Goal: Task Accomplishment & Management: Complete application form

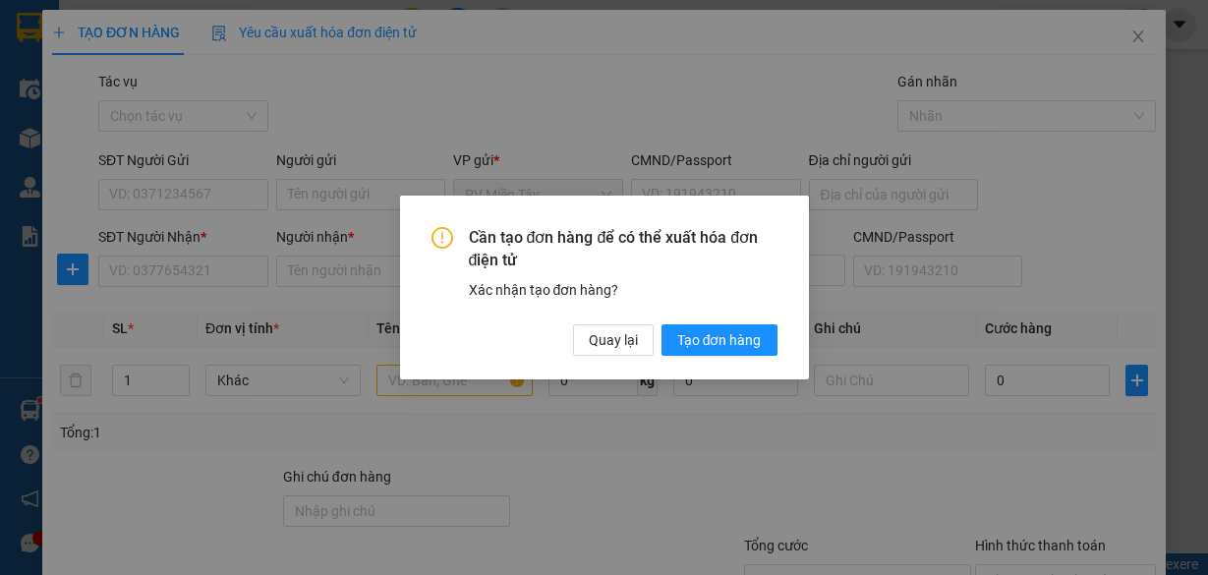
click at [699, 353] on button "Tạo đơn hàng" at bounding box center [720, 339] width 116 height 31
click at [701, 341] on span "Tạo đơn hàng" at bounding box center [719, 340] width 85 height 22
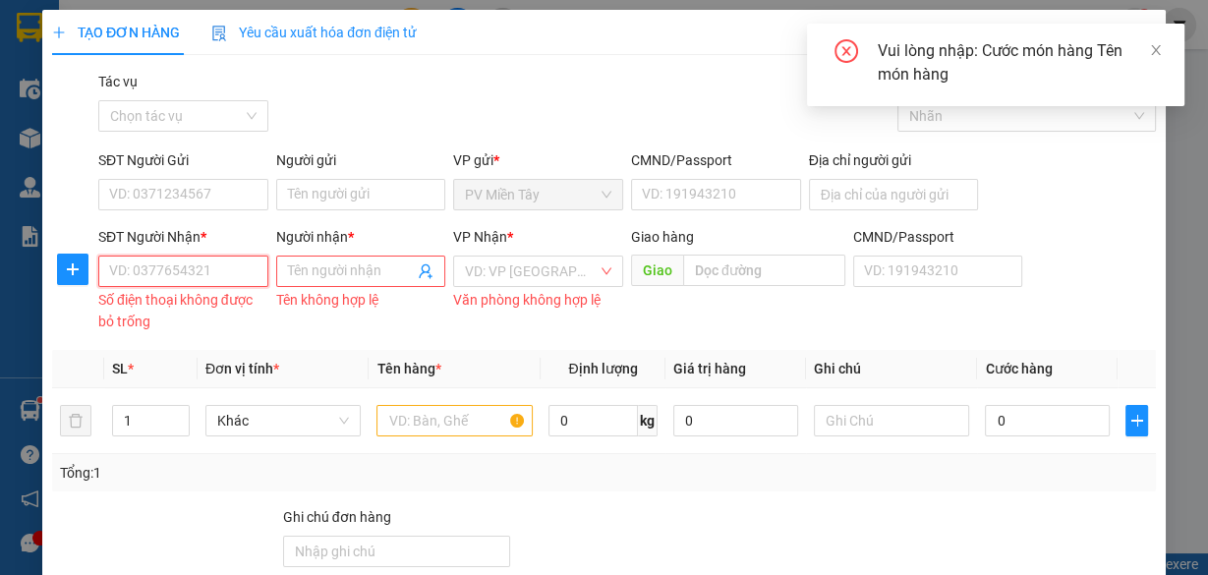
click at [194, 262] on input "SĐT Người Nhận *" at bounding box center [183, 271] width 170 height 31
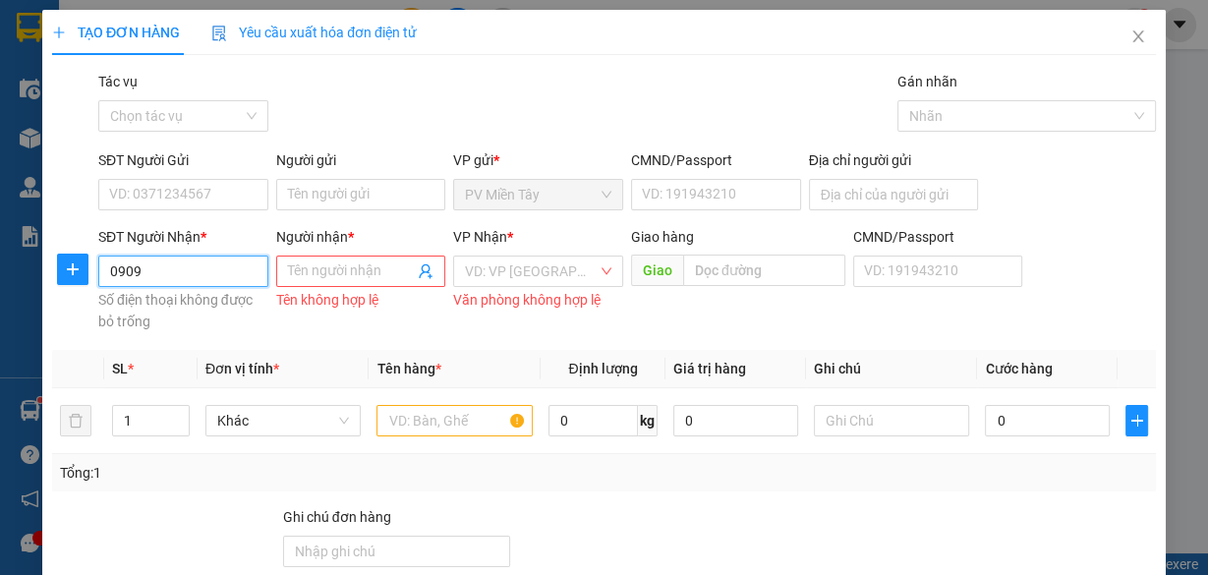
click at [192, 268] on input "0909" at bounding box center [183, 271] width 170 height 31
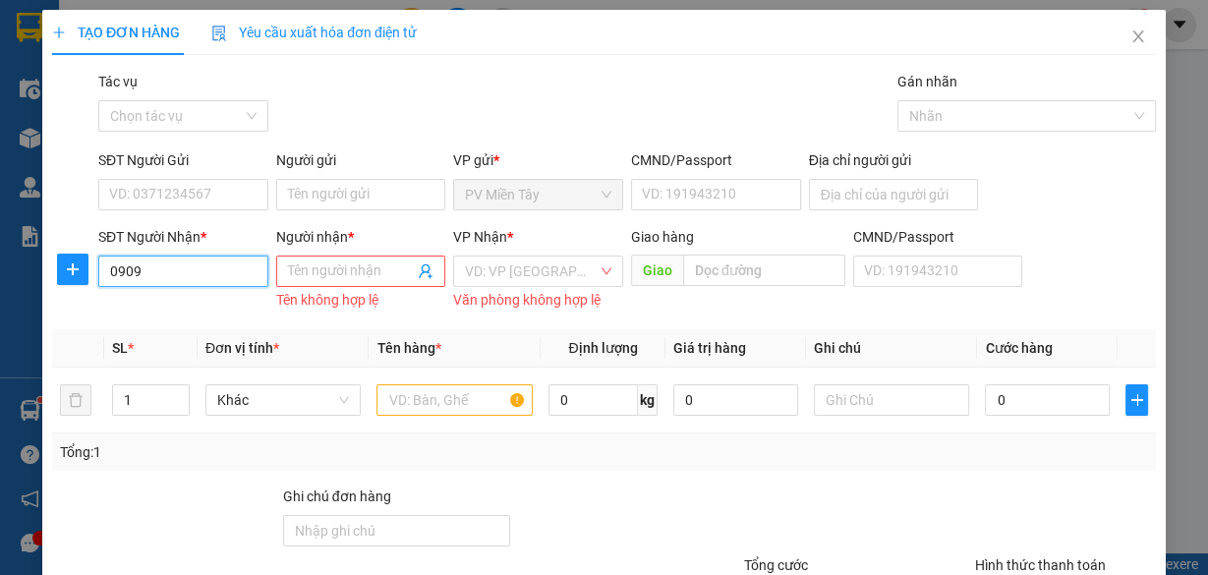
click at [215, 264] on input "0909" at bounding box center [183, 271] width 170 height 31
type input "090917777"
click at [164, 302] on div "0909177774 - Nam" at bounding box center [181, 310] width 145 height 22
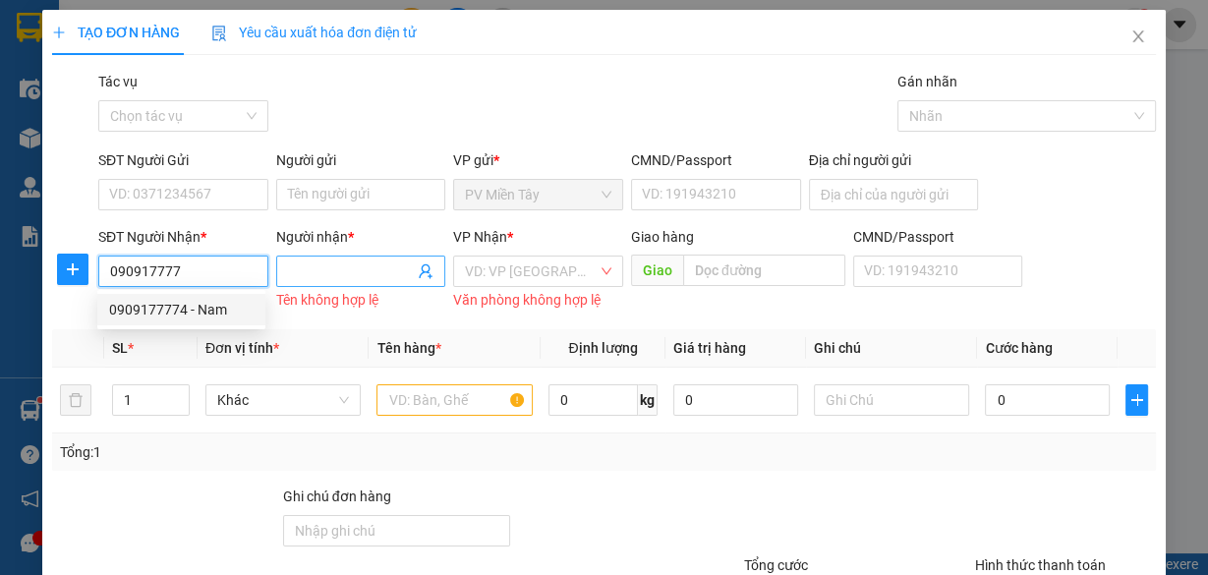
type input "0903923550"
type input "0909177774"
type input "Nam"
type input "cho hien hoa"
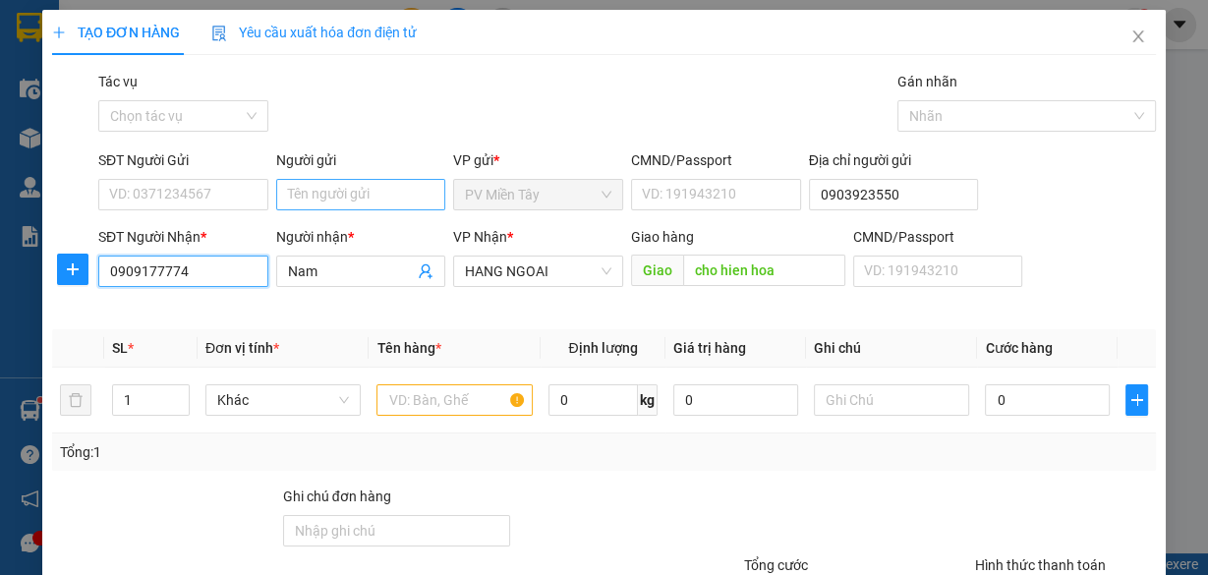
type input "0909177774"
click at [313, 197] on input "Người gửi" at bounding box center [361, 194] width 170 height 31
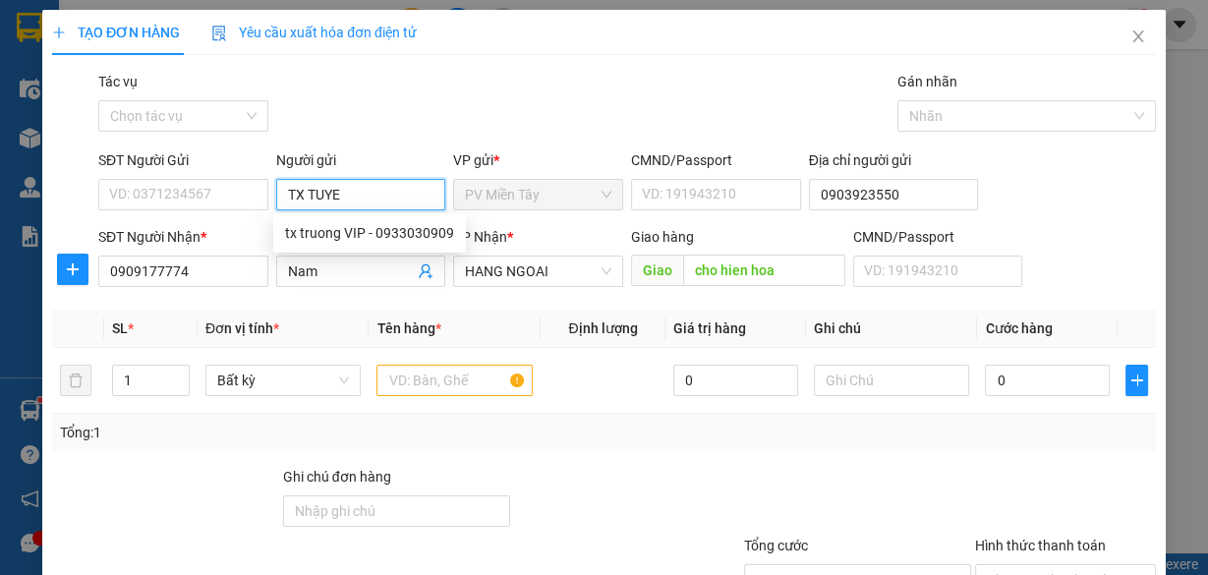
type input "TX TUYEN"
click at [369, 231] on div "tx tuyen~ - 0913957282" at bounding box center [360, 233] width 150 height 22
type input "0913957282"
type input "tx tuyen~"
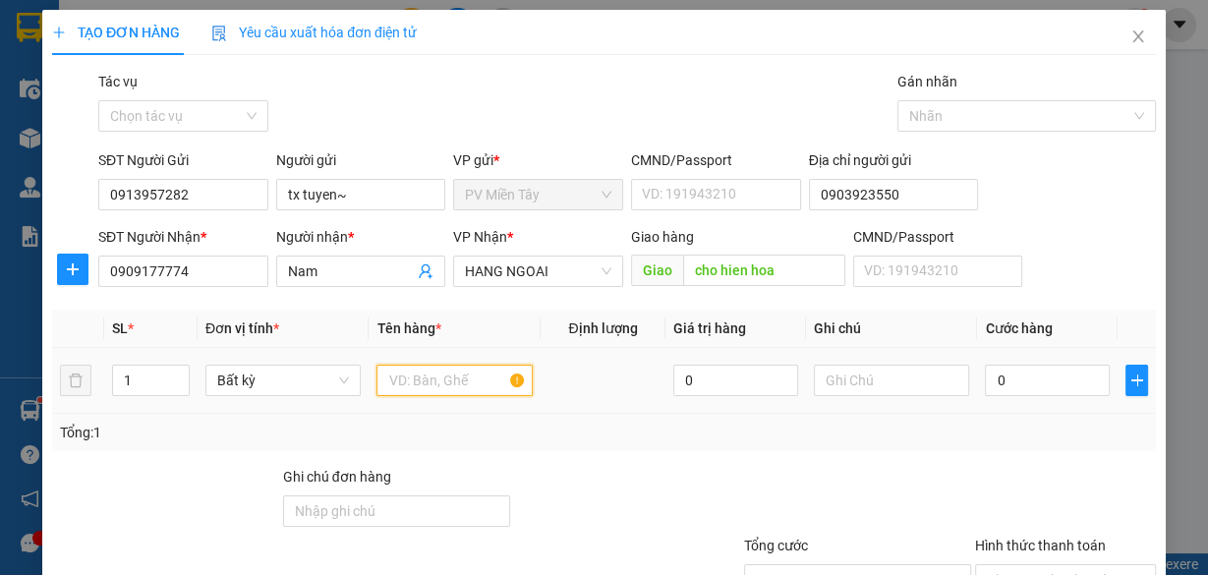
click at [468, 379] on input "text" at bounding box center [455, 380] width 156 height 31
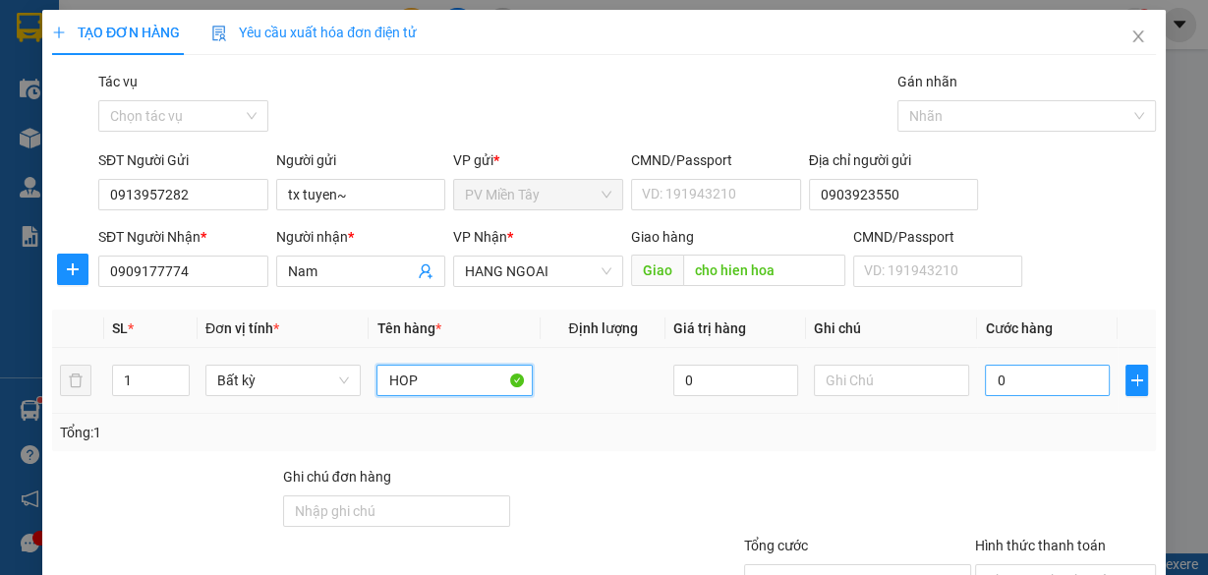
type input "HOP"
type input "4"
type input "40"
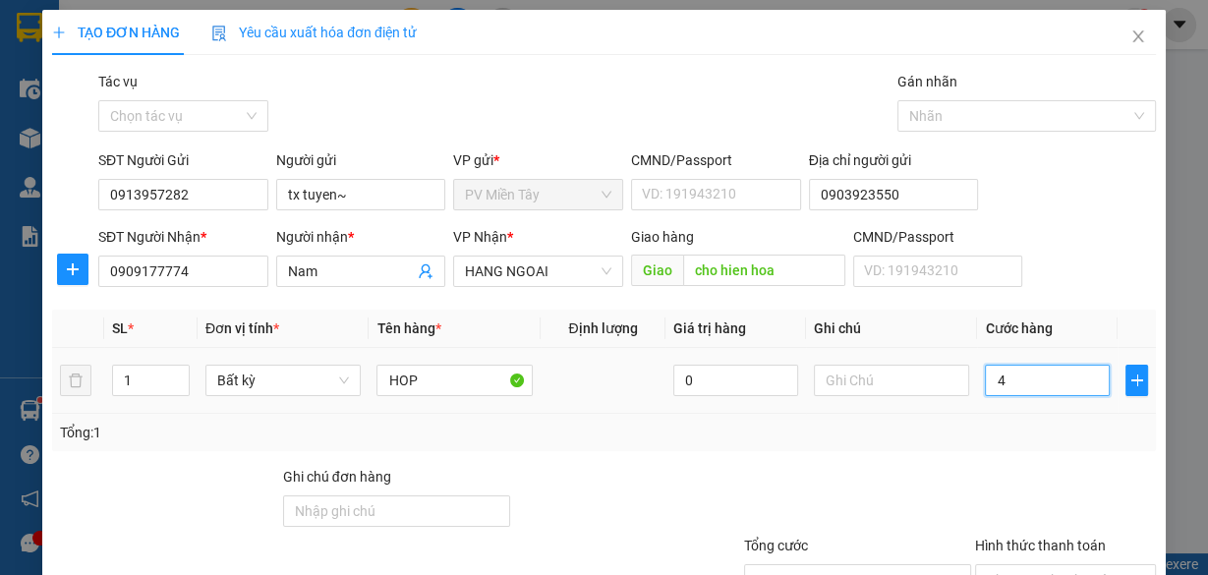
type input "40"
type input "40.000"
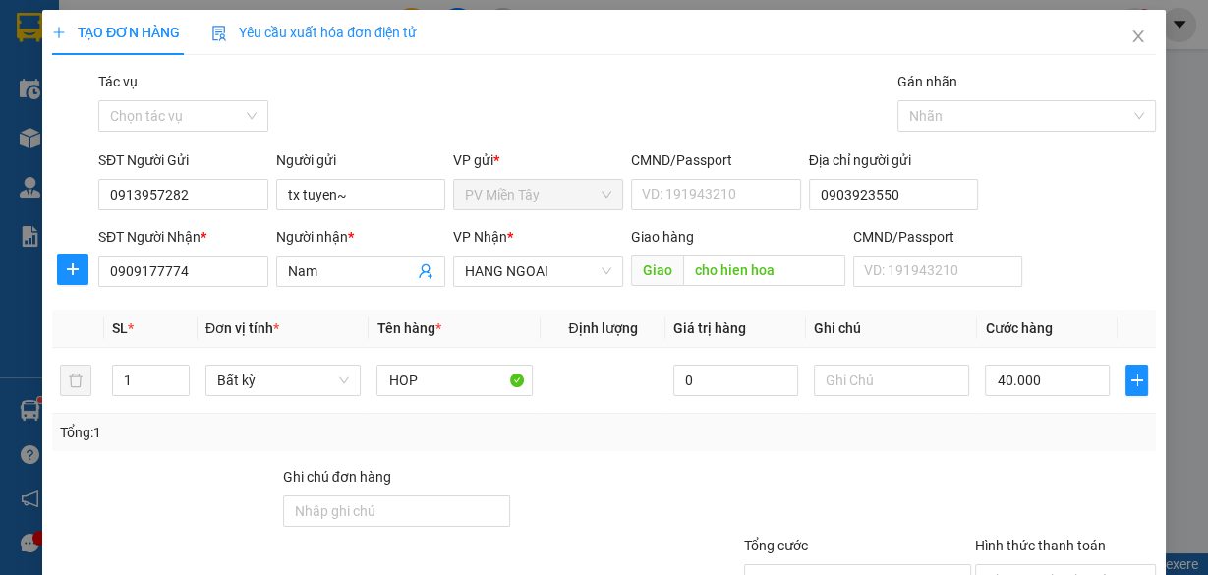
click at [994, 473] on div at bounding box center [1065, 500] width 185 height 69
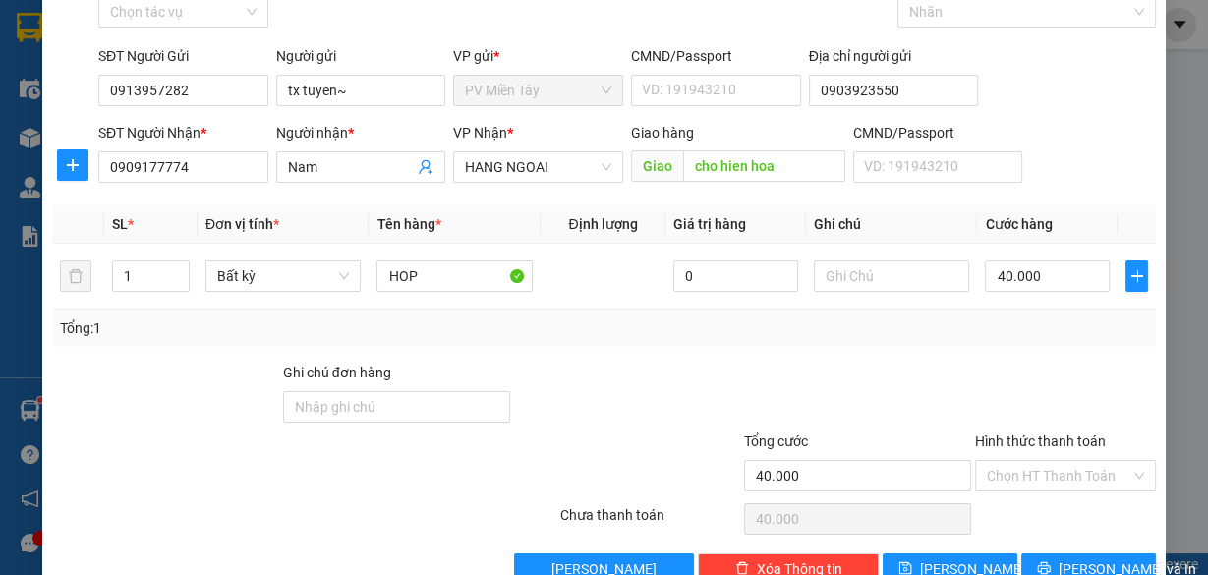
scroll to position [149, 0]
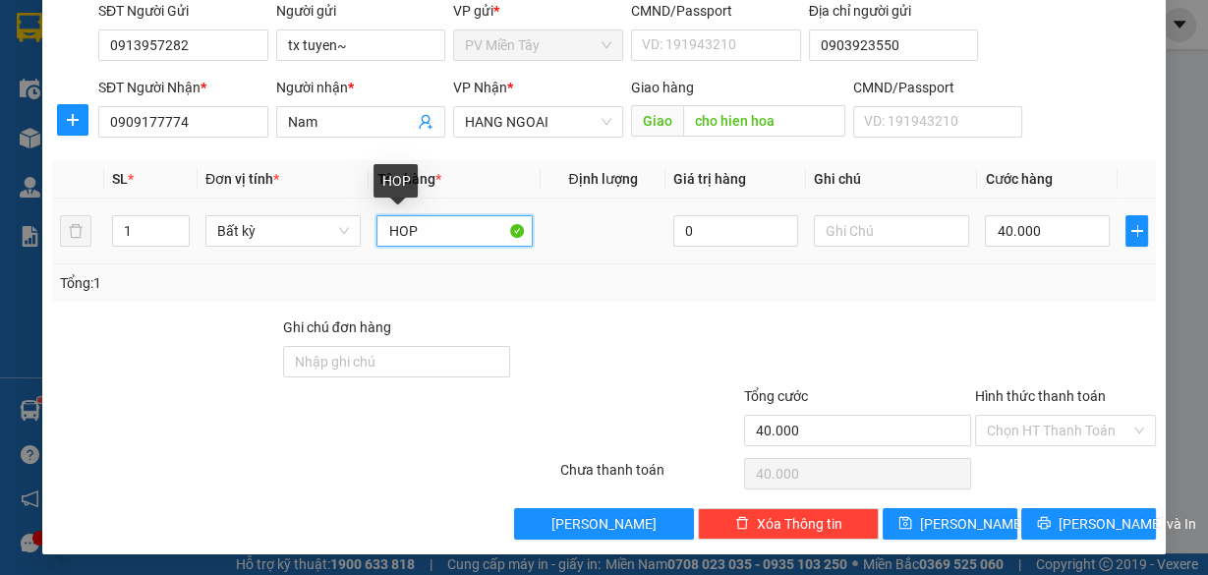
click at [453, 225] on input "HOP" at bounding box center [455, 230] width 156 height 31
type input "HOP MAU"
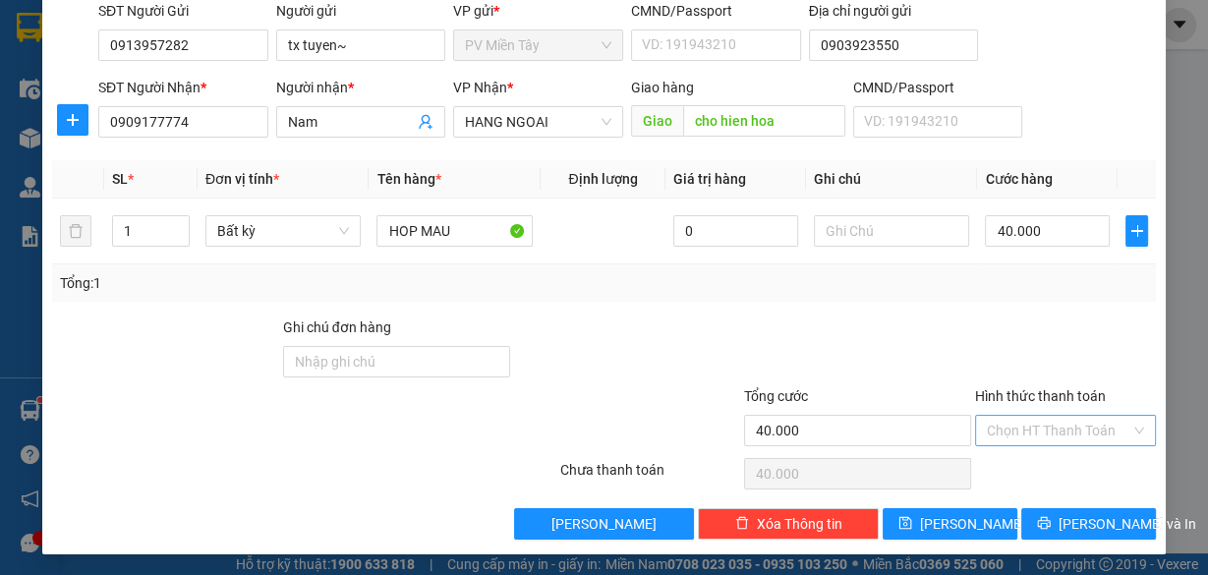
click at [1061, 418] on div "Hình thức thanh toán Chọn HT Thanh Toán" at bounding box center [1065, 419] width 181 height 69
click at [1062, 433] on input "Hình thức thanh toán" at bounding box center [1059, 430] width 144 height 29
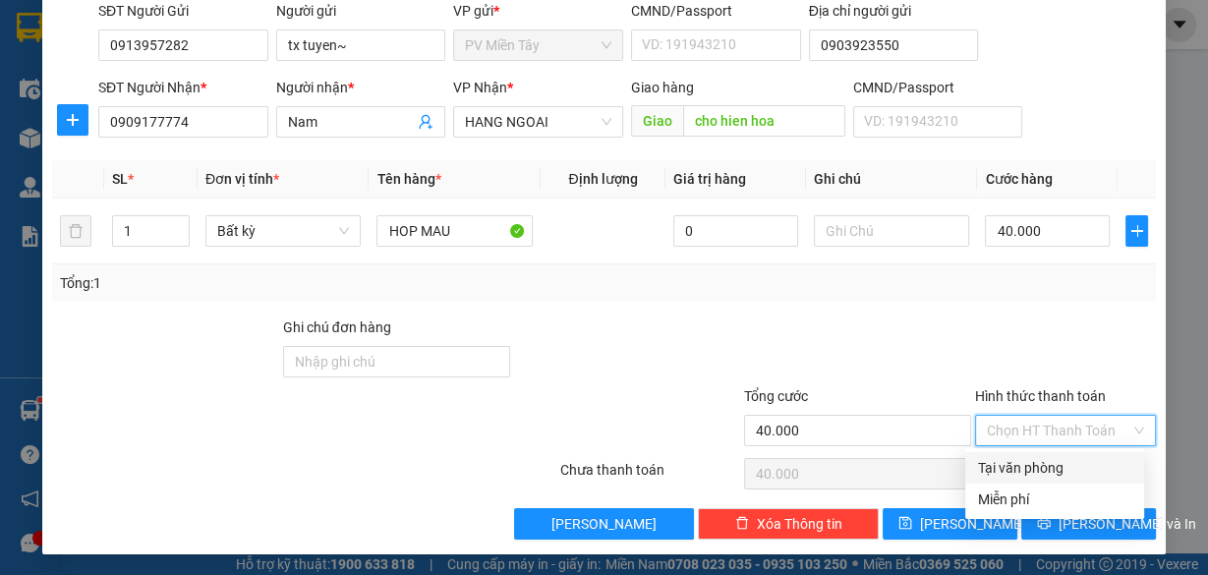
click at [1055, 462] on div "Tại văn phòng" at bounding box center [1054, 468] width 155 height 22
type input "0"
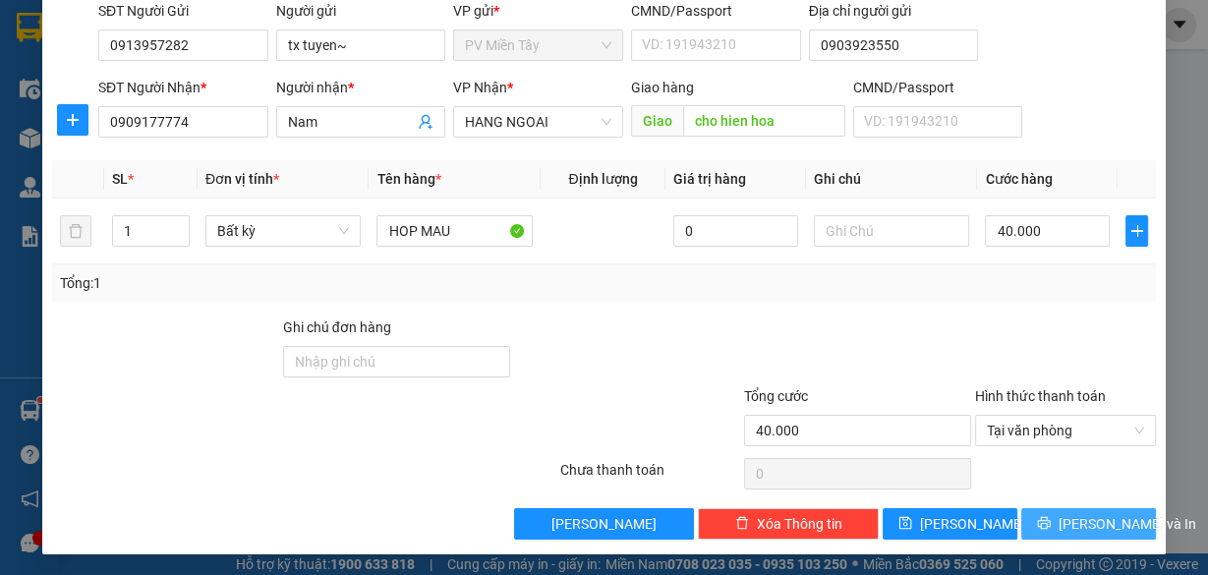
click at [1070, 513] on span "[PERSON_NAME] và In" at bounding box center [1128, 524] width 138 height 22
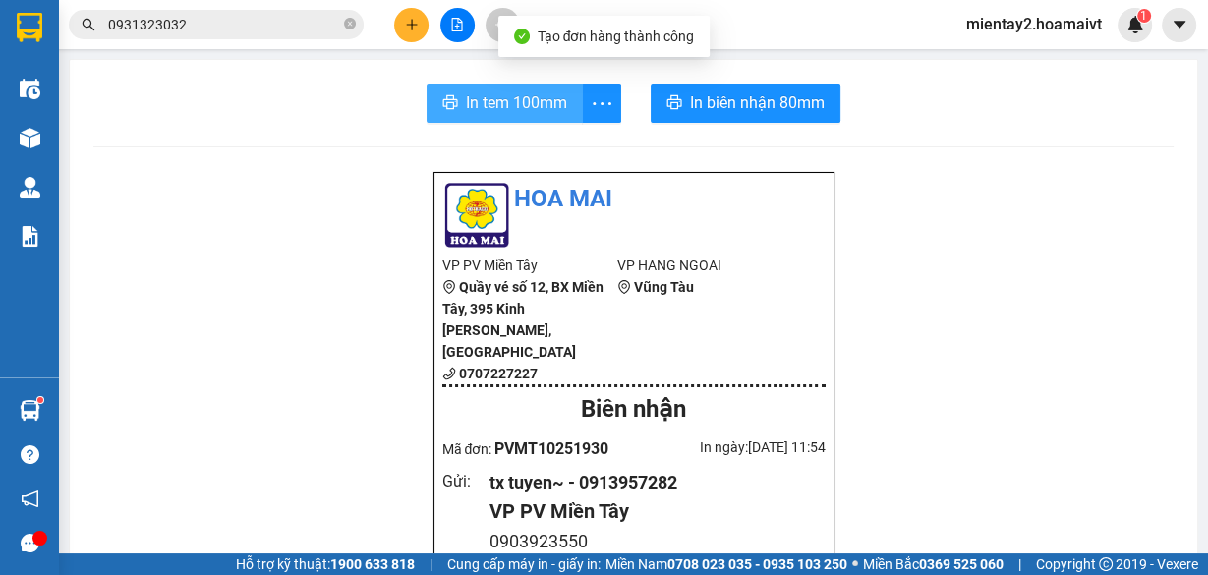
click at [479, 105] on span "In tem 100mm" at bounding box center [516, 102] width 101 height 25
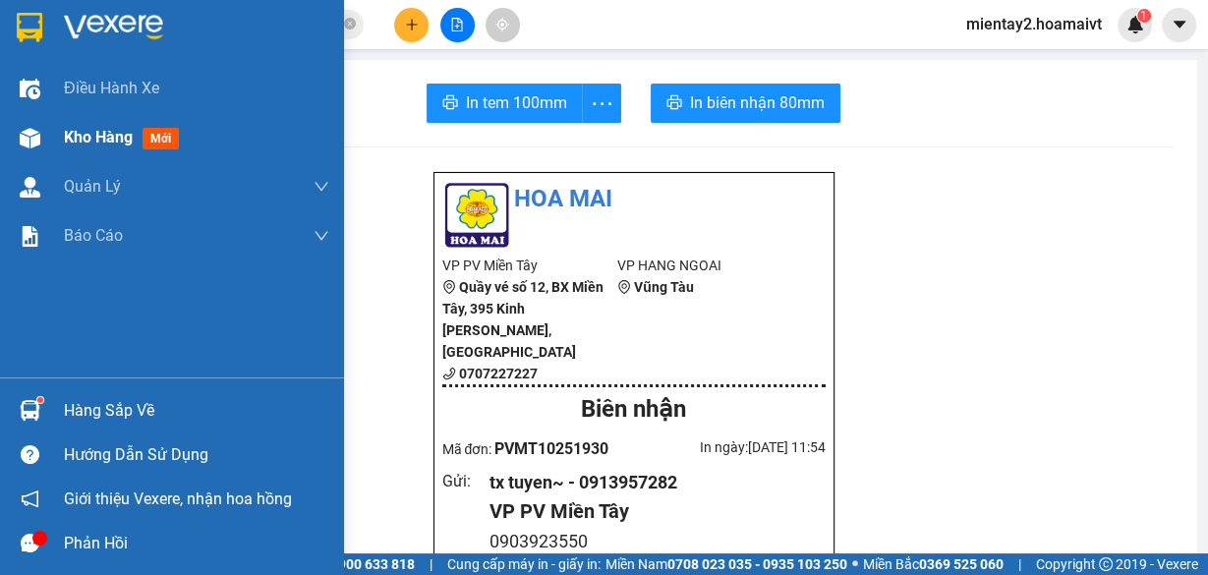
click at [94, 144] on div "Kho hàng mới" at bounding box center [125, 137] width 123 height 25
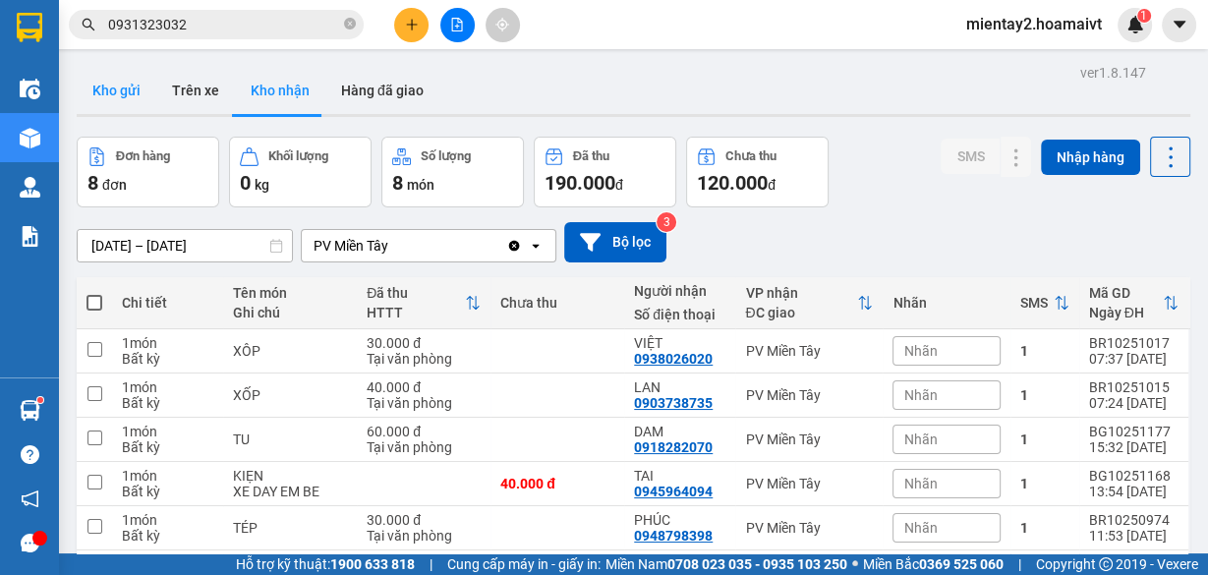
click at [104, 100] on button "Kho gửi" at bounding box center [117, 90] width 80 height 47
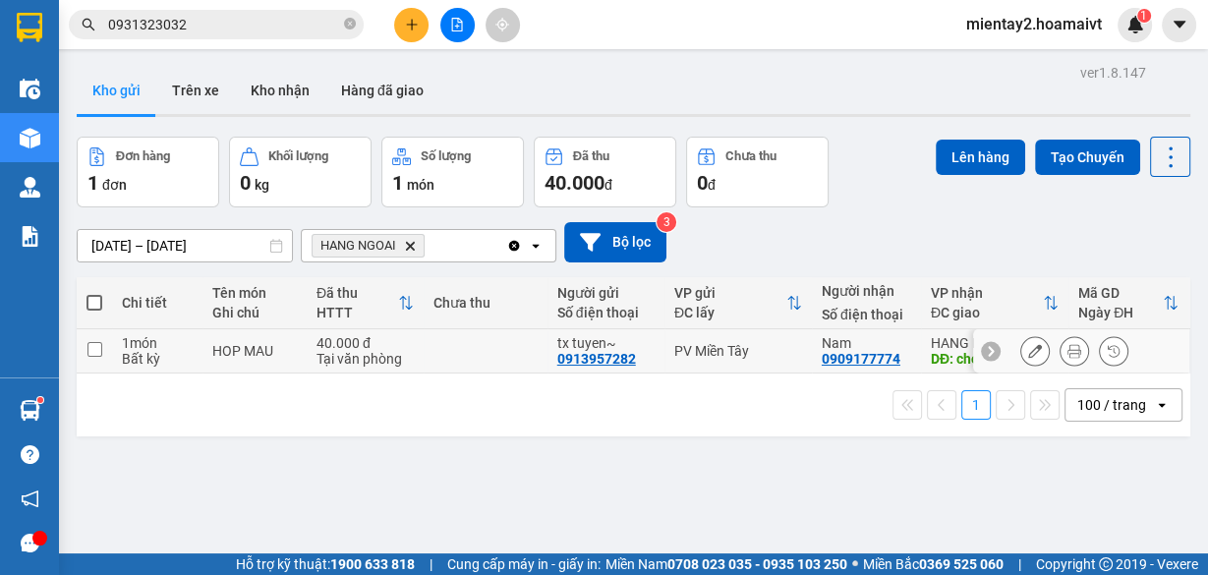
click at [489, 348] on td at bounding box center [486, 351] width 124 height 44
checkbox input "true"
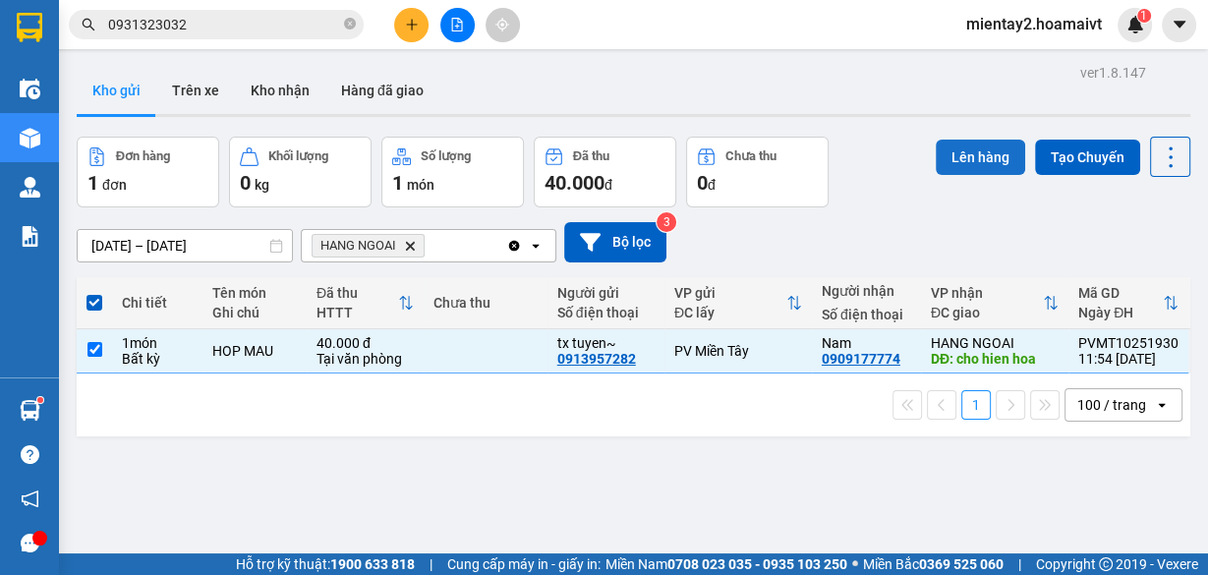
click at [964, 156] on button "Lên hàng" at bounding box center [980, 157] width 89 height 35
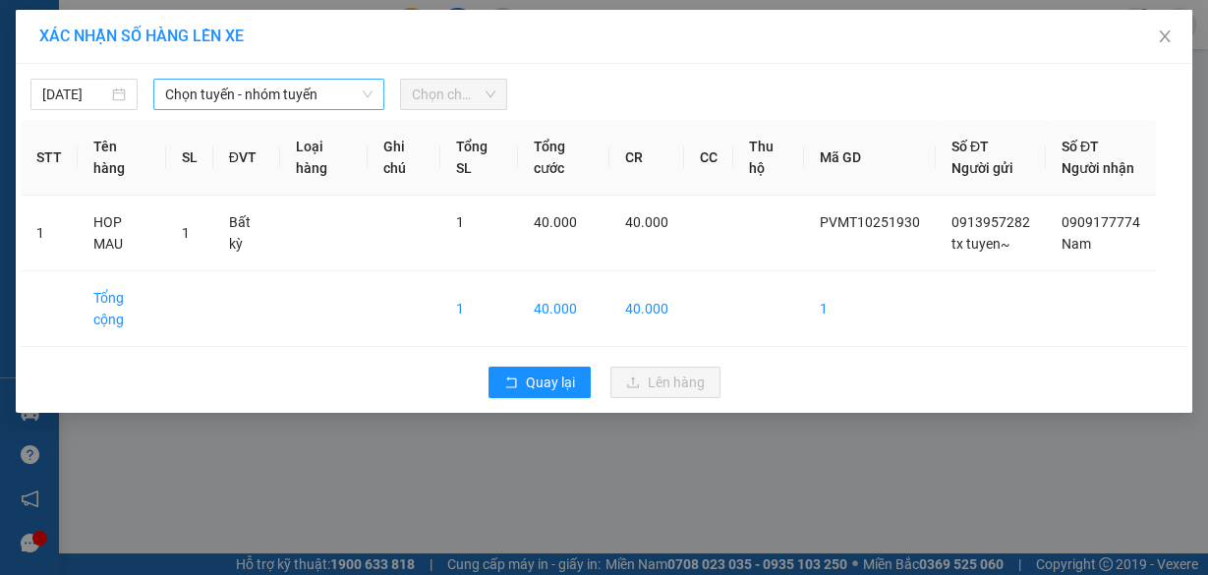
click at [207, 98] on span "Chọn tuyến - nhóm tuyến" at bounding box center [268, 94] width 207 height 29
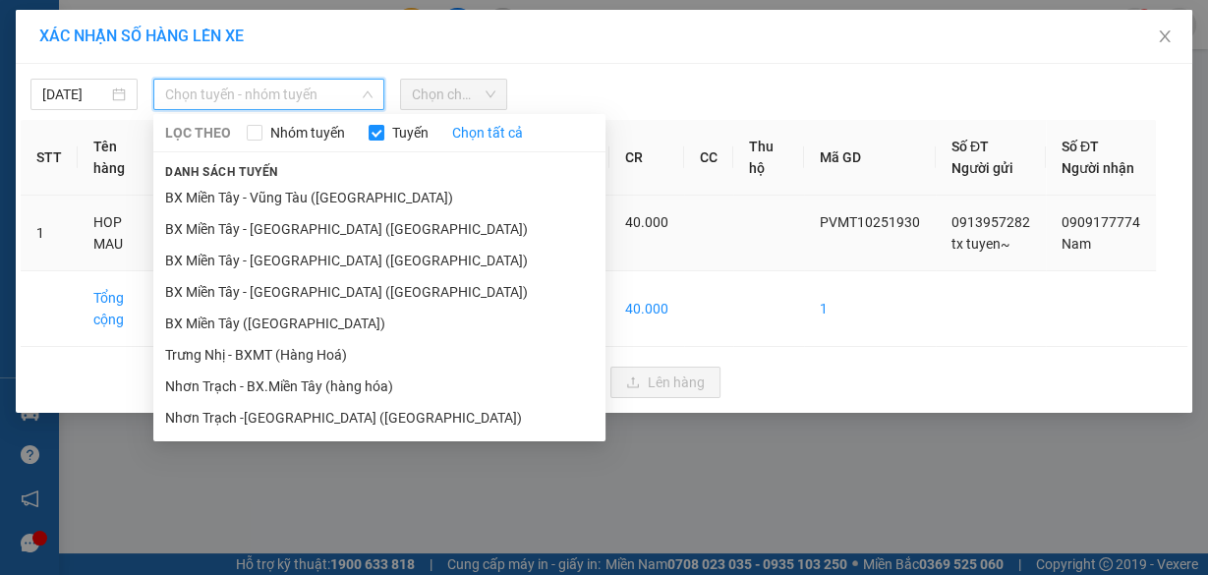
drag, startPoint x: 288, startPoint y: 326, endPoint x: 319, endPoint y: 279, distance: 56.2
click at [289, 322] on li "BX Miền Tây ([GEOGRAPHIC_DATA])" at bounding box center [379, 323] width 452 height 31
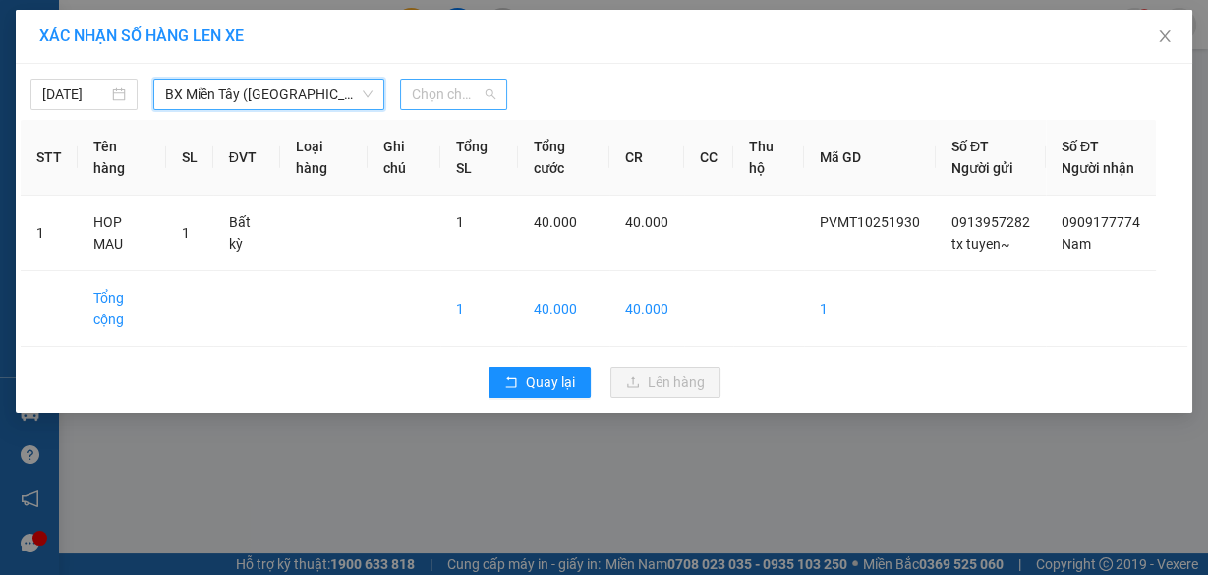
click at [435, 107] on span "Chọn chuyến" at bounding box center [454, 94] width 84 height 29
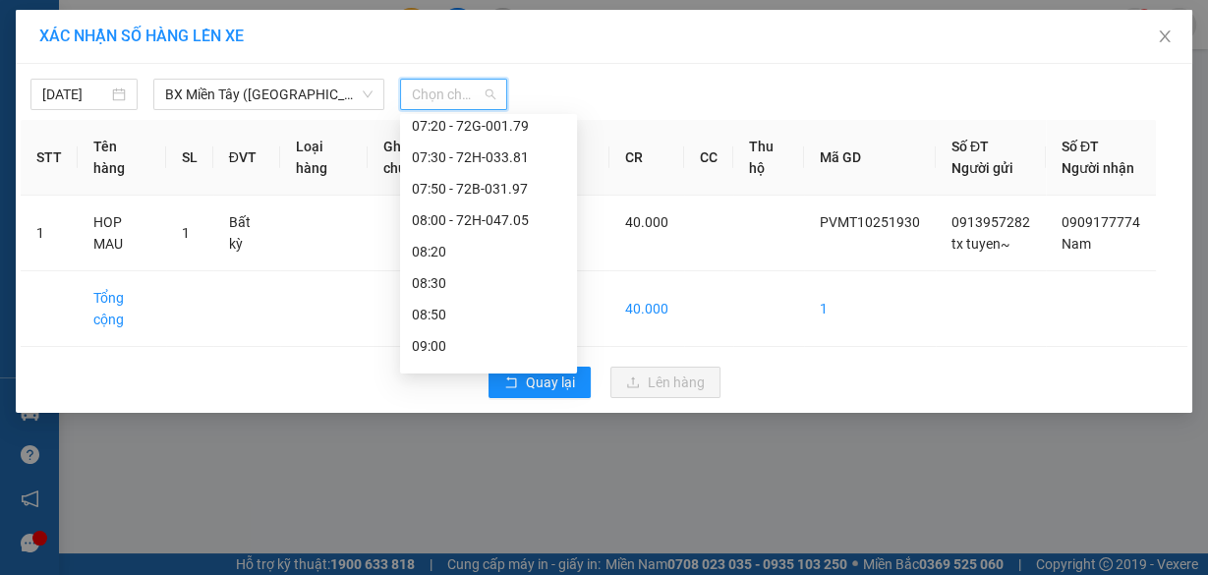
scroll to position [315, 0]
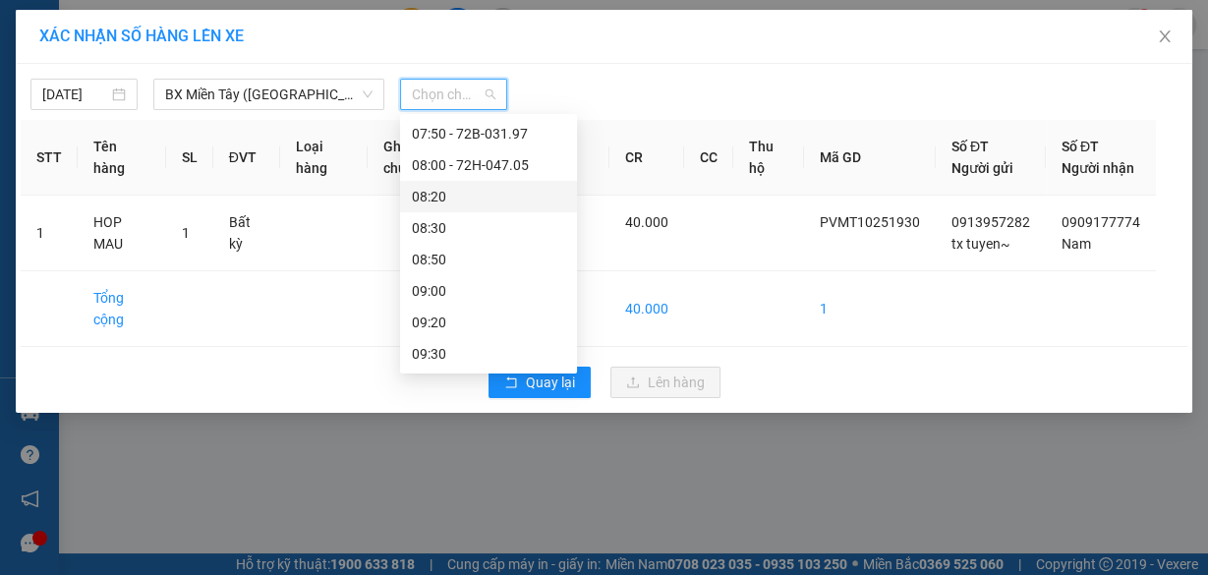
click at [466, 205] on div "08:20" at bounding box center [488, 197] width 153 height 22
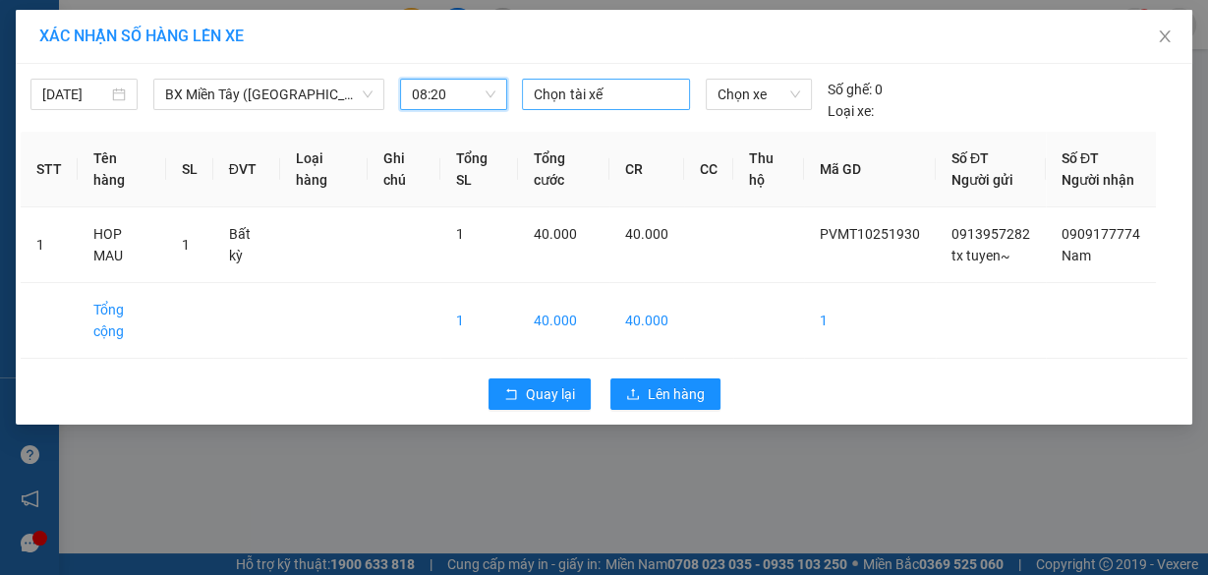
click at [566, 80] on div "Chọn tài xế" at bounding box center [605, 94] width 167 height 31
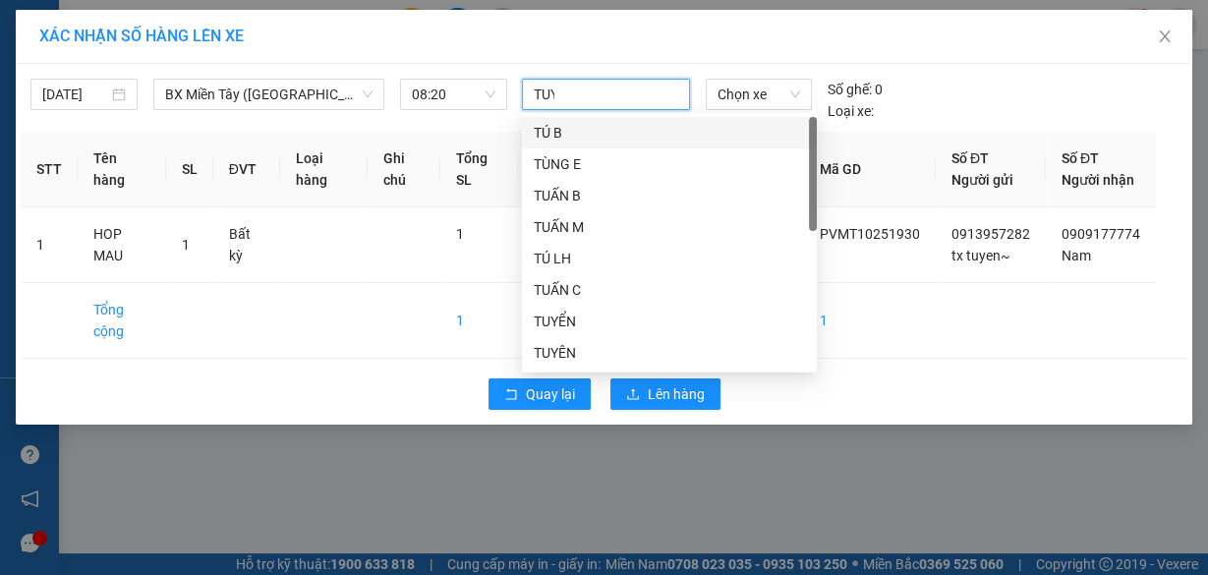
type input "TUYEN"
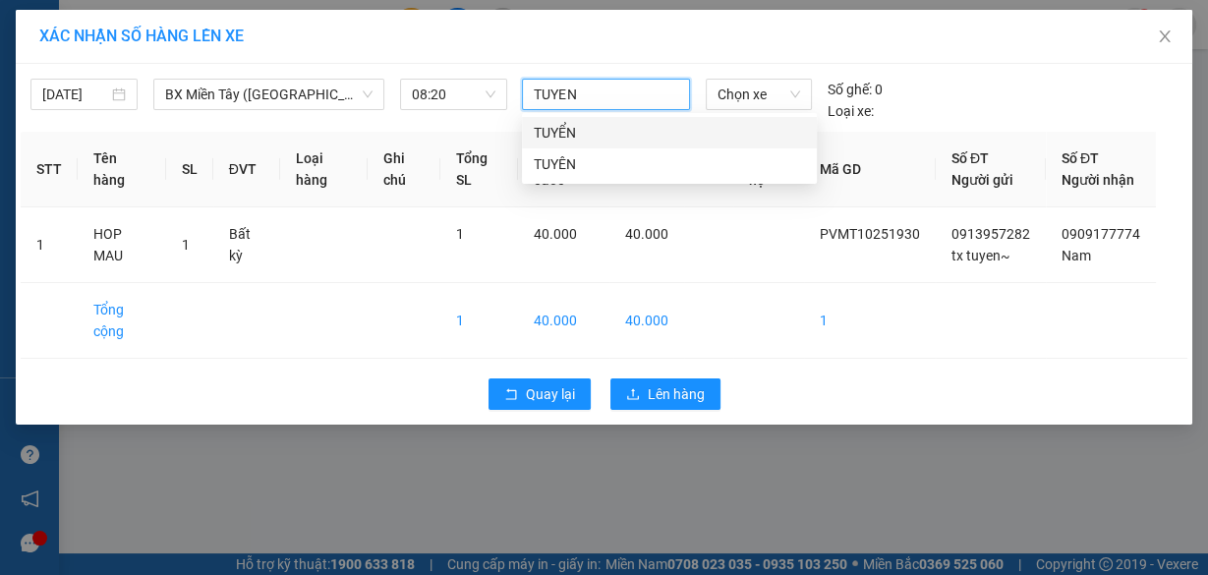
click at [578, 122] on div "TUYỂN" at bounding box center [669, 133] width 271 height 22
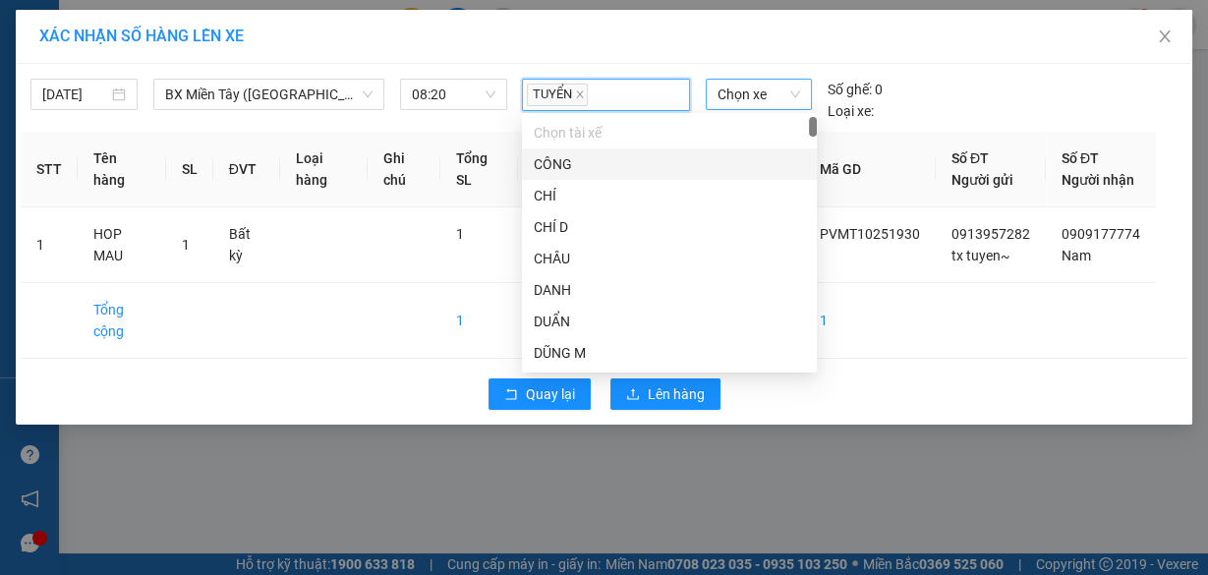
click at [772, 91] on span "Chọn xe" at bounding box center [759, 94] width 83 height 29
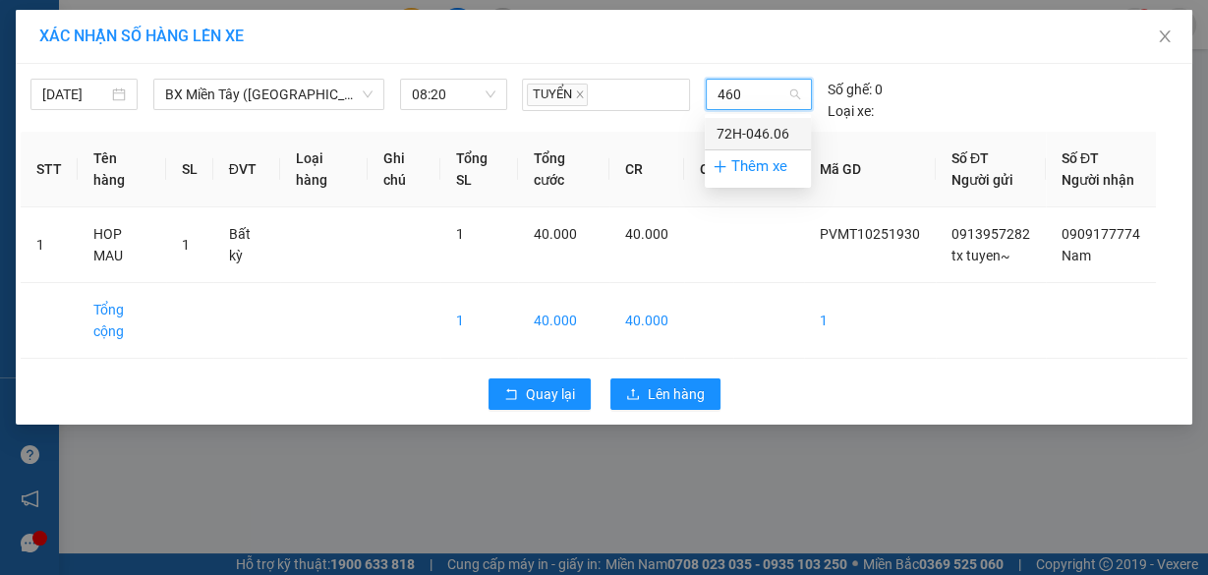
type input "4606"
click at [735, 127] on div "72H-046.06" at bounding box center [758, 134] width 83 height 22
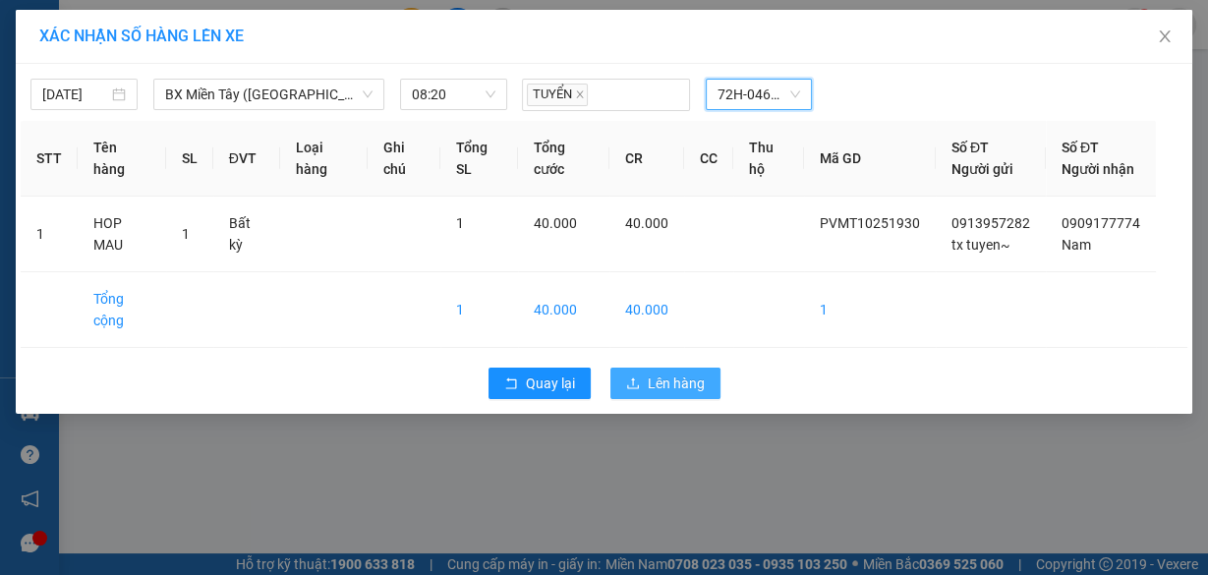
click at [688, 389] on button "Lên hàng" at bounding box center [665, 383] width 110 height 31
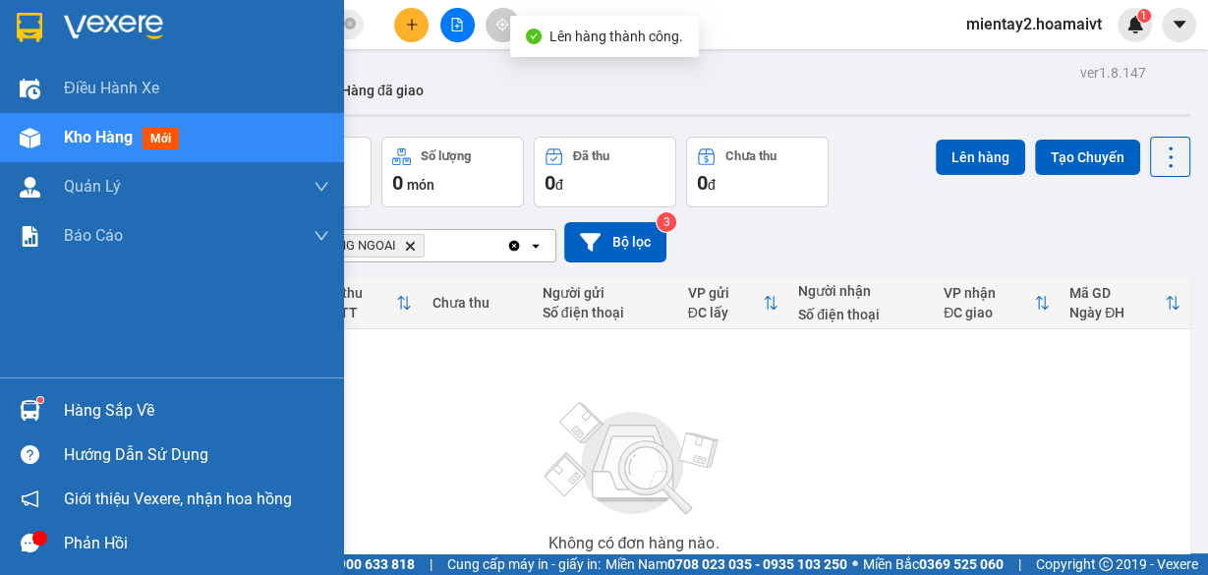
click at [102, 415] on div "Hàng sắp về" at bounding box center [196, 410] width 265 height 29
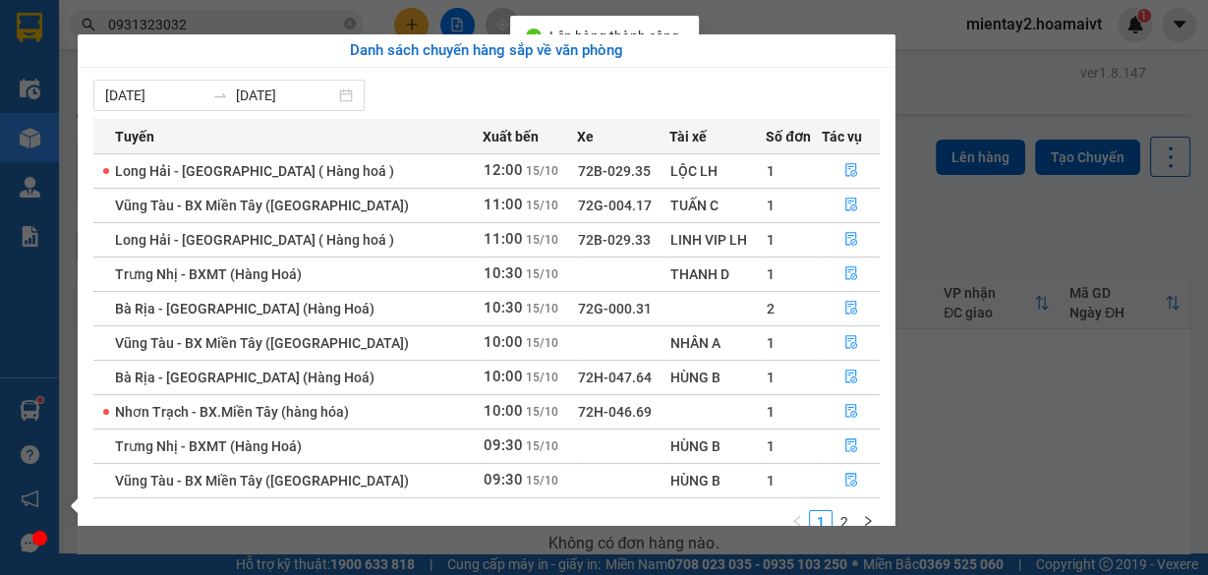
click at [1043, 406] on section "Kết quả tìm kiếm ( 26 ) Bộ lọc Mã ĐH Trạng thái Món hàng Tổng cước Chưa cước Nh…" at bounding box center [604, 287] width 1208 height 575
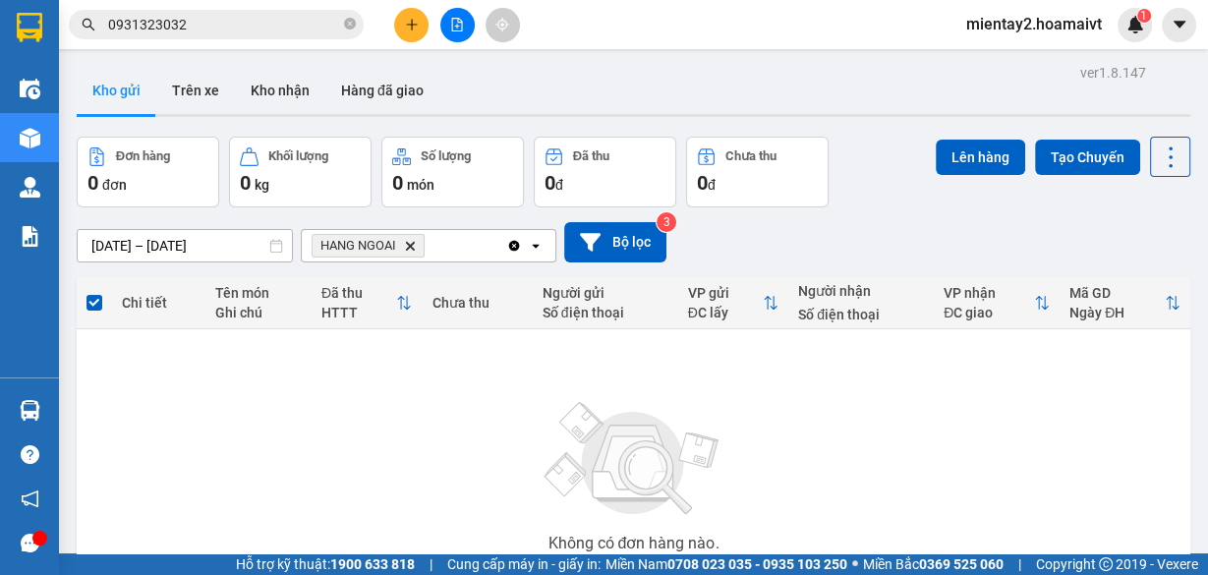
click at [461, 23] on icon "file-add" at bounding box center [457, 25] width 11 height 14
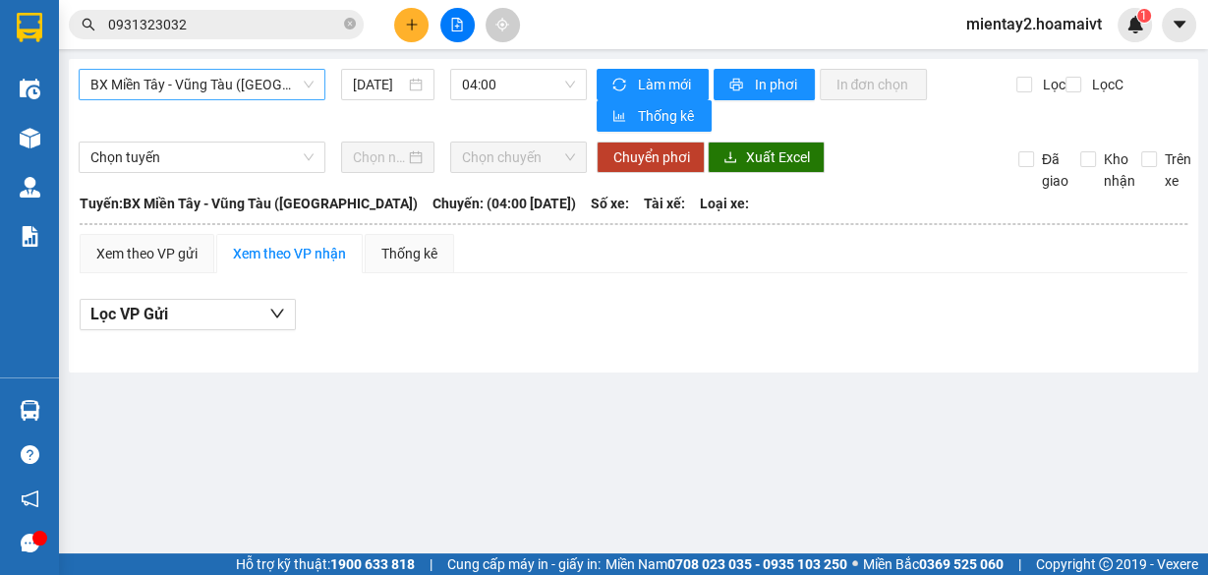
click at [265, 76] on span "BX Miền Tây - Vũng Tàu ([GEOGRAPHIC_DATA])" at bounding box center [201, 84] width 223 height 29
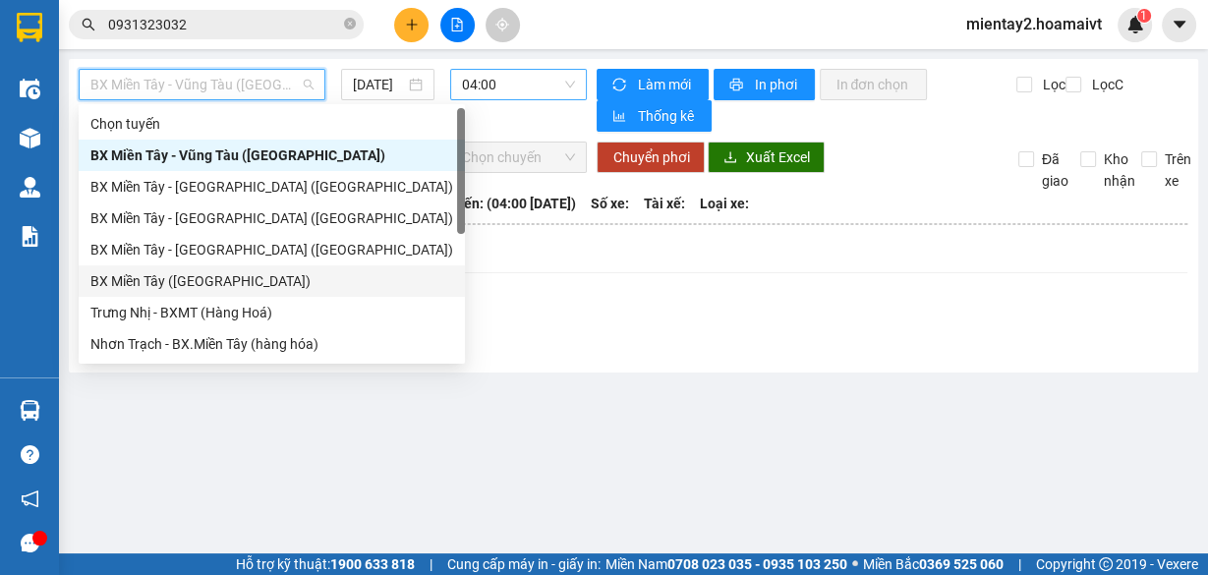
drag, startPoint x: 238, startPoint y: 275, endPoint x: 503, endPoint y: 87, distance: 325.1
click at [243, 271] on div "BX Miền Tây ([GEOGRAPHIC_DATA])" at bounding box center [271, 281] width 363 height 22
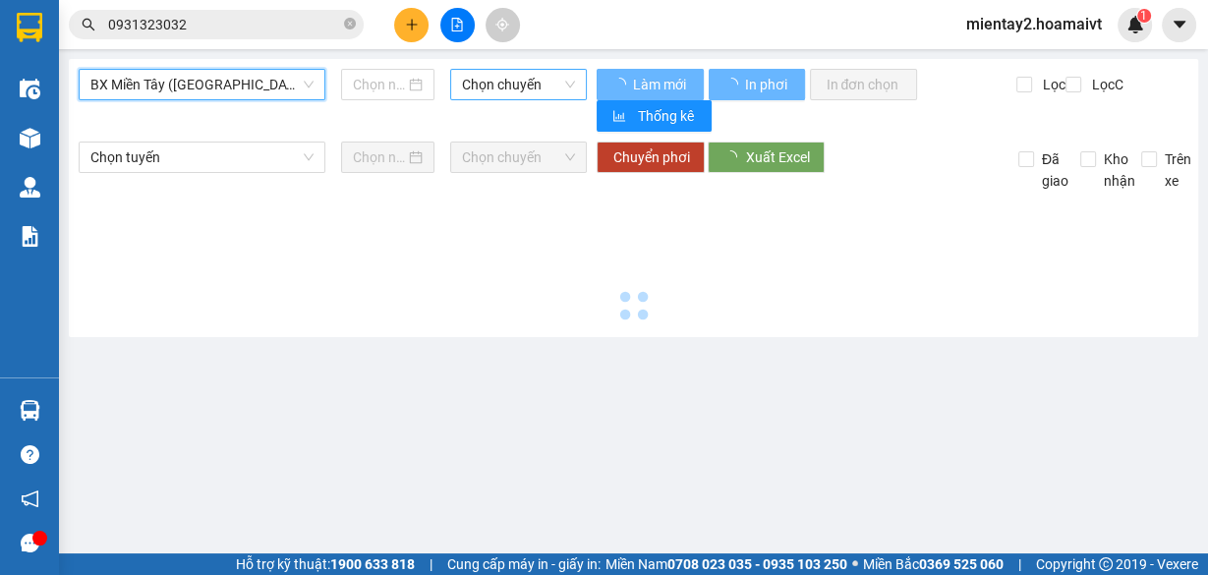
click at [503, 86] on span "Chọn chuyến" at bounding box center [519, 84] width 114 height 29
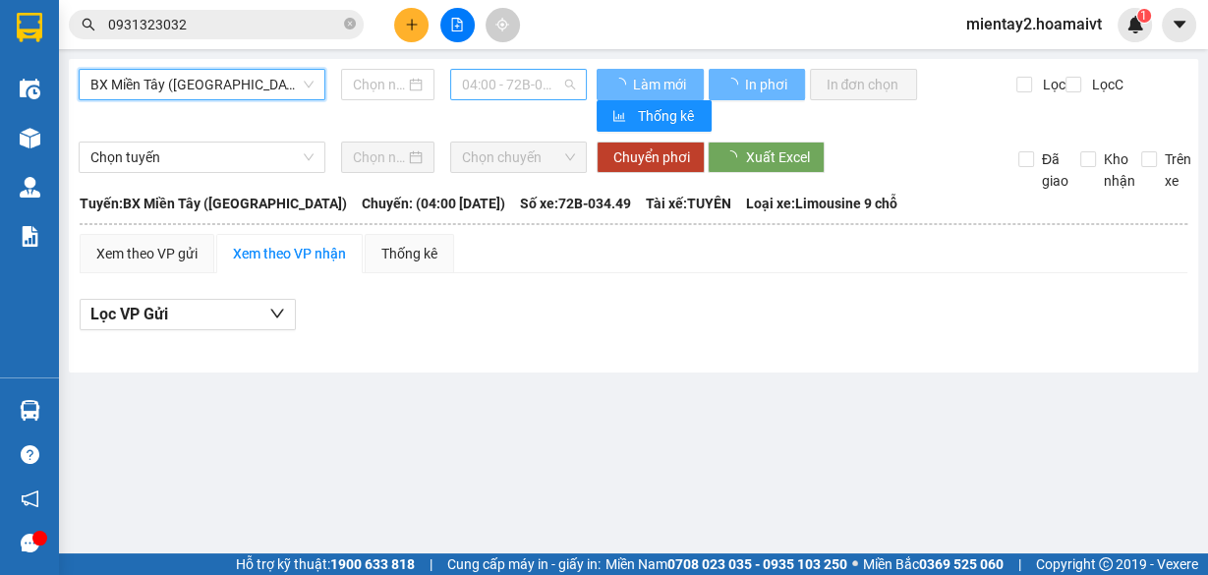
type input "[DATE]"
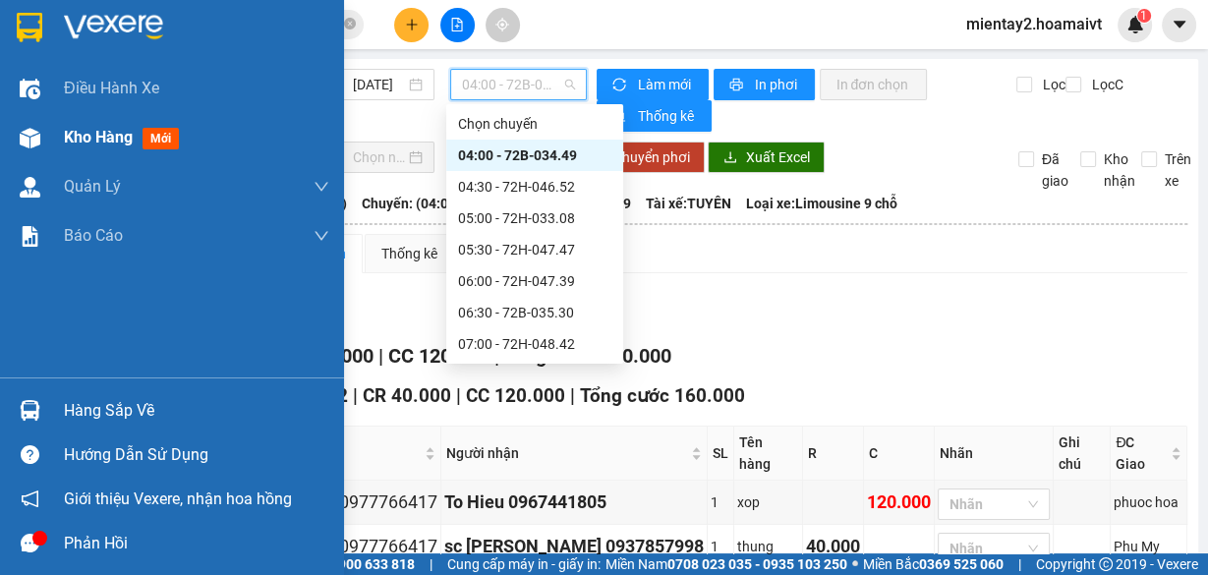
click at [84, 130] on span "Kho hàng" at bounding box center [98, 137] width 69 height 19
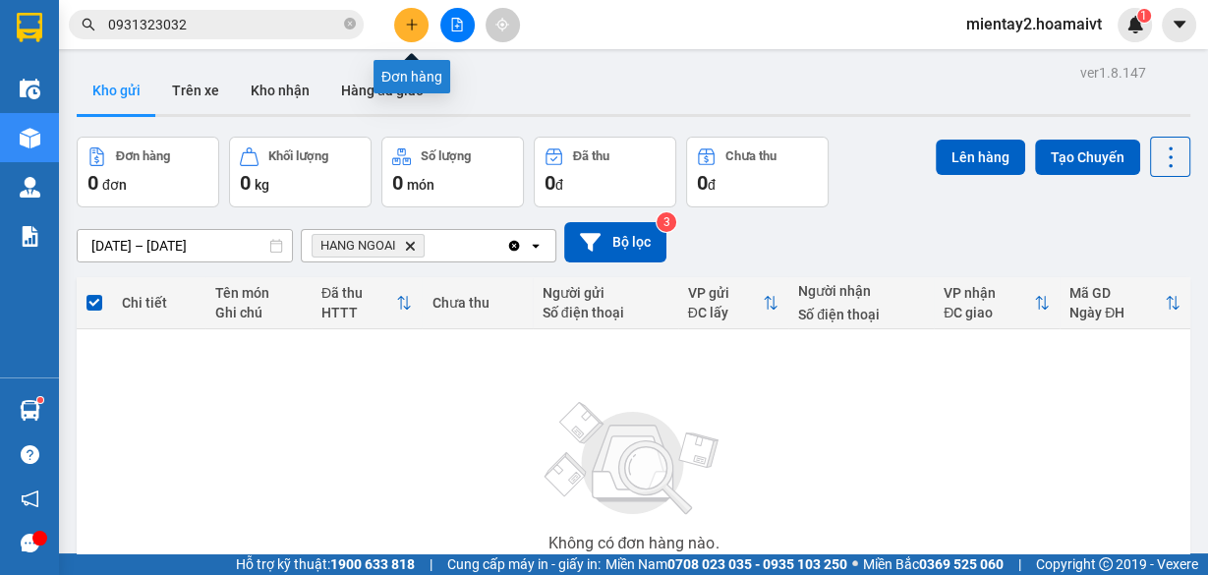
click at [406, 19] on icon "plus" at bounding box center [412, 25] width 14 height 14
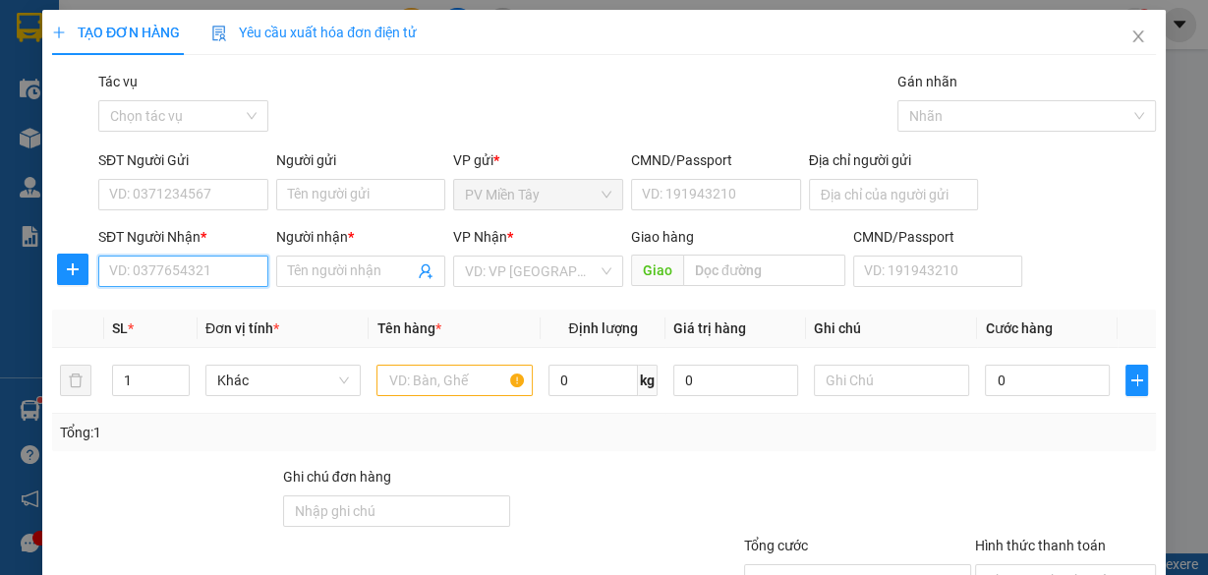
click at [218, 274] on input "SĐT Người Nhận *" at bounding box center [183, 271] width 170 height 31
type input "0978543"
click at [204, 309] on div "0978543699 - nhung" at bounding box center [181, 310] width 145 height 22
type input "0357117173 [PERSON_NAME]"
type input "0978543699"
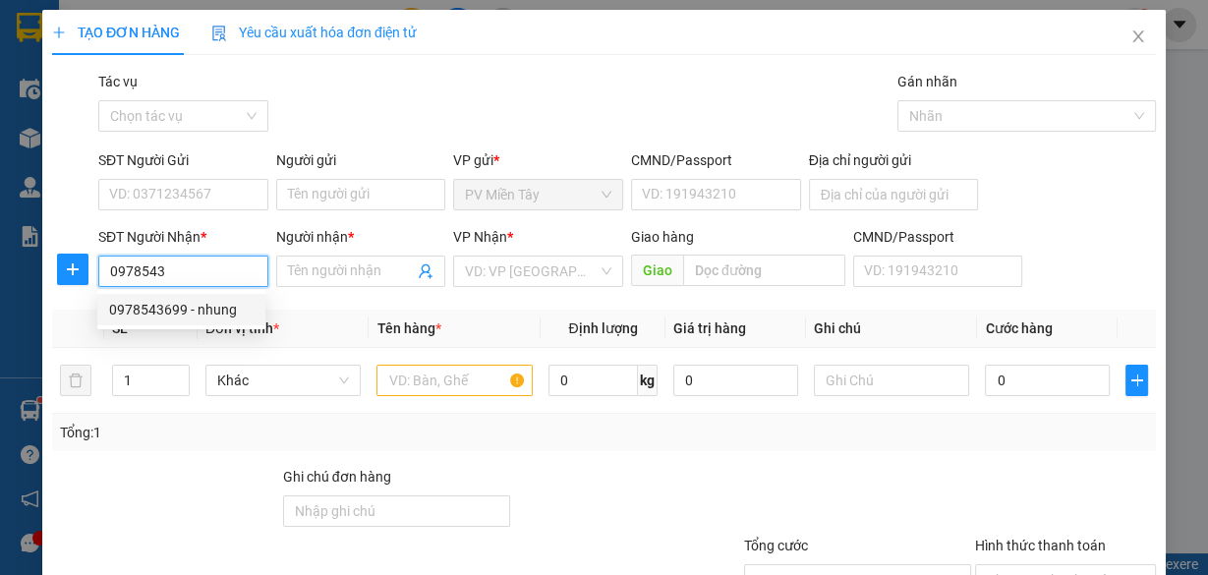
type input "nhung"
type input "p my"
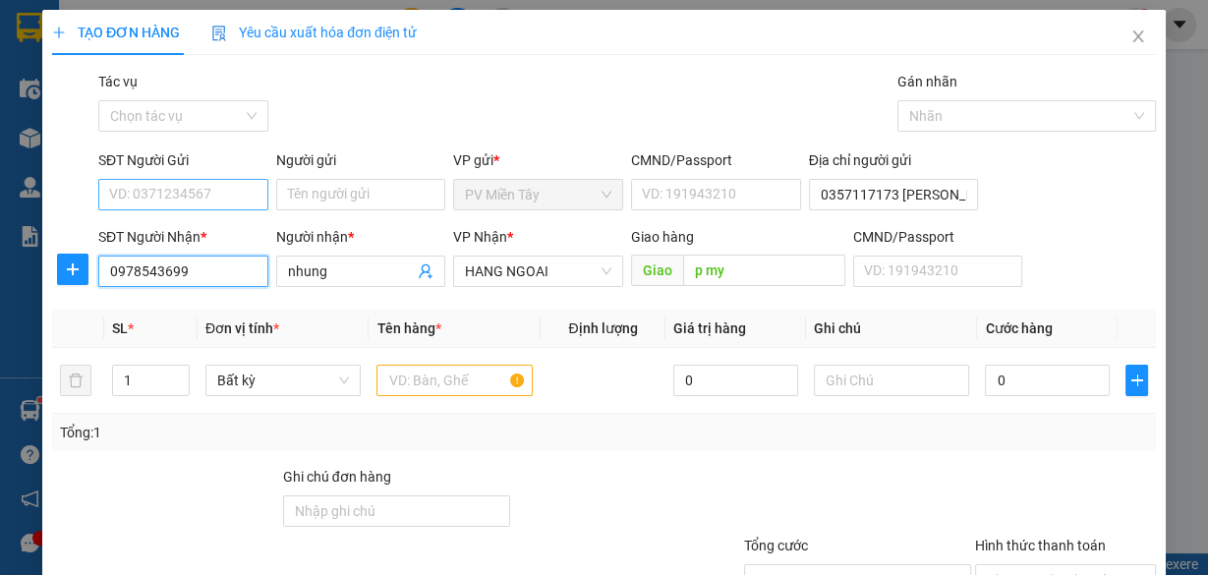
type input "0978543699"
click at [217, 183] on input "SĐT Người Gửi" at bounding box center [183, 194] width 170 height 31
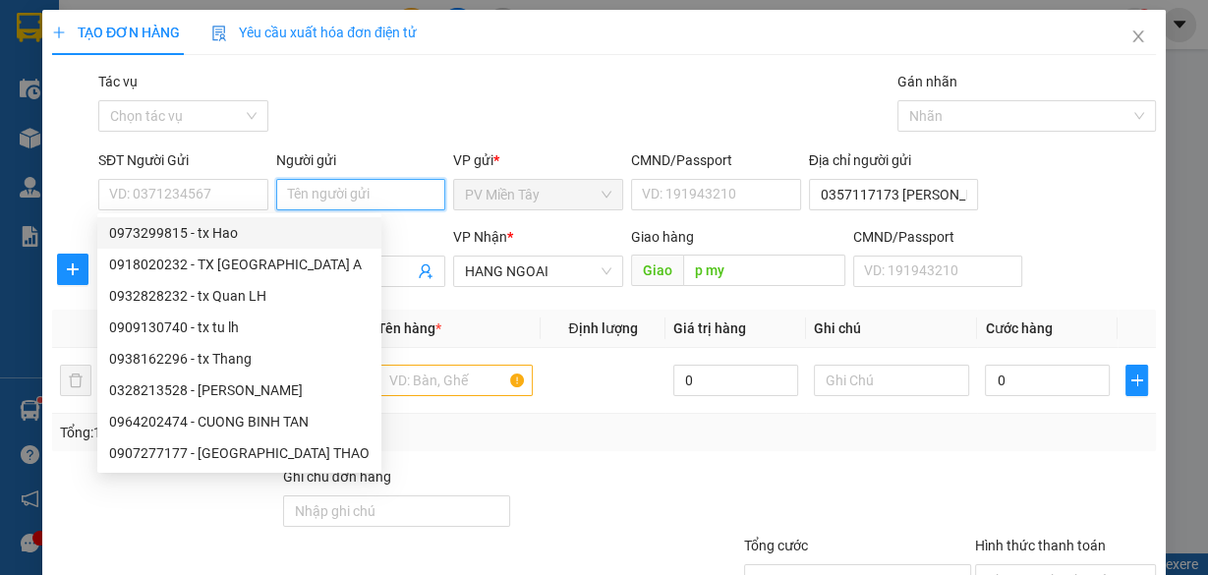
click at [346, 195] on input "Người gửi" at bounding box center [361, 194] width 170 height 31
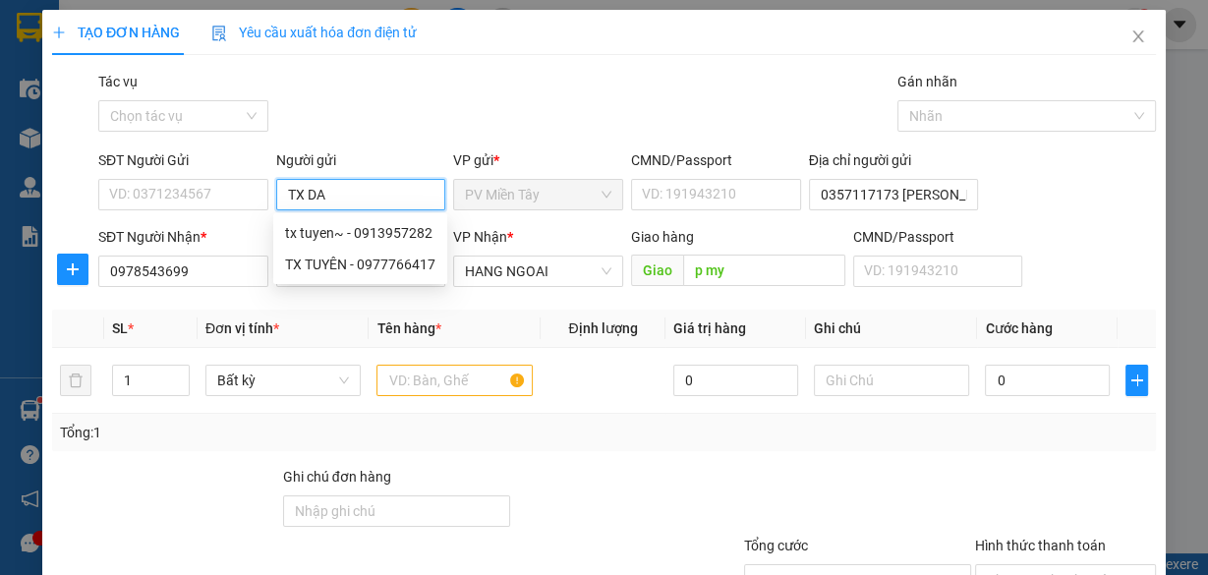
type input "TX DAO"
click at [347, 230] on div "tx dao - 0983555151" at bounding box center [357, 233] width 145 height 22
type input "0983555151"
type input "tx dao"
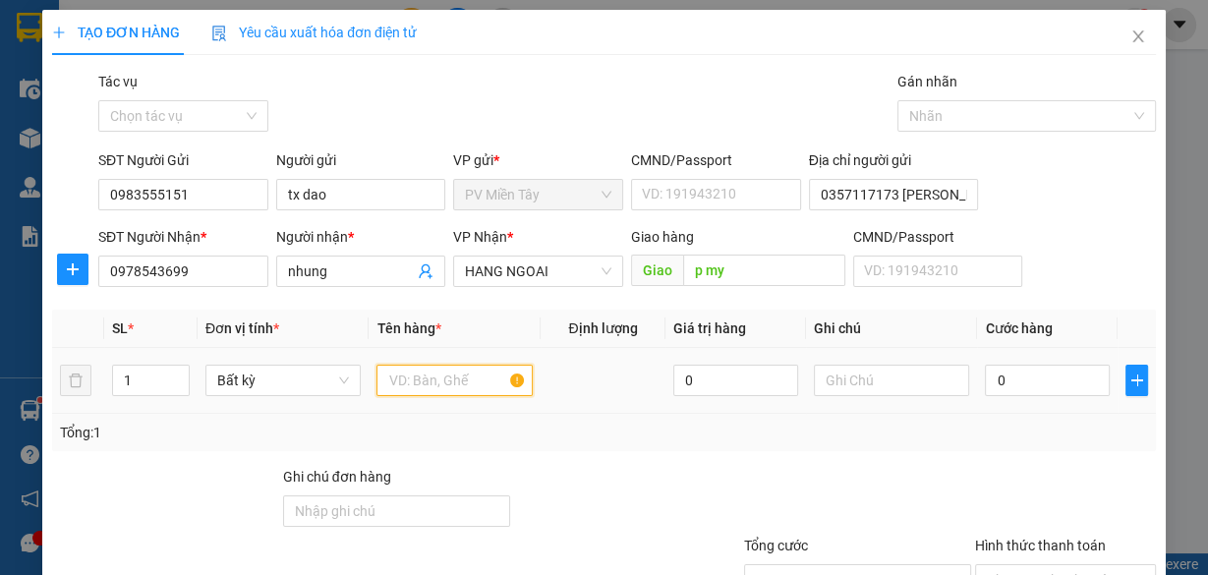
click at [427, 378] on input "text" at bounding box center [455, 380] width 156 height 31
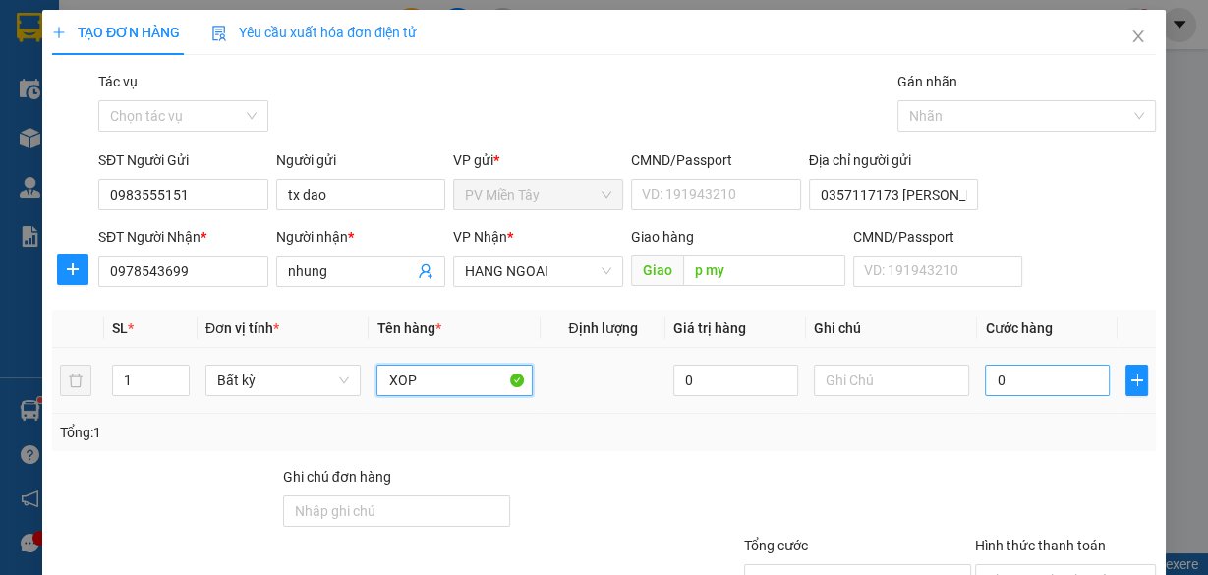
type input "XOP"
click at [1070, 372] on input "0" at bounding box center [1047, 380] width 125 height 31
type input "6"
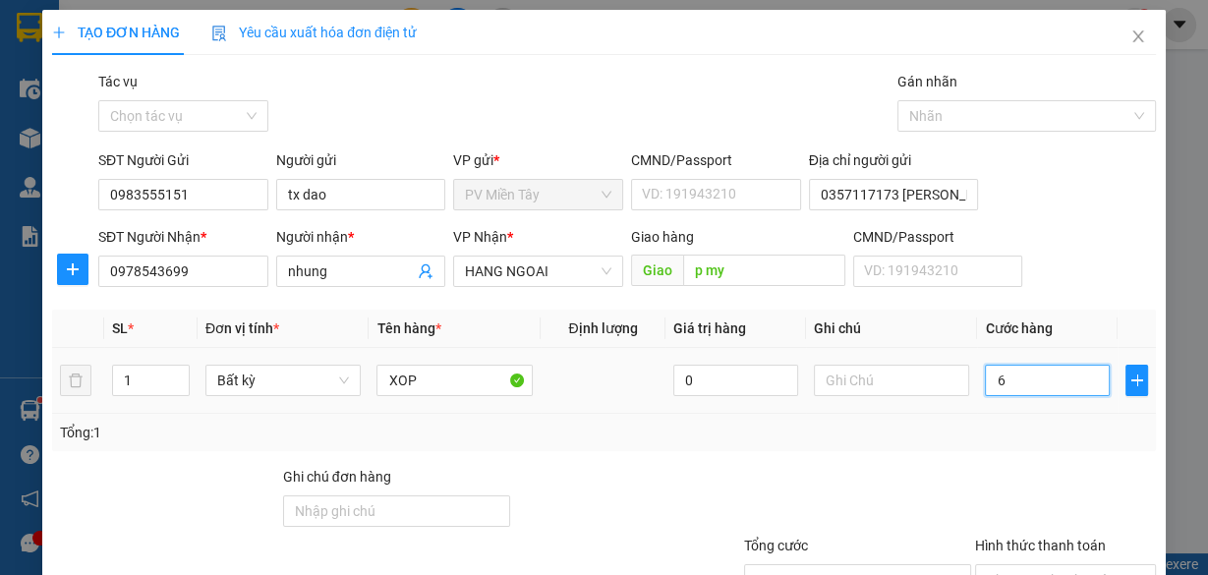
type input "60"
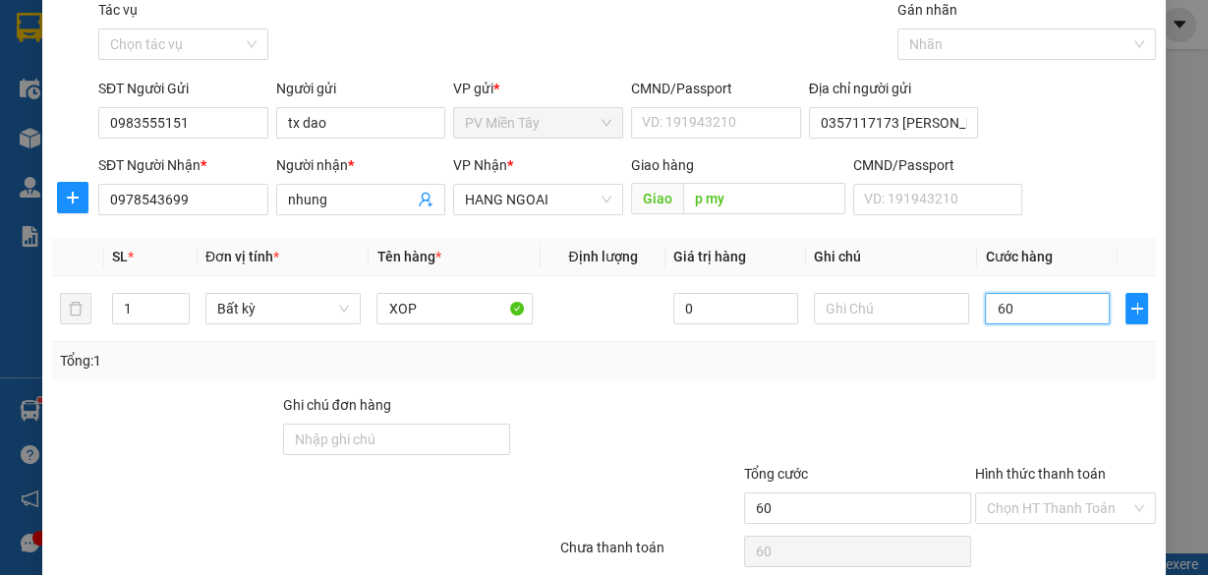
scroll to position [149, 0]
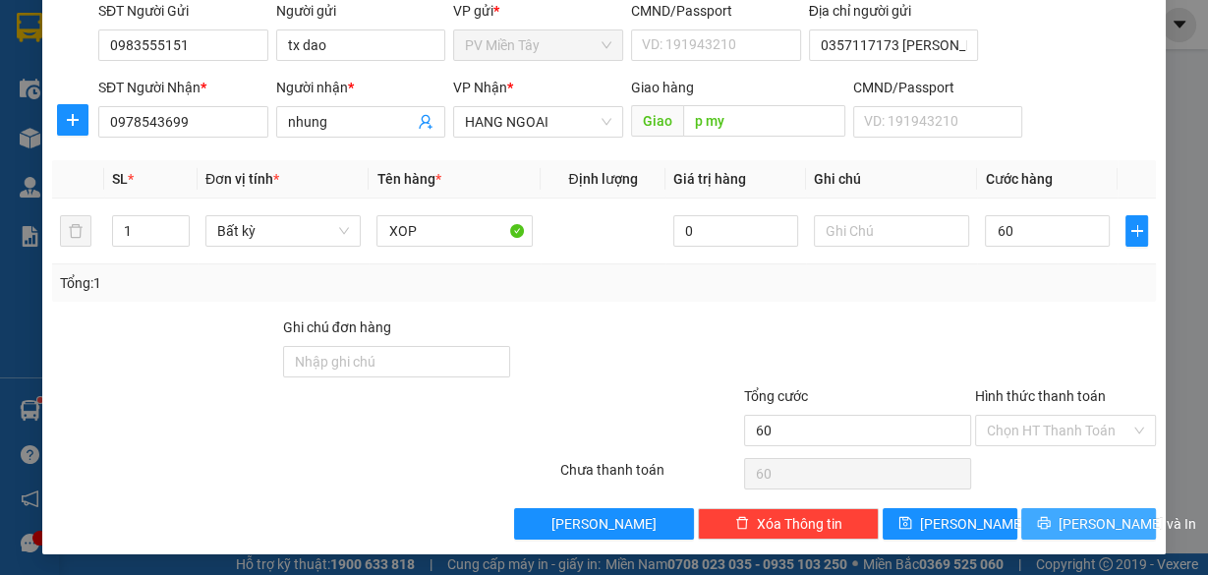
type input "60.000"
click at [1095, 513] on span "[PERSON_NAME] và In" at bounding box center [1128, 524] width 138 height 22
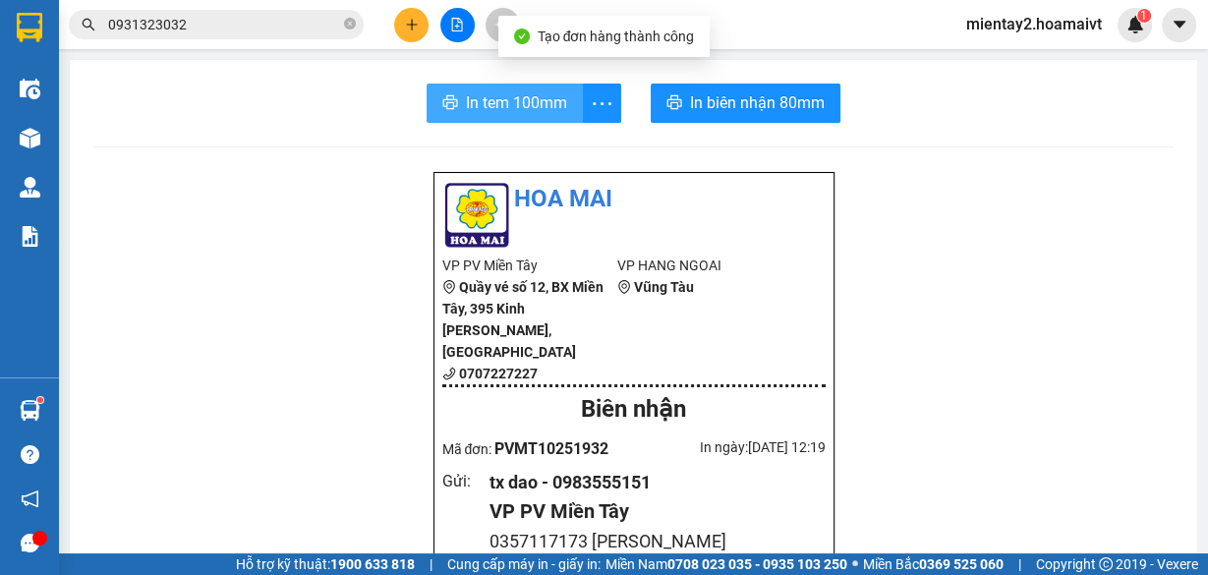
click at [499, 91] on span "In tem 100mm" at bounding box center [516, 102] width 101 height 25
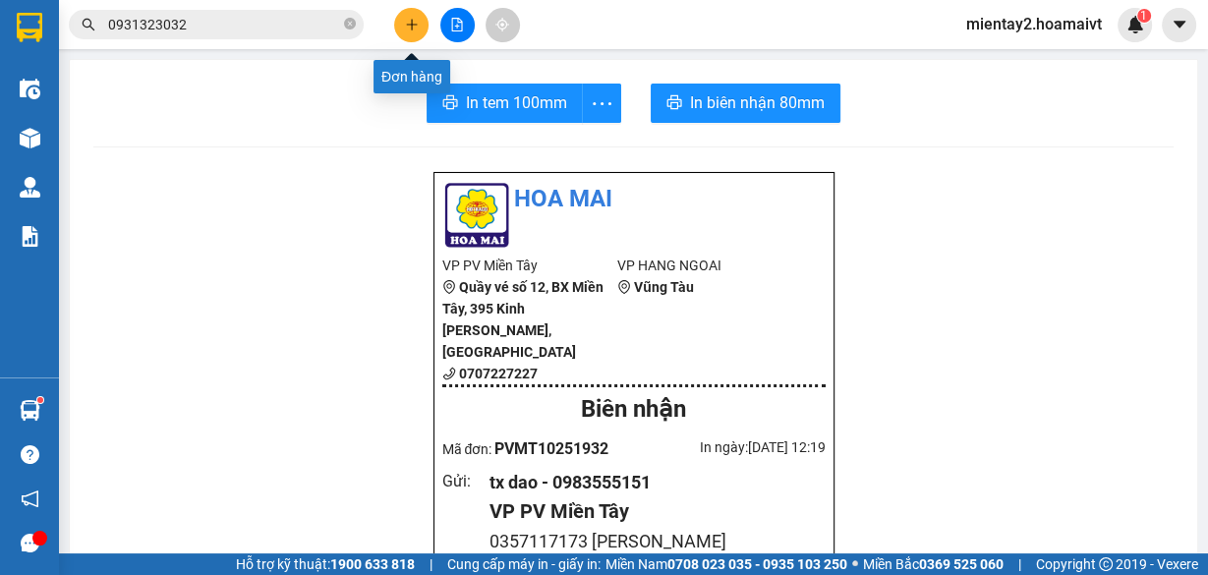
click at [409, 27] on icon "plus" at bounding box center [412, 25] width 14 height 14
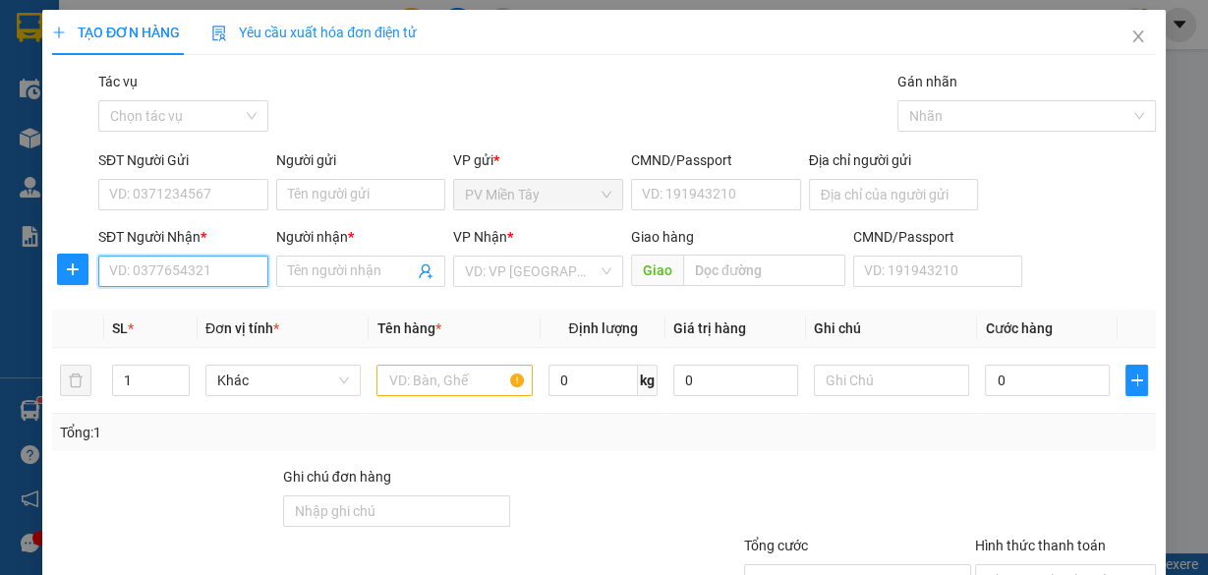
click at [206, 271] on input "SĐT Người Nhận *" at bounding box center [183, 271] width 170 height 31
type input "0909156151"
click at [151, 314] on div "0909156151 - HD" at bounding box center [181, 310] width 145 height 22
type input "HD"
type input "[PERSON_NAME]"
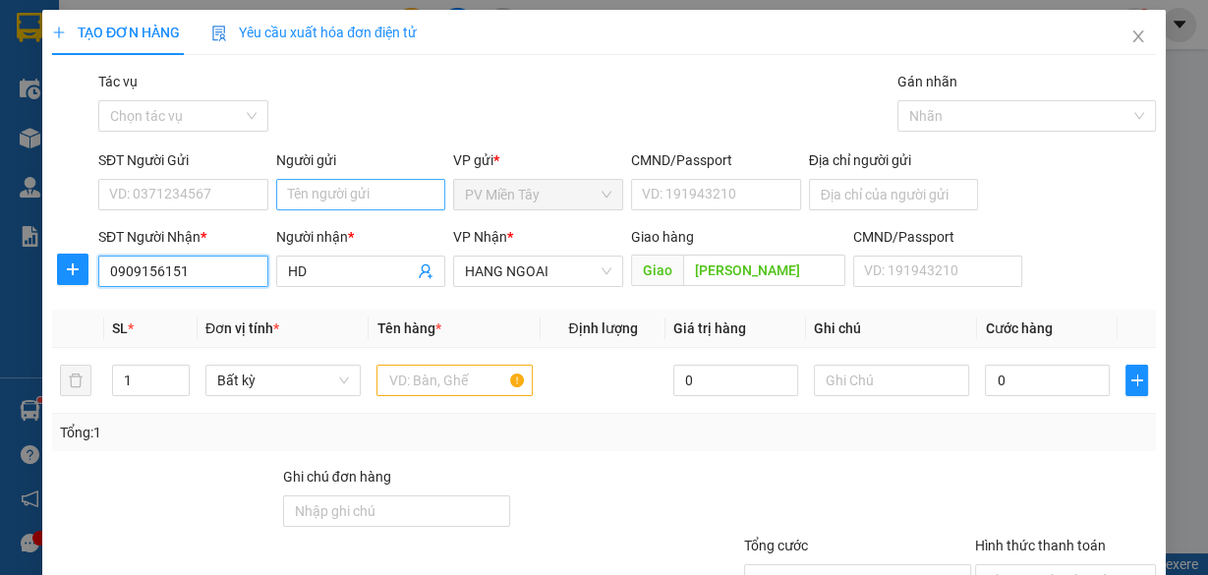
type input "0909156151"
click at [320, 190] on input "Người gửi" at bounding box center [361, 194] width 170 height 31
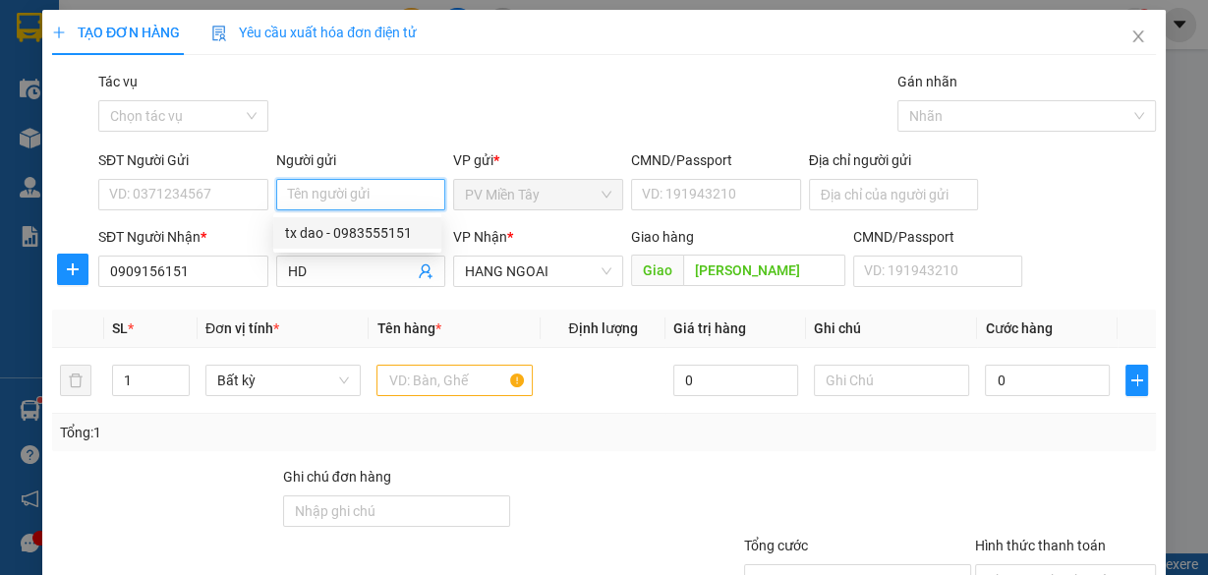
click at [327, 239] on div "tx dao - 0983555151" at bounding box center [357, 233] width 145 height 22
type input "0983555151"
type input "tx dao"
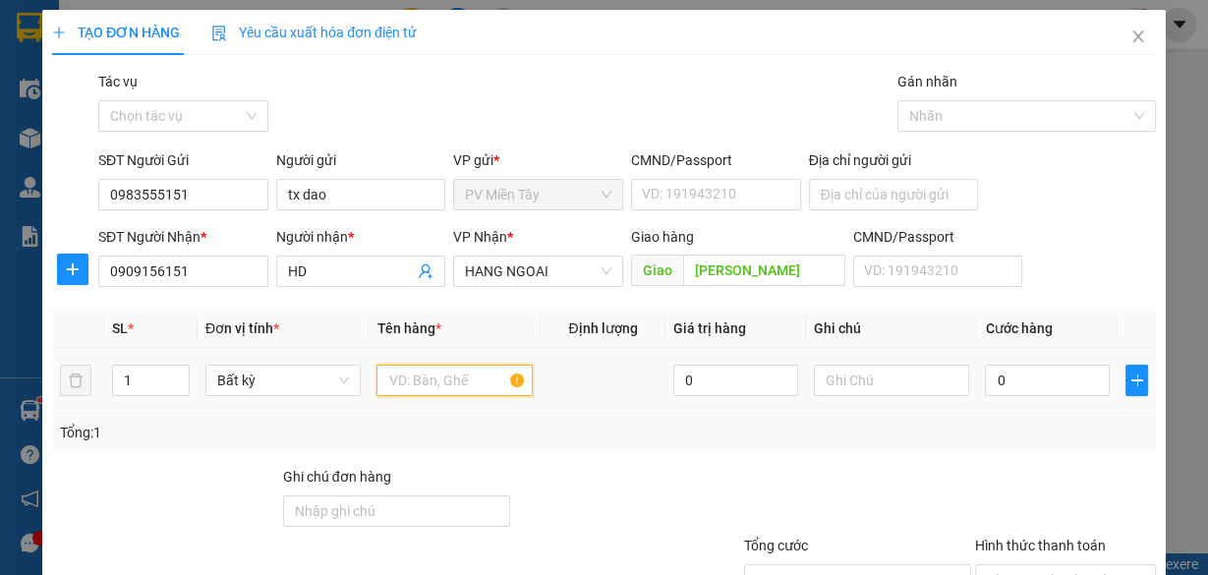
click at [406, 382] on input "text" at bounding box center [455, 380] width 156 height 31
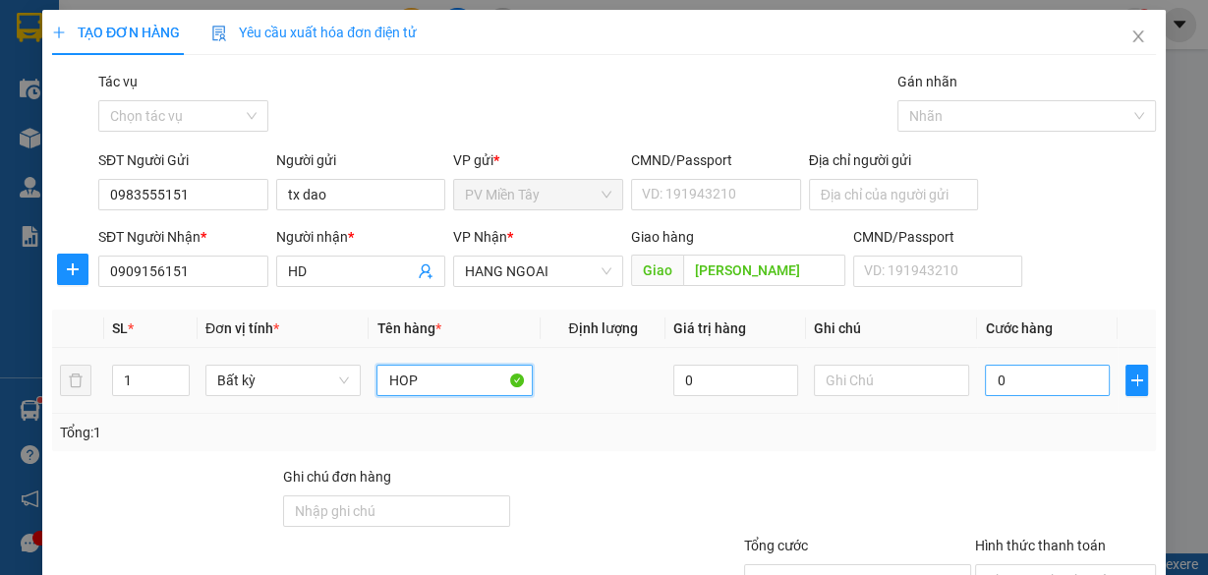
type input "HOP"
click at [1050, 370] on input "0" at bounding box center [1047, 380] width 125 height 31
type input "4"
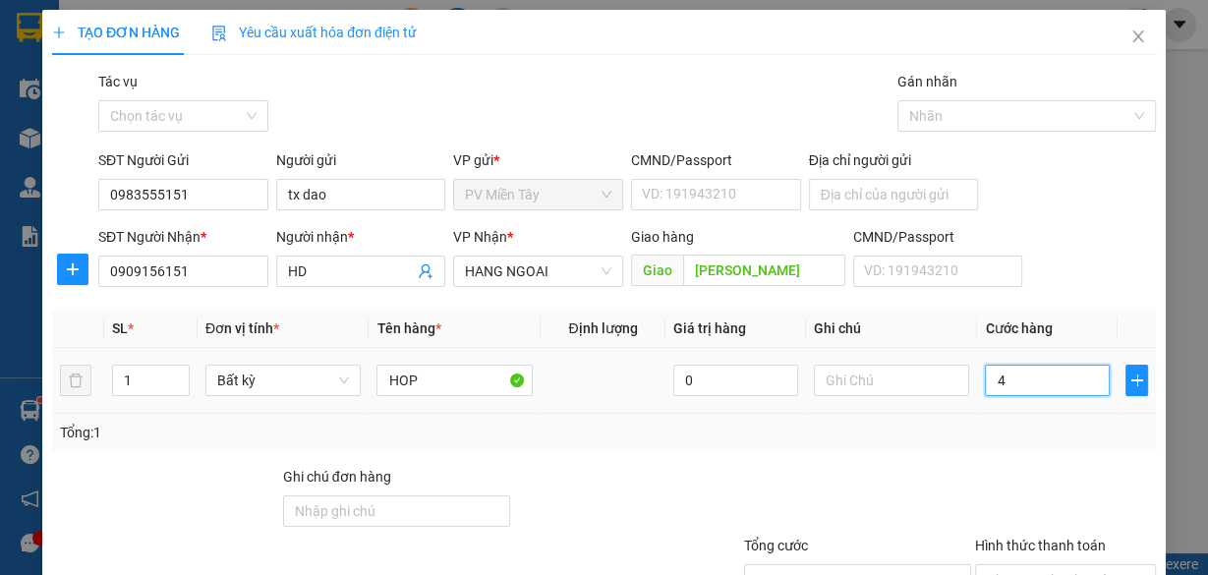
type input "40"
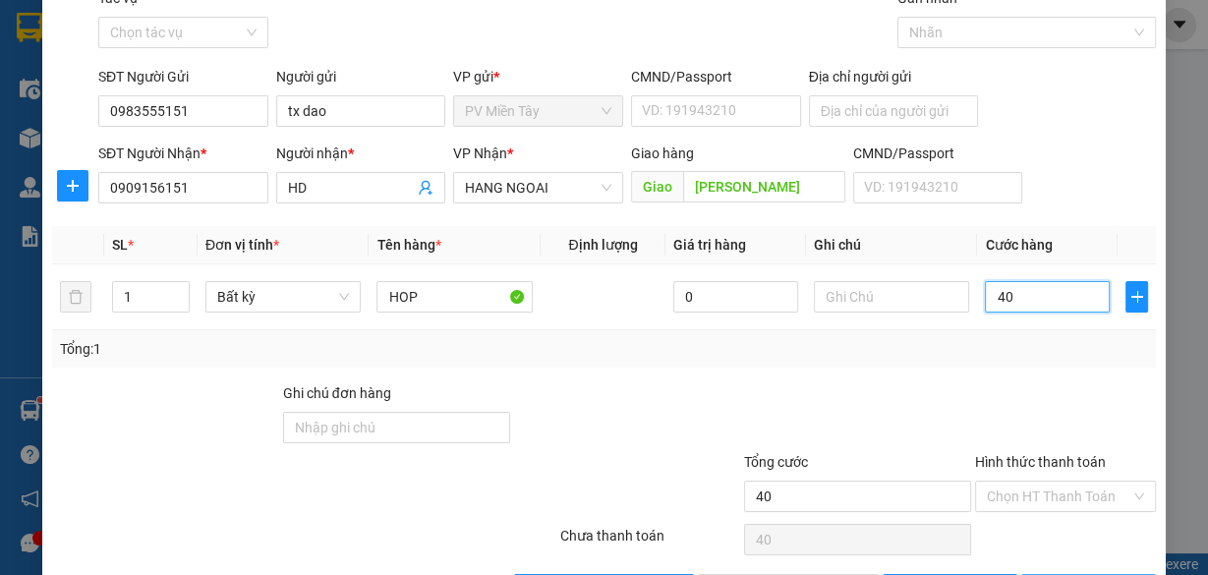
scroll to position [149, 0]
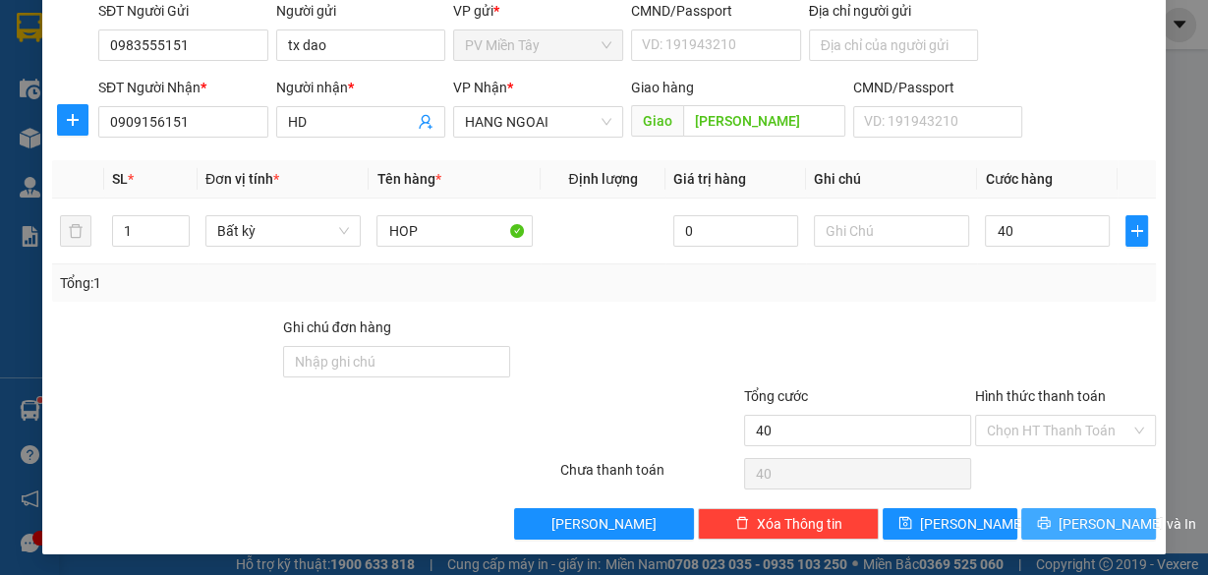
type input "40.000"
click at [1088, 517] on span "[PERSON_NAME] và In" at bounding box center [1128, 524] width 138 height 22
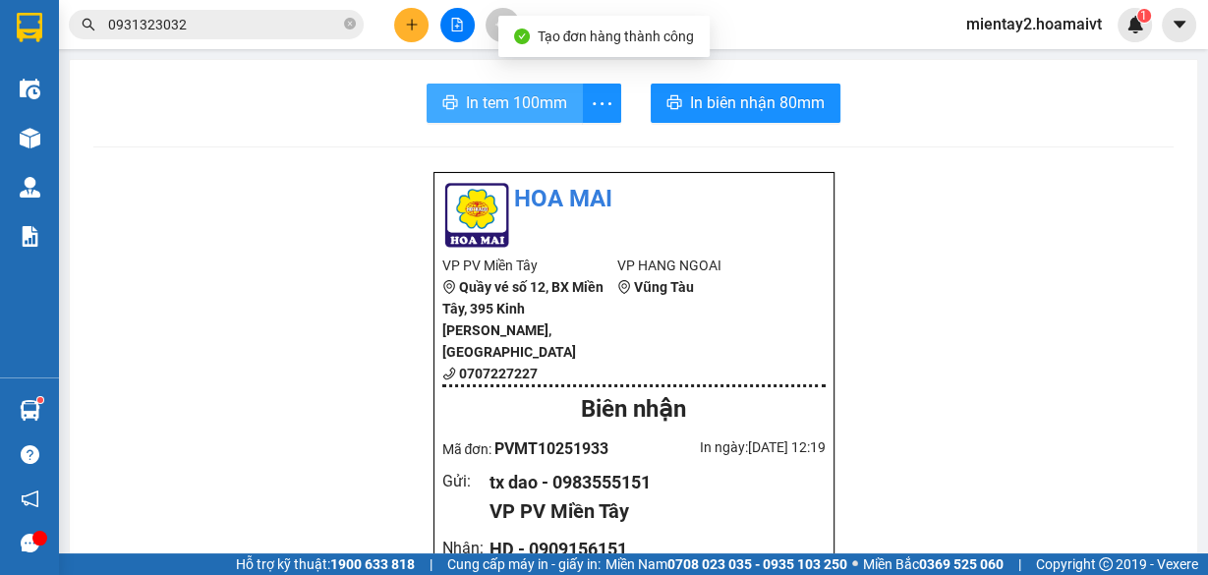
click at [535, 97] on span "In tem 100mm" at bounding box center [516, 102] width 101 height 25
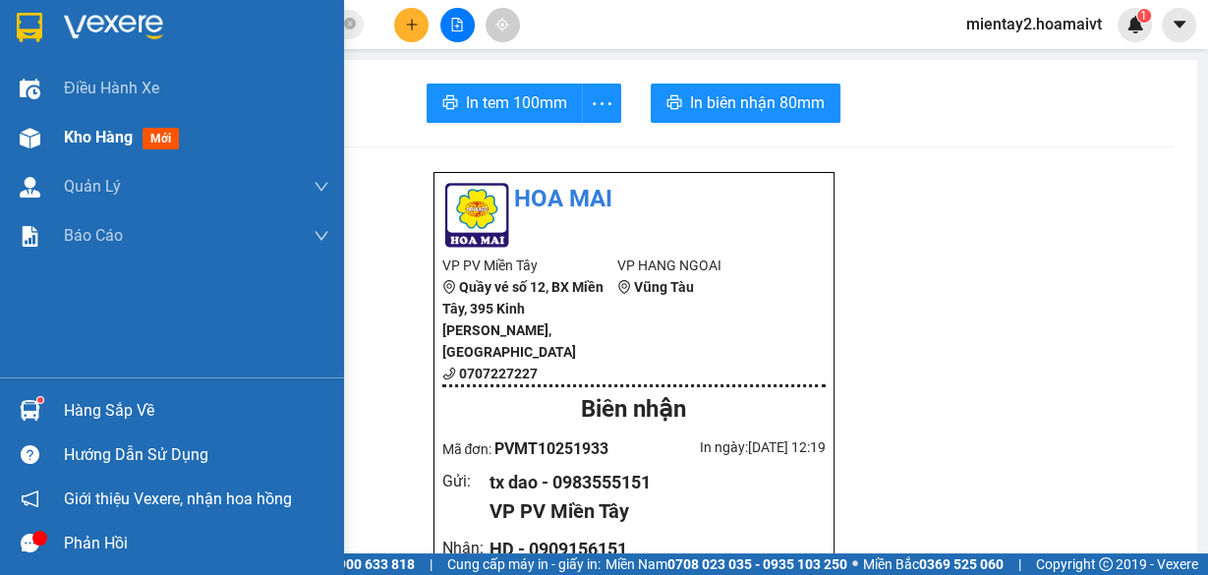
click at [82, 143] on span "Kho hàng" at bounding box center [98, 137] width 69 height 19
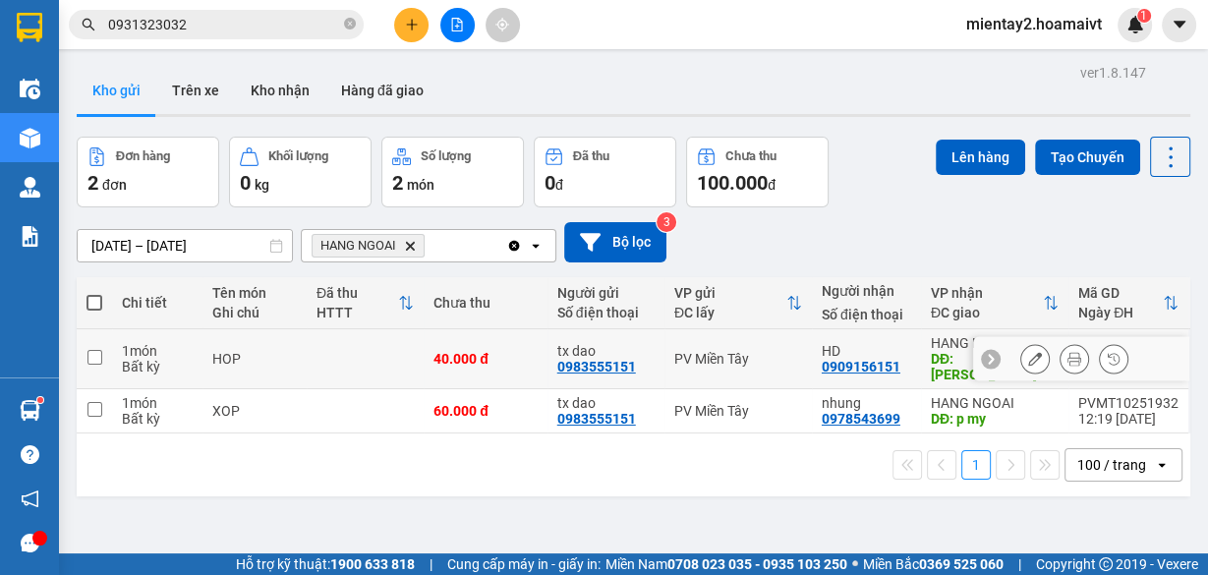
click at [358, 345] on td at bounding box center [365, 359] width 117 height 60
checkbox input "true"
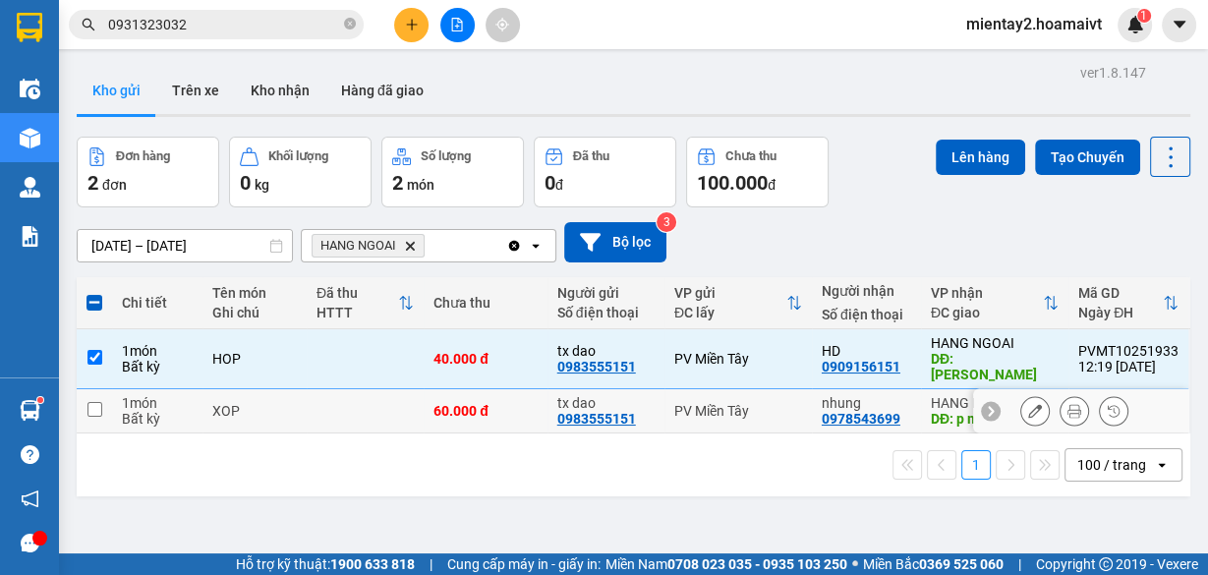
click at [339, 394] on td at bounding box center [365, 411] width 117 height 44
checkbox input "true"
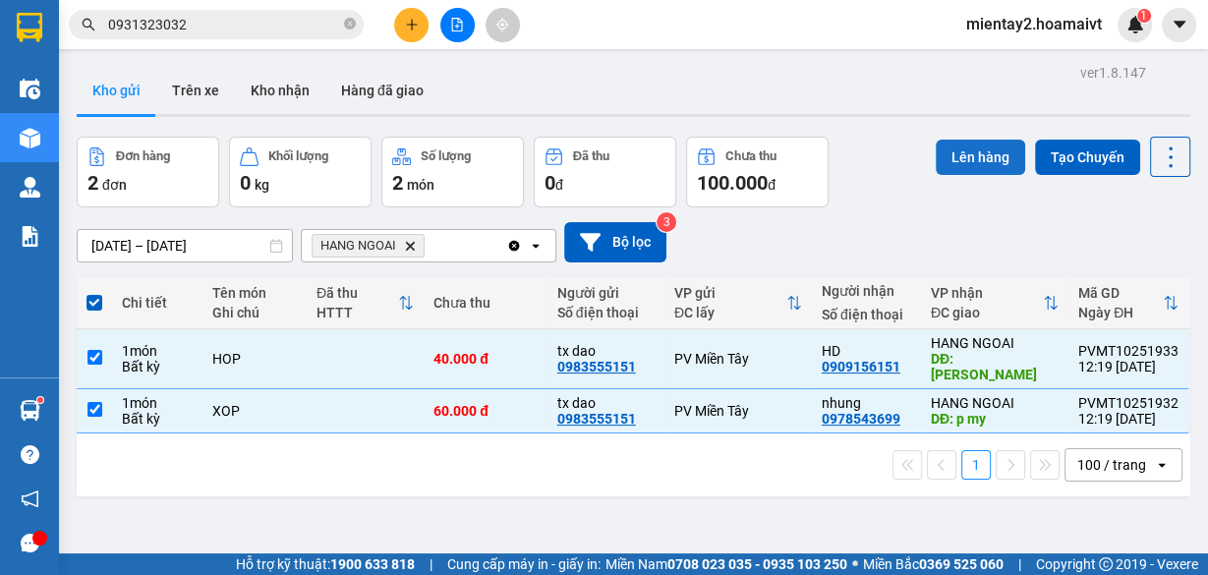
click at [966, 158] on button "Lên hàng" at bounding box center [980, 157] width 89 height 35
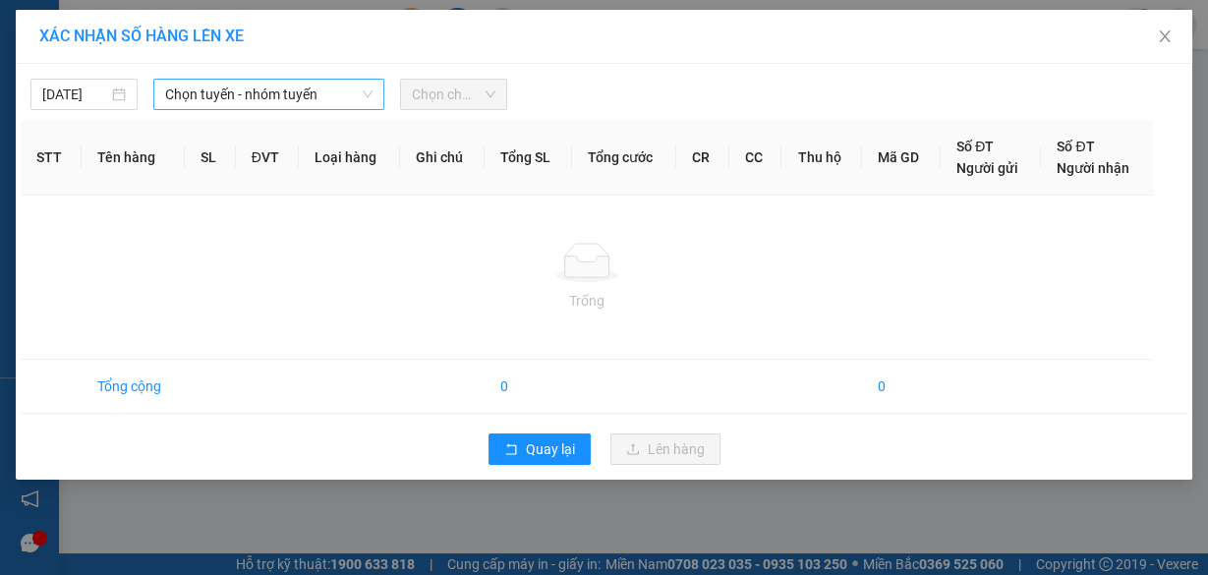
click at [328, 103] on span "Chọn tuyến - nhóm tuyến" at bounding box center [268, 94] width 207 height 29
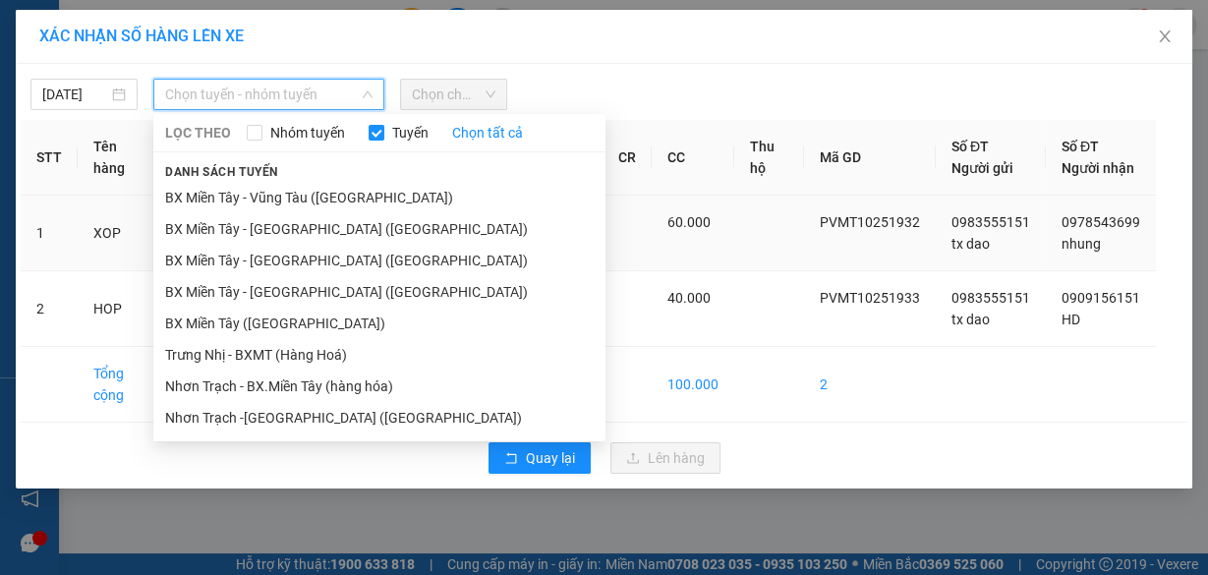
drag, startPoint x: 314, startPoint y: 314, endPoint x: 370, endPoint y: 251, distance: 84.3
click at [316, 312] on li "BX Miền Tây ([GEOGRAPHIC_DATA])" at bounding box center [379, 323] width 452 height 31
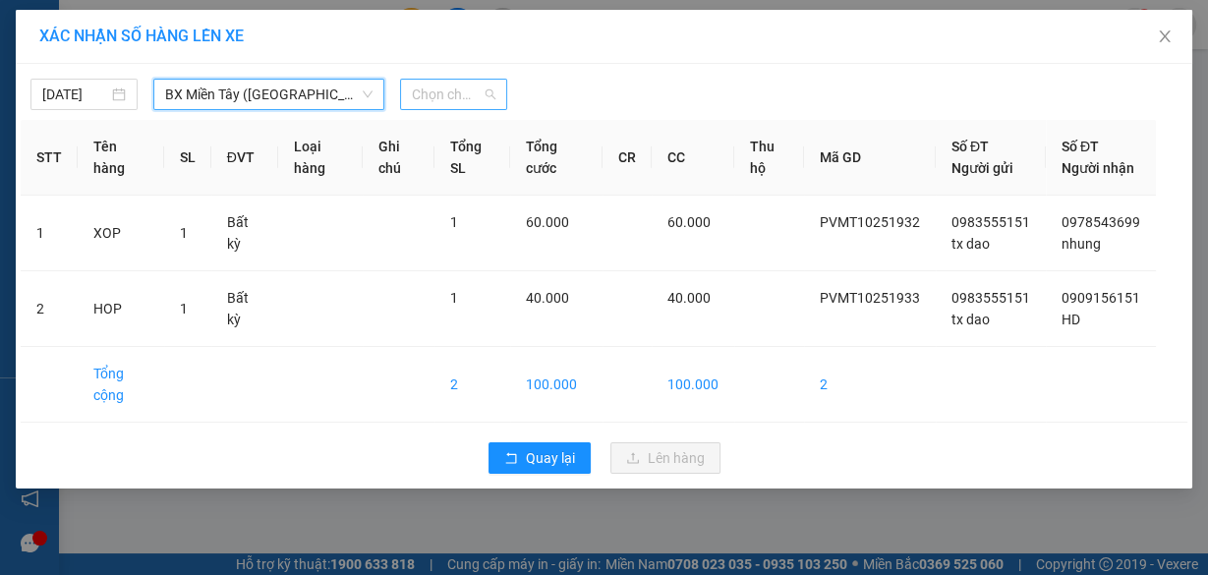
click at [457, 80] on span "Chọn chuyến" at bounding box center [454, 94] width 84 height 29
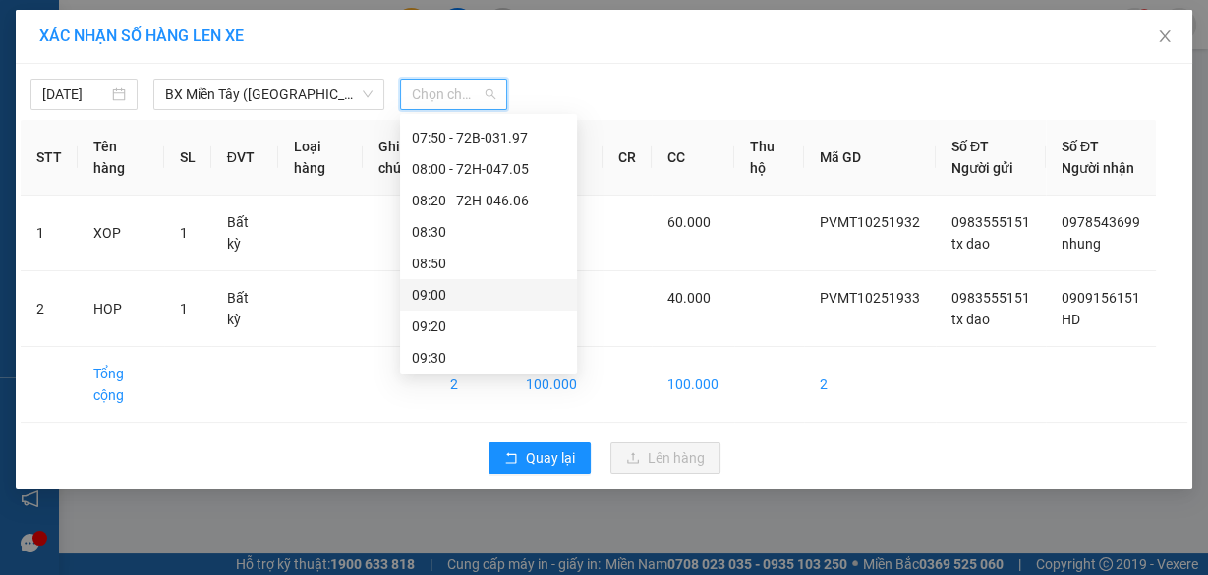
scroll to position [315, 0]
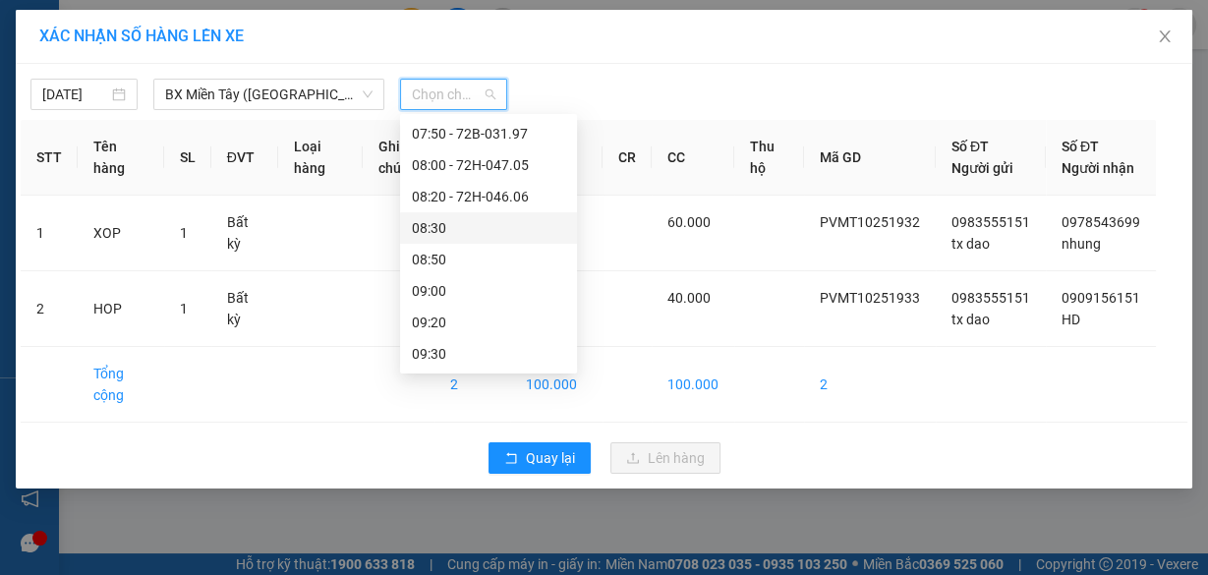
click at [472, 217] on div "08:30" at bounding box center [488, 228] width 153 height 22
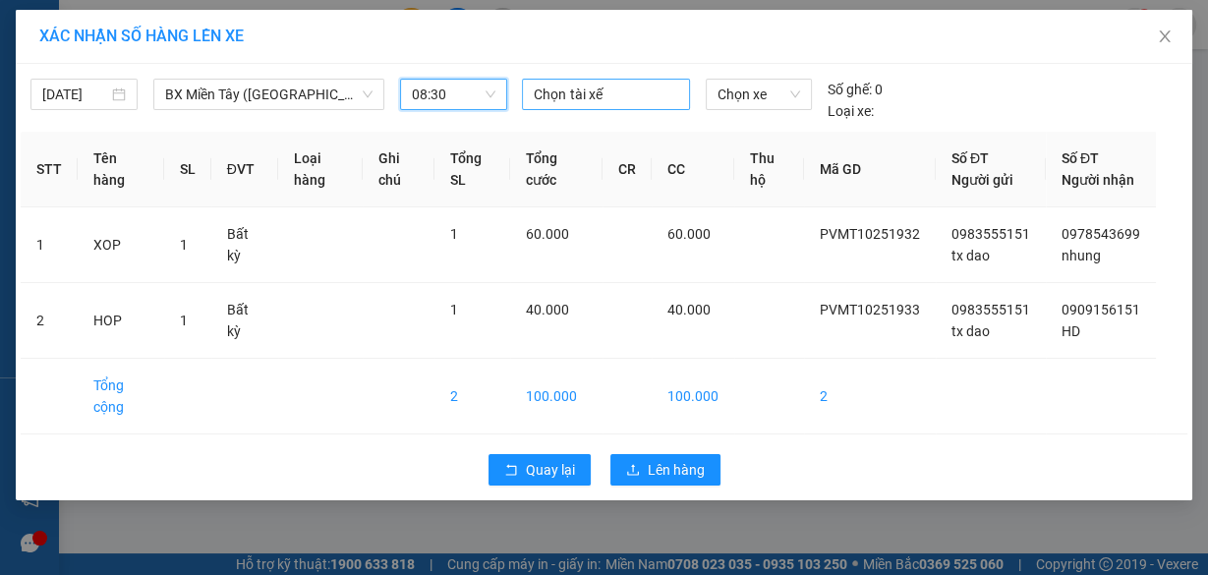
click at [589, 100] on div at bounding box center [605, 95] width 157 height 24
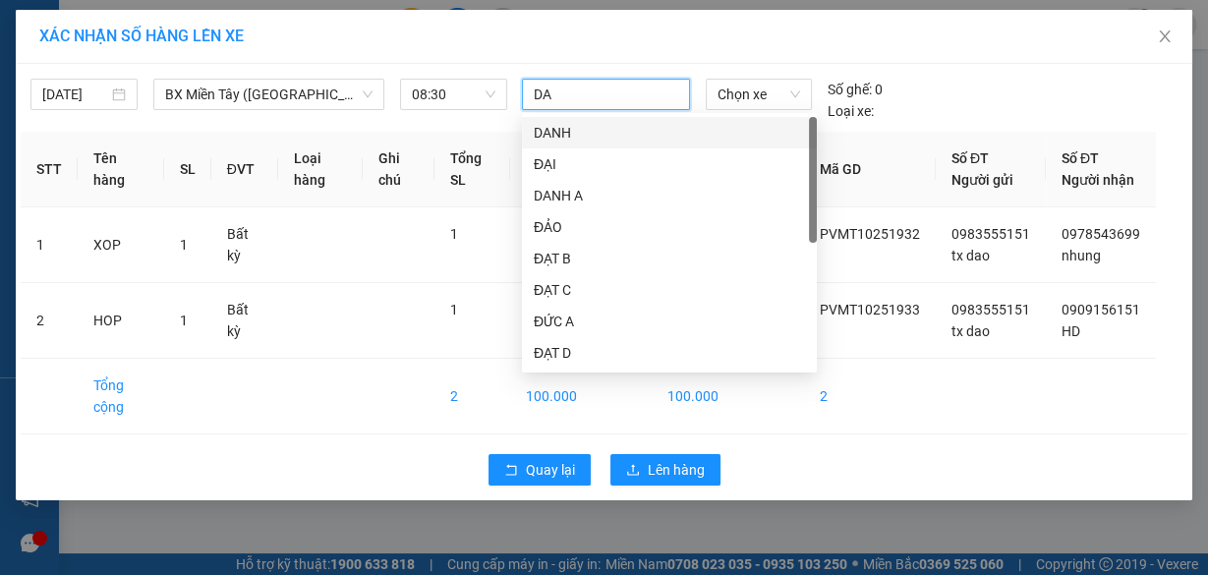
type input "DAO"
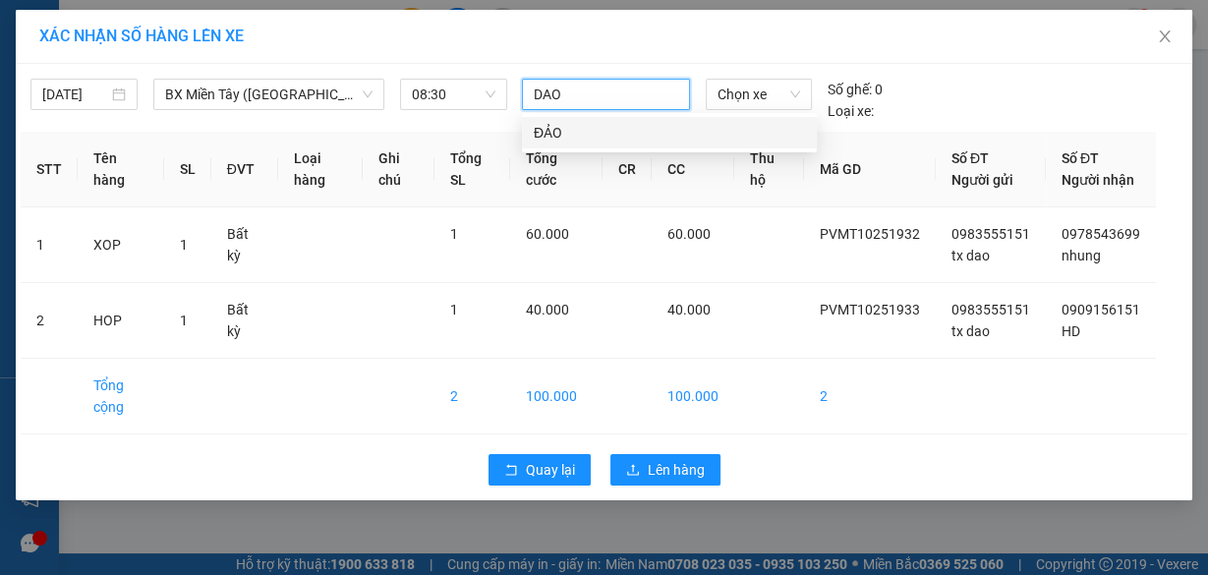
drag, startPoint x: 570, startPoint y: 137, endPoint x: 756, endPoint y: 109, distance: 187.8
click at [587, 134] on div "ĐẢO" at bounding box center [669, 133] width 271 height 22
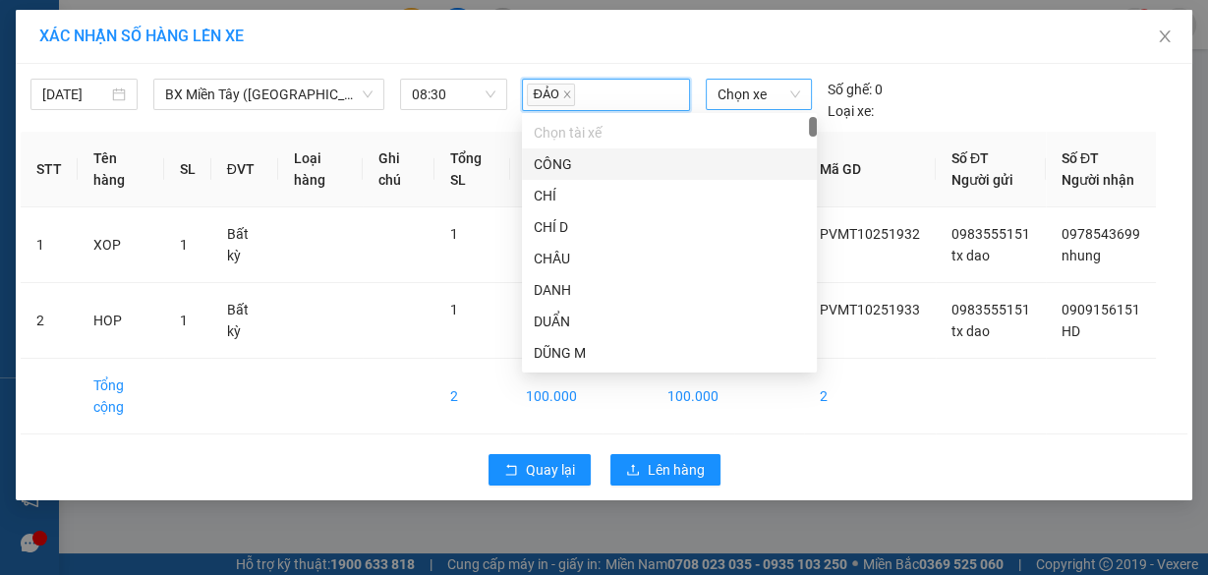
click at [796, 97] on span "Chọn xe" at bounding box center [759, 94] width 83 height 29
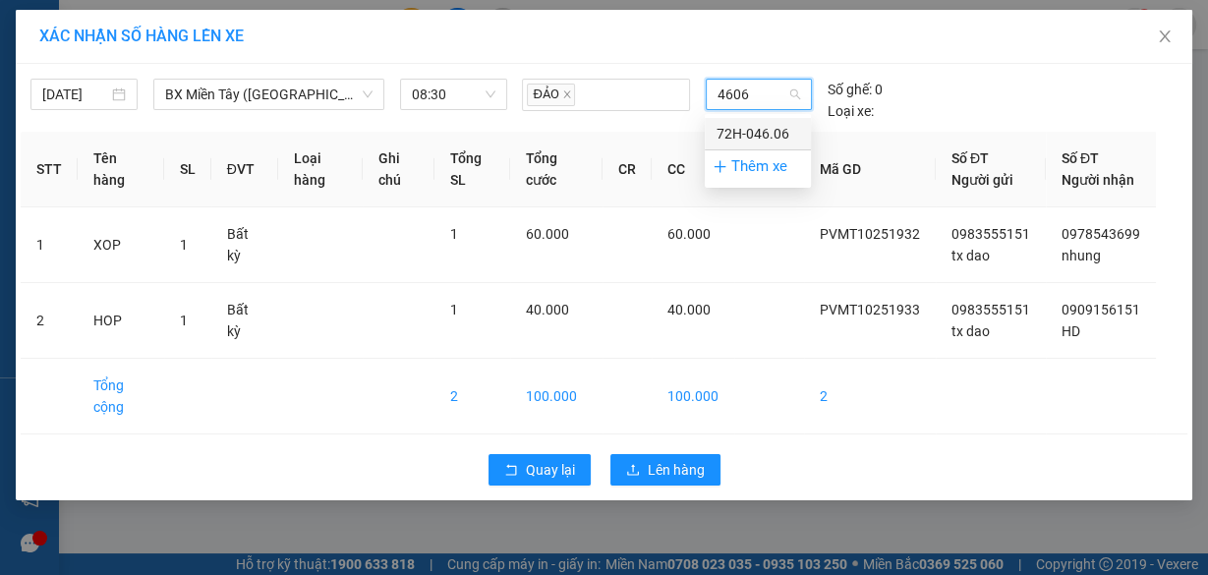
click at [754, 93] on input "4606" at bounding box center [752, 94] width 69 height 29
type input "4669"
click at [772, 128] on div "72H-046.69" at bounding box center [758, 134] width 83 height 22
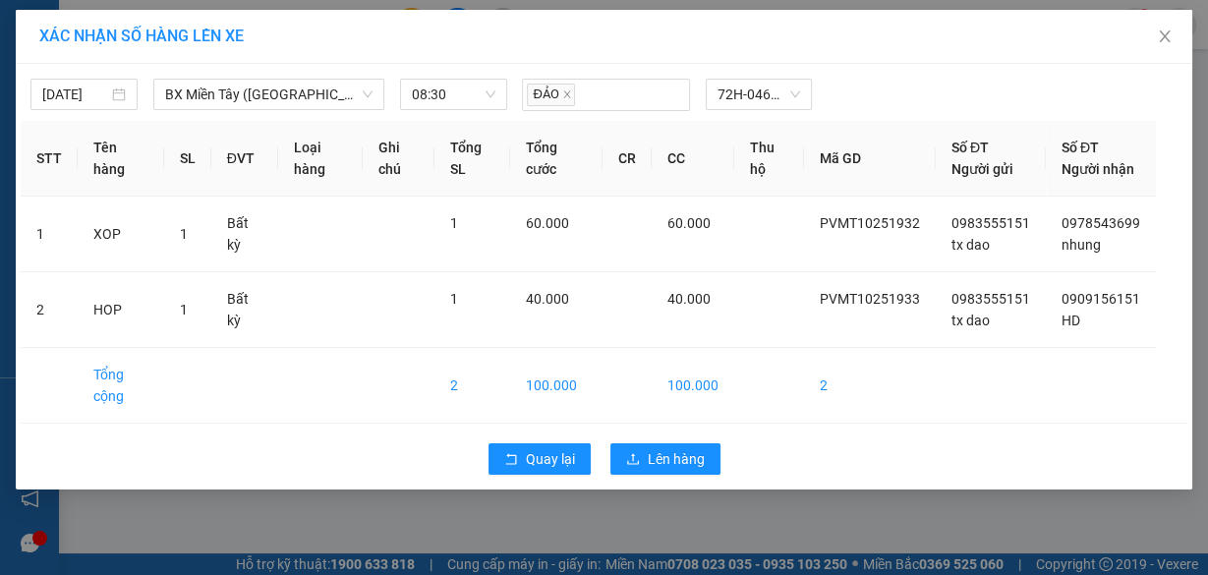
click at [676, 452] on div "Quay lại Lên hàng" at bounding box center [604, 459] width 1167 height 51
click at [677, 470] on span "Lên hàng" at bounding box center [676, 459] width 57 height 22
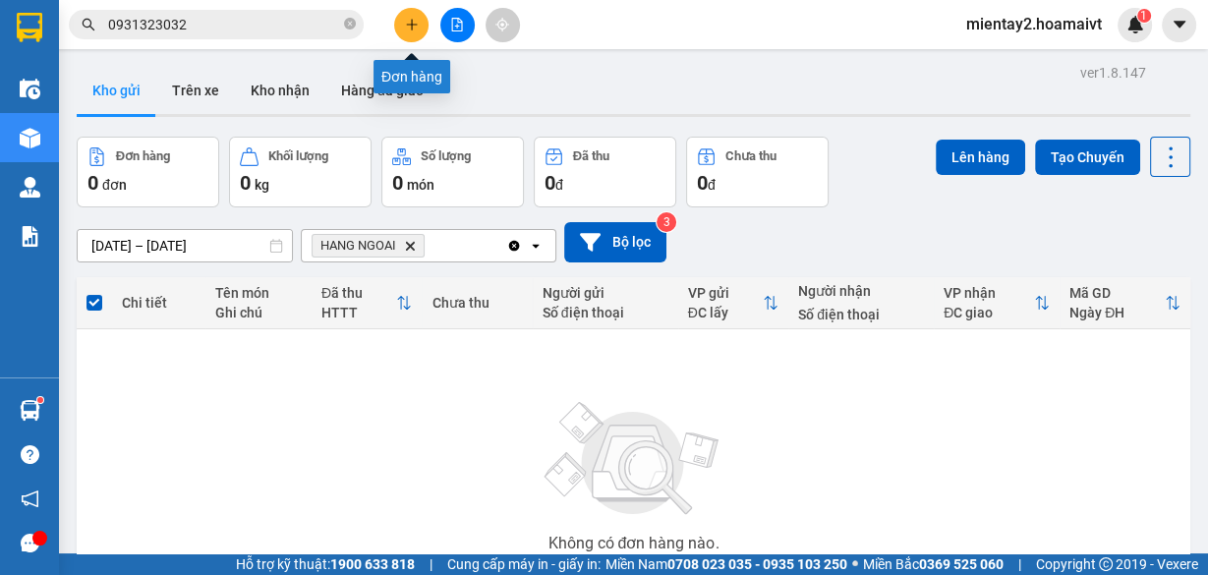
click at [421, 16] on button at bounding box center [411, 25] width 34 height 34
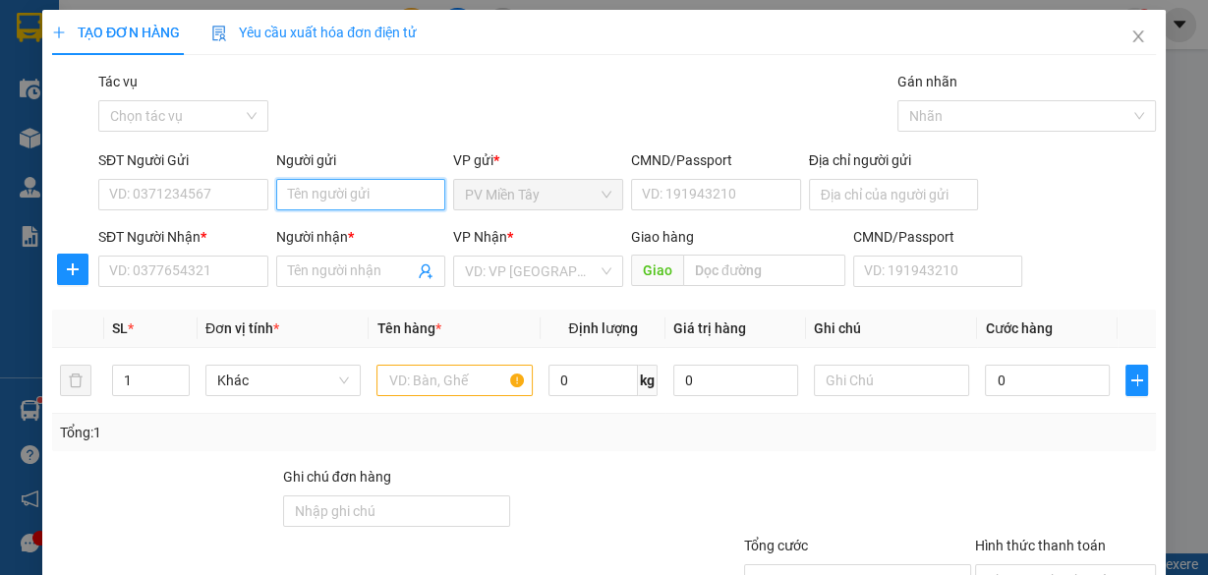
click at [341, 202] on input "Người gửi" at bounding box center [361, 194] width 170 height 31
click at [361, 229] on div "tx dao - 0983555151" at bounding box center [357, 233] width 145 height 22
type input "0983555151"
type input "tx dao"
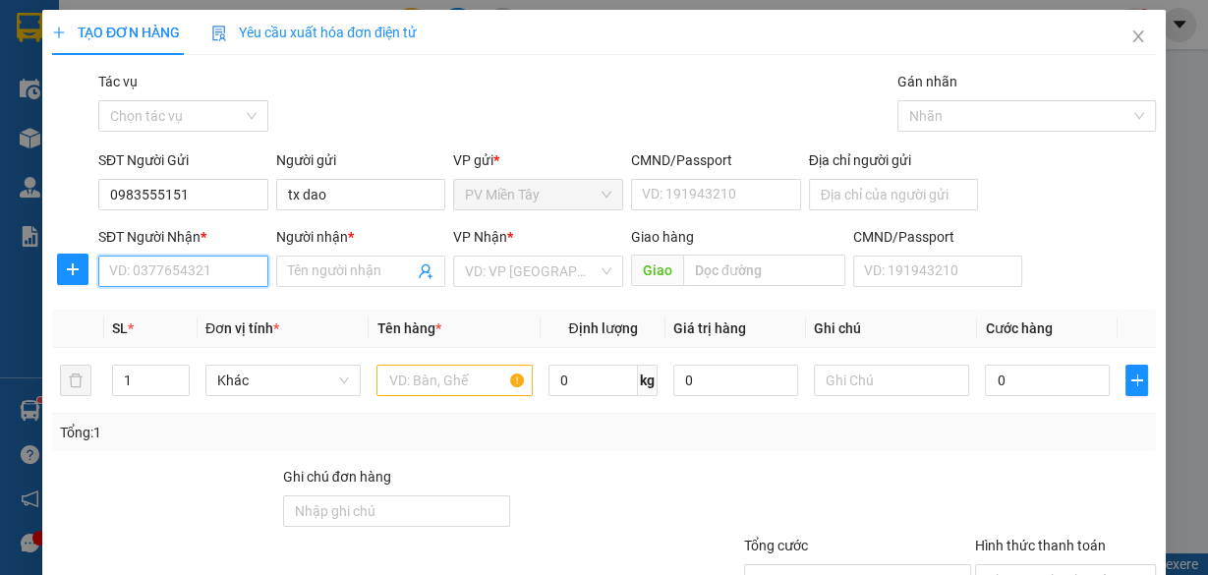
click at [206, 279] on input "SĐT Người Nhận *" at bounding box center [183, 271] width 170 height 31
type input "9672"
click at [196, 308] on div "0913729672 - tam" at bounding box center [181, 310] width 145 height 22
type input "0908476749"
type input "0913729672"
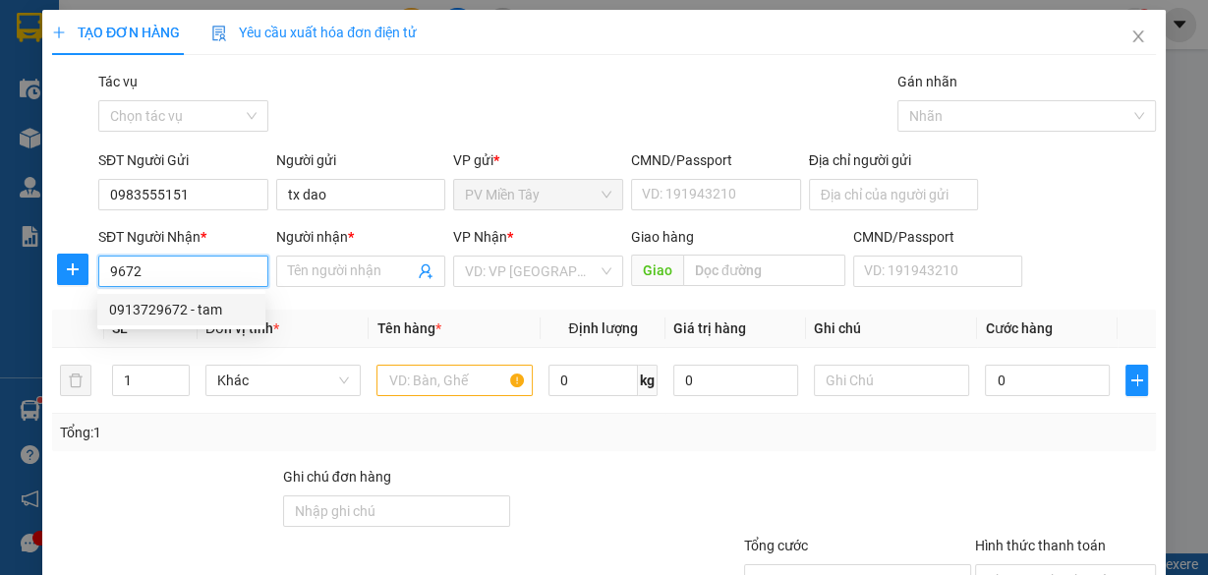
type input "tam"
type input "phu my"
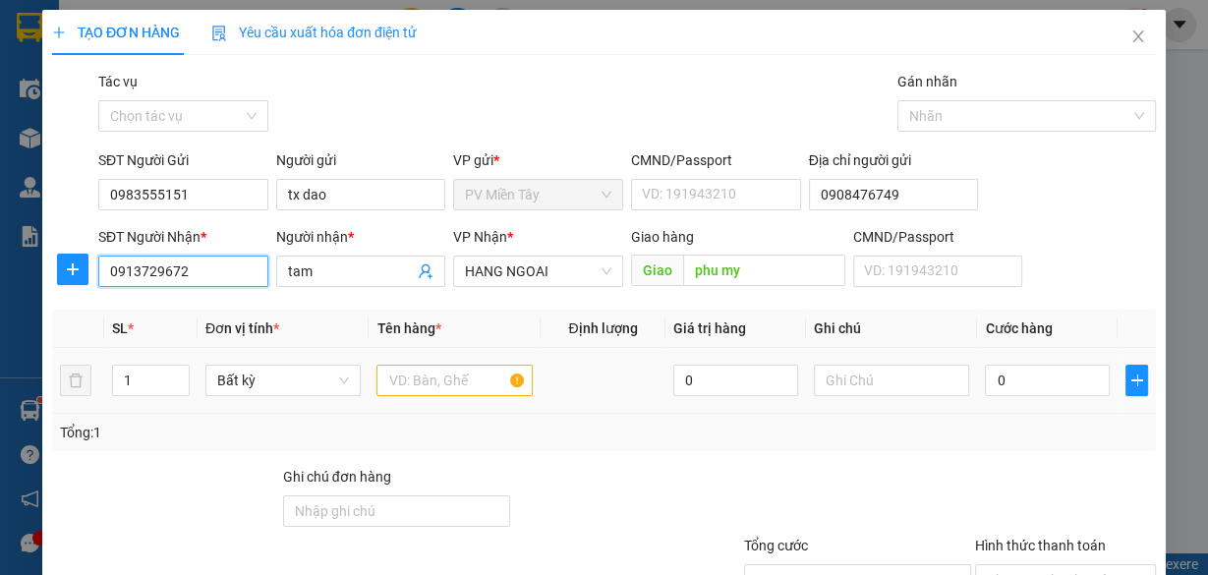
type input "0913729672"
click at [421, 376] on input "text" at bounding box center [455, 380] width 156 height 31
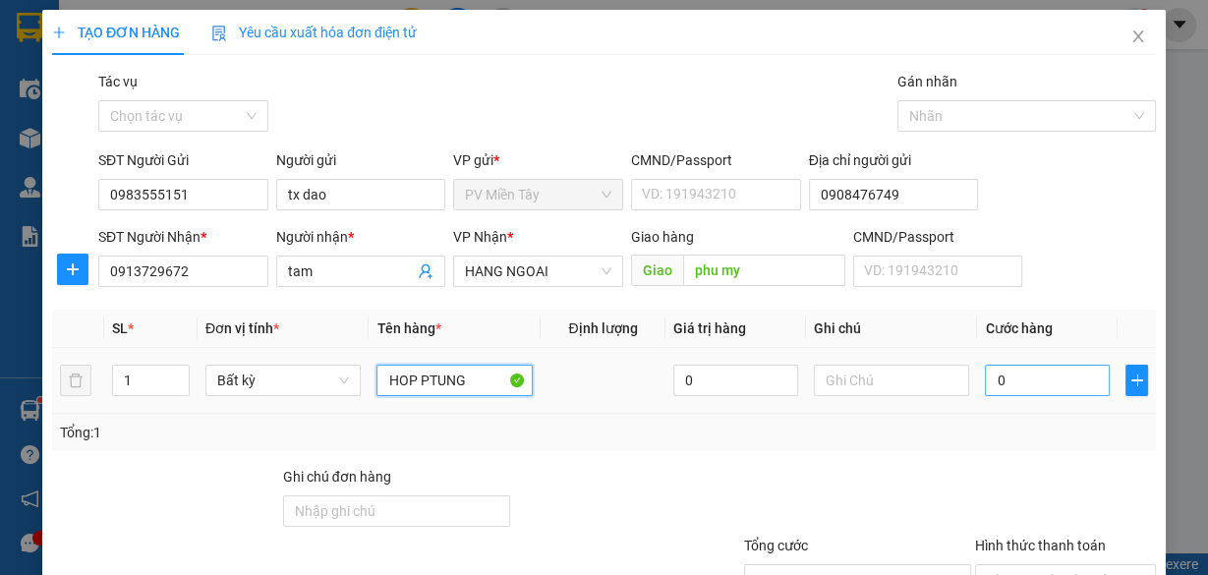
type input "HOP PTUNG"
click at [1032, 380] on input "0" at bounding box center [1047, 380] width 125 height 31
type input "4"
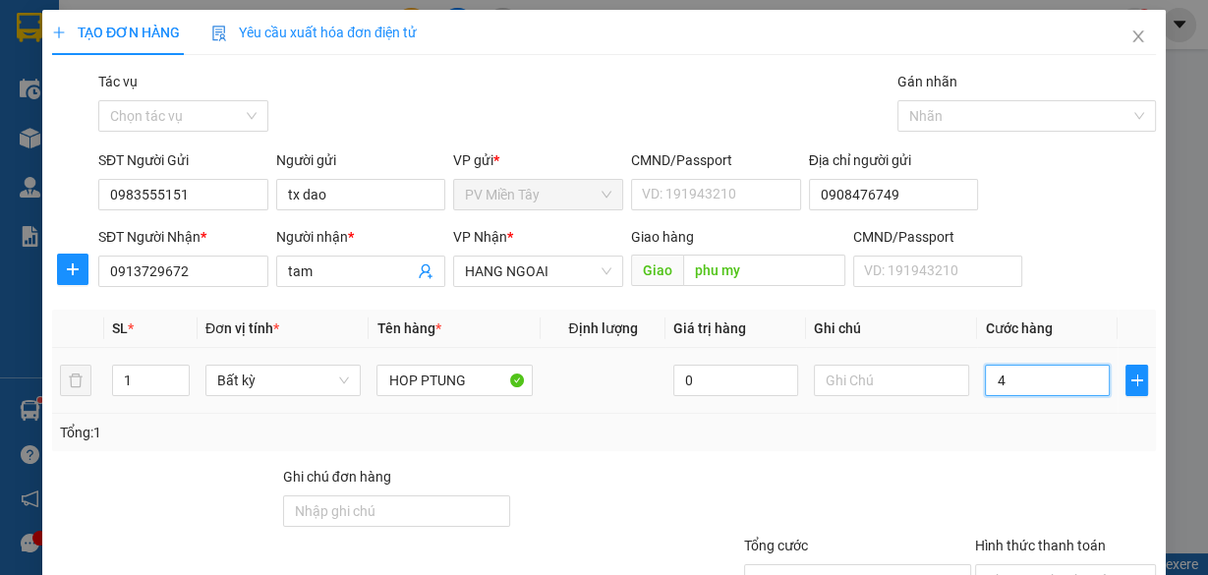
type input "40"
type input "40.000"
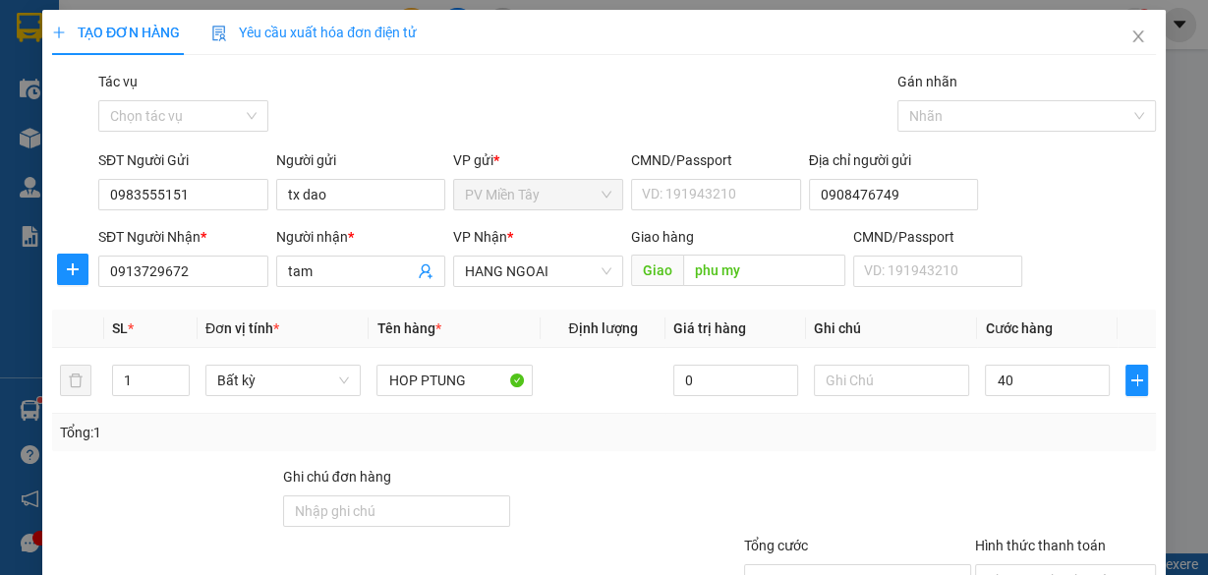
type input "40.000"
drag, startPoint x: 920, startPoint y: 450, endPoint x: 937, endPoint y: 450, distance: 16.7
click at [928, 447] on div "Tổng: 1" at bounding box center [604, 432] width 1104 height 37
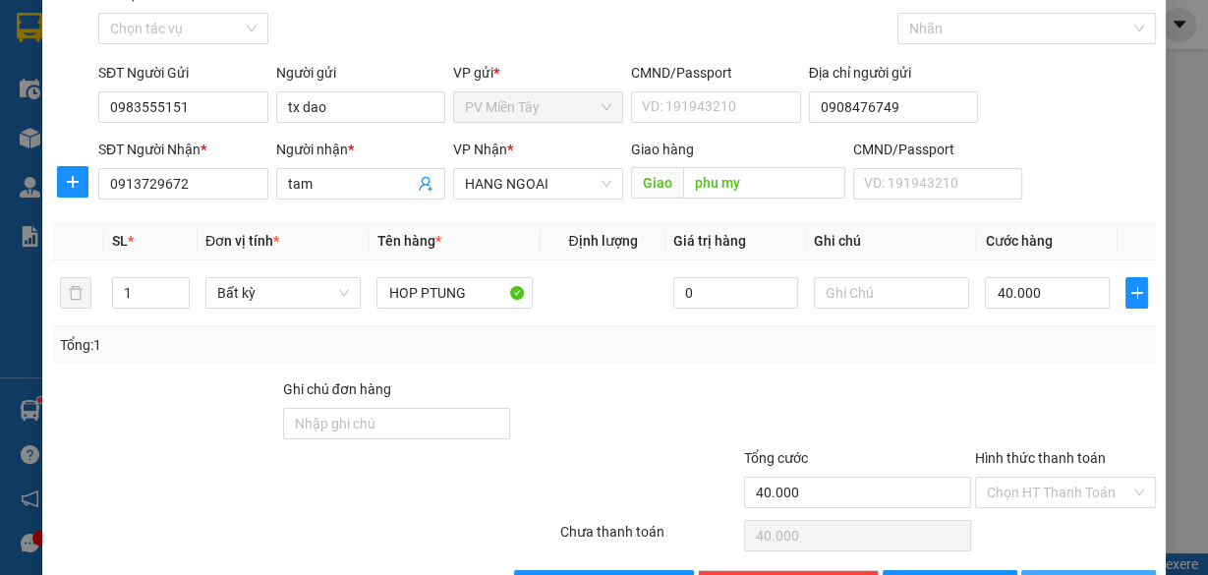
scroll to position [149, 0]
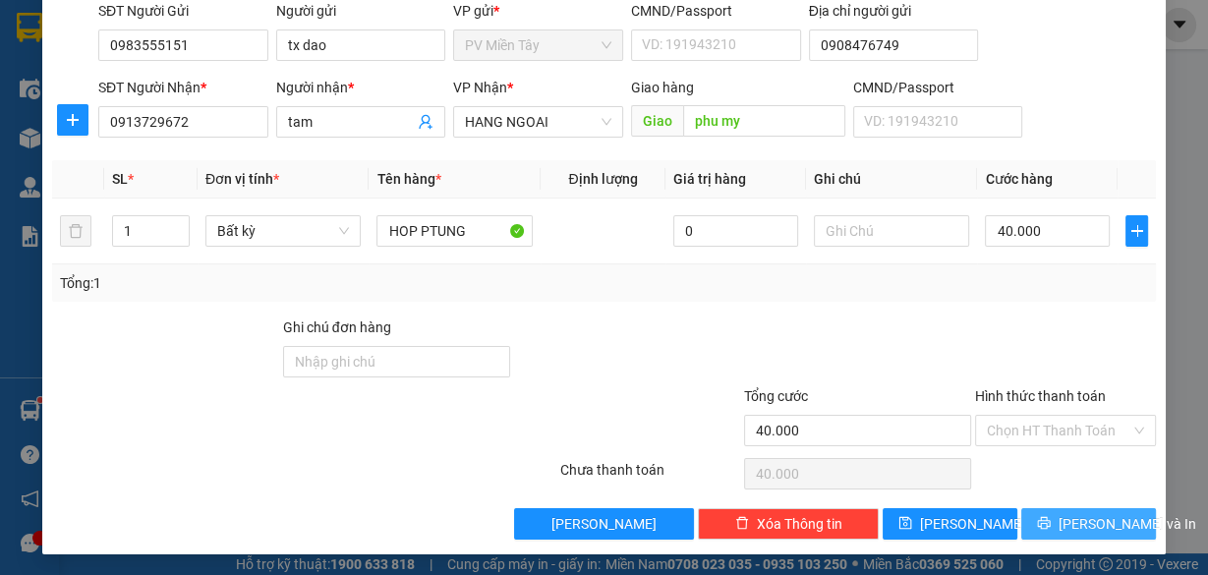
click at [1068, 532] on button "[PERSON_NAME] và In" at bounding box center [1088, 523] width 135 height 31
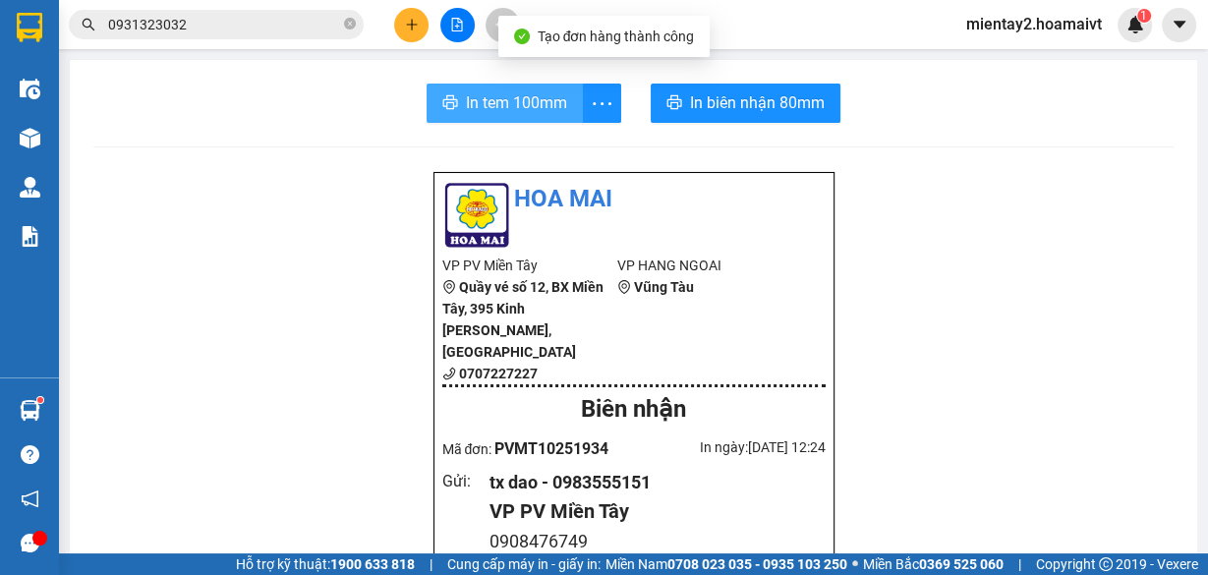
click at [513, 96] on span "In tem 100mm" at bounding box center [516, 102] width 101 height 25
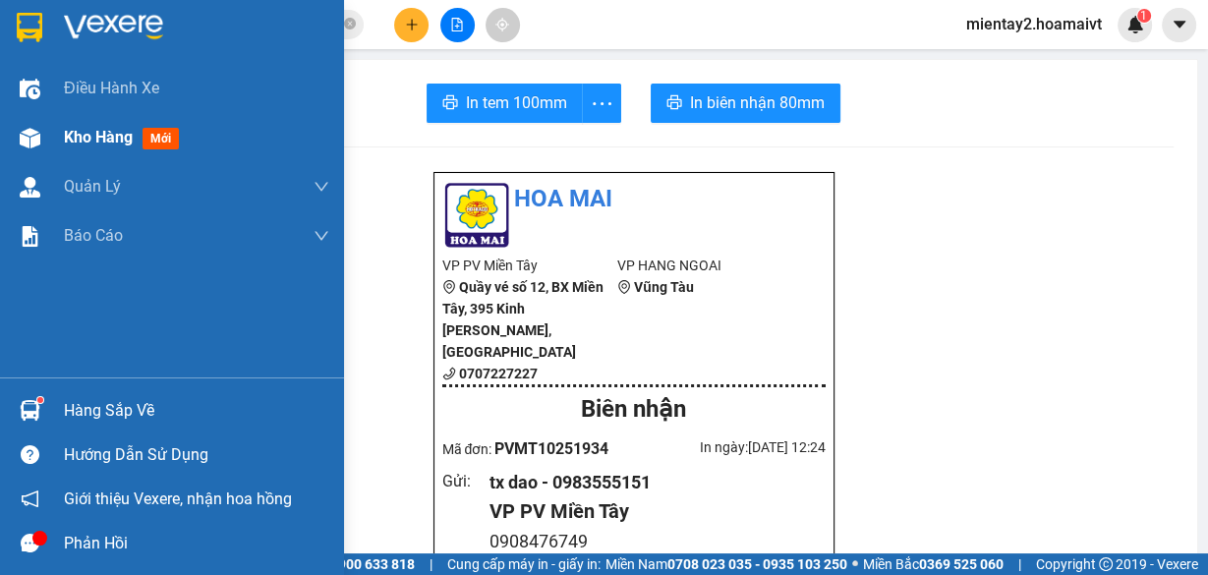
click at [99, 138] on span "Kho hàng" at bounding box center [98, 137] width 69 height 19
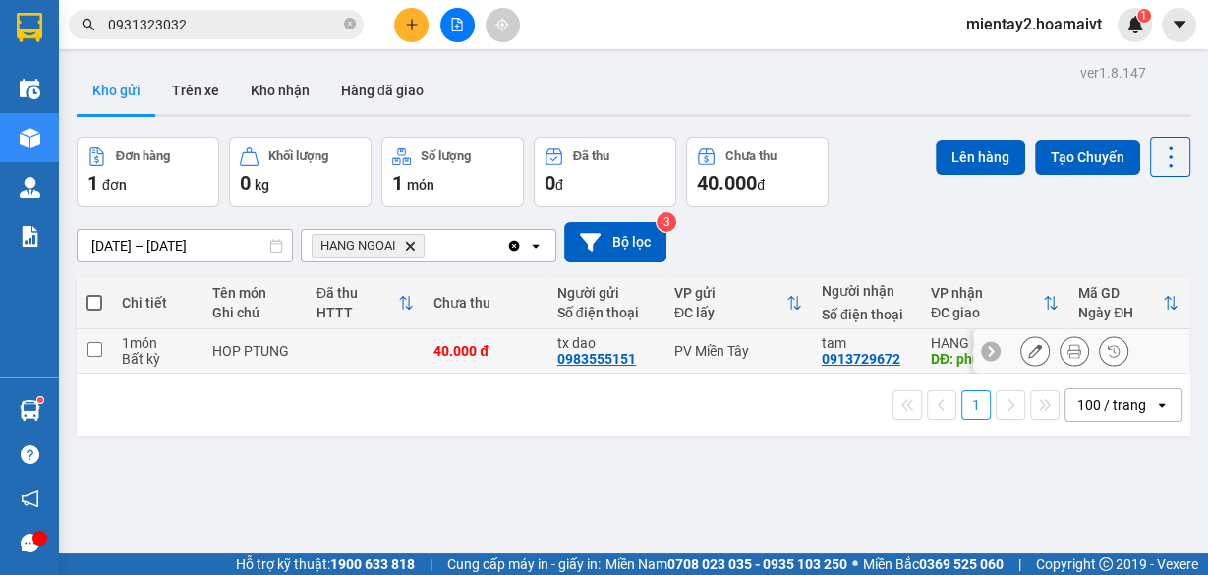
click at [508, 361] on td "40.000 đ" at bounding box center [486, 351] width 124 height 44
checkbox input "true"
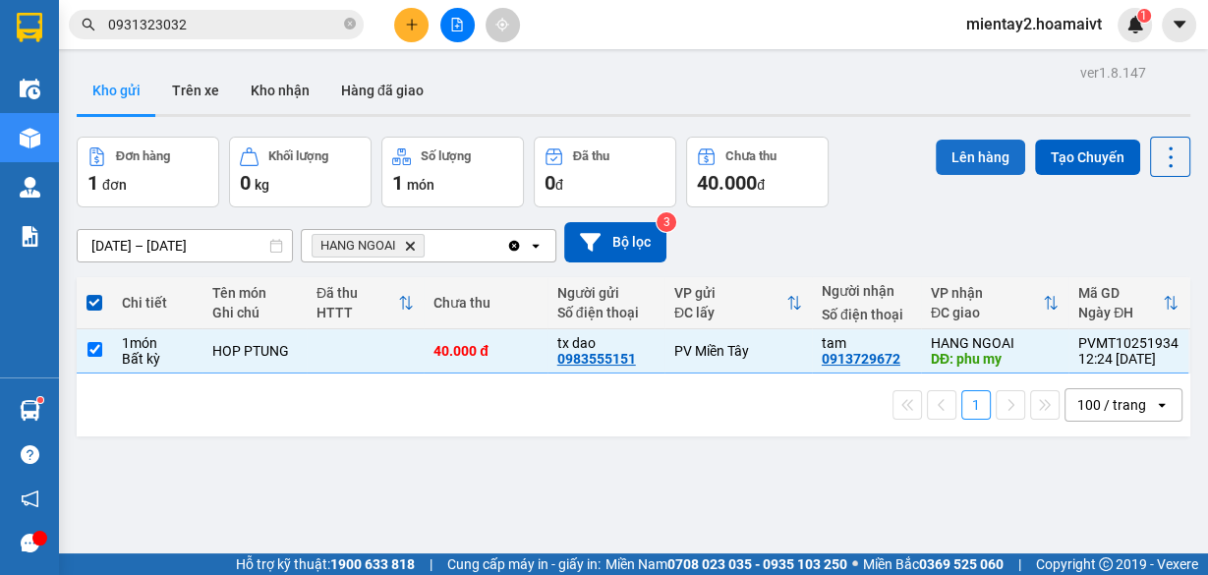
click at [989, 153] on button "Lên hàng" at bounding box center [980, 157] width 89 height 35
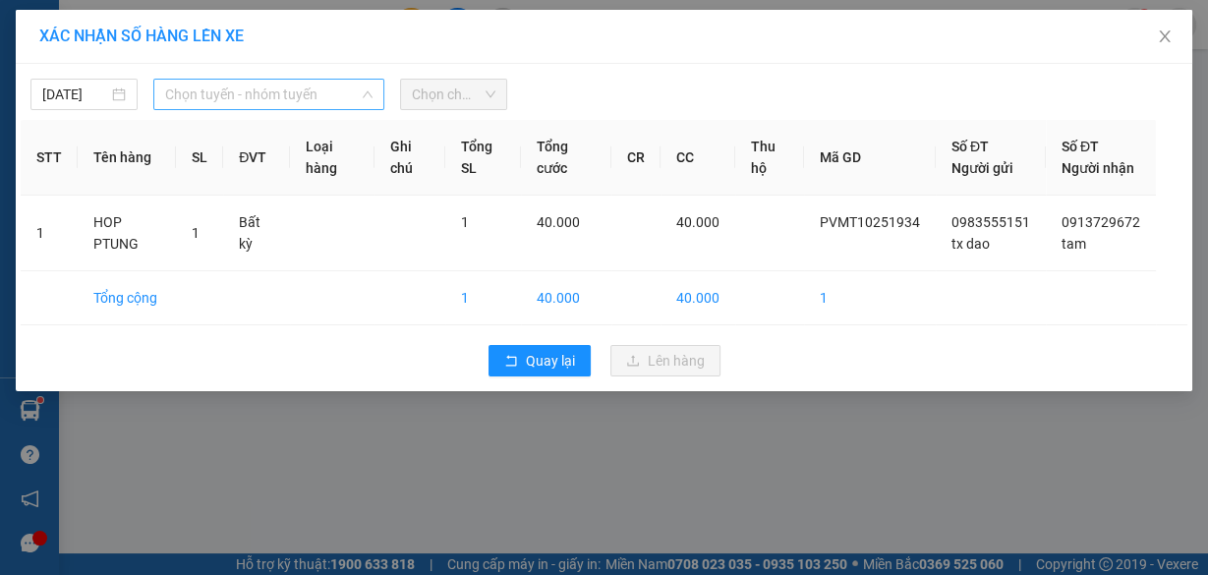
click at [307, 89] on span "Chọn tuyến - nhóm tuyến" at bounding box center [268, 94] width 207 height 29
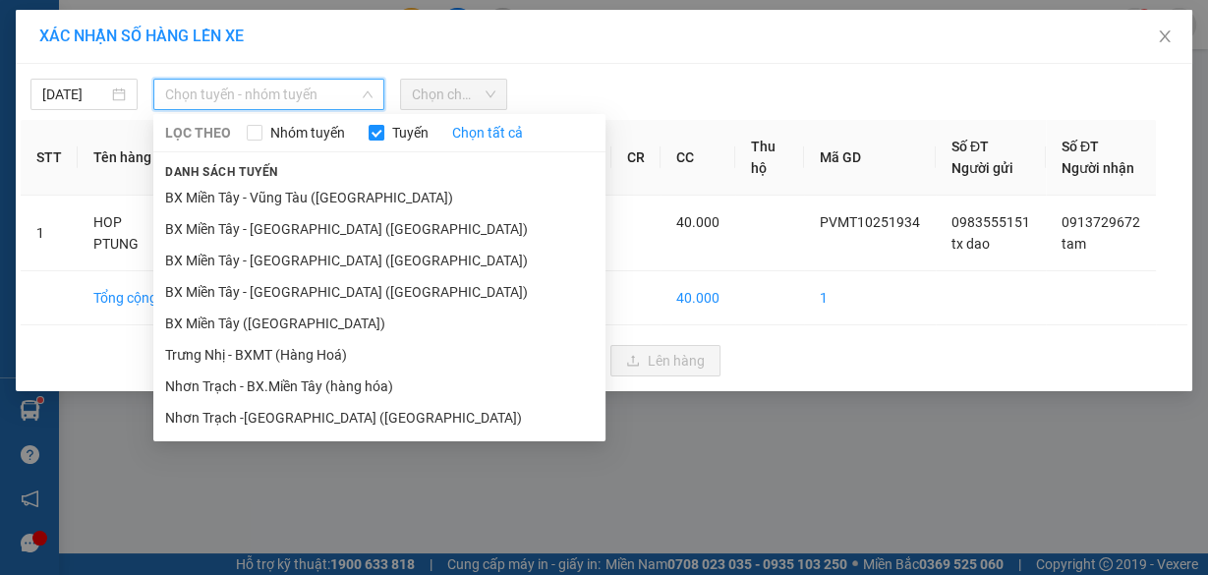
drag, startPoint x: 295, startPoint y: 326, endPoint x: 423, endPoint y: 151, distance: 216.7
click at [299, 320] on li "BX Miền Tây ([GEOGRAPHIC_DATA])" at bounding box center [379, 323] width 452 height 31
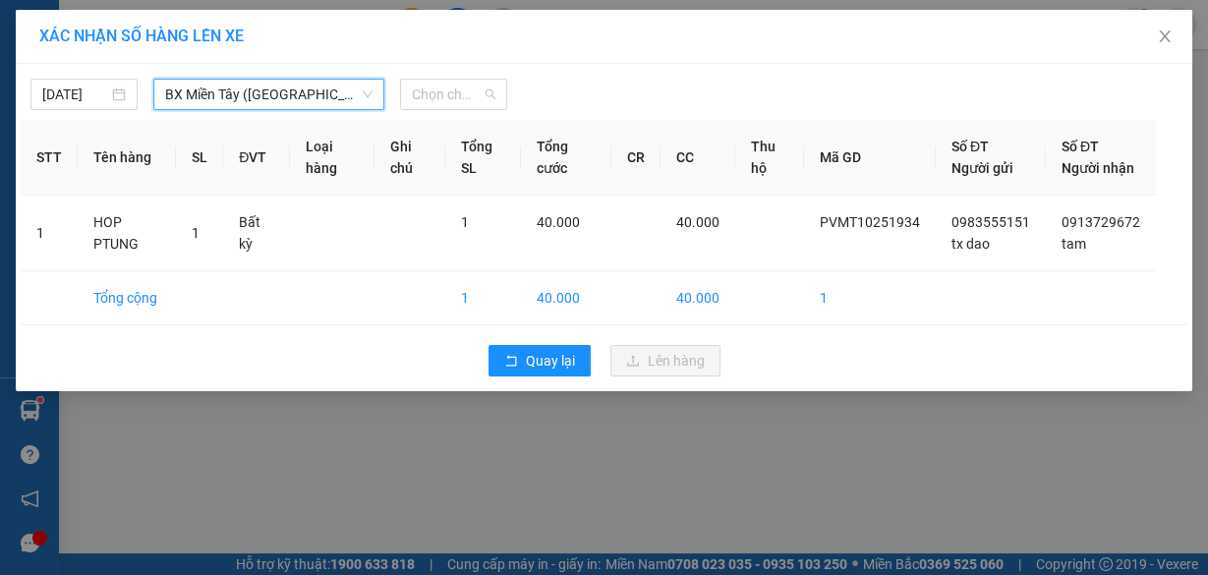
drag, startPoint x: 443, startPoint y: 93, endPoint x: 487, endPoint y: 260, distance: 171.7
click at [443, 95] on span "Chọn chuyến" at bounding box center [454, 94] width 84 height 29
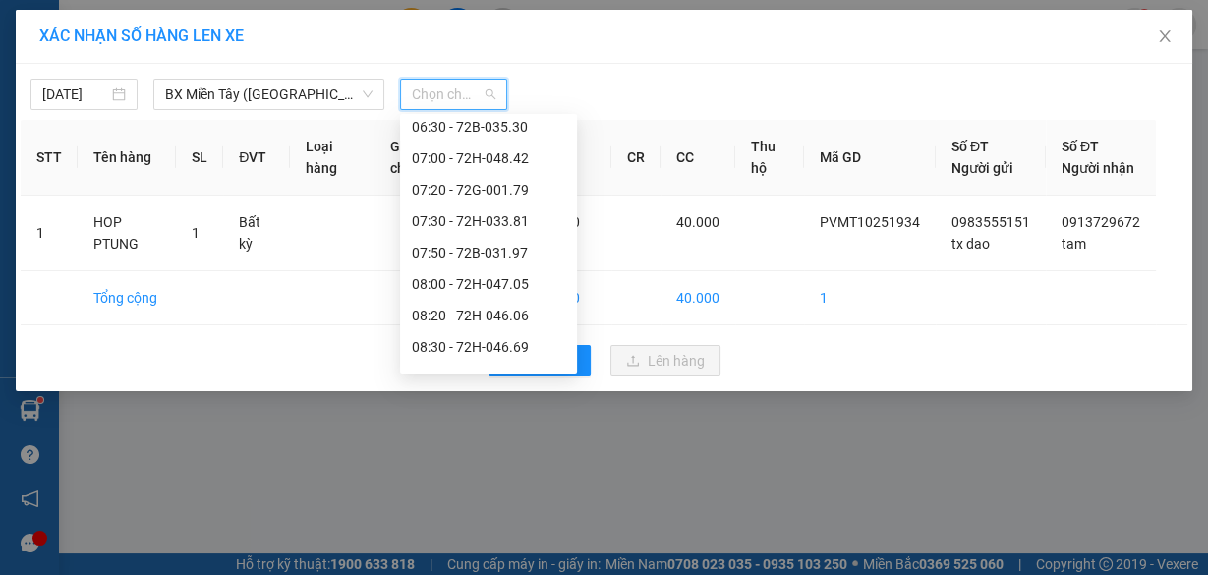
scroll to position [236, 0]
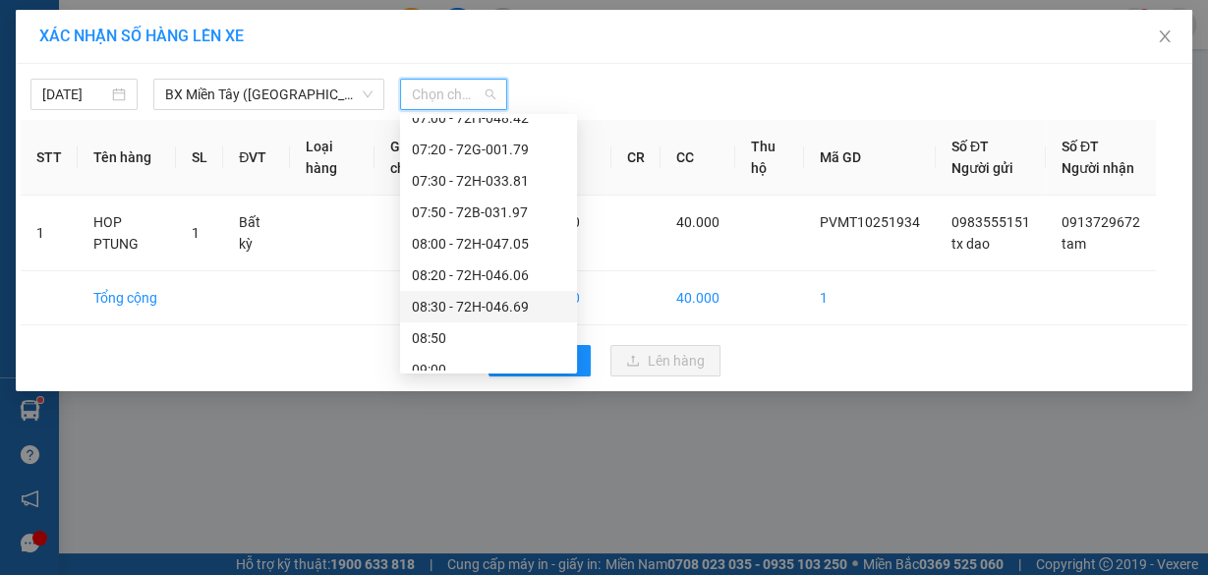
click at [510, 308] on div "08:30 - 72H-046.69" at bounding box center [488, 307] width 153 height 22
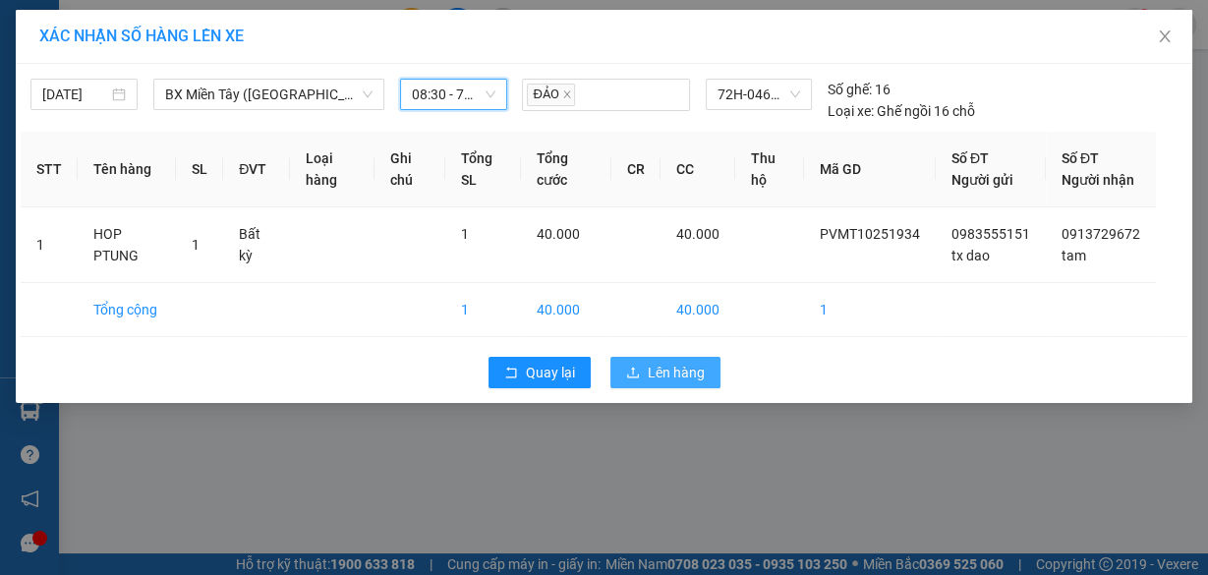
click at [676, 383] on span "Lên hàng" at bounding box center [676, 373] width 57 height 22
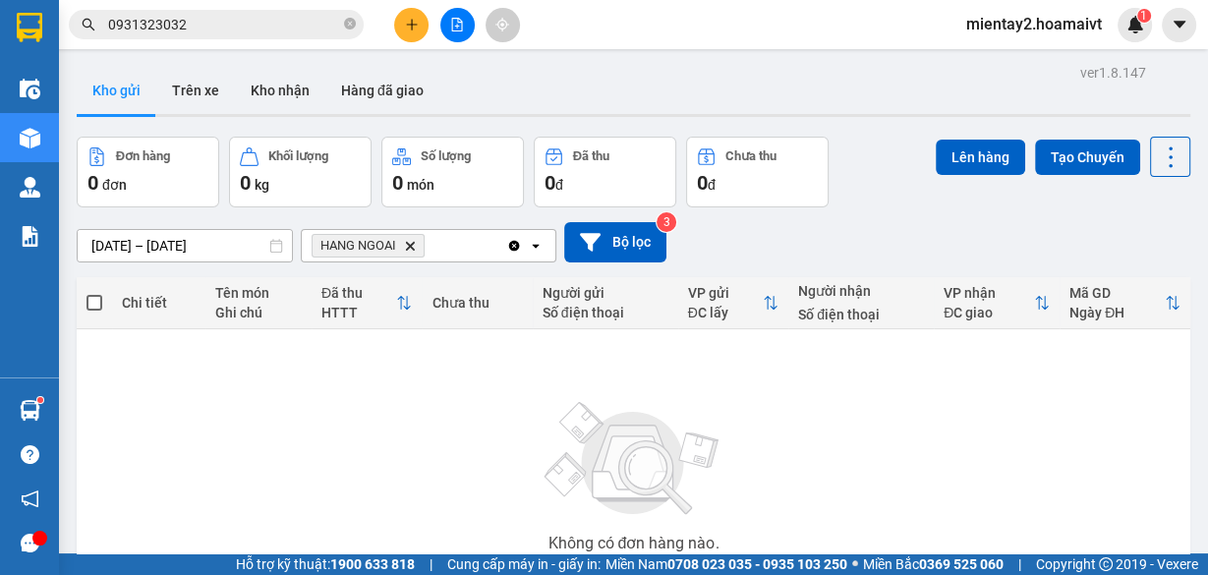
click at [401, 19] on button at bounding box center [411, 25] width 34 height 34
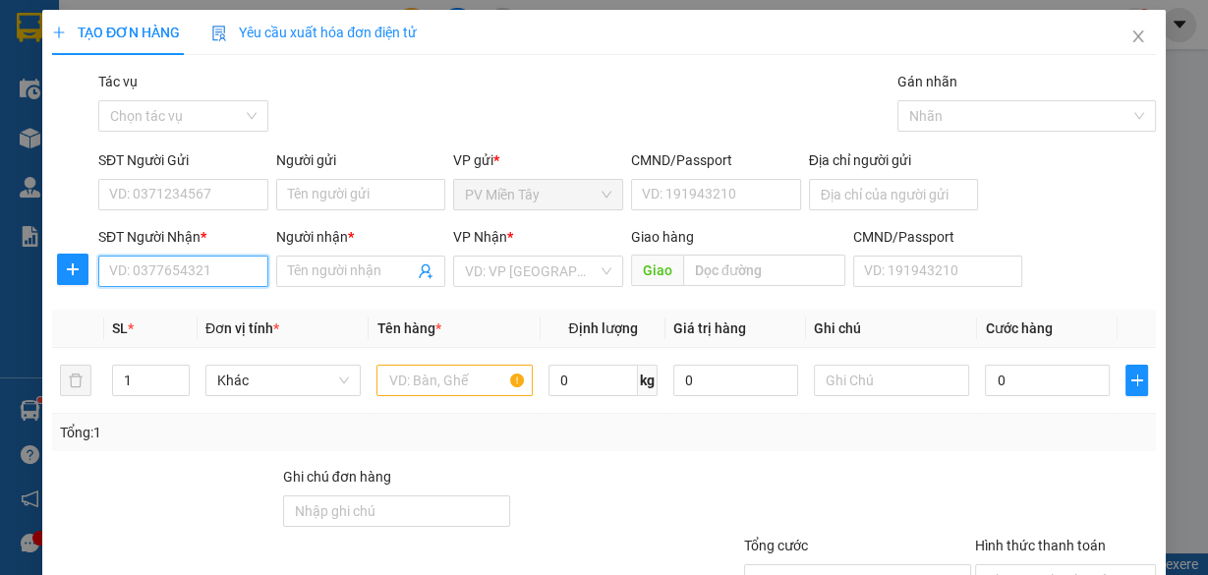
click at [225, 263] on input "SĐT Người Nhận *" at bounding box center [183, 271] width 170 height 31
click at [198, 311] on div "0985259152 - Ut" at bounding box center [181, 310] width 145 height 22
type input "0985259152"
type input "Ut"
click at [542, 273] on span "Hàng Bà Rịa" at bounding box center [538, 271] width 146 height 29
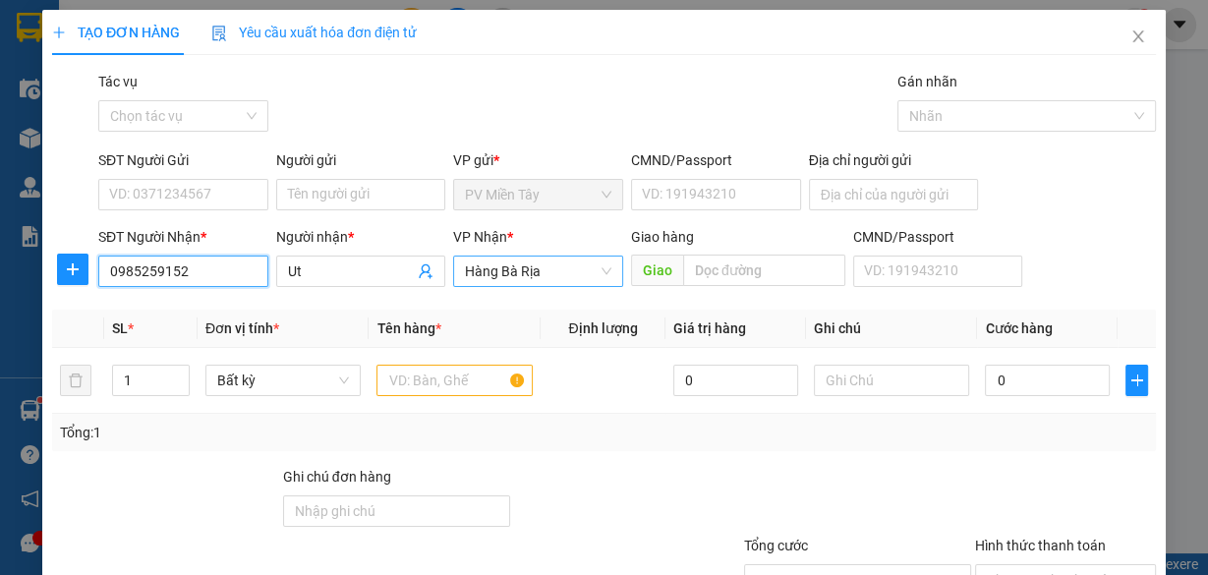
type input "0985259152"
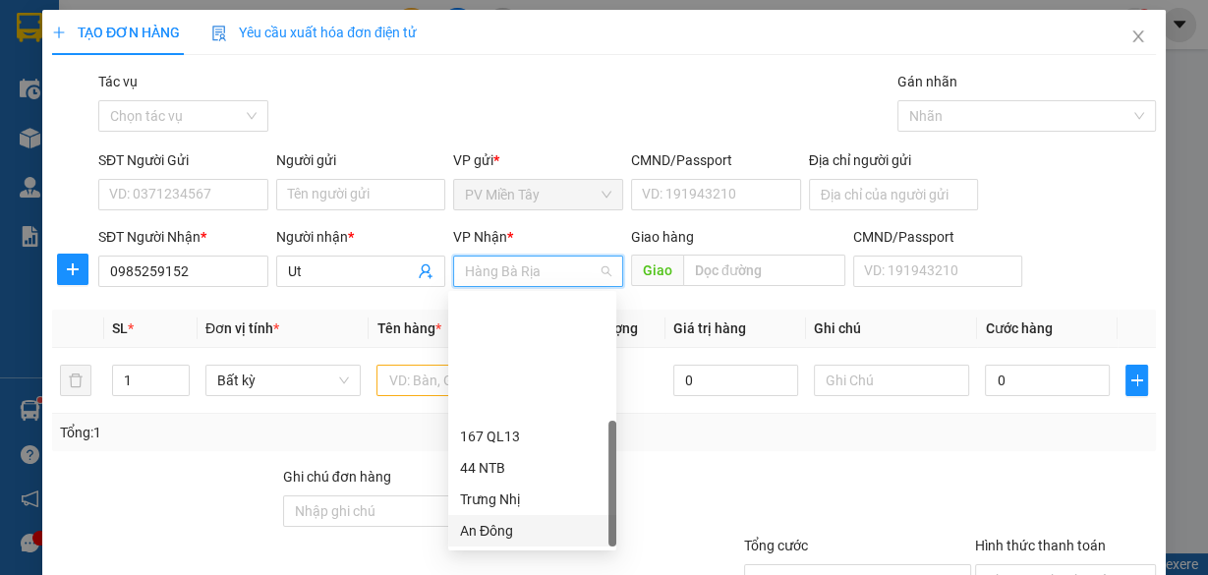
scroll to position [157, 0]
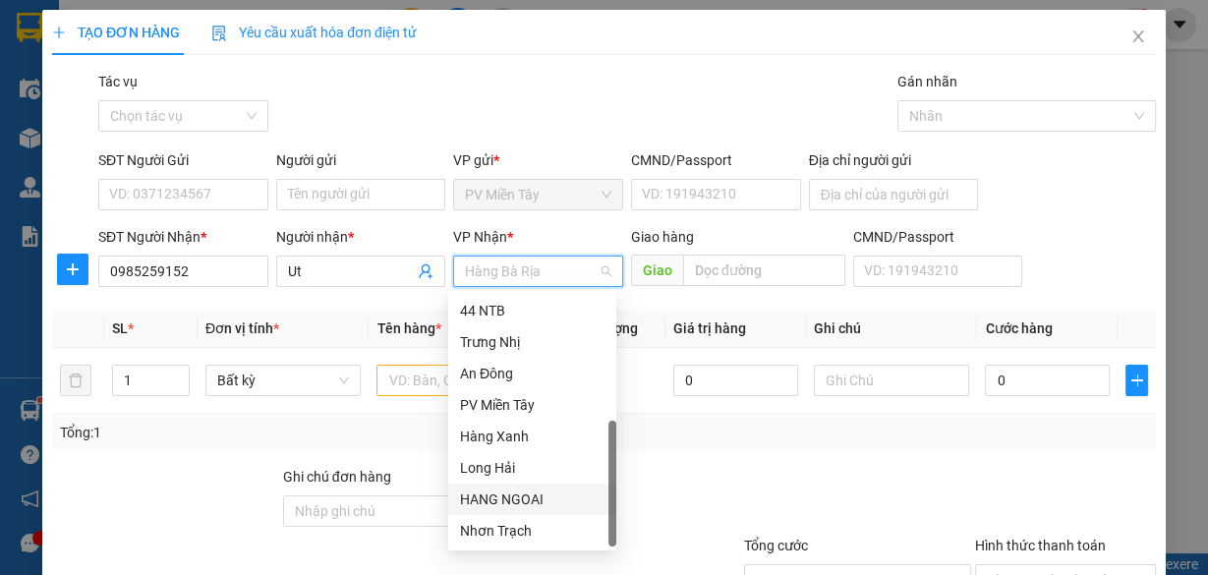
drag, startPoint x: 540, startPoint y: 493, endPoint x: 673, endPoint y: 286, distance: 246.0
click at [540, 491] on div "HANG NGOAI" at bounding box center [532, 500] width 145 height 22
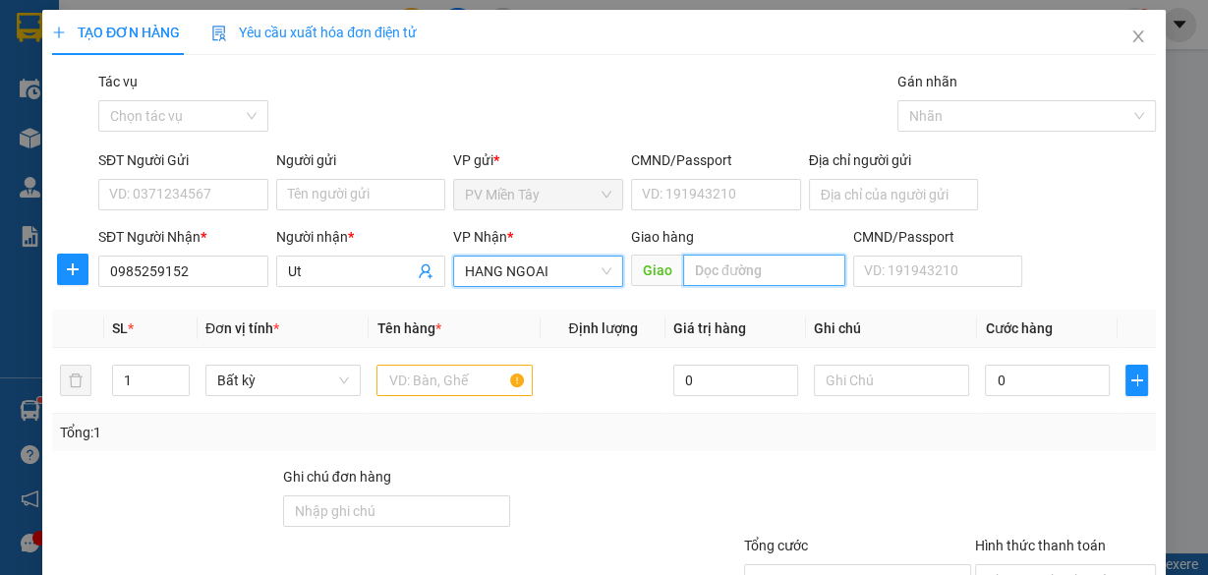
click at [726, 273] on input "text" at bounding box center [764, 270] width 162 height 31
type input "CAI MEP"
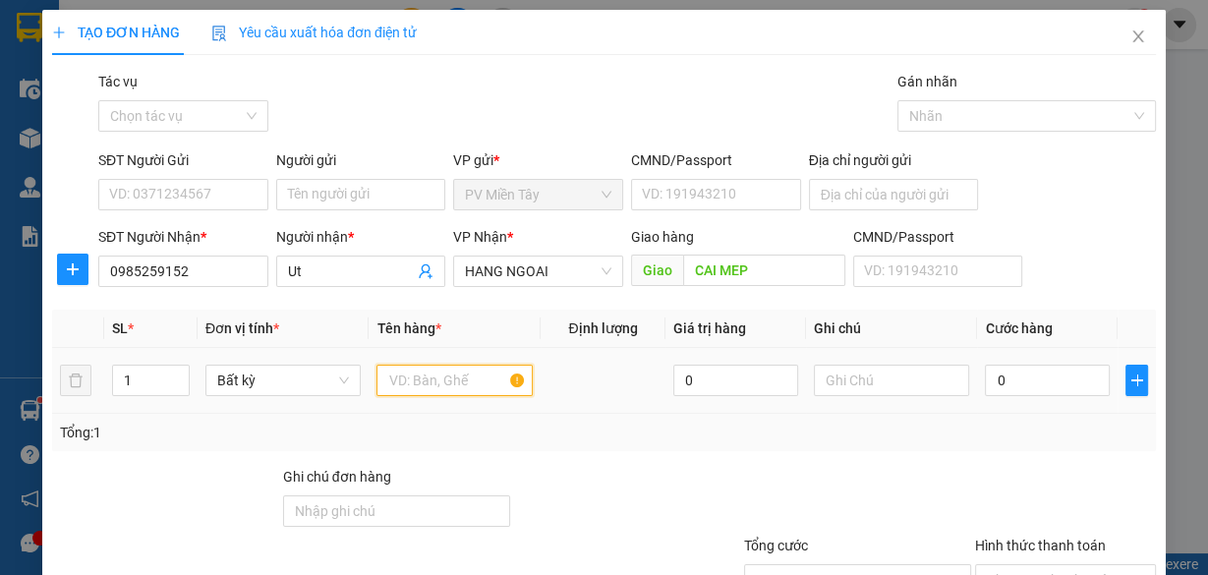
click at [440, 387] on input "text" at bounding box center [455, 380] width 156 height 31
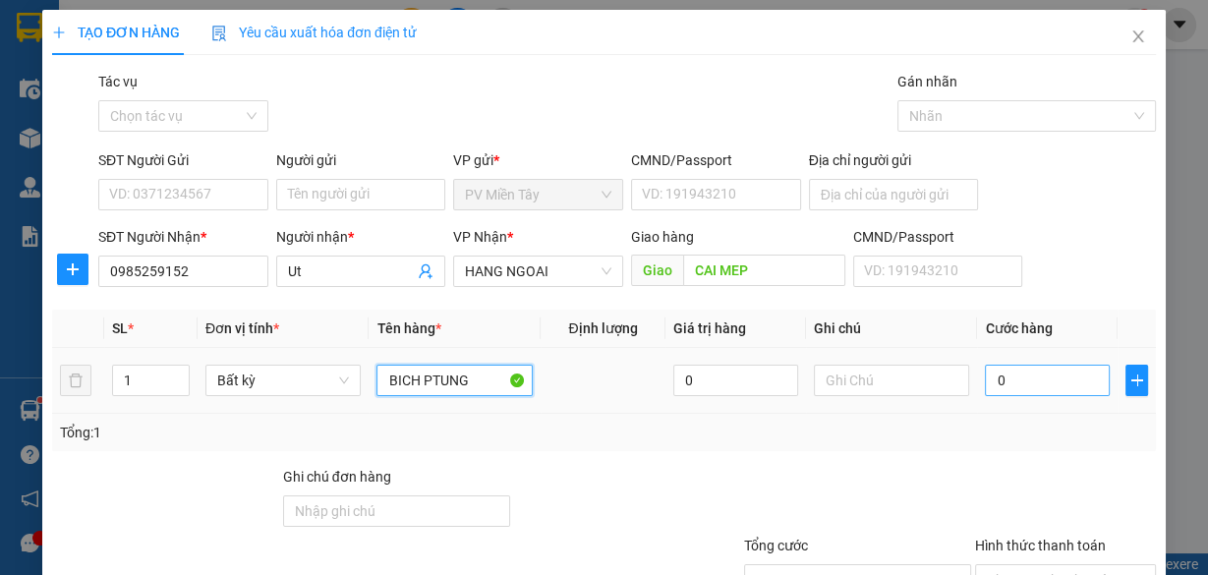
type input "BICH PTUNG"
click at [1061, 369] on input "0" at bounding box center [1047, 380] width 125 height 31
type input "4"
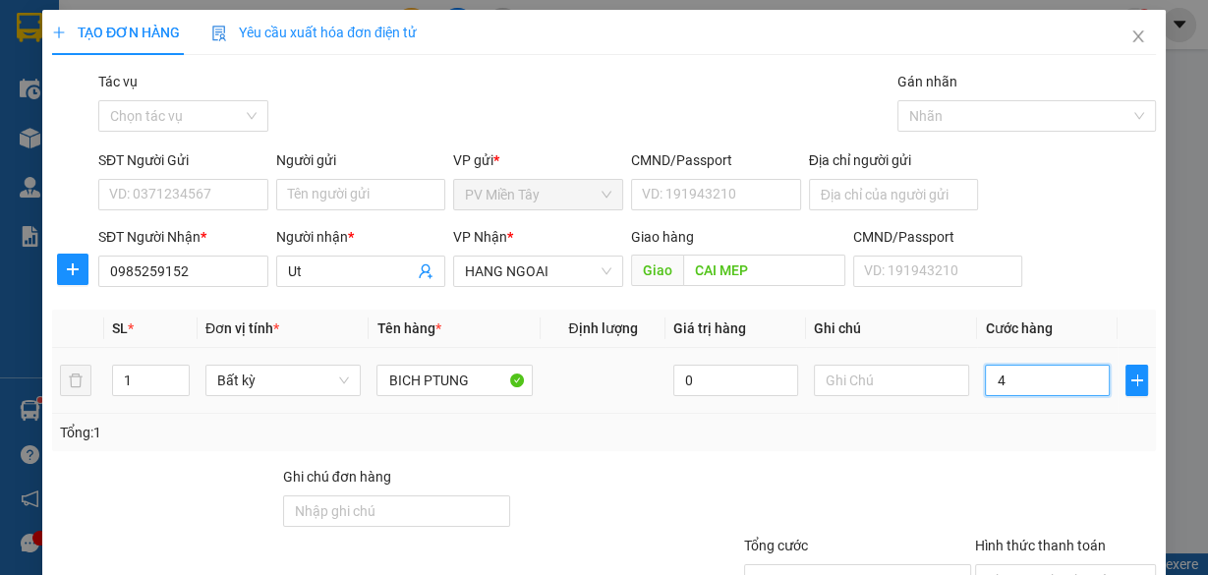
type input "40"
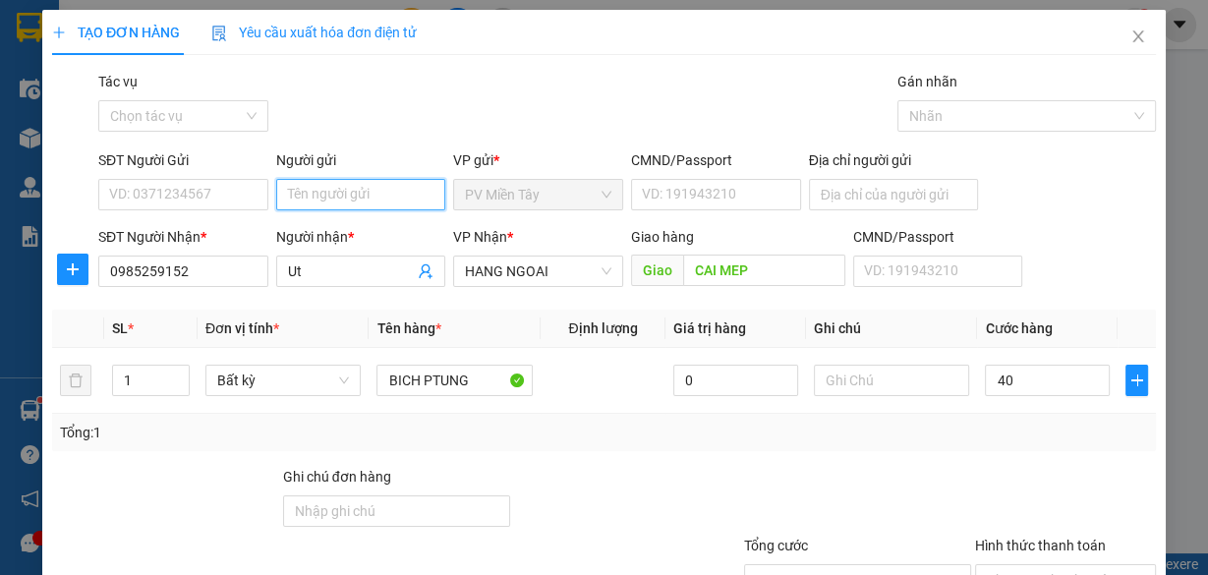
type input "40.000"
click at [354, 192] on input "Người gửi" at bounding box center [361, 194] width 170 height 31
click at [358, 233] on div "tx dao - 0983555151" at bounding box center [357, 233] width 145 height 22
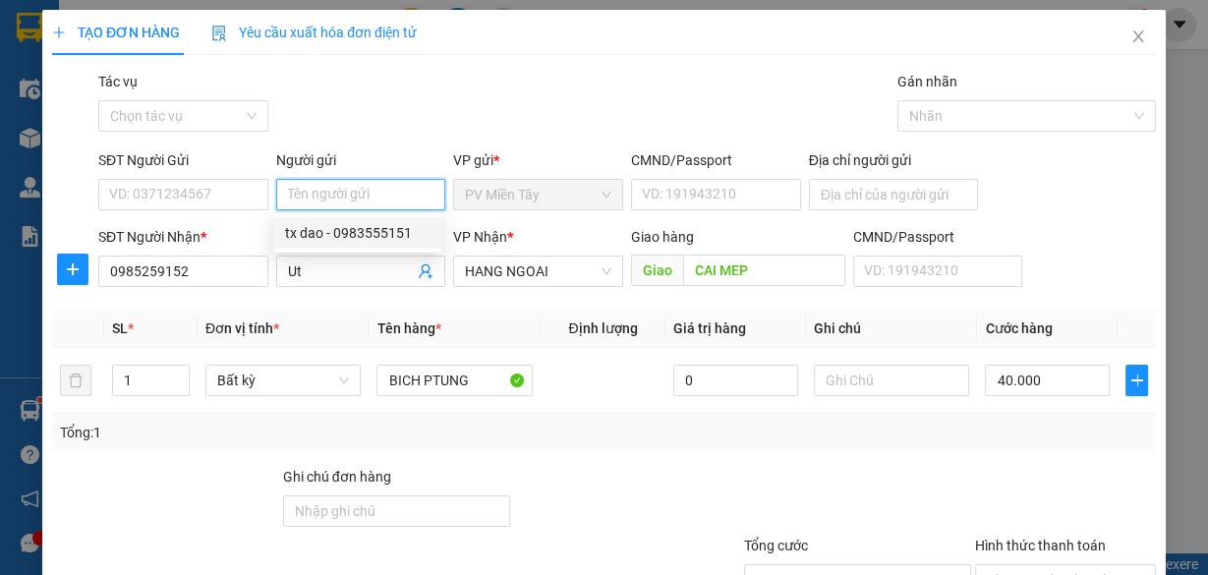
type input "0983555151"
type input "tx dao"
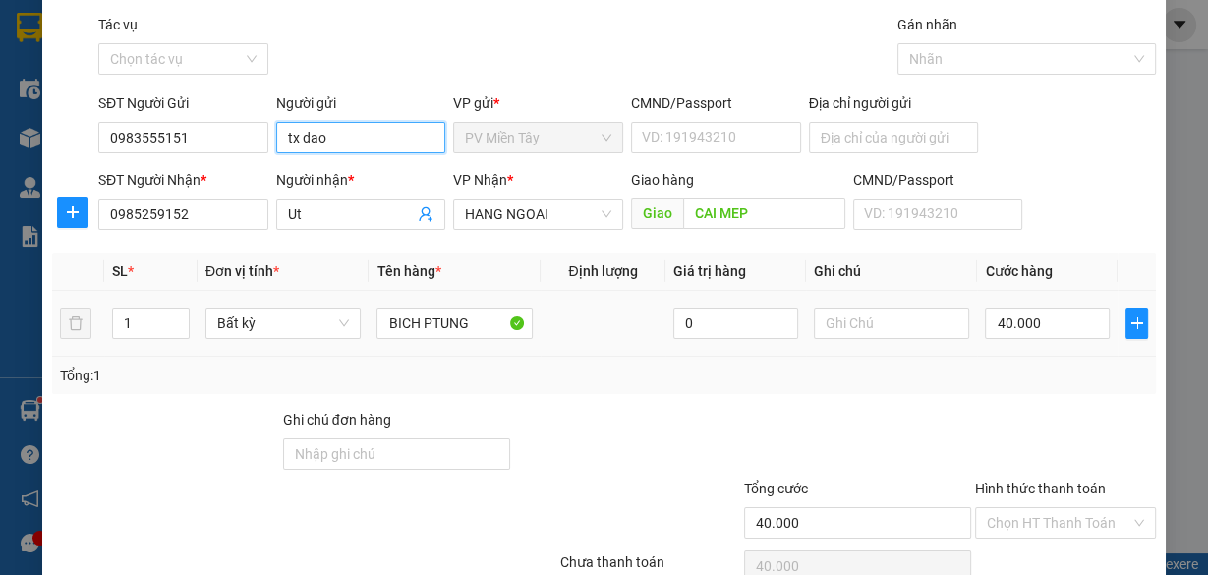
scroll to position [149, 0]
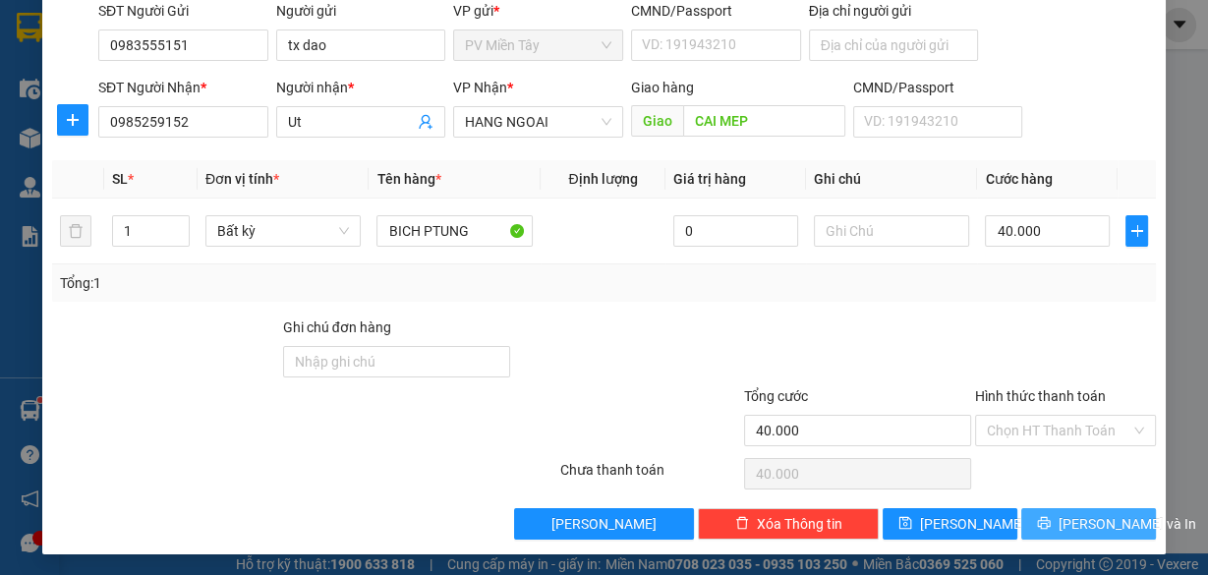
click at [1103, 517] on span "[PERSON_NAME] và In" at bounding box center [1128, 524] width 138 height 22
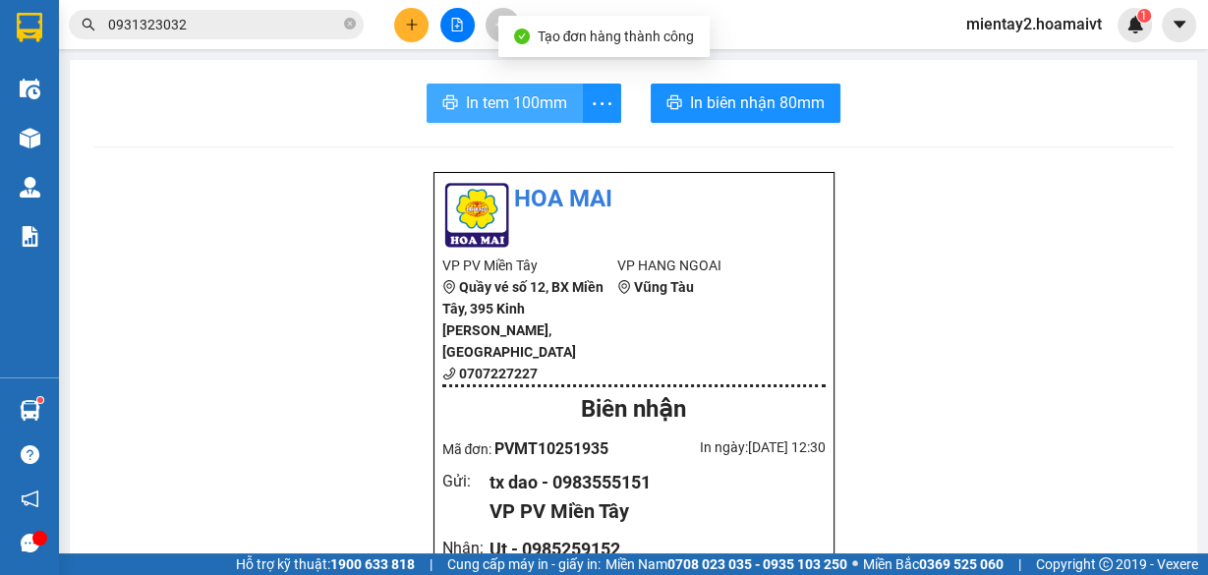
click at [494, 100] on span "In tem 100mm" at bounding box center [516, 102] width 101 height 25
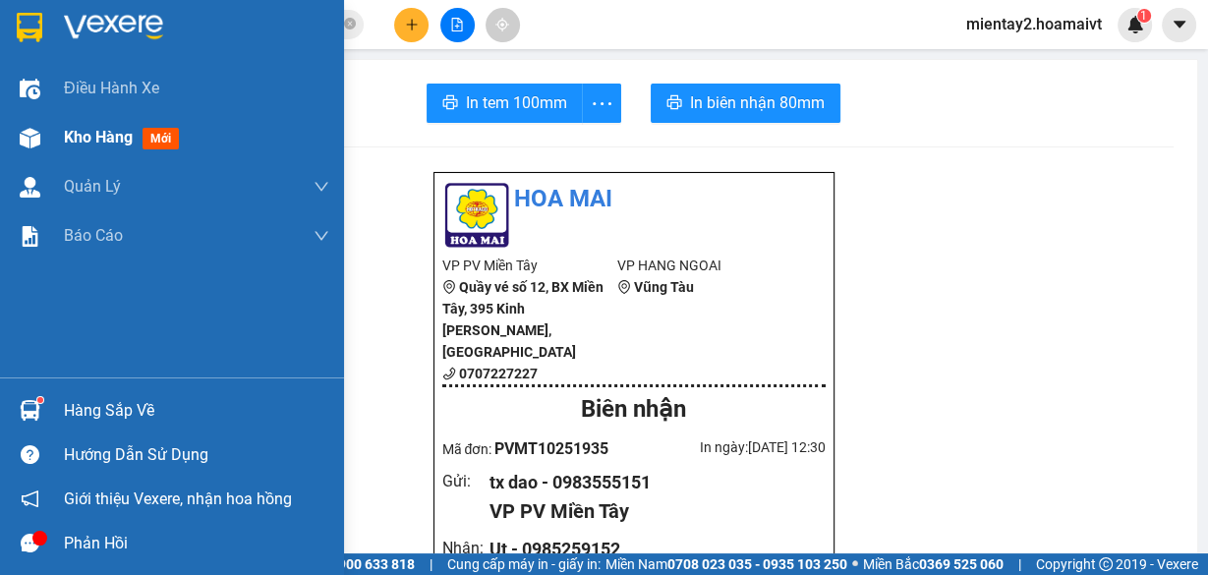
click at [68, 131] on span "Kho hàng" at bounding box center [98, 137] width 69 height 19
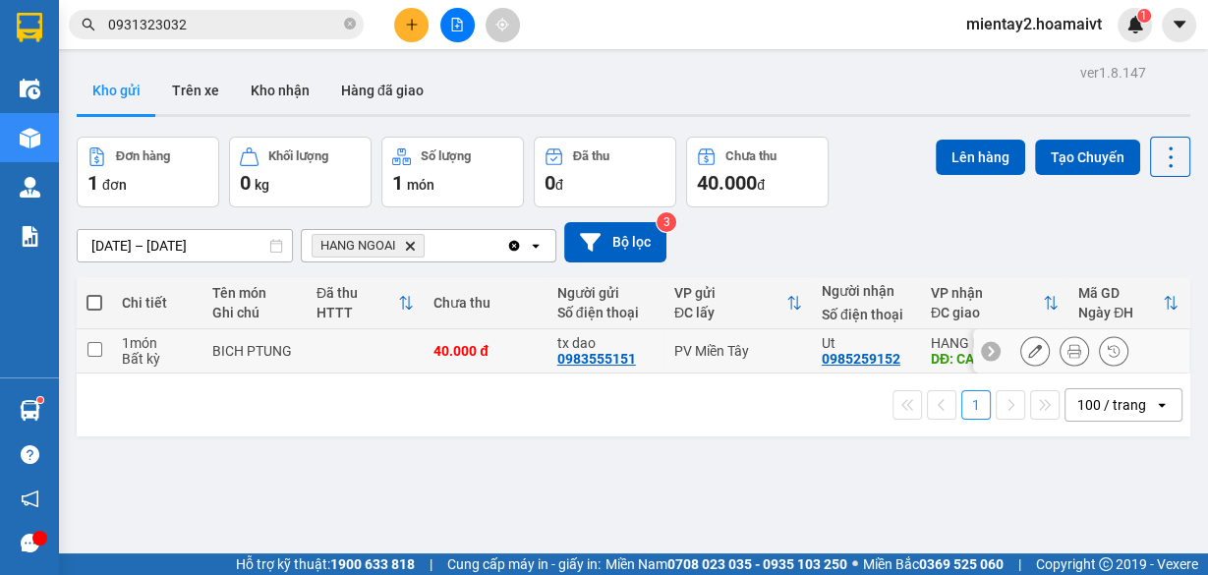
click at [518, 352] on div "40.000 đ" at bounding box center [486, 351] width 104 height 16
checkbox input "true"
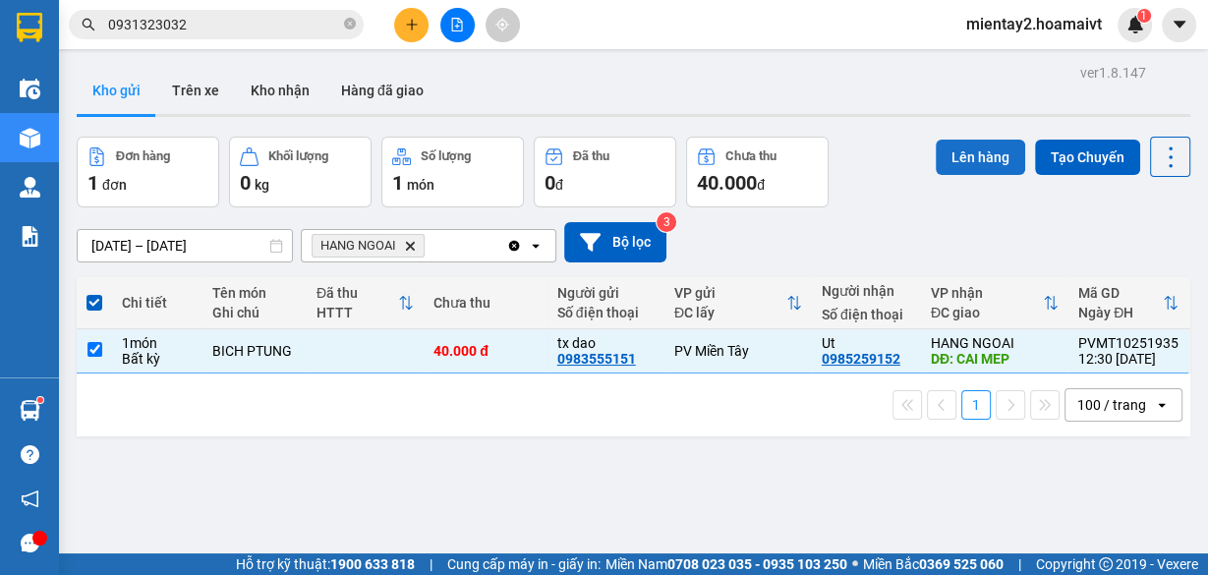
click at [964, 152] on button "Lên hàng" at bounding box center [980, 157] width 89 height 35
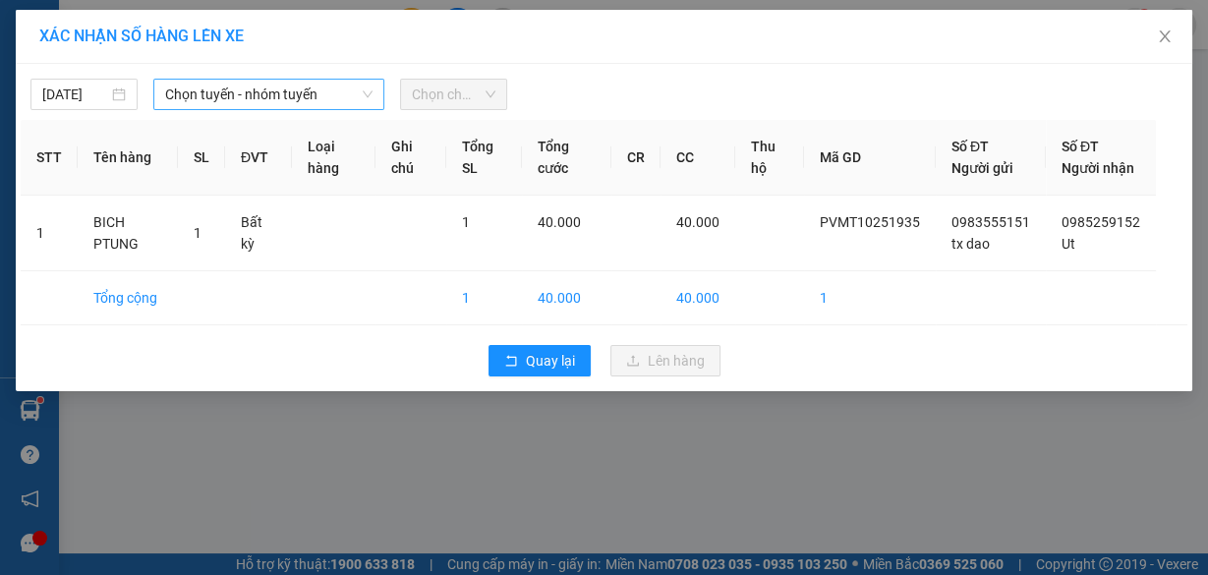
click at [294, 88] on span "Chọn tuyến - nhóm tuyến" at bounding box center [268, 94] width 207 height 29
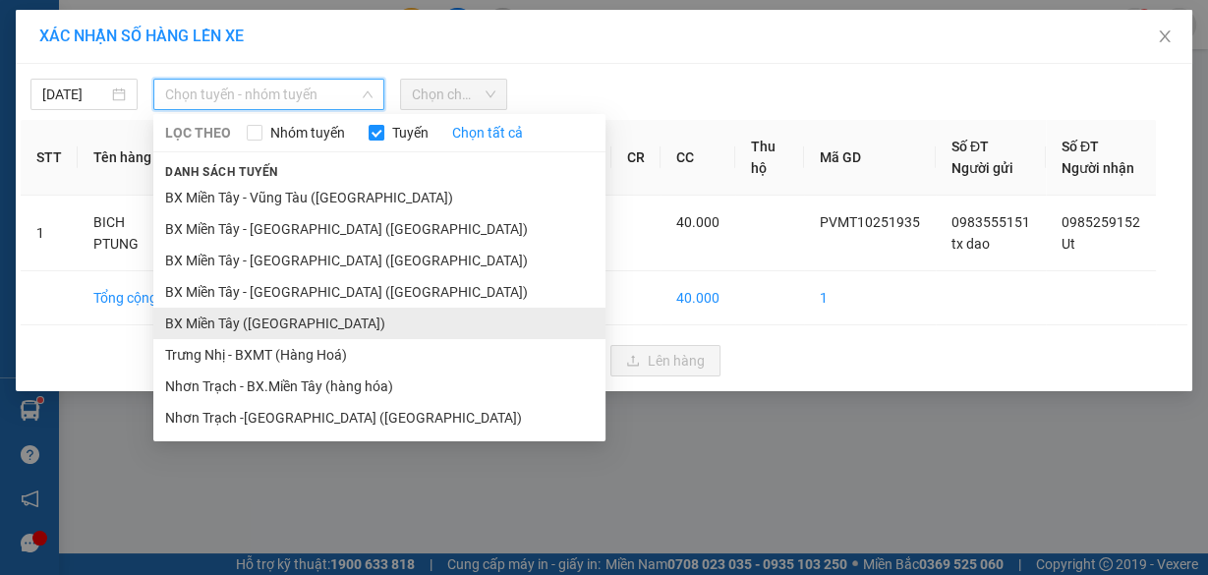
click at [305, 327] on li "BX Miền Tây ([GEOGRAPHIC_DATA])" at bounding box center [379, 323] width 452 height 31
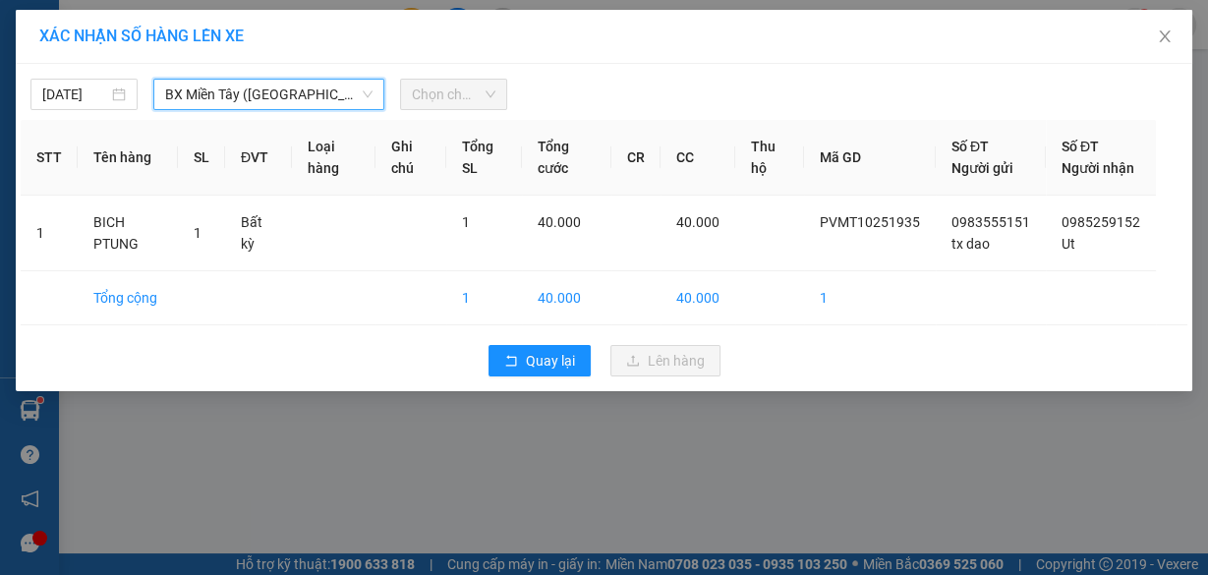
click at [448, 102] on span "Chọn chuyến" at bounding box center [454, 94] width 84 height 29
click at [448, 93] on span "Chọn chuyến" at bounding box center [454, 94] width 84 height 29
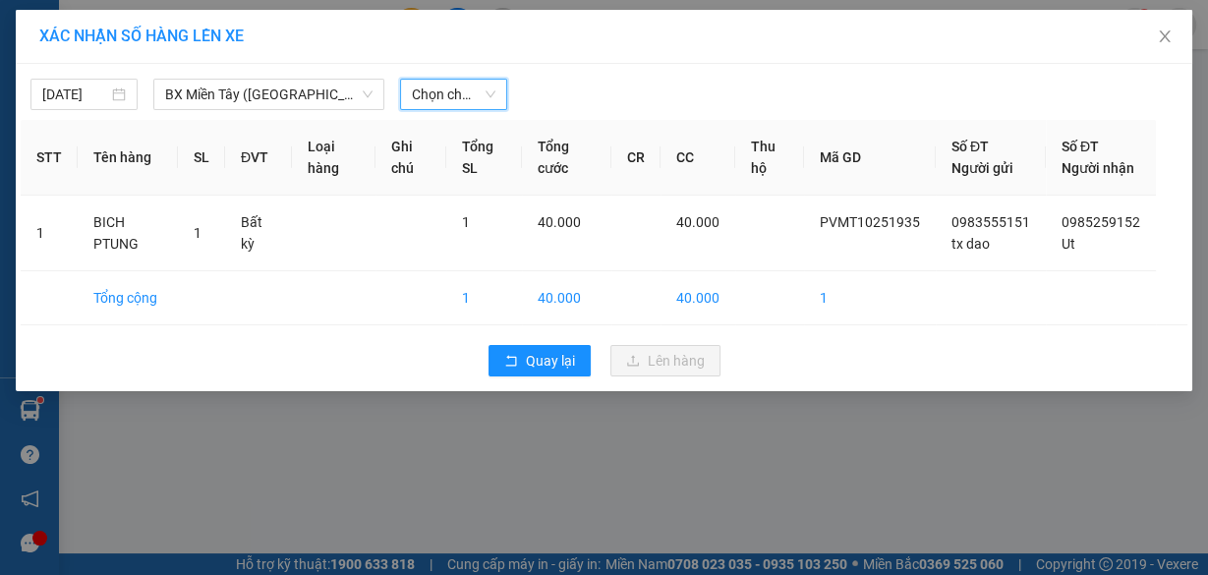
click at [473, 88] on span "Chọn chuyến" at bounding box center [454, 94] width 84 height 29
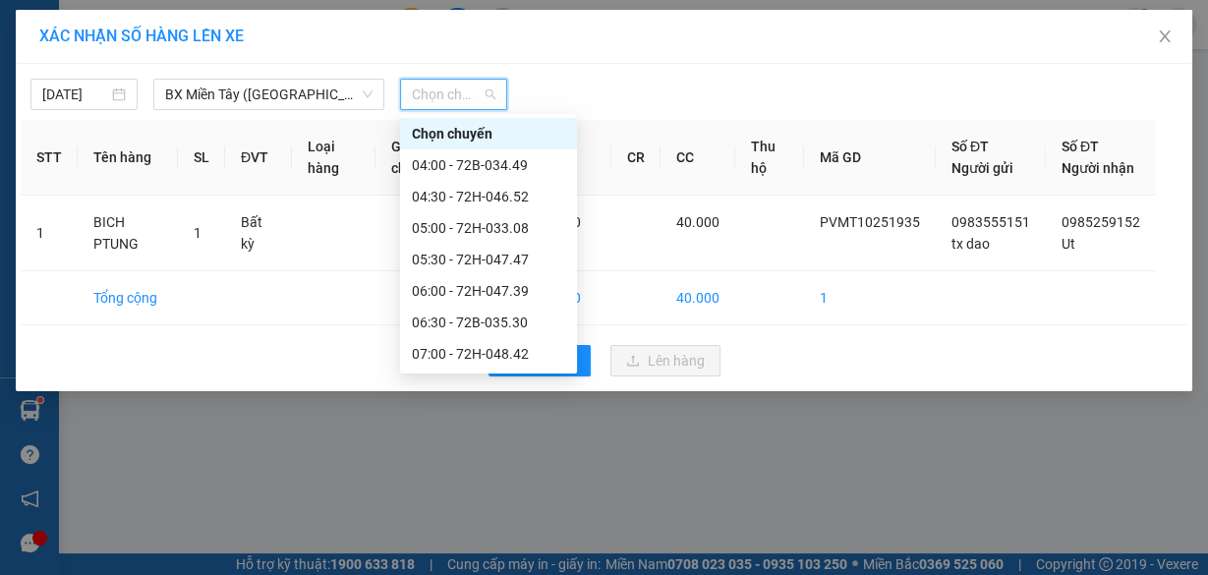
scroll to position [236, 0]
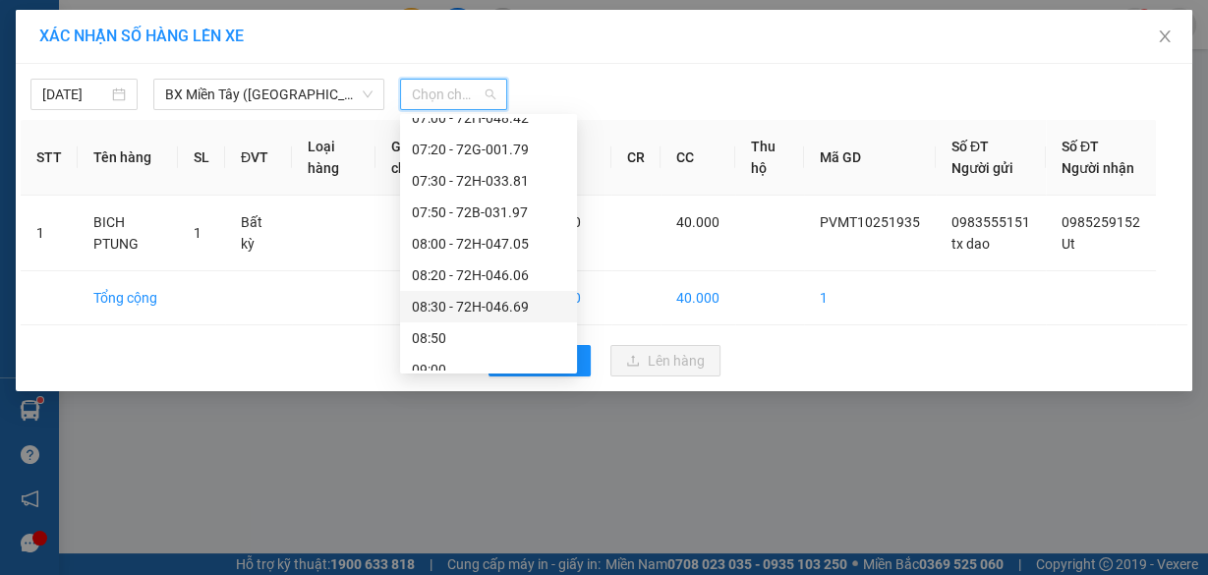
click at [527, 303] on div "08:30 - 72H-046.69" at bounding box center [488, 307] width 153 height 22
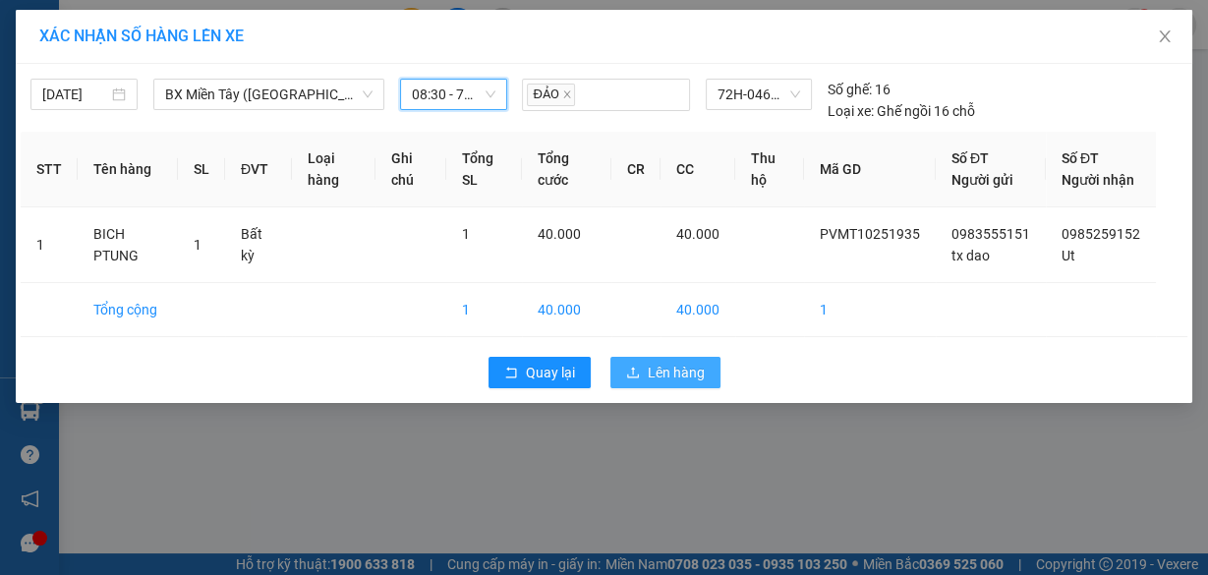
click at [676, 383] on span "Lên hàng" at bounding box center [676, 373] width 57 height 22
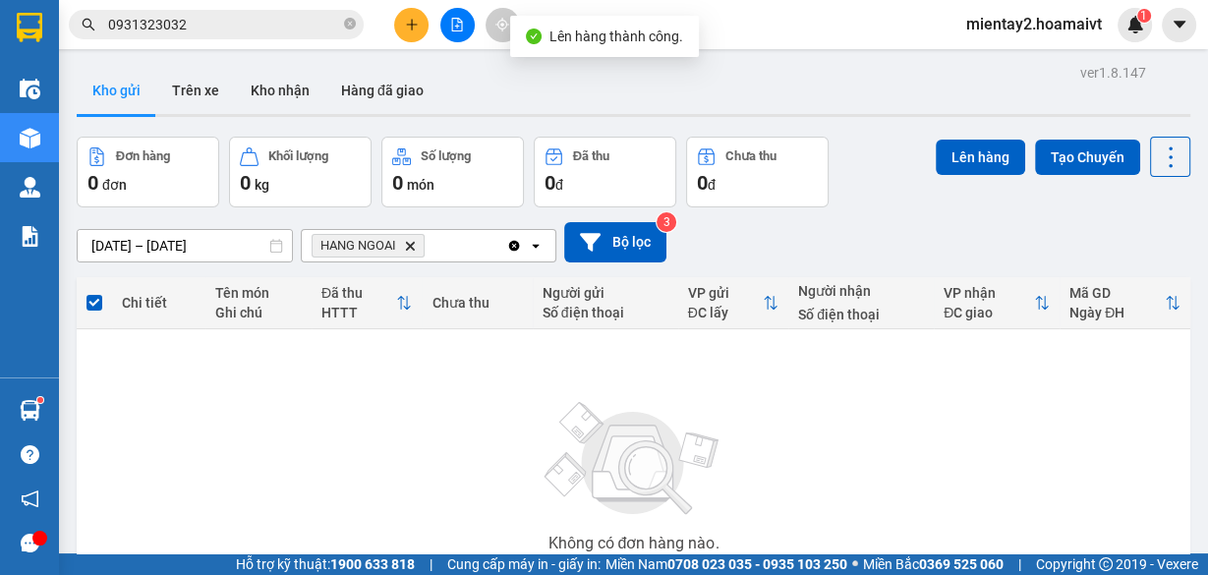
click at [460, 19] on icon "file-add" at bounding box center [457, 25] width 11 height 14
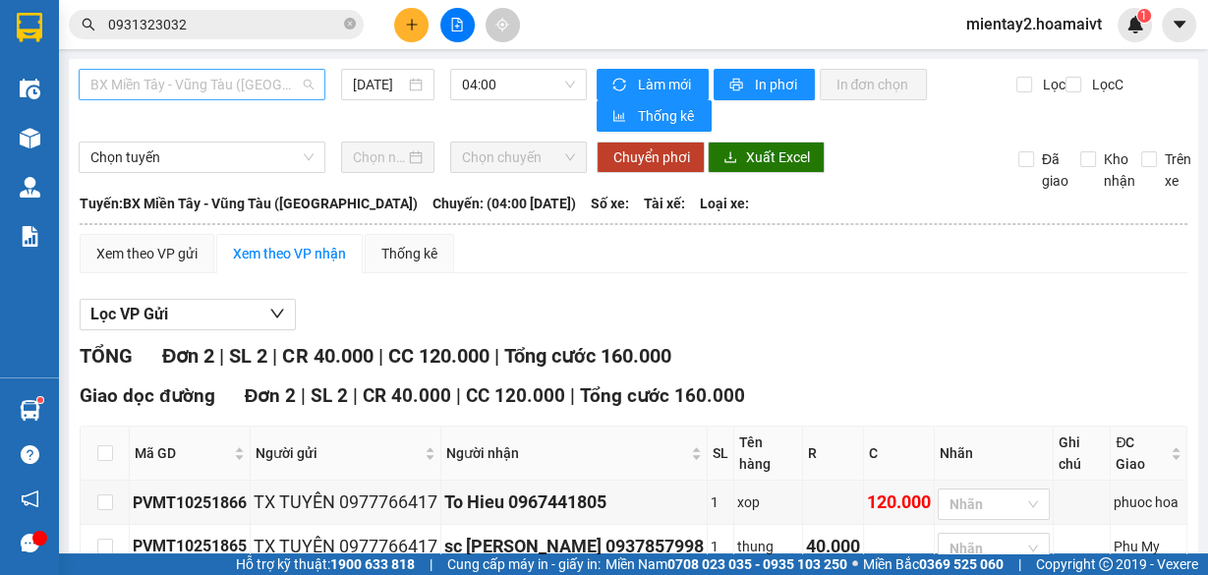
click at [270, 87] on span "BX Miền Tây - Vũng Tàu ([GEOGRAPHIC_DATA])" at bounding box center [201, 84] width 223 height 29
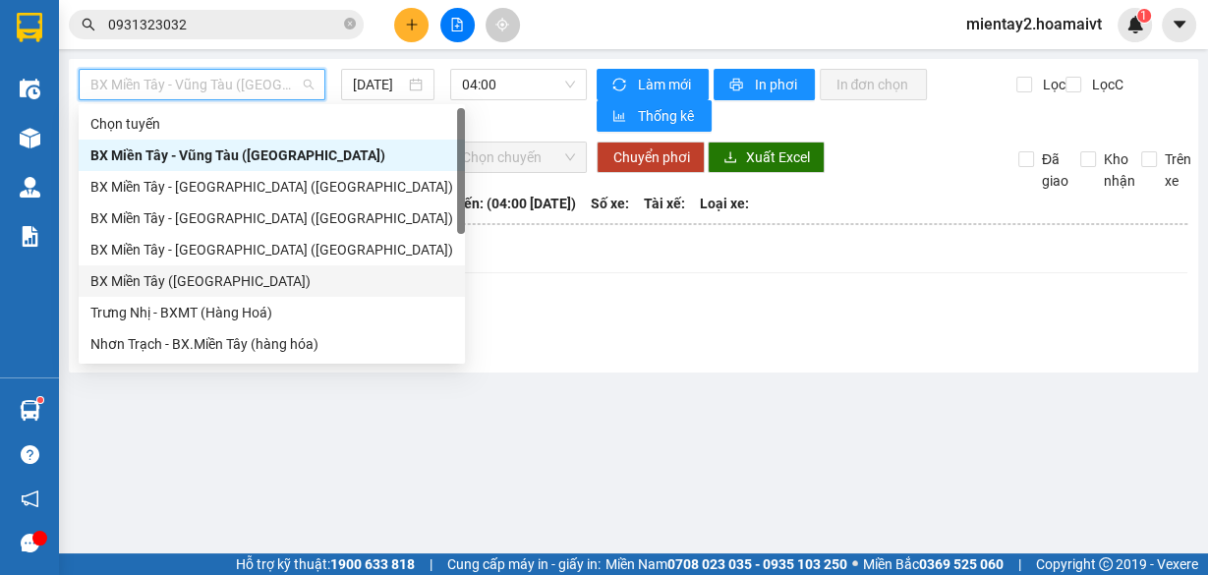
click at [241, 273] on div "BX Miền Tây ([GEOGRAPHIC_DATA])" at bounding box center [271, 281] width 363 height 22
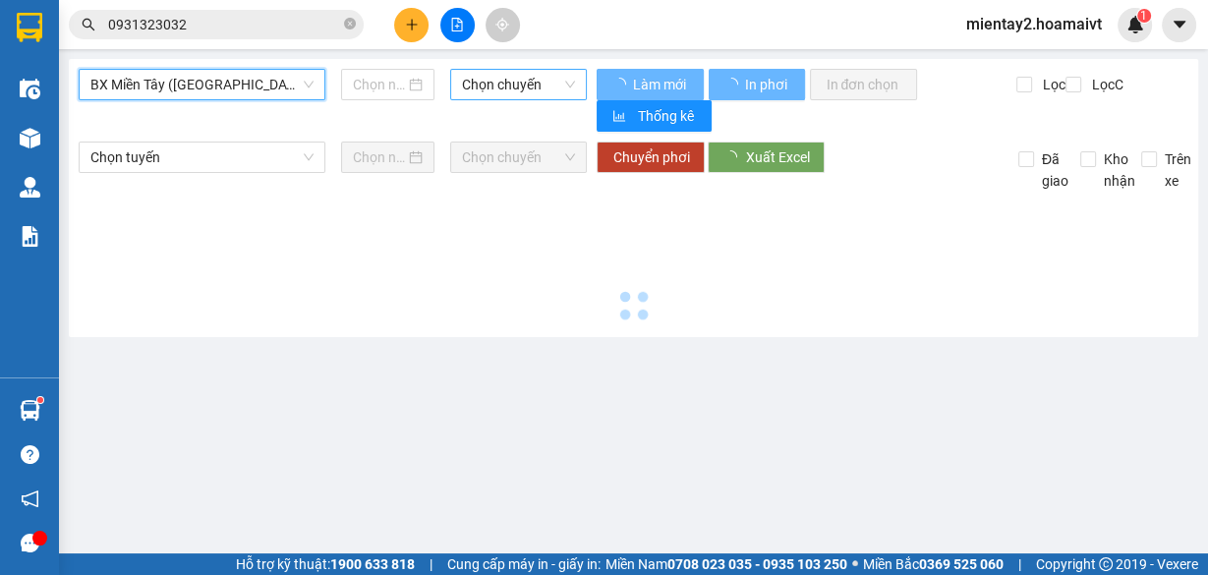
type input "[DATE]"
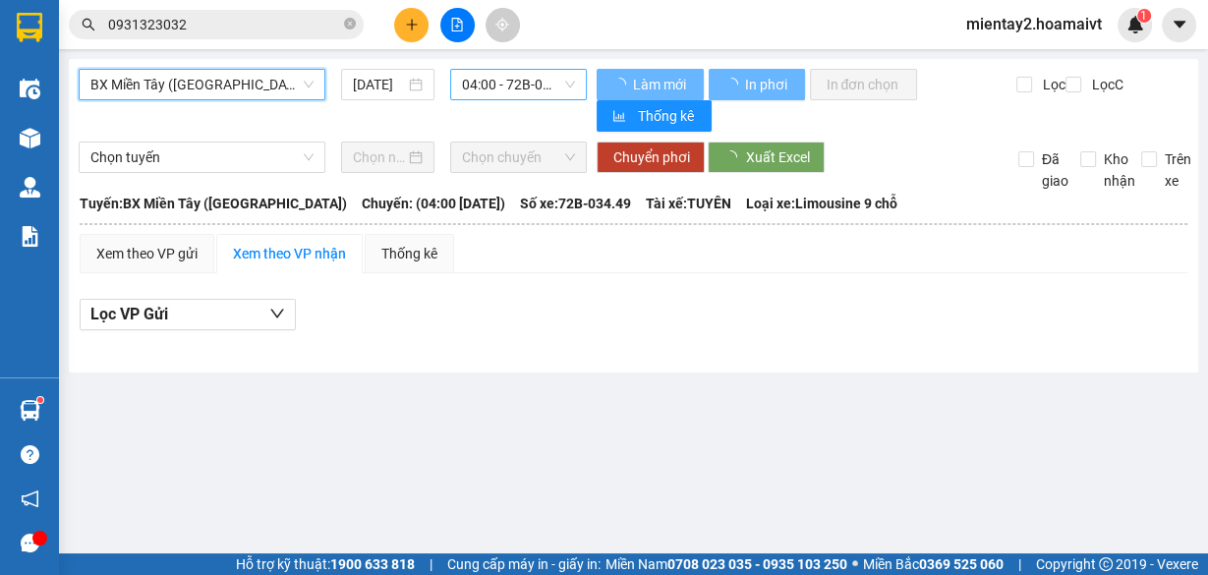
click at [514, 80] on span "04:00 - 72B-034.49" at bounding box center [519, 84] width 114 height 29
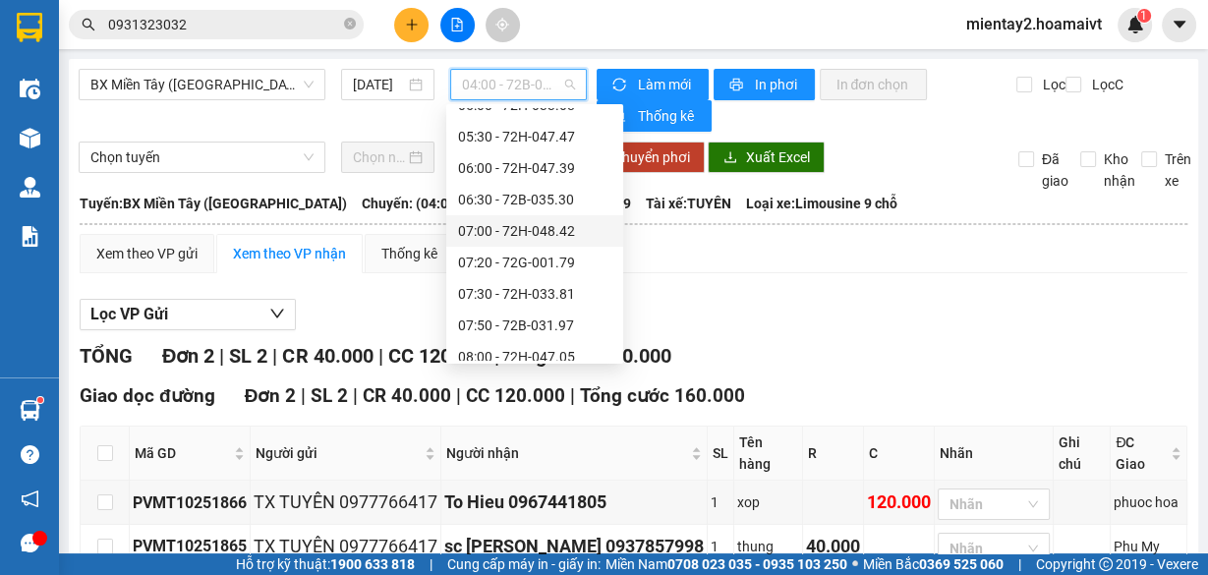
scroll to position [236, 0]
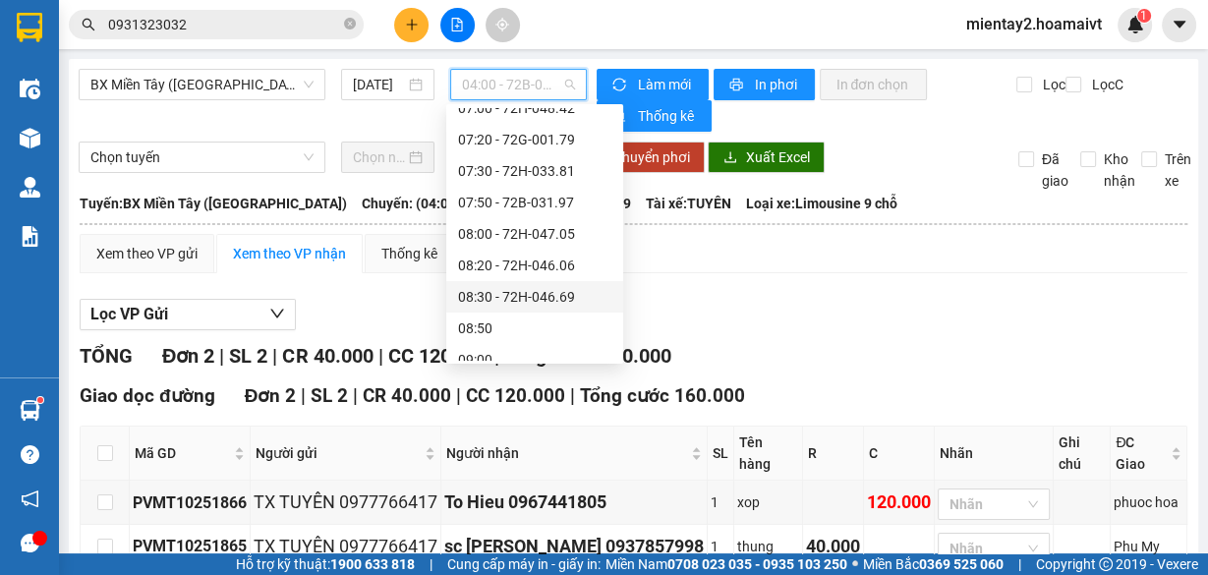
click at [560, 302] on div "08:30 - 72H-046.69" at bounding box center [534, 297] width 153 height 22
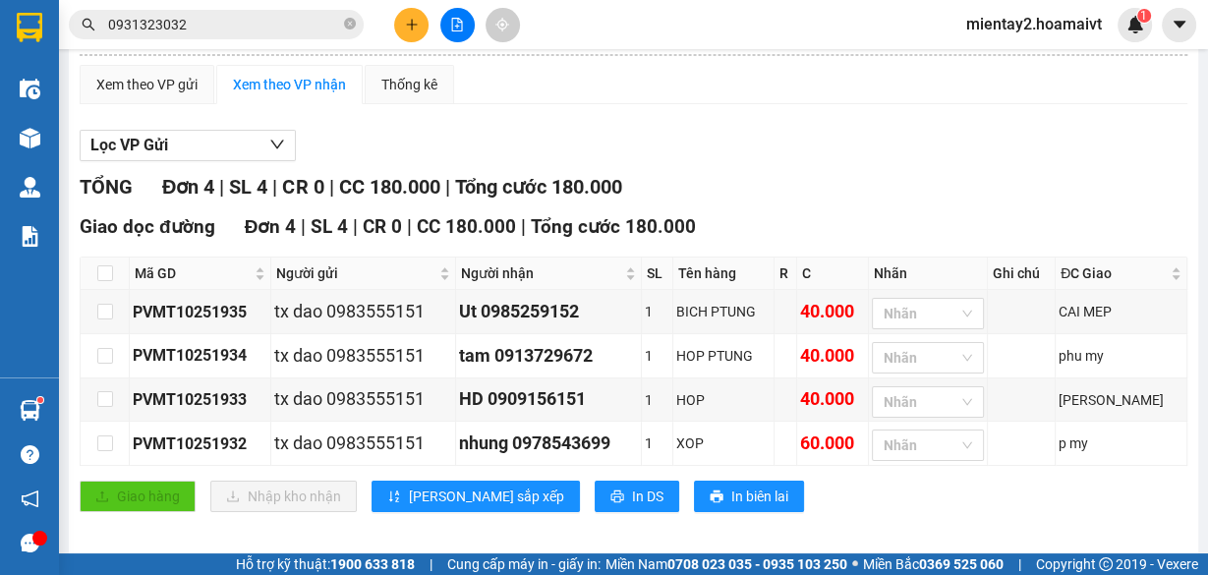
scroll to position [179, 0]
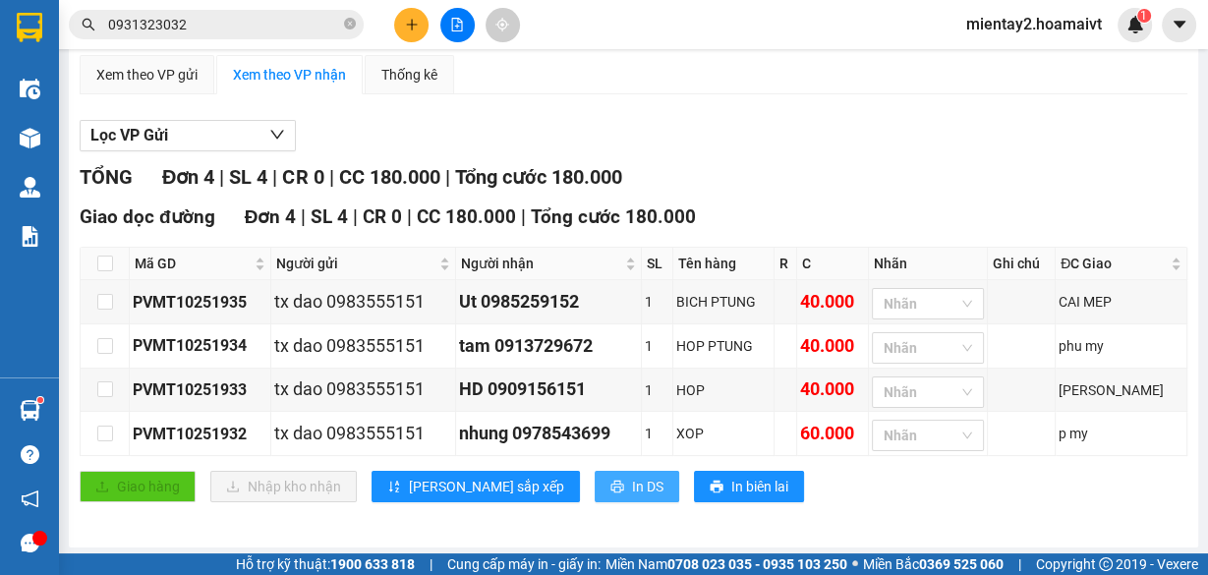
click at [632, 486] on span "In DS" at bounding box center [647, 487] width 31 height 22
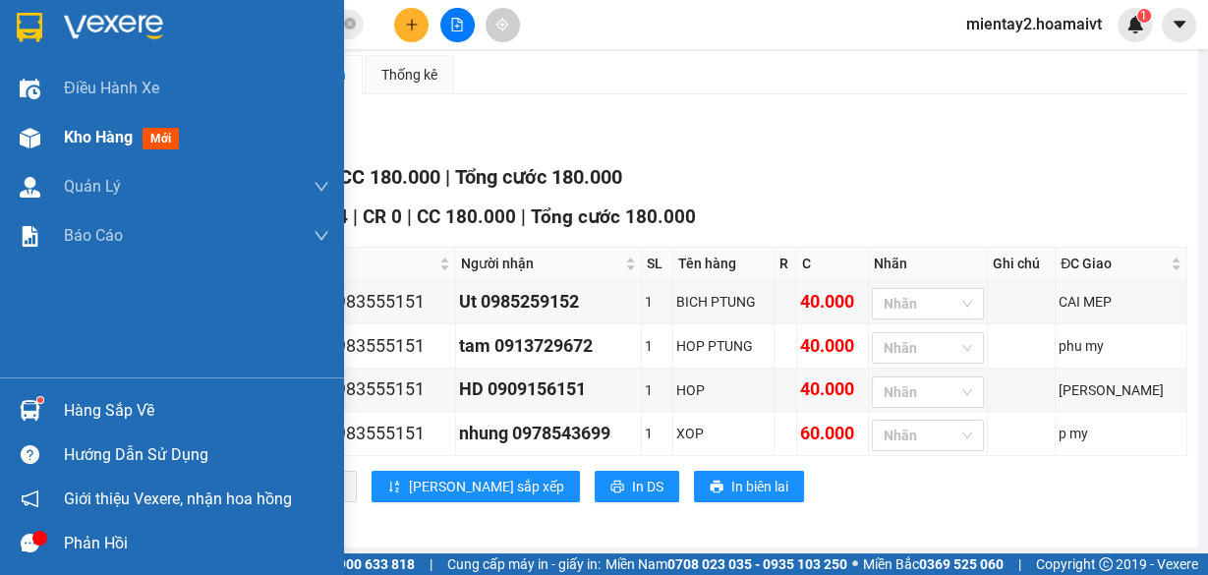
click at [68, 134] on span "Kho hàng" at bounding box center [98, 137] width 69 height 19
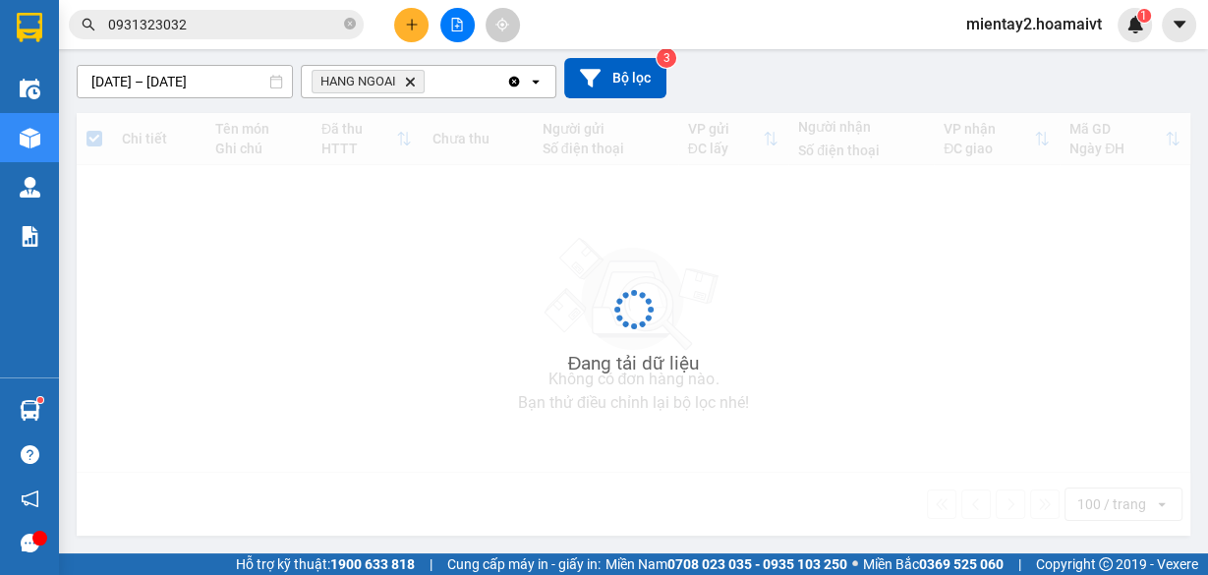
scroll to position [160, 0]
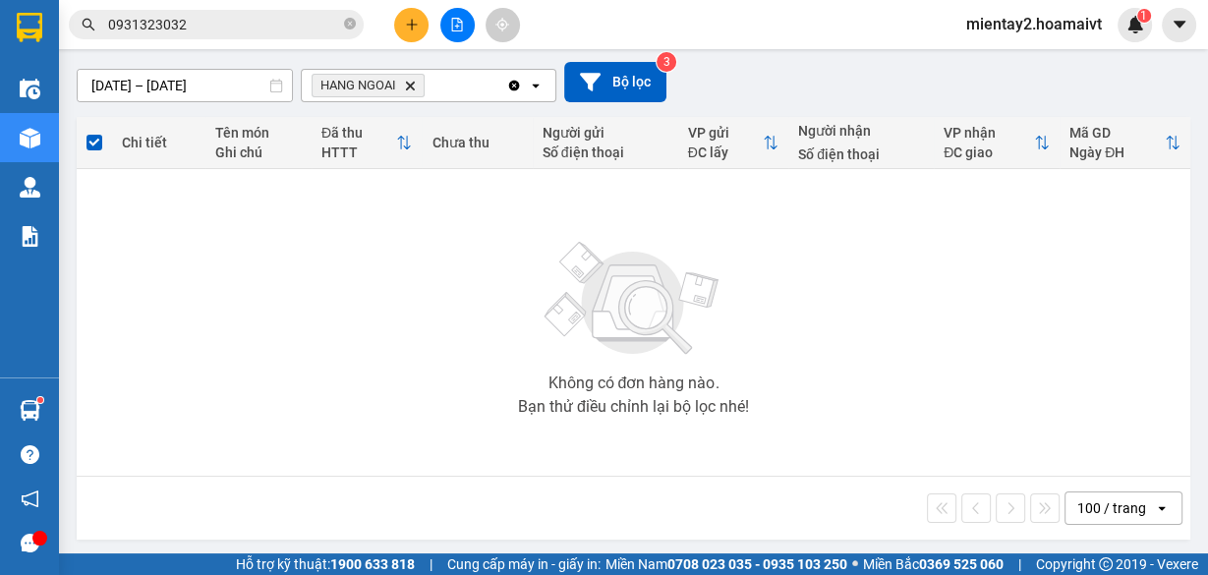
click at [421, 20] on button at bounding box center [411, 25] width 34 height 34
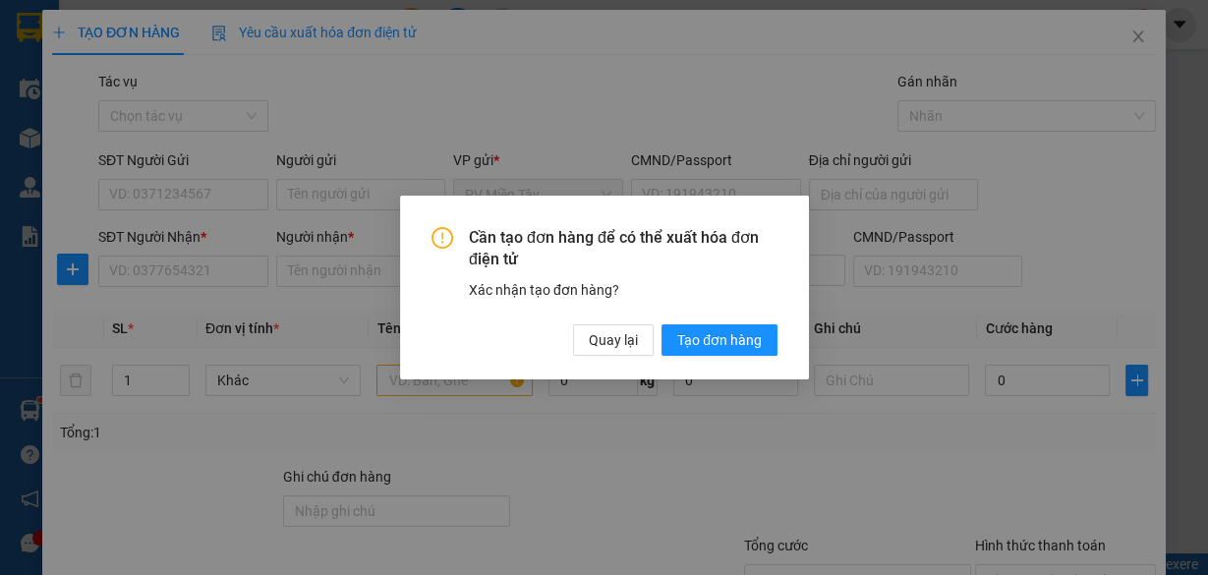
click at [365, 186] on div "Cần tạo đơn hàng để có thể xuất hóa đơn điện tử Xác nhận tạo đơn hàng? Quay lại…" at bounding box center [604, 287] width 1208 height 575
click at [631, 333] on span "Quay lại" at bounding box center [613, 340] width 49 height 22
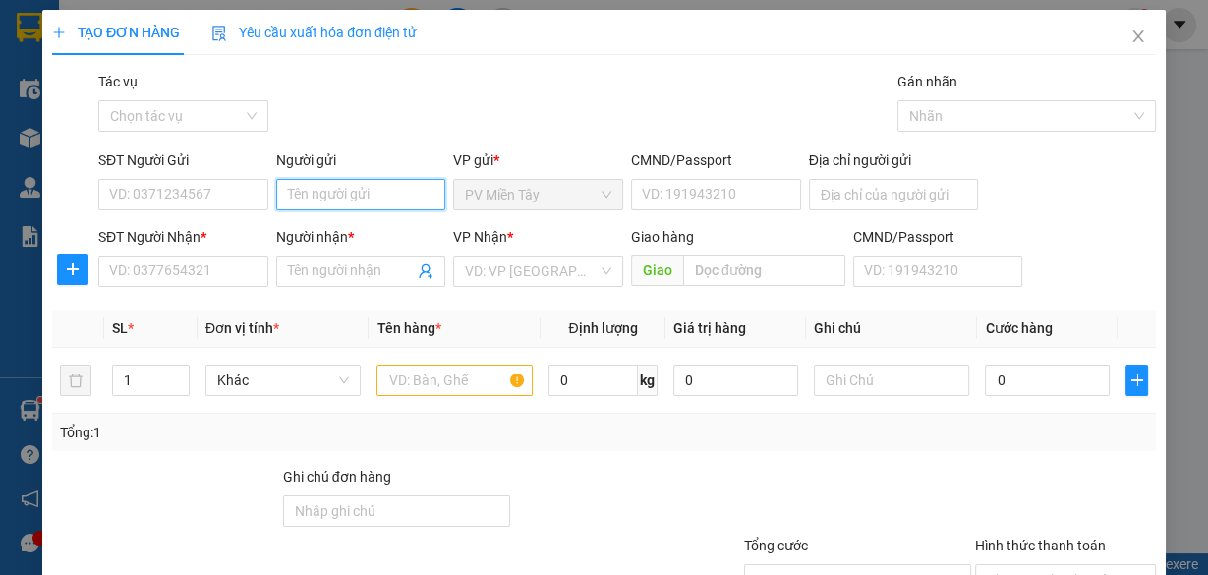
click at [358, 187] on input "Người gửi" at bounding box center [361, 194] width 170 height 31
type input "TX HUNG"
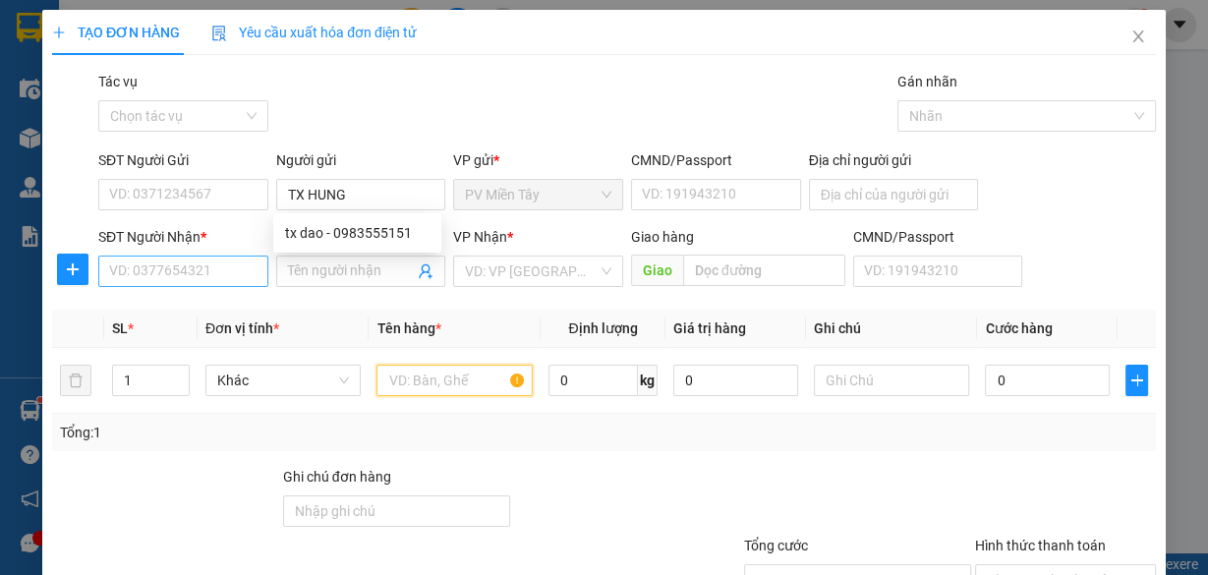
click at [413, 381] on input "text" at bounding box center [455, 380] width 156 height 31
type input "HOP PTUNG"
click at [162, 279] on input "SĐT Người Nhận *" at bounding box center [183, 271] width 170 height 31
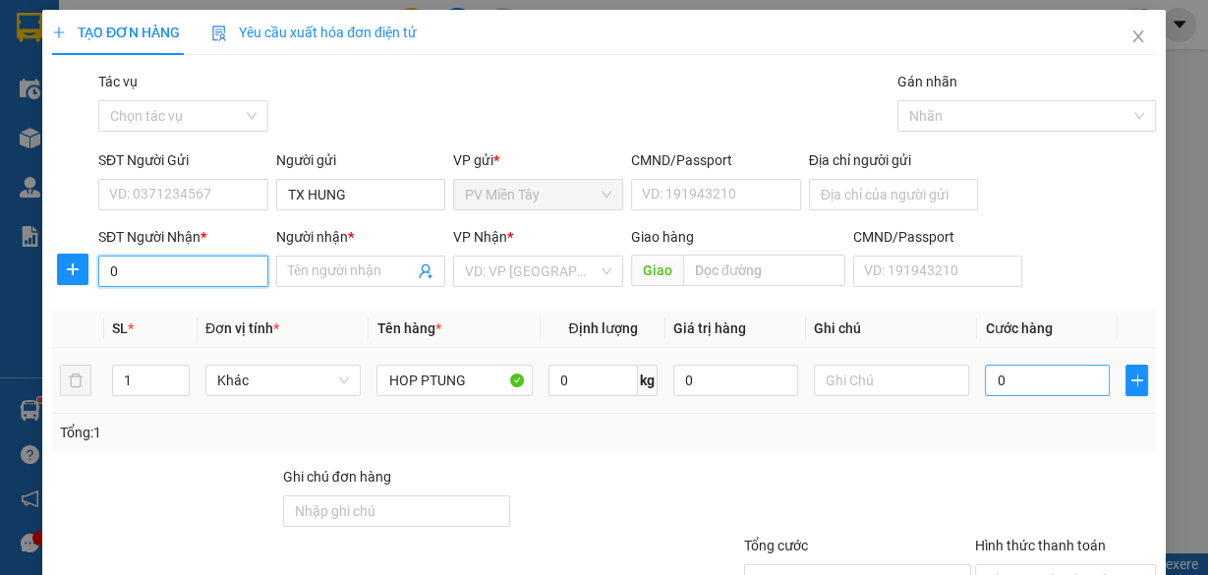
type input "0"
type input "4"
type input "40"
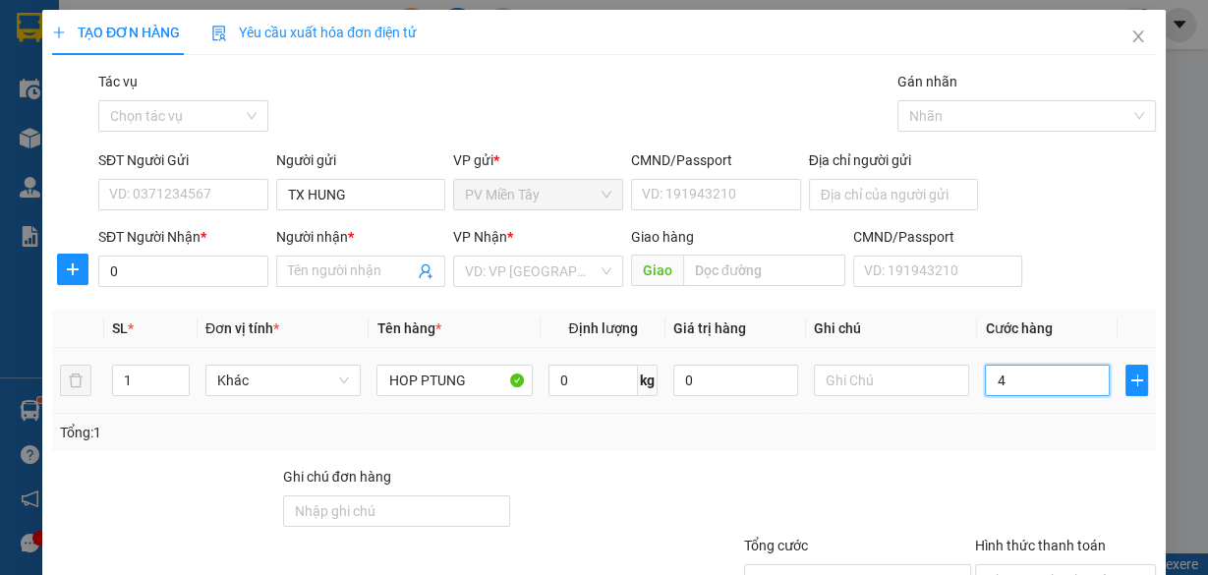
type input "40"
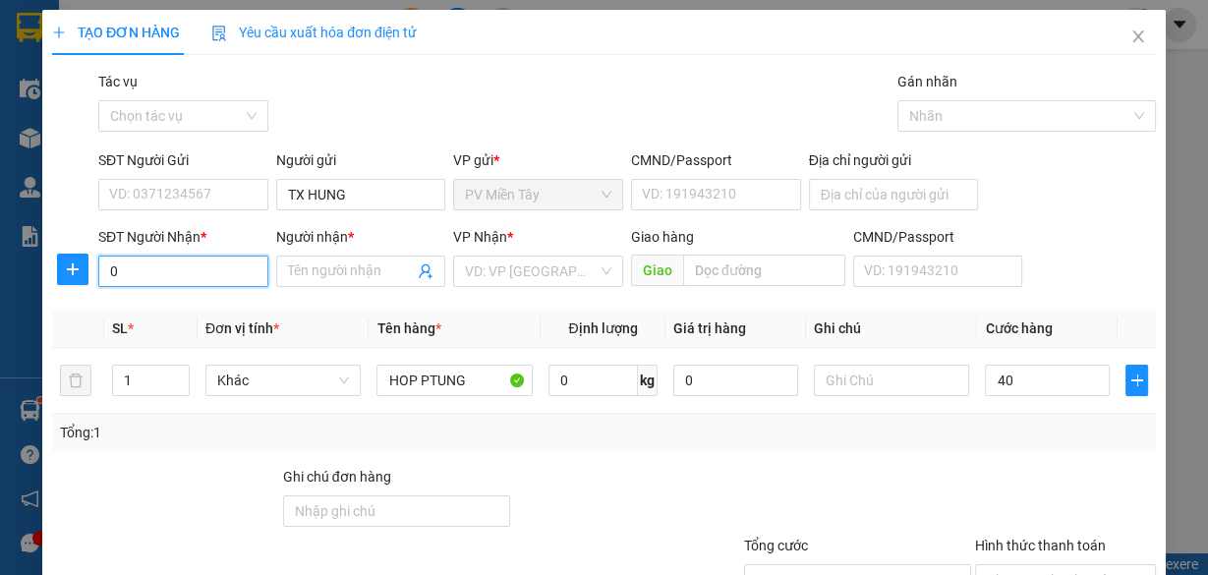
type input "40.000"
click at [195, 262] on input "0" at bounding box center [183, 271] width 170 height 31
type input "0933378382"
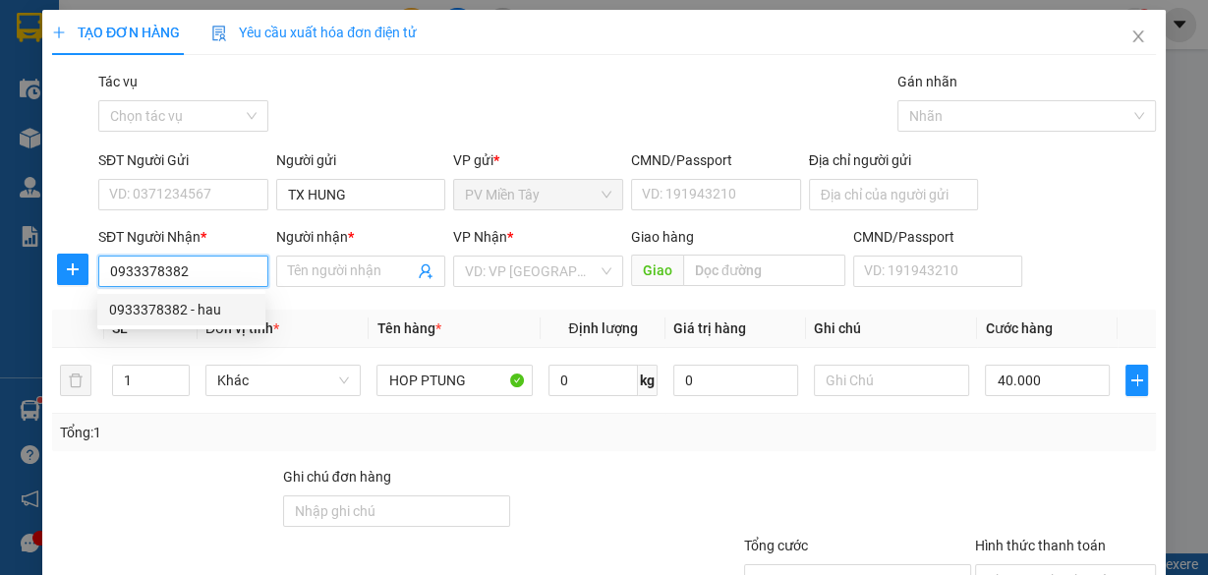
click at [184, 305] on div "0933378382 - hau" at bounding box center [181, 310] width 145 height 22
type input "hau"
type input "[PERSON_NAME]"
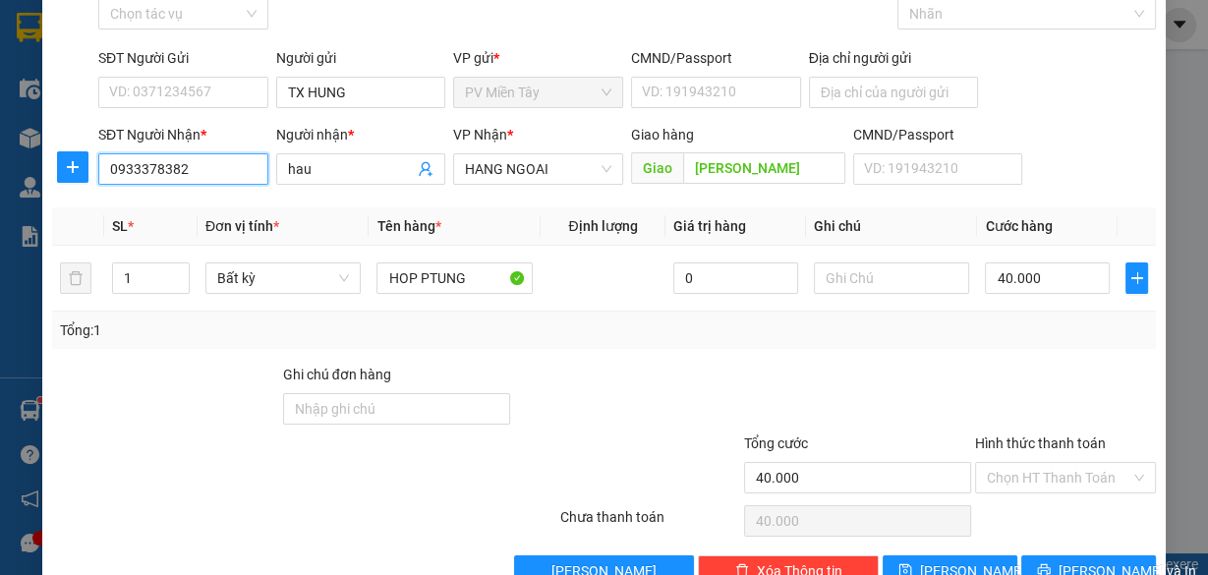
scroll to position [149, 0]
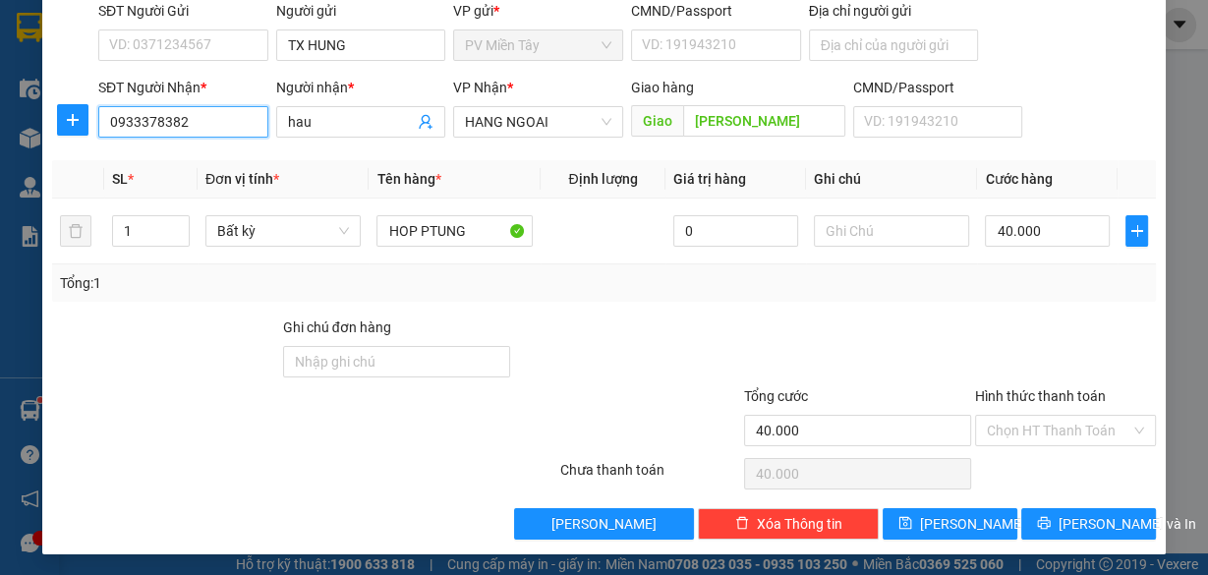
type input "0933378382"
drag, startPoint x: 919, startPoint y: 326, endPoint x: 1023, endPoint y: 444, distance: 157.4
click at [920, 326] on div at bounding box center [857, 351] width 231 height 69
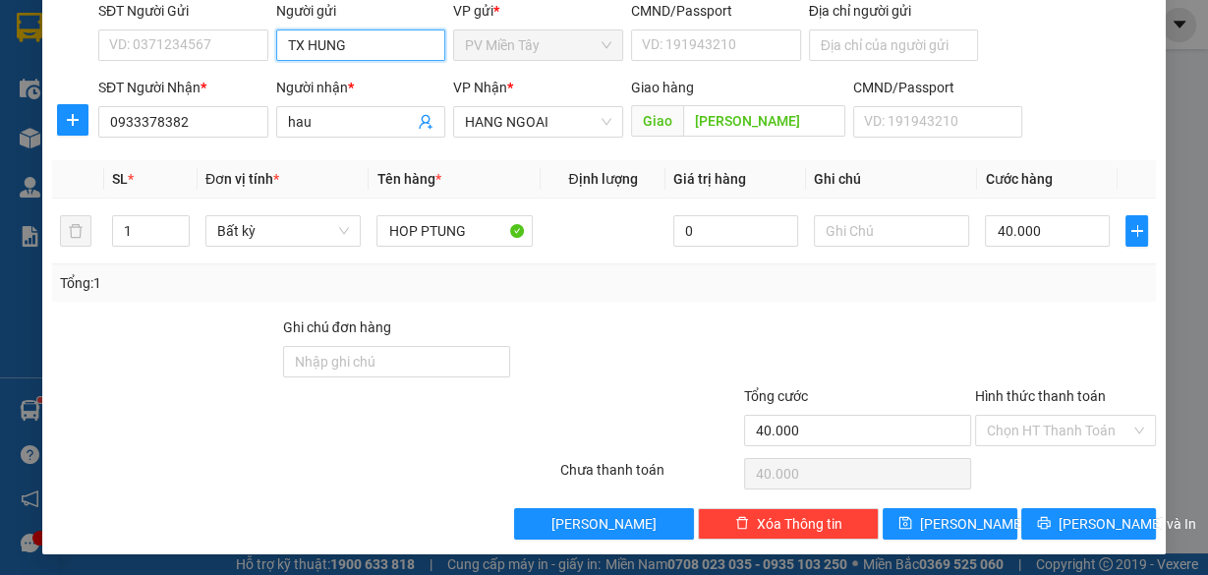
click at [365, 50] on input "TX HUNG" at bounding box center [361, 44] width 170 height 31
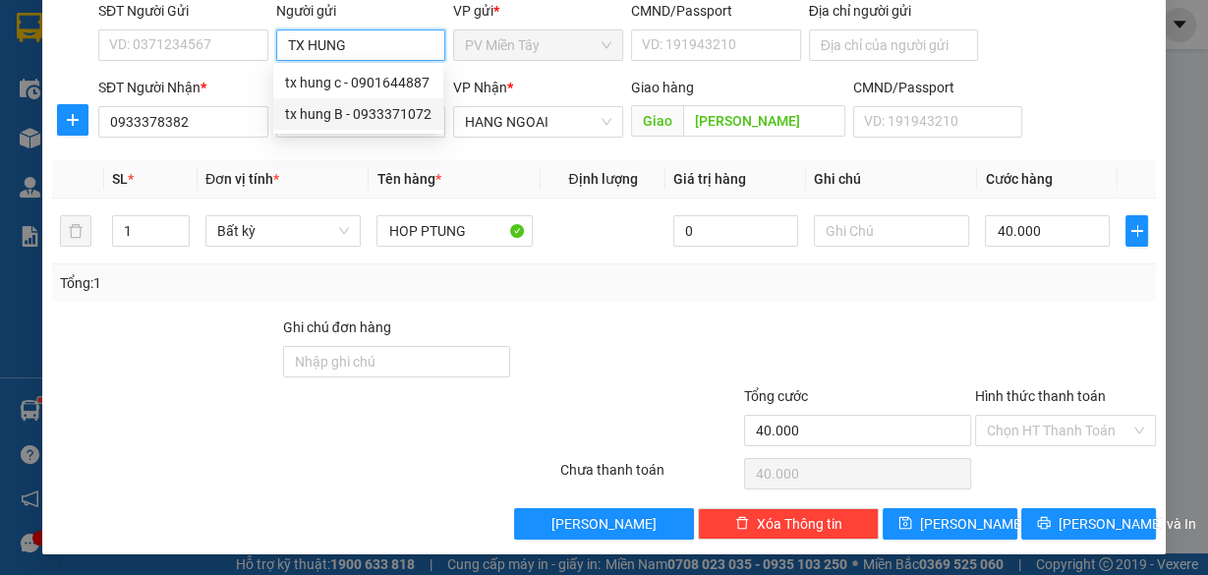
click at [350, 113] on div "tx hung B - 0933371072" at bounding box center [358, 114] width 146 height 22
type input "0933371072"
type input "tx hung B"
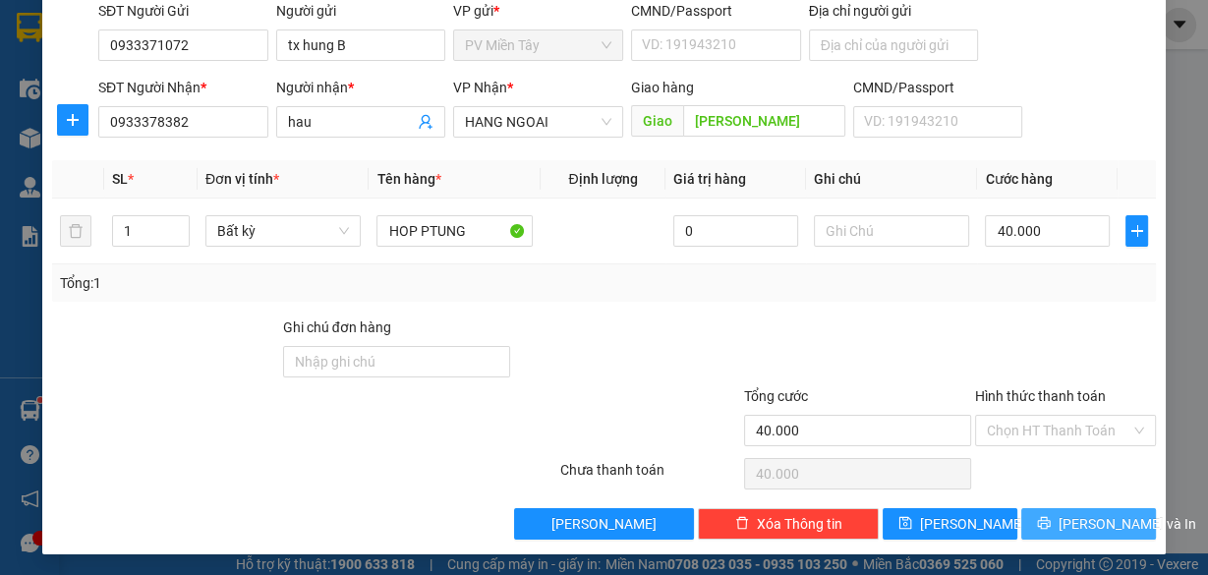
click at [1058, 511] on button "[PERSON_NAME] và In" at bounding box center [1088, 523] width 135 height 31
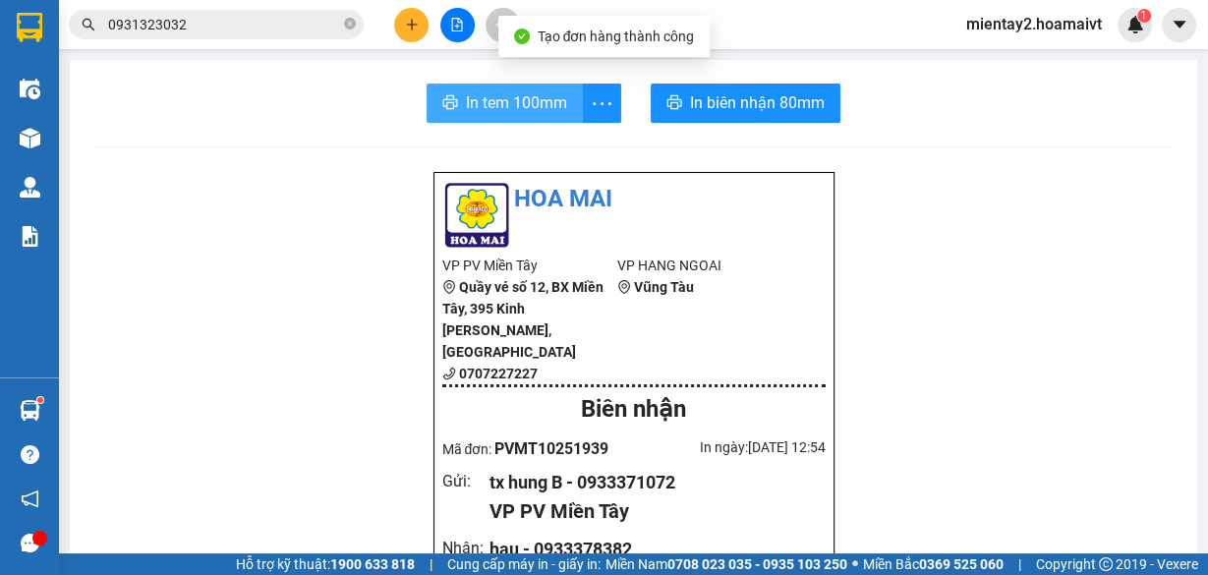
click at [489, 93] on span "In tem 100mm" at bounding box center [516, 102] width 101 height 25
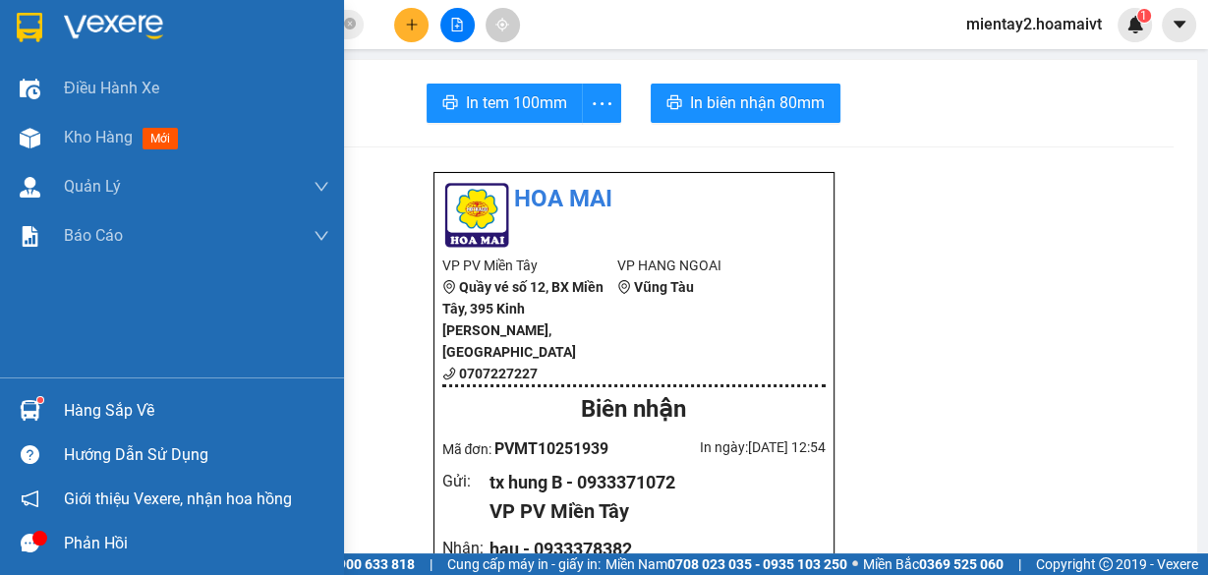
click at [127, 409] on div "Hàng sắp về" at bounding box center [196, 410] width 265 height 29
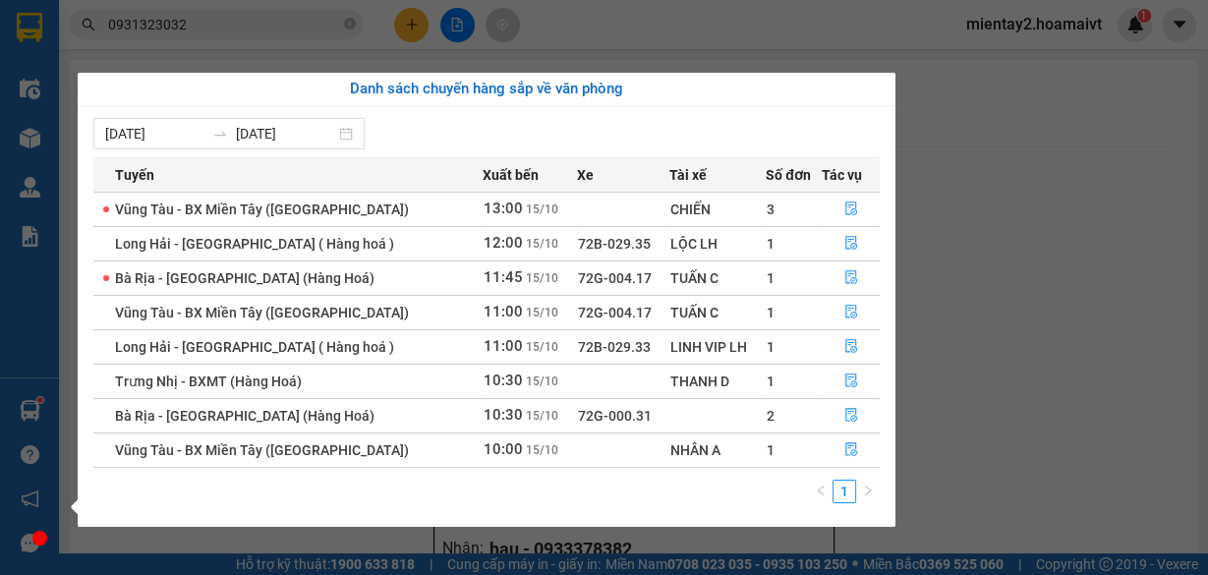
click at [1057, 98] on section "Kết quả tìm kiếm ( 26 ) Bộ lọc Mã ĐH Trạng thái Món hàng Tổng cước Chưa cước Nh…" at bounding box center [604, 287] width 1208 height 575
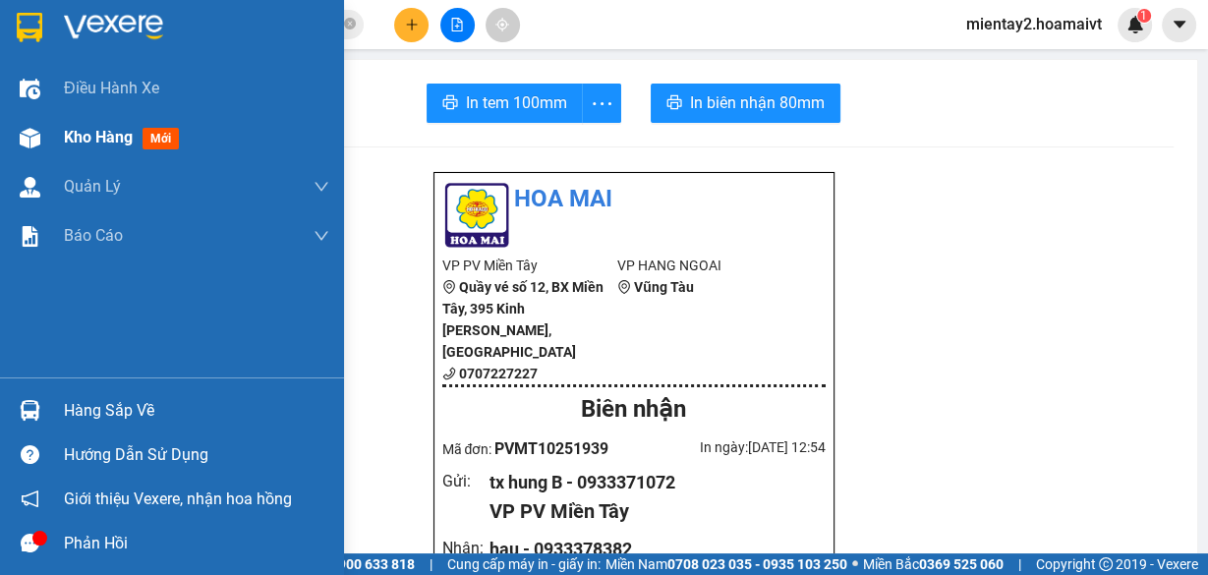
click at [91, 147] on div "Kho hàng mới" at bounding box center [125, 137] width 123 height 25
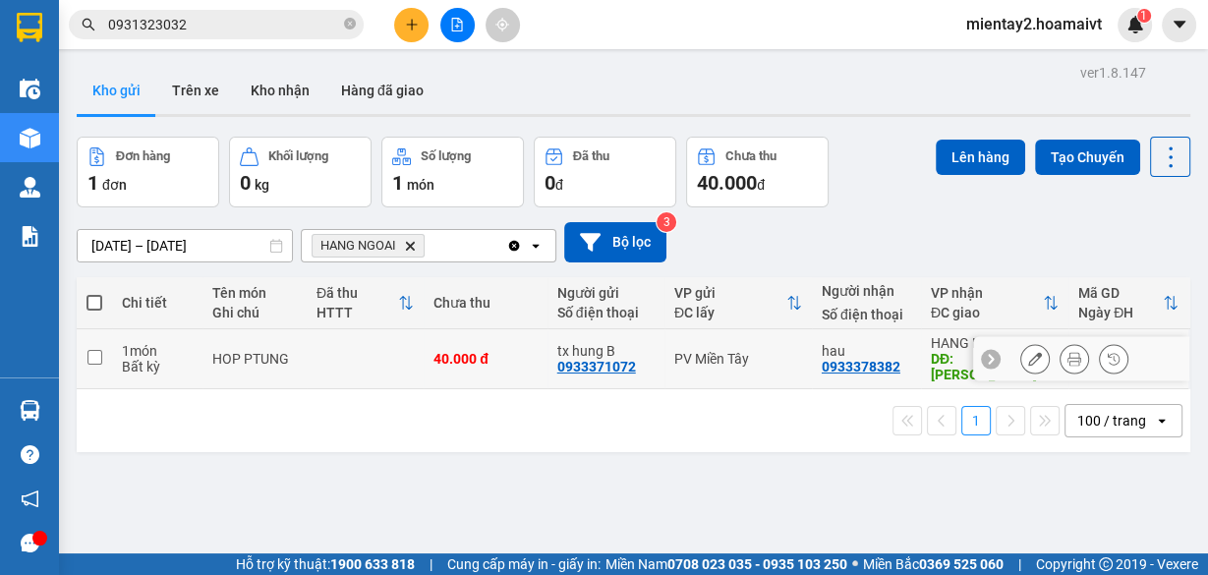
click at [522, 351] on div "40.000 đ" at bounding box center [486, 359] width 104 height 16
checkbox input "true"
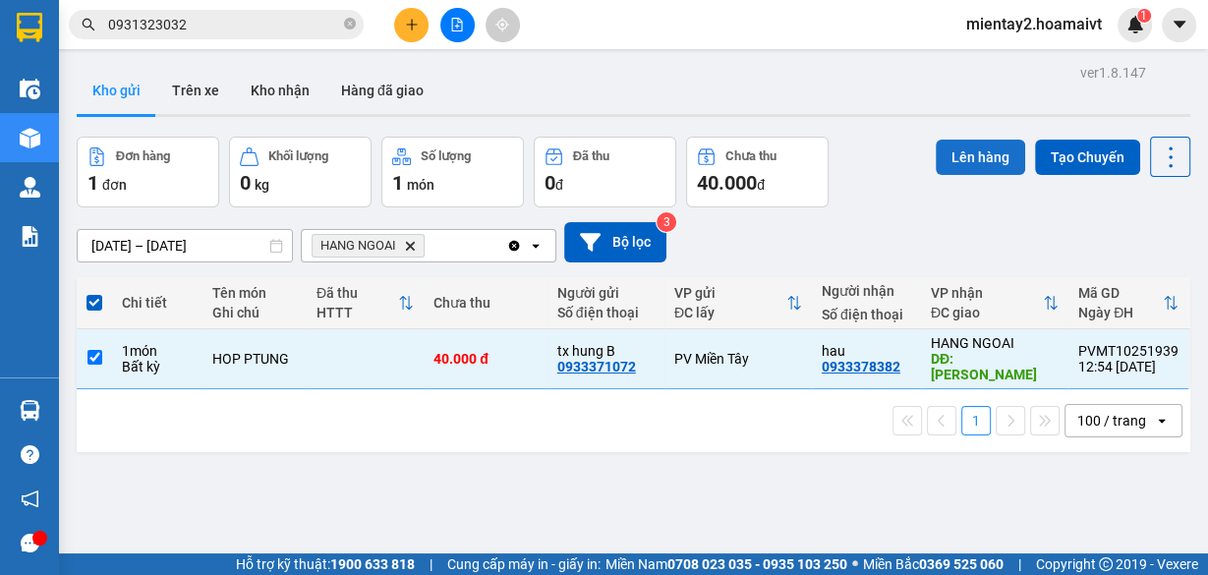
click at [1001, 140] on button "Lên hàng" at bounding box center [980, 157] width 89 height 35
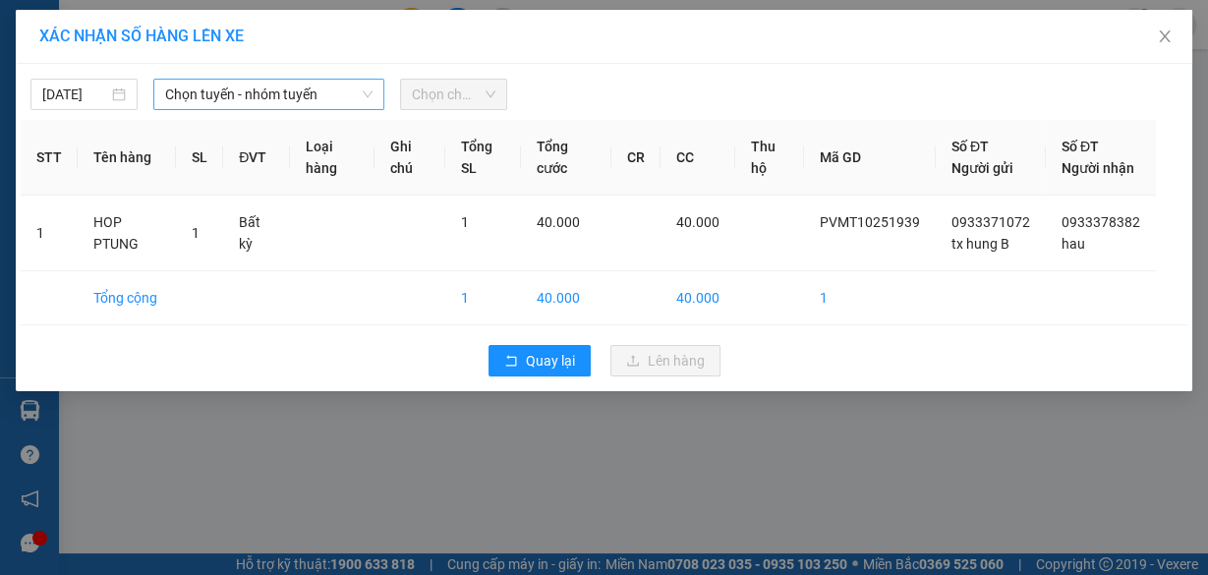
click at [282, 93] on span "Chọn tuyến - nhóm tuyến" at bounding box center [268, 94] width 207 height 29
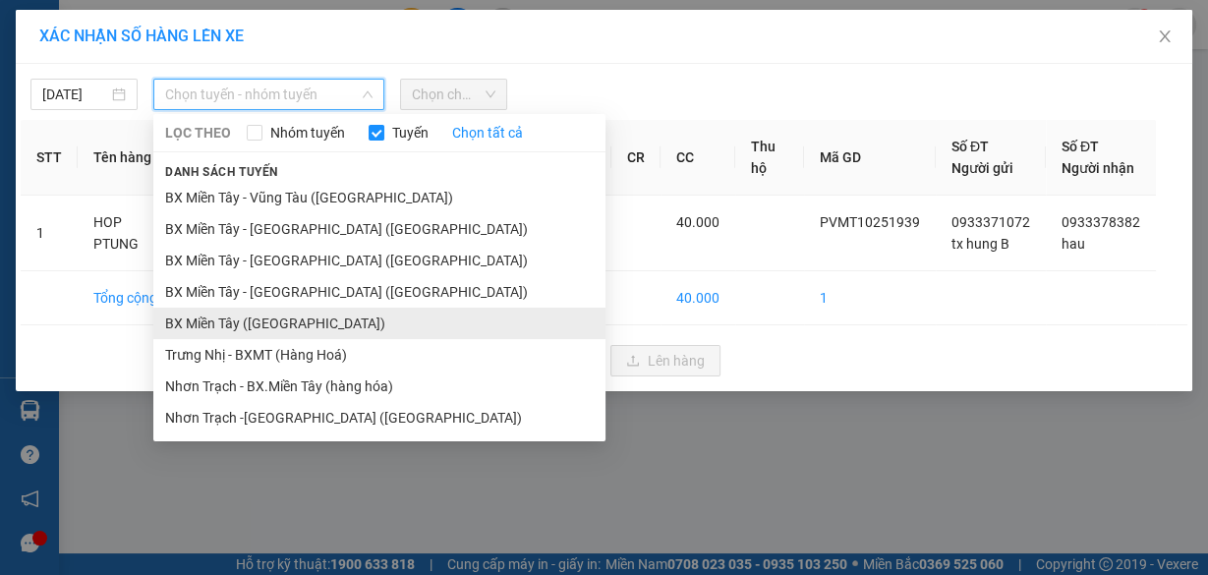
click at [309, 324] on li "BX Miền Tây ([GEOGRAPHIC_DATA])" at bounding box center [379, 323] width 452 height 31
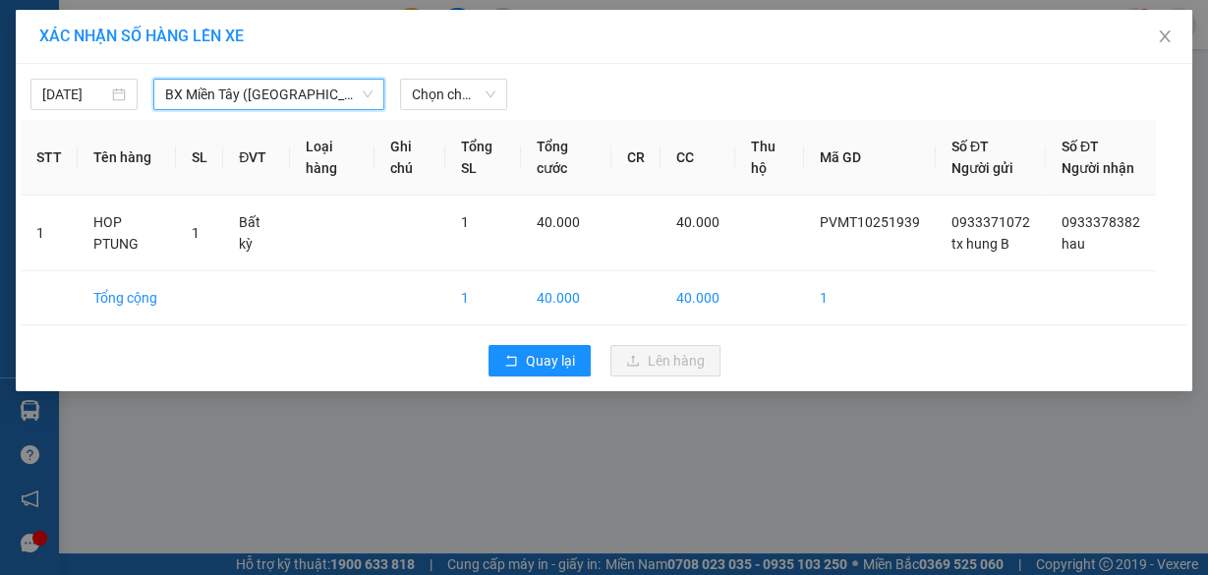
click at [448, 74] on div "[DATE] BX [GEOGRAPHIC_DATA] ([GEOGRAPHIC_DATA]) [GEOGRAPHIC_DATA] ([GEOGRAPHIC_…" at bounding box center [604, 89] width 1167 height 41
click at [448, 89] on span "Chọn chuyến" at bounding box center [454, 94] width 84 height 29
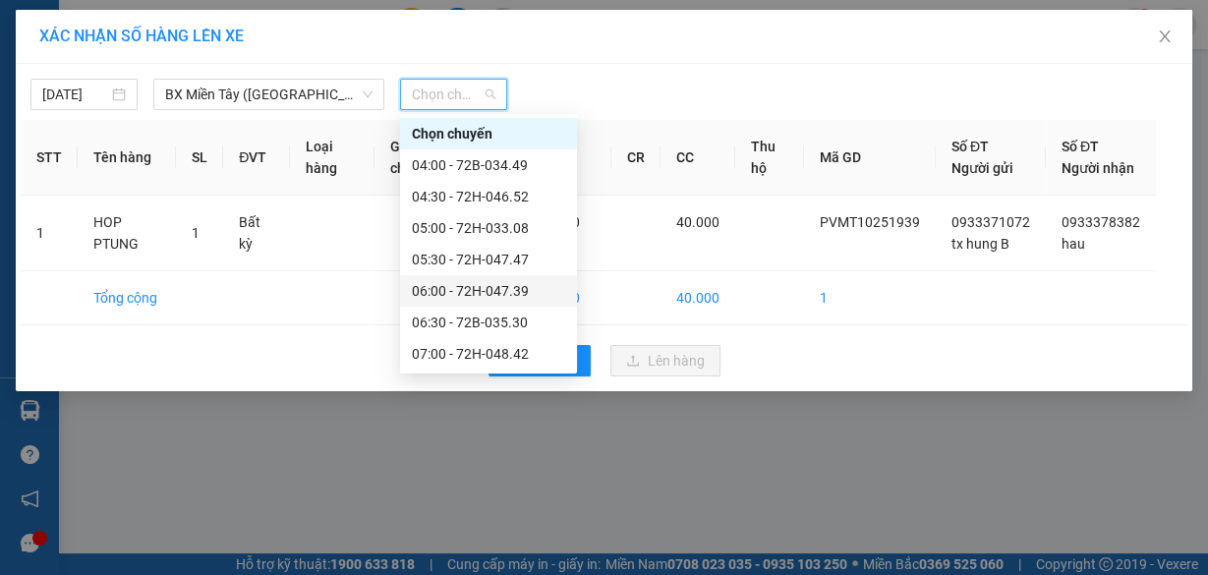
scroll to position [315, 0]
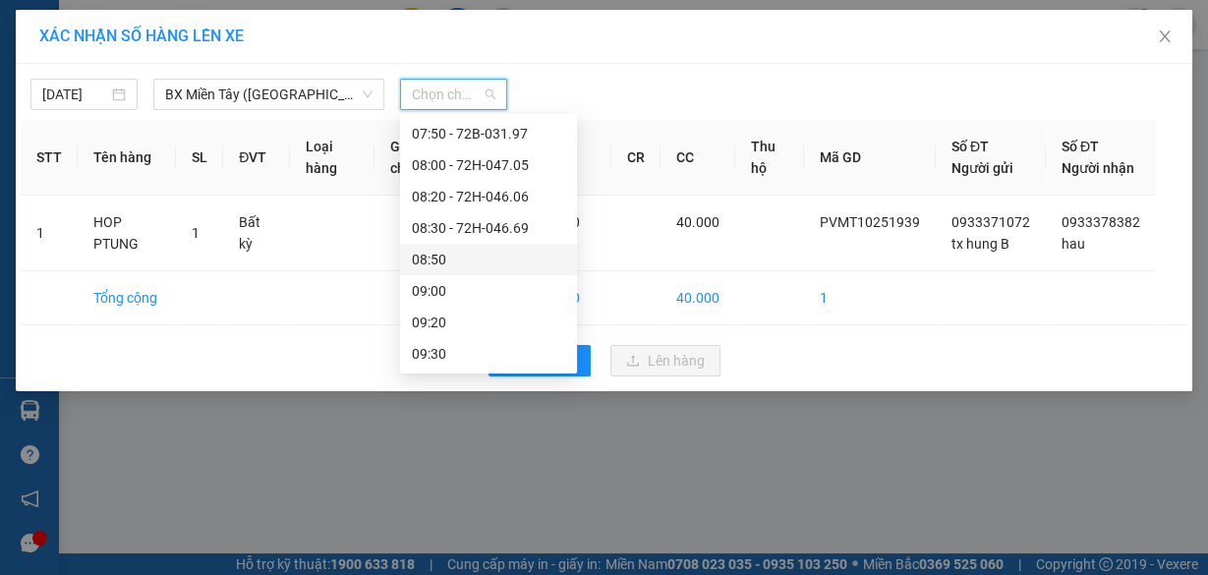
click at [479, 250] on div "08:50" at bounding box center [488, 260] width 153 height 22
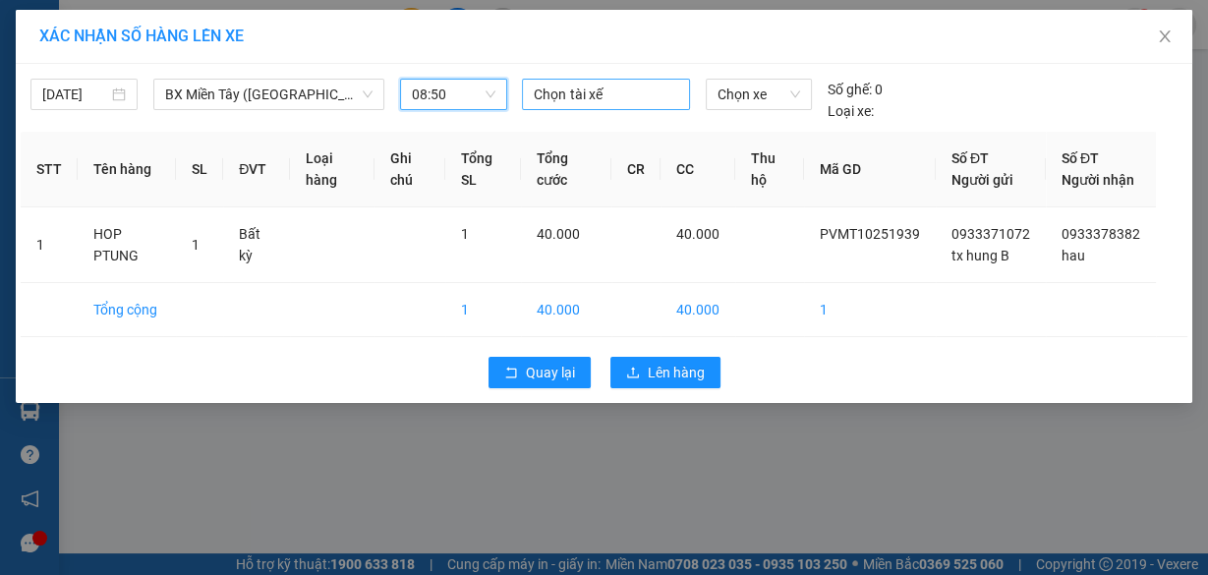
click at [615, 88] on div at bounding box center [605, 95] width 157 height 24
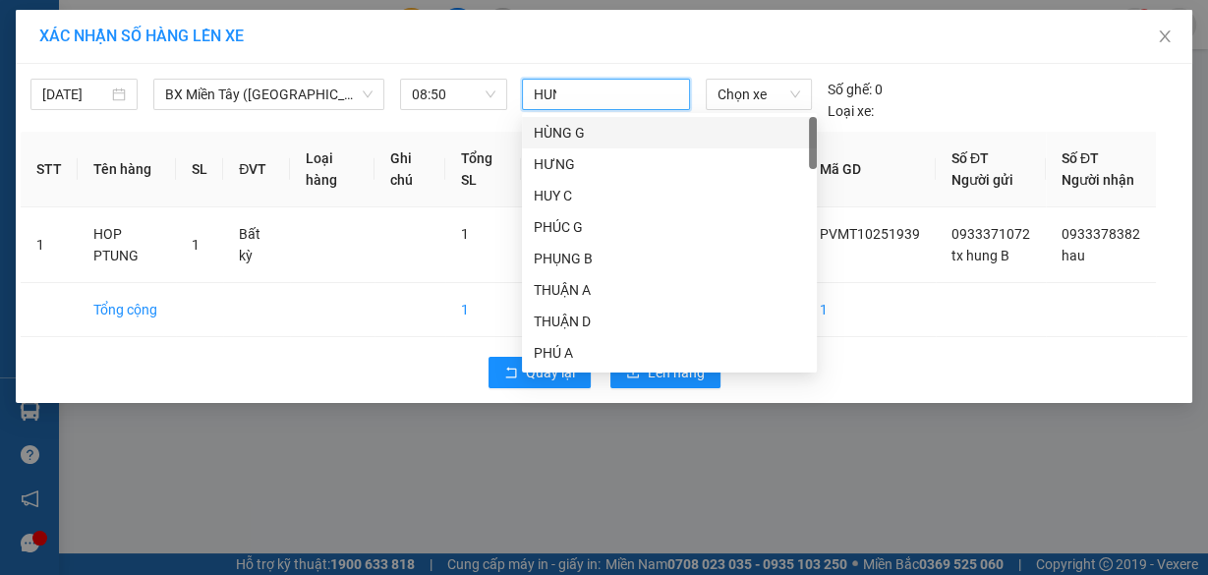
type input "HUNG"
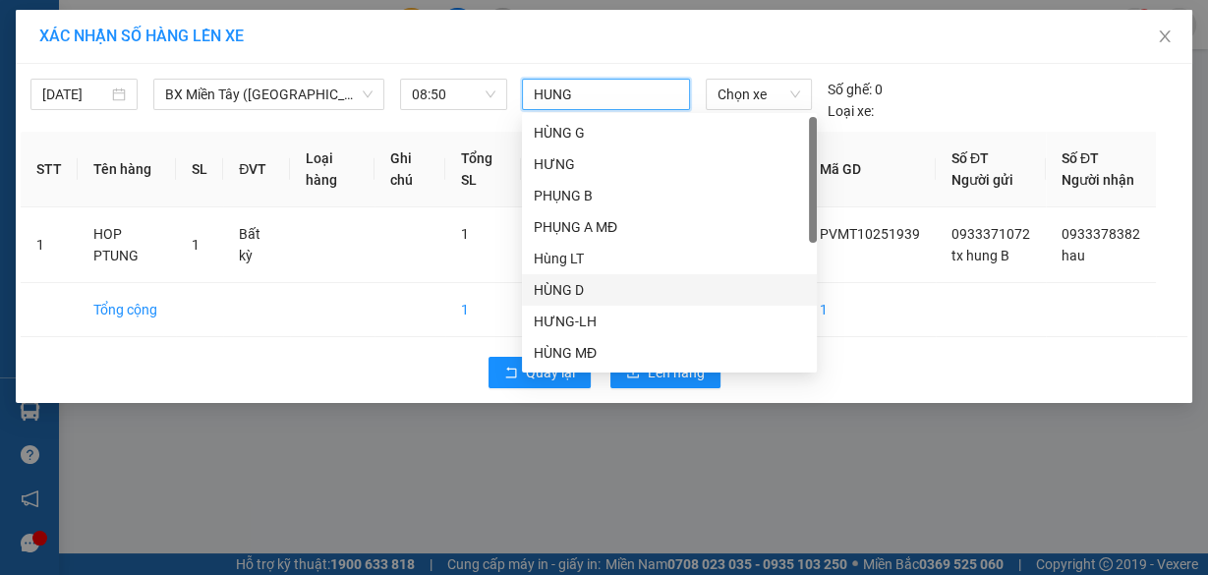
scroll to position [189, 0]
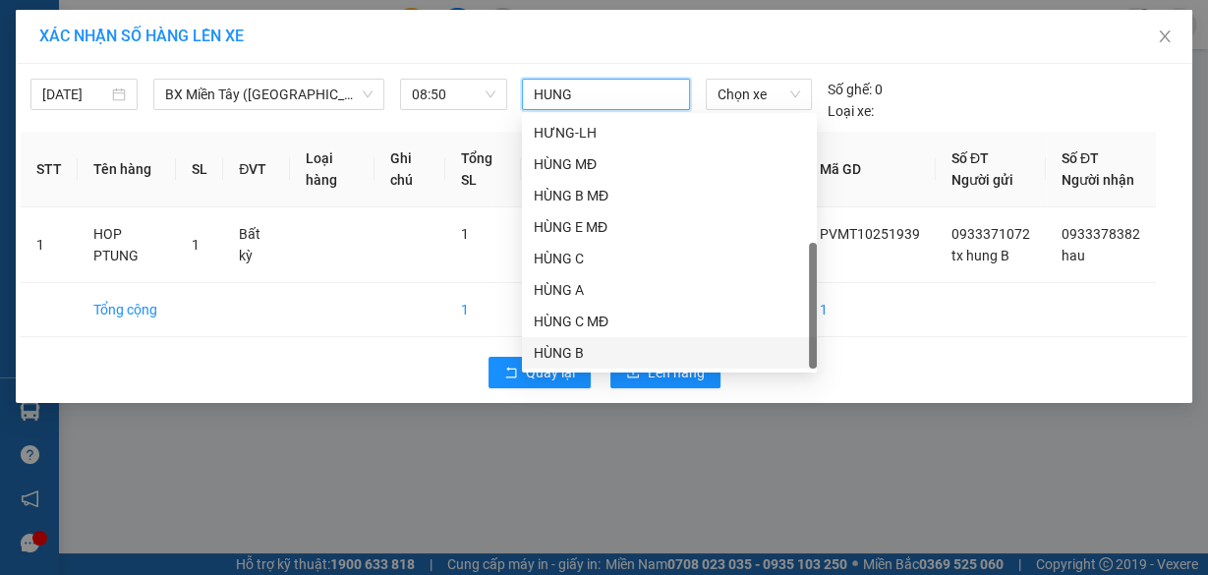
click at [599, 341] on div "HÙNG B" at bounding box center [669, 352] width 295 height 31
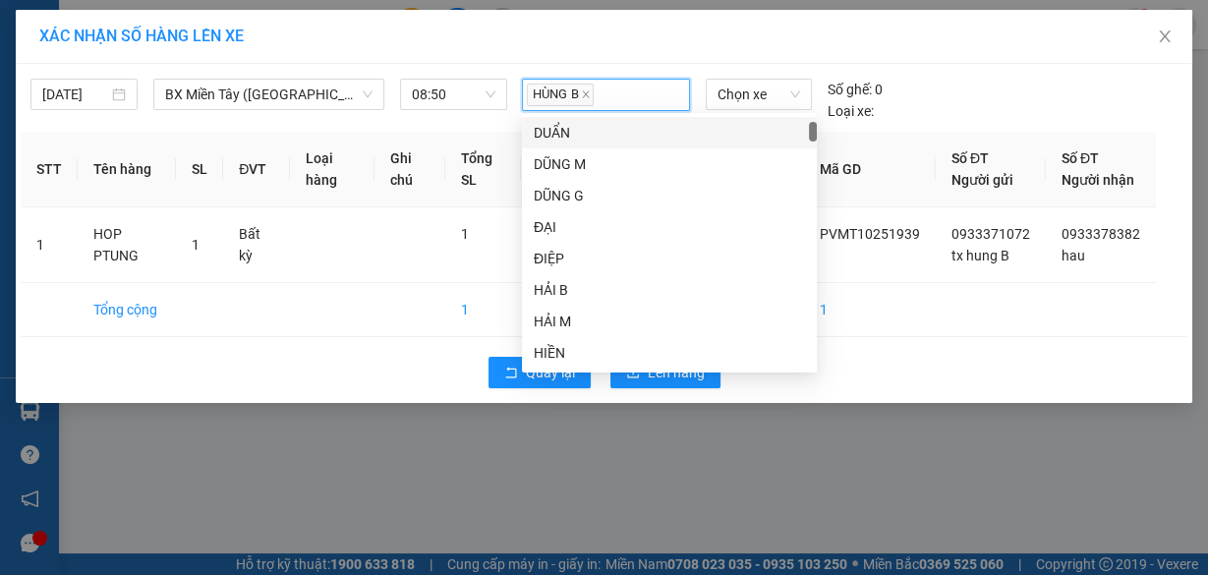
click at [739, 109] on div "Chọn xe" at bounding box center [759, 94] width 106 height 31
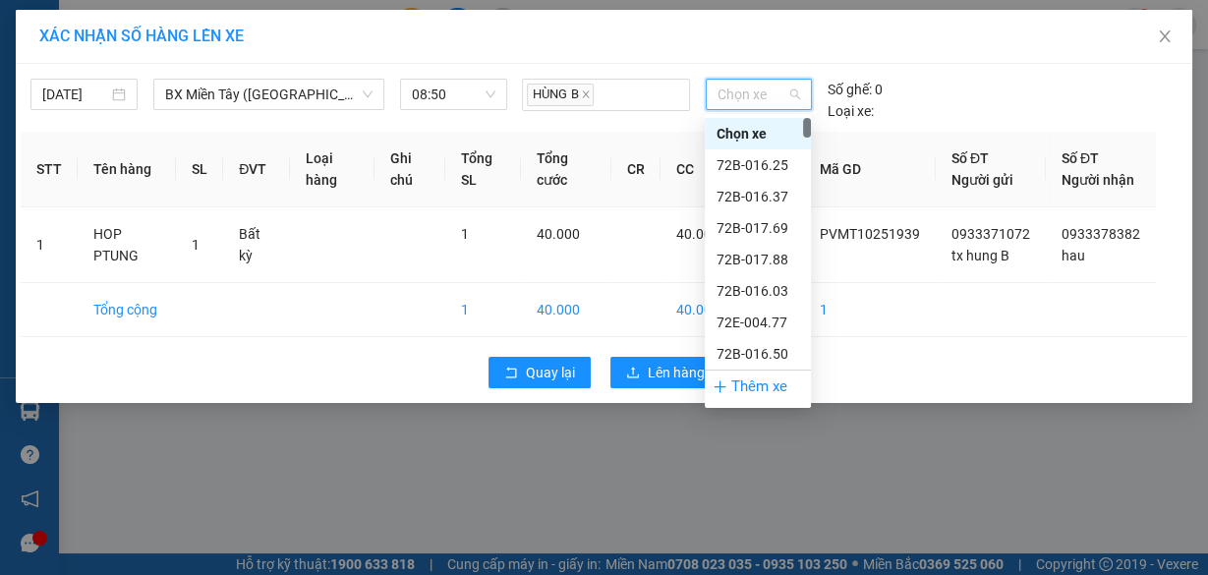
click at [746, 100] on span "Chọn xe" at bounding box center [759, 94] width 83 height 29
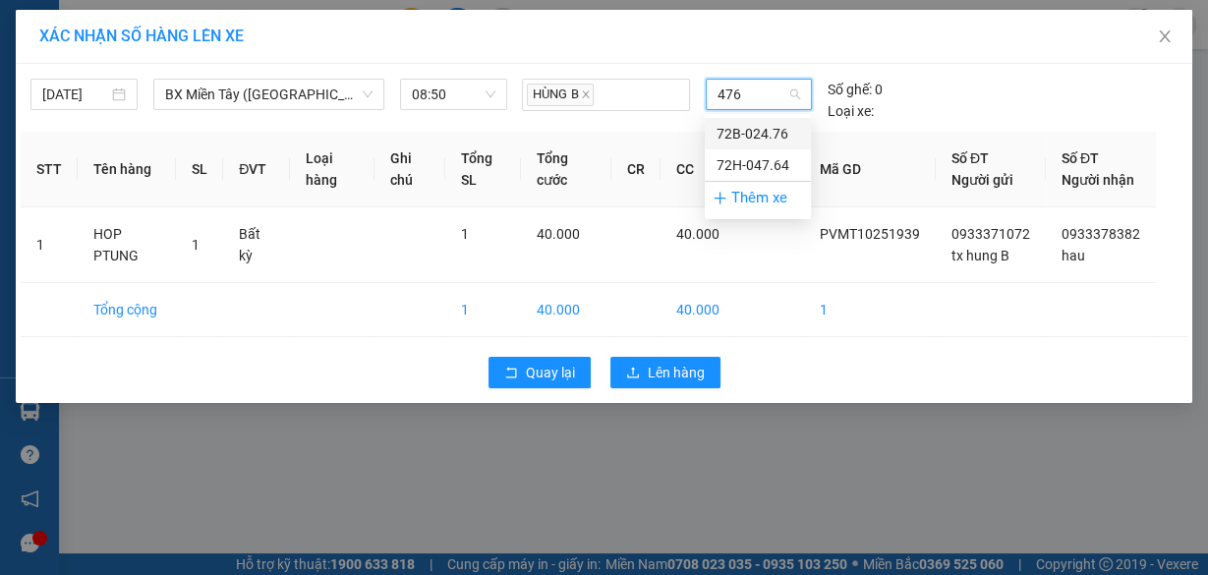
type input "4764"
click at [735, 123] on div "72H-047.64" at bounding box center [758, 134] width 83 height 22
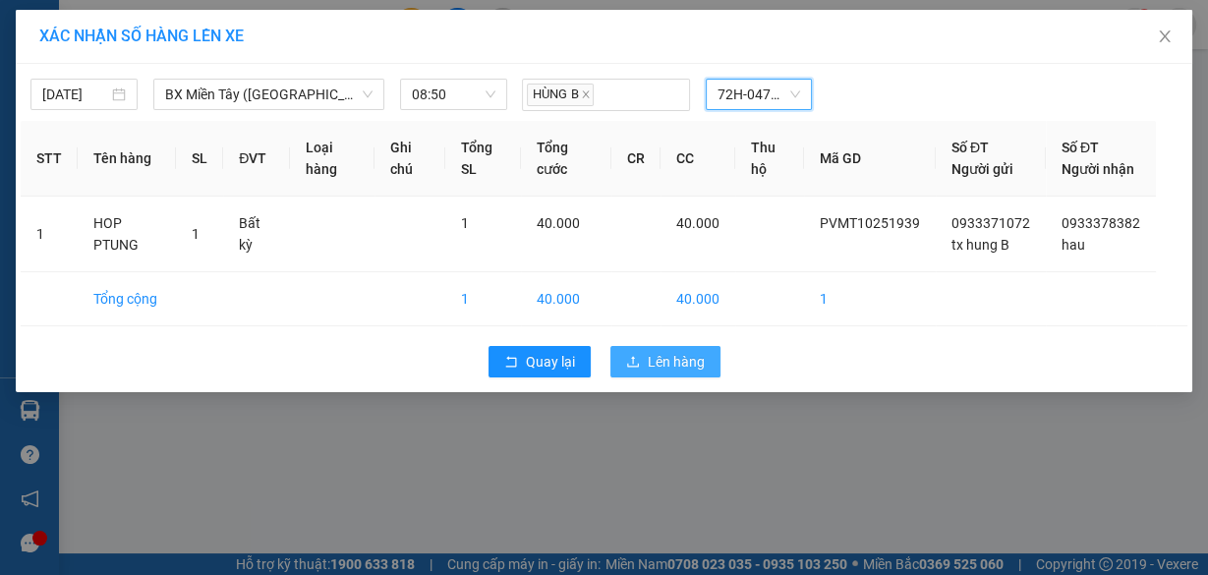
click at [678, 373] on span "Lên hàng" at bounding box center [676, 362] width 57 height 22
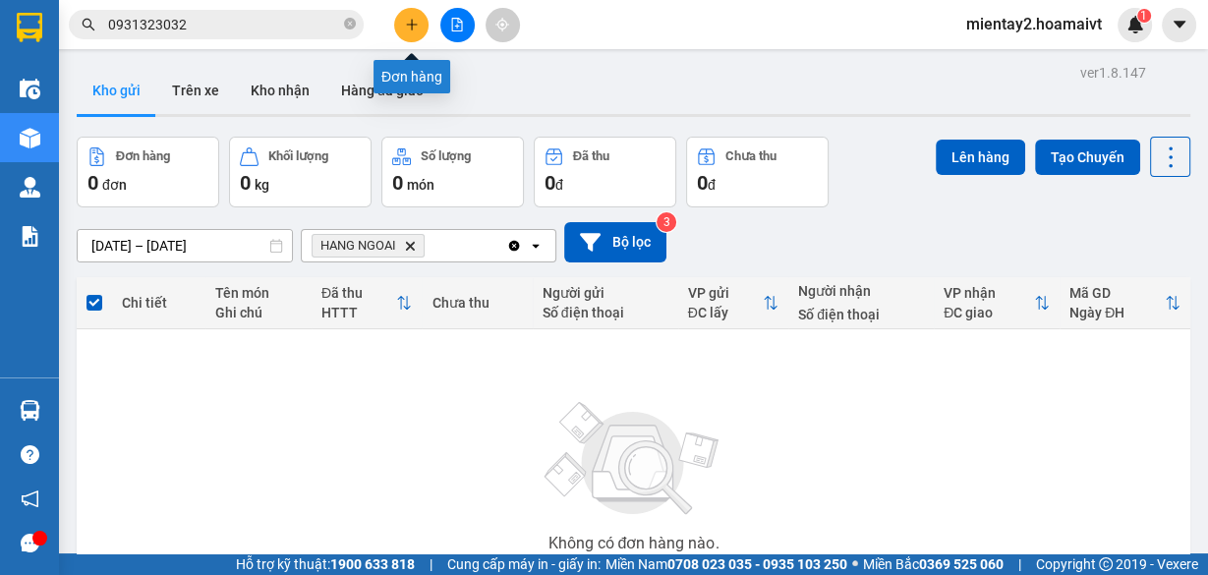
click at [421, 29] on button at bounding box center [411, 25] width 34 height 34
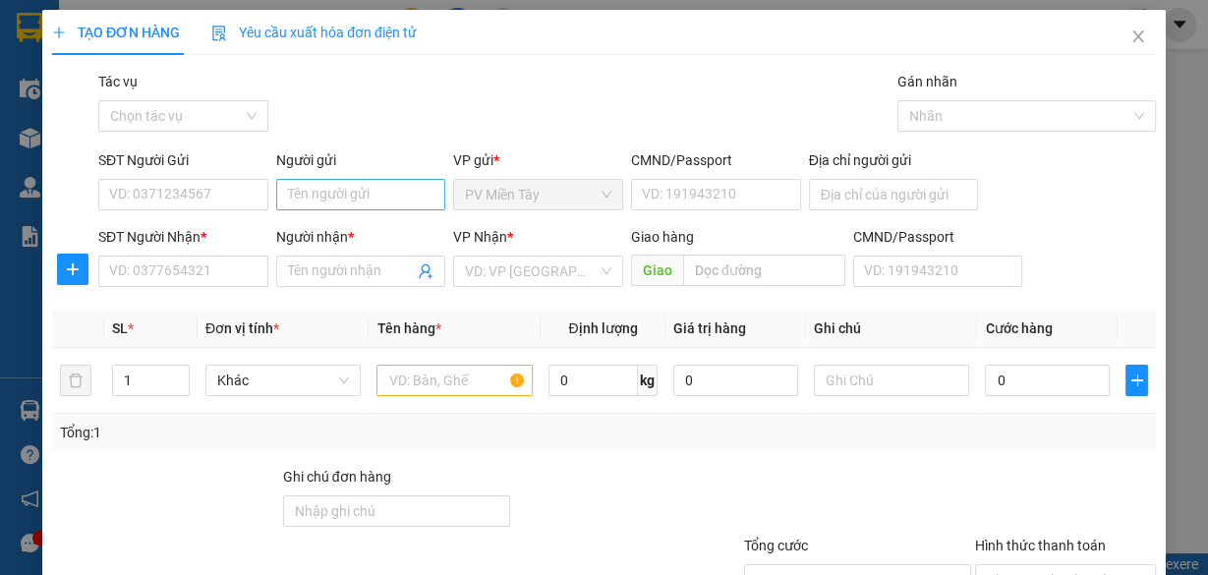
click at [393, 180] on div "Người gửi Tên người gửi" at bounding box center [361, 183] width 170 height 69
click at [393, 180] on input "Người gửi" at bounding box center [361, 194] width 170 height 31
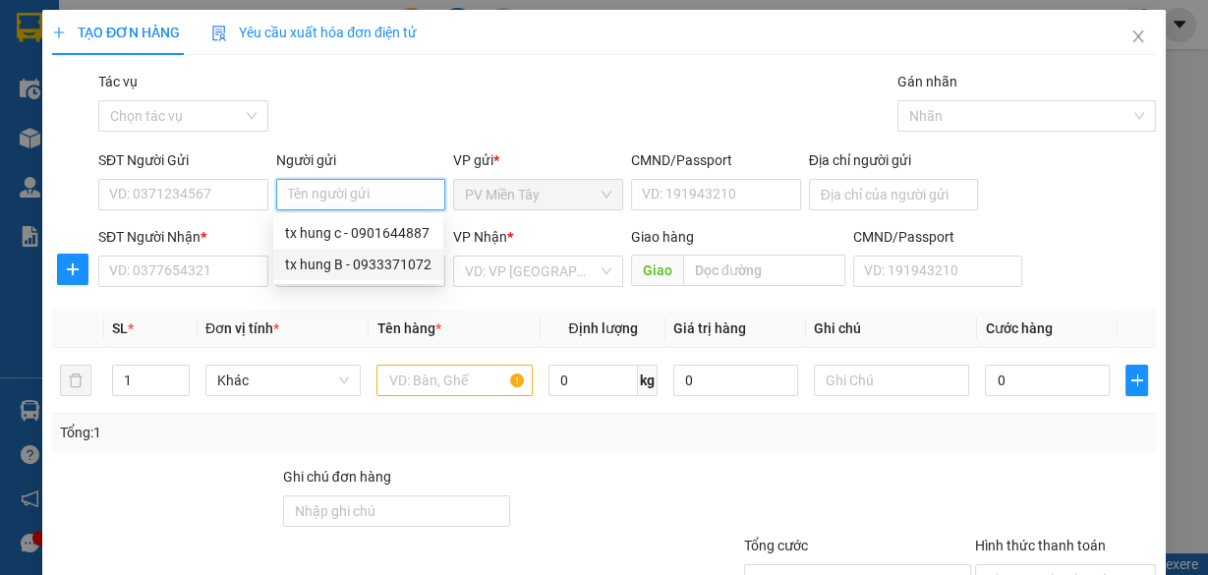
click at [340, 271] on div "tx hung B - 0933371072" at bounding box center [358, 265] width 146 height 22
type input "0933371072"
type input "tx hung B"
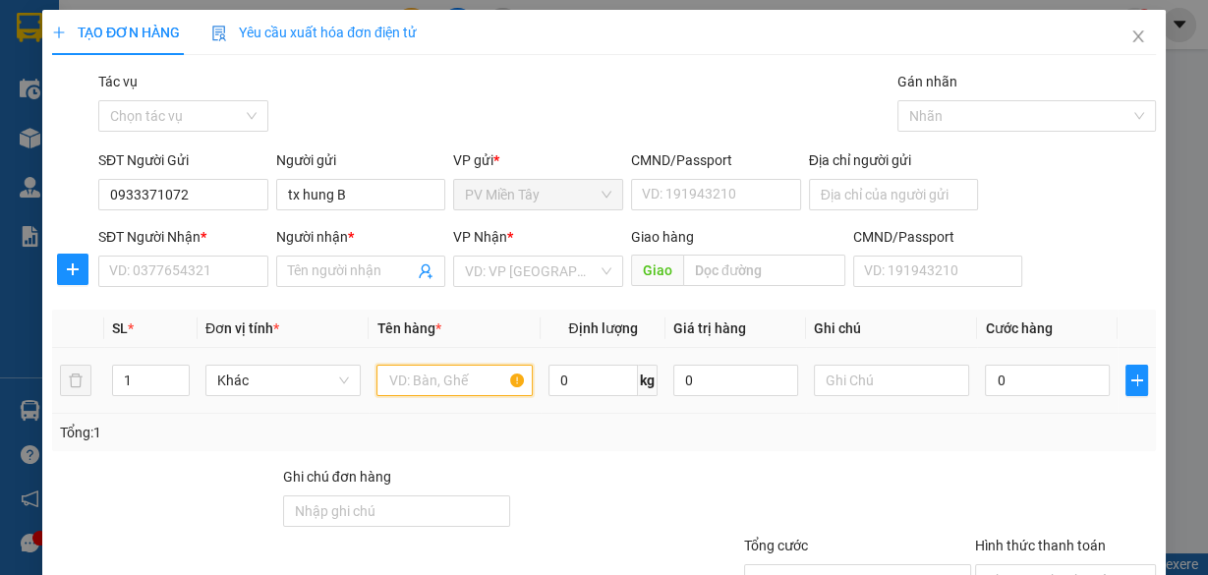
click at [463, 383] on input "text" at bounding box center [455, 380] width 156 height 31
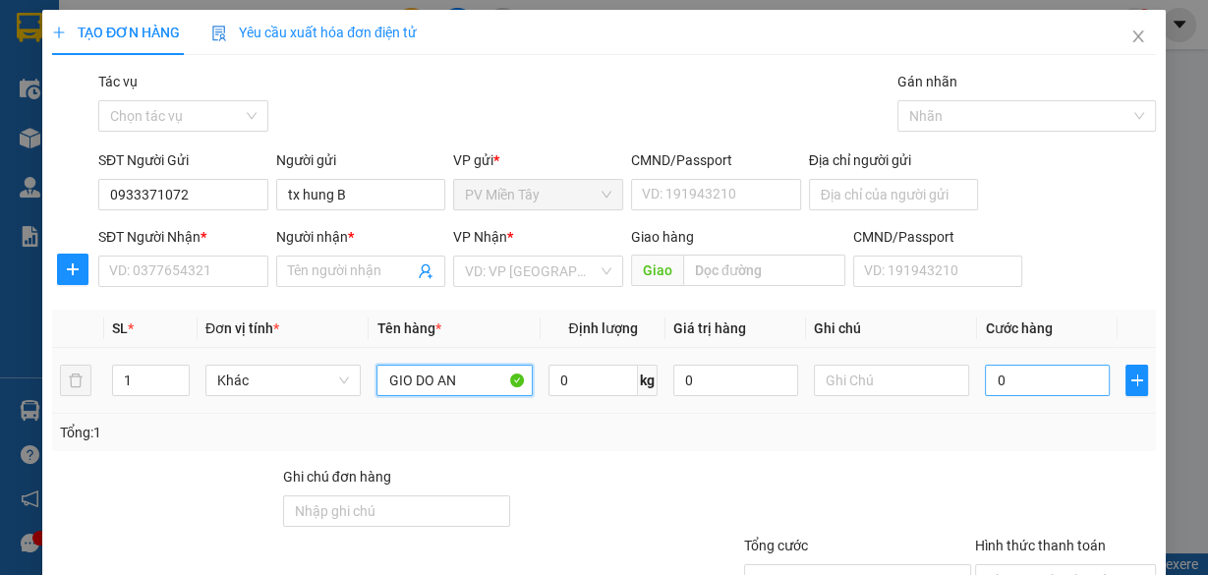
type input "GIO DO AN"
click at [1048, 378] on input "0" at bounding box center [1047, 380] width 125 height 31
type input "4"
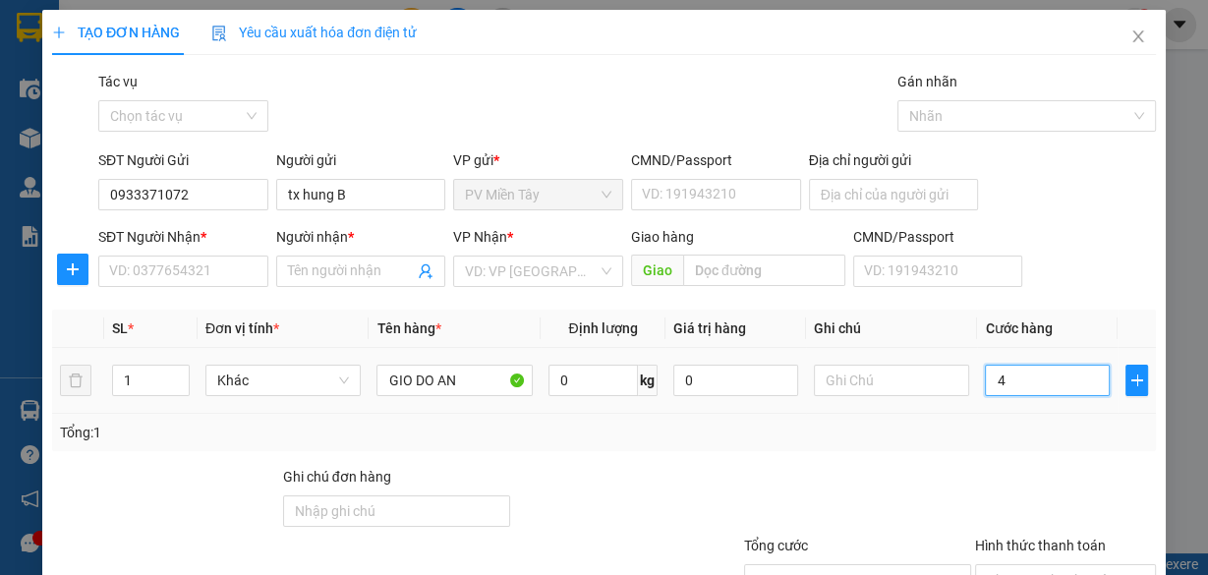
type input "40"
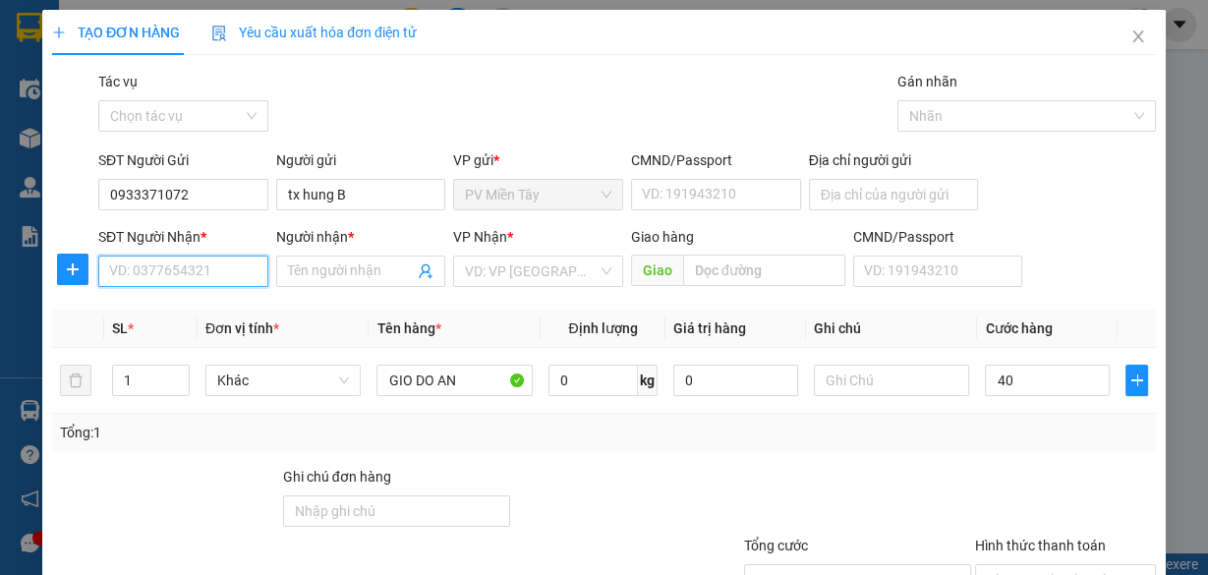
type input "40.000"
click at [146, 260] on input "SĐT Người Nhận *" at bounding box center [183, 271] width 170 height 31
type input "0703210419"
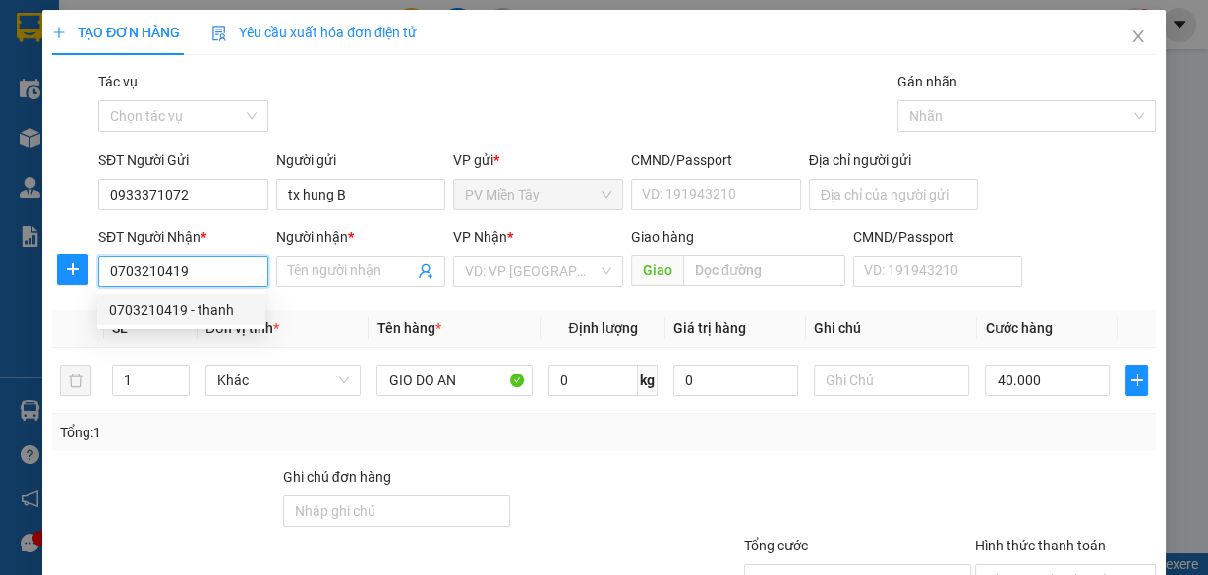
click at [190, 315] on div "0703210419 - thanh" at bounding box center [181, 310] width 145 height 22
type input "0383004058 nghiA"
type input "thanh"
type input "CAI MEP"
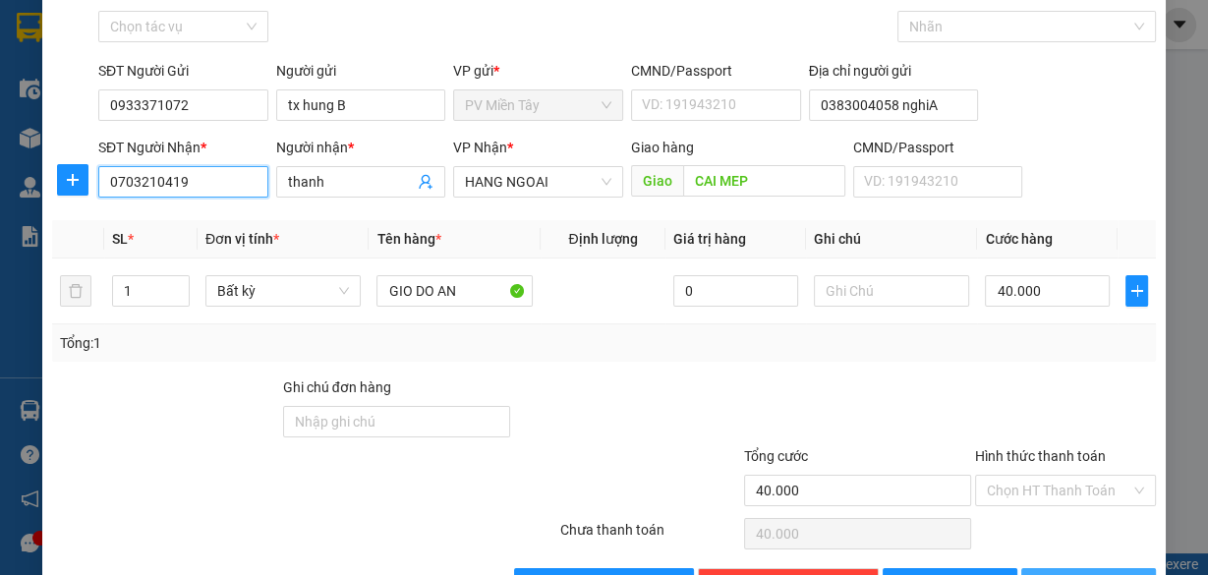
scroll to position [149, 0]
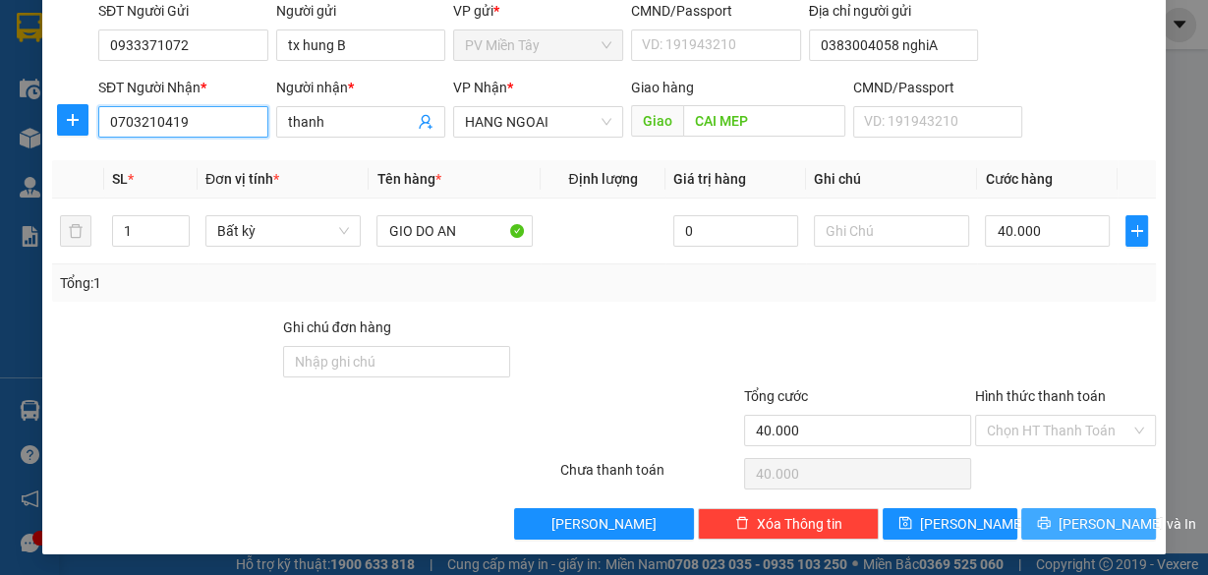
type input "0703210419"
click at [1069, 519] on span "[PERSON_NAME] và In" at bounding box center [1128, 524] width 138 height 22
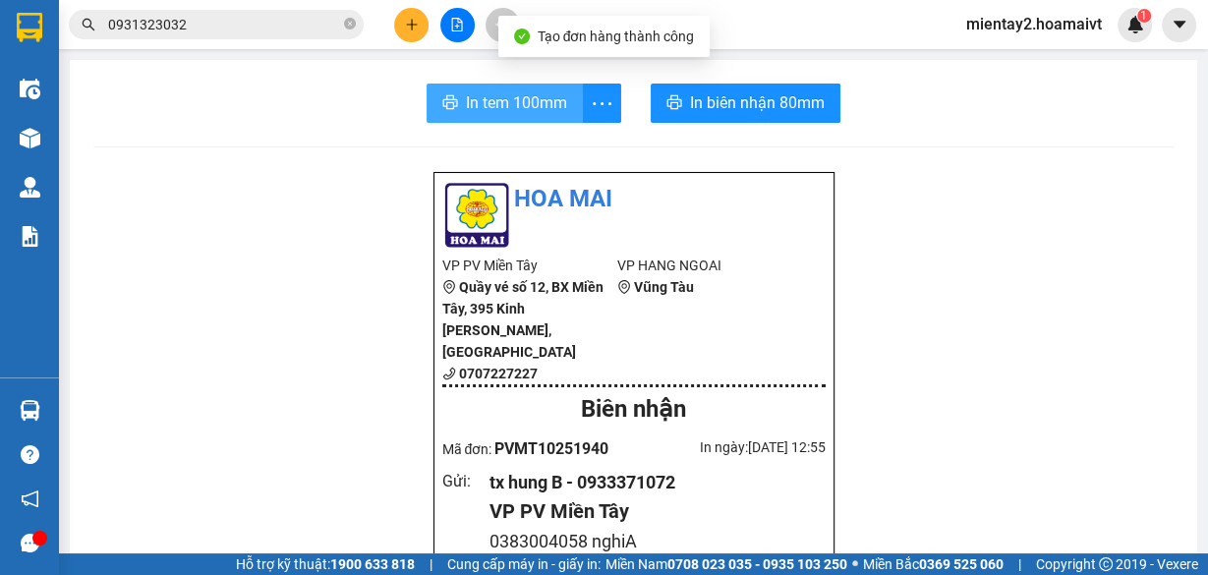
click at [513, 87] on button "In tem 100mm" at bounding box center [505, 103] width 156 height 39
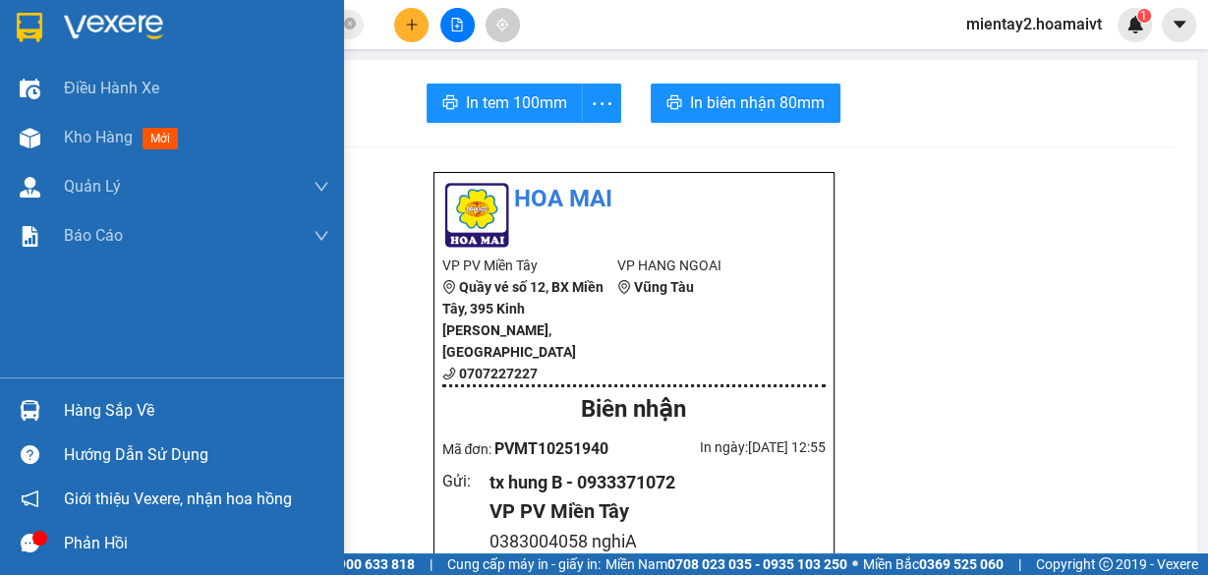
click at [129, 407] on div "Hàng sắp về" at bounding box center [196, 410] width 265 height 29
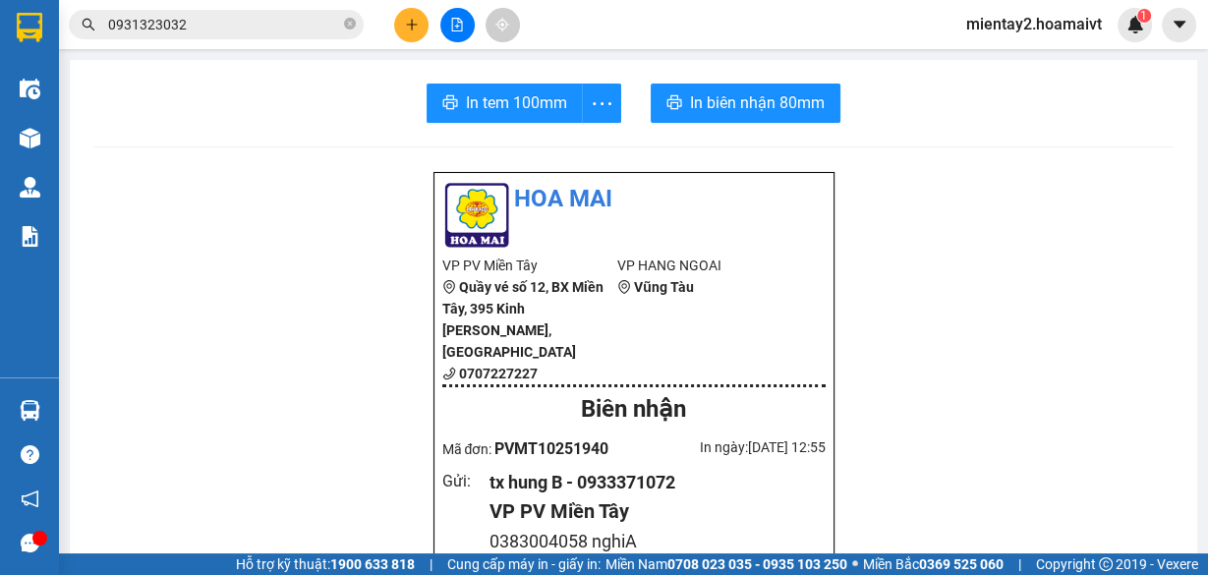
click at [1018, 341] on section "Kết quả tìm kiếm ( 26 ) Bộ lọc Mã ĐH Trạng thái Món hàng Tổng cước Chưa cước Nh…" at bounding box center [604, 287] width 1208 height 575
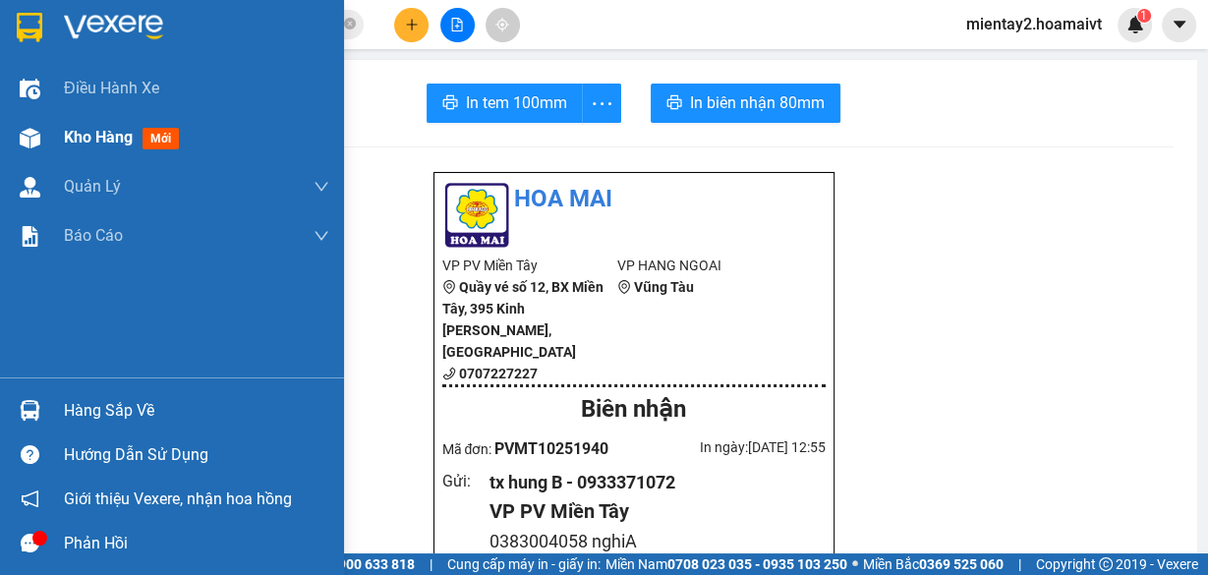
click at [103, 146] on span "Kho hàng" at bounding box center [98, 137] width 69 height 19
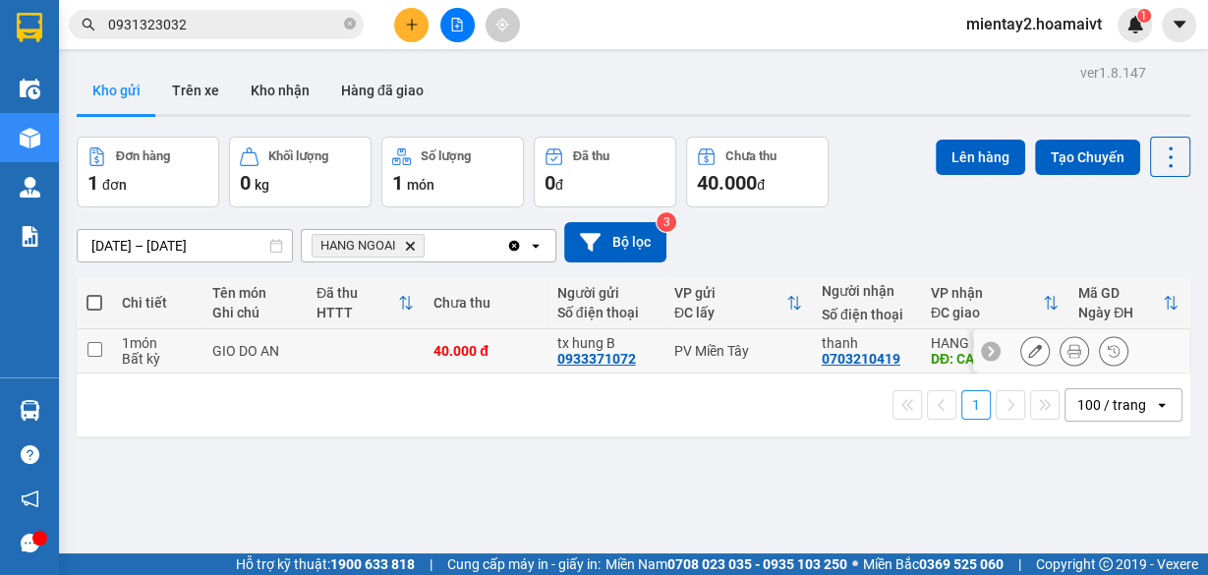
click at [374, 356] on td at bounding box center [365, 351] width 117 height 44
checkbox input "true"
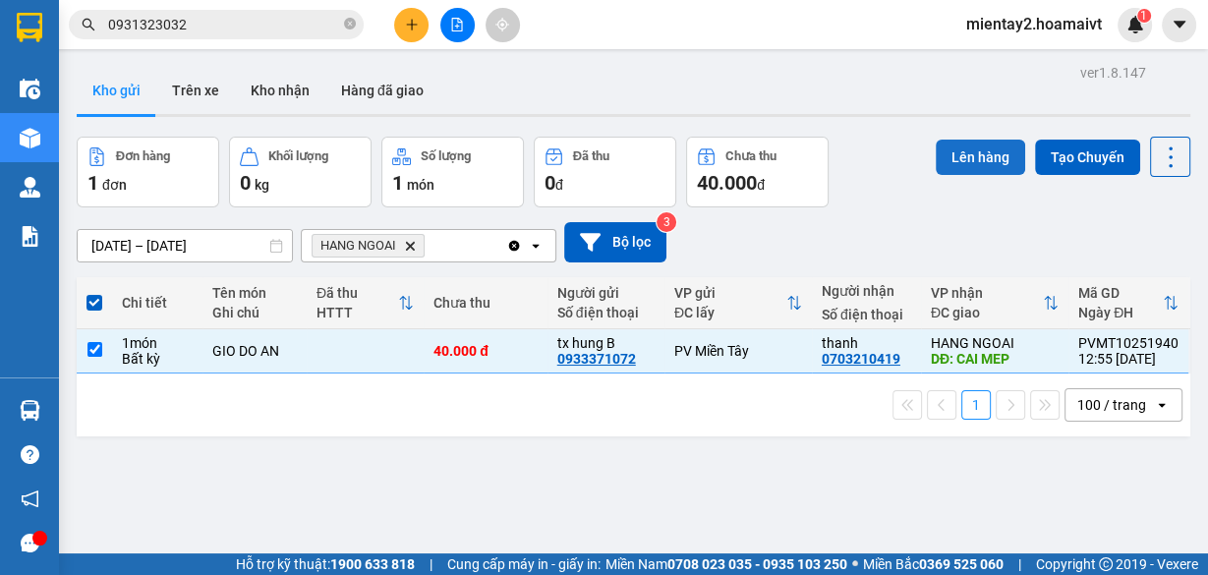
click at [975, 152] on button "Lên hàng" at bounding box center [980, 157] width 89 height 35
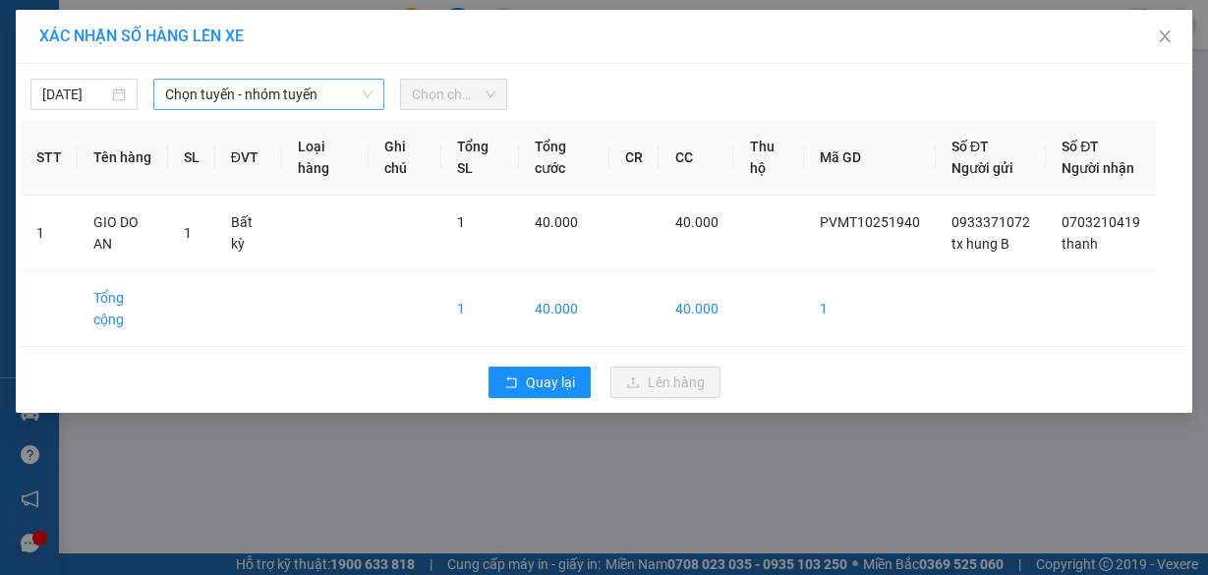
click at [302, 90] on span "Chọn tuyến - nhóm tuyến" at bounding box center [268, 94] width 207 height 29
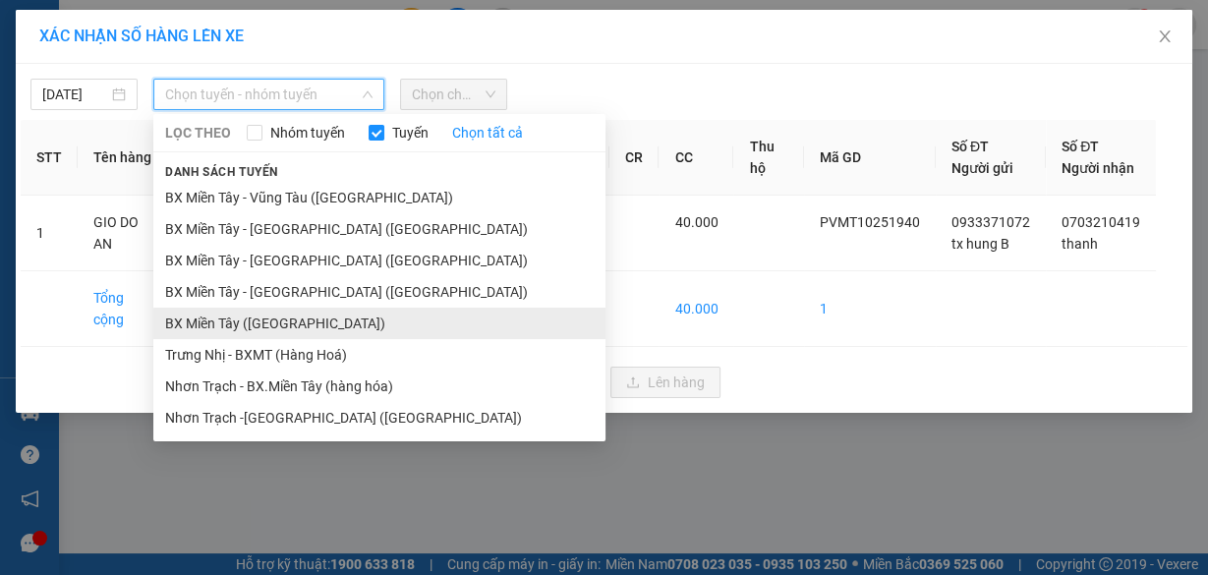
click at [292, 325] on li "BX Miền Tây ([GEOGRAPHIC_DATA])" at bounding box center [379, 323] width 452 height 31
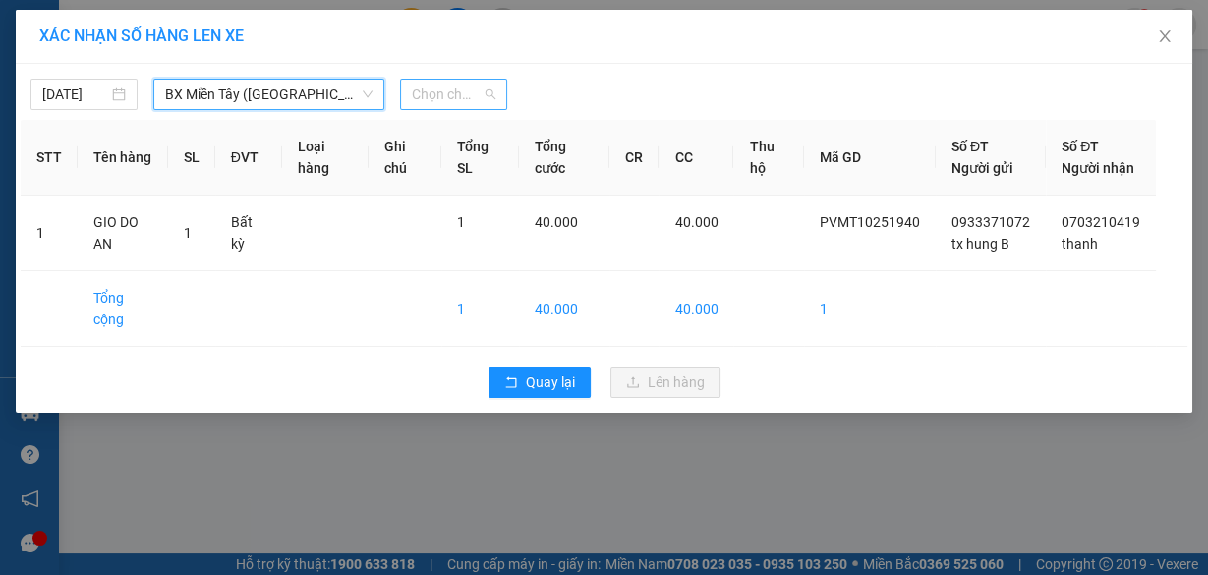
click at [457, 101] on span "Chọn chuyến" at bounding box center [454, 94] width 84 height 29
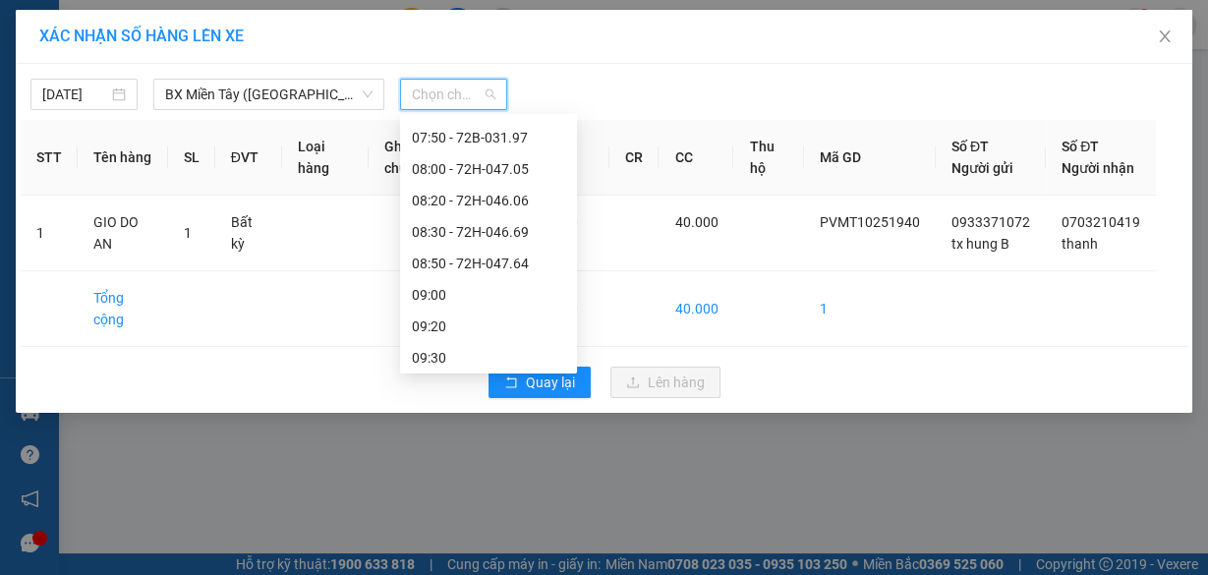
scroll to position [315, 0]
click at [502, 262] on div "08:50 - 72H-047.64" at bounding box center [488, 260] width 153 height 22
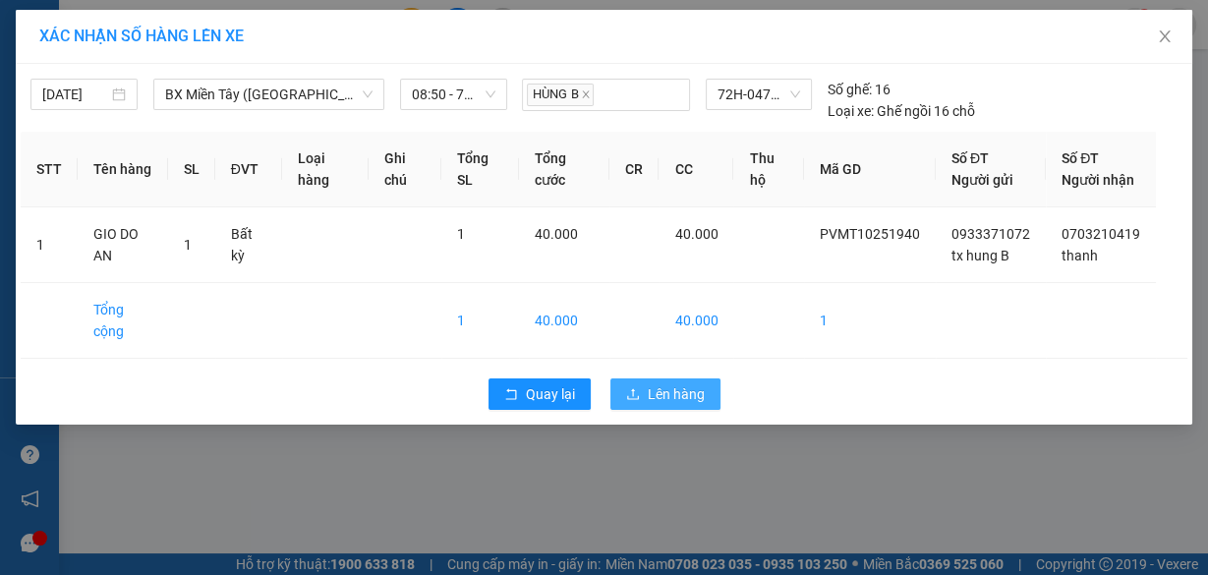
click at [681, 394] on span "Lên hàng" at bounding box center [676, 394] width 57 height 22
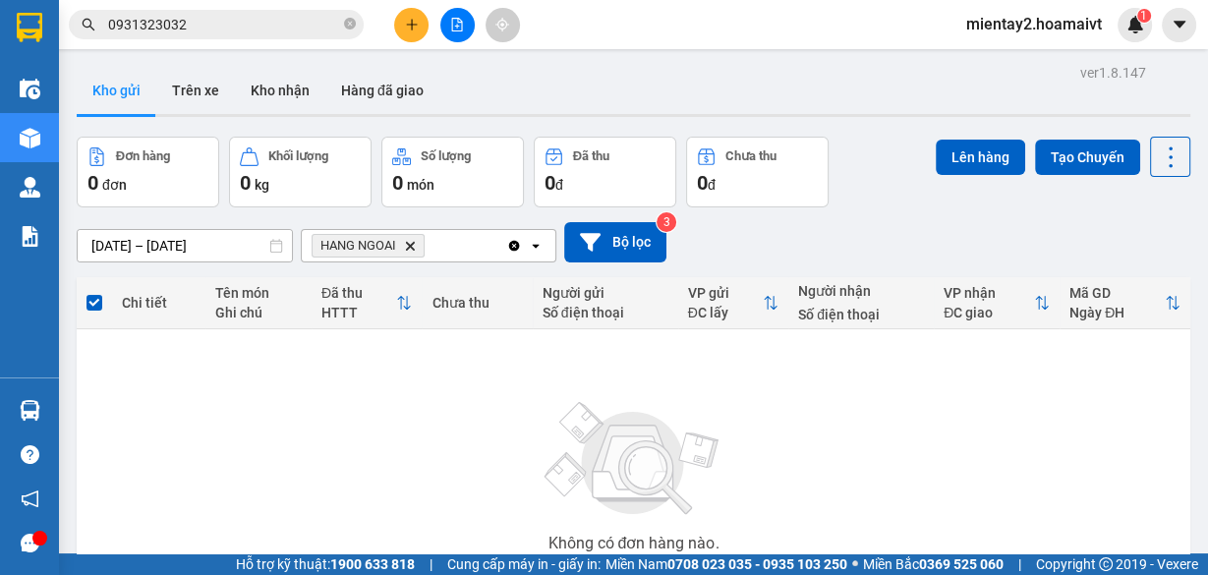
click at [405, 26] on icon "plus" at bounding box center [412, 25] width 14 height 14
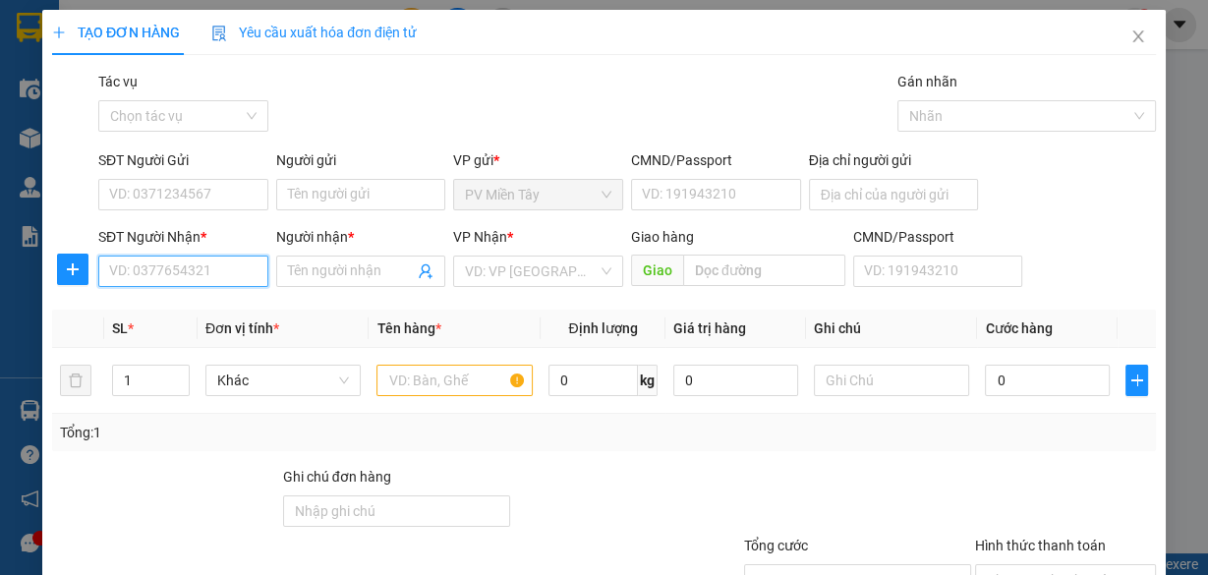
click at [184, 265] on input "SĐT Người Nhận *" at bounding box center [183, 271] width 170 height 31
type input "097519941"
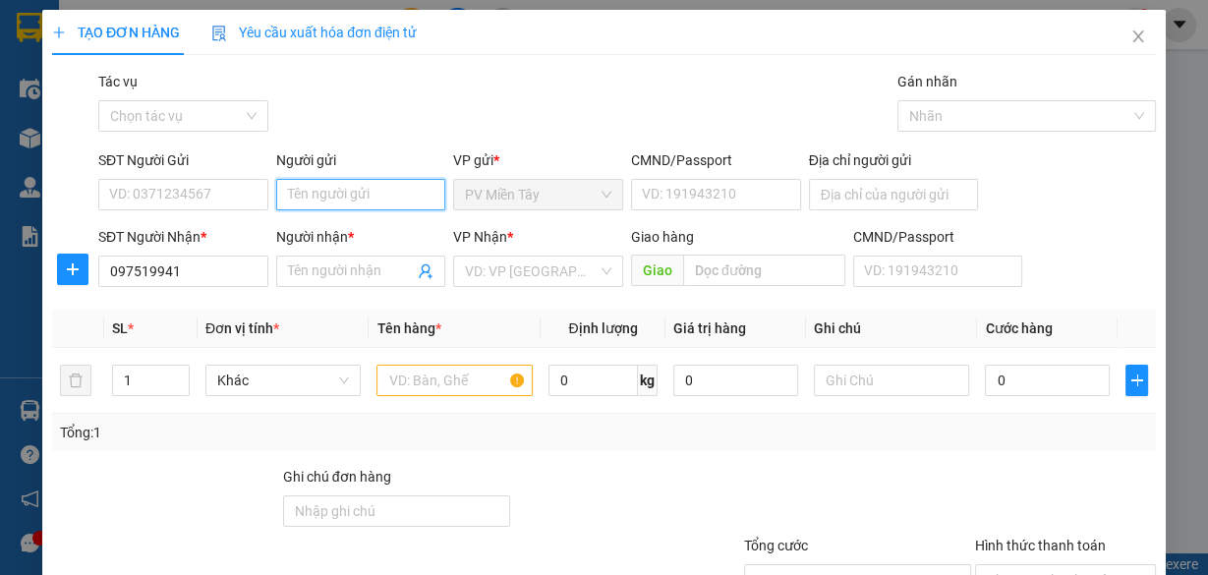
click at [365, 199] on input "Người gửi" at bounding box center [361, 194] width 170 height 31
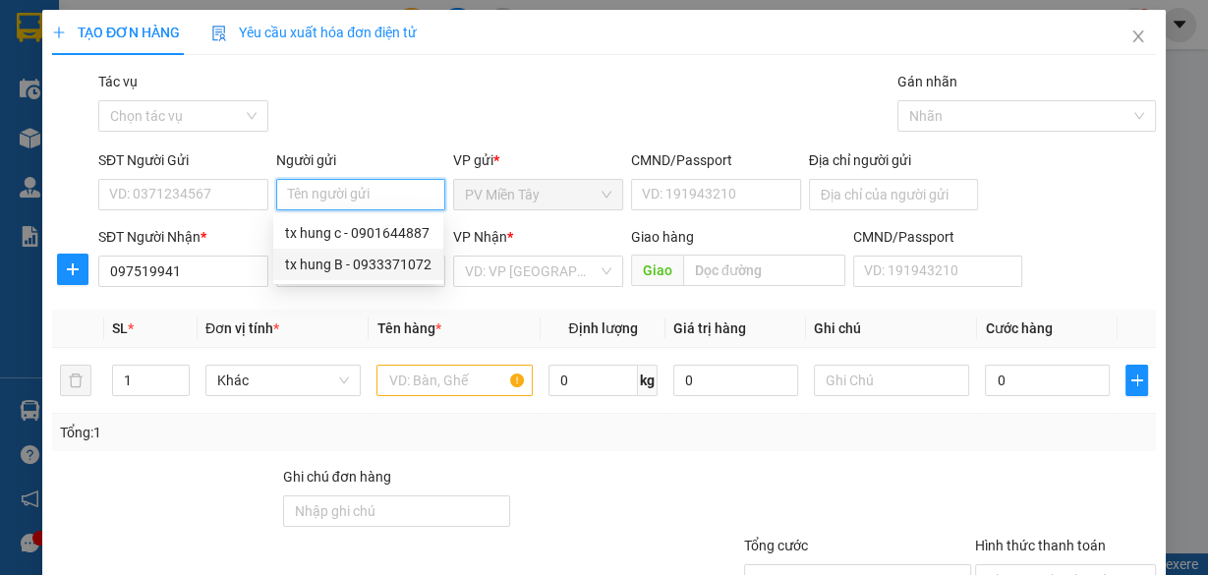
click at [369, 261] on div "tx hung B - 0933371072" at bounding box center [358, 265] width 146 height 22
type input "0933371072"
type input "tx hung B"
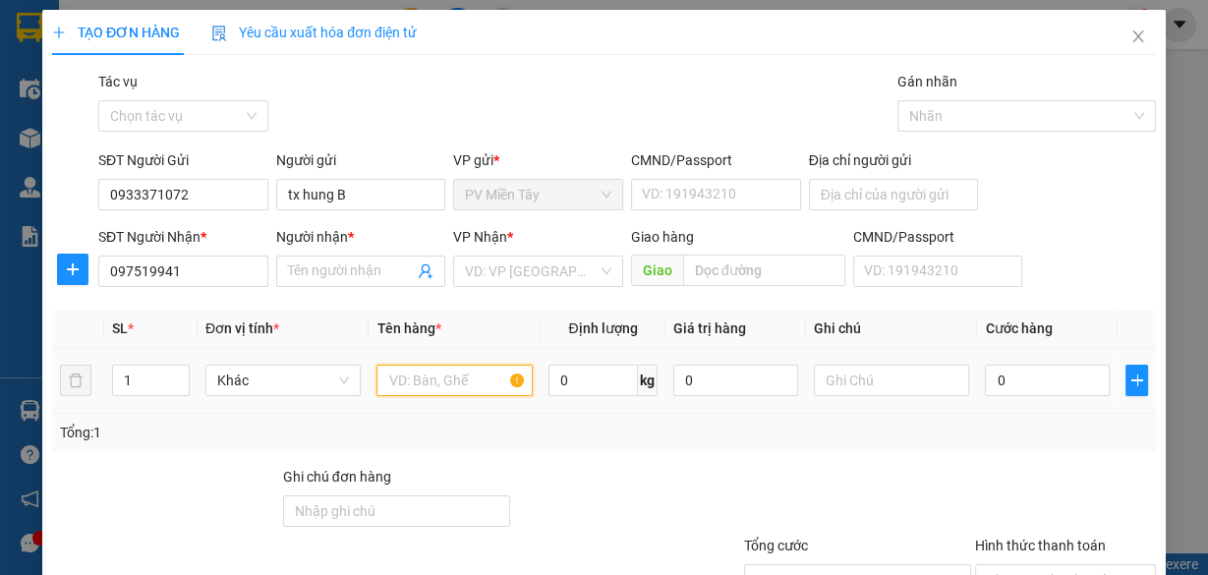
click at [455, 390] on input "text" at bounding box center [455, 380] width 156 height 31
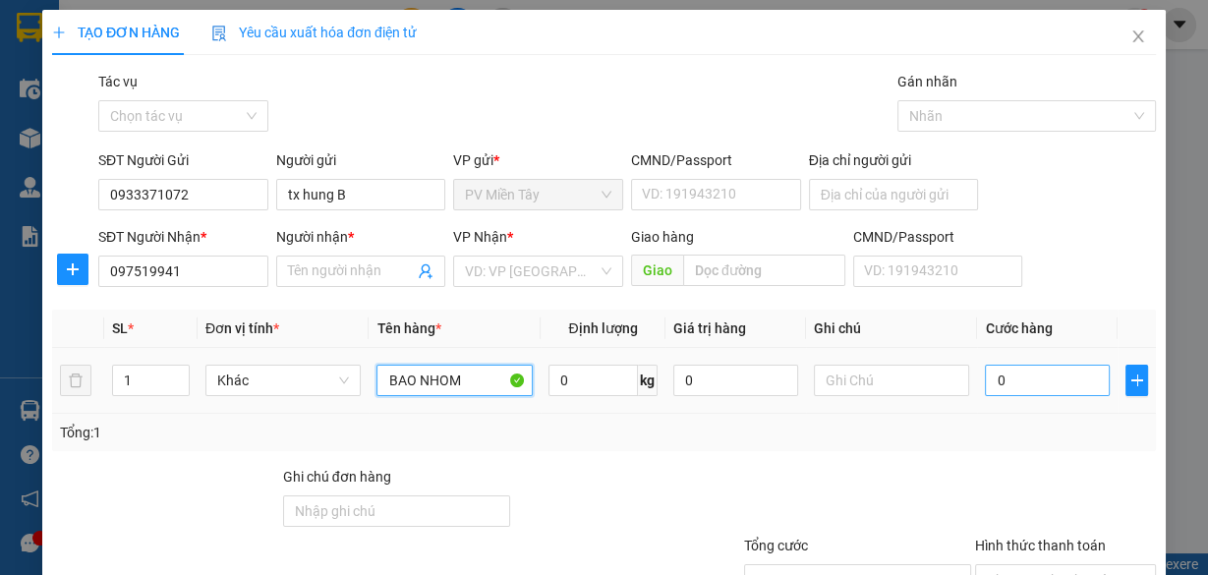
type input "BAO NHOM"
click at [1022, 374] on input "0" at bounding box center [1047, 380] width 125 height 31
type input "5"
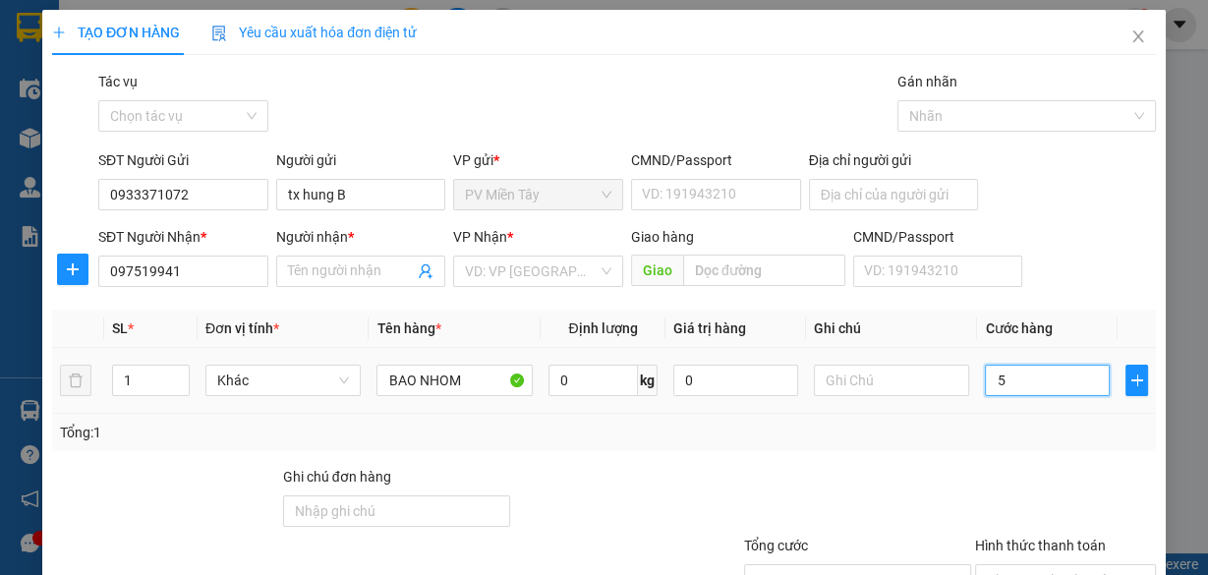
type input "50"
type input "50.000"
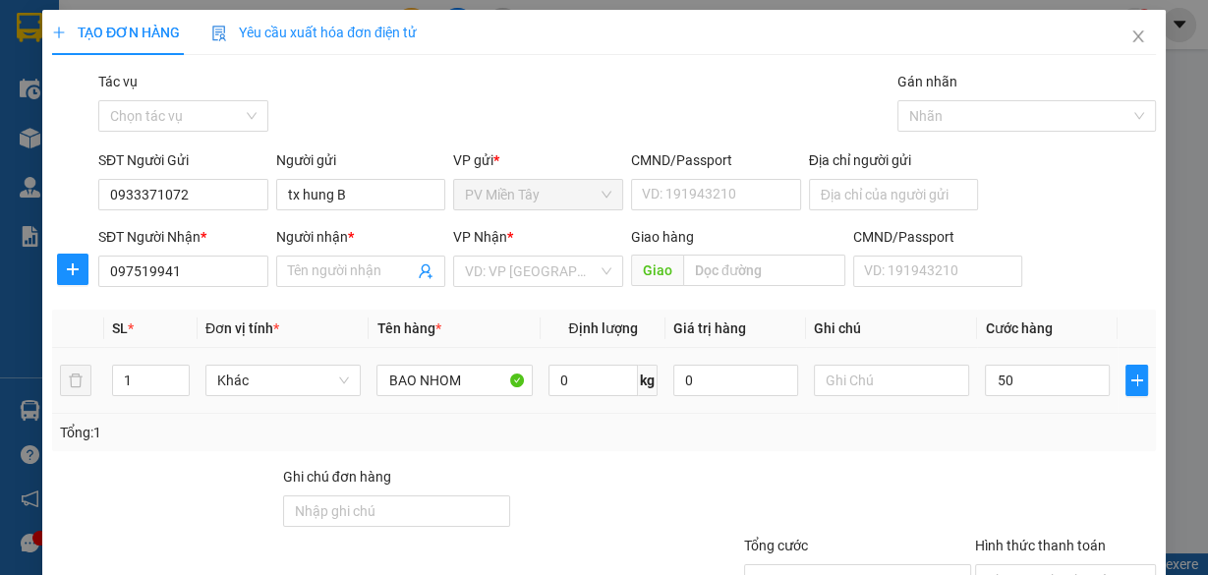
type input "50.000"
drag, startPoint x: 982, startPoint y: 442, endPoint x: 795, endPoint y: 391, distance: 193.7
click at [982, 441] on div "Tổng: 1" at bounding box center [604, 432] width 1104 height 37
click at [221, 263] on input "097519941" at bounding box center [183, 271] width 170 height 31
click at [232, 266] on input "097519941" at bounding box center [183, 271] width 170 height 31
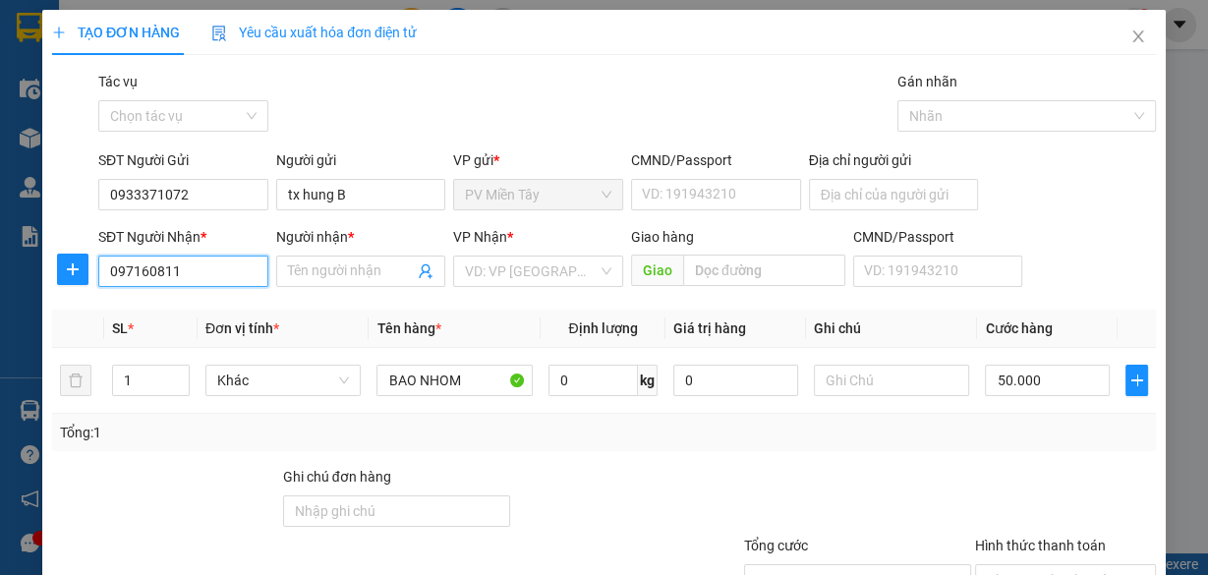
type input "0971608111"
click at [204, 304] on div "0971608111 - tuan" at bounding box center [181, 310] width 145 height 22
type input "tuan"
type input "phu my"
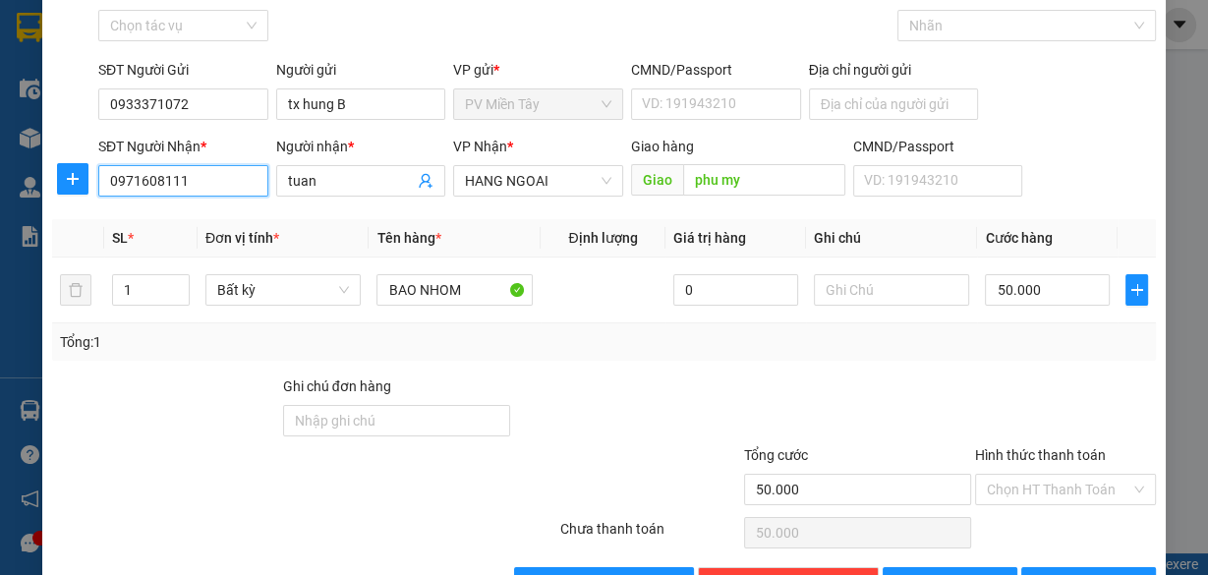
scroll to position [149, 0]
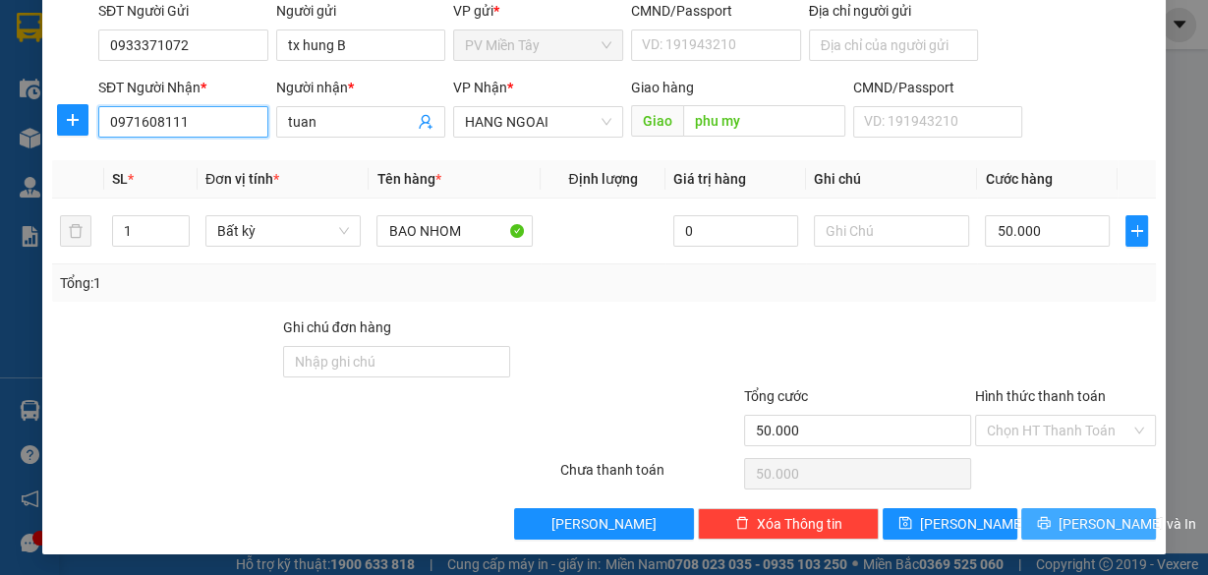
type input "0971608111"
click at [1076, 513] on span "[PERSON_NAME] và In" at bounding box center [1128, 524] width 138 height 22
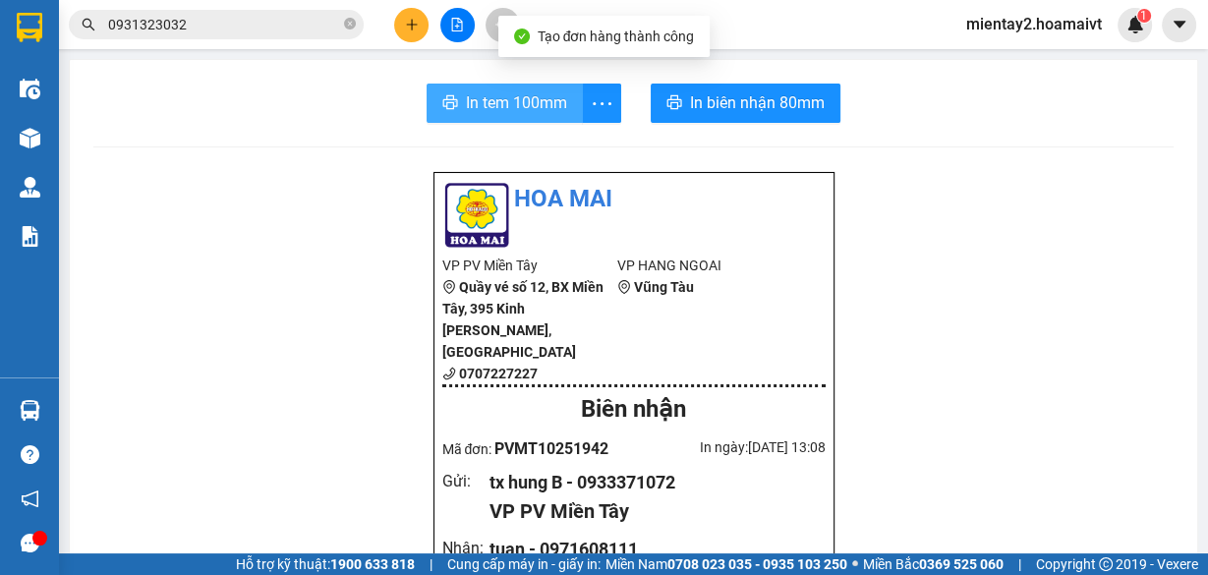
click at [537, 85] on button "In tem 100mm" at bounding box center [505, 103] width 156 height 39
click at [519, 106] on span "In tem 100mm" at bounding box center [516, 102] width 101 height 25
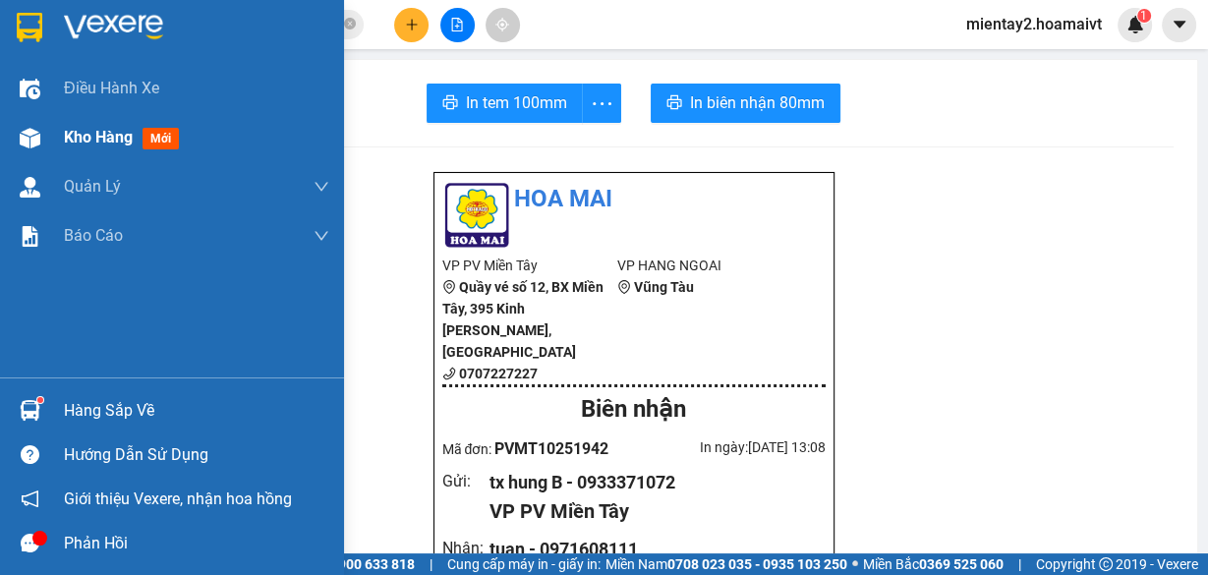
drag, startPoint x: 50, startPoint y: 125, endPoint x: 67, endPoint y: 129, distance: 17.2
click at [51, 125] on div "Kho hàng mới" at bounding box center [172, 137] width 344 height 49
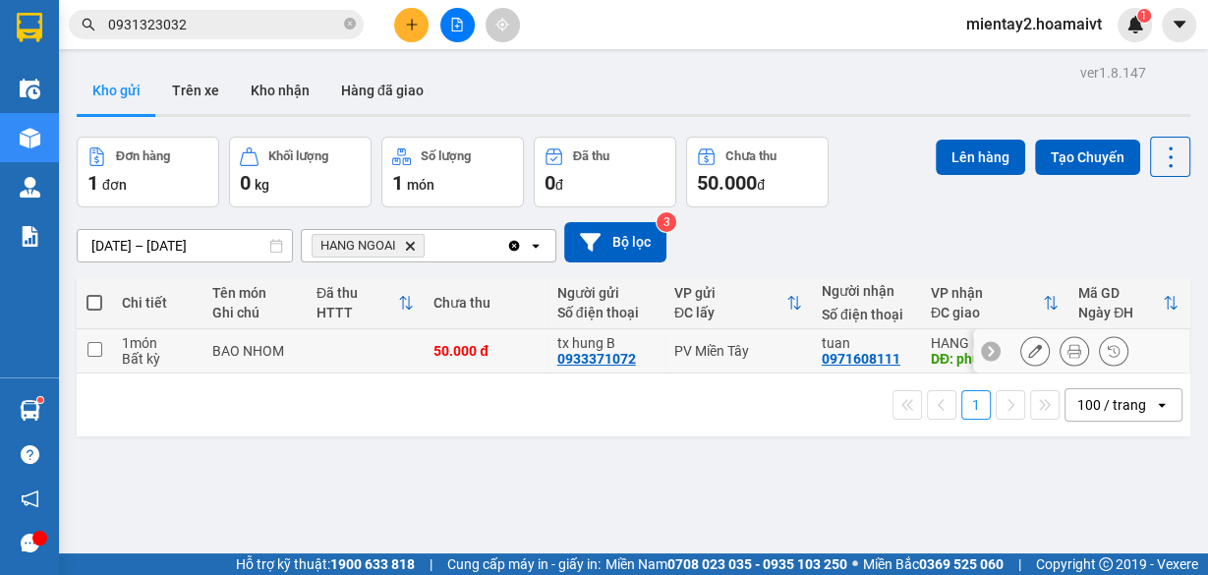
click at [391, 354] on td at bounding box center [365, 351] width 117 height 44
checkbox input "true"
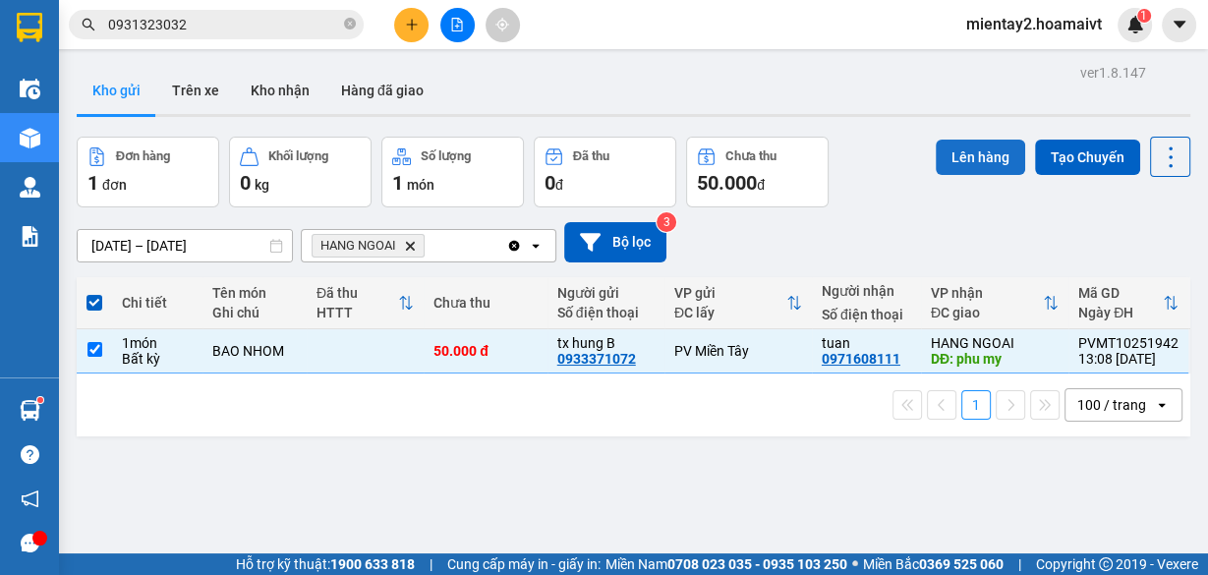
click at [964, 146] on button "Lên hàng" at bounding box center [980, 157] width 89 height 35
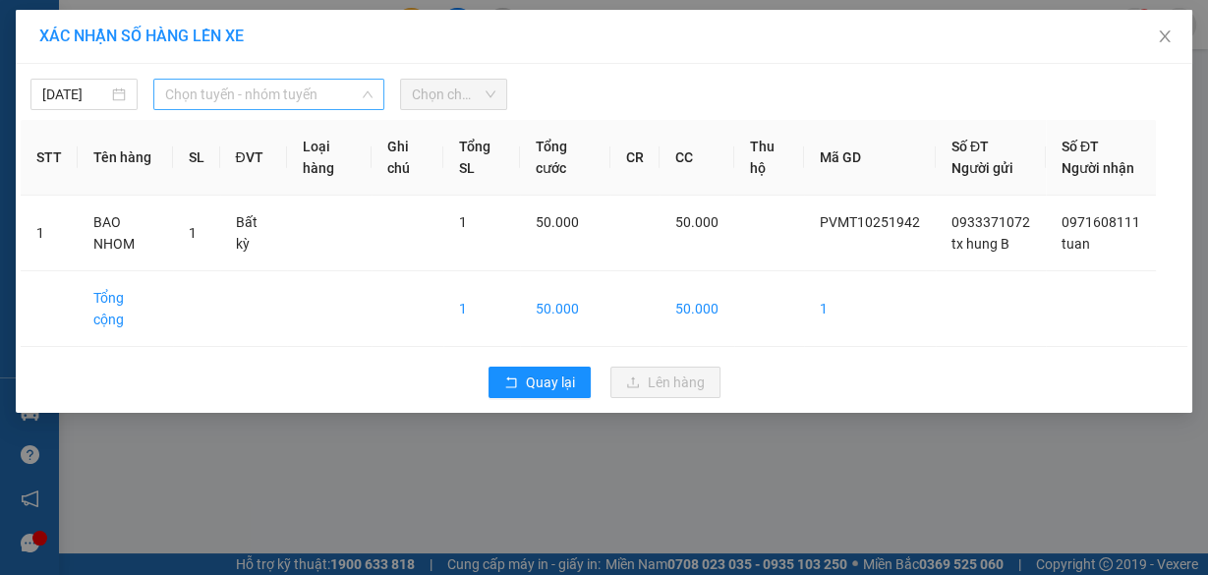
click at [222, 94] on span "Chọn tuyến - nhóm tuyến" at bounding box center [268, 94] width 207 height 29
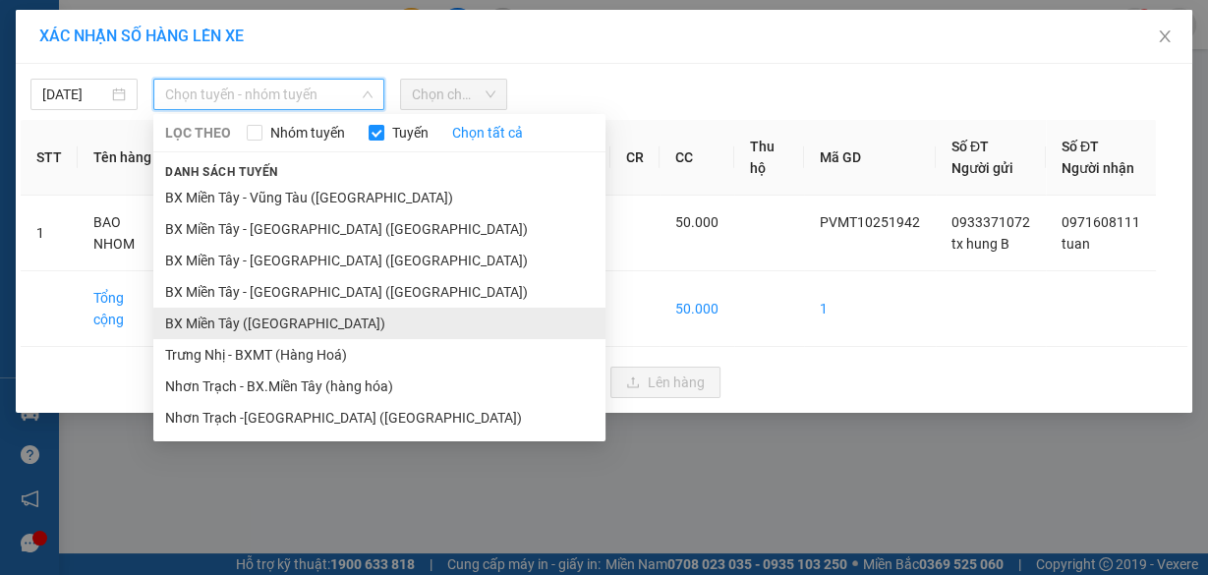
click at [281, 321] on li "BX Miền Tây ([GEOGRAPHIC_DATA])" at bounding box center [379, 323] width 452 height 31
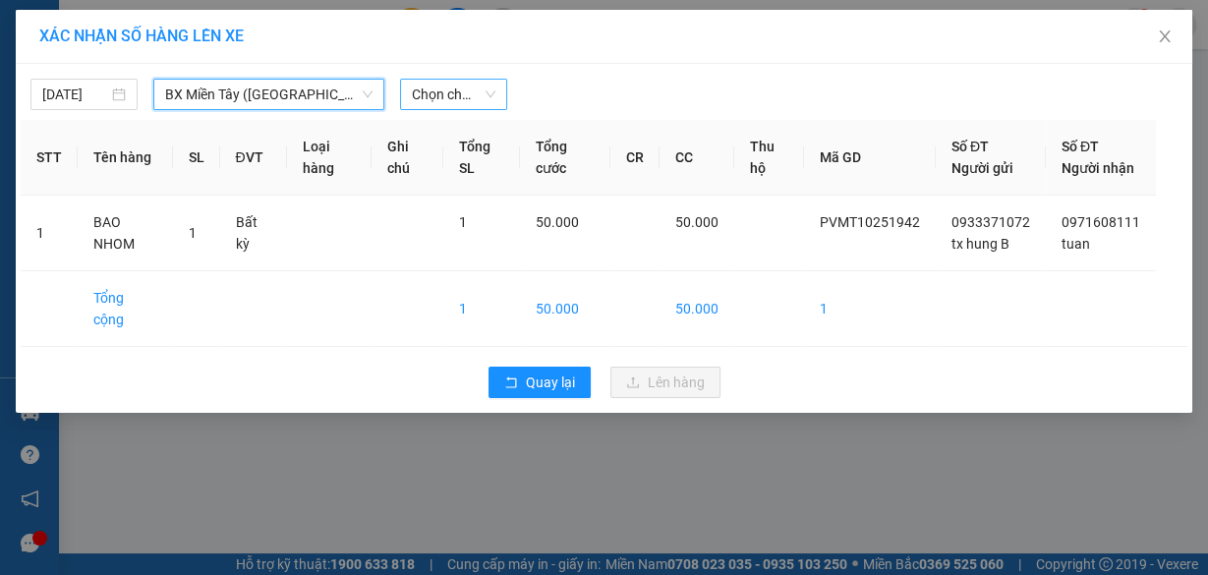
click at [448, 98] on span "Chọn chuyến" at bounding box center [454, 94] width 84 height 29
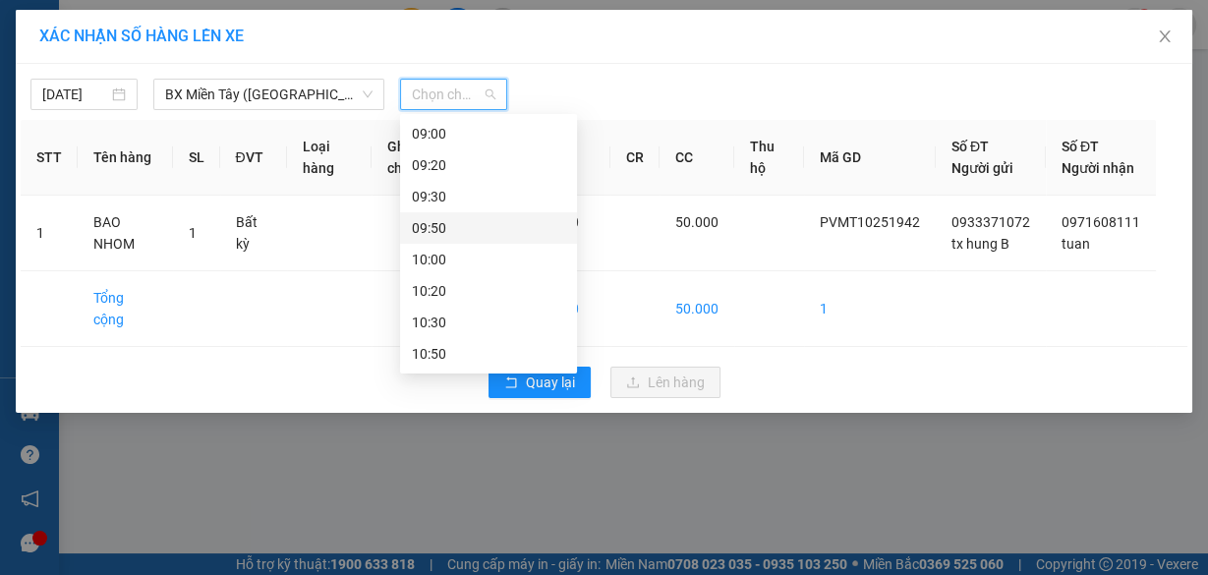
scroll to position [236, 0]
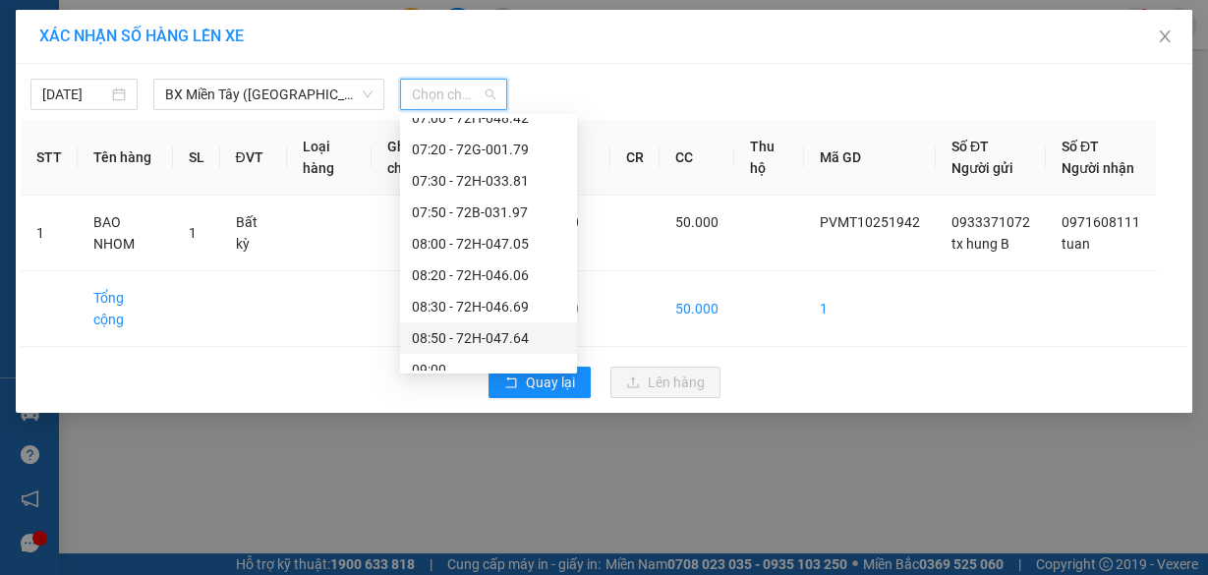
click at [518, 330] on div "08:50 - 72H-047.64" at bounding box center [488, 338] width 153 height 22
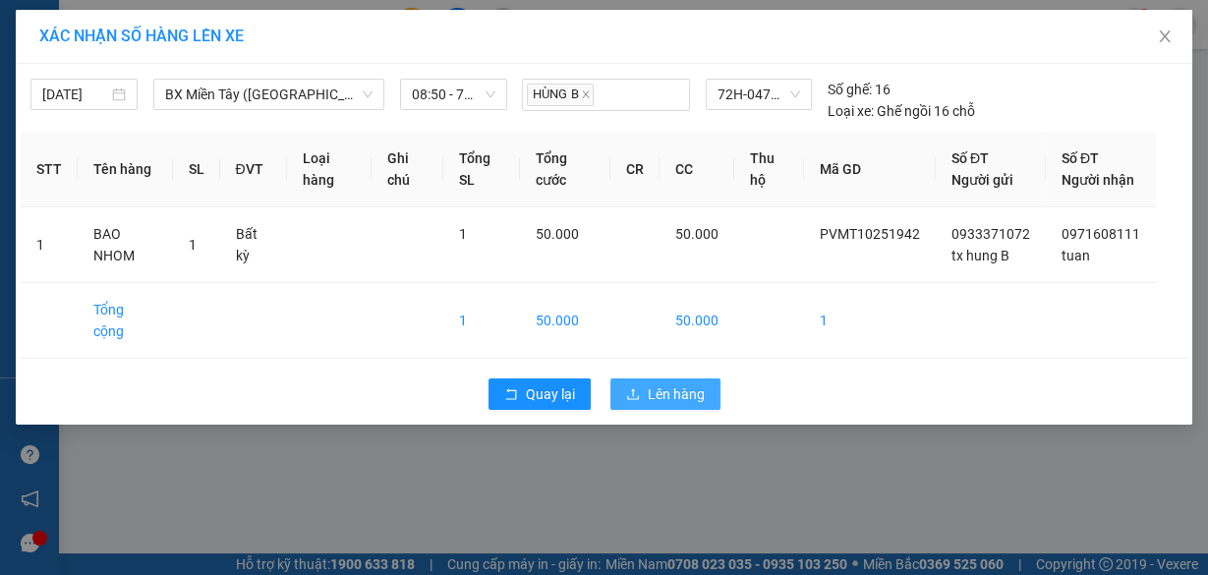
click at [664, 396] on span "Lên hàng" at bounding box center [676, 394] width 57 height 22
click at [1170, 35] on icon "close" at bounding box center [1165, 37] width 16 height 16
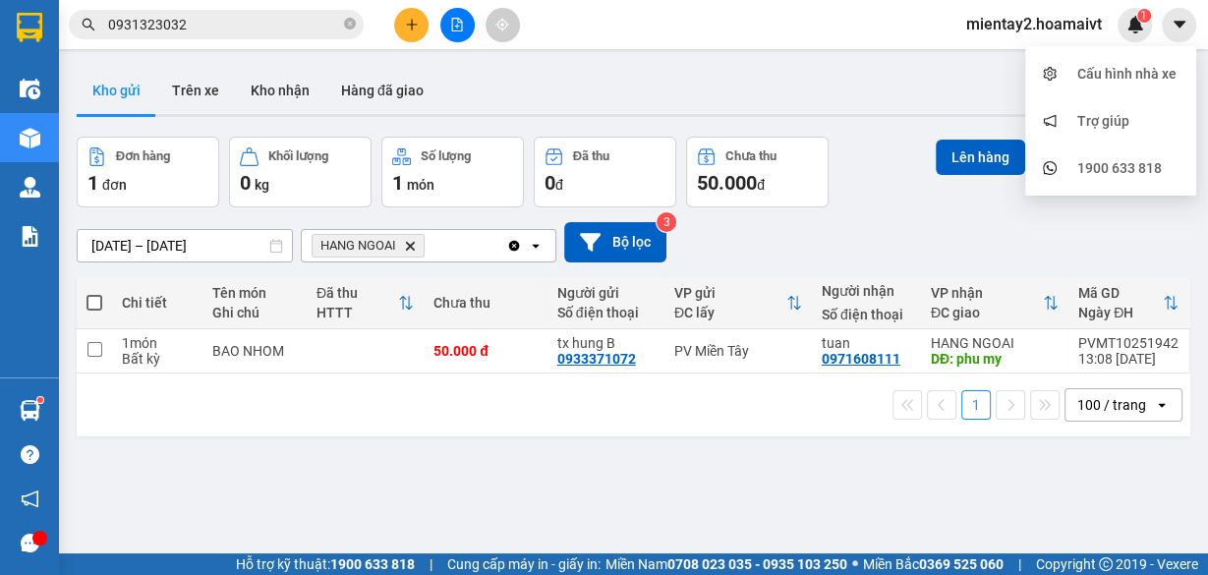
click at [243, 21] on input "0931323032" at bounding box center [224, 25] width 232 height 22
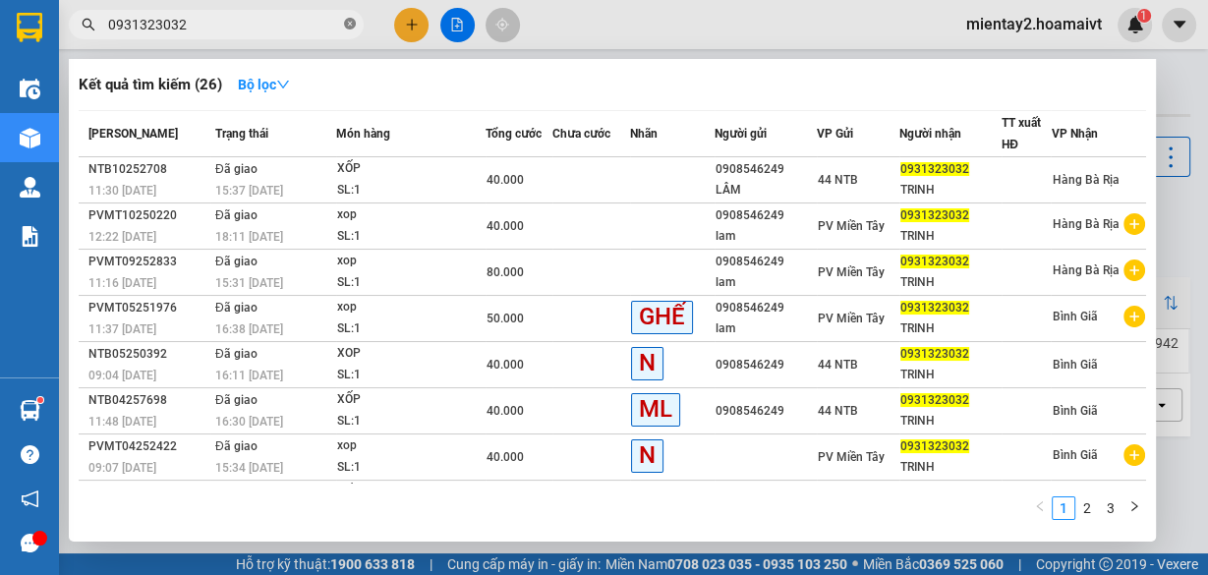
click at [349, 21] on icon "close-circle" at bounding box center [350, 24] width 12 height 12
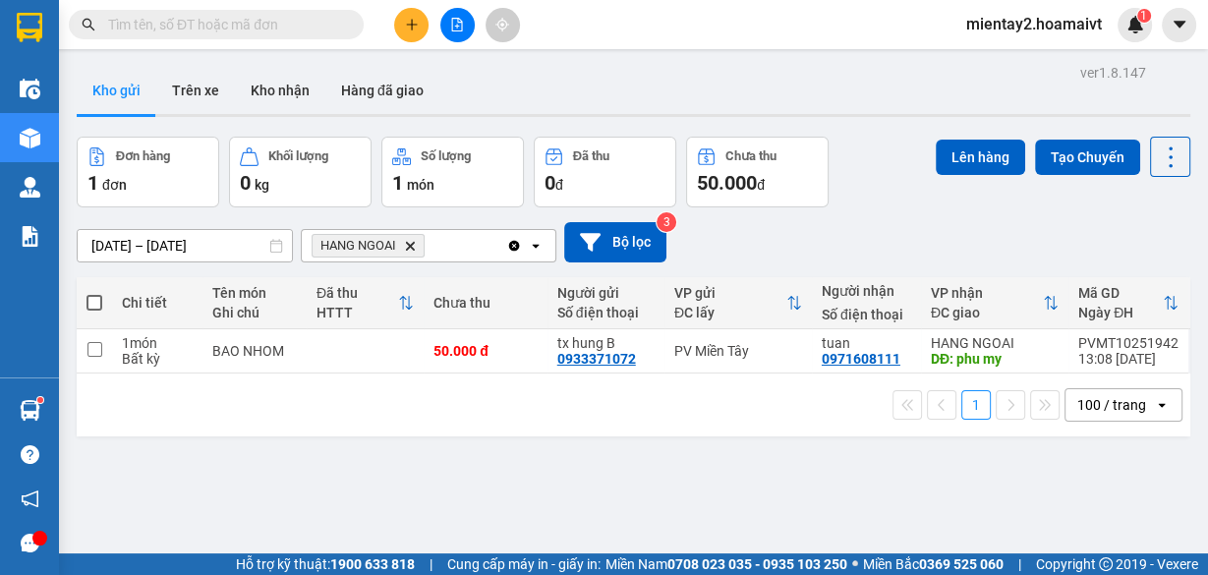
click at [288, 28] on input "text" at bounding box center [224, 25] width 232 height 22
type input "0"
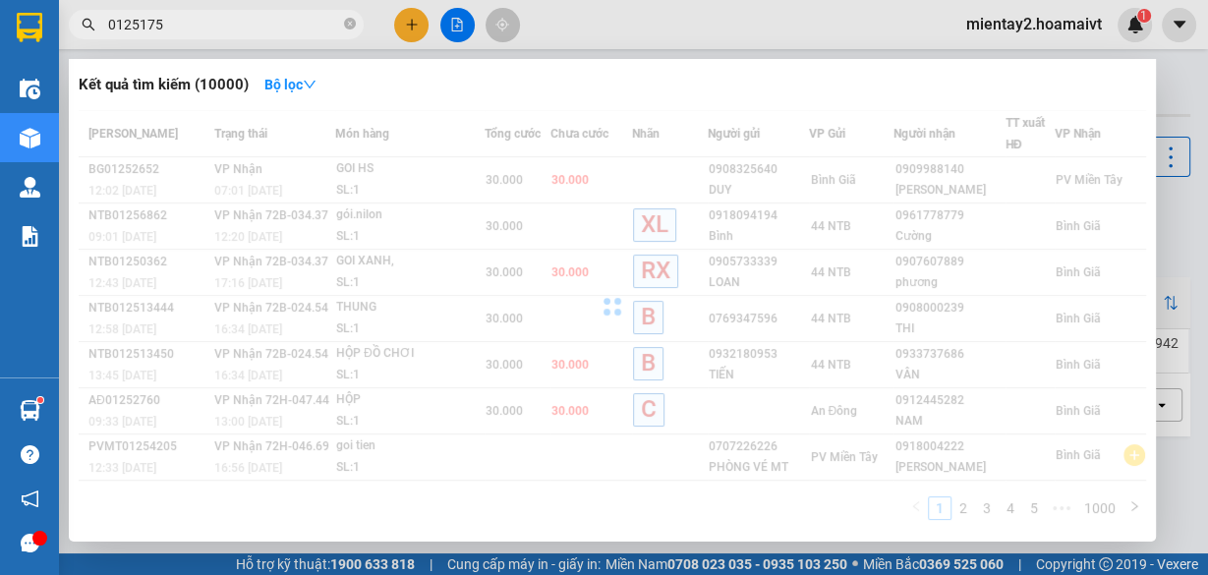
type input "01251757"
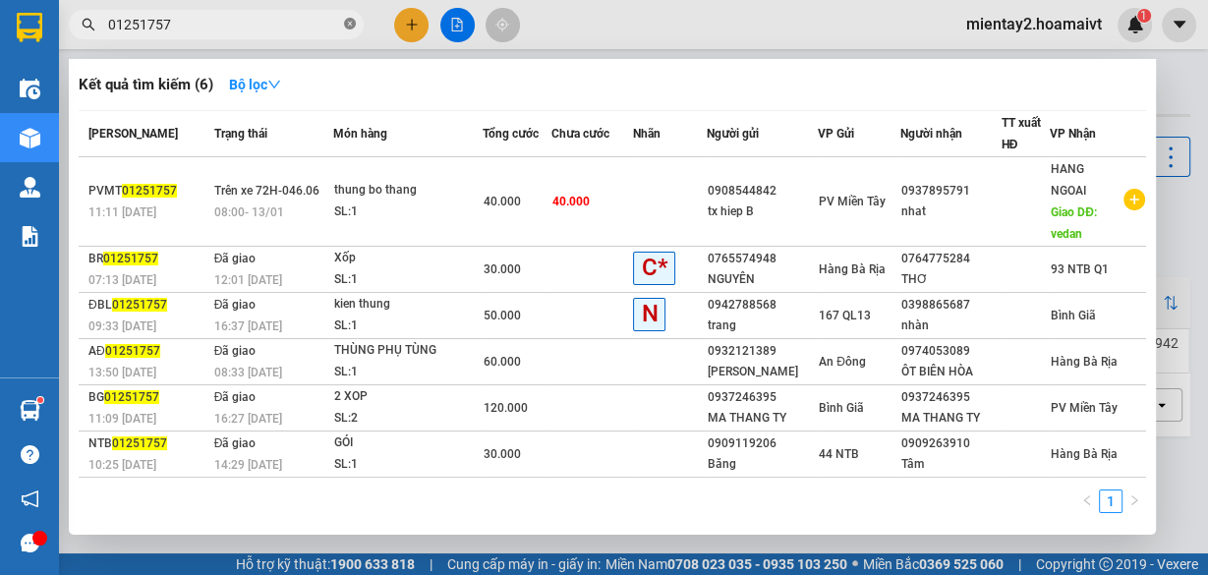
click at [346, 22] on icon "close-circle" at bounding box center [350, 24] width 12 height 12
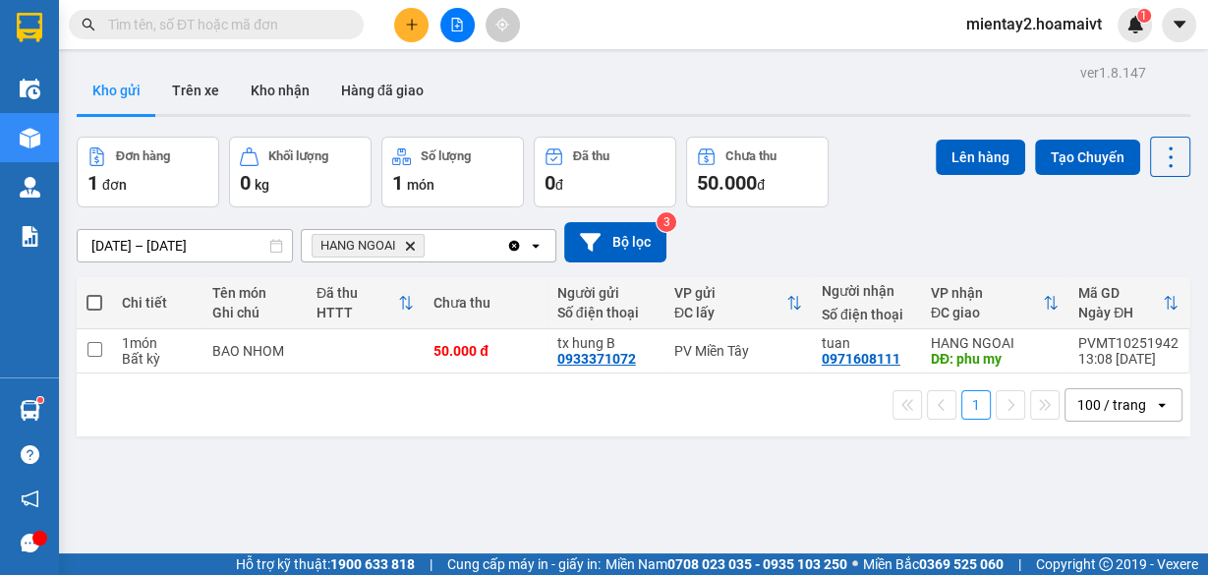
click at [301, 29] on input "text" at bounding box center [224, 25] width 232 height 22
click at [306, 28] on input "text" at bounding box center [224, 25] width 232 height 22
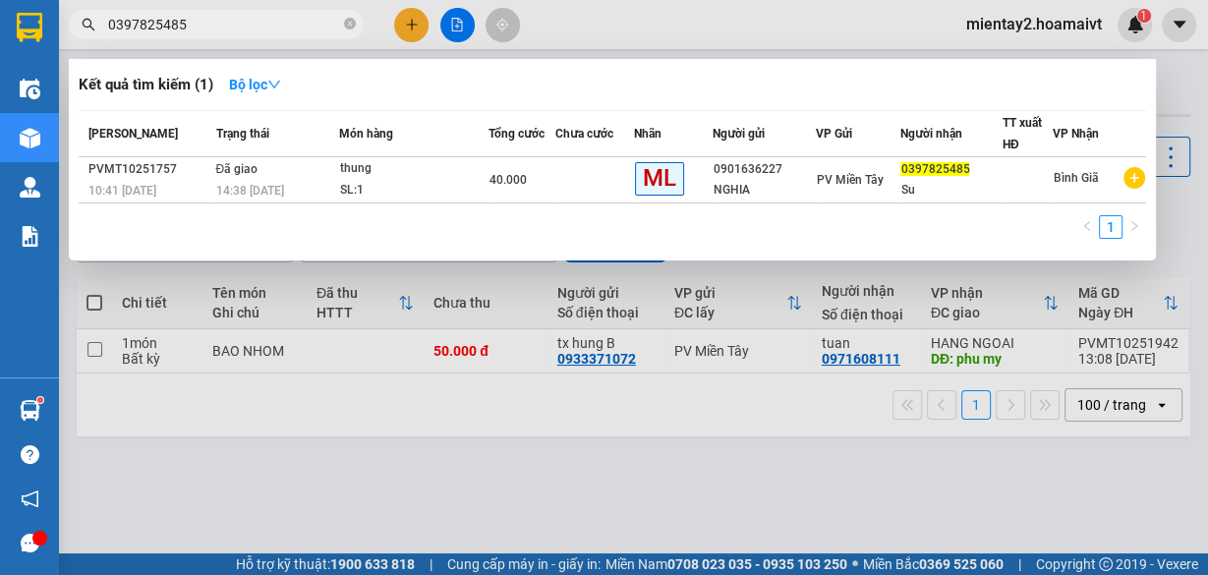
click at [205, 27] on input "0397825485" at bounding box center [224, 25] width 232 height 22
type input "0397825485"
click at [253, 29] on input "0397825485" at bounding box center [224, 25] width 232 height 22
click at [791, 494] on div at bounding box center [604, 287] width 1208 height 575
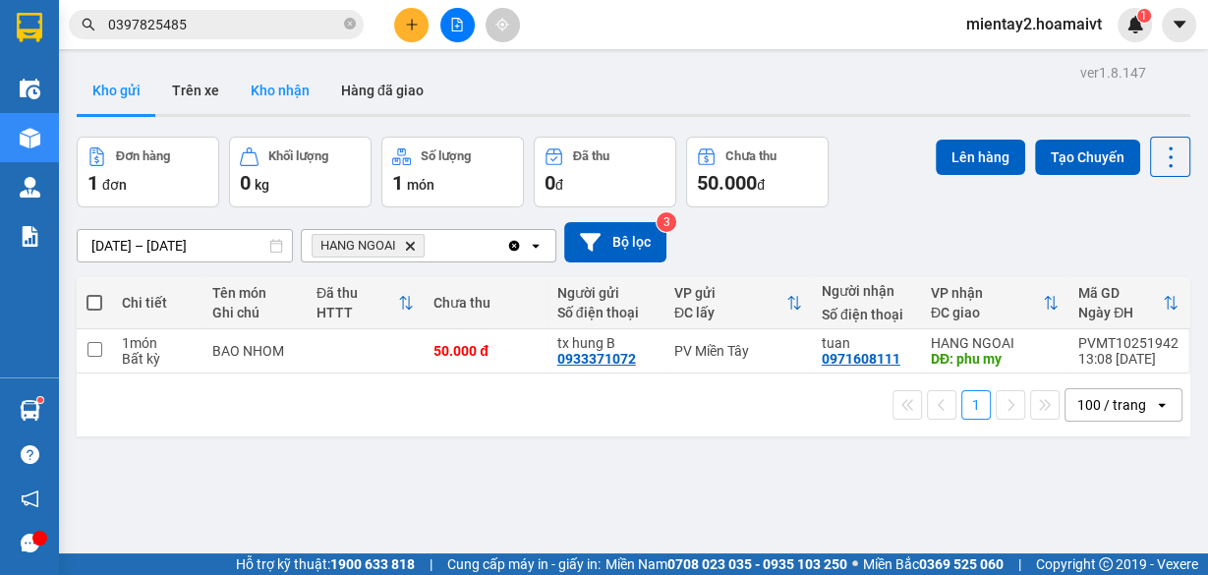
click at [290, 85] on button "Kho nhận" at bounding box center [280, 90] width 90 height 47
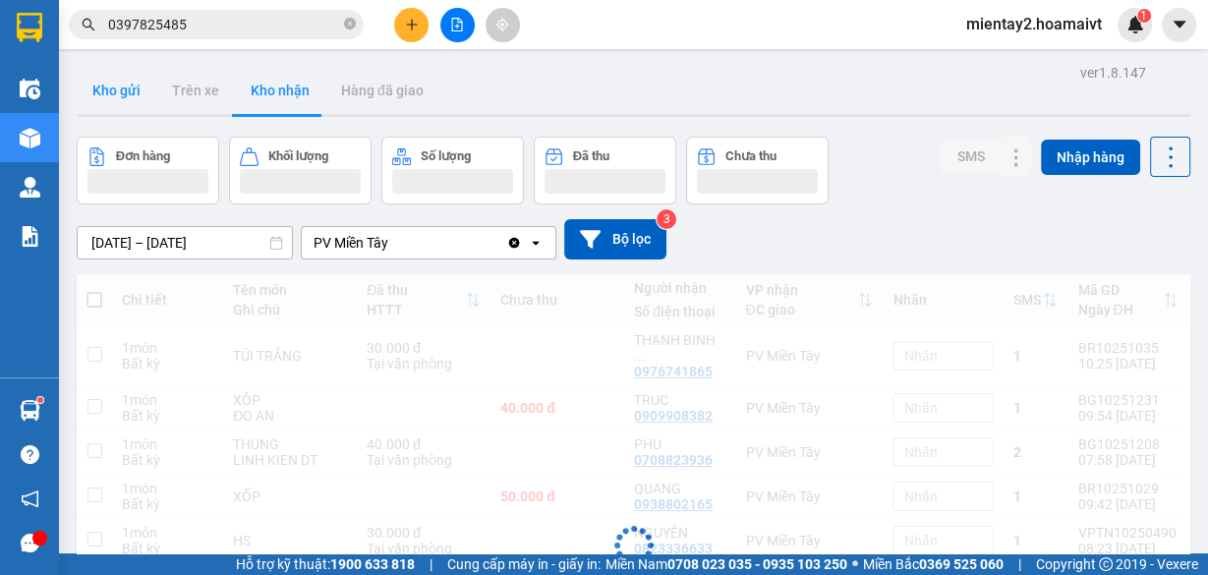
click at [143, 98] on button "Kho gửi" at bounding box center [117, 90] width 80 height 47
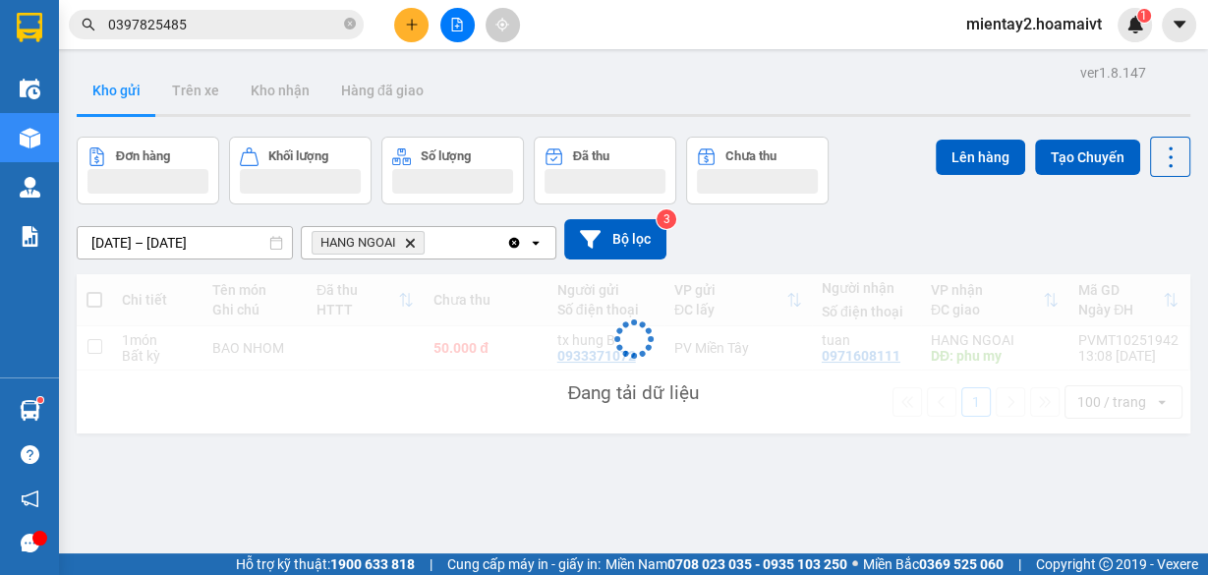
click at [135, 90] on button "Kho gửi" at bounding box center [117, 90] width 80 height 47
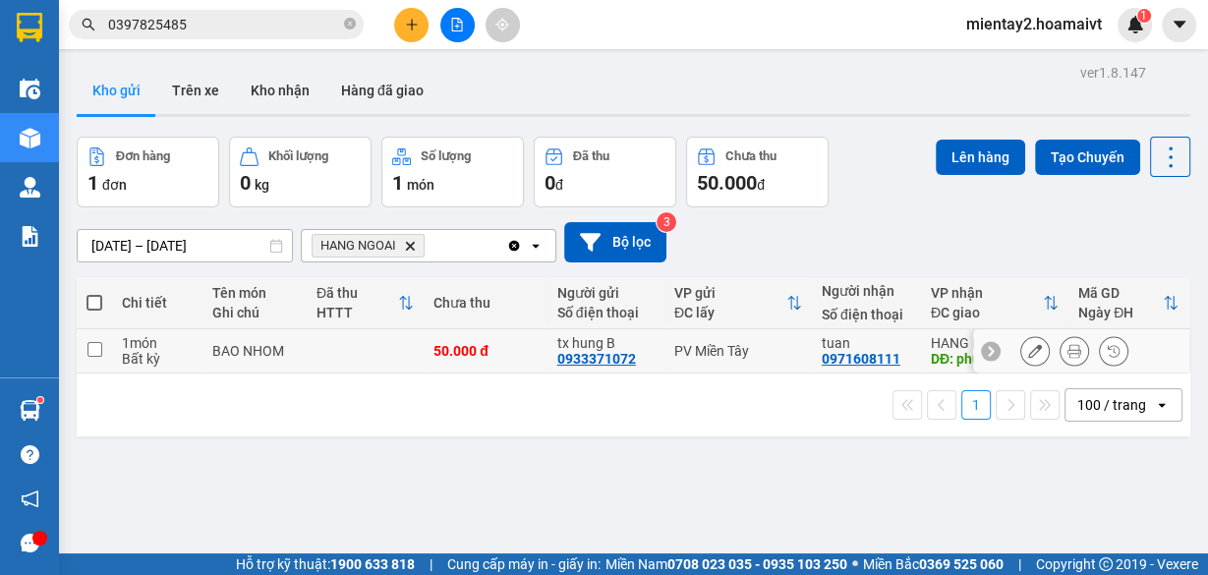
click at [362, 352] on td at bounding box center [365, 351] width 117 height 44
checkbox input "true"
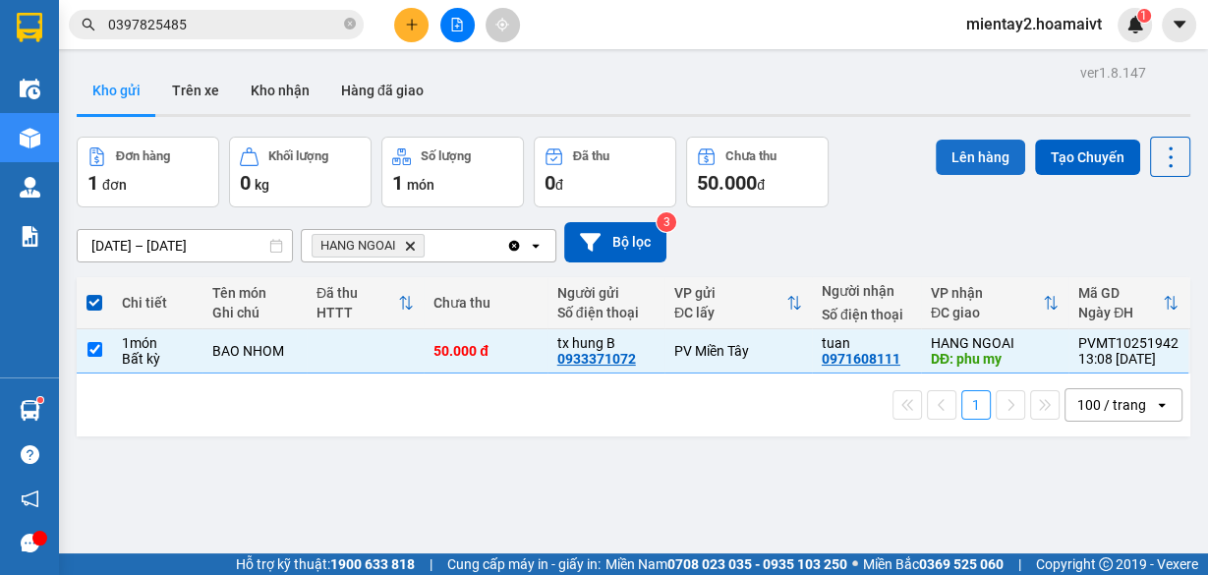
click at [966, 153] on button "Lên hàng" at bounding box center [980, 157] width 89 height 35
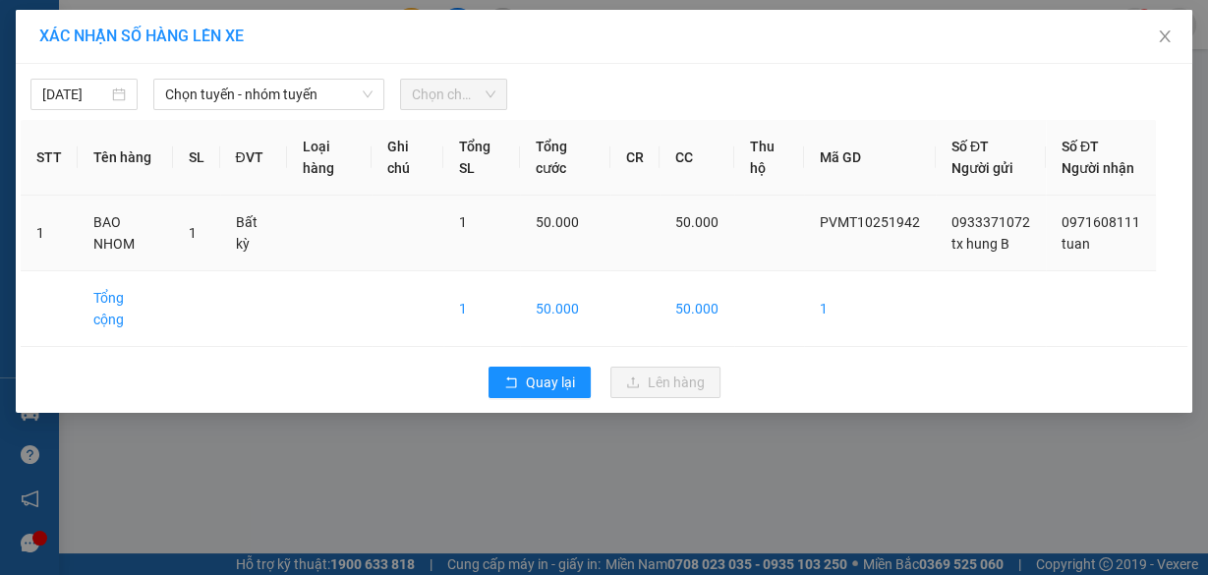
drag, startPoint x: 248, startPoint y: 89, endPoint x: 301, endPoint y: 216, distance: 137.5
click at [249, 89] on span "Chọn tuyến - nhóm tuyến" at bounding box center [268, 94] width 207 height 29
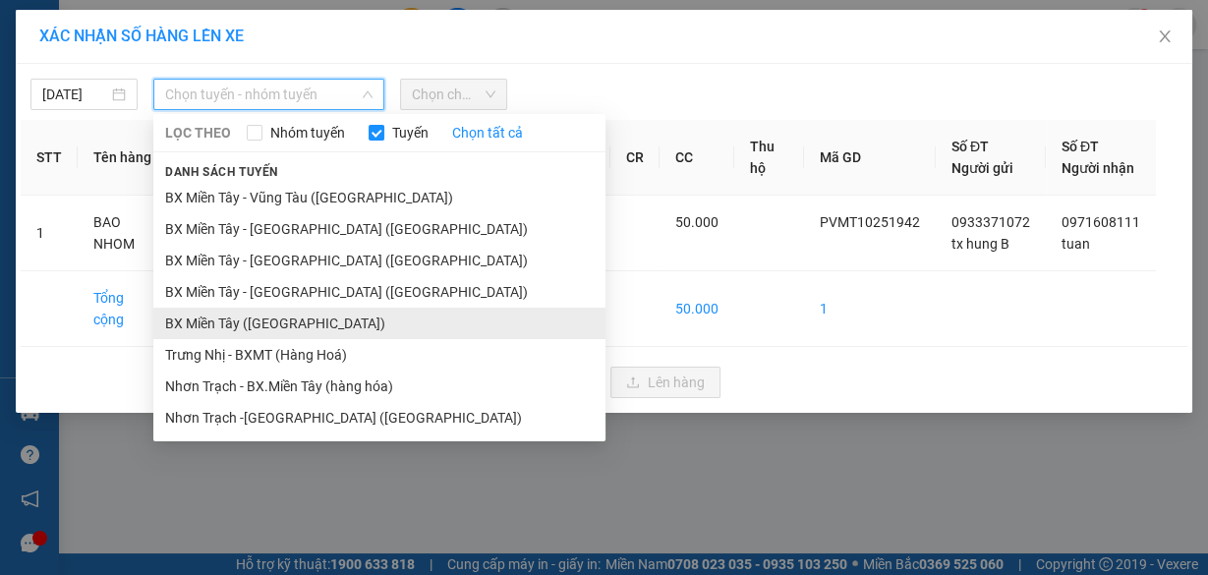
click at [315, 326] on li "BX Miền Tây ([GEOGRAPHIC_DATA])" at bounding box center [379, 323] width 452 height 31
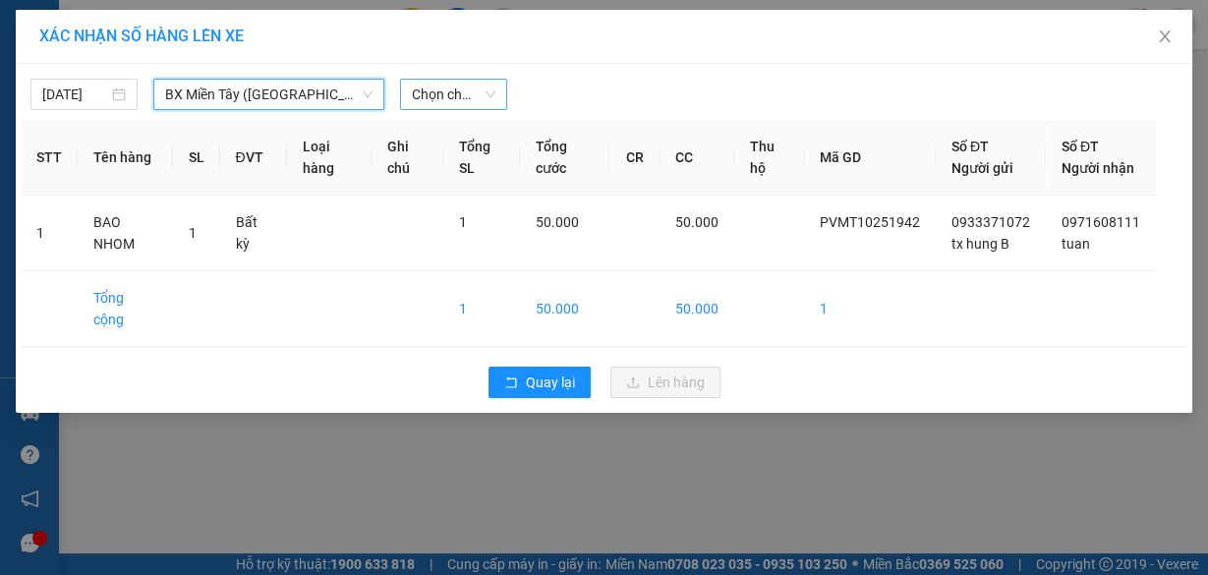
drag, startPoint x: 455, startPoint y: 94, endPoint x: 459, endPoint y: 107, distance: 13.4
click at [459, 107] on span "Chọn chuyến" at bounding box center [454, 94] width 84 height 29
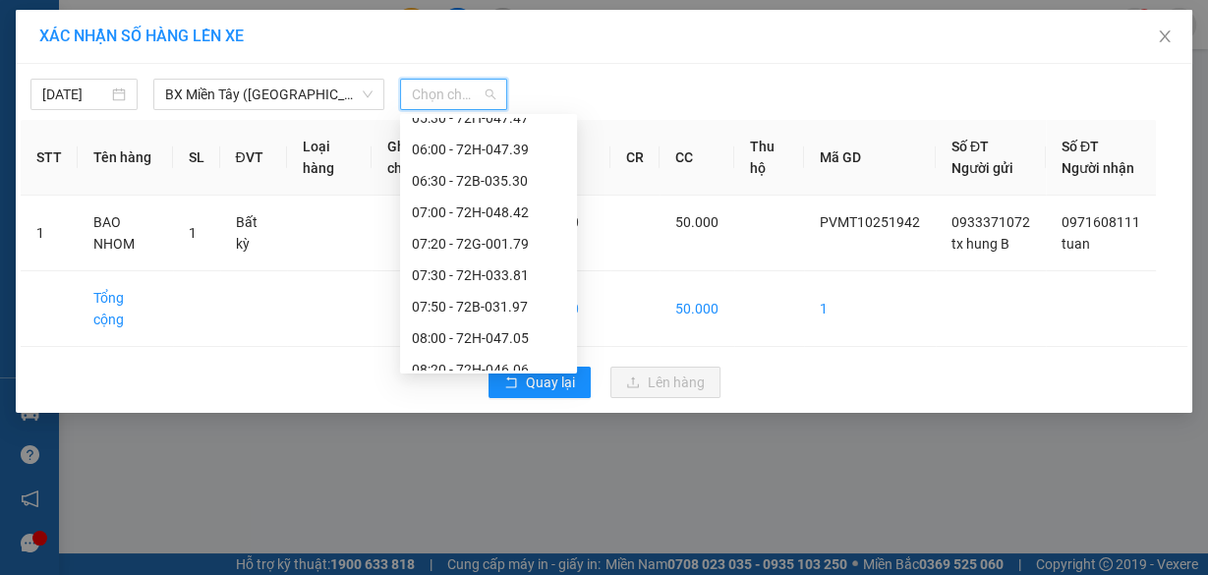
scroll to position [393, 0]
drag, startPoint x: 512, startPoint y: 174, endPoint x: 513, endPoint y: 195, distance: 20.7
click at [512, 176] on div "08:50 - 72H-047.64" at bounding box center [488, 181] width 153 height 22
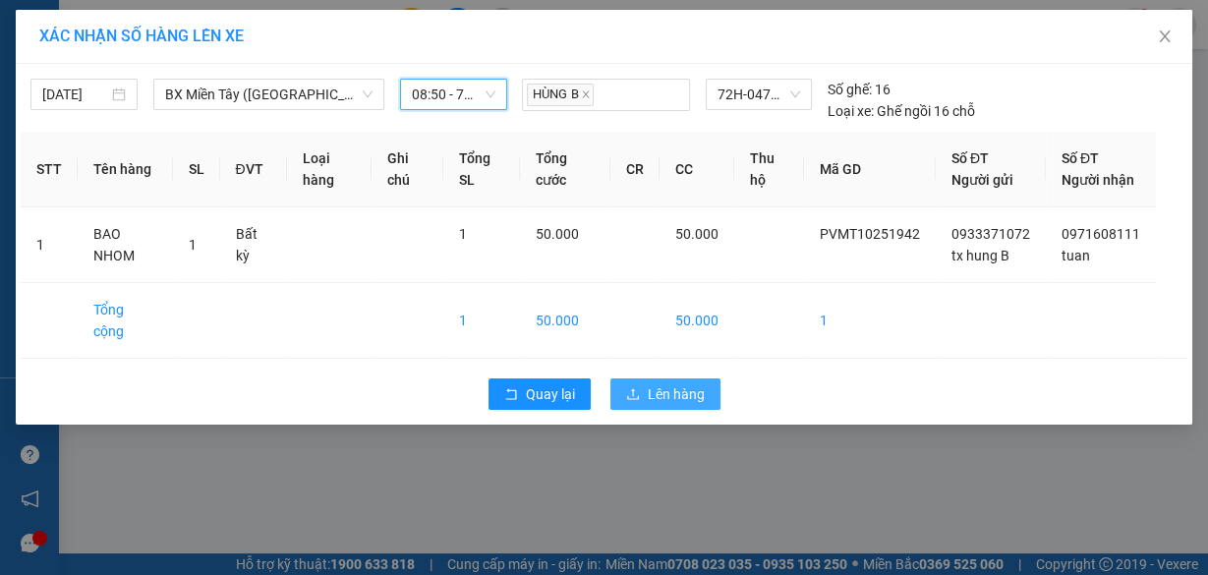
click at [668, 393] on span "Lên hàng" at bounding box center [676, 394] width 57 height 22
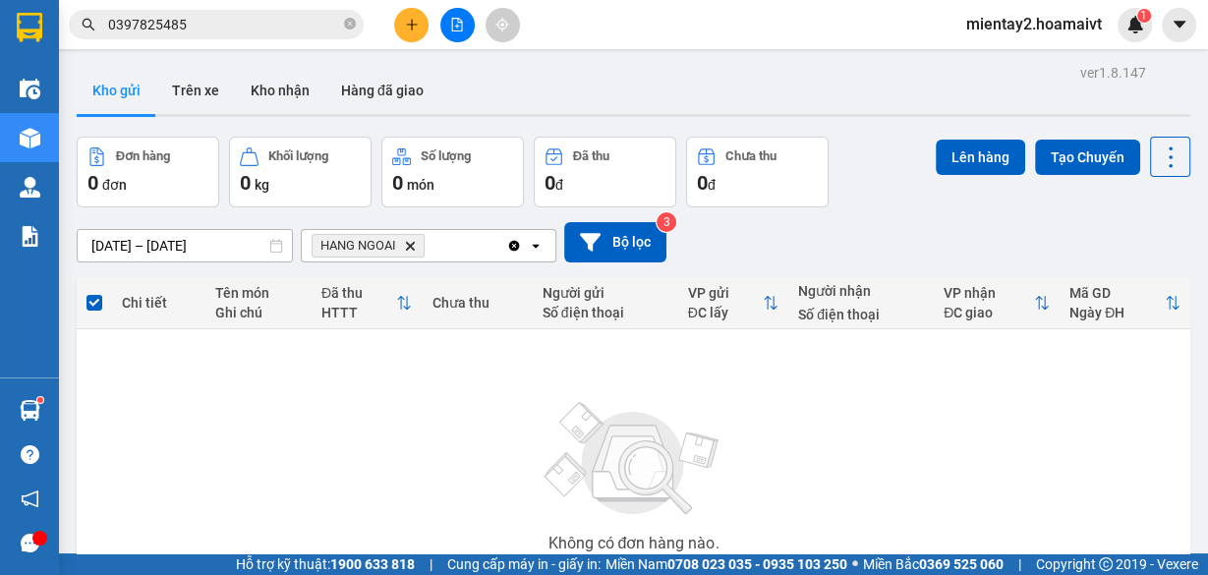
click at [413, 29] on icon "plus" at bounding box center [412, 25] width 14 height 14
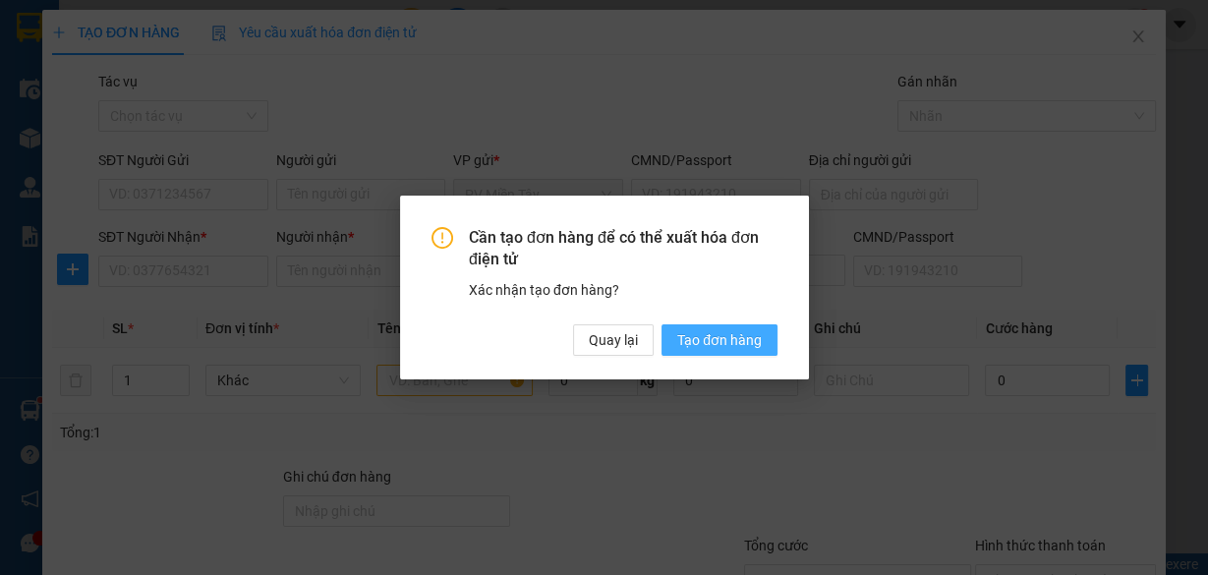
click at [726, 346] on span "Tạo đơn hàng" at bounding box center [719, 340] width 85 height 22
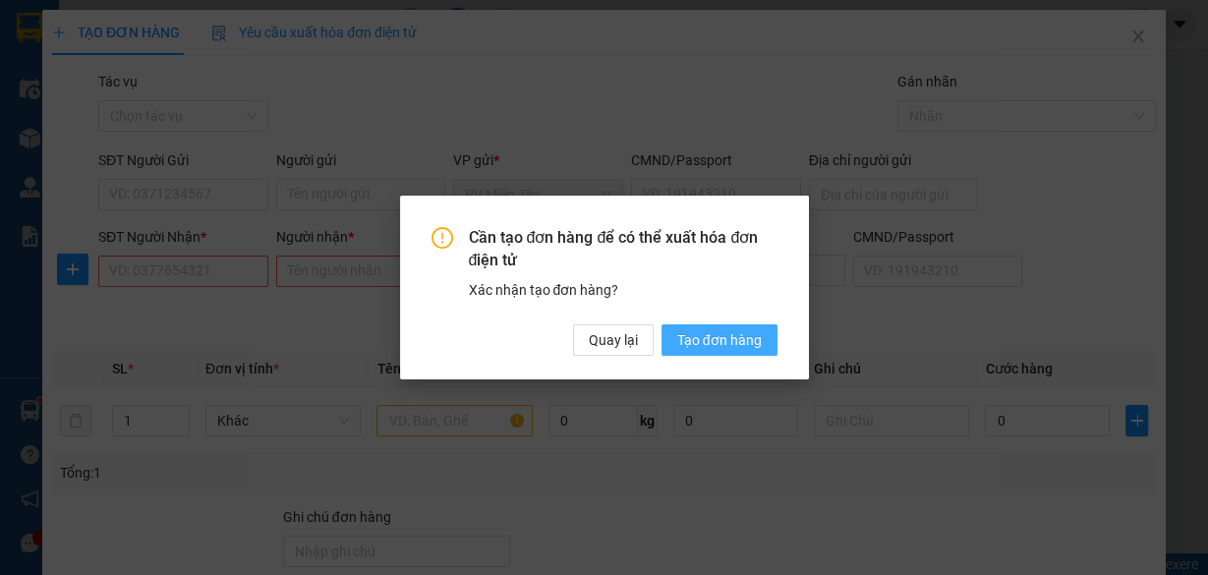
click at [728, 343] on span "Tạo đơn hàng" at bounding box center [719, 340] width 85 height 22
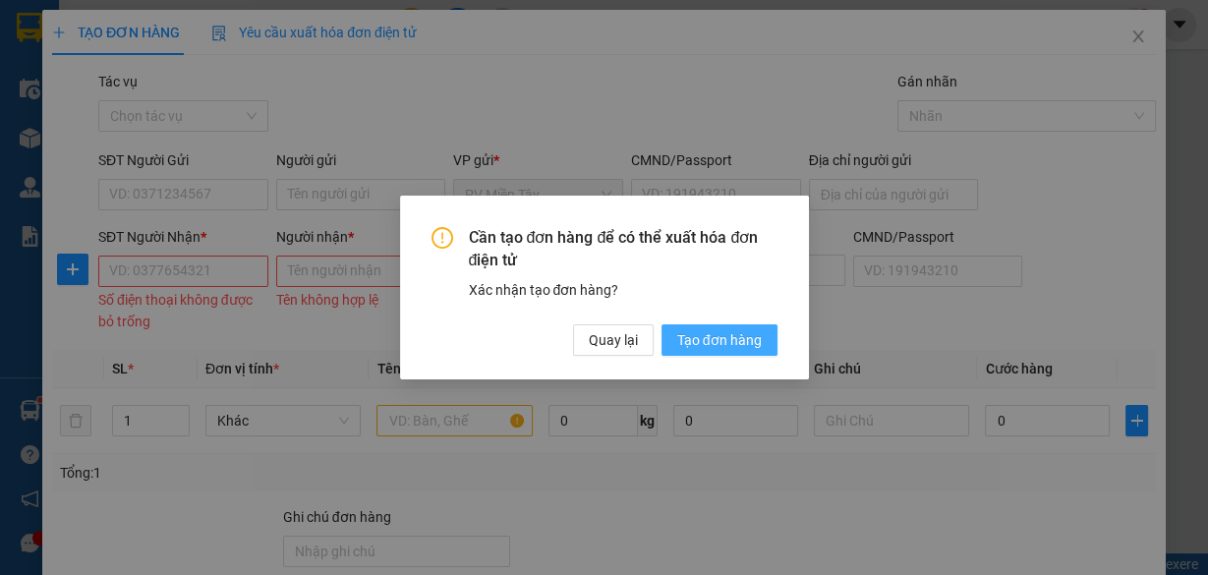
click at [693, 342] on span "Tạo đơn hàng" at bounding box center [719, 340] width 85 height 22
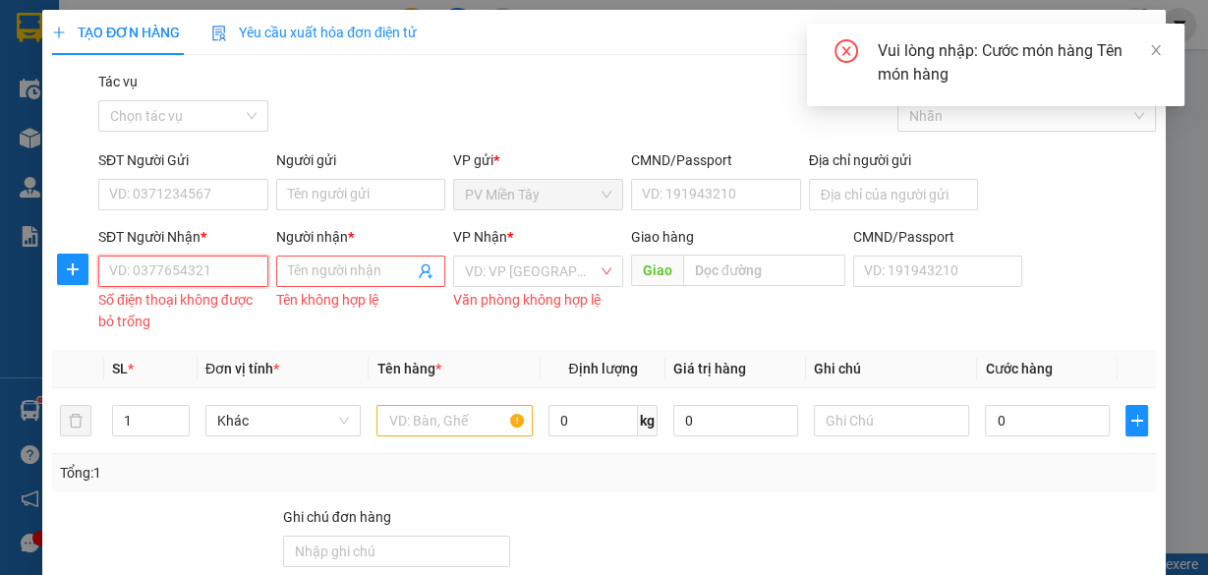
click at [211, 269] on input "SĐT Người Nhận *" at bounding box center [183, 271] width 170 height 31
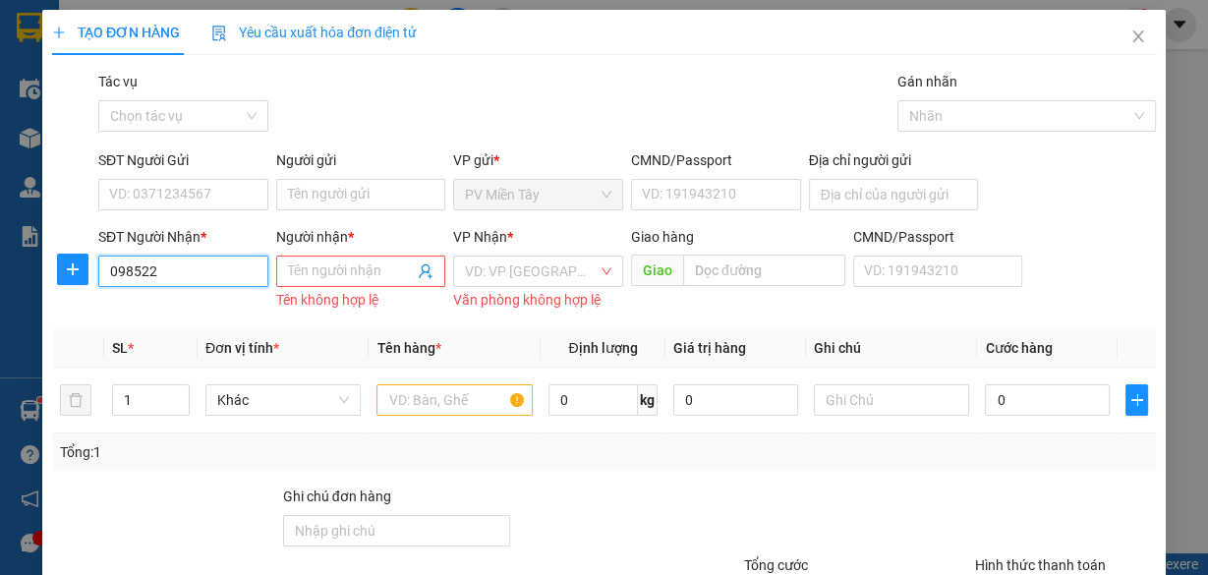
type input "0985221"
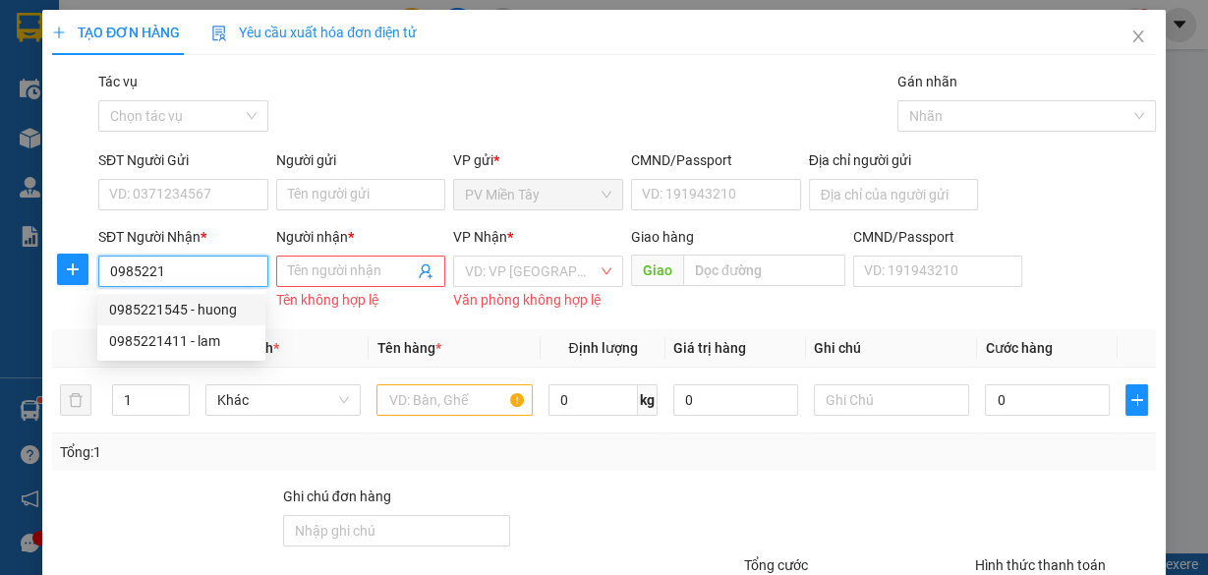
click at [211, 307] on div "0985221545 - huong" at bounding box center [181, 310] width 145 height 22
type input "0903913969 [PERSON_NAME]"
type input "0985221545"
type input "huong"
type input "ngoc ha"
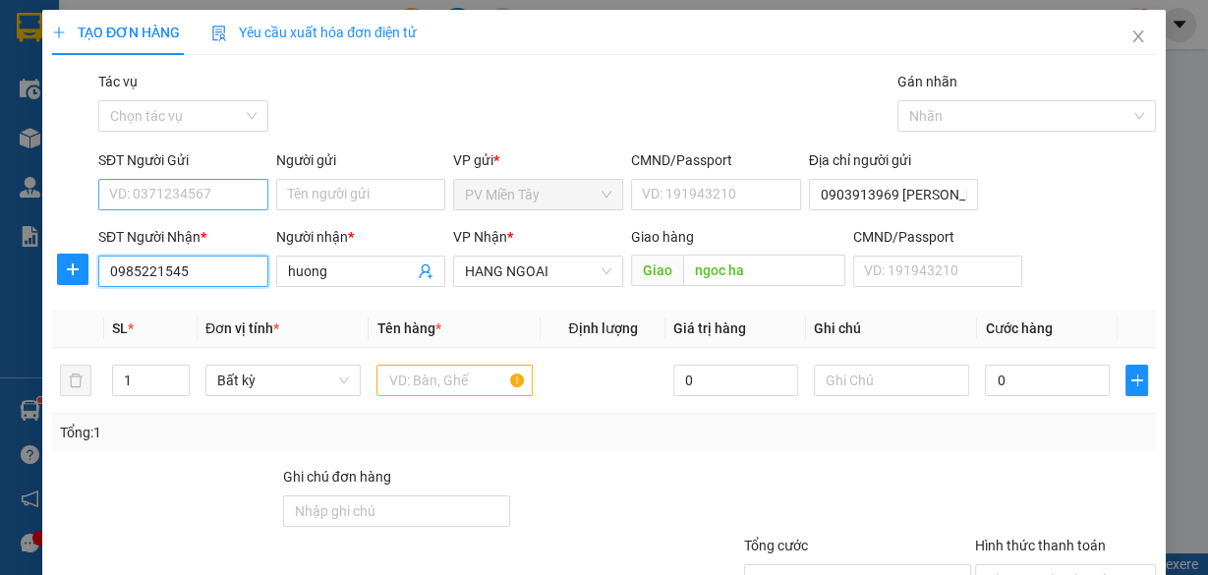
type input "0985221545"
click at [205, 192] on input "SĐT Người Gửi" at bounding box center [183, 194] width 170 height 31
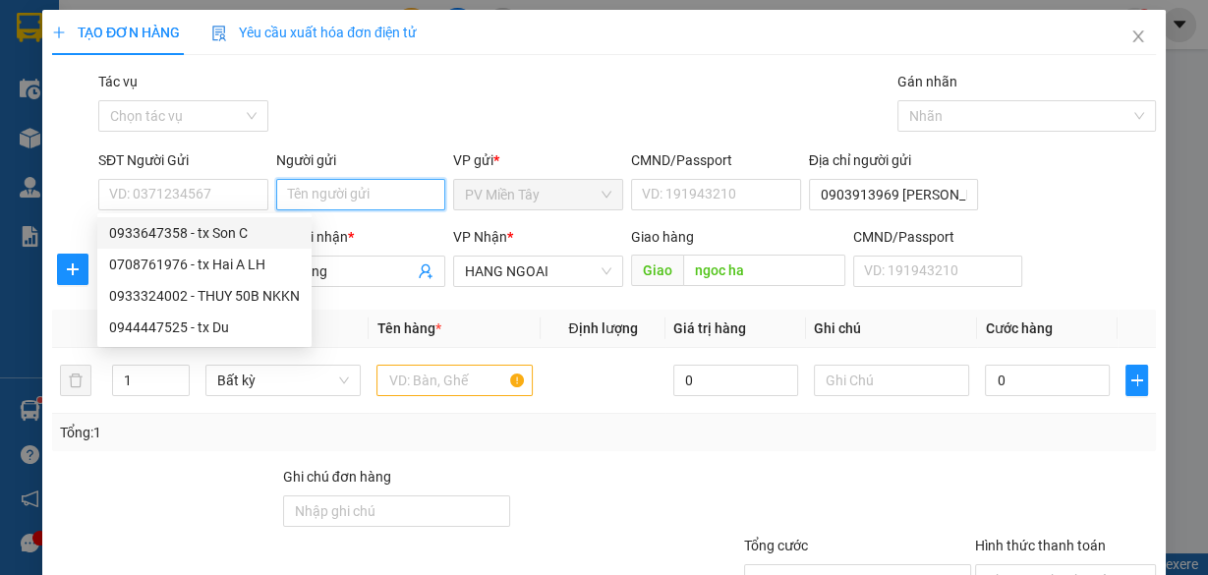
click at [407, 193] on input "Người gửi" at bounding box center [361, 194] width 170 height 31
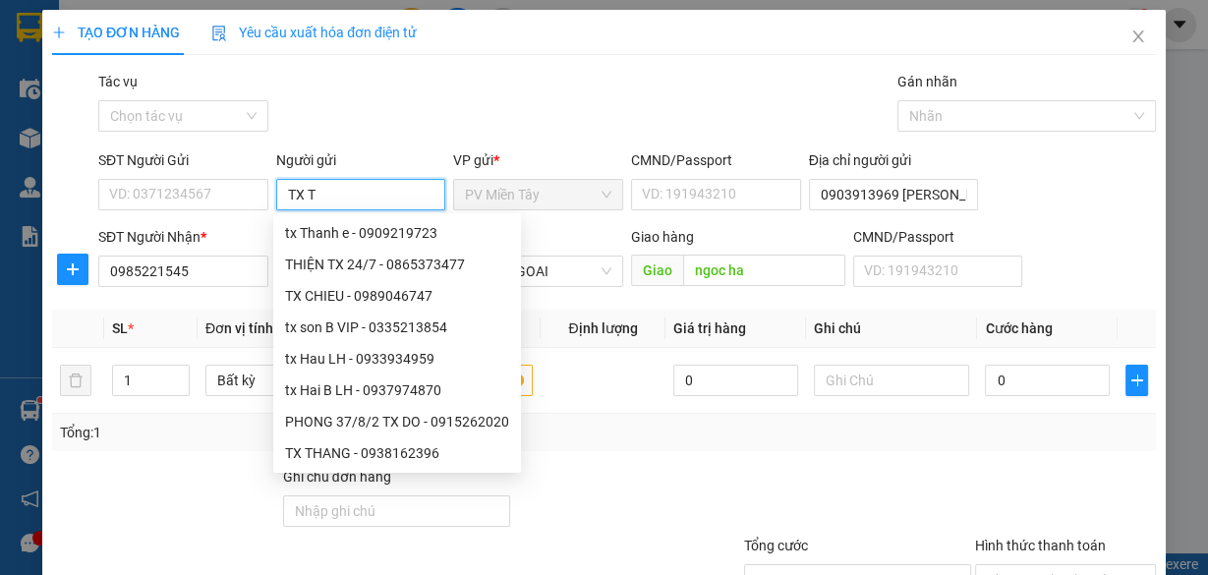
type input "TX TR"
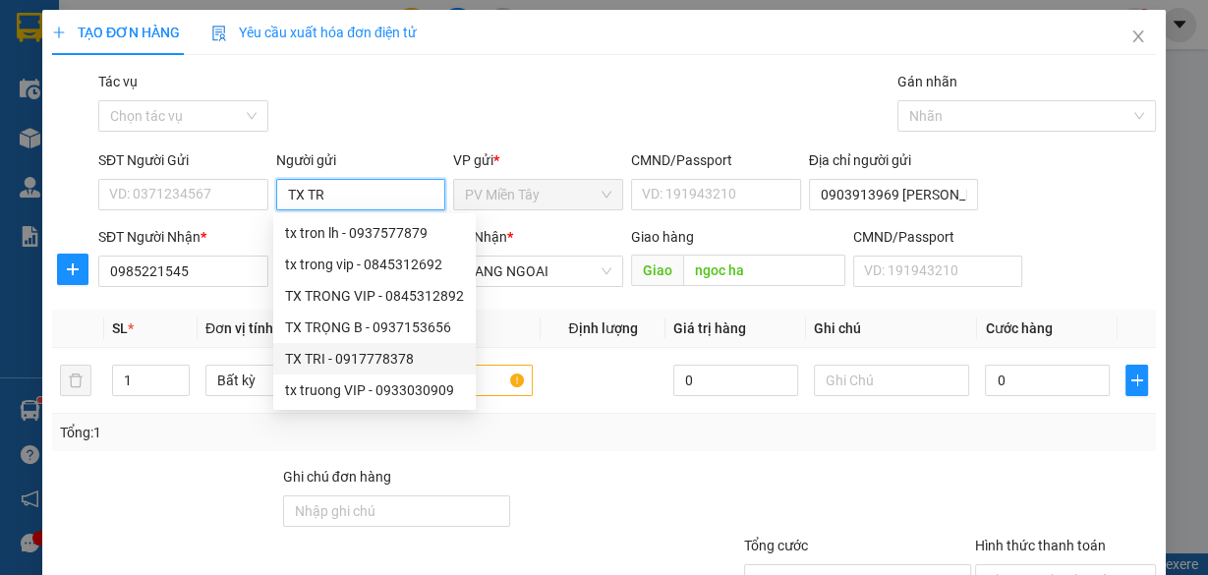
click at [355, 358] on div "TX TRI - 0917778378" at bounding box center [374, 359] width 179 height 22
type input "0917778378"
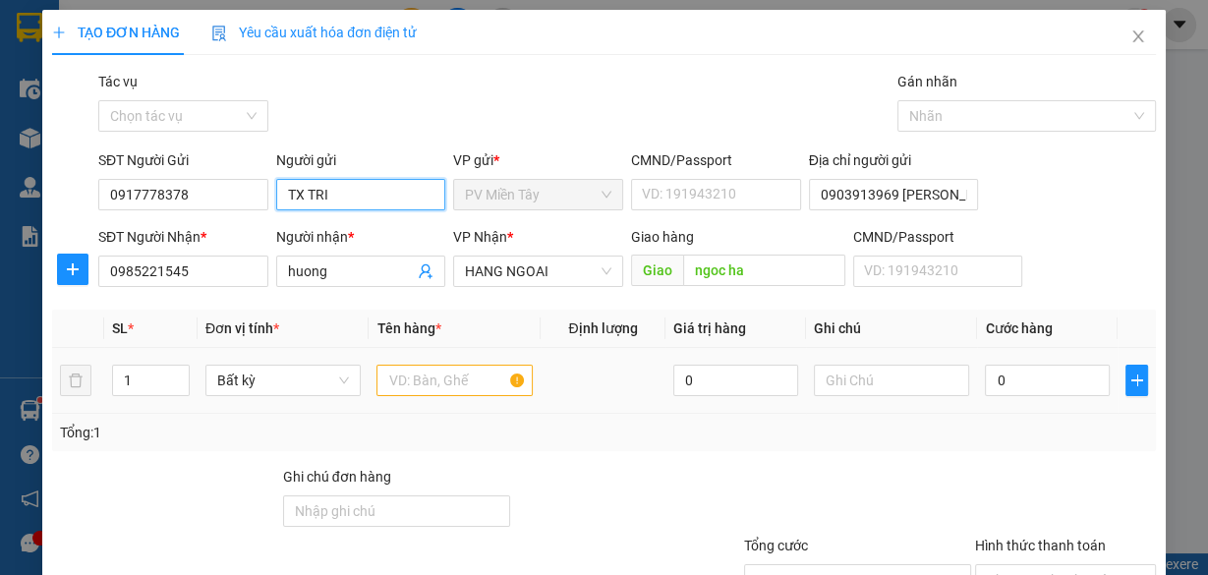
type input "TX TRI"
click at [592, 430] on div "Tổng: 1" at bounding box center [604, 433] width 1088 height 22
click at [419, 377] on input "text" at bounding box center [455, 380] width 156 height 31
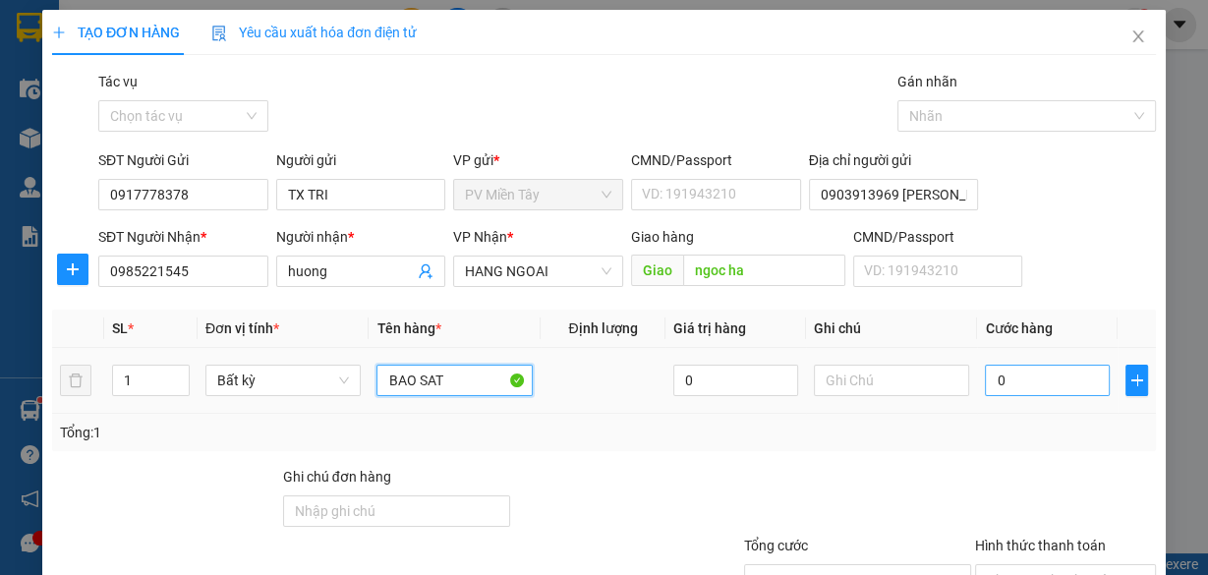
type input "BAO SAT"
click at [1036, 382] on input "0" at bounding box center [1047, 380] width 125 height 31
type input "8"
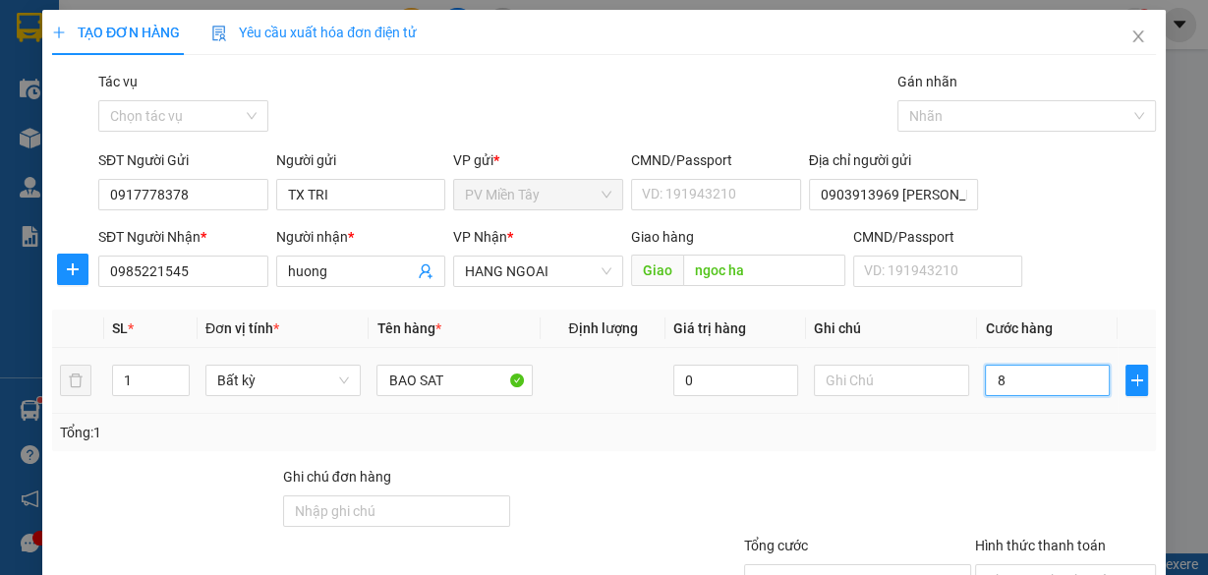
type input "80"
type input "80.000"
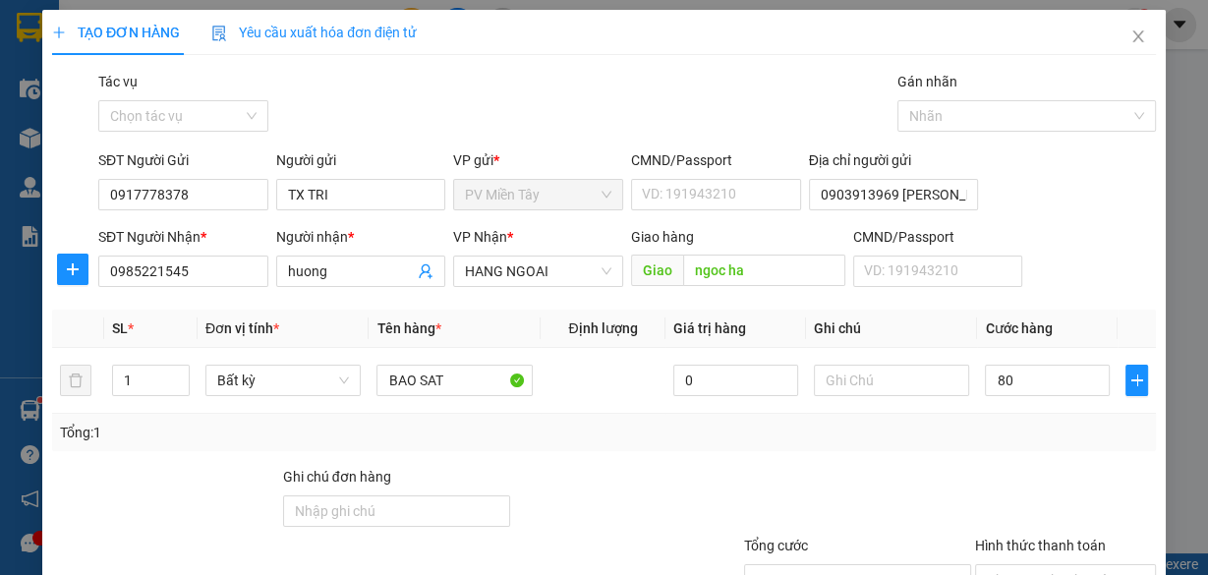
type input "80.000"
drag, startPoint x: 1024, startPoint y: 447, endPoint x: 1034, endPoint y: 458, distance: 14.6
click at [1026, 447] on div "Tổng: 1" at bounding box center [604, 432] width 1104 height 37
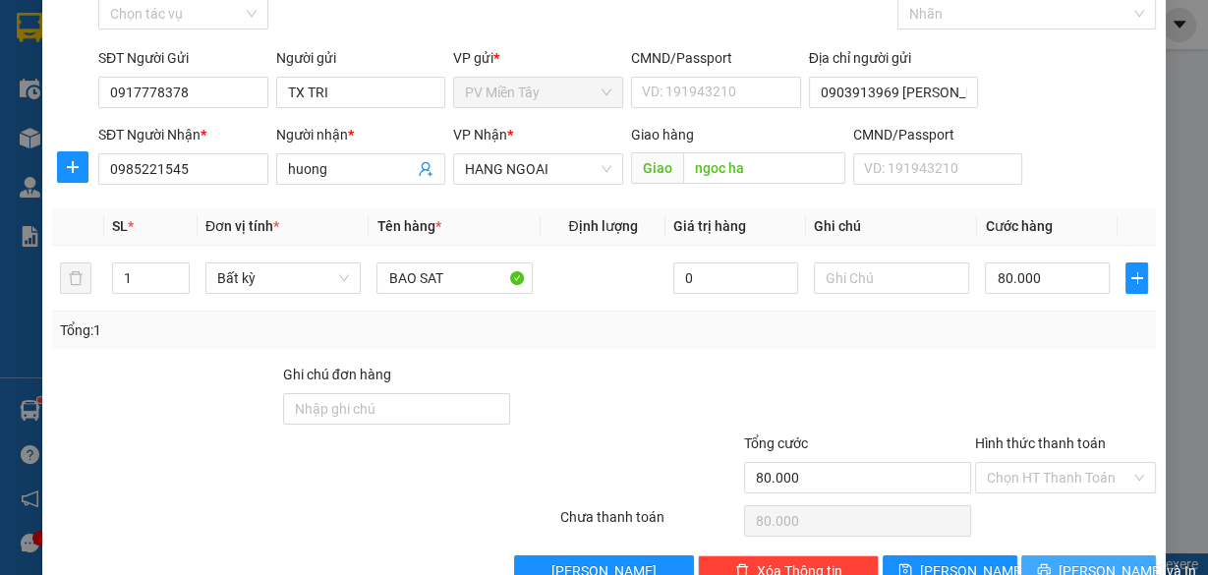
scroll to position [149, 0]
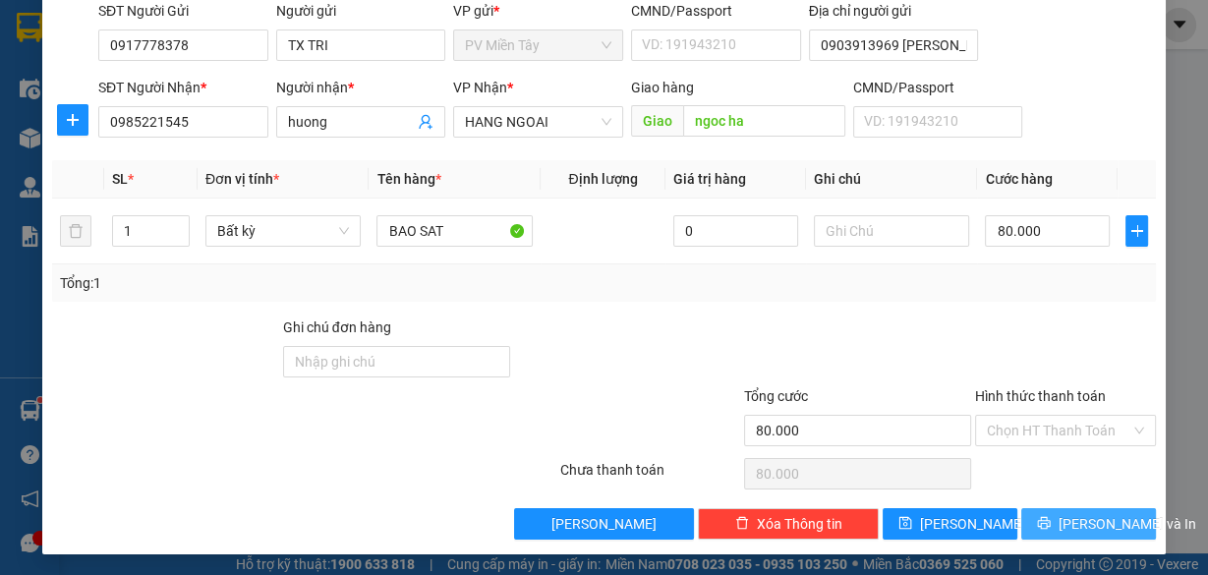
click at [1058, 522] on button "[PERSON_NAME] và In" at bounding box center [1088, 523] width 135 height 31
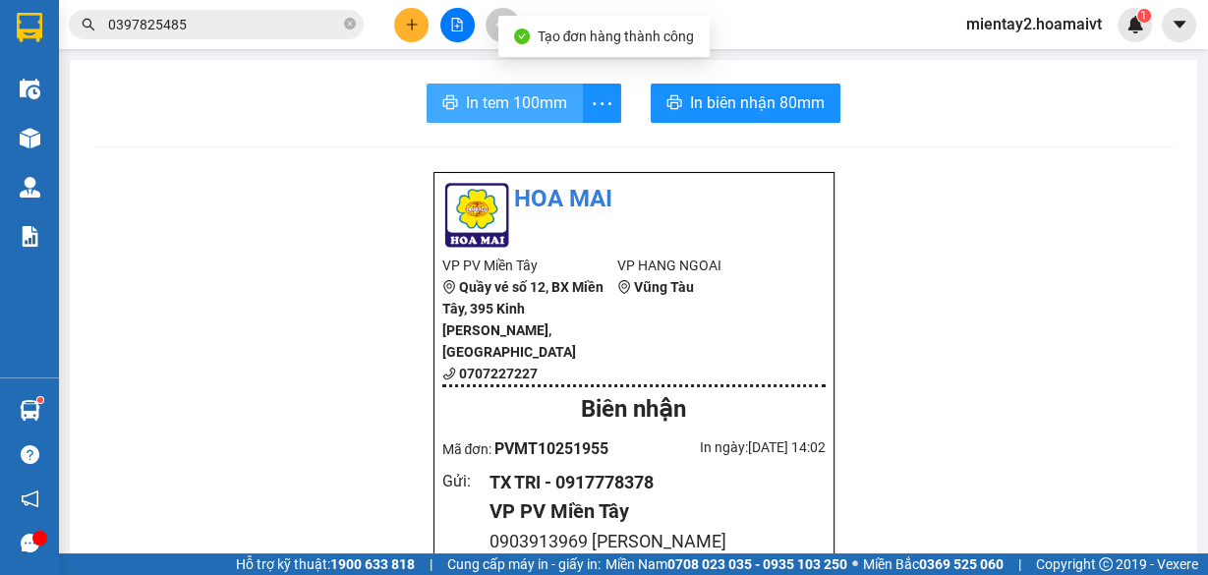
click at [502, 91] on span "In tem 100mm" at bounding box center [516, 102] width 101 height 25
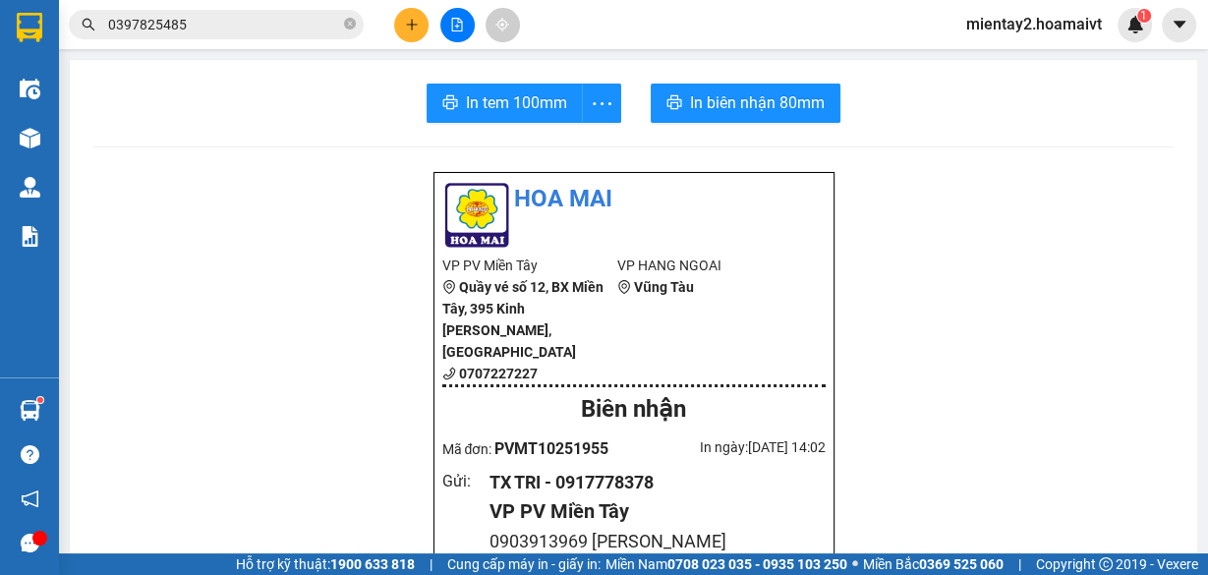
click at [409, 15] on button at bounding box center [411, 25] width 34 height 34
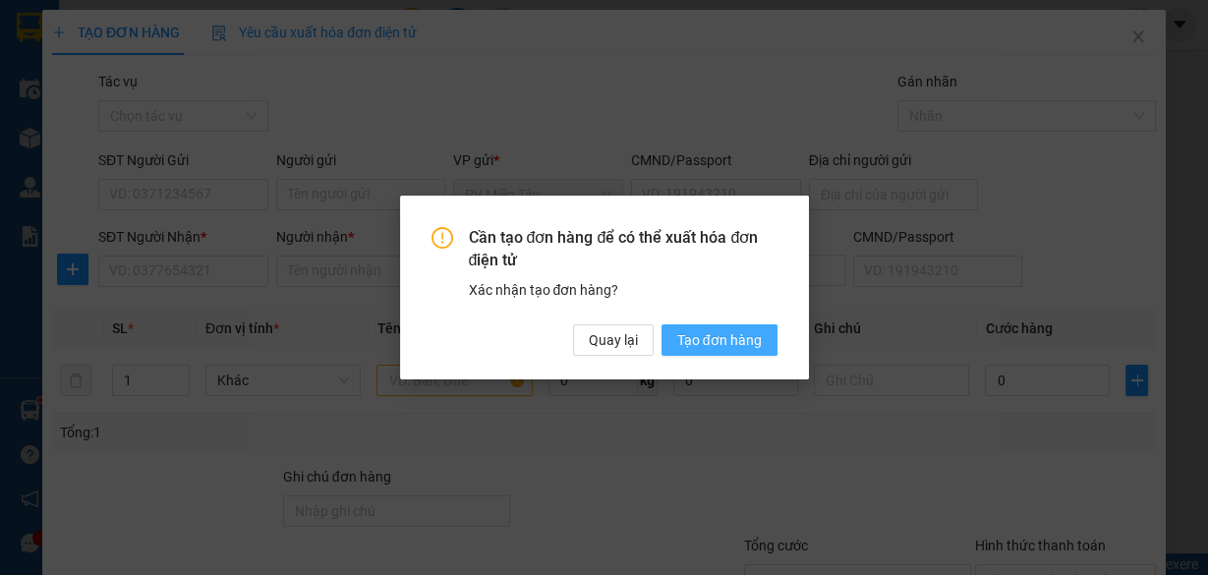
click at [748, 345] on span "Tạo đơn hàng" at bounding box center [719, 340] width 85 height 22
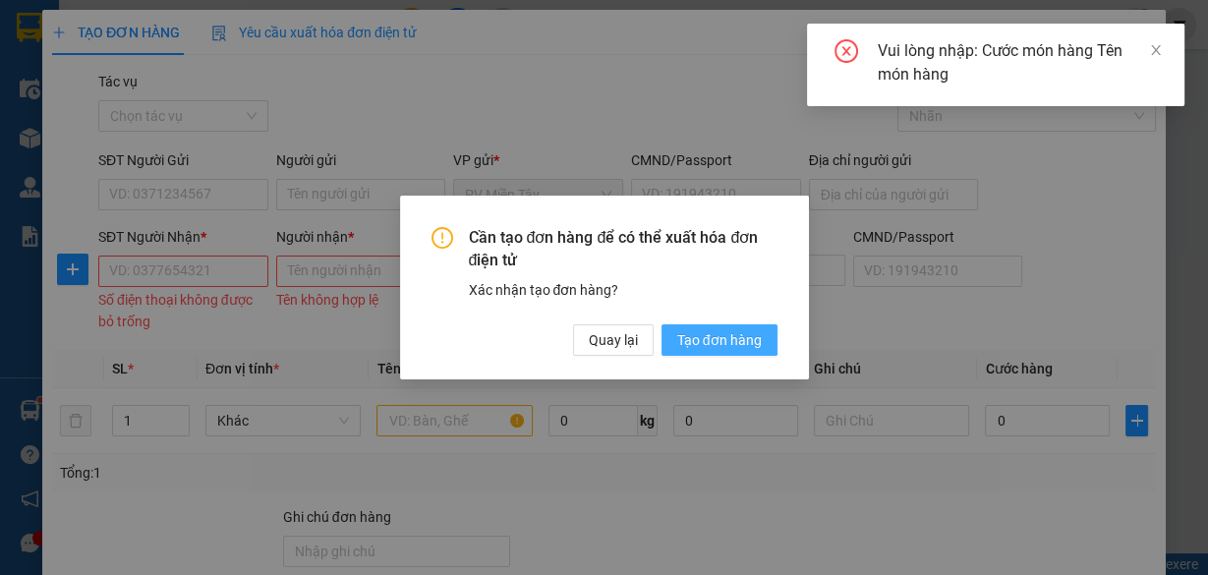
click at [706, 343] on span "Tạo đơn hàng" at bounding box center [719, 340] width 85 height 22
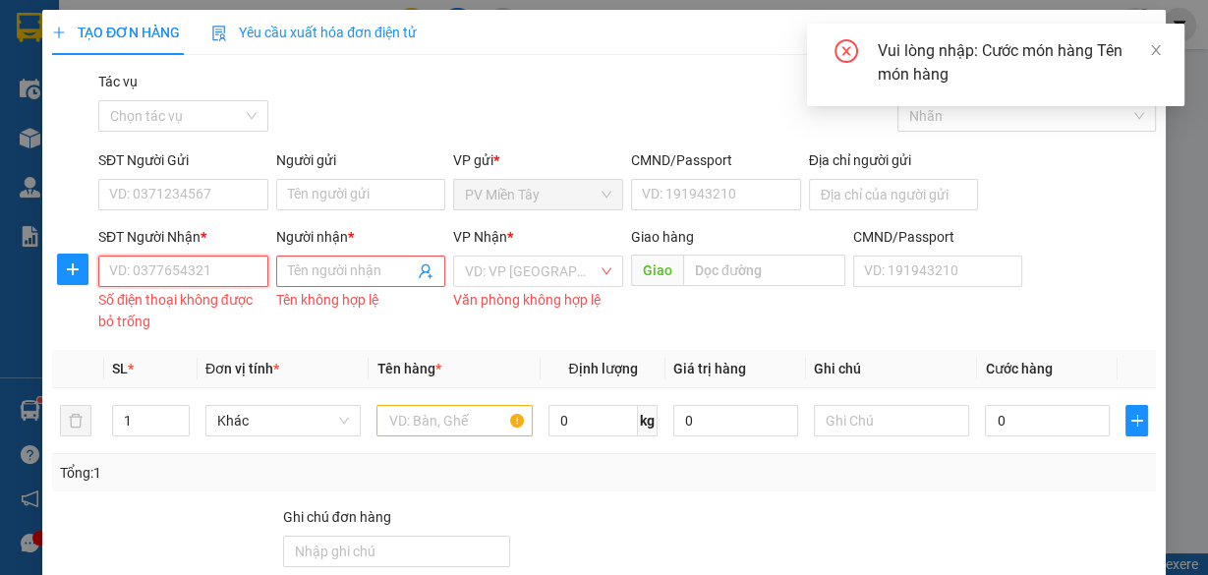
click at [189, 279] on input "SĐT Người Nhận *" at bounding box center [183, 271] width 170 height 31
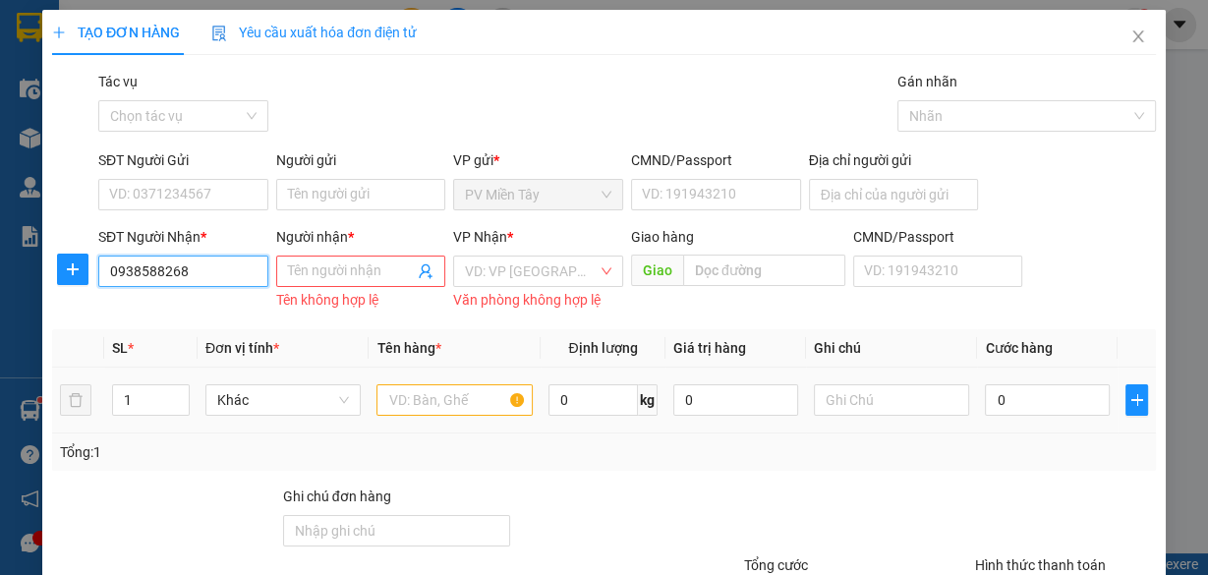
type input "0938588268"
click at [350, 192] on input "Người gửi" at bounding box center [361, 194] width 170 height 31
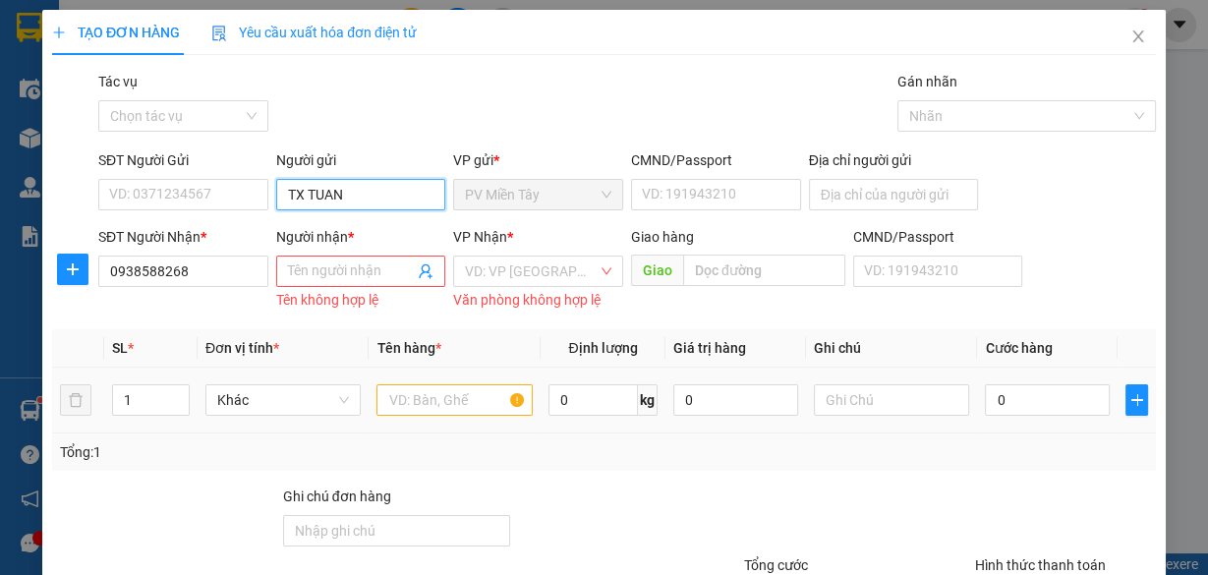
type input "TX TUAN"
drag, startPoint x: 468, startPoint y: 415, endPoint x: 432, endPoint y: 411, distance: 36.6
click at [468, 414] on div at bounding box center [455, 399] width 156 height 39
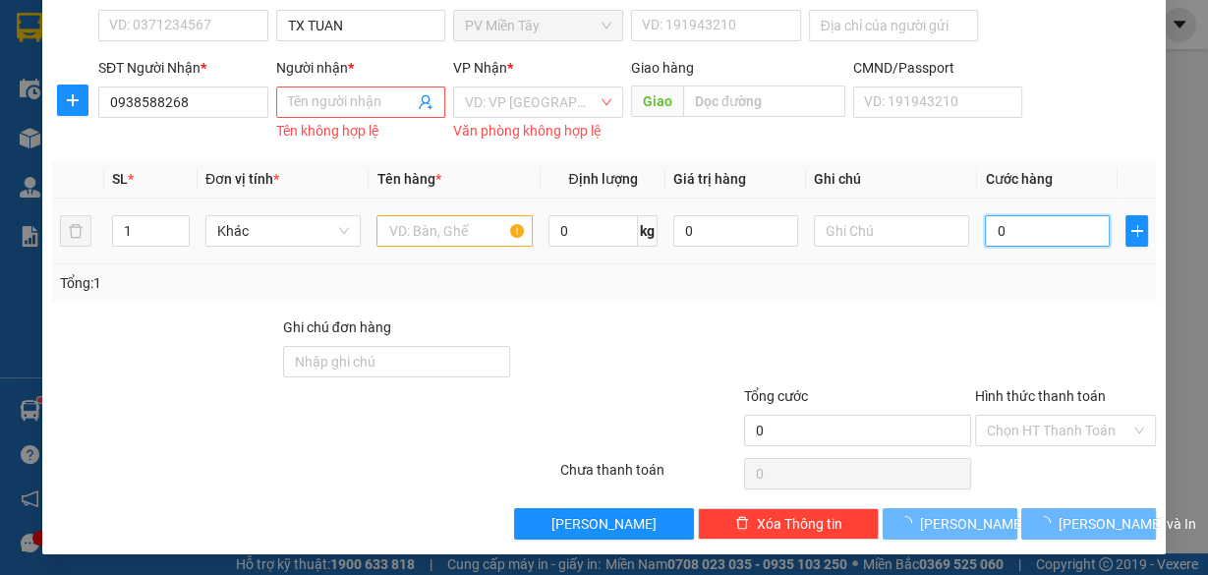
click at [1022, 222] on input "0" at bounding box center [1047, 230] width 125 height 31
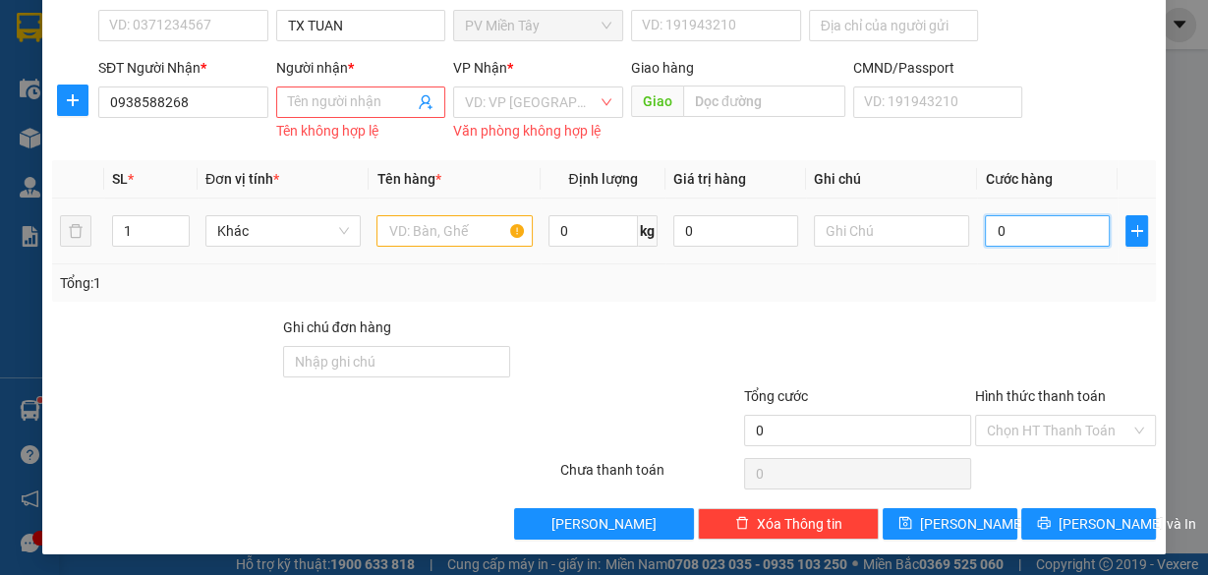
type input "4"
type input "40"
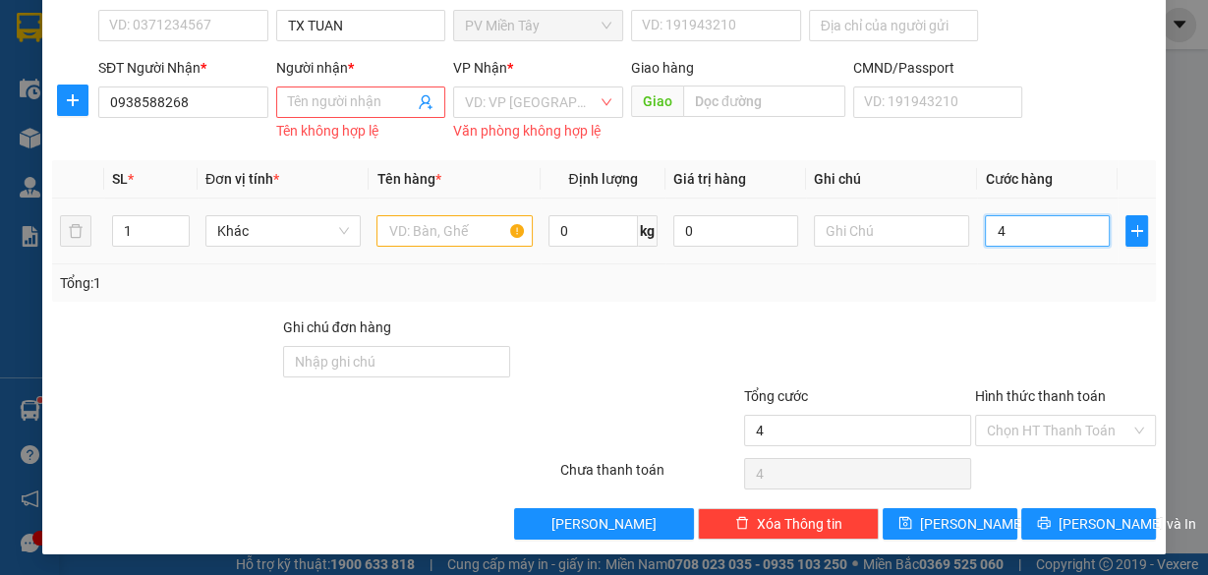
type input "40"
type input "40.000"
click at [860, 354] on div at bounding box center [857, 351] width 231 height 69
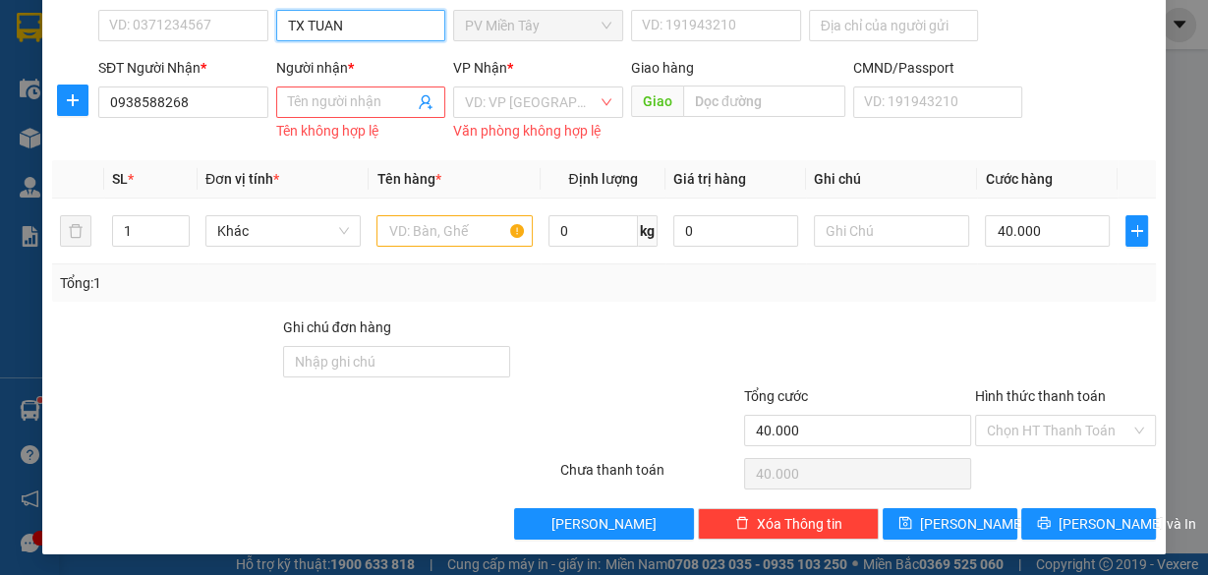
click at [373, 10] on input "TX TUAN" at bounding box center [361, 25] width 170 height 31
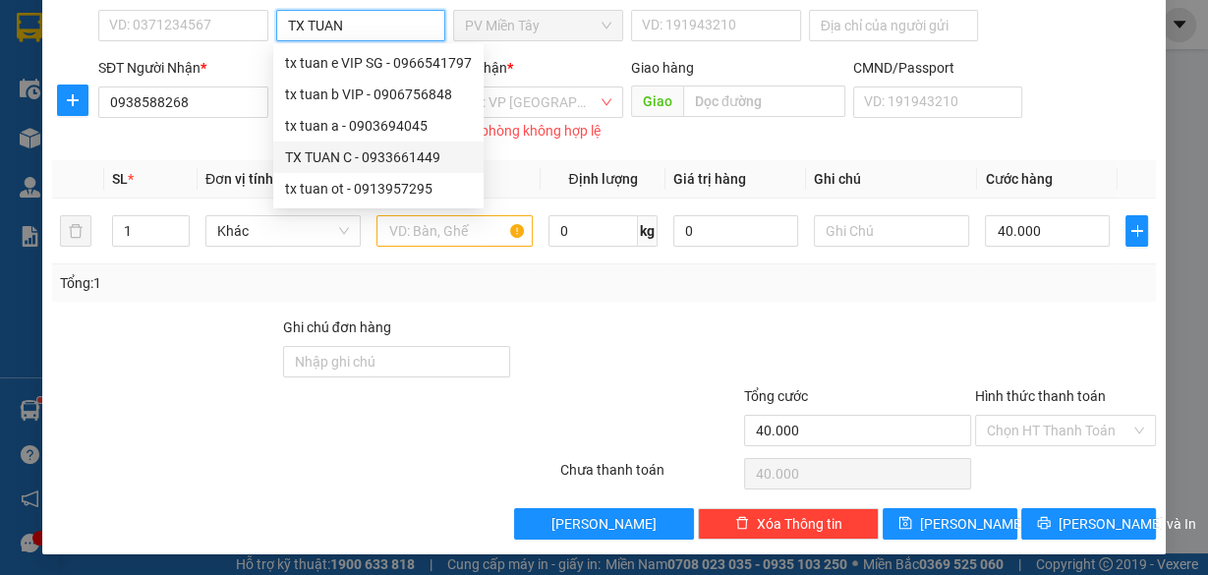
click at [353, 156] on div "TX TUAN C - 0933661449" at bounding box center [378, 157] width 187 height 22
type input "0933661449"
type input "TX TUAN C"
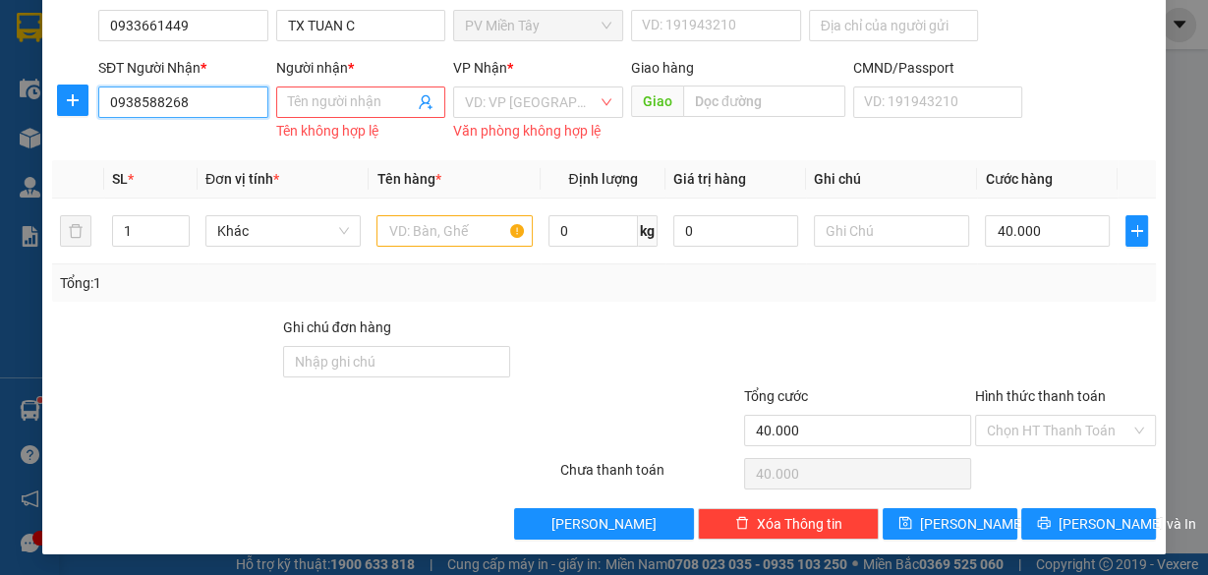
click at [196, 108] on input "0938588268" at bounding box center [183, 102] width 170 height 31
click at [203, 136] on div "0938588268 - tot" at bounding box center [181, 140] width 145 height 22
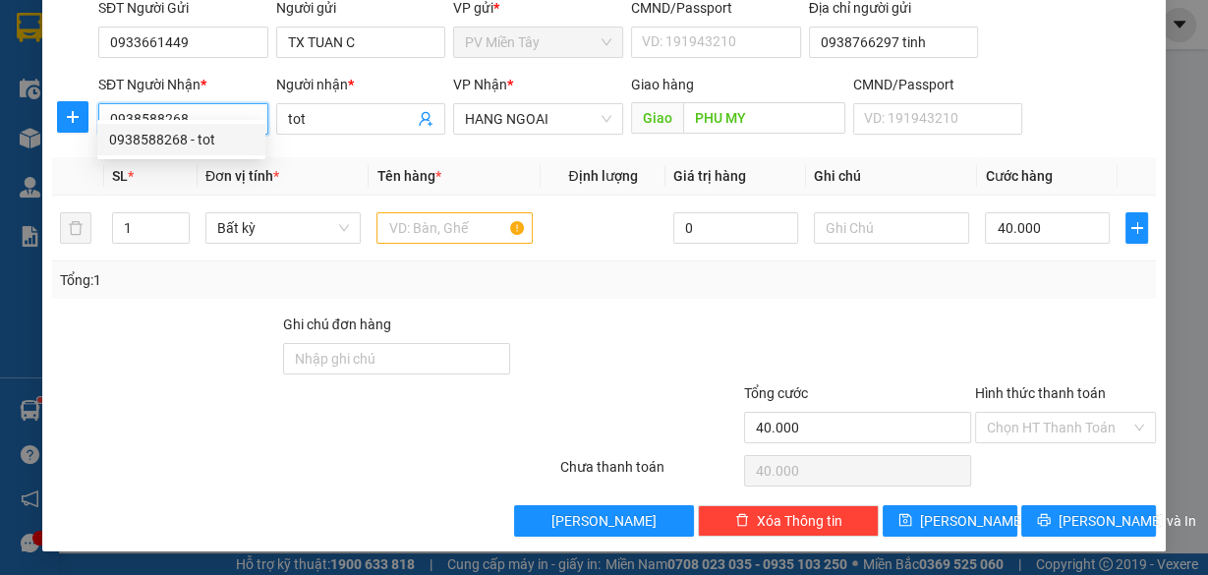
scroll to position [149, 0]
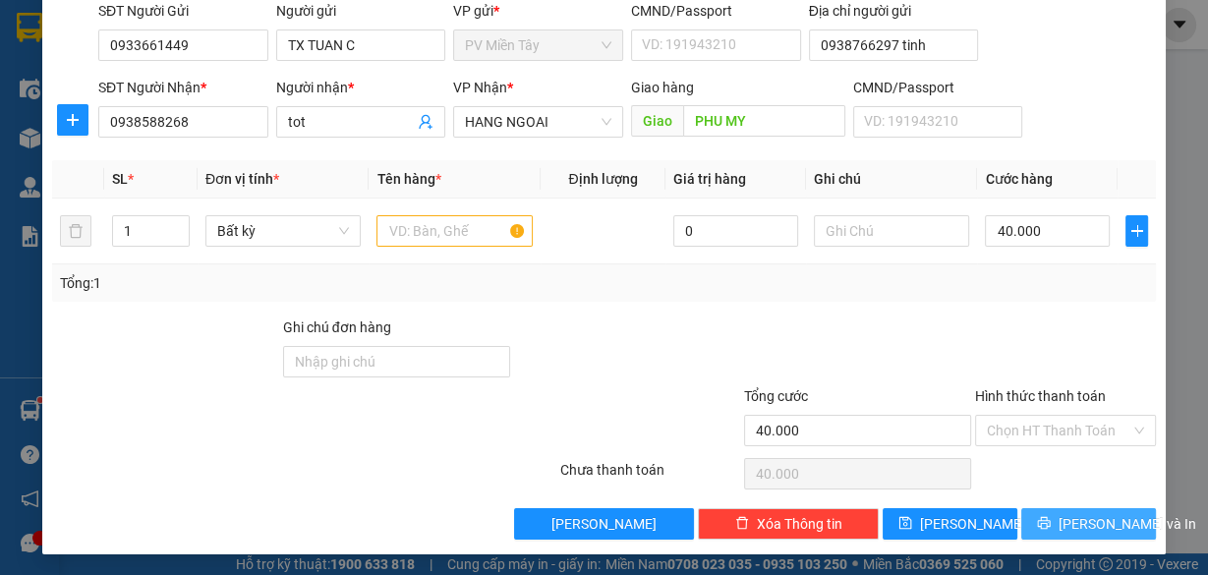
click at [1076, 513] on span "[PERSON_NAME] và In" at bounding box center [1128, 524] width 138 height 22
click at [440, 229] on input "text" at bounding box center [455, 230] width 156 height 31
click at [1057, 532] on button "[PERSON_NAME] và In" at bounding box center [1088, 523] width 135 height 31
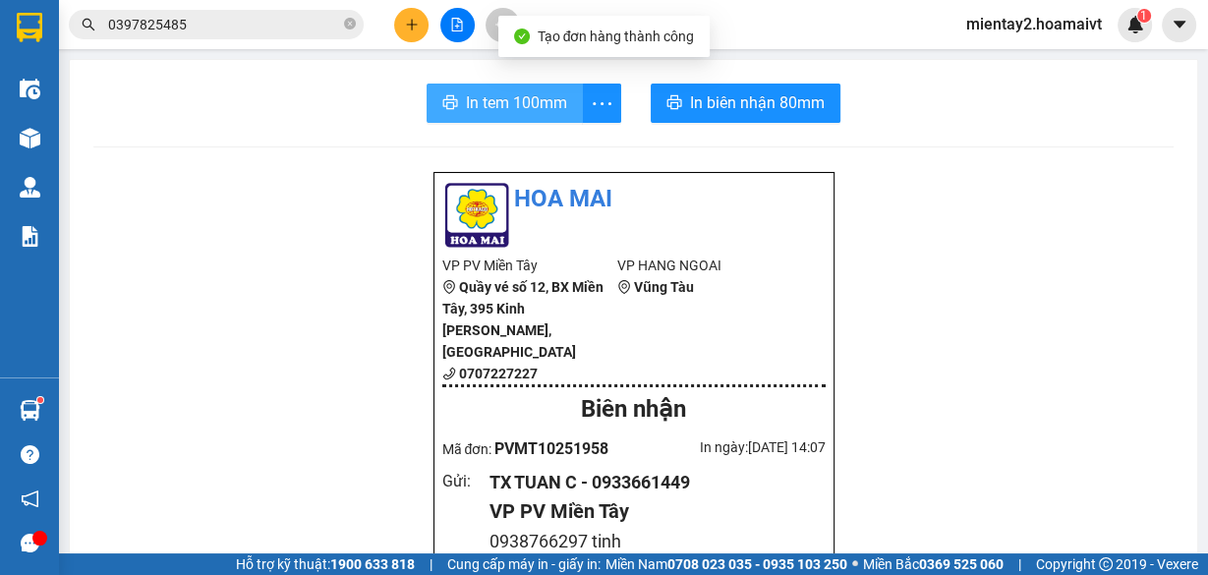
drag, startPoint x: 520, startPoint y: 75, endPoint x: 526, endPoint y: 91, distance: 17.7
click at [526, 91] on span "In tem 100mm" at bounding box center [516, 102] width 101 height 25
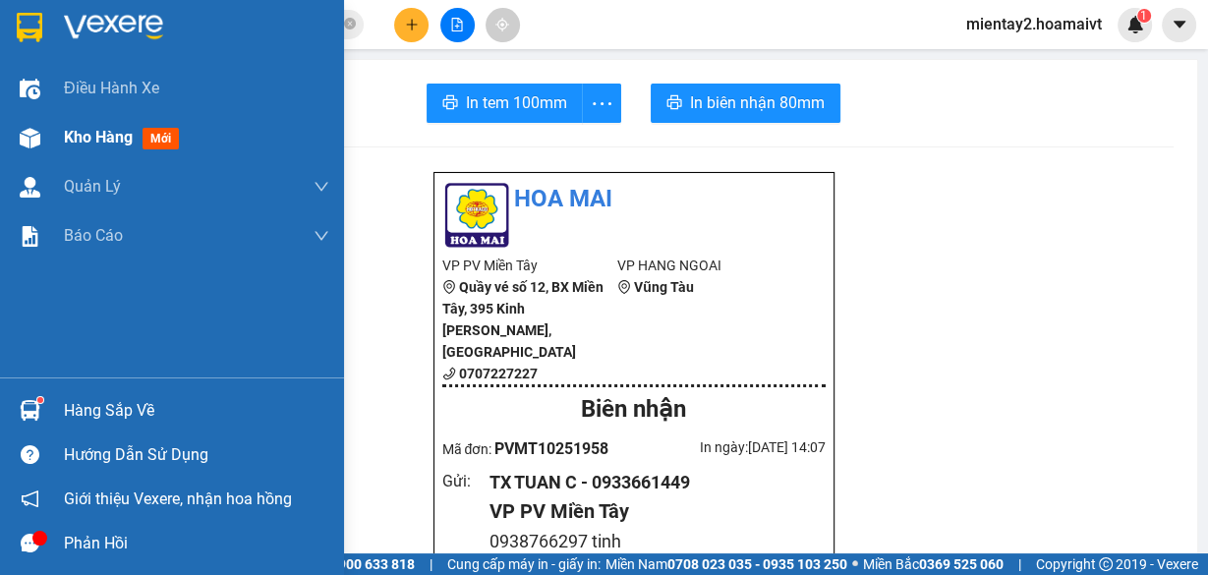
click at [83, 138] on span "Kho hàng" at bounding box center [98, 137] width 69 height 19
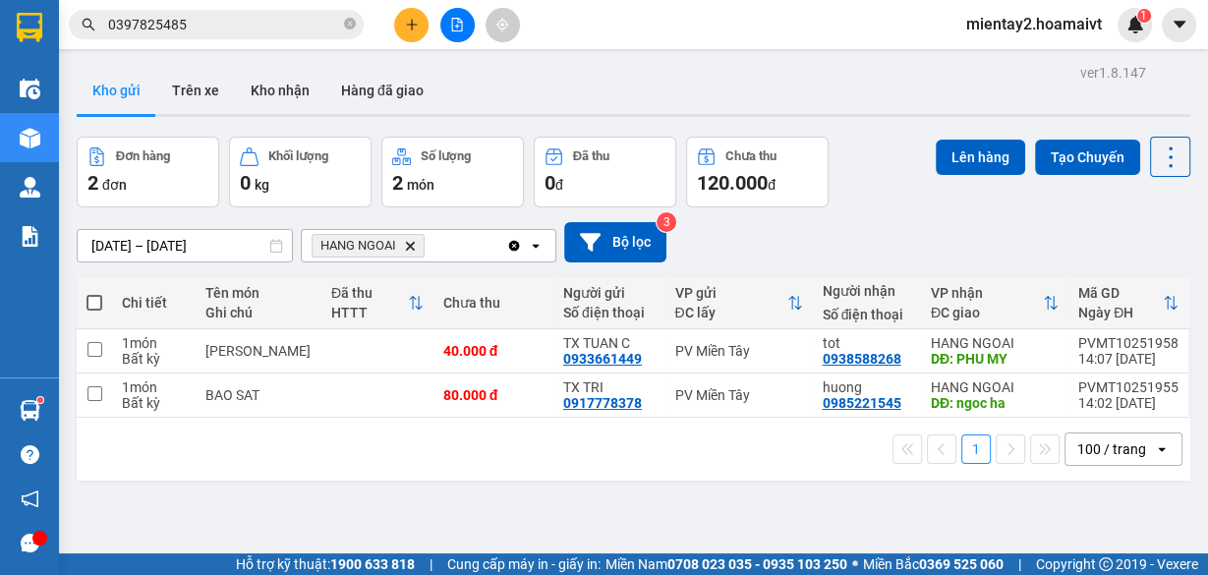
click at [379, 399] on td at bounding box center [377, 396] width 112 height 44
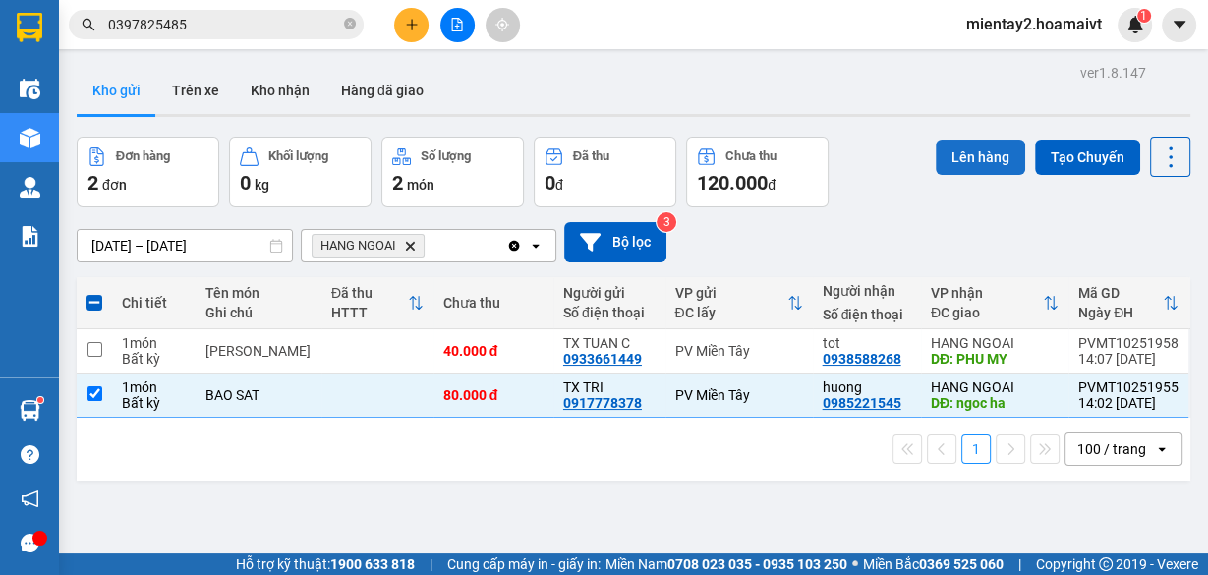
click at [966, 154] on button "Lên hàng" at bounding box center [980, 157] width 89 height 35
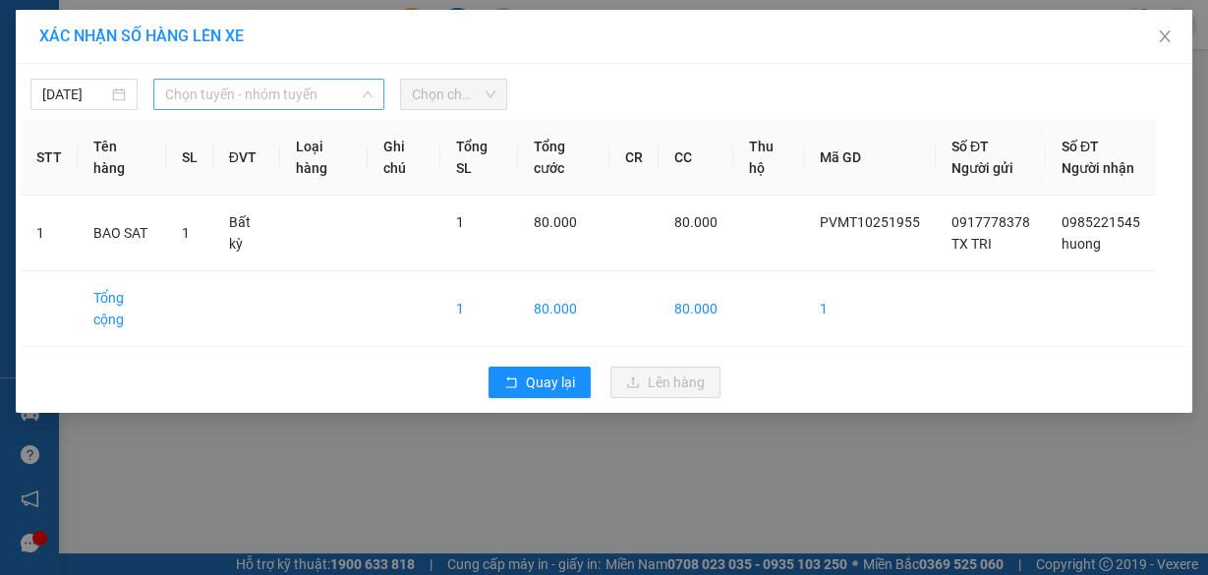
drag, startPoint x: 258, startPoint y: 83, endPoint x: 258, endPoint y: 93, distance: 10.8
click at [259, 83] on span "Chọn tuyến - nhóm tuyến" at bounding box center [268, 94] width 207 height 29
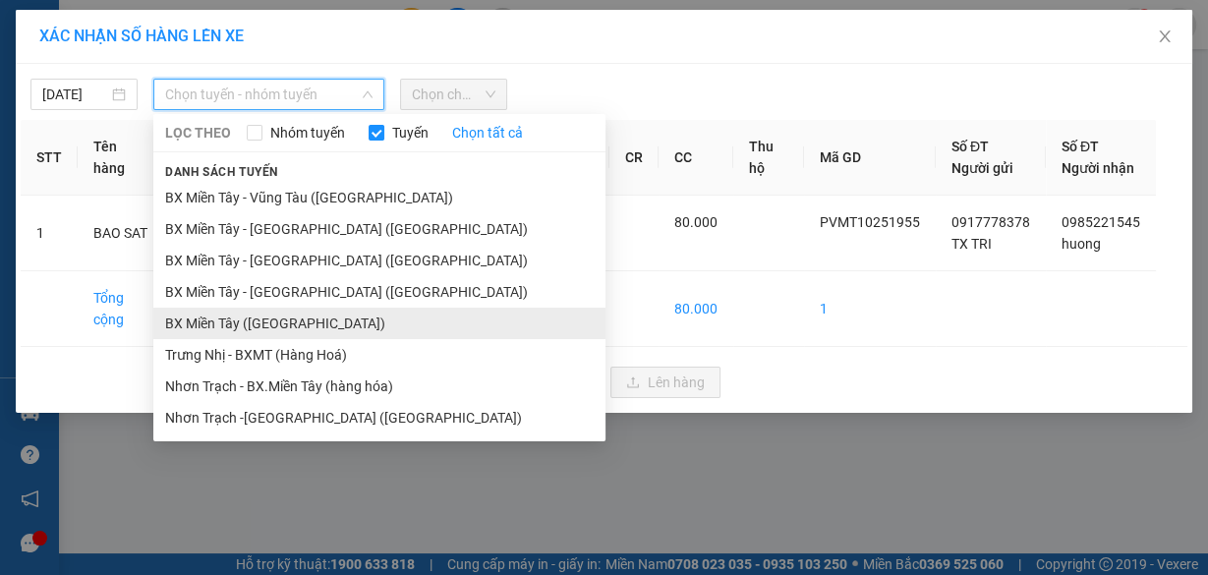
click at [295, 326] on li "BX Miền Tây ([GEOGRAPHIC_DATA])" at bounding box center [379, 323] width 452 height 31
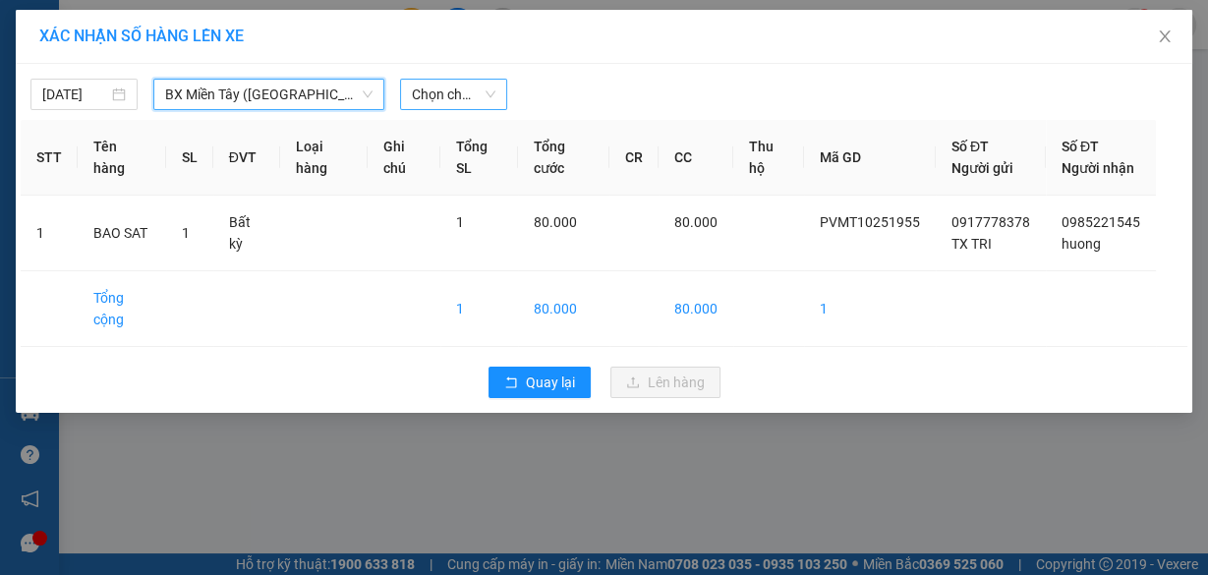
click at [457, 88] on span "Chọn chuyến" at bounding box center [454, 94] width 84 height 29
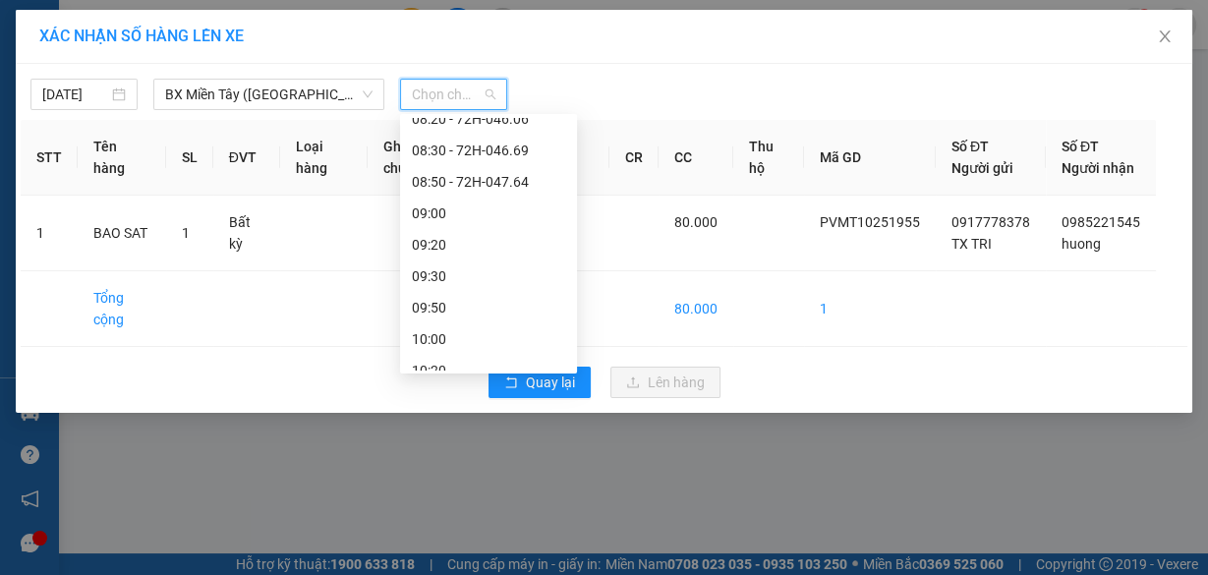
scroll to position [393, 0]
click at [488, 183] on div "08:50 - 72H-047.64" at bounding box center [488, 181] width 153 height 22
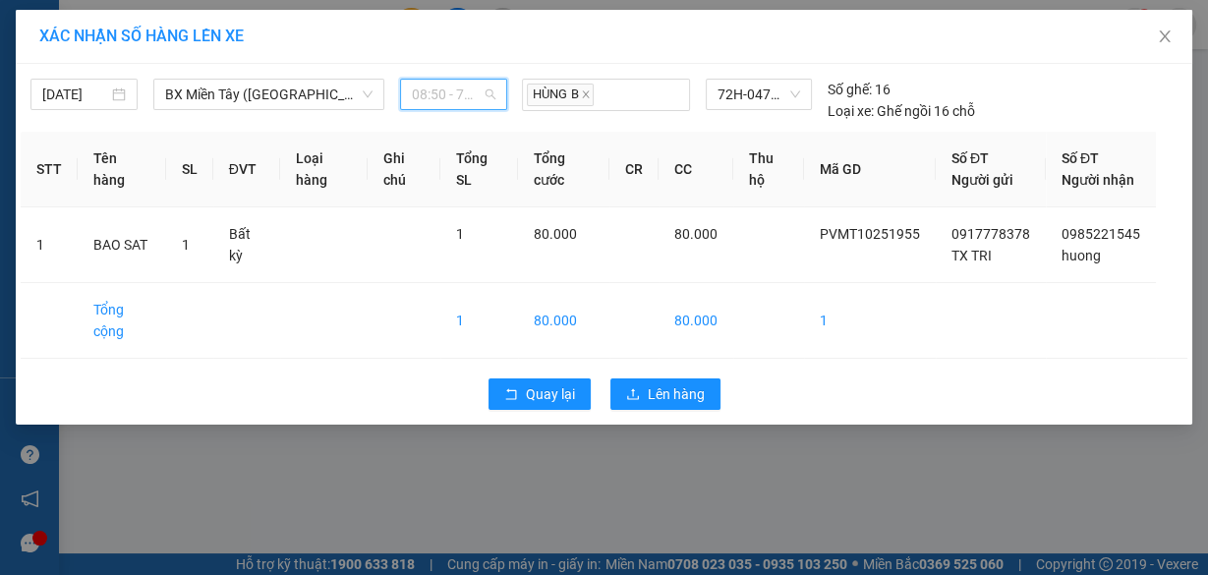
click at [456, 102] on span "08:50 - 72H-047.64" at bounding box center [454, 94] width 84 height 29
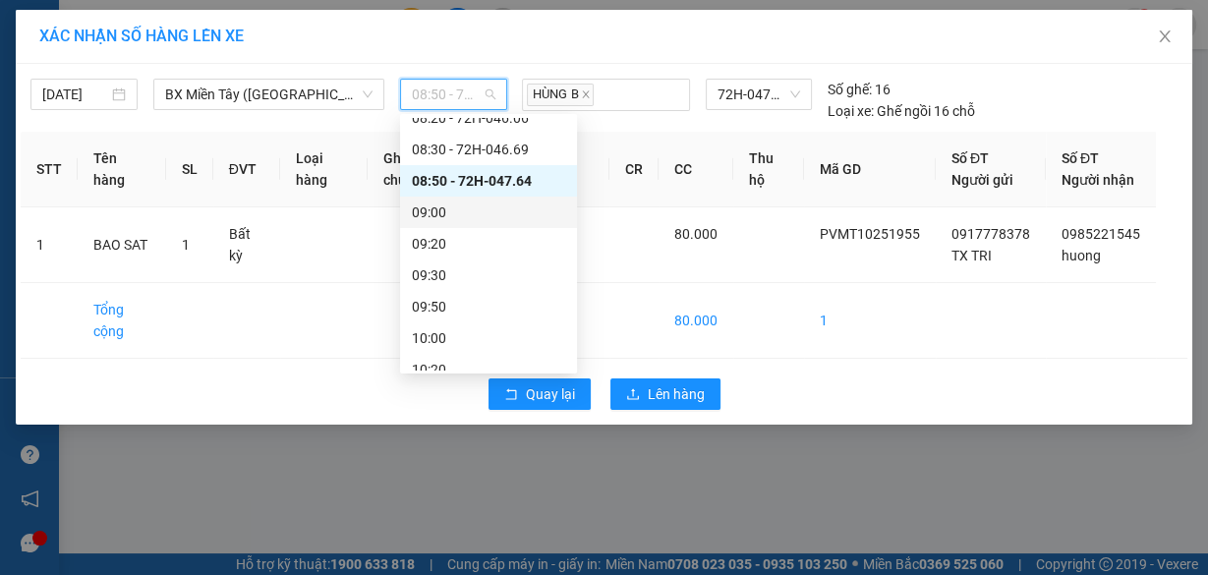
click at [462, 205] on div "09:00" at bounding box center [488, 213] width 153 height 22
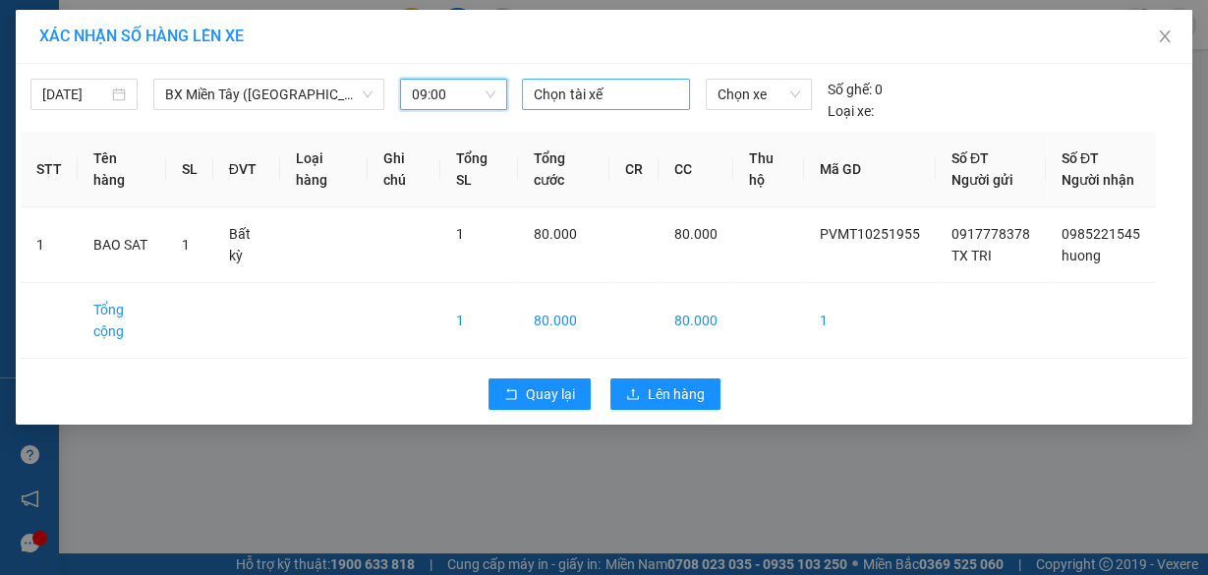
click at [606, 93] on div at bounding box center [605, 95] width 157 height 24
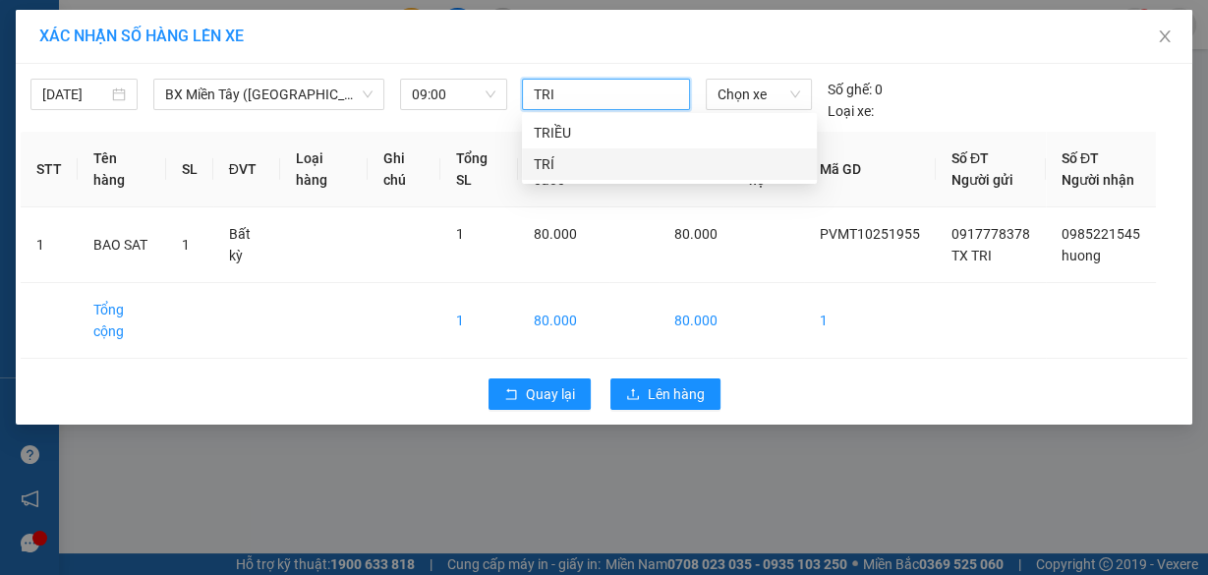
click at [589, 169] on div "TRÍ" at bounding box center [669, 164] width 271 height 22
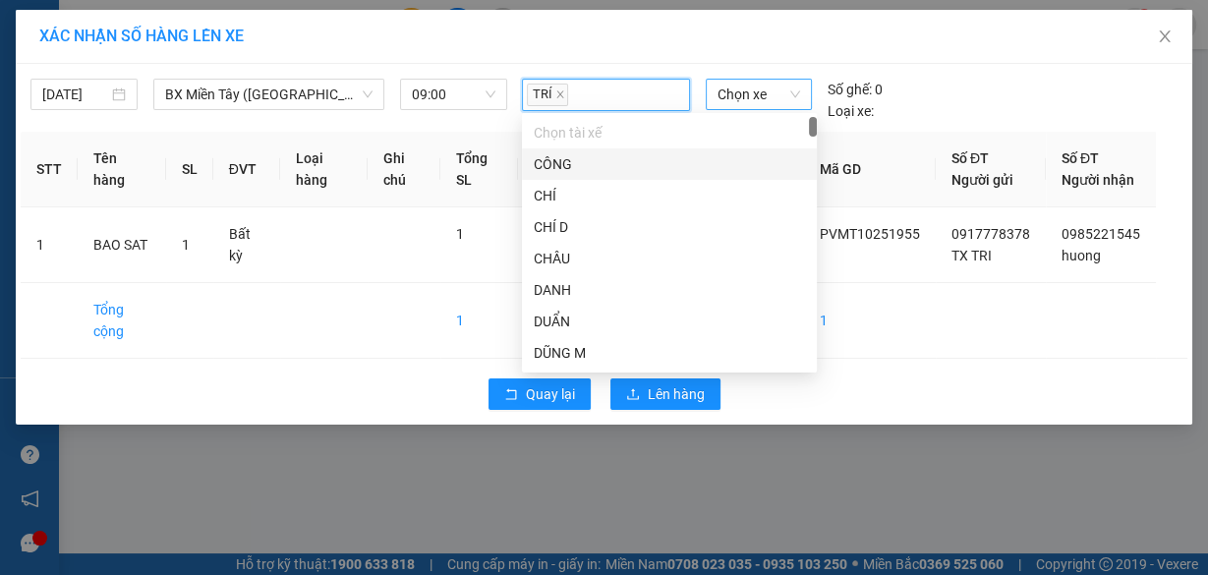
click at [766, 95] on span "Chọn xe" at bounding box center [759, 94] width 83 height 29
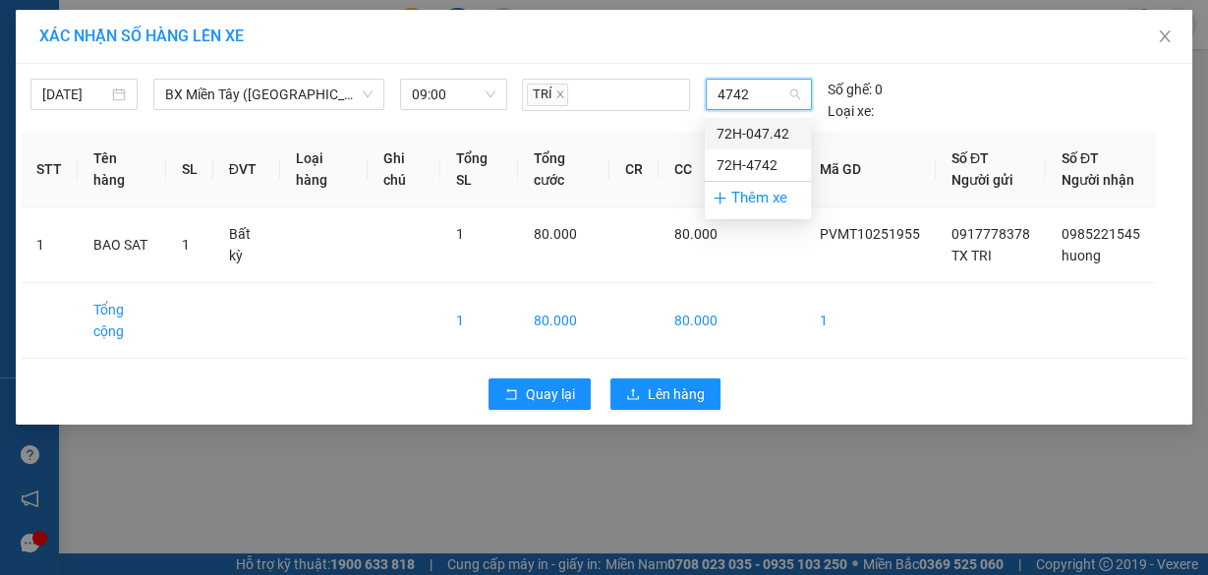
click at [772, 138] on div "72H-047.42" at bounding box center [758, 134] width 83 height 22
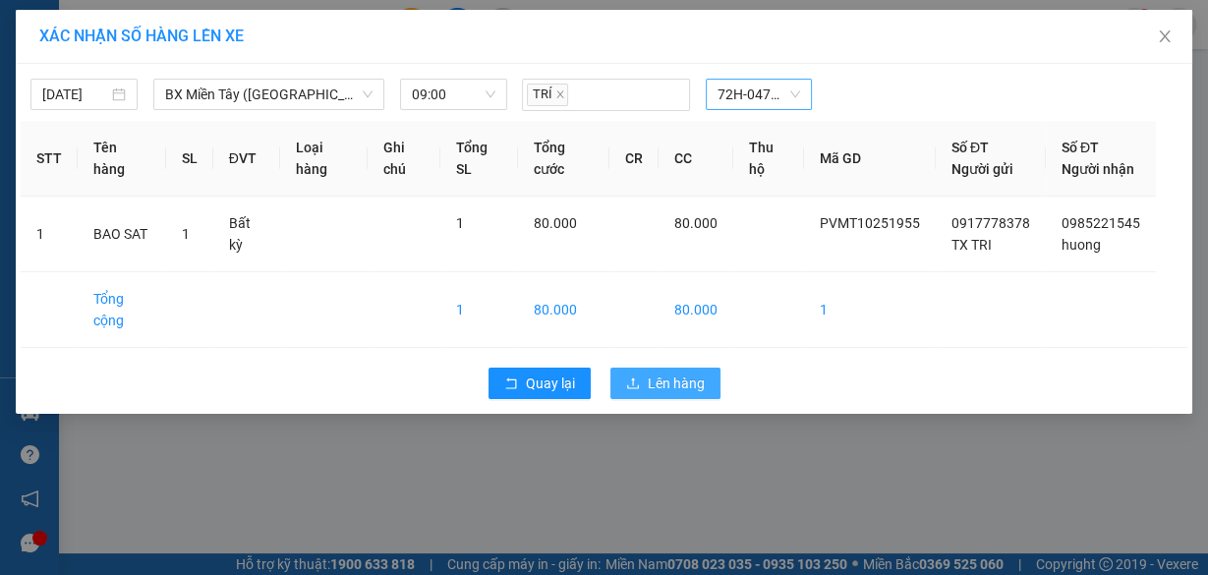
click at [697, 394] on span "Lên hàng" at bounding box center [676, 384] width 57 height 22
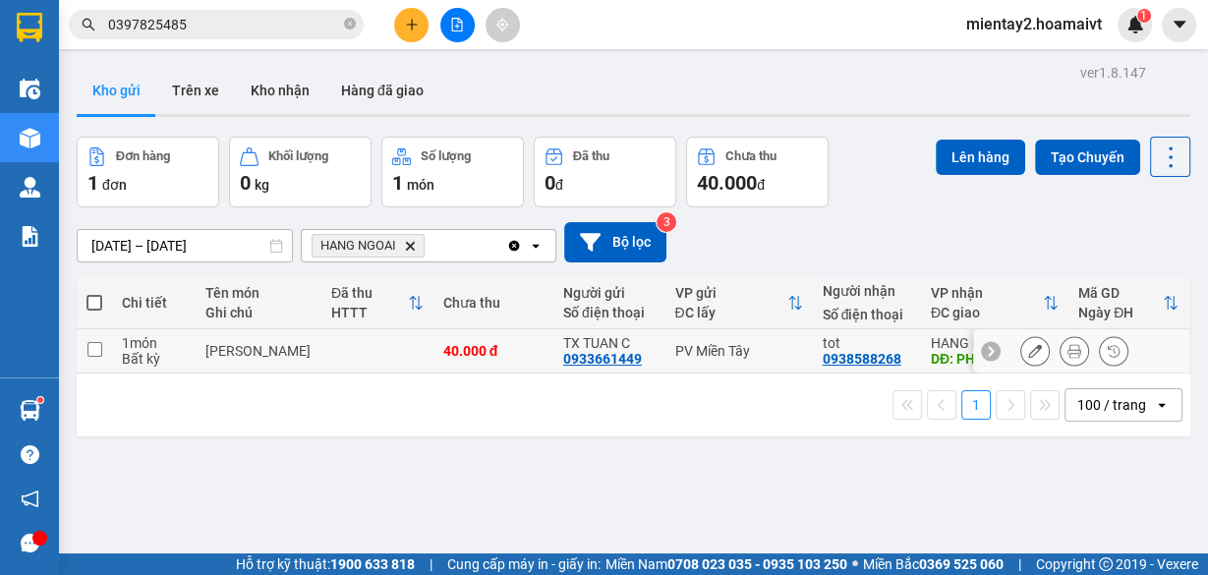
click at [376, 353] on td at bounding box center [377, 351] width 112 height 44
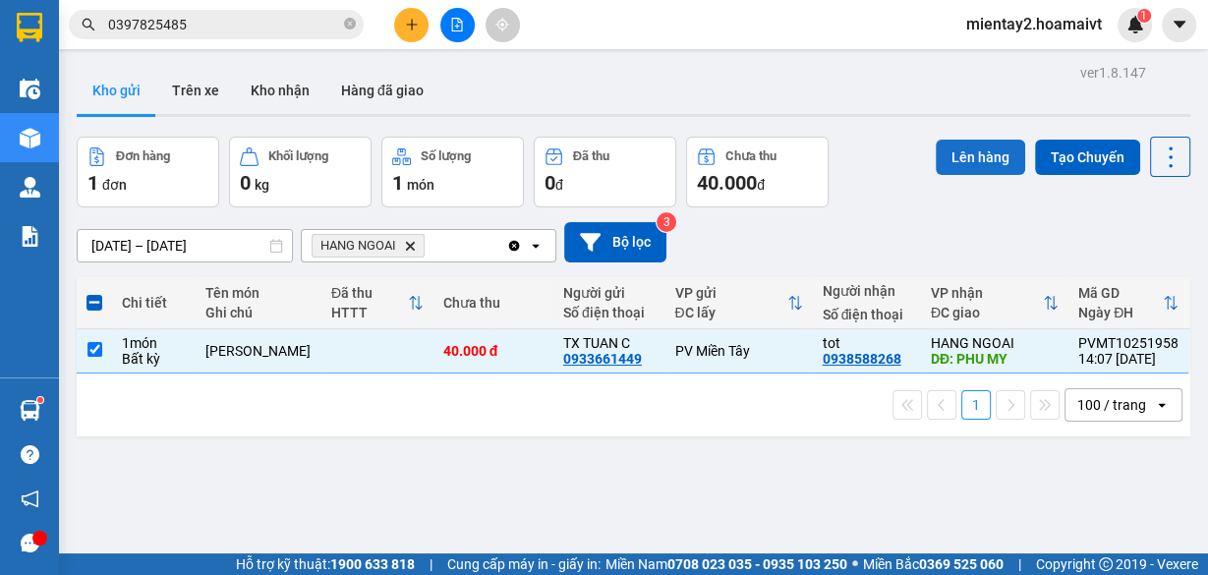
click at [937, 147] on button "Lên hàng" at bounding box center [980, 157] width 89 height 35
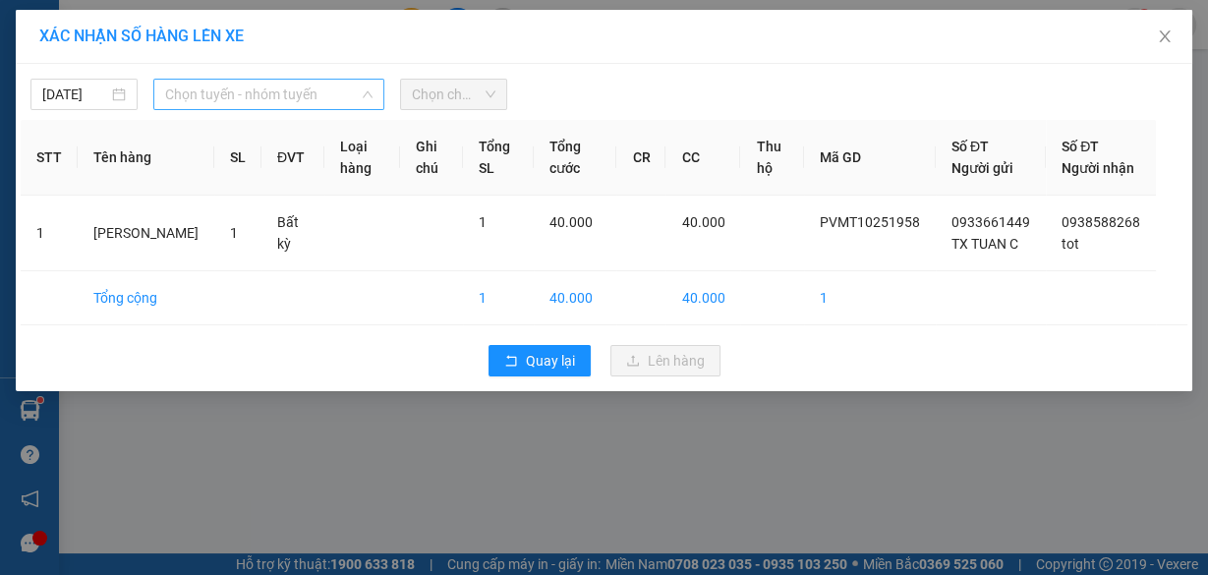
click at [306, 91] on span "Chọn tuyến - nhóm tuyến" at bounding box center [268, 94] width 207 height 29
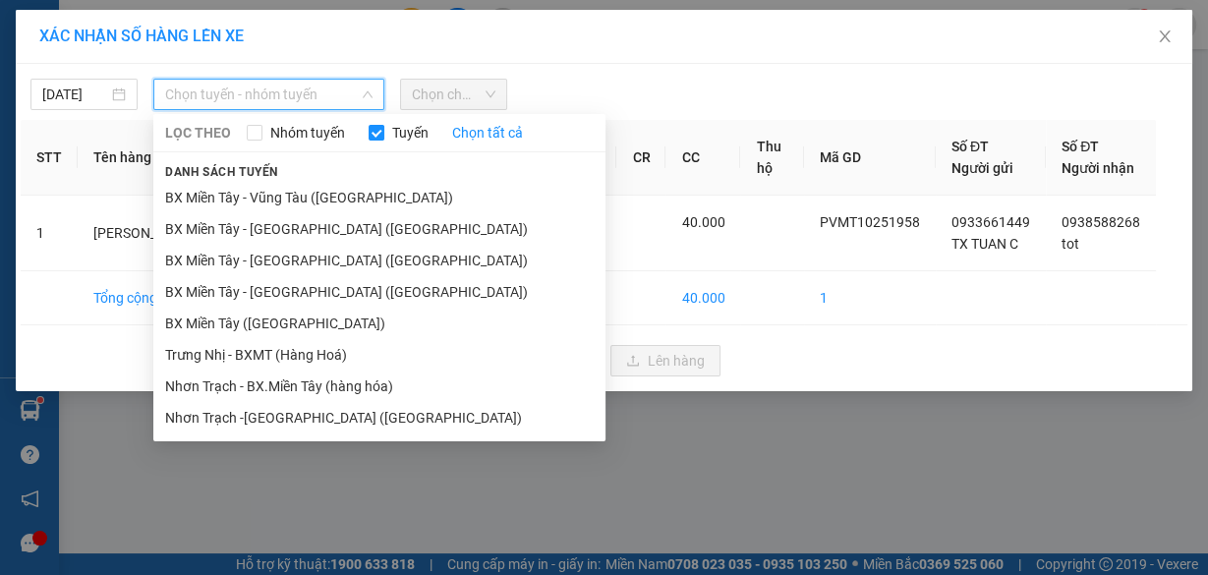
drag, startPoint x: 313, startPoint y: 320, endPoint x: 413, endPoint y: 152, distance: 194.9
click at [313, 320] on li "BX Miền Tây ([GEOGRAPHIC_DATA])" at bounding box center [379, 323] width 452 height 31
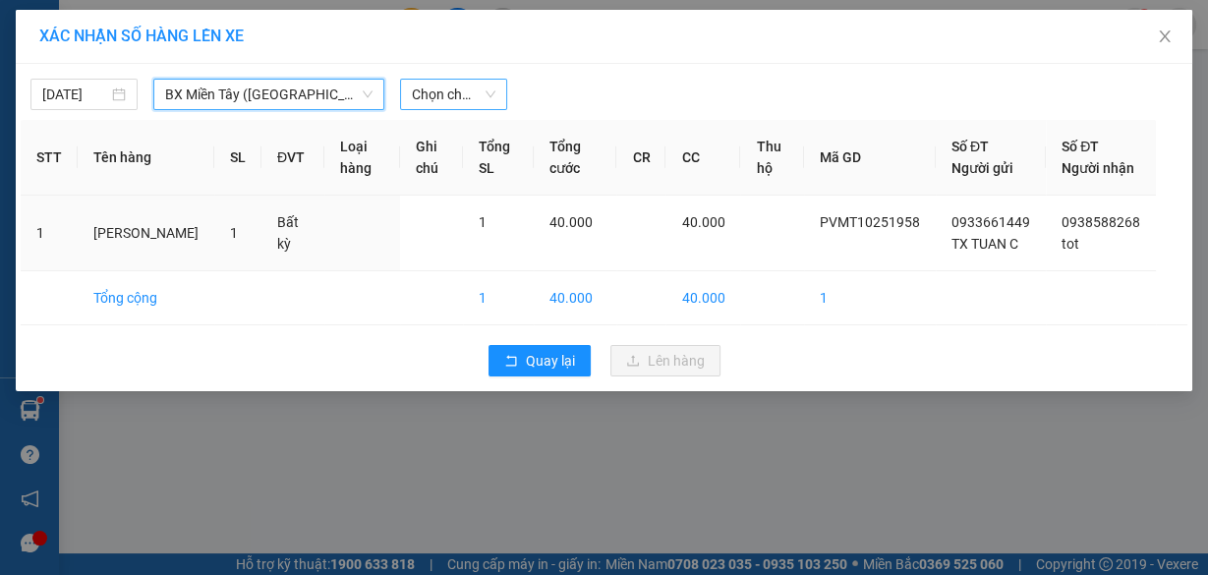
click at [458, 97] on span "Chọn chuyến" at bounding box center [454, 94] width 84 height 29
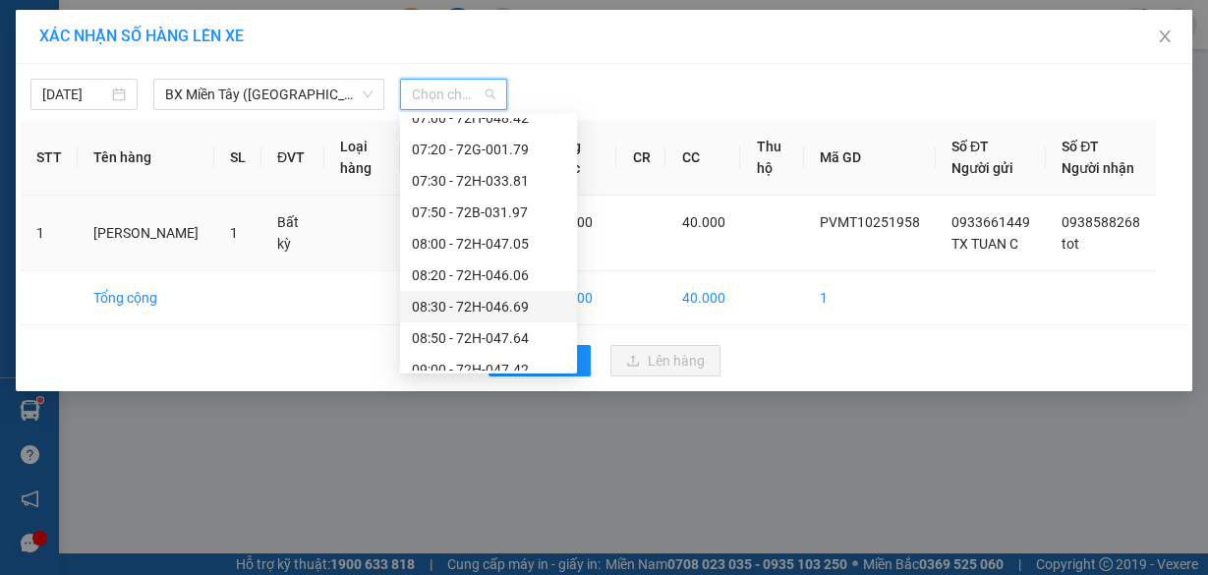
scroll to position [472, 0]
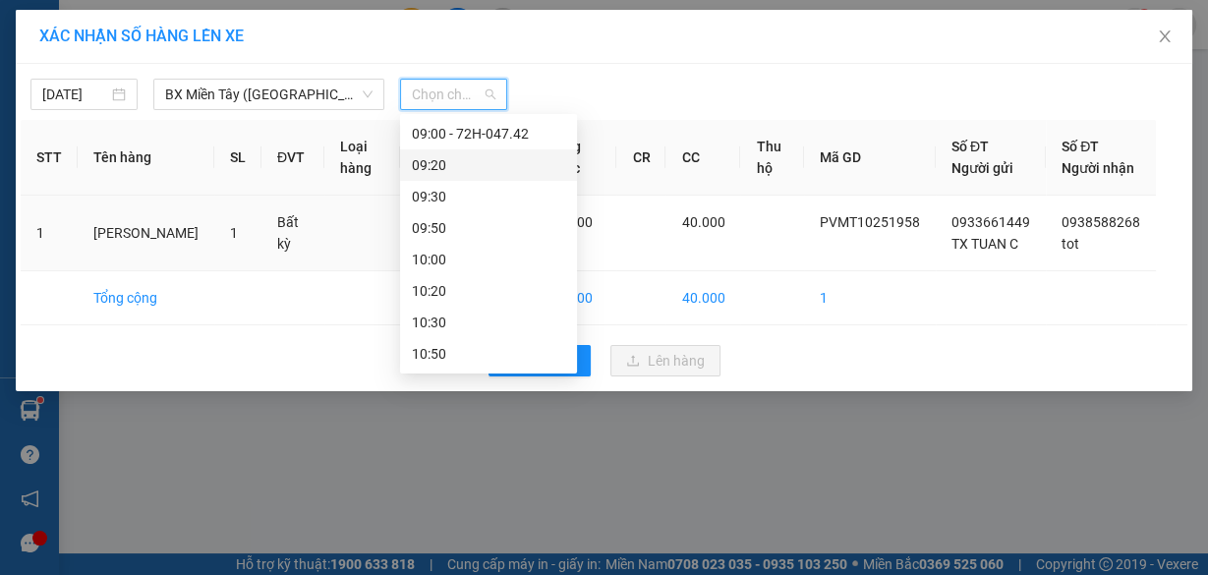
click at [478, 166] on div "09:20" at bounding box center [488, 165] width 153 height 22
click at [476, 163] on th "Tổng SL" at bounding box center [498, 158] width 70 height 76
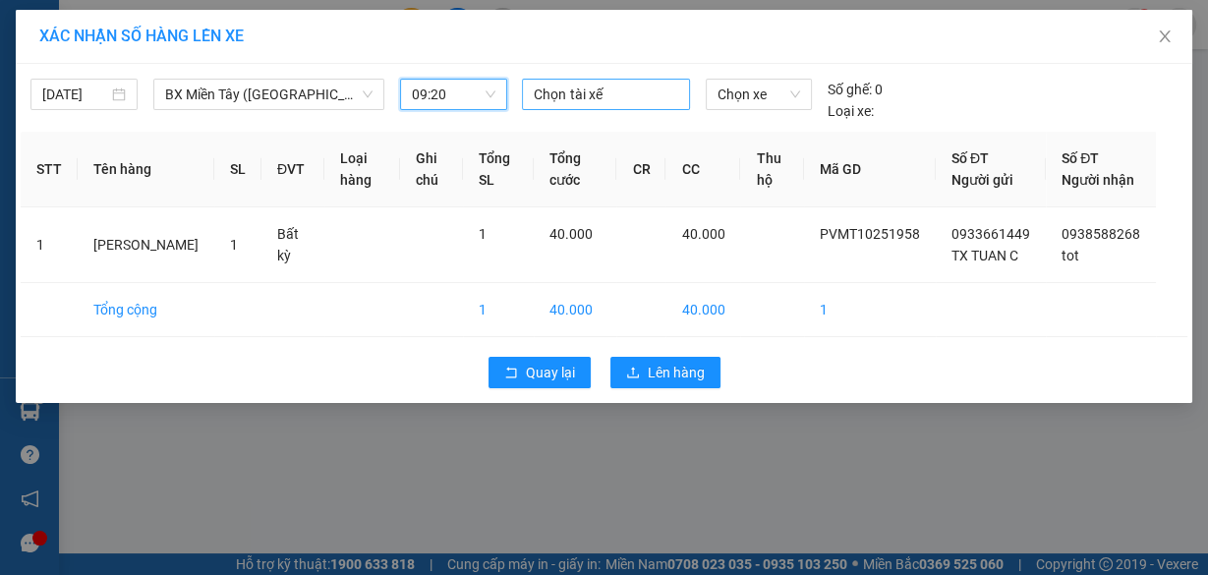
click at [599, 79] on div "Chọn tài xế" at bounding box center [605, 94] width 167 height 31
click at [602, 84] on div at bounding box center [605, 95] width 157 height 24
click at [604, 84] on div at bounding box center [605, 95] width 157 height 24
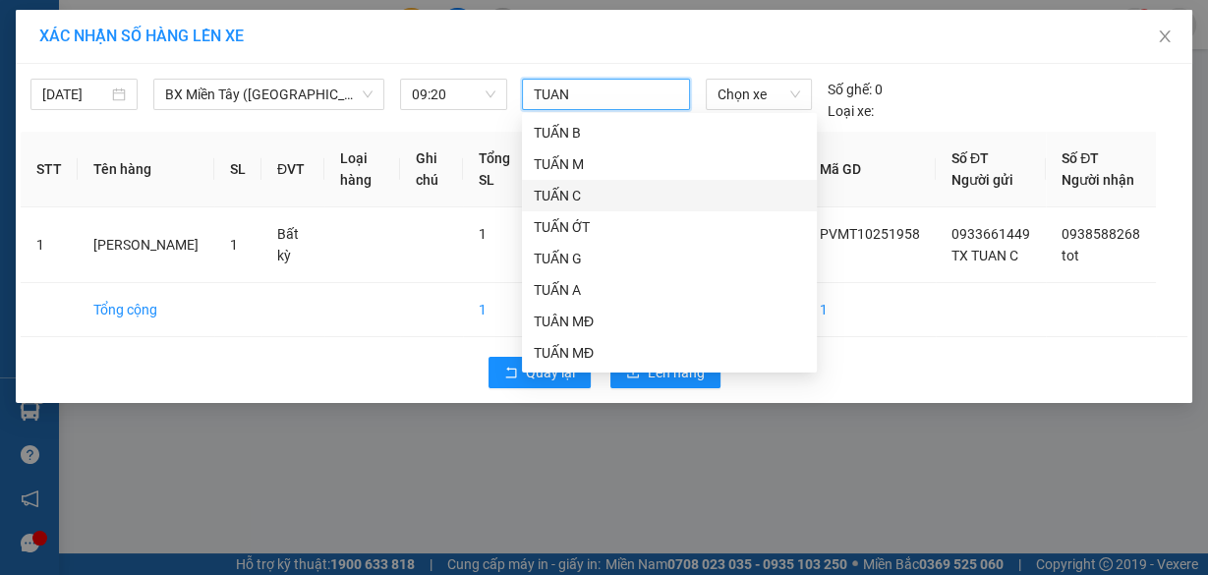
click at [578, 188] on div "TUẤN C" at bounding box center [669, 196] width 271 height 22
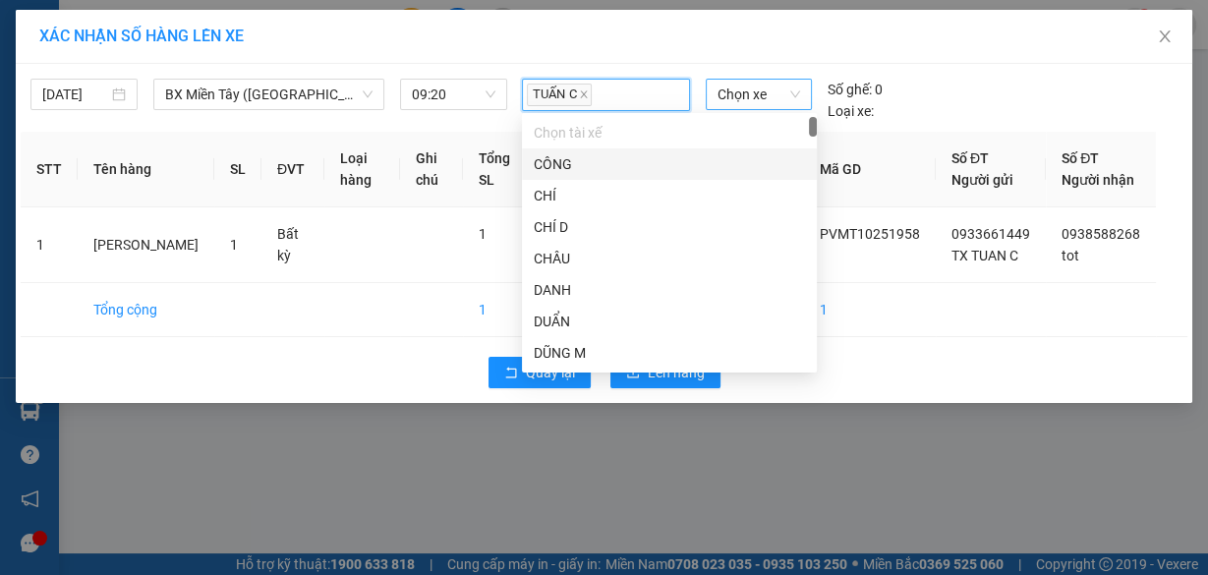
click at [758, 91] on span "Chọn xe" at bounding box center [759, 94] width 83 height 29
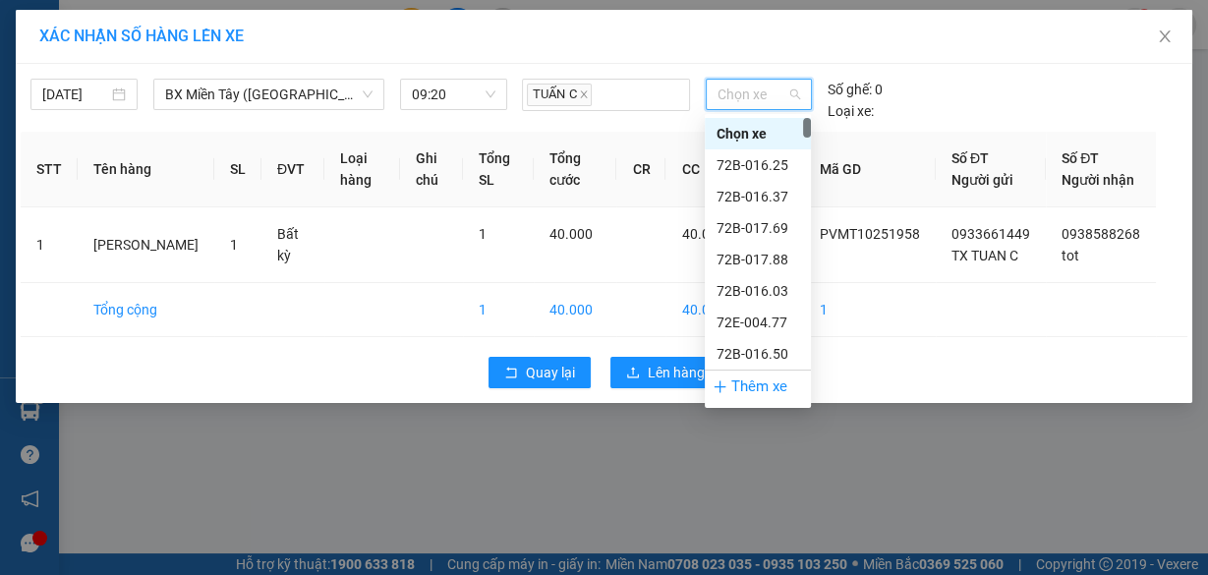
click at [758, 91] on span "Chọn xe" at bounding box center [759, 94] width 83 height 29
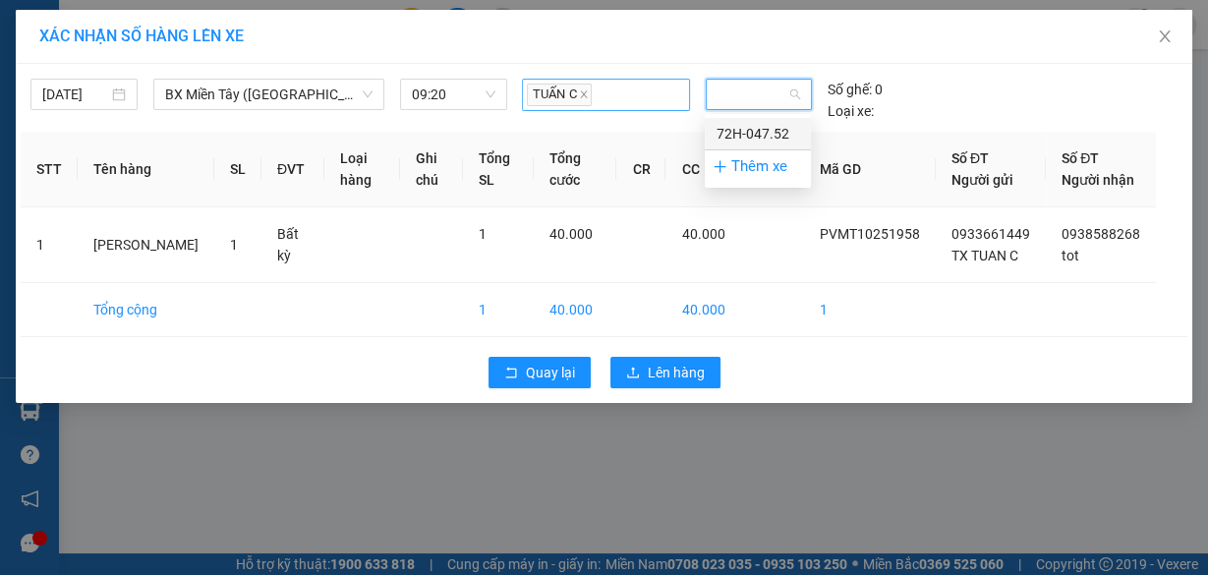
click at [651, 85] on div "TUẤN C" at bounding box center [605, 95] width 157 height 29
click at [793, 91] on span "Chọn xe" at bounding box center [759, 94] width 83 height 29
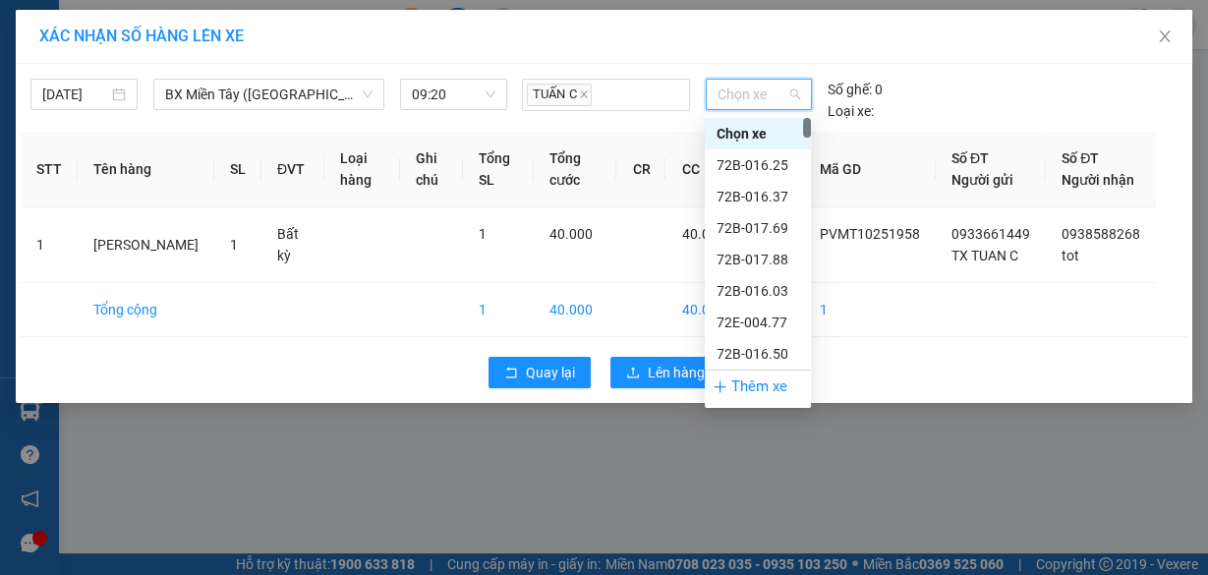
click at [793, 91] on span "Chọn xe" at bounding box center [759, 94] width 83 height 29
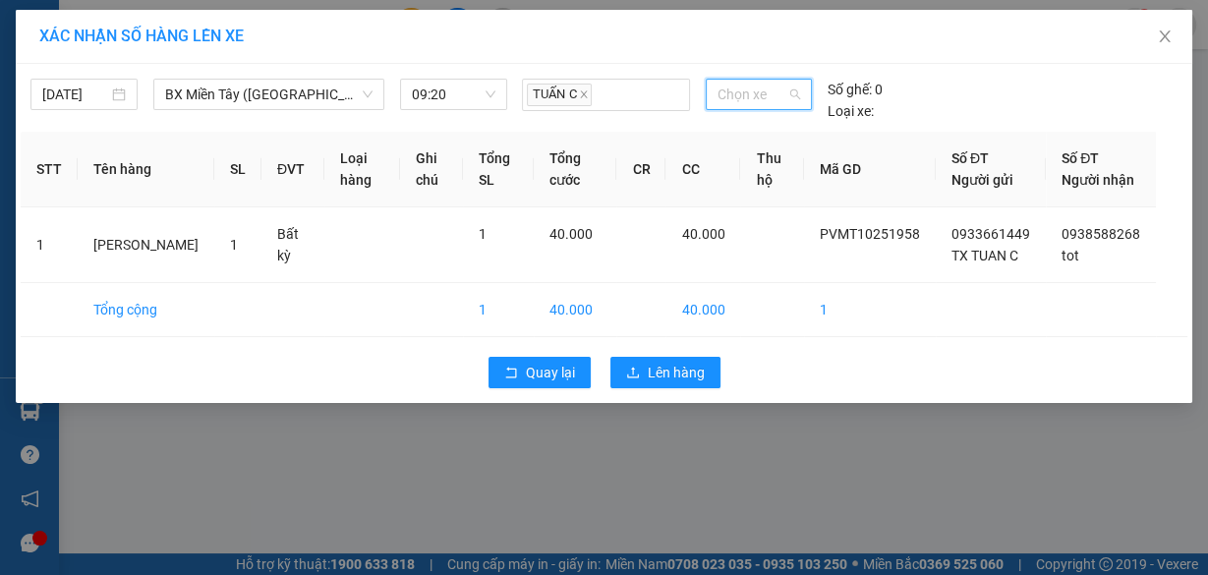
click at [753, 93] on span "Chọn xe" at bounding box center [759, 94] width 83 height 29
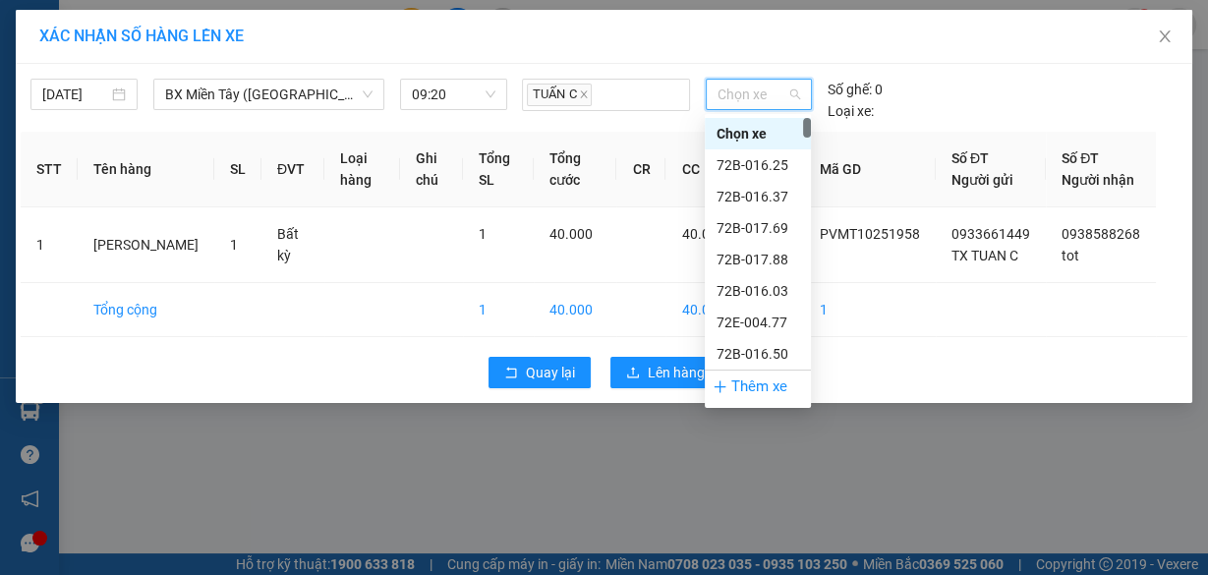
click at [753, 93] on span "Chọn xe" at bounding box center [759, 94] width 83 height 29
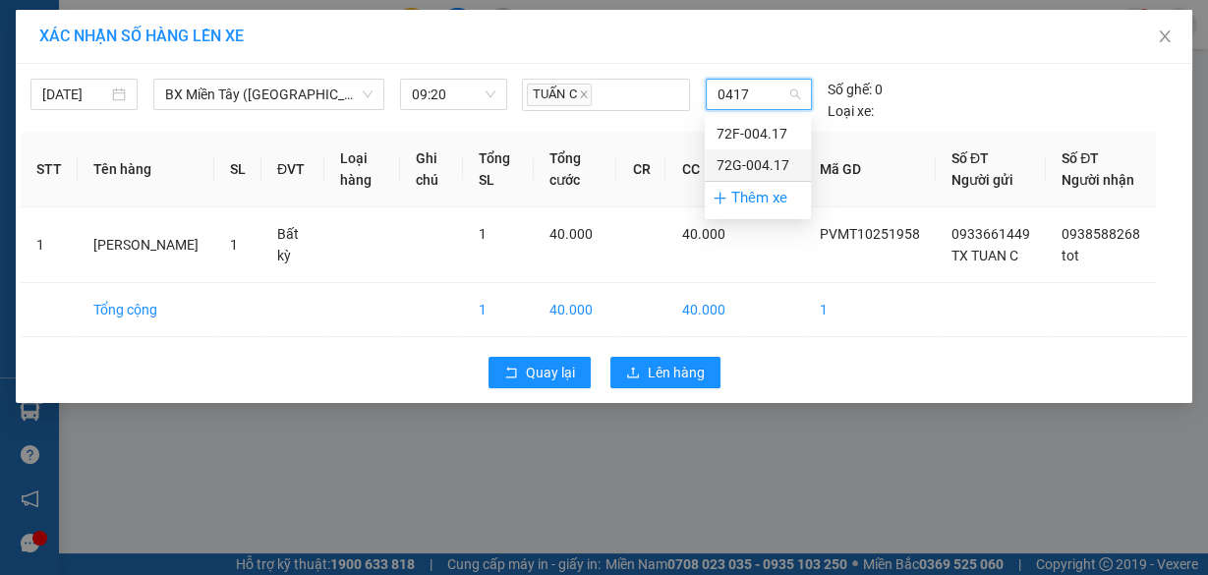
click at [760, 170] on div "72G-004.17" at bounding box center [758, 165] width 83 height 22
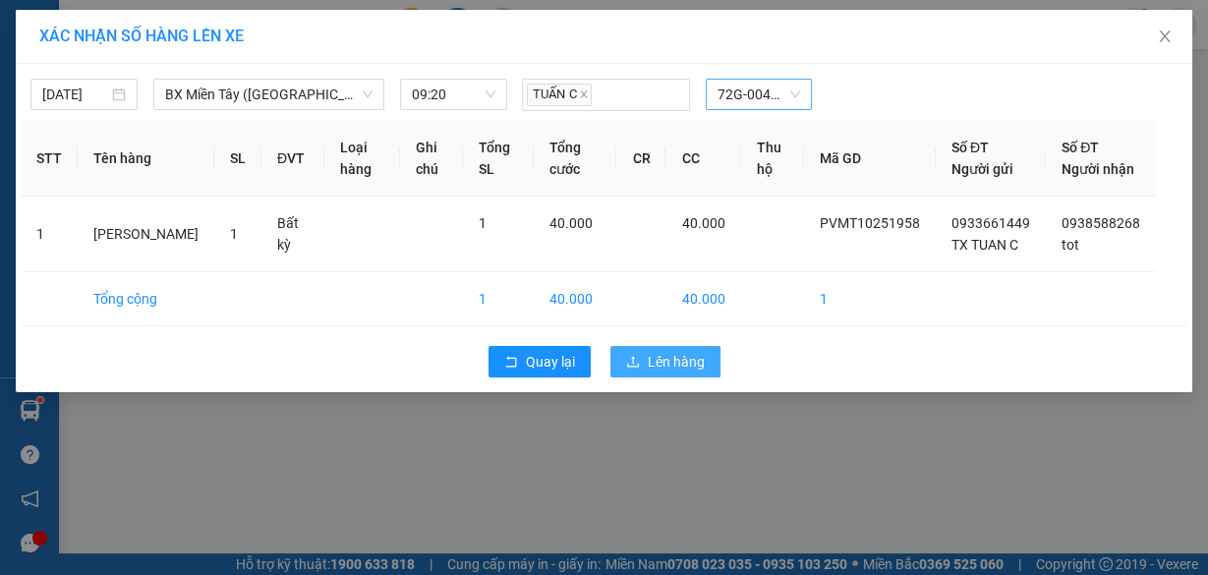
click at [684, 373] on span "Lên hàng" at bounding box center [676, 362] width 57 height 22
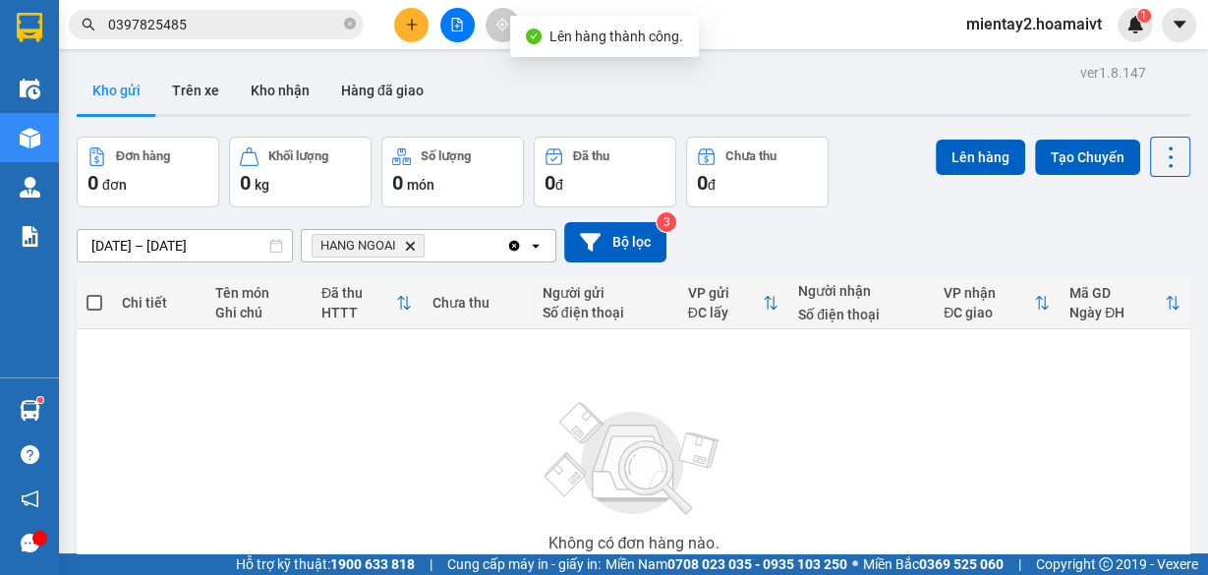
click at [277, 78] on button "Kho nhận" at bounding box center [280, 90] width 90 height 47
click at [278, 91] on button "Kho nhận" at bounding box center [280, 90] width 90 height 47
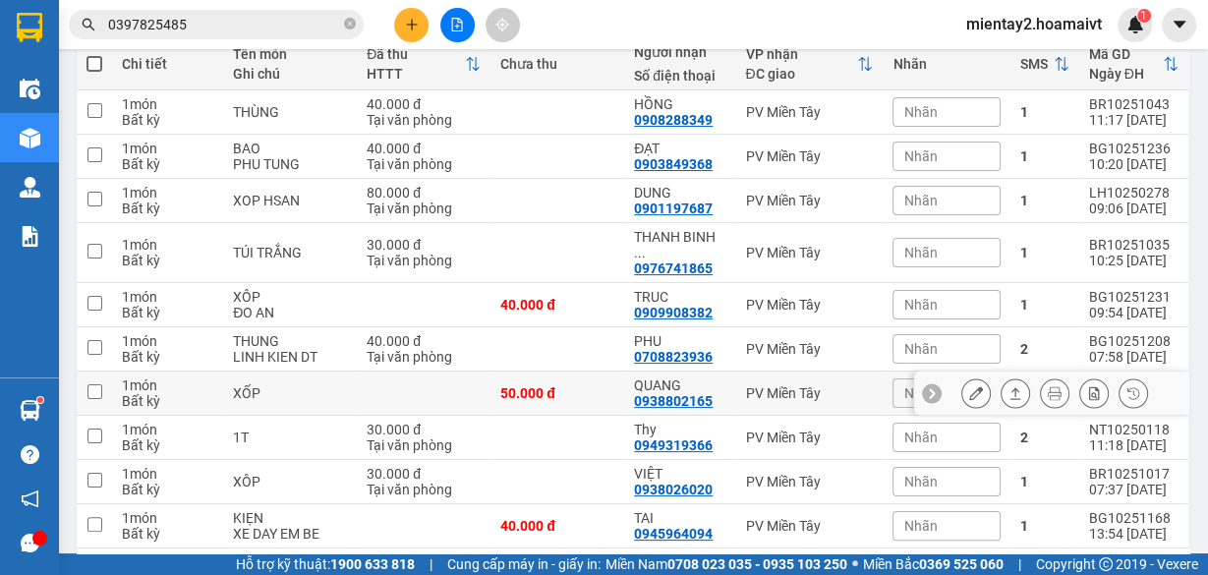
scroll to position [221, 0]
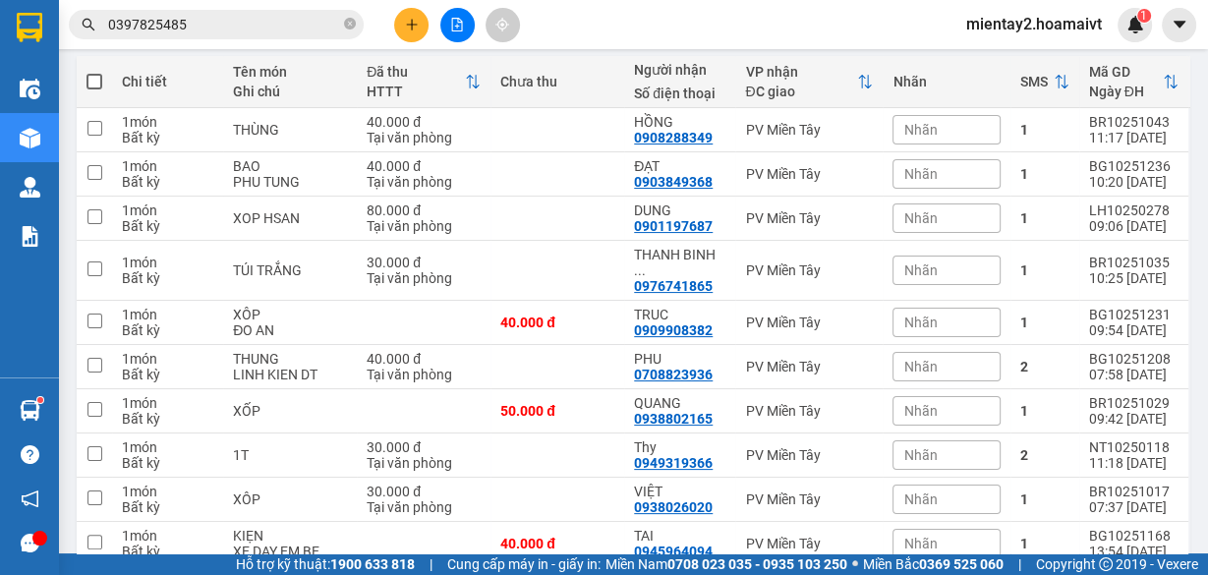
click at [405, 13] on button at bounding box center [411, 25] width 34 height 34
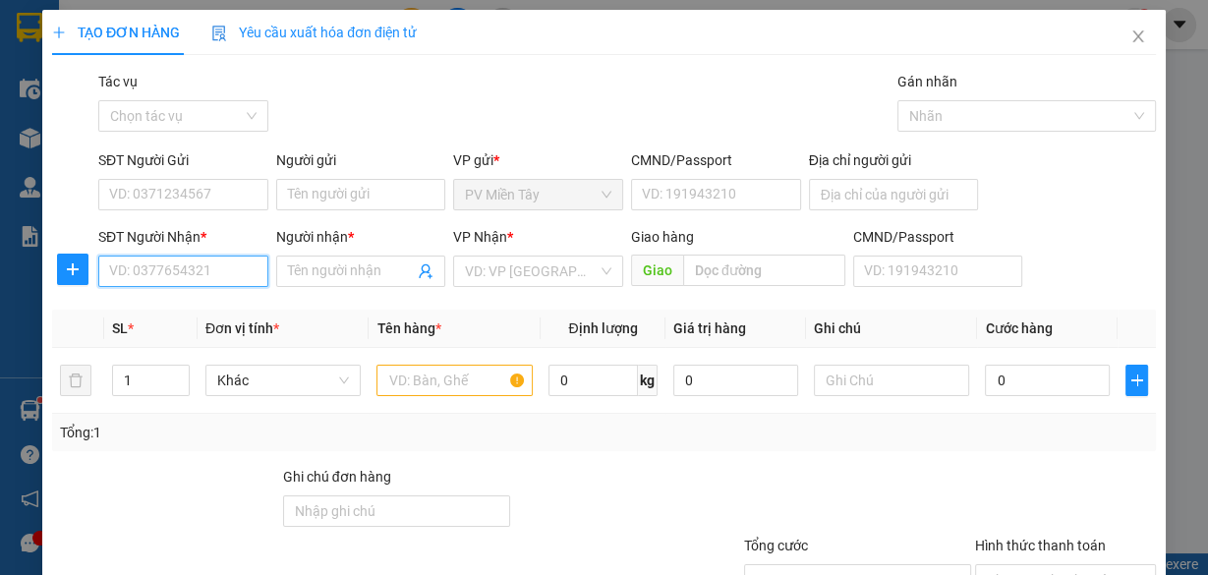
click at [214, 263] on input "SĐT Người Nhận *" at bounding box center [183, 271] width 170 height 31
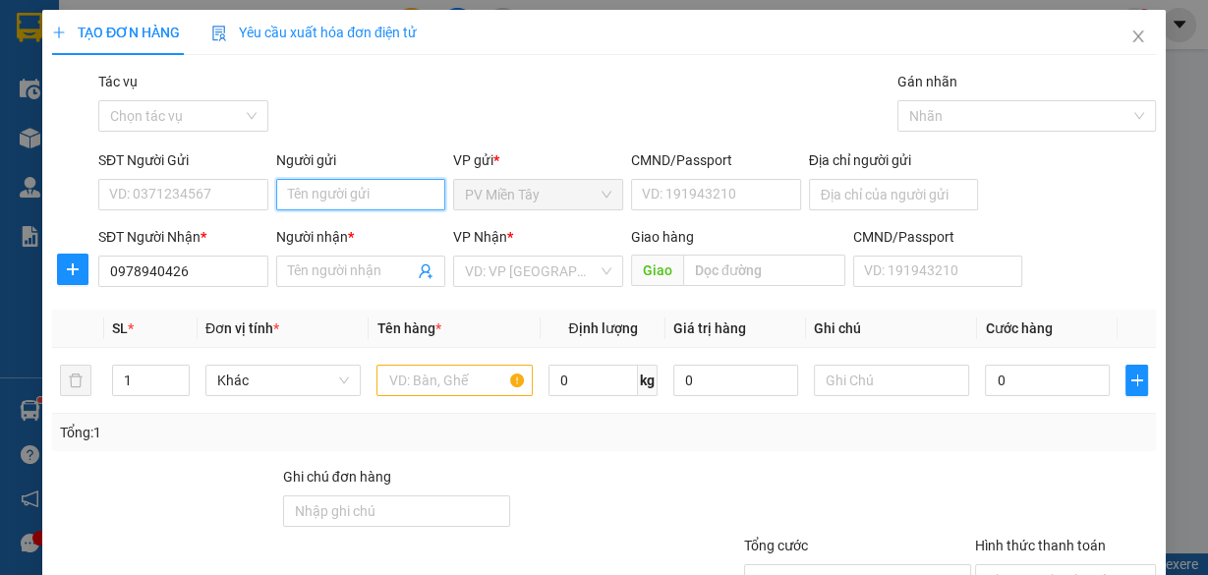
click at [324, 197] on input "Người gửi" at bounding box center [361, 194] width 170 height 31
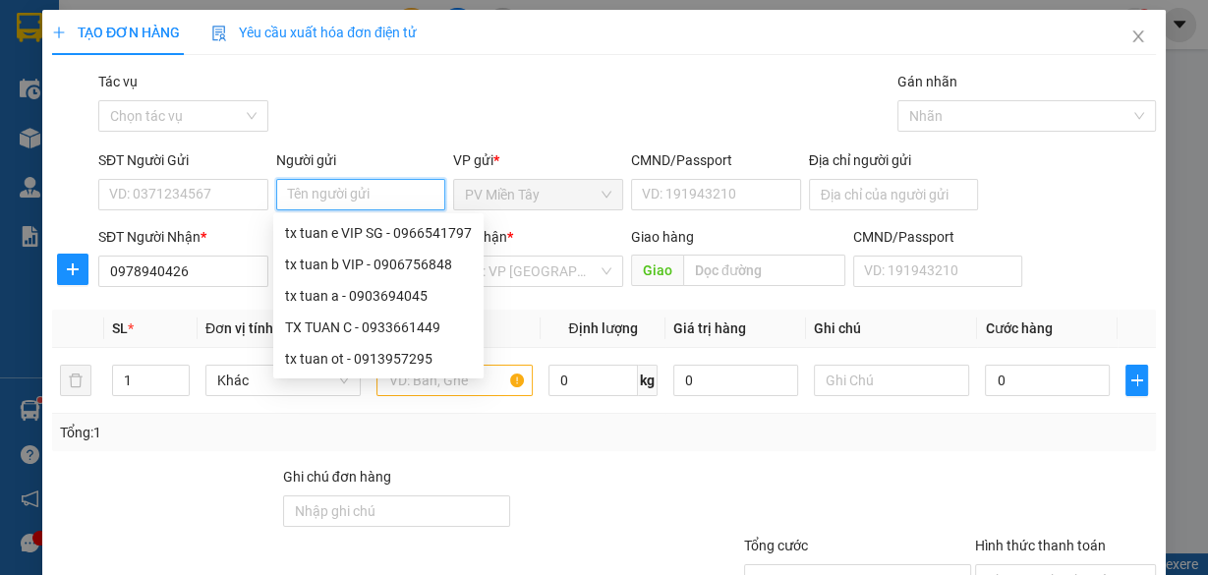
click at [375, 193] on input "Người gửi" at bounding box center [361, 194] width 170 height 31
click at [402, 327] on div "TX TUAN C - 0933661449" at bounding box center [378, 328] width 187 height 22
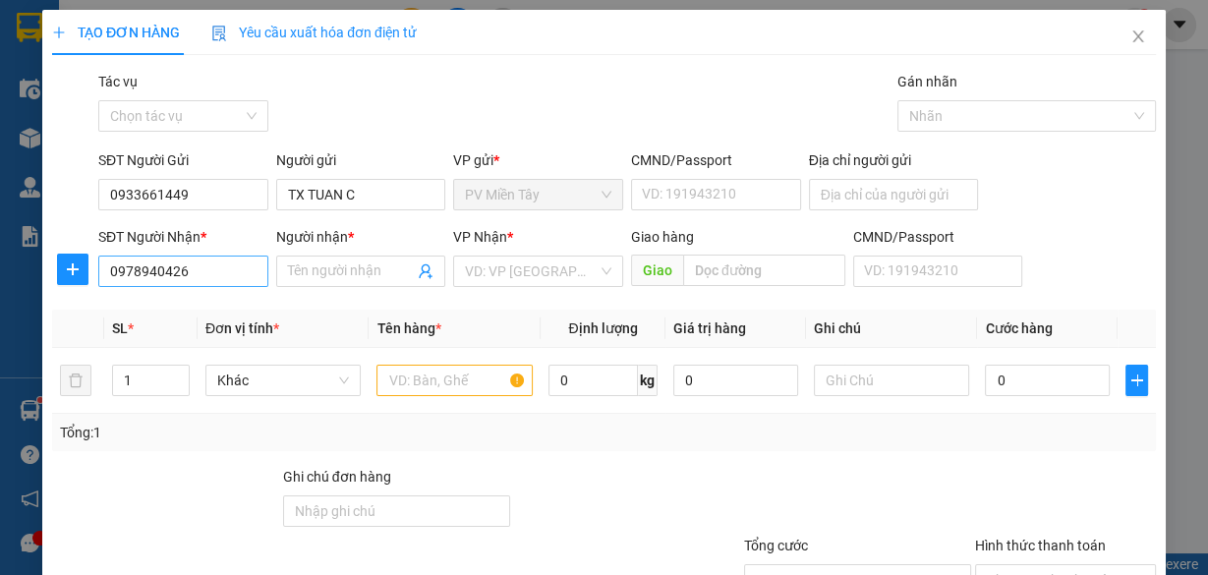
drag, startPoint x: 232, startPoint y: 248, endPoint x: 212, endPoint y: 268, distance: 28.5
click at [220, 262] on div "SĐT Người Nhận * 0978940426" at bounding box center [183, 260] width 170 height 69
click at [212, 268] on input "0978940426" at bounding box center [183, 271] width 170 height 31
click at [380, 263] on input "Người nhận *" at bounding box center [351, 272] width 127 height 22
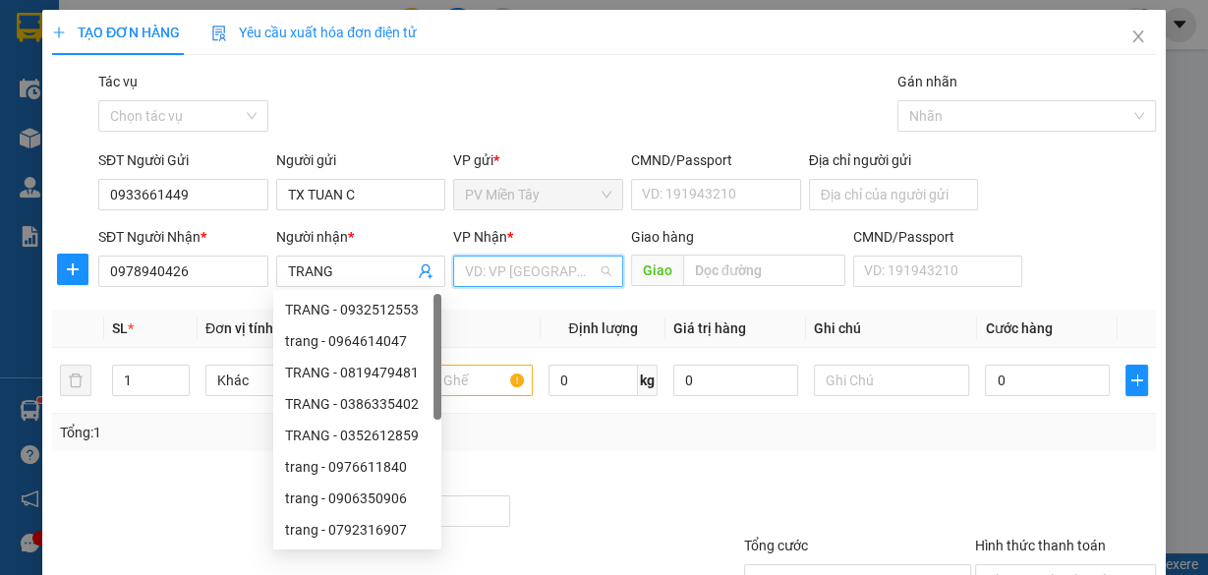
click at [533, 276] on input "search" at bounding box center [531, 271] width 133 height 29
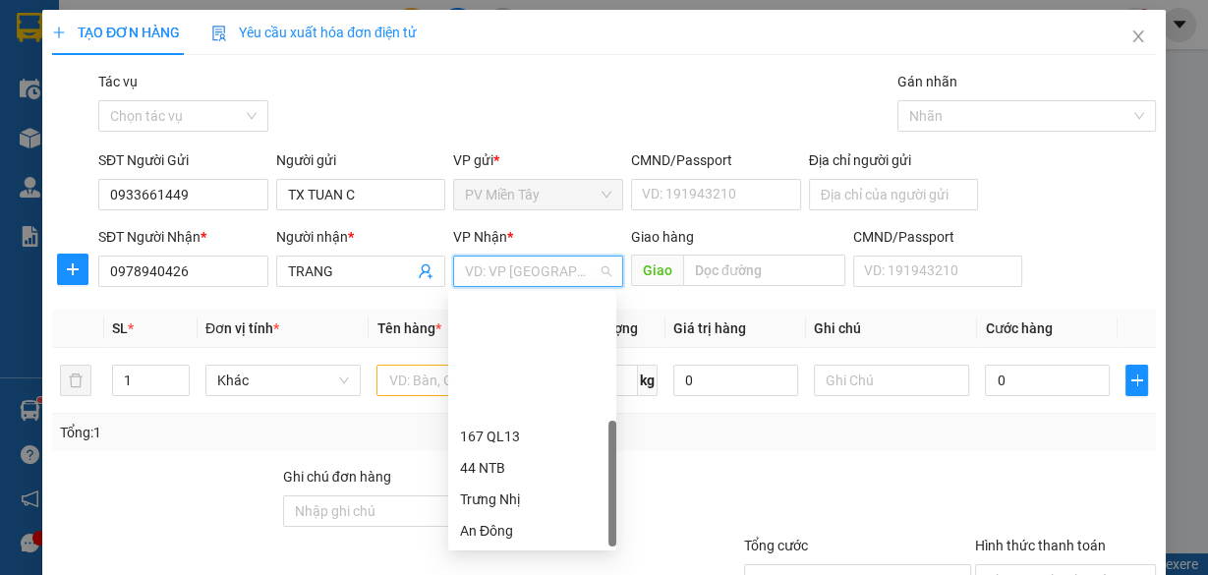
scroll to position [157, 0]
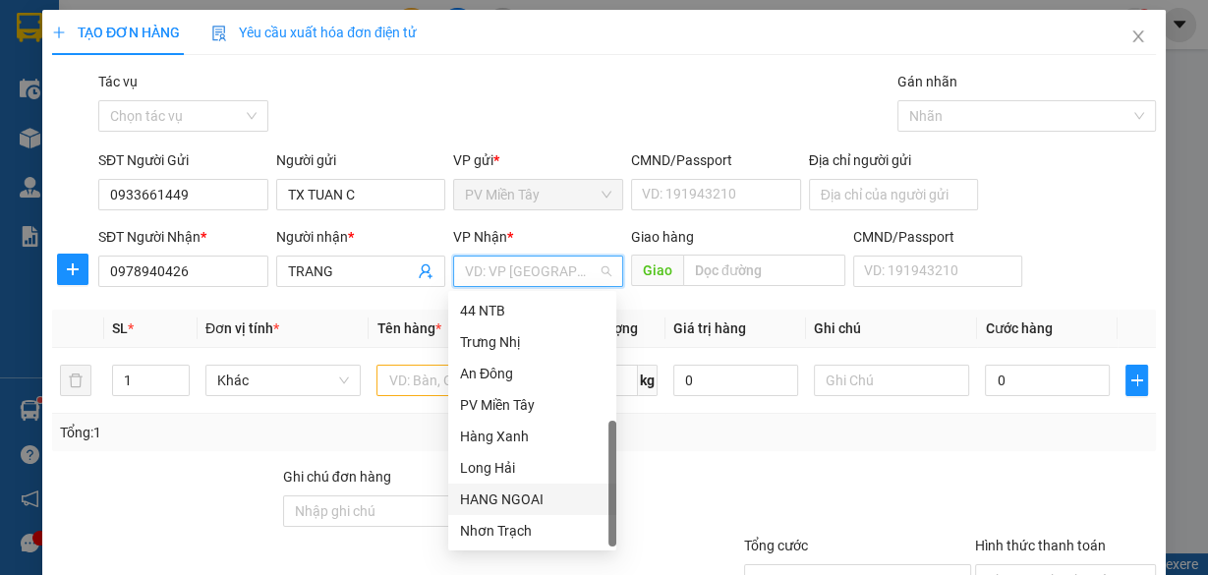
click at [535, 498] on div "HANG NGOAI" at bounding box center [532, 500] width 145 height 22
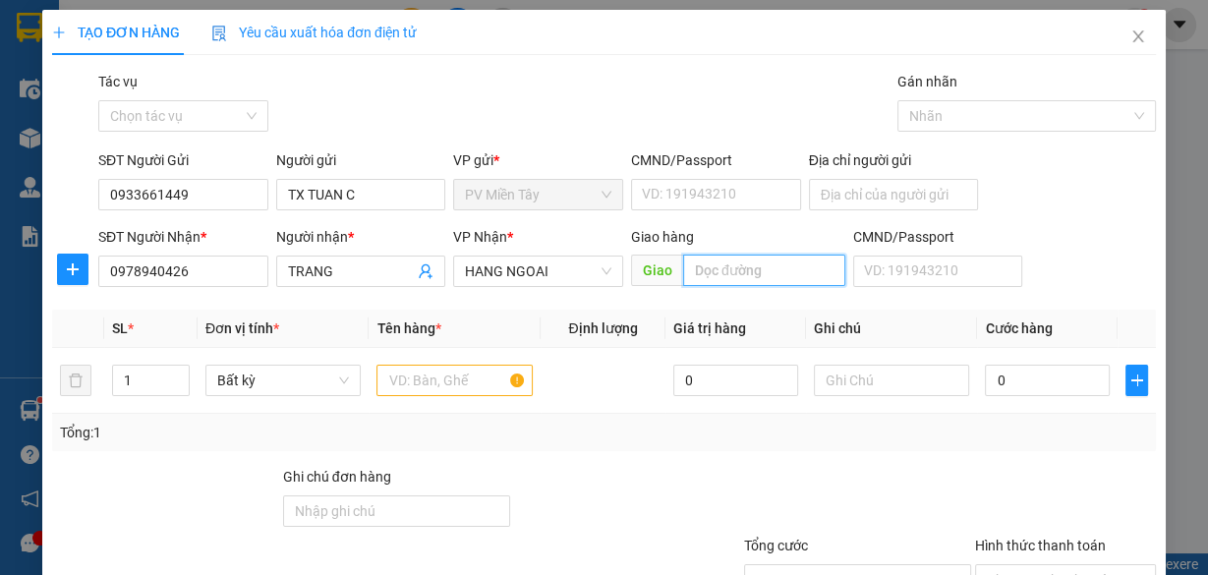
click at [721, 284] on input "text" at bounding box center [764, 270] width 162 height 31
click at [414, 397] on div at bounding box center [455, 380] width 156 height 39
click at [423, 381] on input "text" at bounding box center [455, 380] width 156 height 31
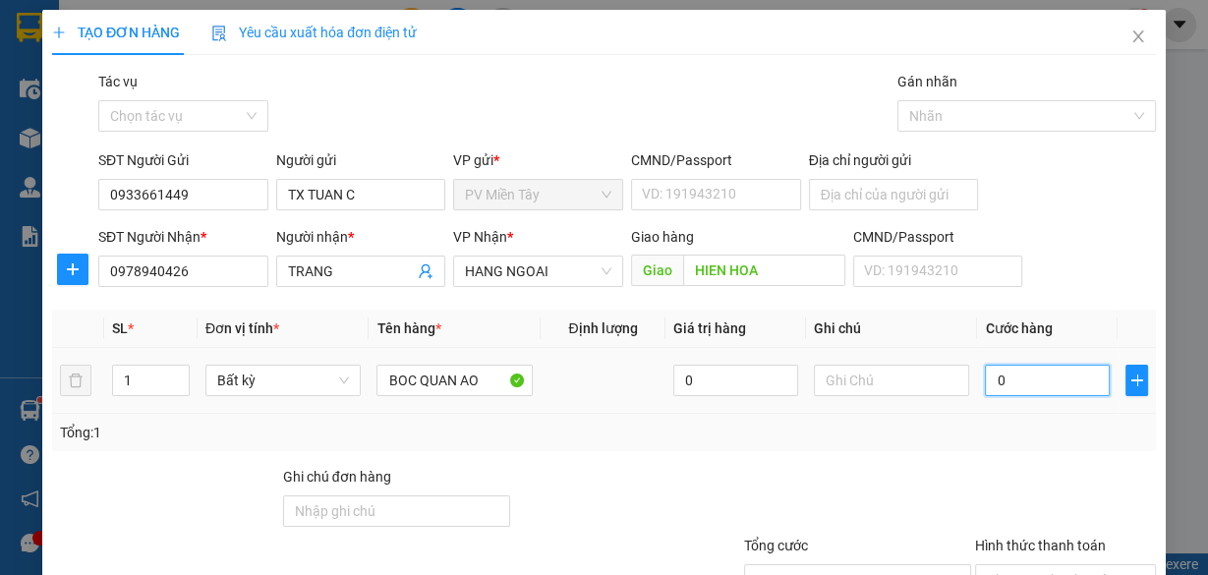
click at [1023, 386] on input "0" at bounding box center [1047, 380] width 125 height 31
click at [983, 452] on div "Transit Pickup Surcharge Ids Transit Deliver Surcharge Ids Transit Deliver Surc…" at bounding box center [604, 380] width 1104 height 618
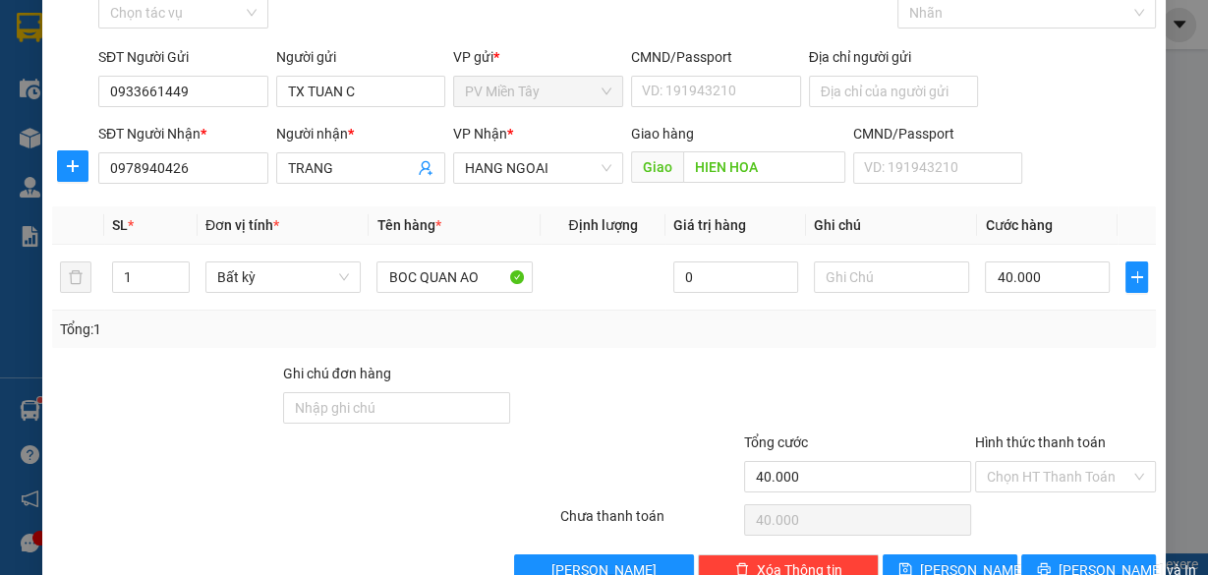
scroll to position [149, 0]
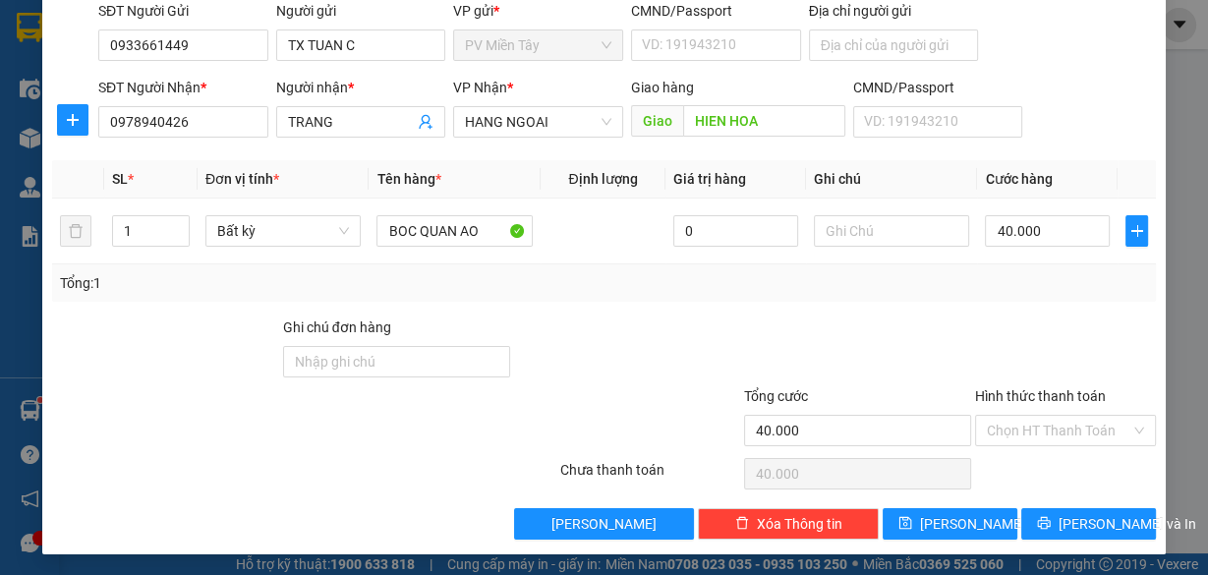
drag, startPoint x: 982, startPoint y: 319, endPoint x: 1075, endPoint y: 409, distance: 129.3
click at [982, 319] on div at bounding box center [1065, 351] width 185 height 69
click at [1082, 429] on input "Hình thức thanh toán" at bounding box center [1059, 430] width 144 height 29
click at [1037, 333] on div at bounding box center [1065, 351] width 185 height 69
click at [1122, 520] on button "[PERSON_NAME] và In" at bounding box center [1088, 523] width 135 height 31
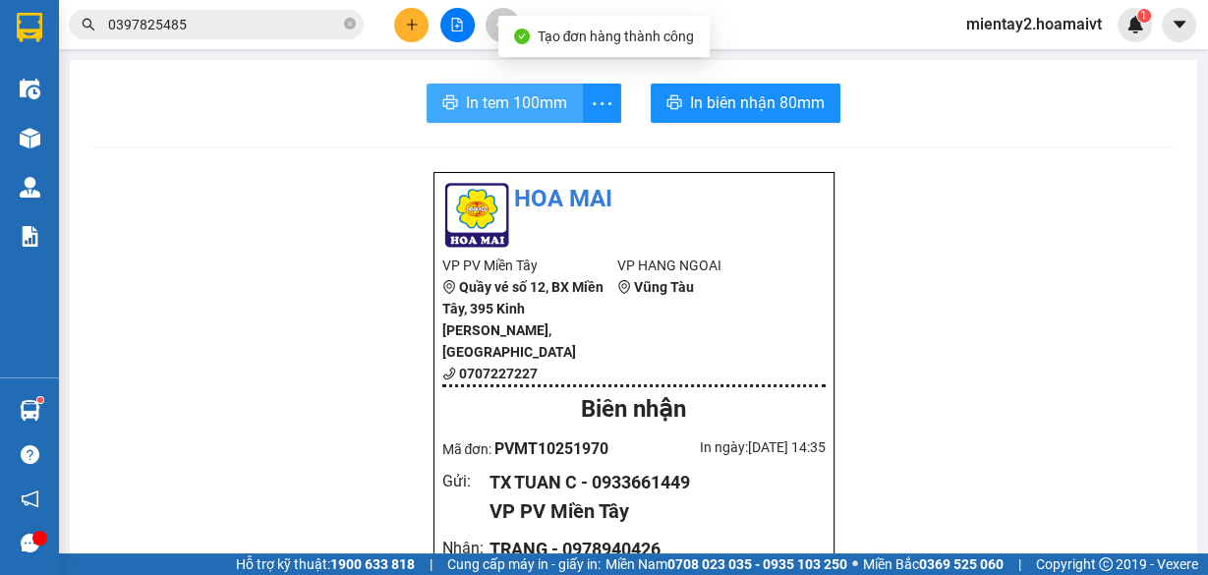
click at [486, 88] on button "In tem 100mm" at bounding box center [505, 103] width 156 height 39
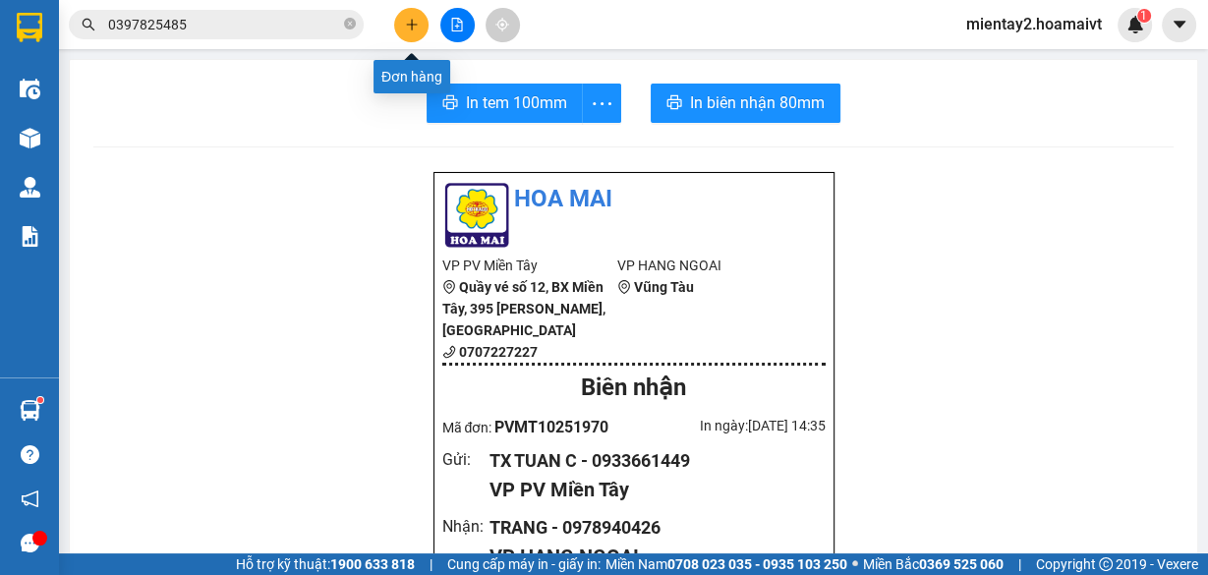
click at [409, 35] on button at bounding box center [411, 25] width 34 height 34
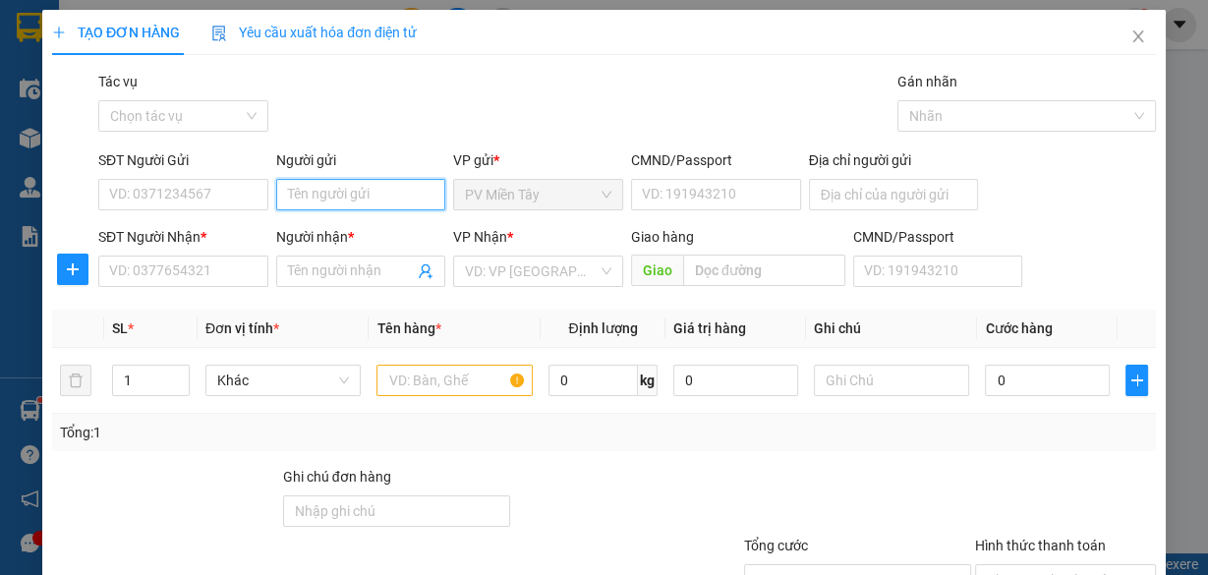
click at [343, 192] on input "Người gửi" at bounding box center [361, 194] width 170 height 31
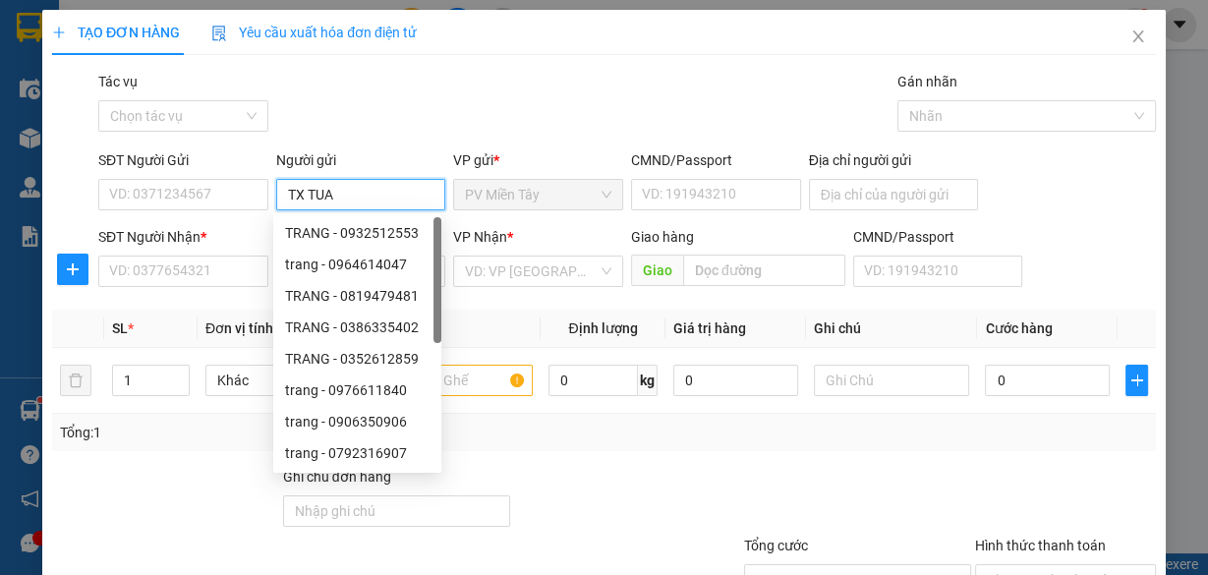
type input "TX TUAN"
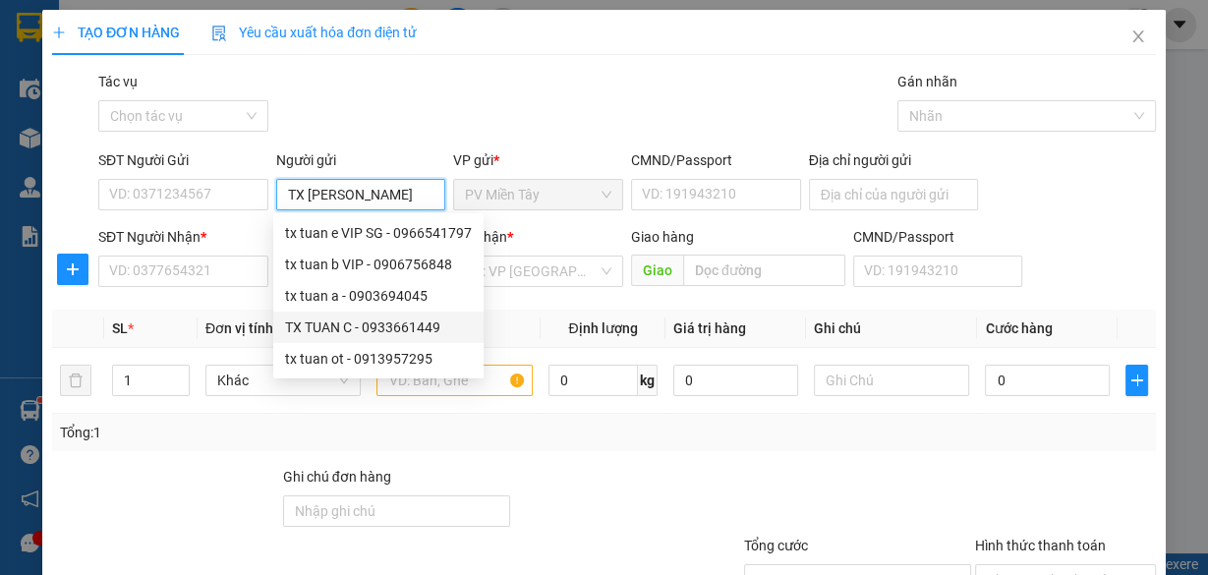
click at [366, 334] on div "TX TUAN C - 0933661449" at bounding box center [378, 328] width 187 height 22
type input "0933661449"
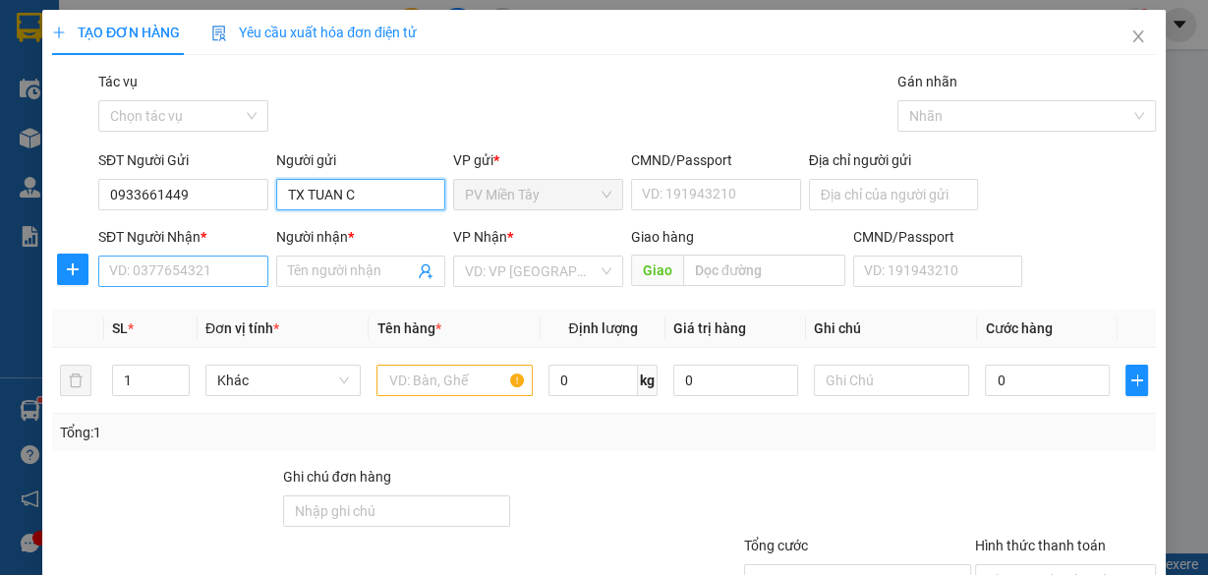
type input "TX TUAN C"
click at [190, 260] on input "SĐT Người Nhận *" at bounding box center [183, 271] width 170 height 31
paste input "0908420345"
type input "0908420345"
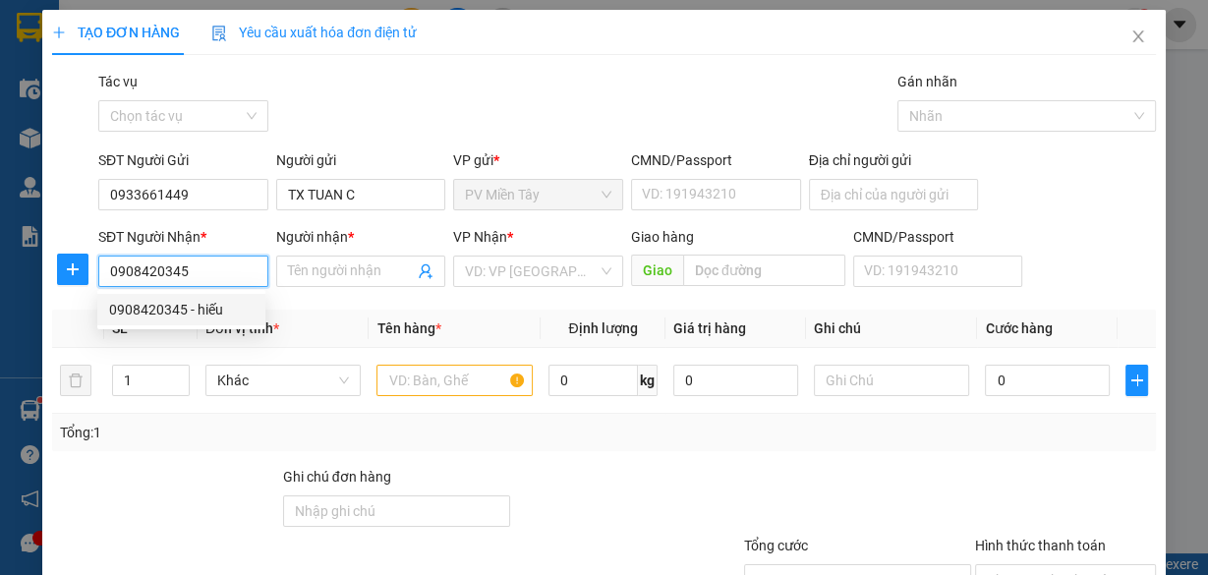
click at [196, 279] on input "0908420345" at bounding box center [183, 271] width 170 height 31
click at [202, 308] on div "0908420345 - hiếu" at bounding box center [181, 310] width 145 height 22
type input "0773998393 phuoc"
type input "hiếu"
type input "PHU MY"
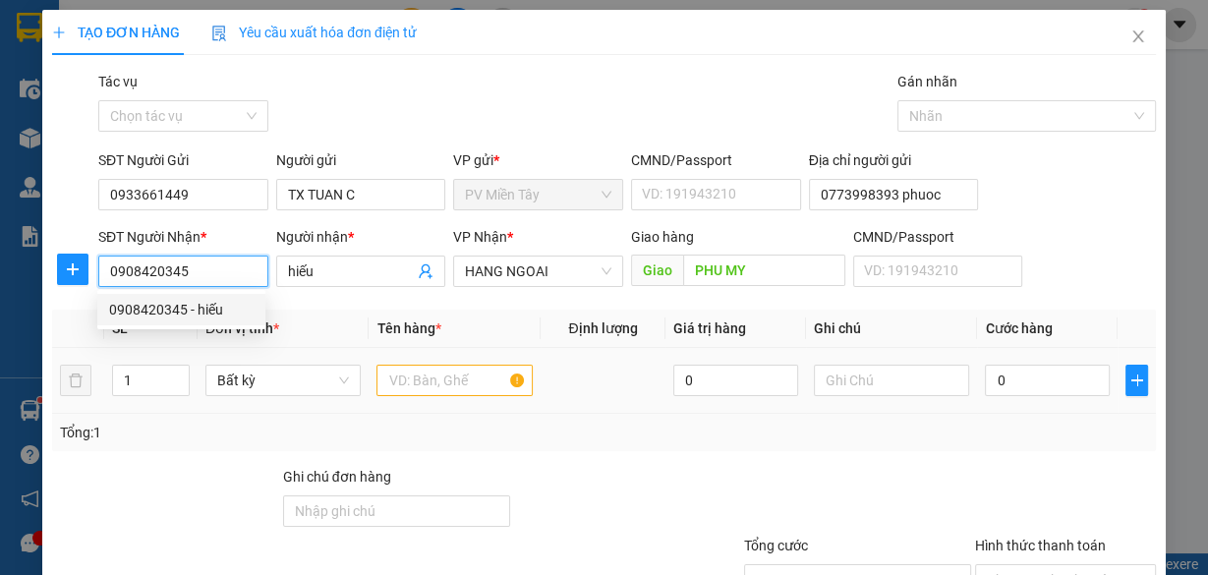
type input "0908420345"
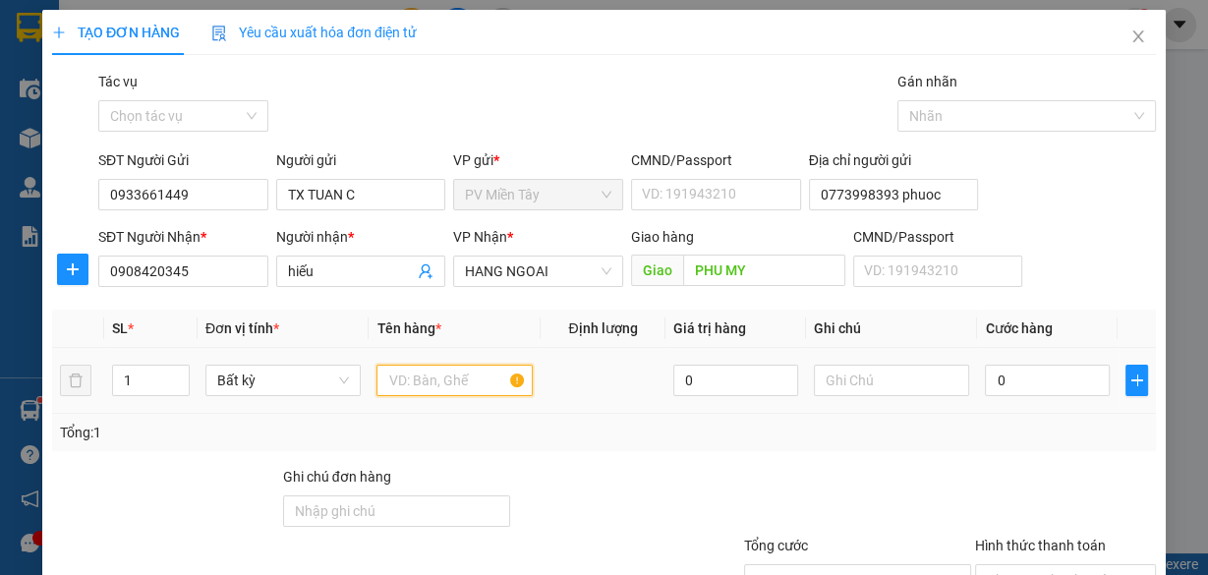
click at [437, 381] on input "text" at bounding box center [455, 380] width 156 height 31
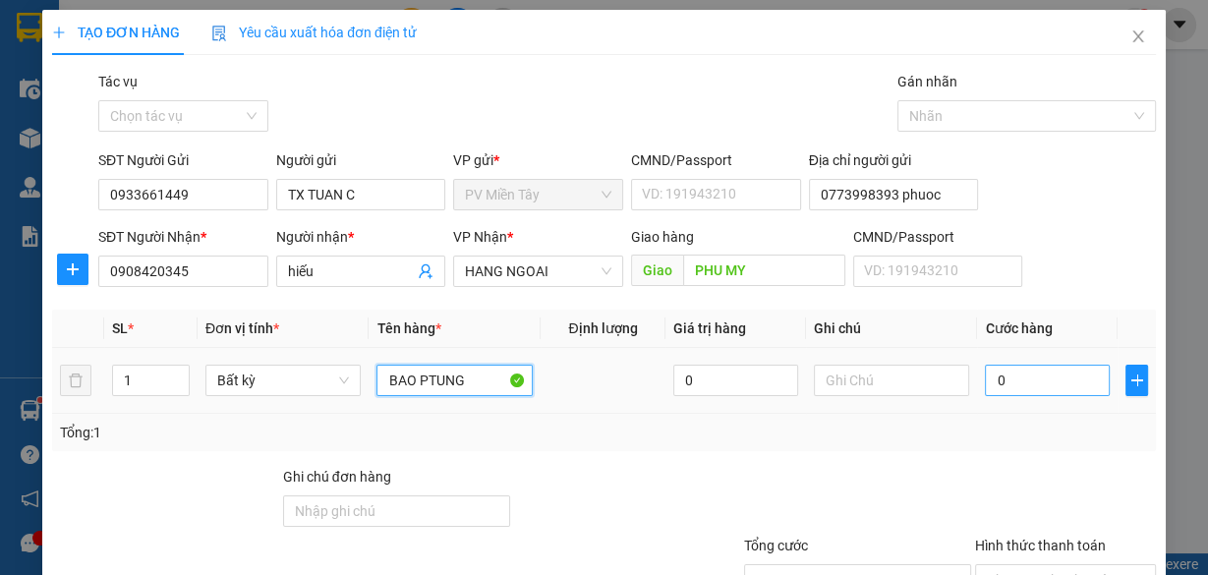
type input "BAO PTUNG"
click at [1022, 375] on input "0" at bounding box center [1047, 380] width 125 height 31
type input "4"
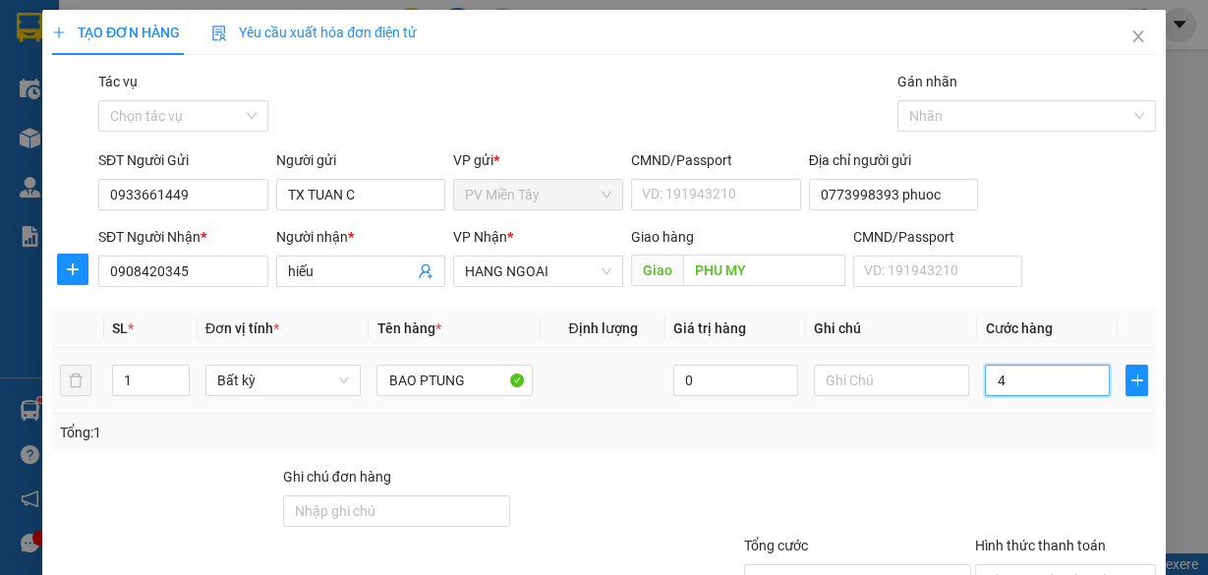
type input "40"
type input "40.000"
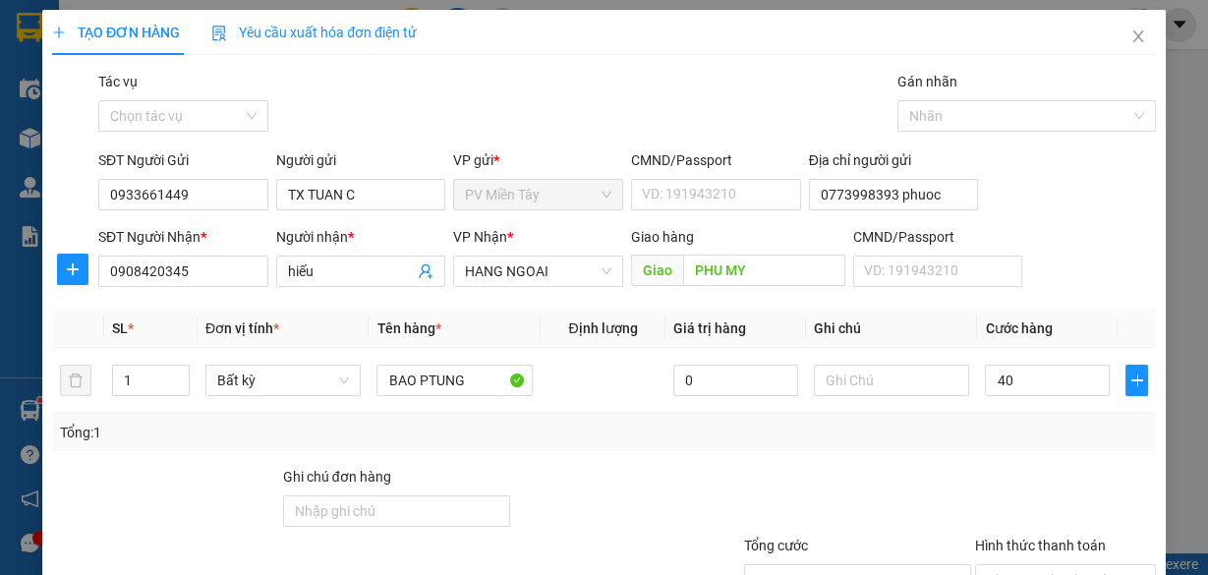
type input "40.000"
click at [1008, 462] on div "Transit Pickup Surcharge Ids Transit Deliver Surcharge Ids Transit Deliver Surc…" at bounding box center [604, 380] width 1104 height 618
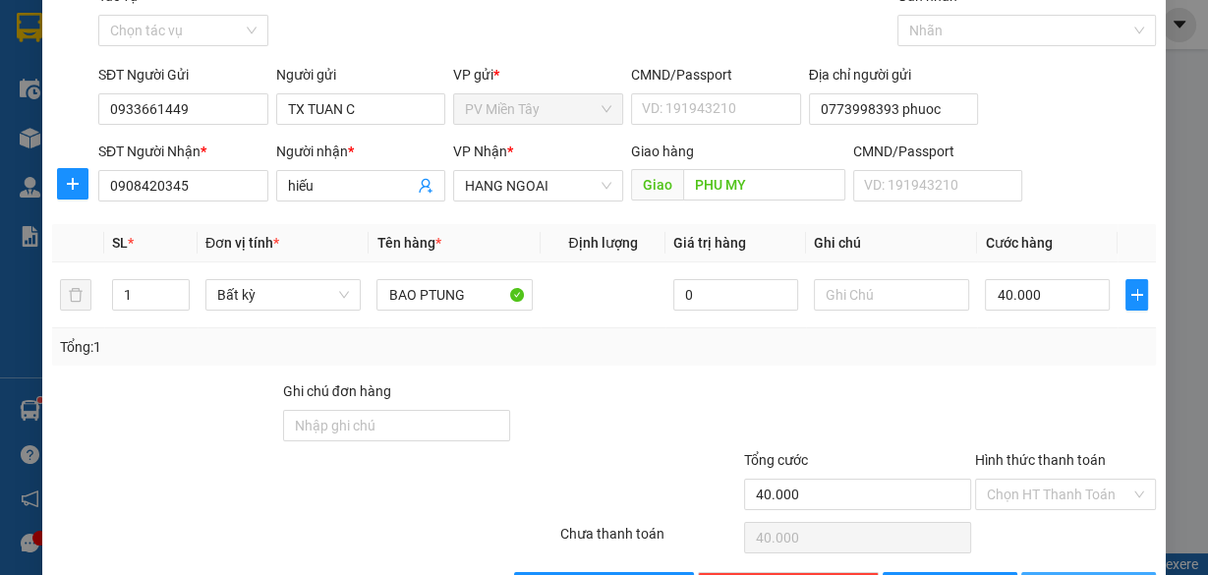
scroll to position [149, 0]
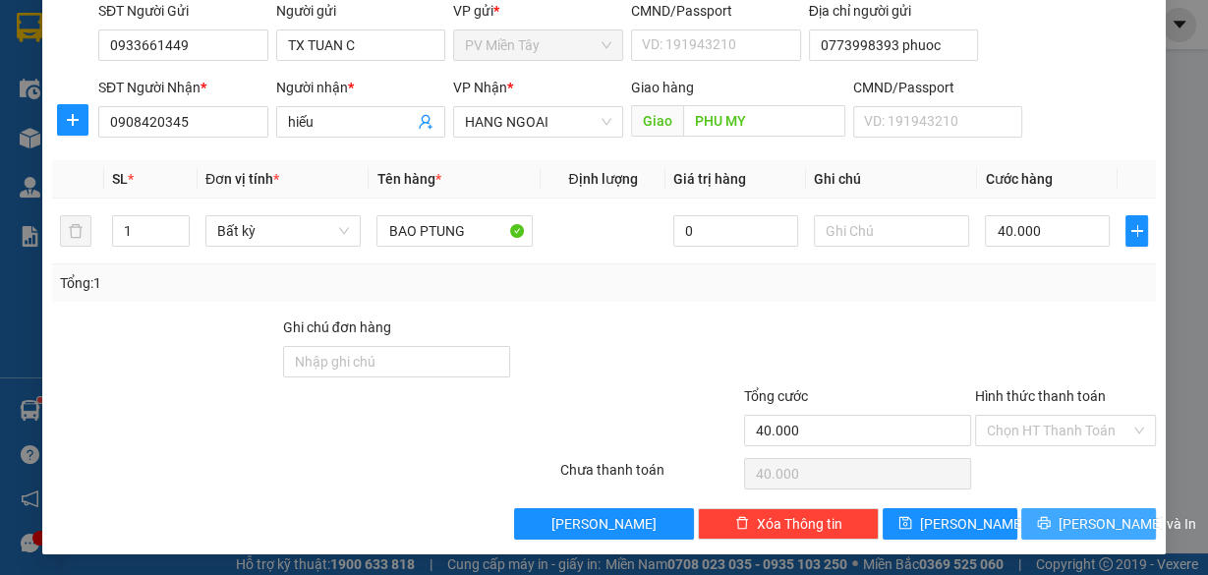
click at [1065, 526] on span "[PERSON_NAME] và In" at bounding box center [1128, 524] width 138 height 22
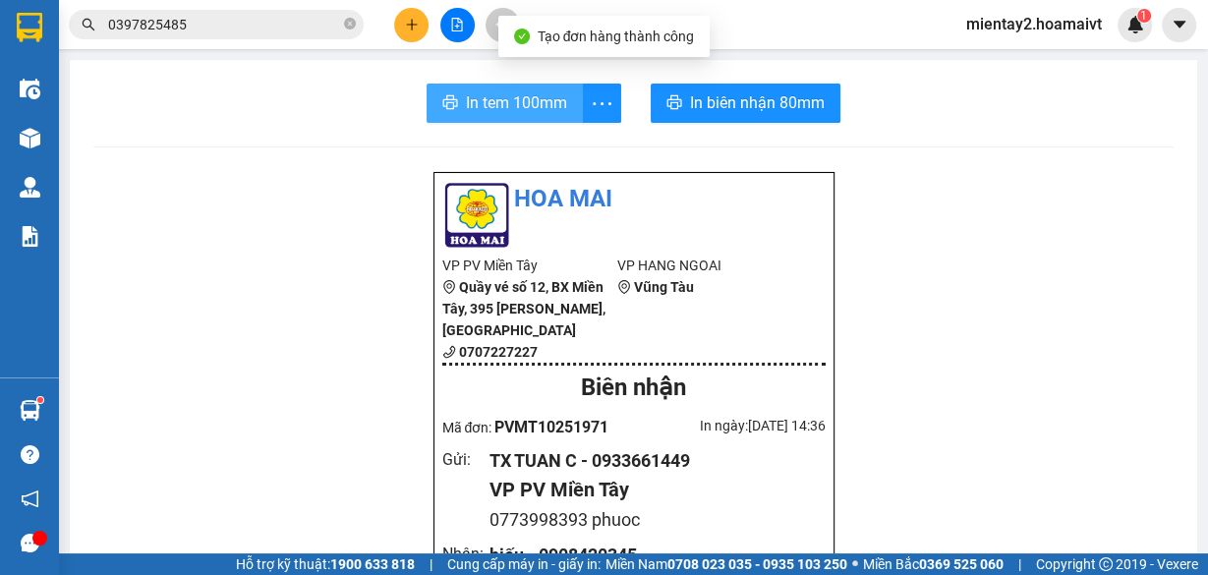
click at [551, 100] on span "In tem 100mm" at bounding box center [516, 102] width 101 height 25
click at [406, 19] on icon "plus" at bounding box center [412, 25] width 14 height 14
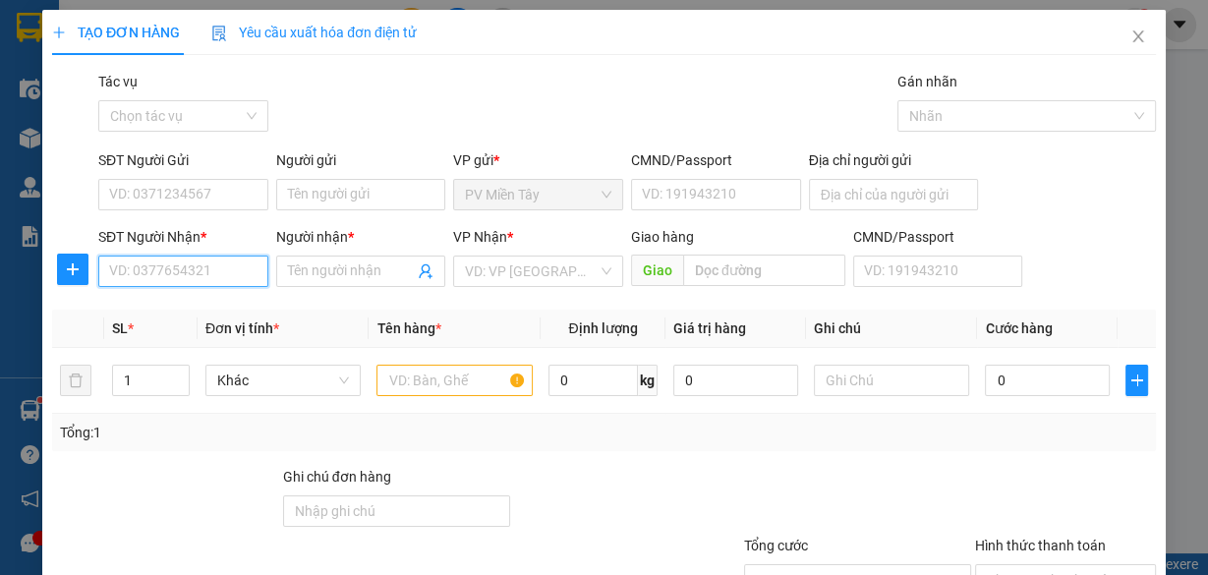
click at [199, 277] on input "SĐT Người Nhận *" at bounding box center [183, 271] width 170 height 31
type input "6154"
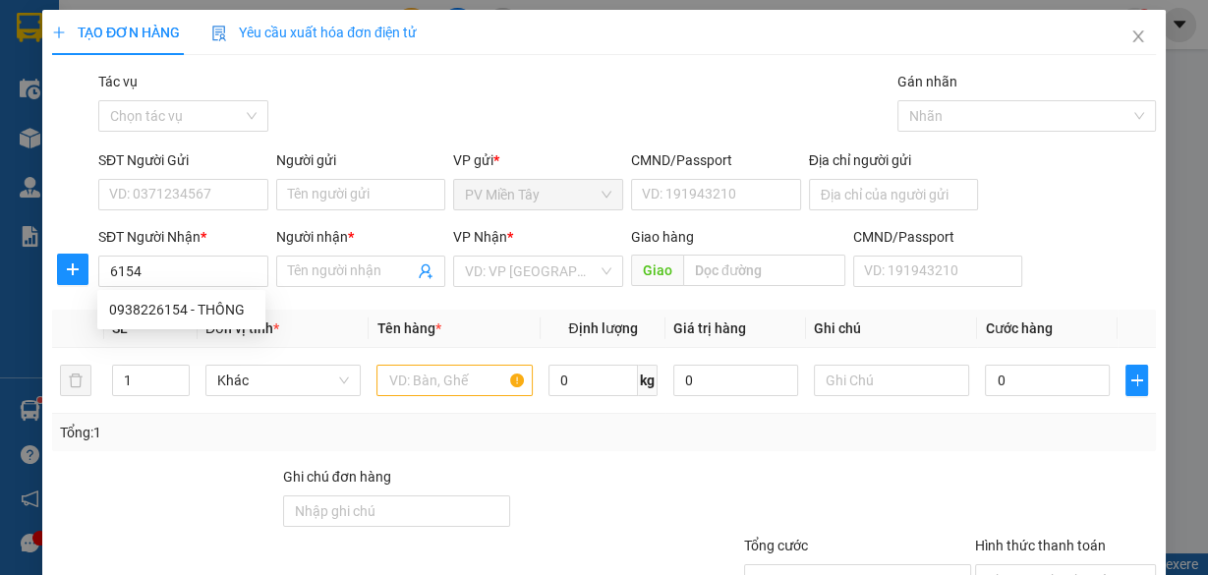
click at [342, 87] on div "Gói vận chuyển * Tiêu chuẩn Tác vụ Chọn tác vụ Gán nhãn Nhãn" at bounding box center [627, 105] width 1066 height 69
click at [202, 317] on th "Đơn vị tính *" at bounding box center [284, 329] width 172 height 38
click at [203, 287] on div "SĐT Người Nhận * 6154" at bounding box center [183, 260] width 170 height 69
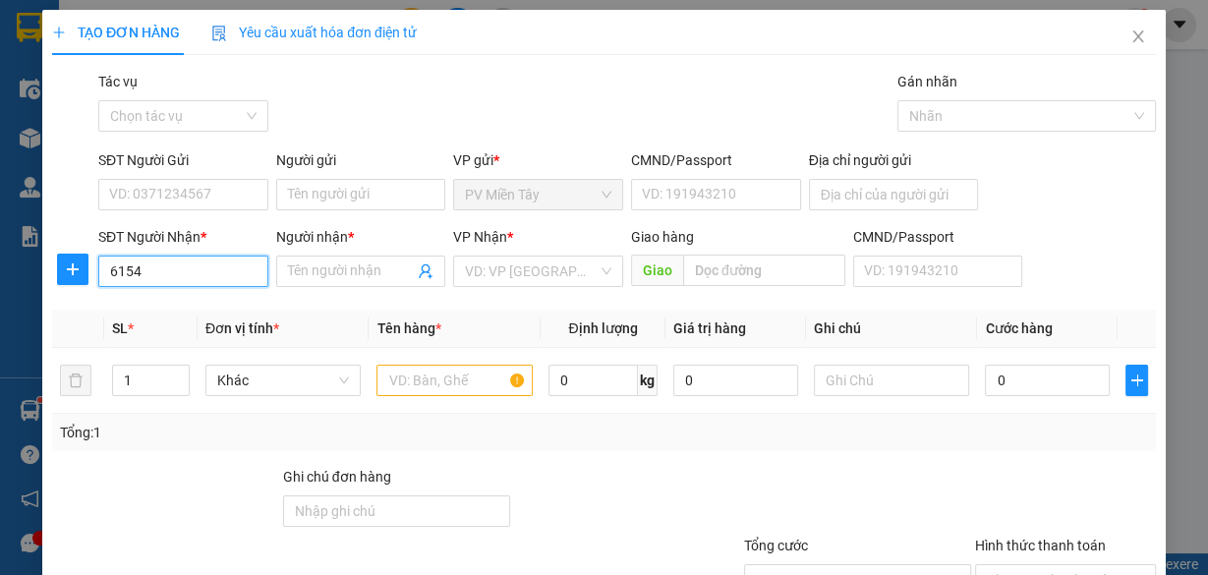
click at [205, 270] on input "6154" at bounding box center [183, 271] width 170 height 31
click at [204, 309] on div "0938226154 - THÔNG" at bounding box center [181, 310] width 145 height 22
type input "0773998393 phuoc"
type input "0938226154"
type input "THÔNG"
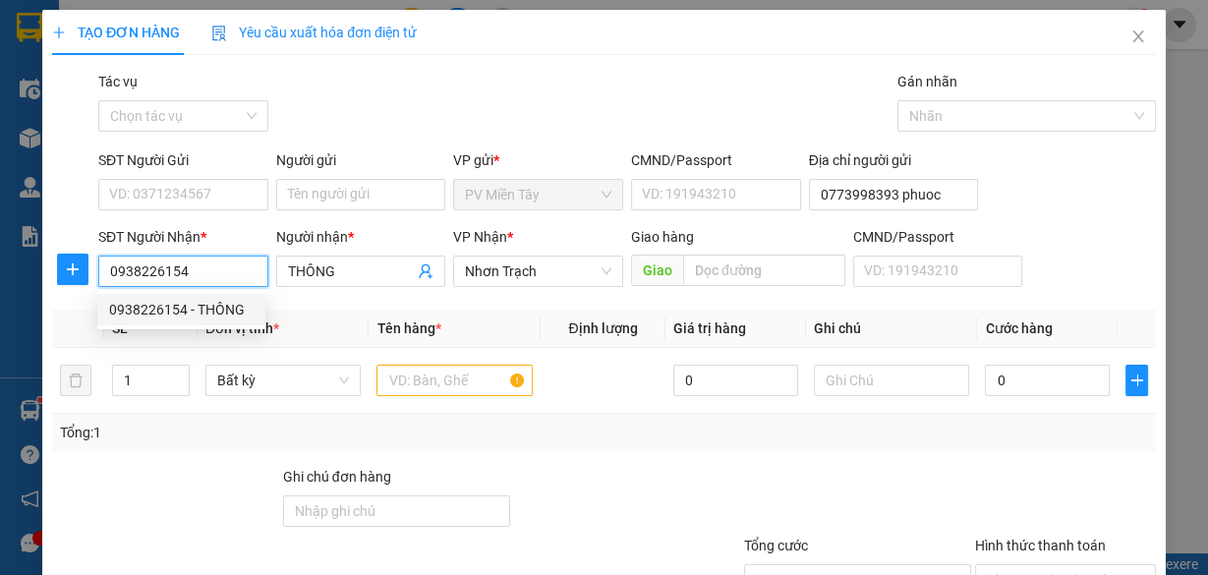
drag, startPoint x: 203, startPoint y: 275, endPoint x: 146, endPoint y: 268, distance: 56.5
click at [98, 268] on input "0938226154" at bounding box center [183, 271] width 170 height 31
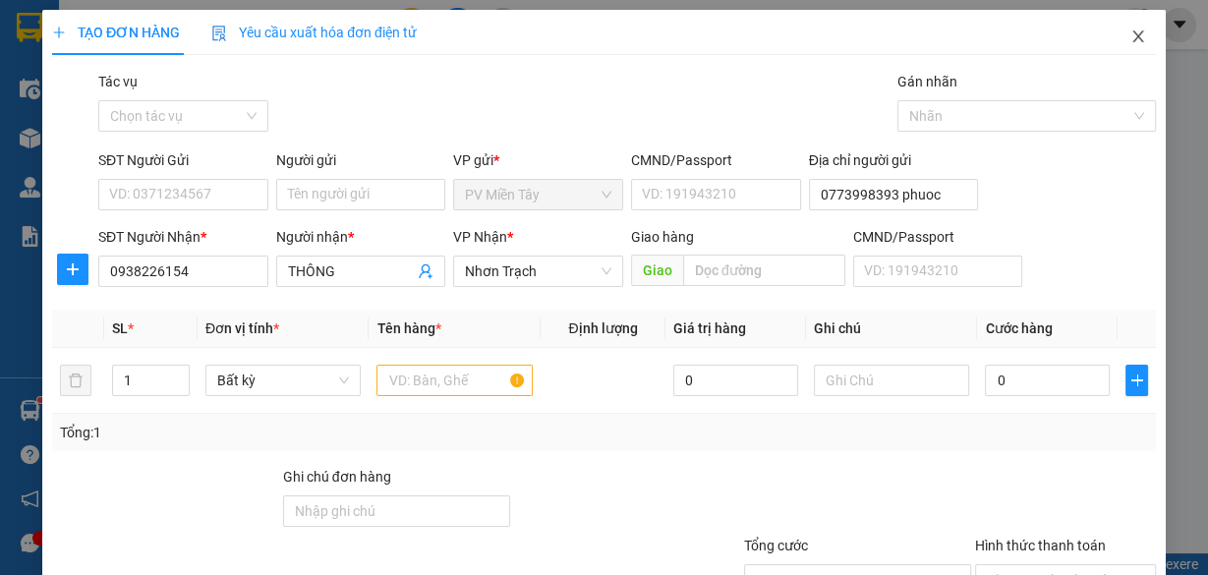
click at [1131, 36] on icon "close" at bounding box center [1139, 37] width 16 height 16
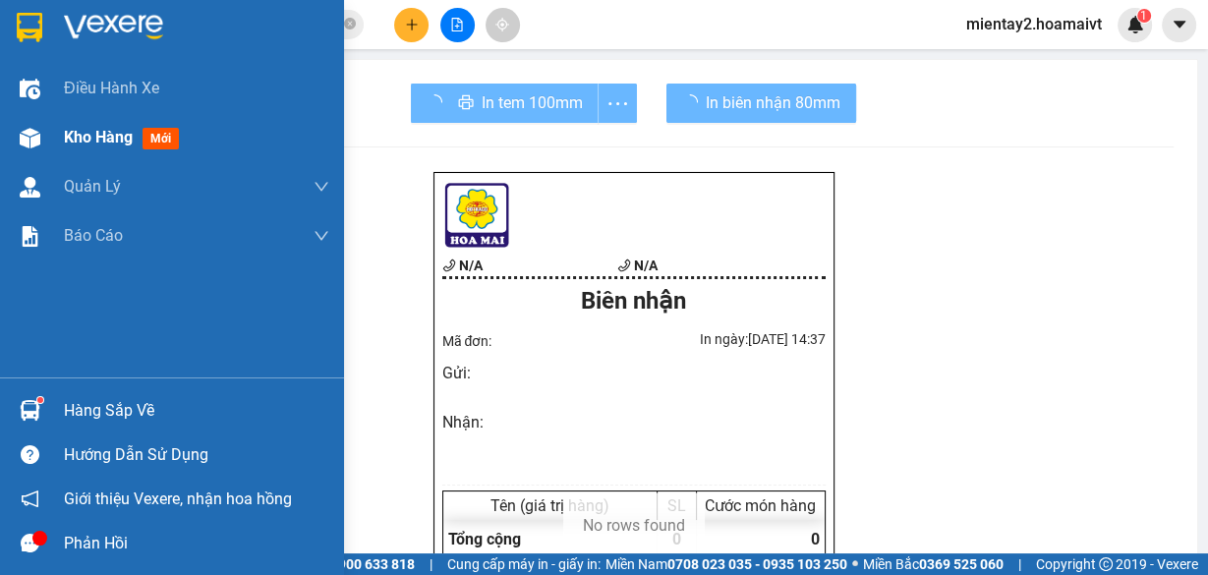
click at [72, 143] on span "Kho hàng" at bounding box center [98, 137] width 69 height 19
click at [79, 143] on span "Kho hàng" at bounding box center [98, 137] width 69 height 19
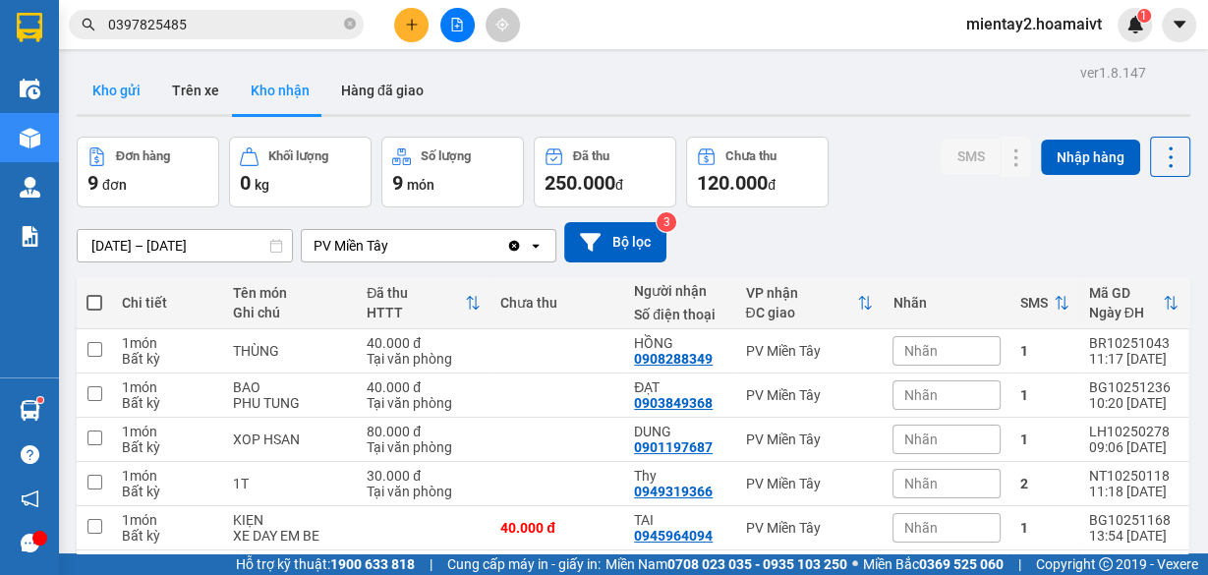
click at [106, 81] on button "Kho gửi" at bounding box center [117, 90] width 80 height 47
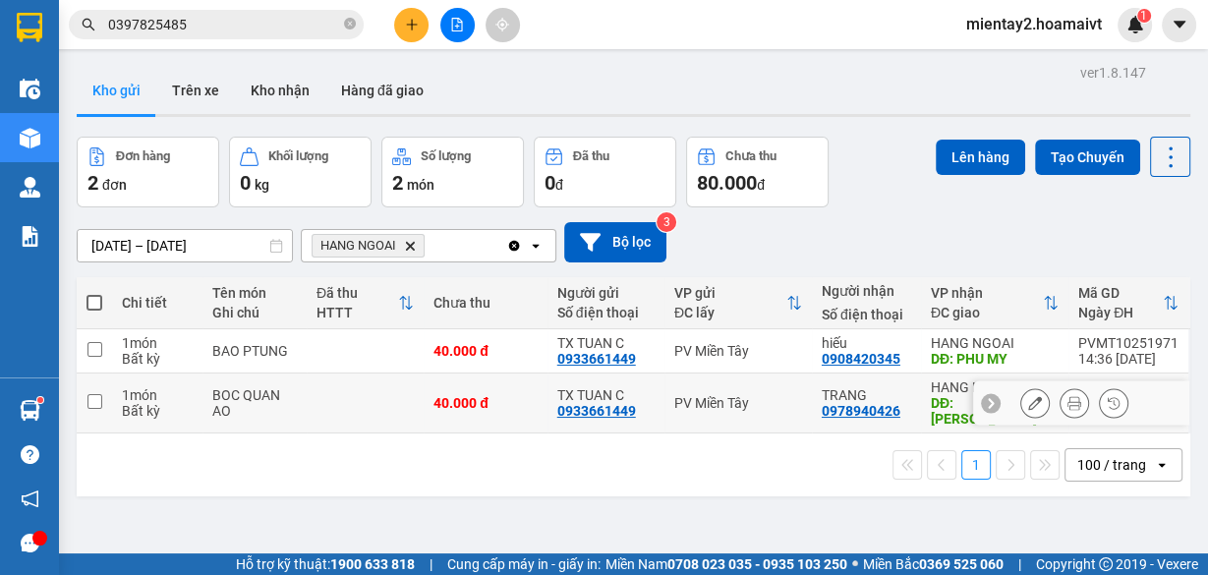
click at [337, 400] on td at bounding box center [365, 404] width 117 height 60
checkbox input "true"
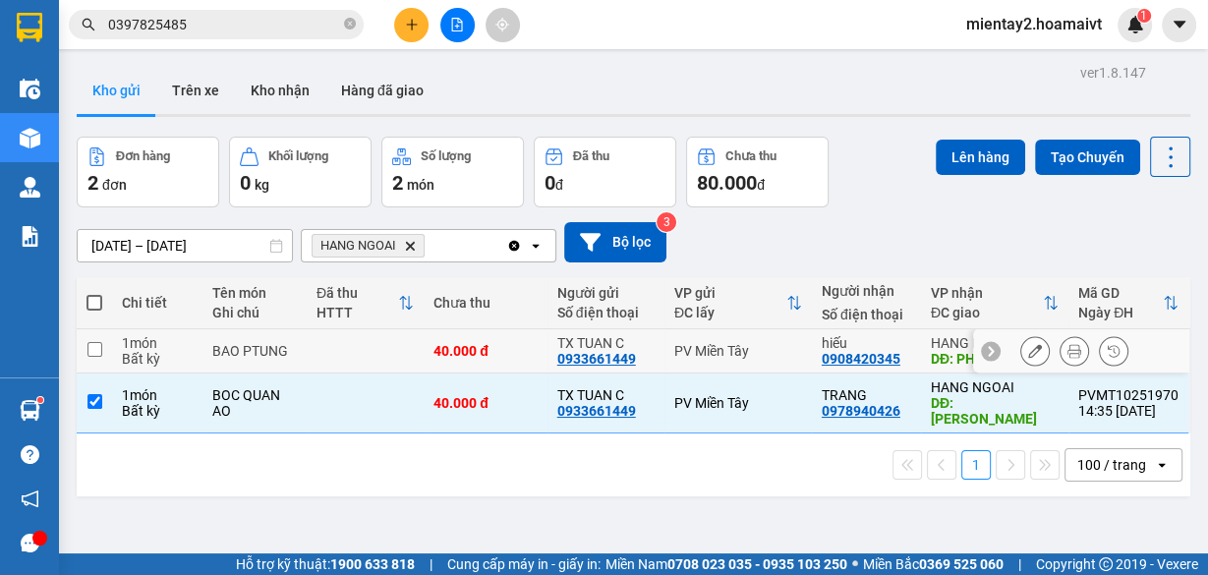
click at [326, 363] on td at bounding box center [365, 351] width 117 height 44
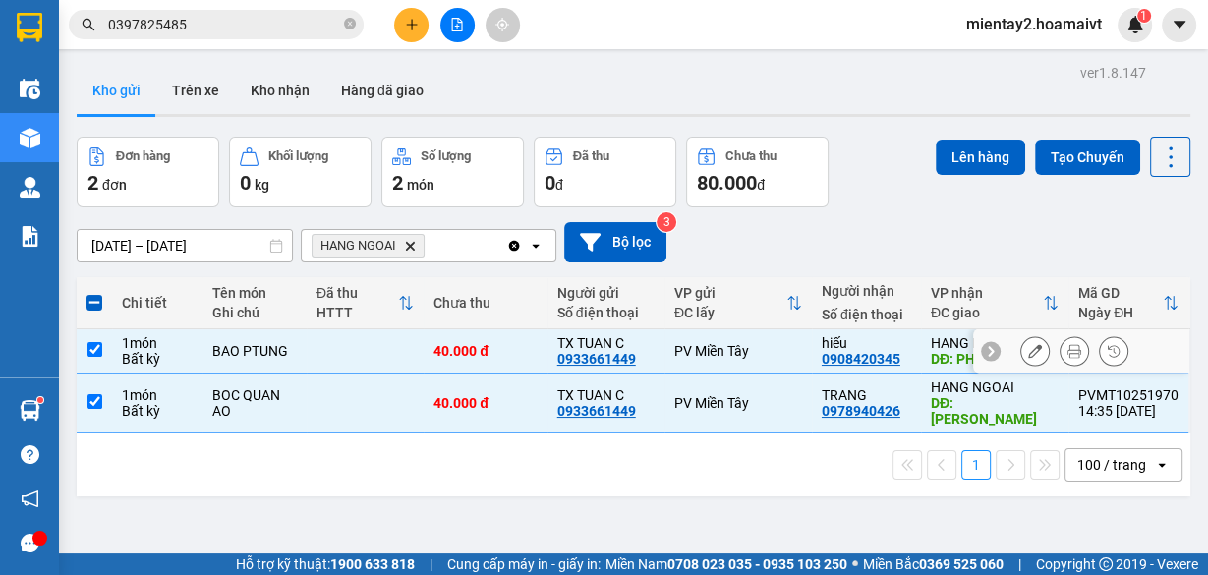
checkbox input "true"
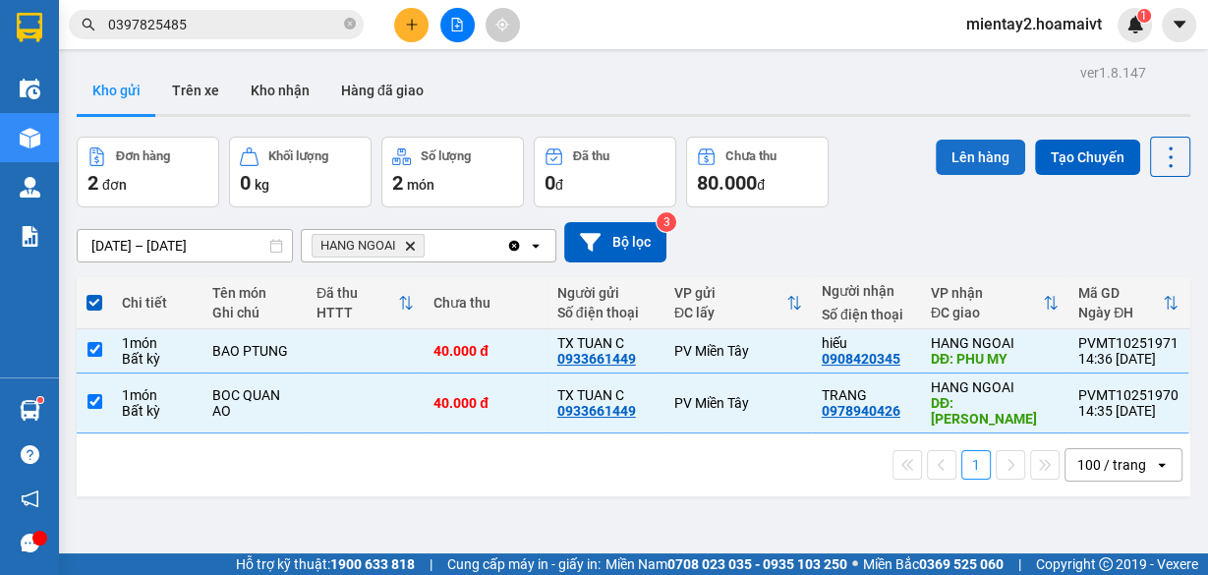
click at [962, 154] on button "Lên hàng" at bounding box center [980, 157] width 89 height 35
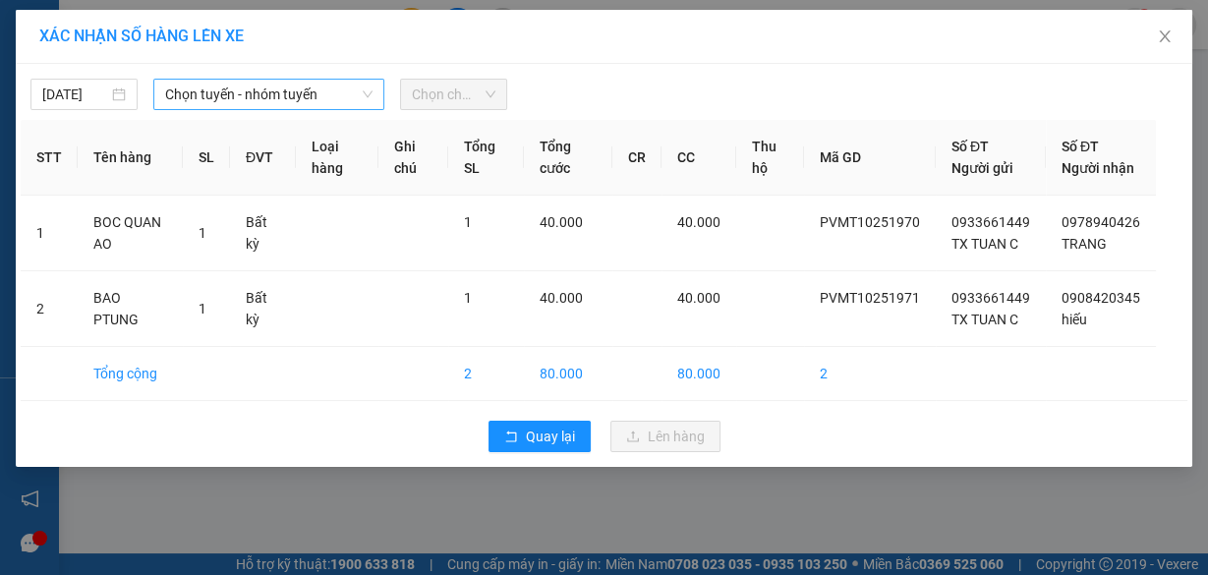
click at [217, 91] on span "Chọn tuyến - nhóm tuyến" at bounding box center [268, 94] width 207 height 29
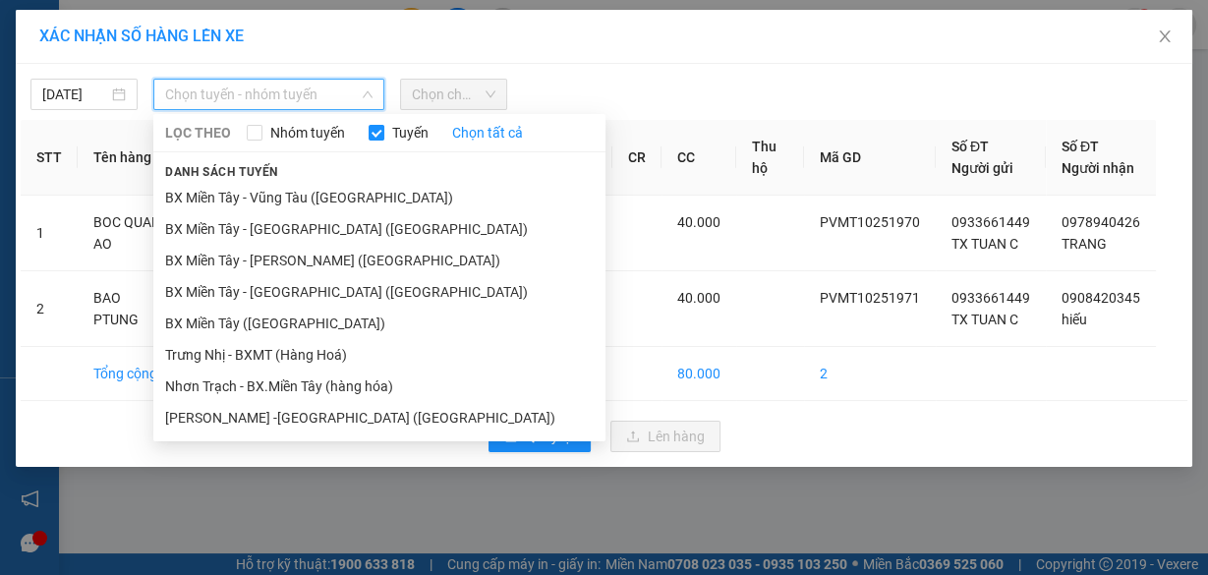
click at [315, 325] on li "BX Miền Tây ([GEOGRAPHIC_DATA])" at bounding box center [379, 323] width 452 height 31
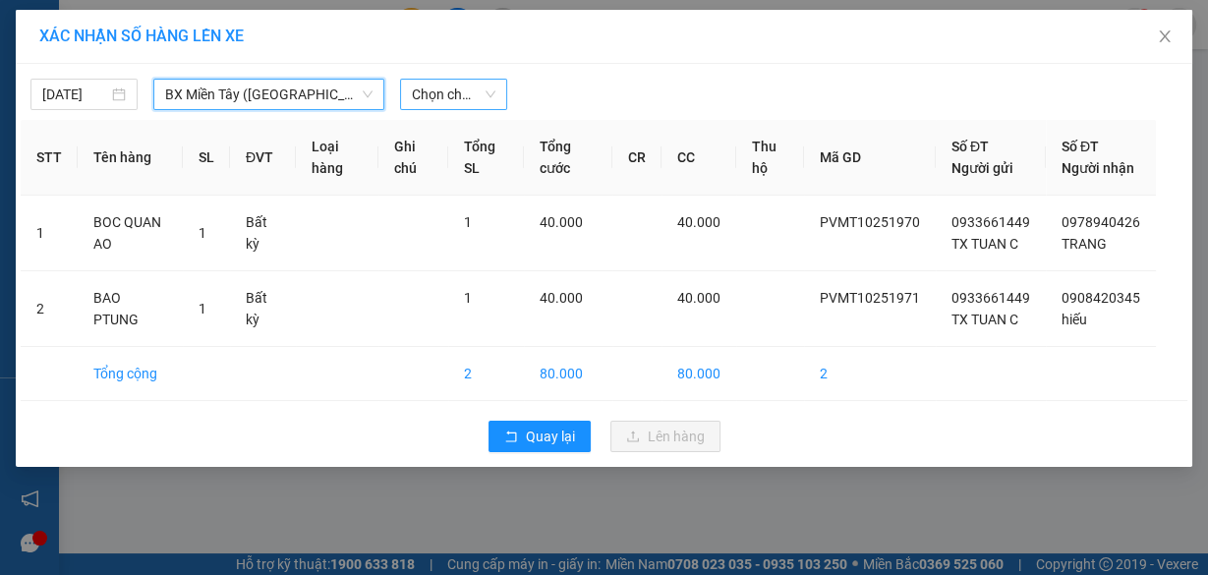
click at [454, 95] on span "Chọn chuyến" at bounding box center [454, 94] width 84 height 29
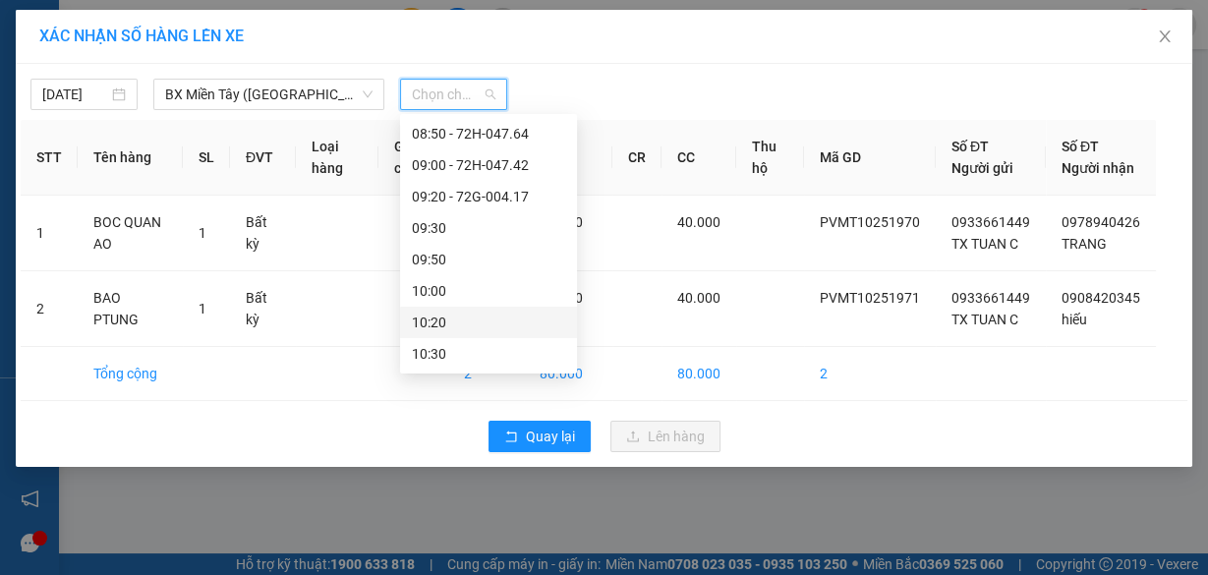
scroll to position [472, 0]
click at [452, 198] on div "09:30" at bounding box center [488, 197] width 153 height 22
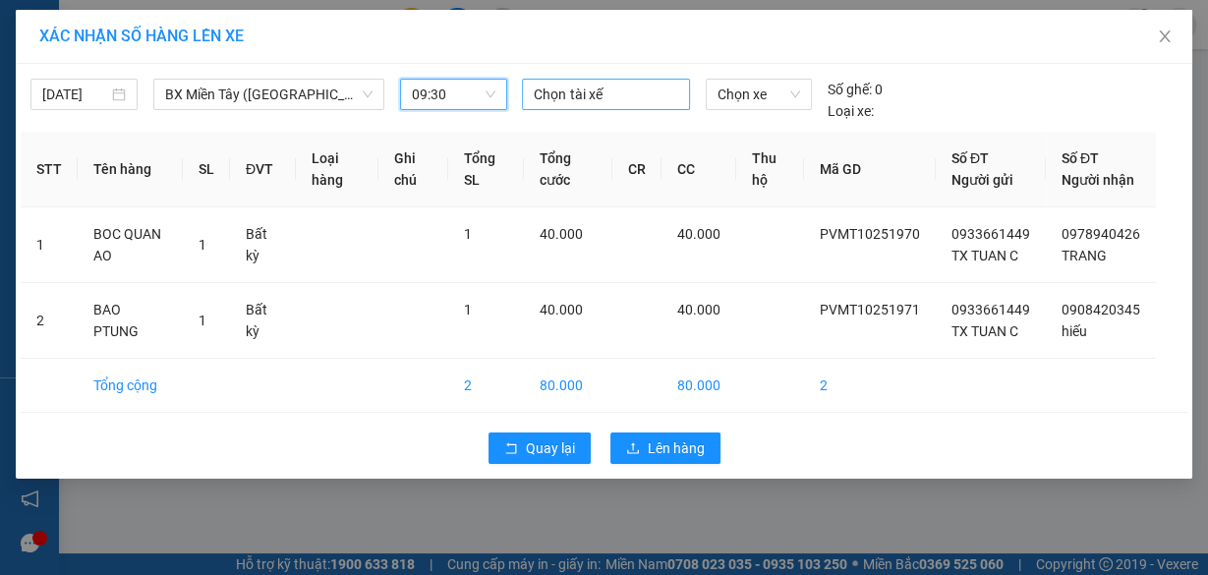
click at [610, 93] on div at bounding box center [605, 95] width 157 height 24
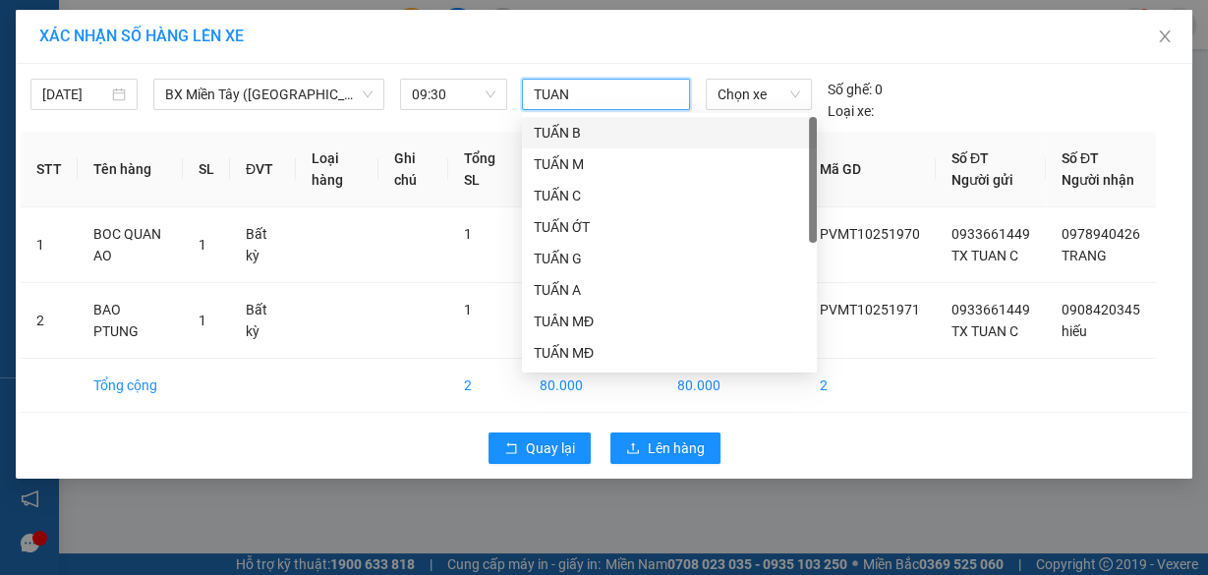
type input "TUAN C"
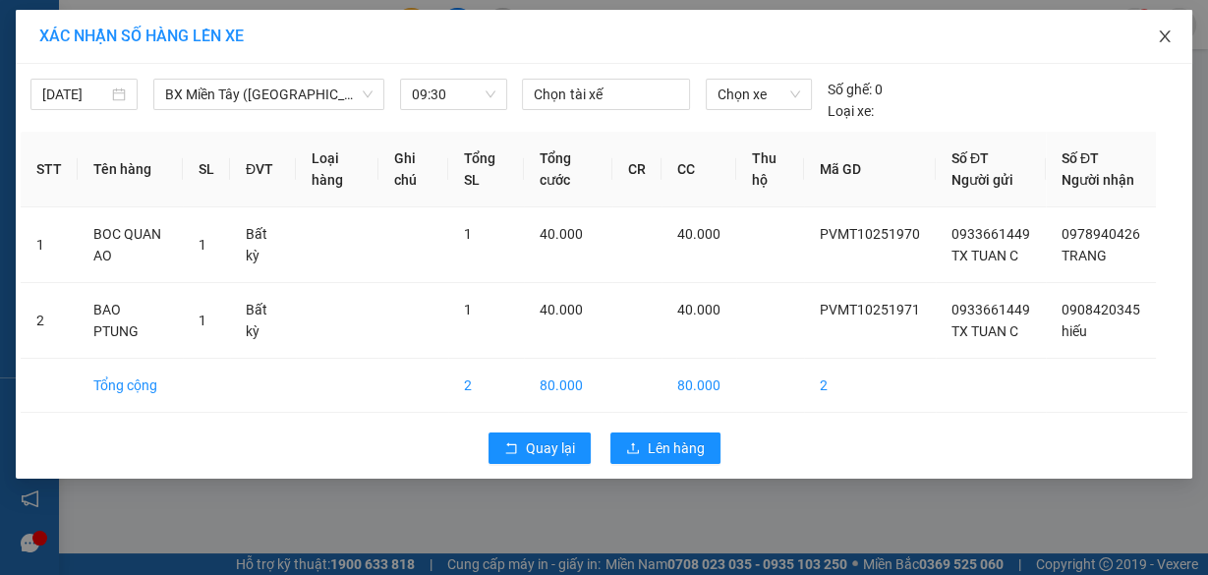
click at [1164, 35] on icon "close" at bounding box center [1165, 37] width 16 height 16
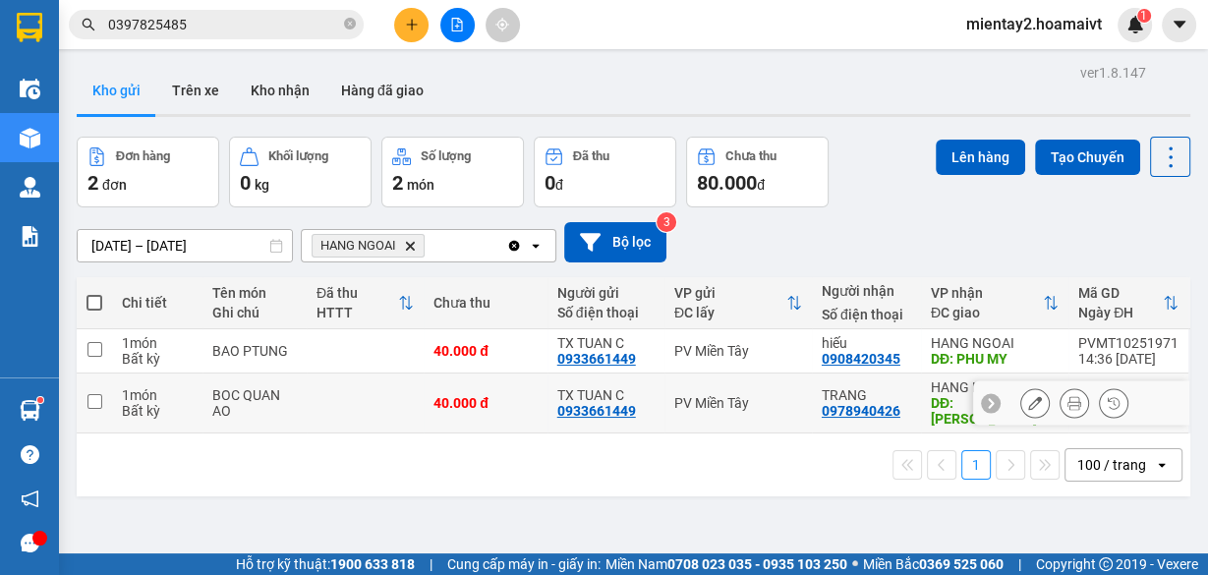
click at [497, 406] on td "40.000 đ" at bounding box center [486, 404] width 124 height 60
checkbox input "true"
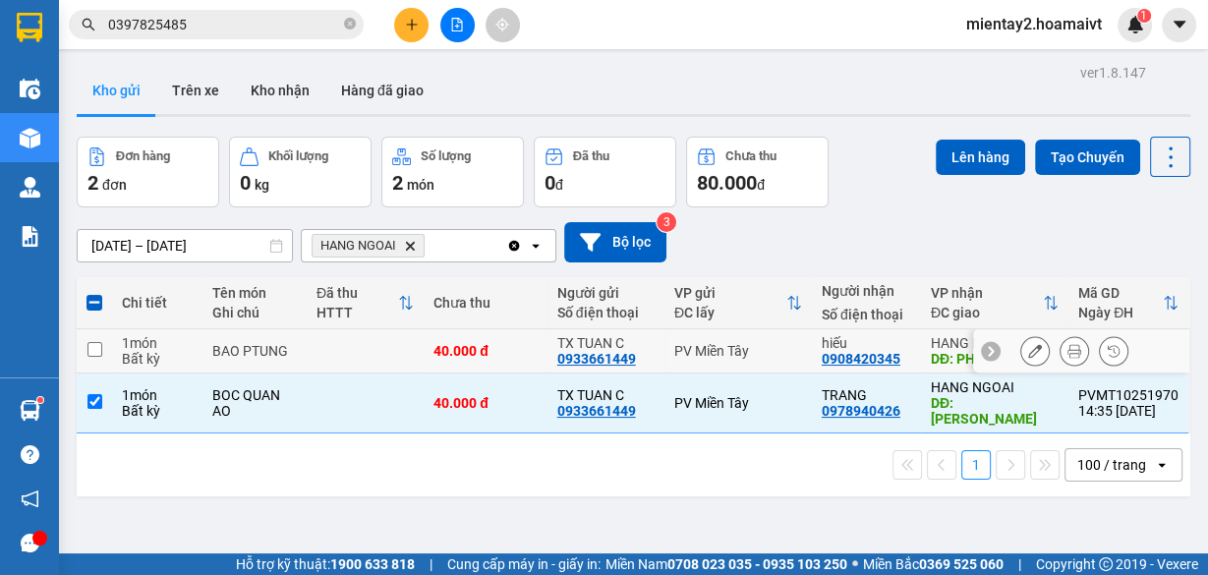
click at [508, 360] on td "40.000 đ" at bounding box center [486, 351] width 124 height 44
checkbox input "true"
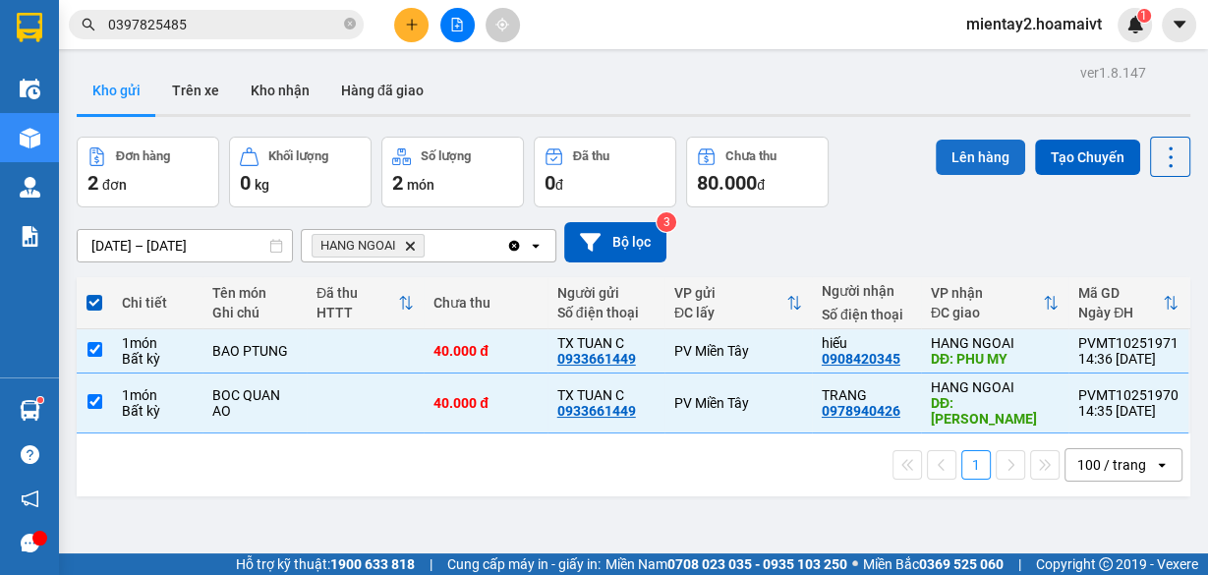
click at [975, 154] on button "Lên hàng" at bounding box center [980, 157] width 89 height 35
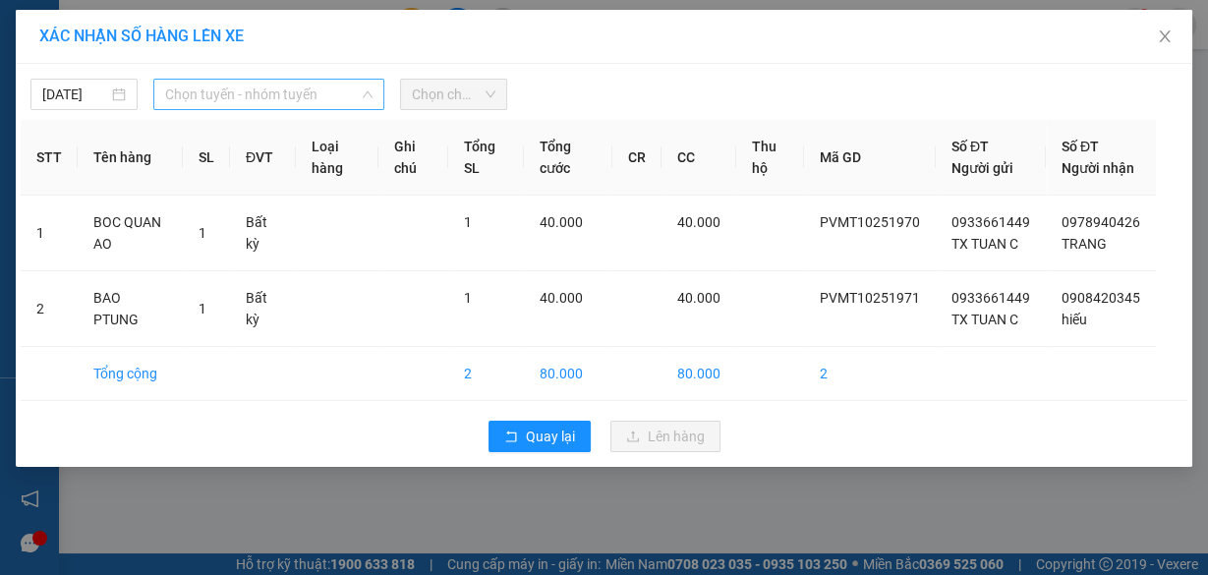
click at [318, 92] on span "Chọn tuyến - nhóm tuyến" at bounding box center [268, 94] width 207 height 29
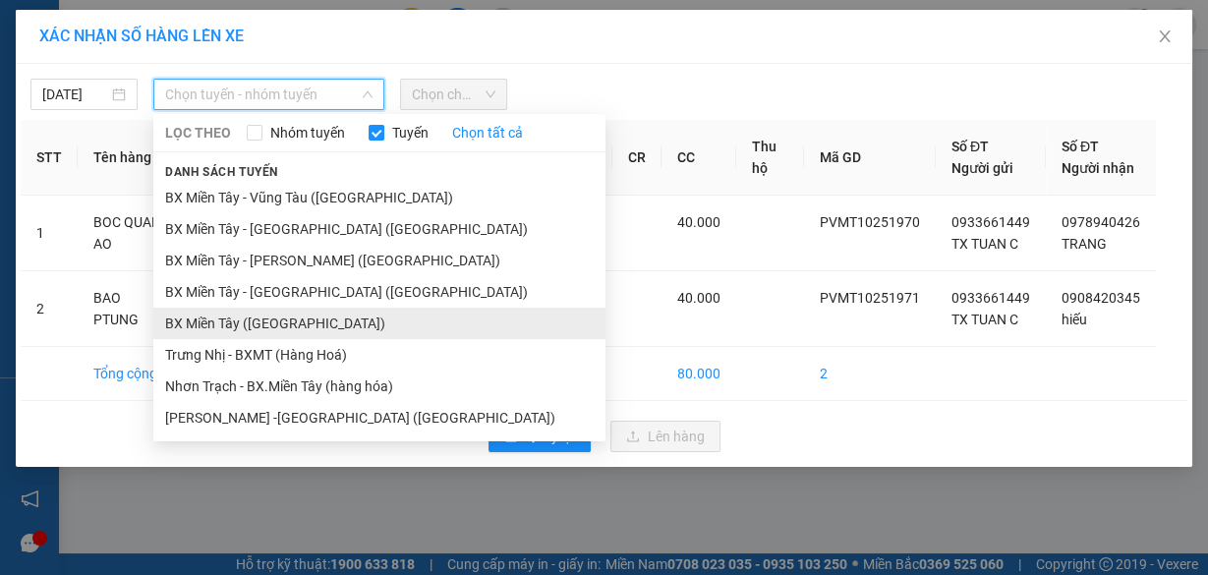
click at [304, 318] on li "BX Miền Tây ([GEOGRAPHIC_DATA])" at bounding box center [379, 323] width 452 height 31
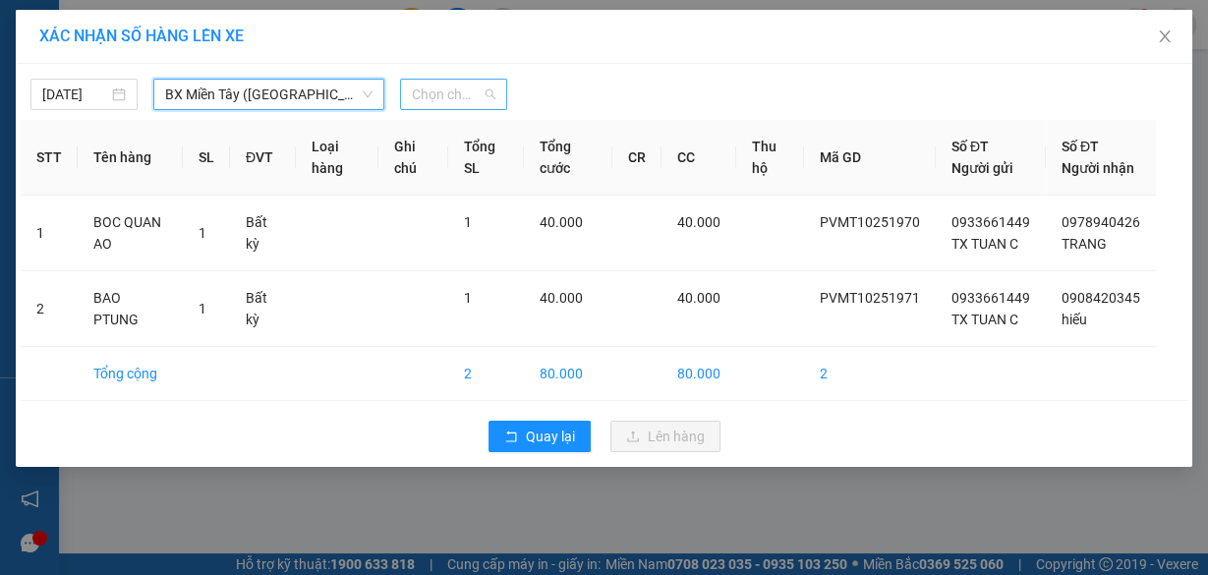
click at [465, 100] on span "Chọn chuyến" at bounding box center [454, 94] width 84 height 29
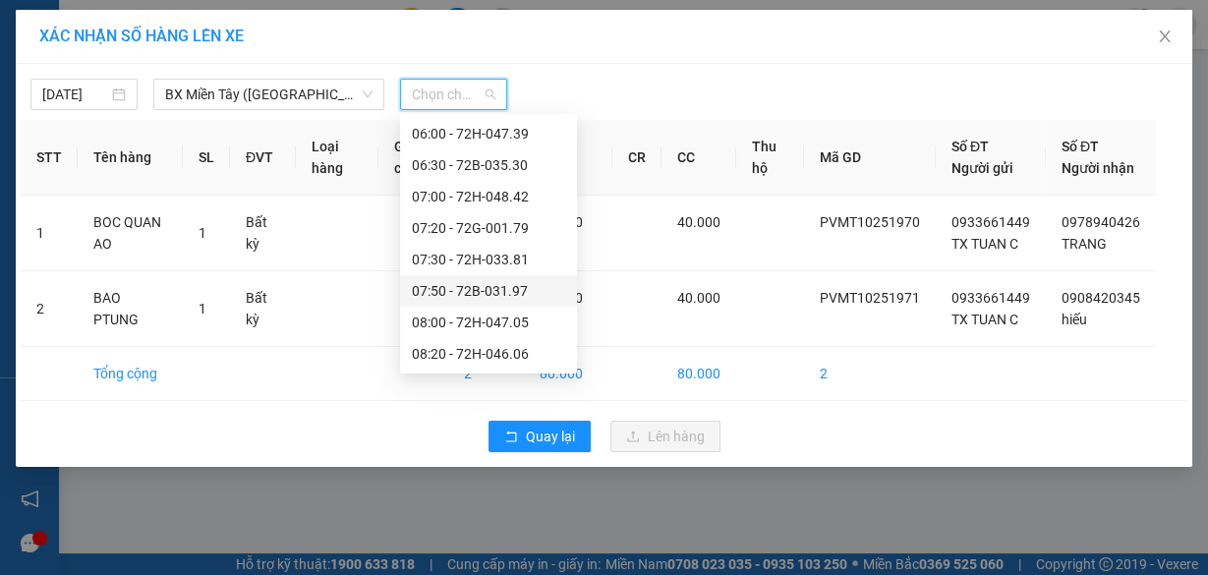
scroll to position [315, 0]
click at [524, 320] on div "09:20 - 72G-004.17" at bounding box center [488, 323] width 153 height 22
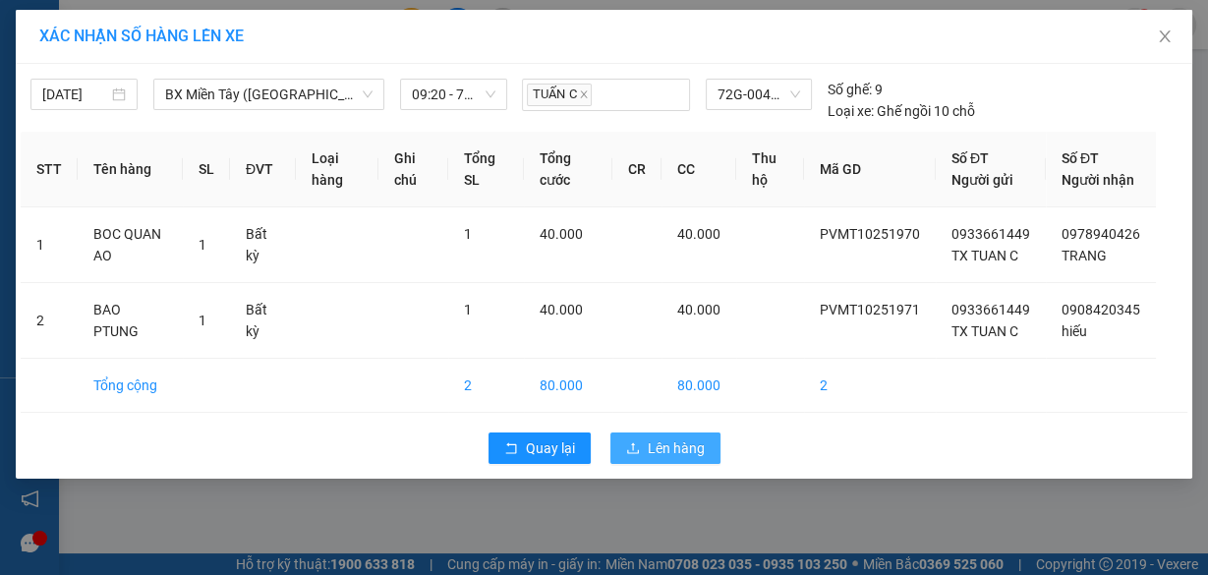
click at [695, 459] on span "Lên hàng" at bounding box center [676, 448] width 57 height 22
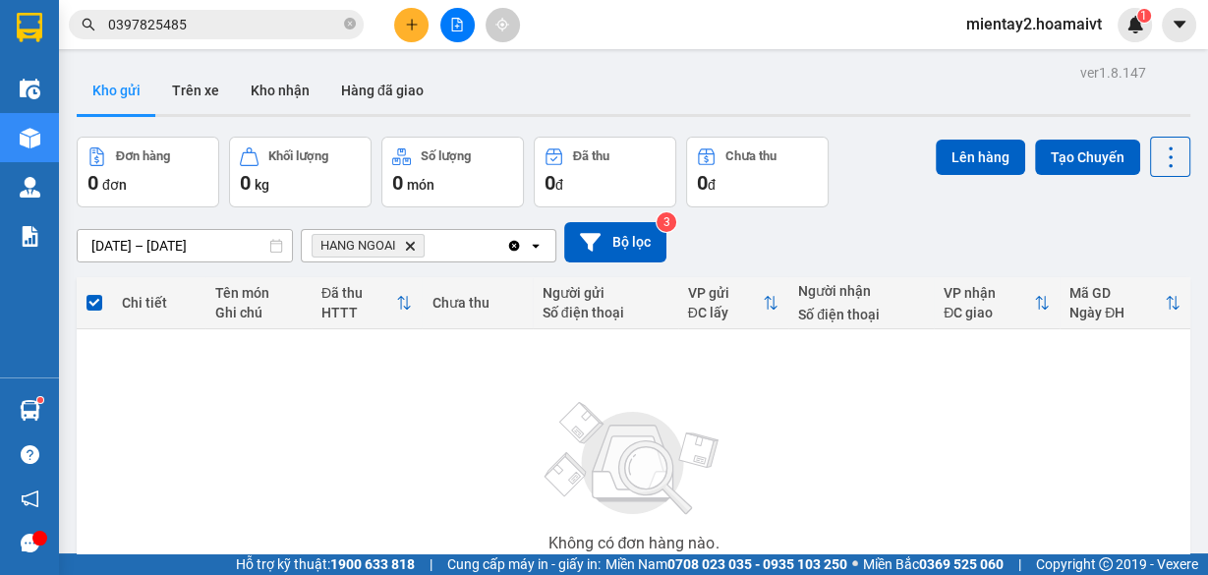
click at [402, 424] on div "Không có đơn hàng nào. Bạn thử điều chỉnh lại bộ lọc nhé!" at bounding box center [634, 482] width 1094 height 295
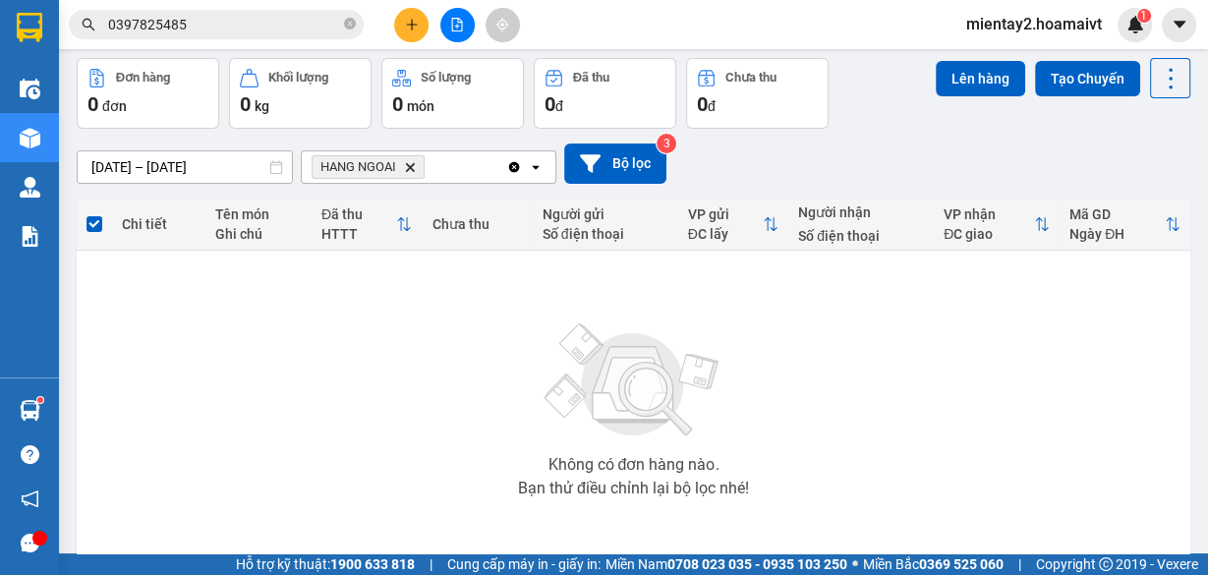
click at [415, 22] on icon "plus" at bounding box center [412, 25] width 14 height 14
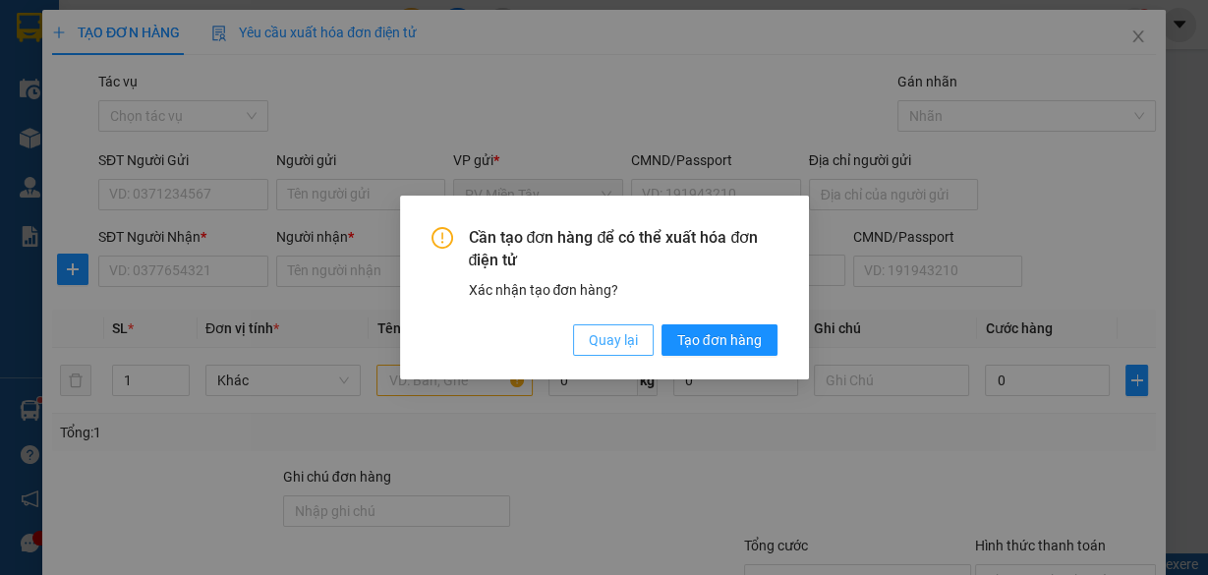
click at [638, 347] on button "Quay lại" at bounding box center [613, 339] width 81 height 31
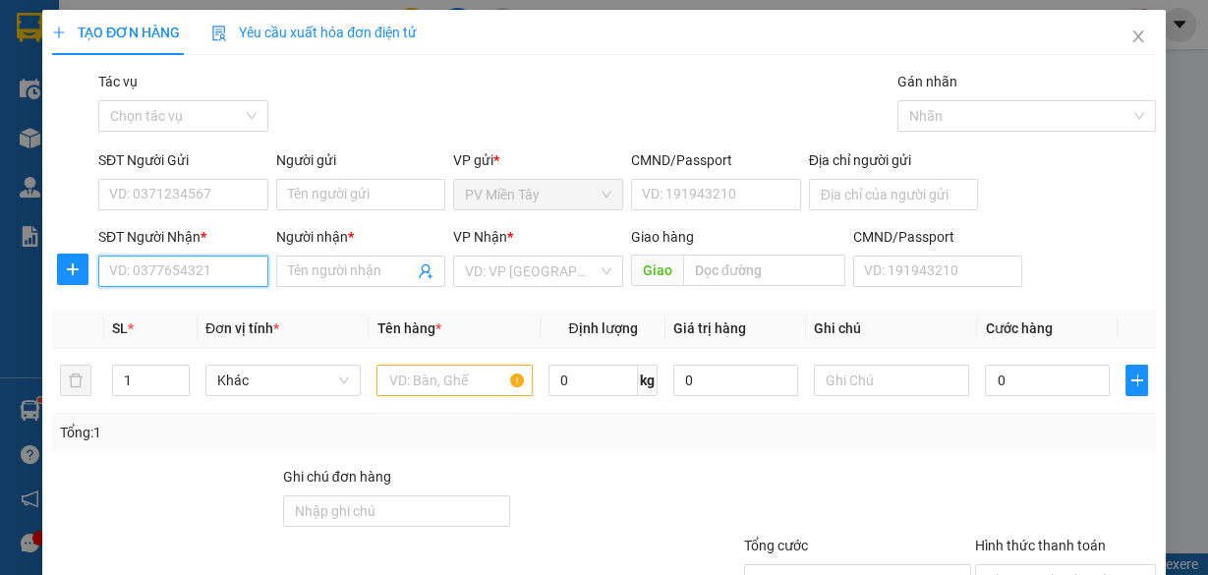
click at [220, 274] on input "SĐT Người Nhận *" at bounding box center [183, 271] width 170 height 31
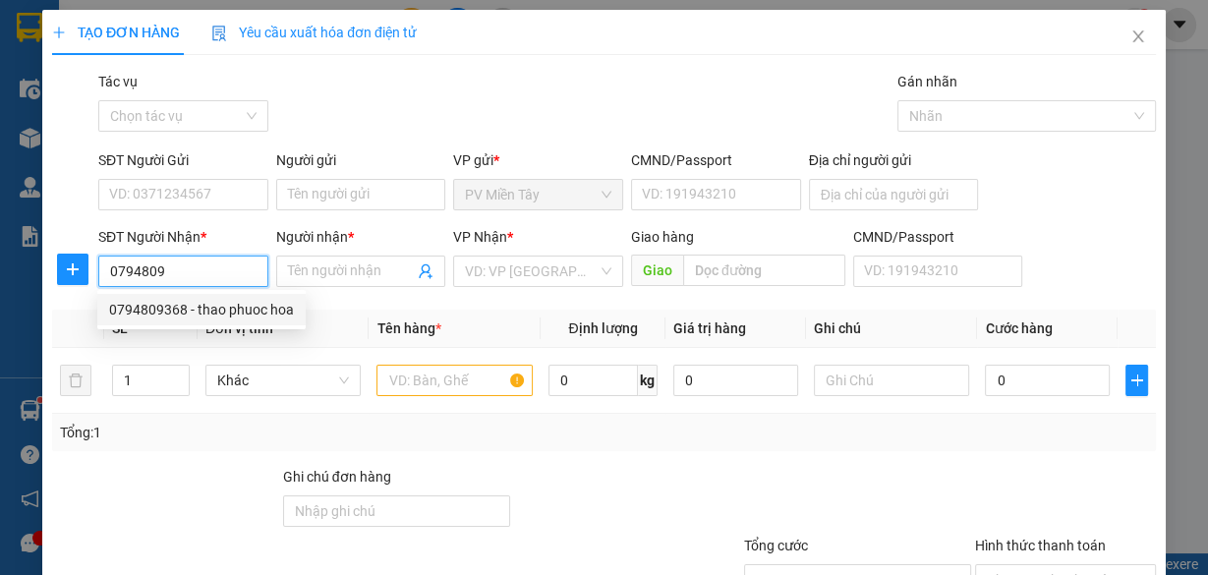
click at [208, 300] on div "0794809368 - thao phuoc hoa" at bounding box center [201, 310] width 185 height 22
type input "0794809368"
type input "thao phuoc hoa"
type input "phuoc hoa"
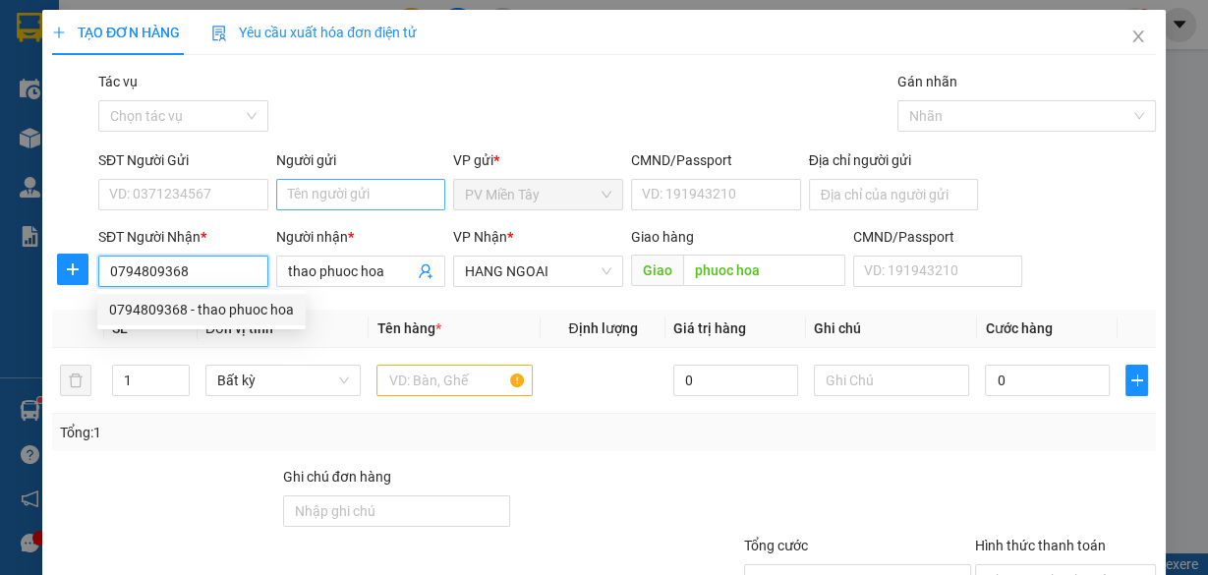
type input "0794809368"
click at [319, 195] on input "Người gửi" at bounding box center [361, 194] width 170 height 31
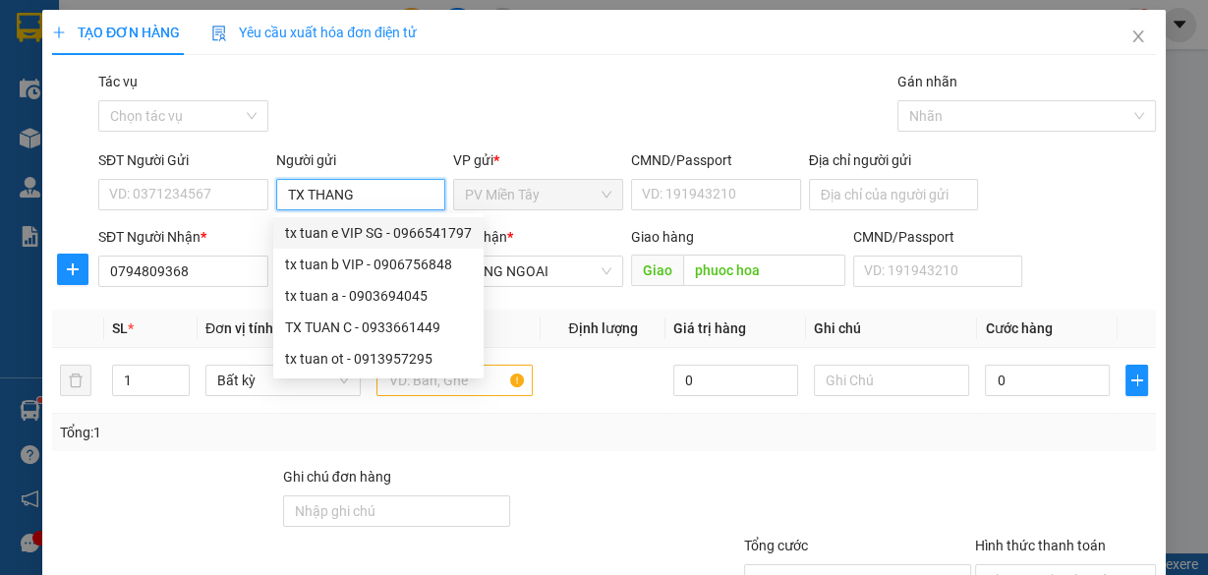
type input "TX THANG"
click at [443, 138] on div "Gói vận chuyển * Tiêu chuẩn Tác vụ Chọn tác vụ Gán nhãn Nhãn" at bounding box center [627, 105] width 1066 height 69
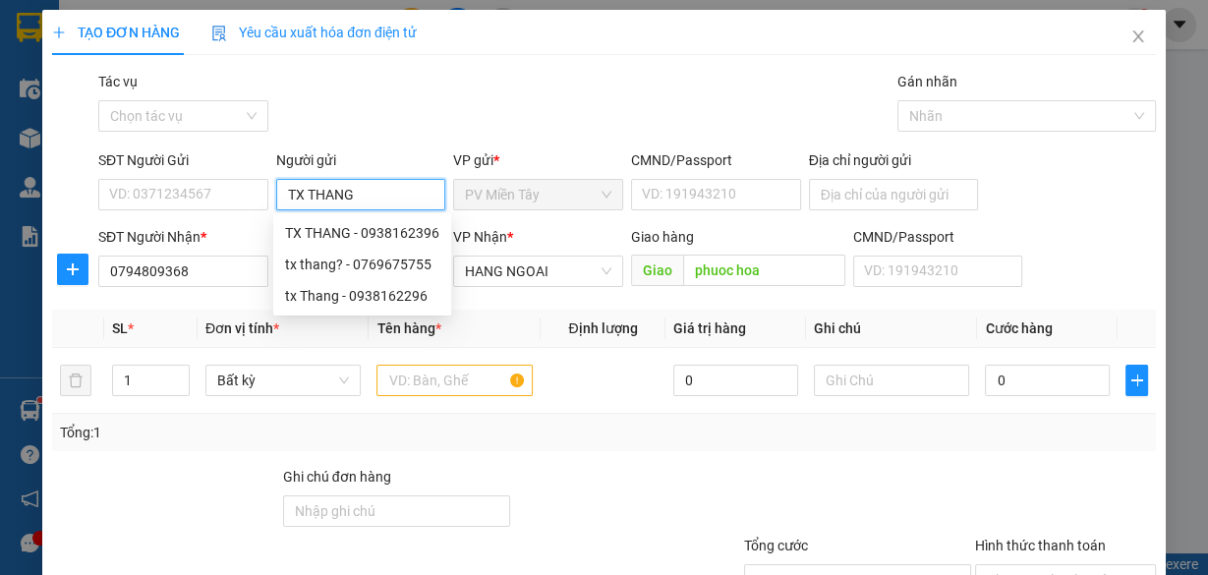
click at [378, 192] on input "TX THANG" at bounding box center [361, 194] width 170 height 31
click at [378, 195] on input "TX THANG" at bounding box center [361, 194] width 170 height 31
click at [378, 295] on div "tx Thang - 0938162296" at bounding box center [362, 296] width 154 height 22
type input "0938162296"
type input "tx Thang"
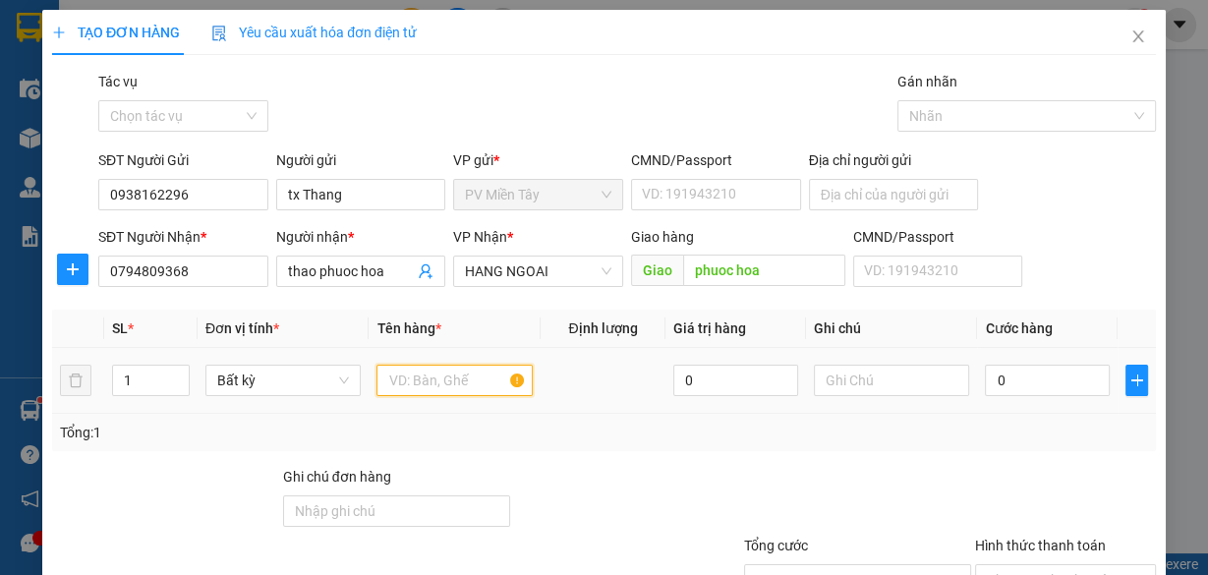
click at [459, 380] on input "text" at bounding box center [455, 380] width 156 height 31
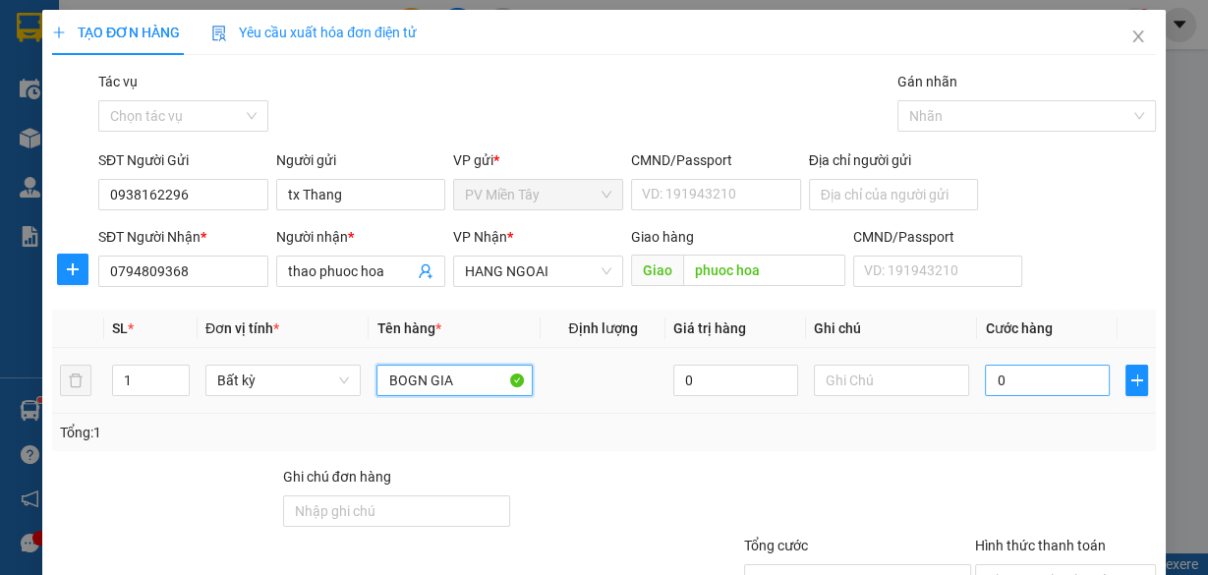
type input "BOGN GIA"
click at [1061, 385] on input "0" at bounding box center [1047, 380] width 125 height 31
type input "5"
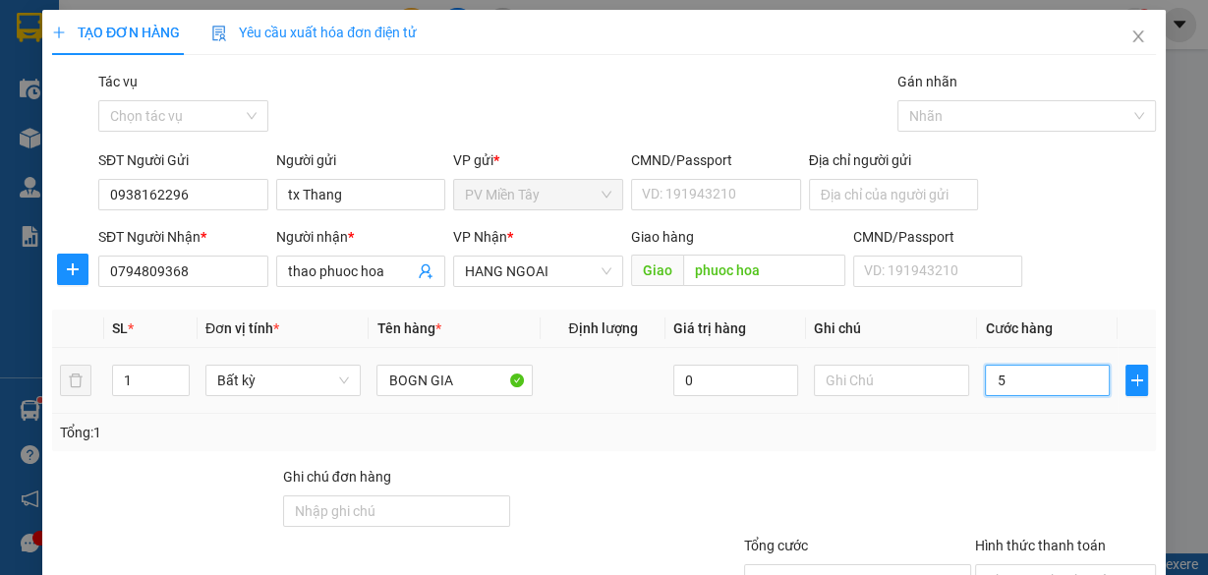
type input "50"
type input "50.000"
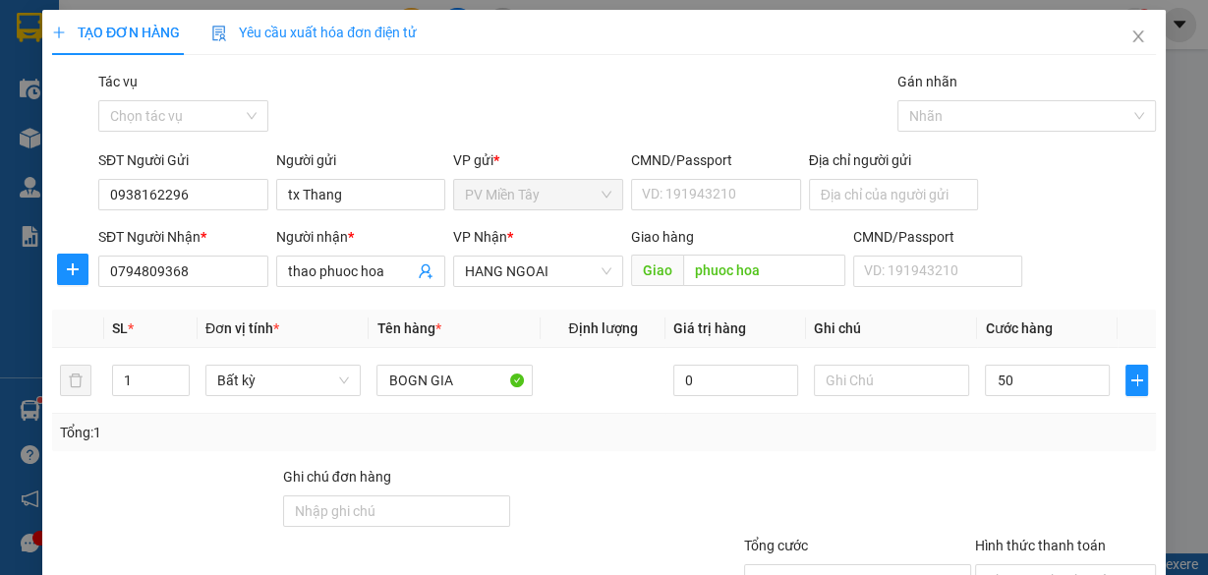
type input "50.000"
click at [1036, 467] on div at bounding box center [1065, 500] width 185 height 69
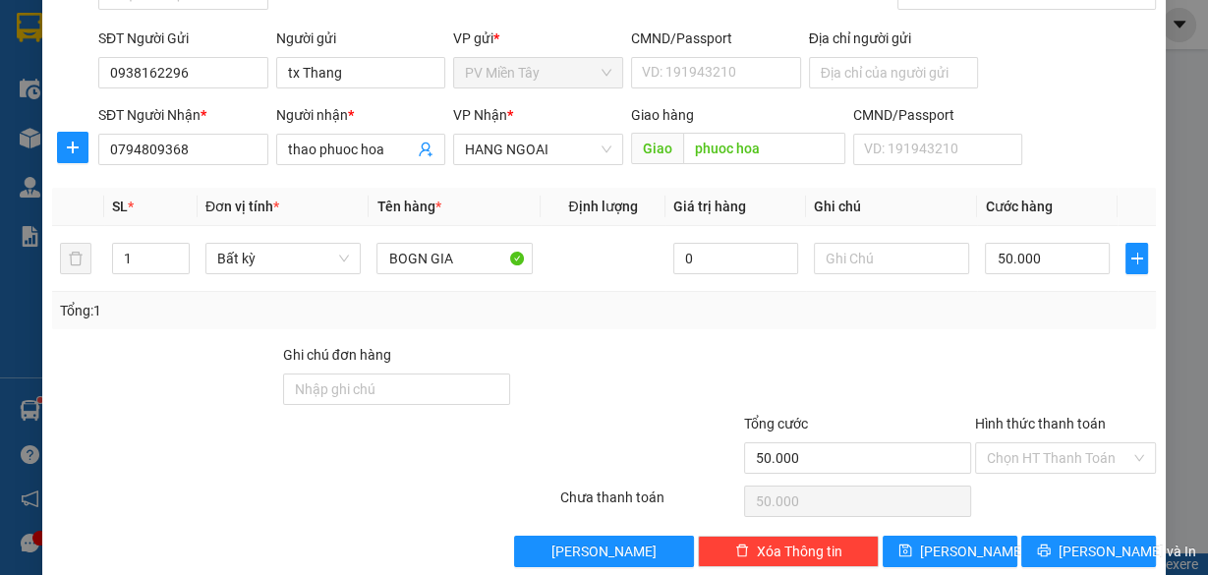
scroll to position [149, 0]
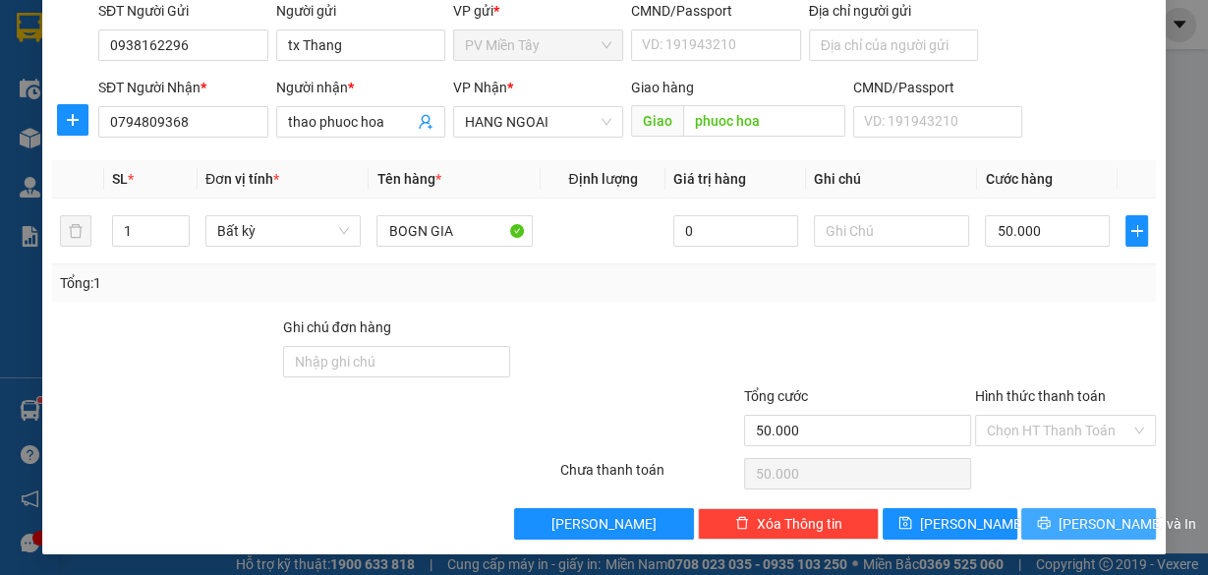
click at [1103, 532] on button "[PERSON_NAME] và In" at bounding box center [1088, 523] width 135 height 31
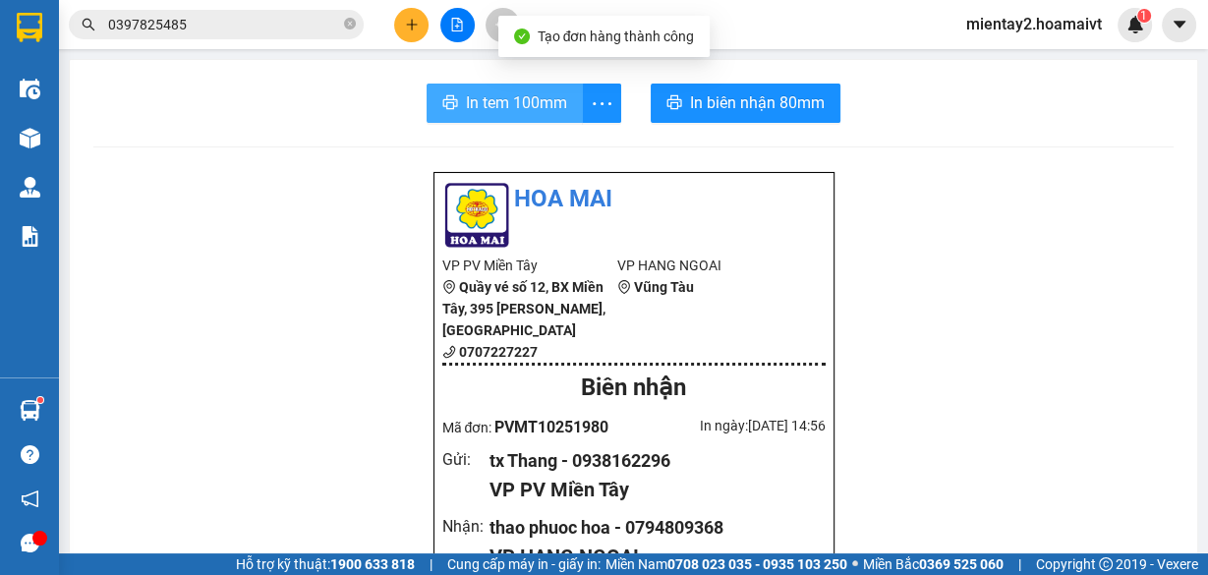
click at [505, 110] on span "In tem 100mm" at bounding box center [516, 102] width 101 height 25
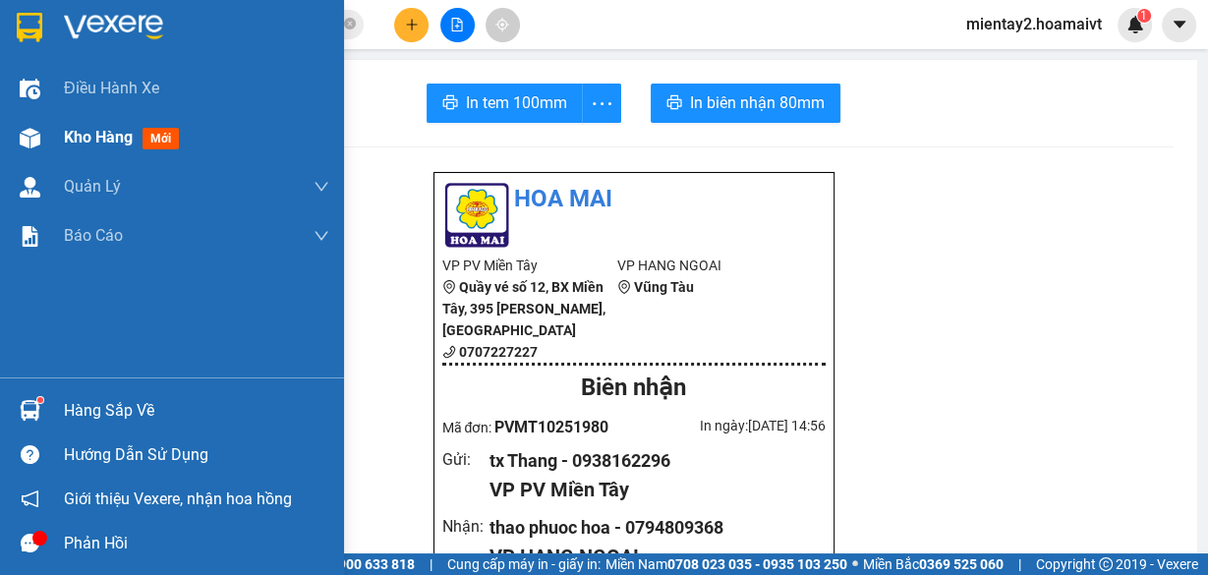
click at [54, 125] on div "Kho hàng mới" at bounding box center [172, 137] width 344 height 49
click at [52, 125] on div "Kho hàng mới" at bounding box center [172, 137] width 344 height 49
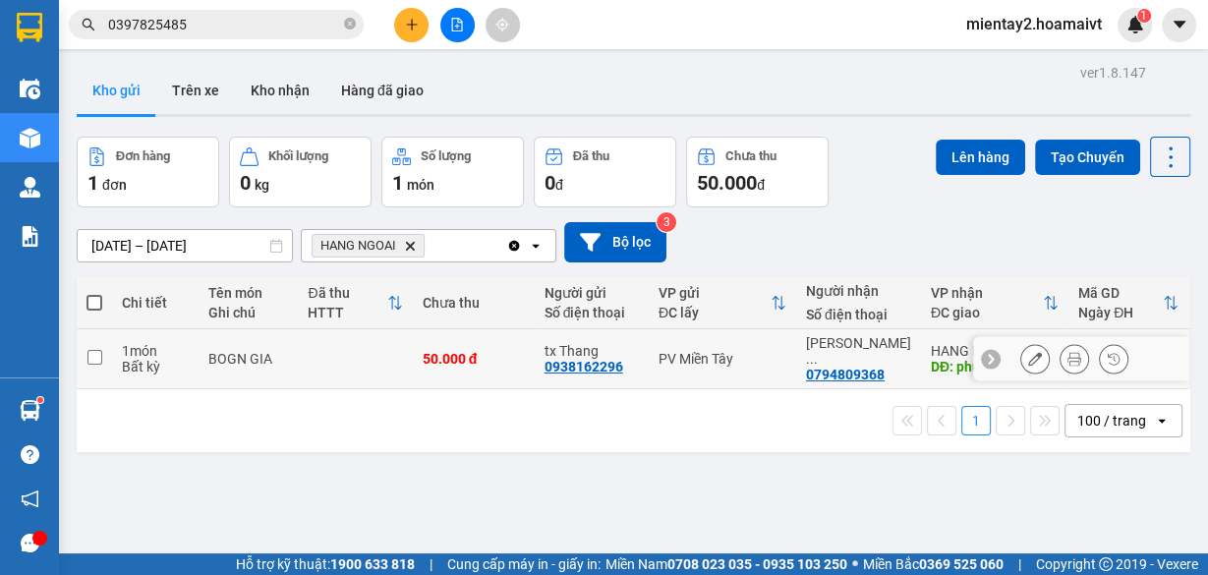
click at [411, 355] on td at bounding box center [355, 359] width 114 height 60
checkbox input "true"
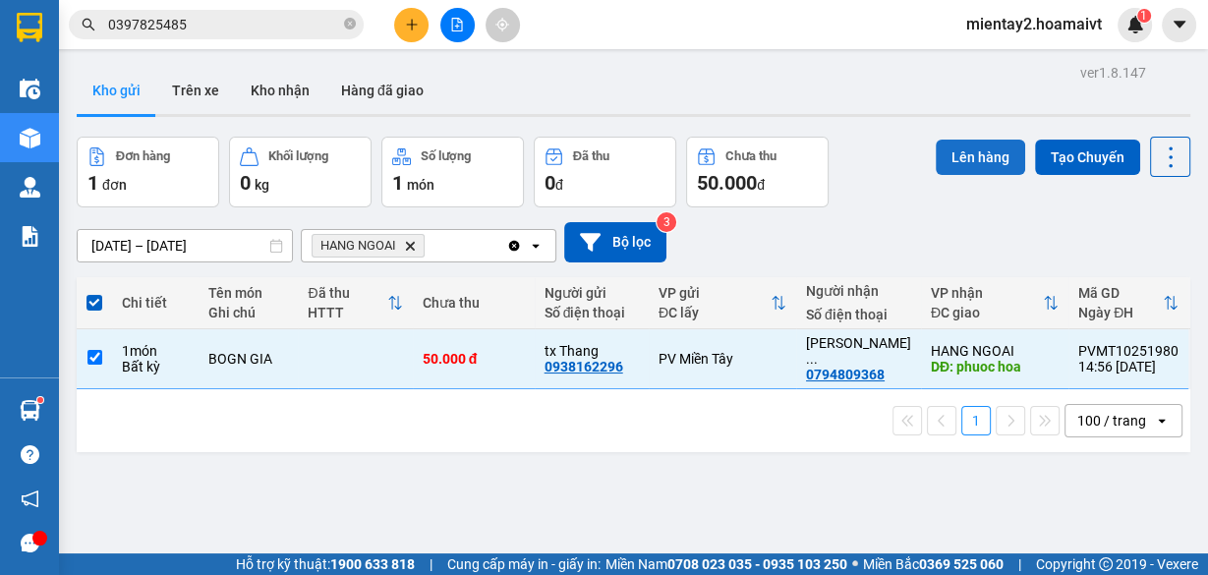
click at [967, 156] on button "Lên hàng" at bounding box center [980, 157] width 89 height 35
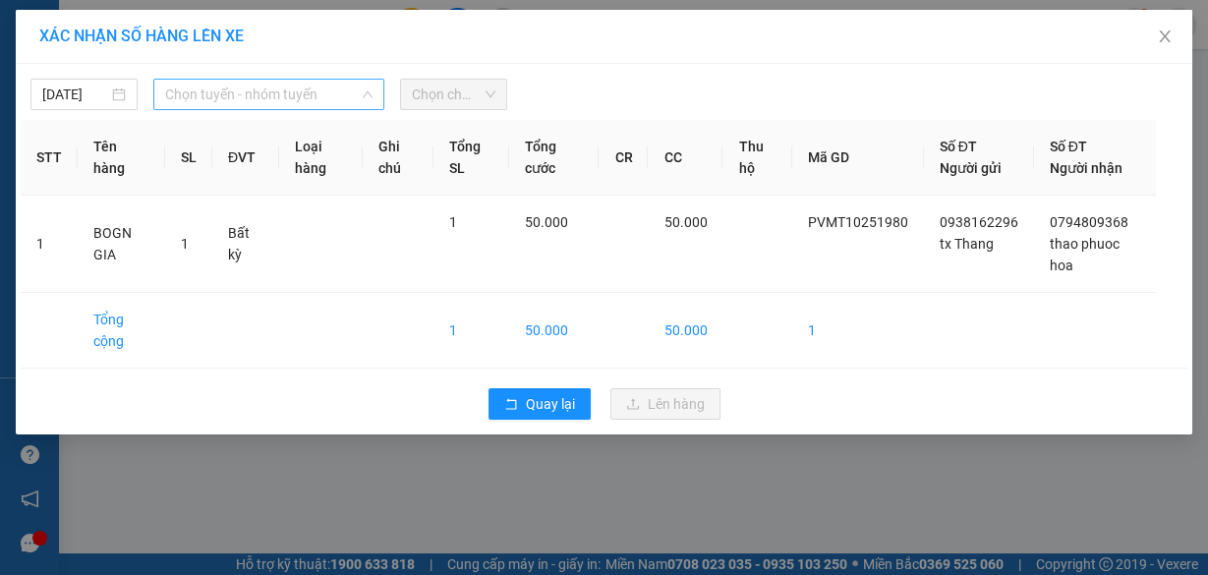
click at [286, 89] on span "Chọn tuyến - nhóm tuyến" at bounding box center [268, 94] width 207 height 29
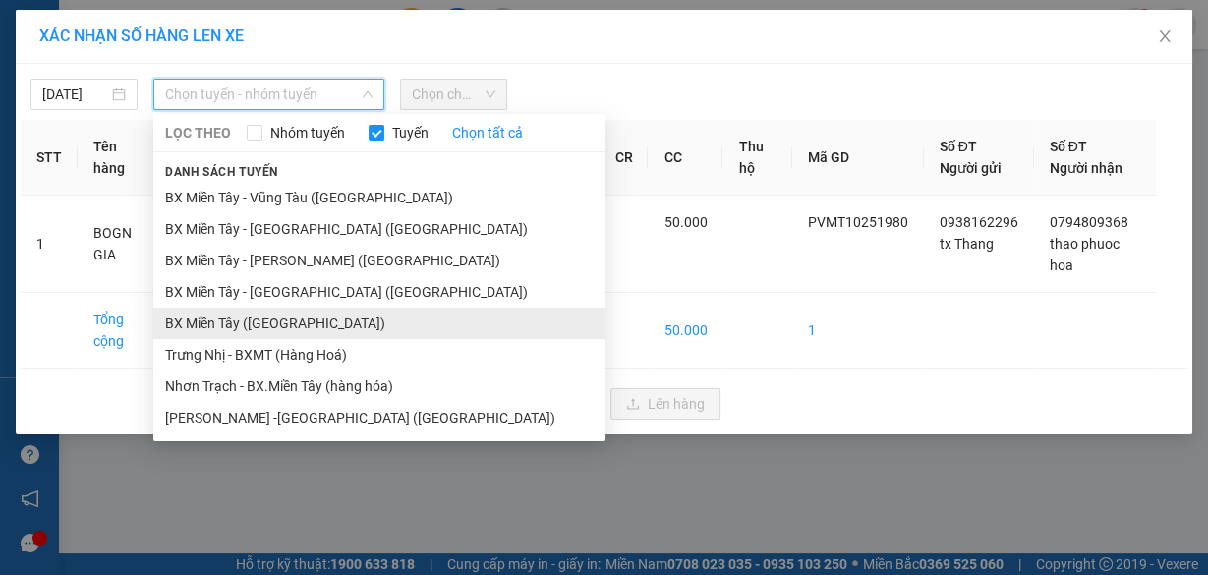
click at [311, 323] on li "BX Miền Tây ([GEOGRAPHIC_DATA])" at bounding box center [379, 323] width 452 height 31
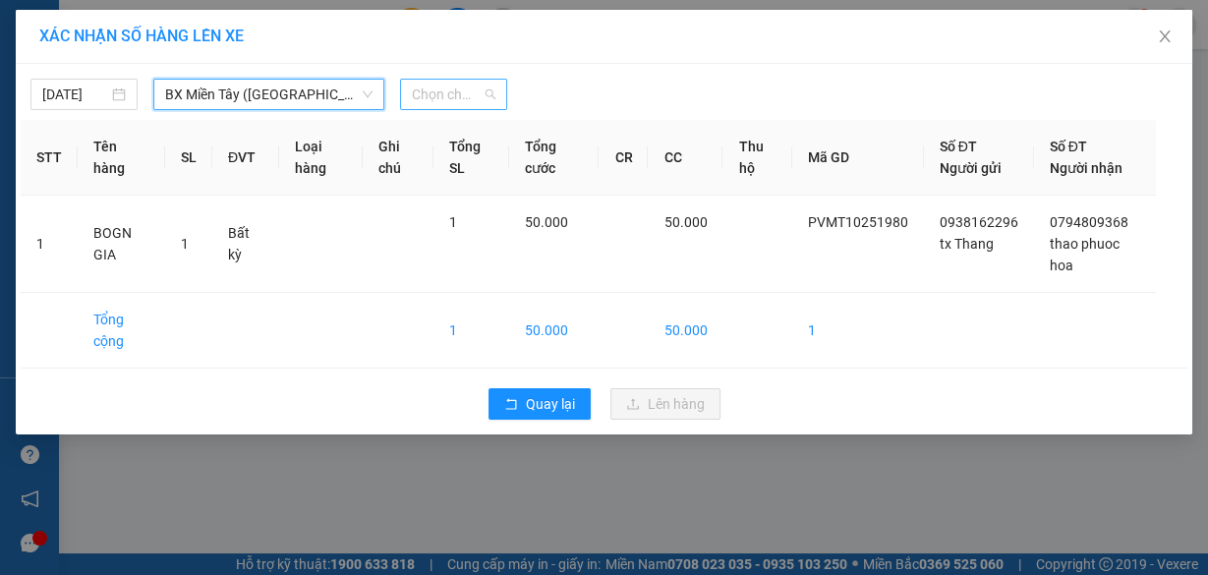
drag, startPoint x: 441, startPoint y: 85, endPoint x: 483, endPoint y: 239, distance: 159.8
click at [443, 93] on span "Chọn chuyến" at bounding box center [454, 94] width 84 height 29
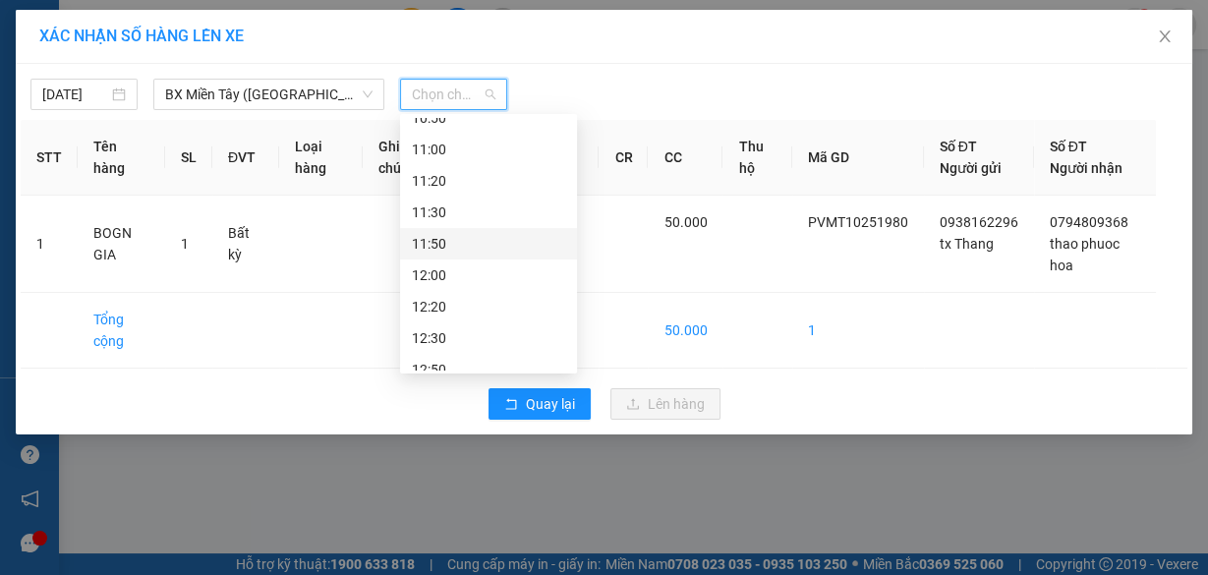
scroll to position [393, 0]
click at [491, 236] on div "09:20 - 72G-004.17" at bounding box center [488, 244] width 153 height 22
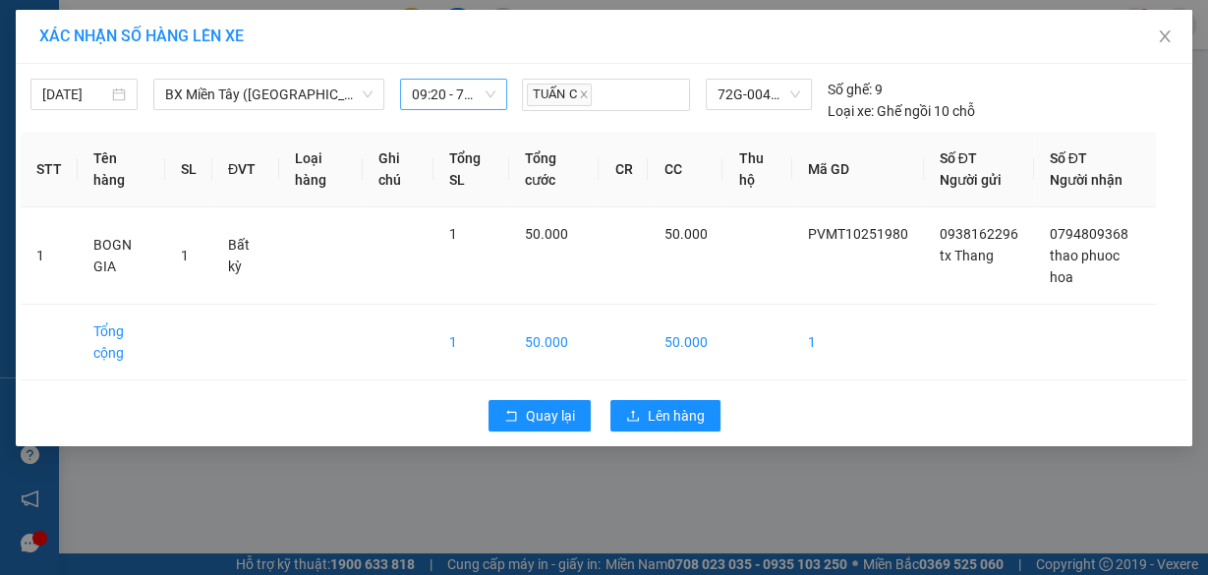
drag, startPoint x: 447, startPoint y: 71, endPoint x: 448, endPoint y: 89, distance: 18.7
click at [448, 73] on div "15/10/2025 BX Miền Tây (Hàng Ngoài) LỌC THEO Nhóm tuyến Tuyến Chọn tất cả Dan…" at bounding box center [604, 95] width 1167 height 53
click at [448, 93] on span "09:20 - 72G-004.17" at bounding box center [454, 94] width 84 height 29
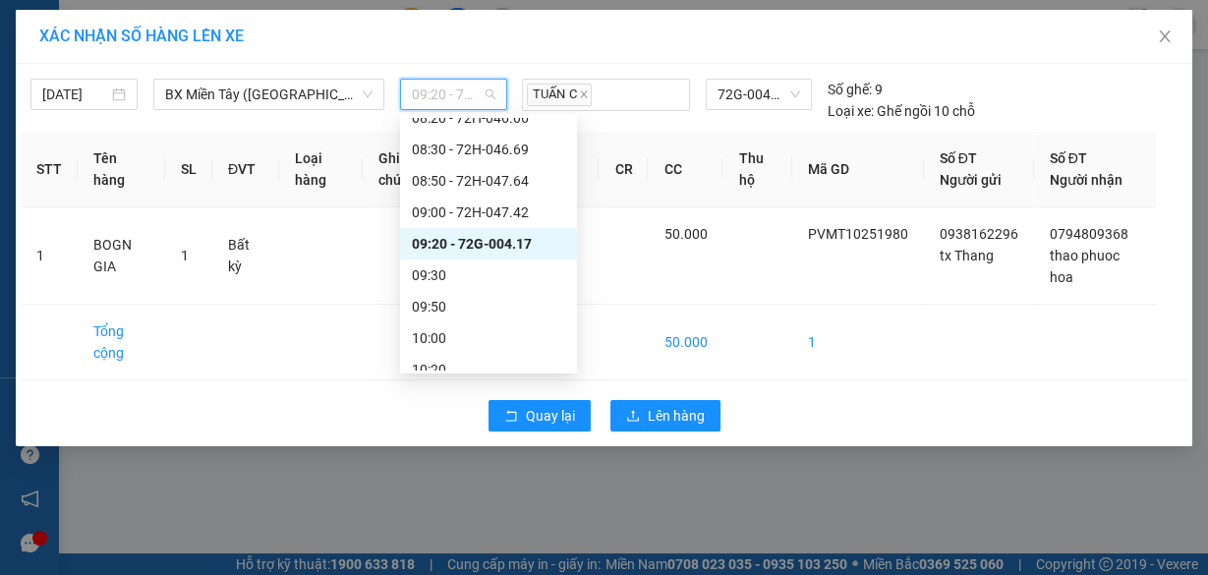
click at [463, 244] on div "09:20 - 72G-004.17" at bounding box center [488, 244] width 153 height 22
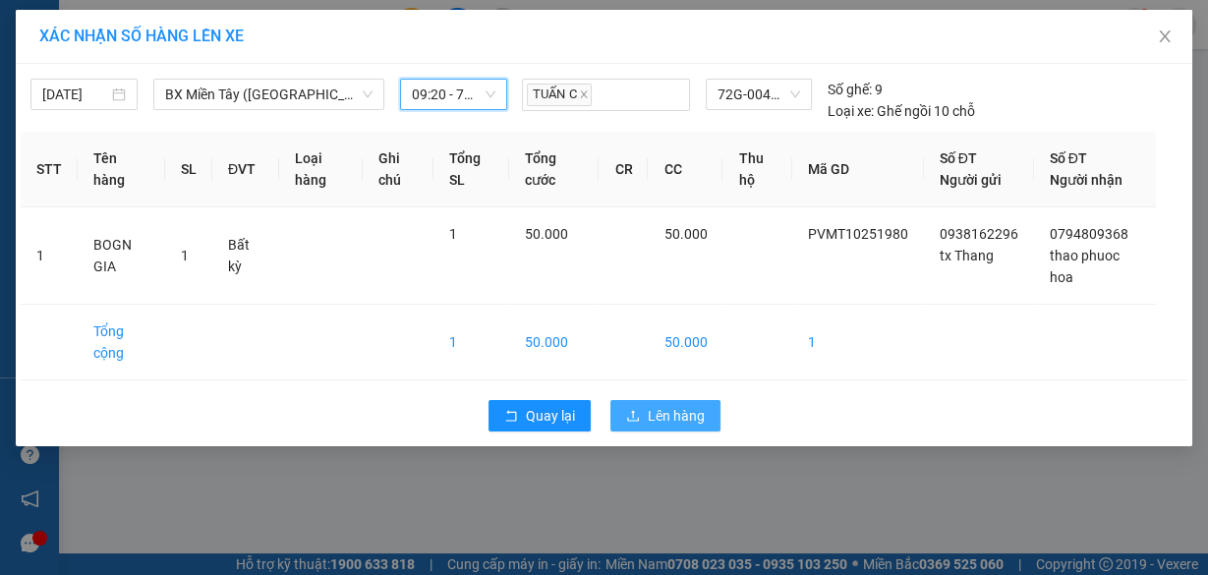
click at [686, 412] on span "Lên hàng" at bounding box center [676, 416] width 57 height 22
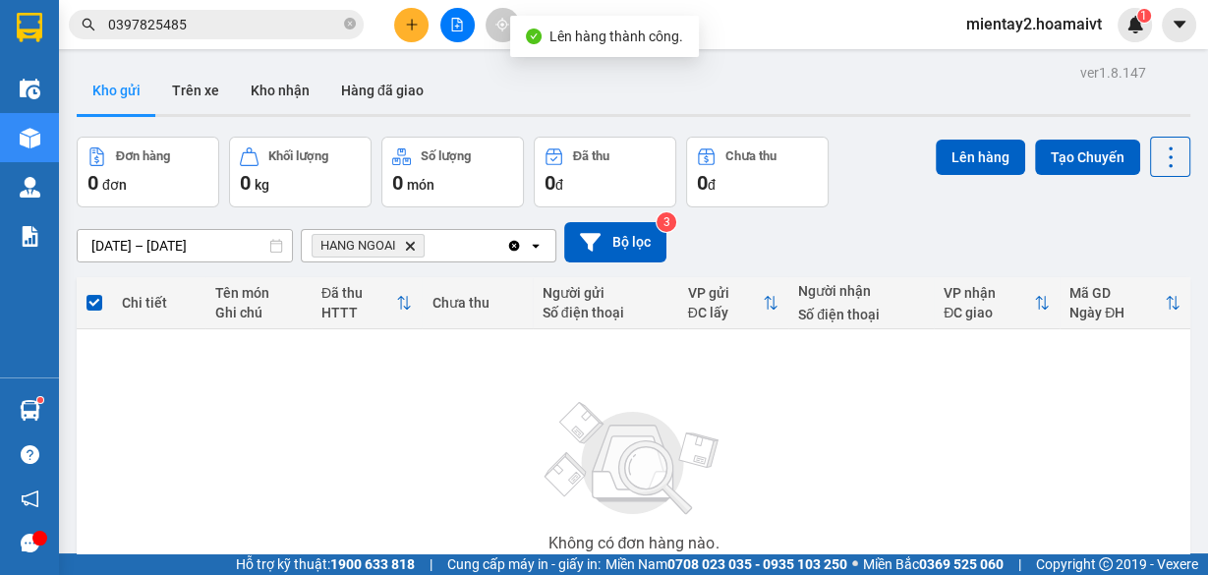
click at [447, 19] on button at bounding box center [457, 25] width 34 height 34
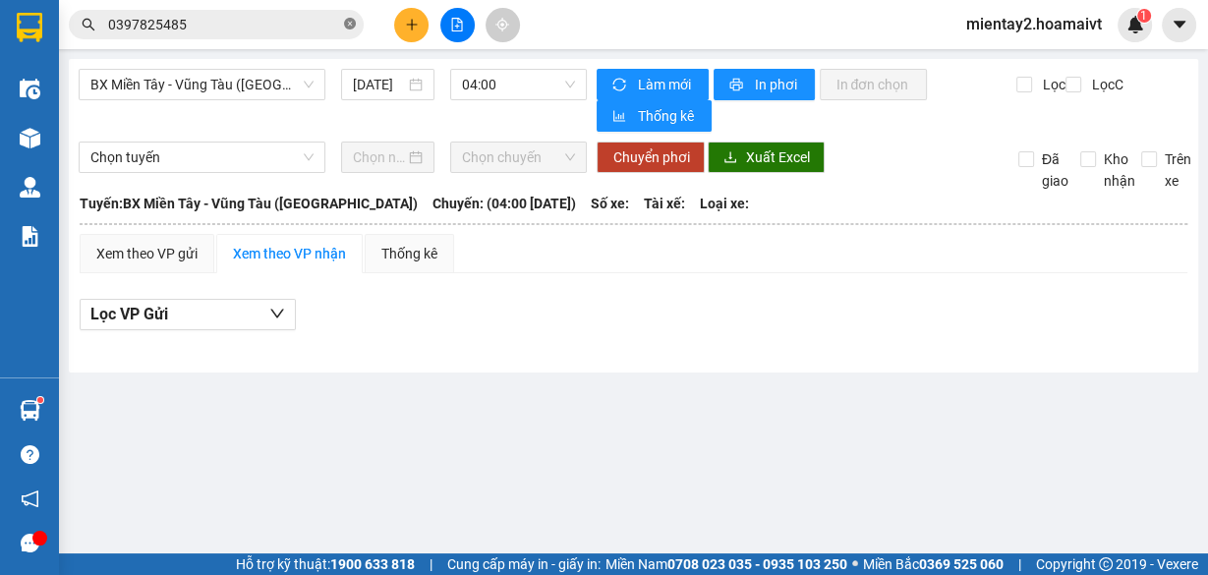
click at [347, 26] on icon "close-circle" at bounding box center [350, 24] width 12 height 12
click at [287, 19] on input "text" at bounding box center [224, 25] width 232 height 22
paste input "0924885686"
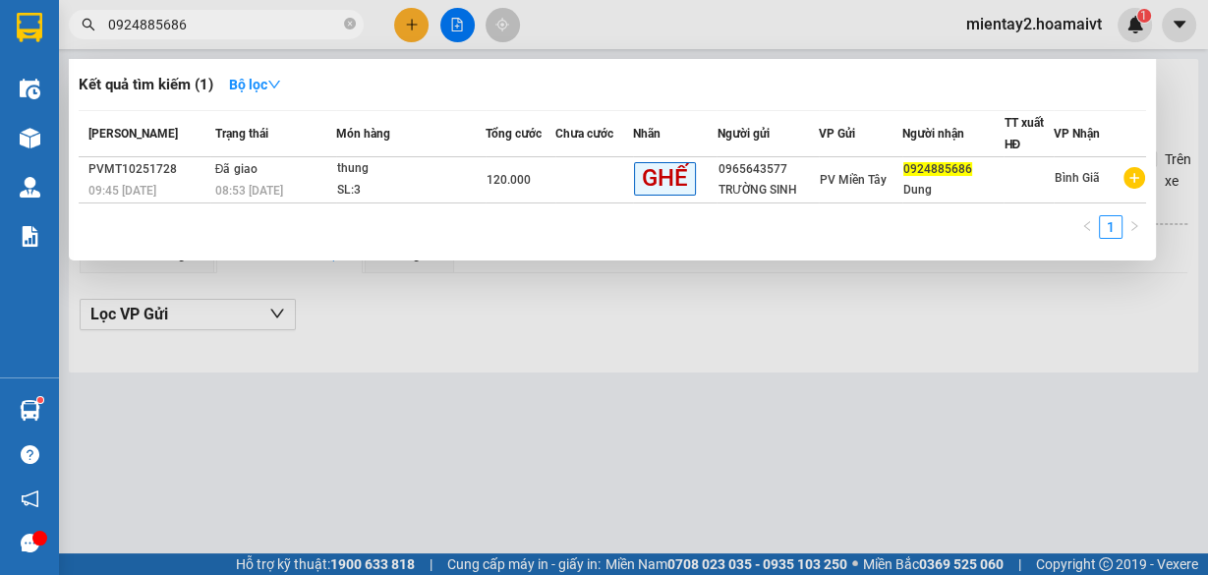
type input "0924885686"
click at [403, 24] on div at bounding box center [604, 287] width 1208 height 575
click at [403, 24] on button at bounding box center [411, 25] width 34 height 34
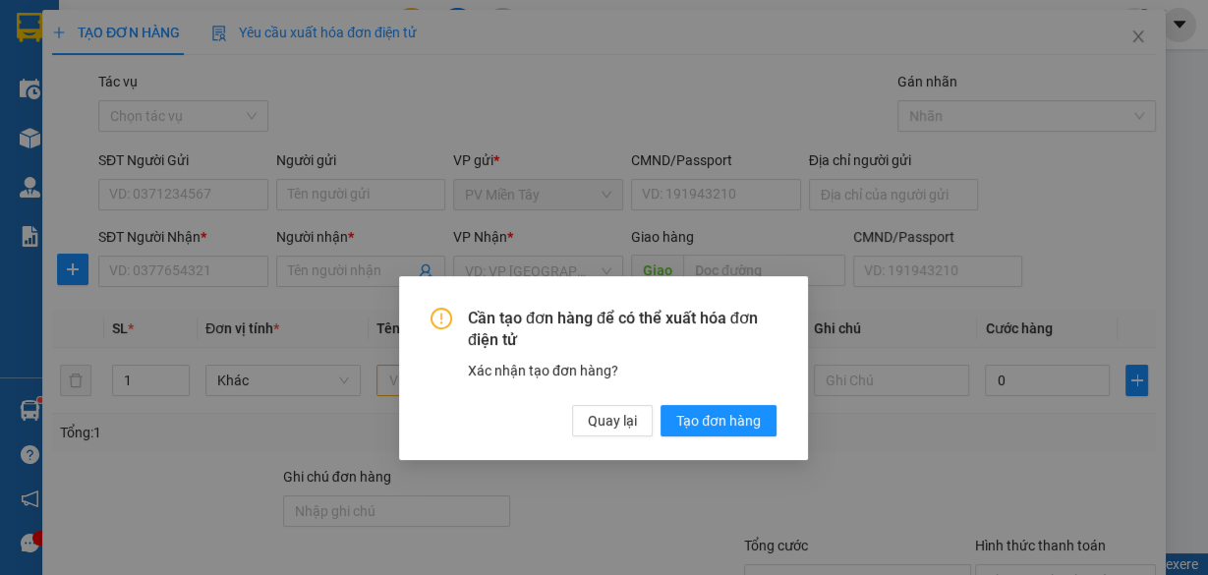
click at [625, 422] on div "Cần tạo đơn hàng để có thể xuất hóa đơn điện tử Xác nhận tạo đơn hàng? Quay lại…" at bounding box center [604, 369] width 1124 height 718
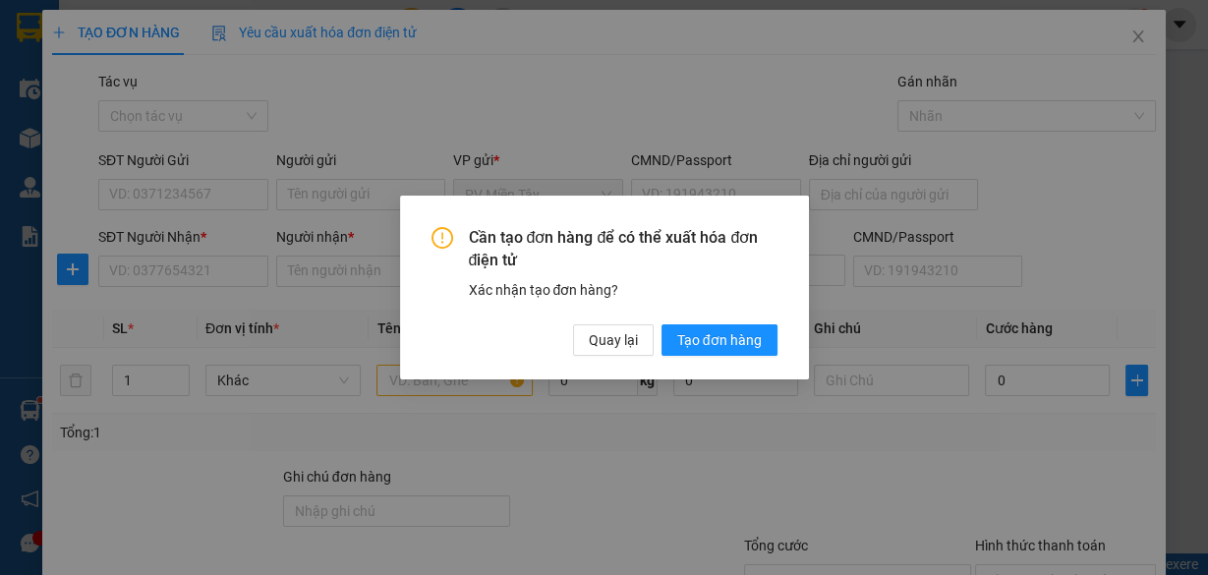
click at [618, 357] on div "Cần tạo đơn hàng để có thể xuất hóa đơn điện tử Xác nhận tạo đơn hàng? Quay lại…" at bounding box center [604, 288] width 409 height 184
click at [618, 340] on span "Quay lại" at bounding box center [613, 340] width 49 height 22
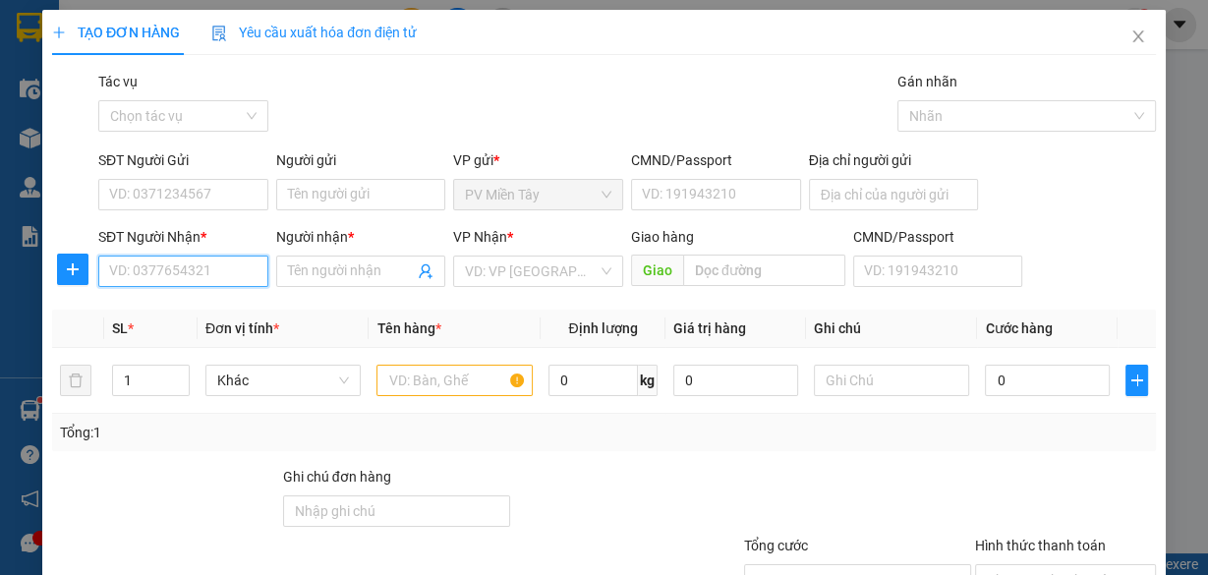
click at [237, 264] on input "SĐT Người Nhận *" at bounding box center [183, 271] width 170 height 31
type input "0979203288"
click at [358, 268] on input "Người nhận *" at bounding box center [351, 272] width 127 height 22
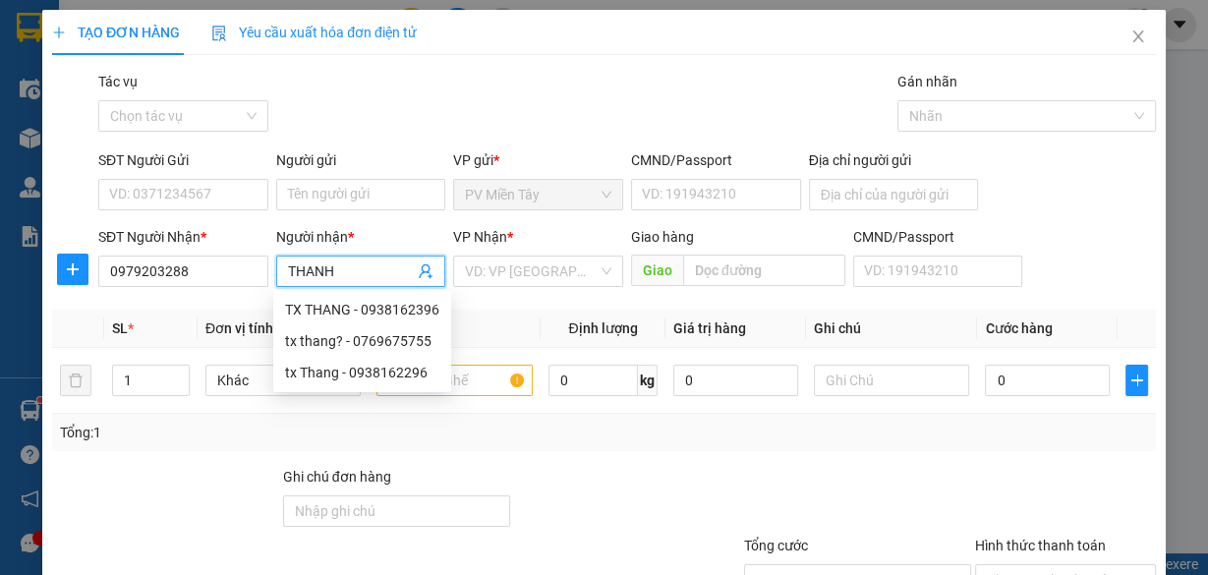
type input "THANH"
click at [542, 268] on input "search" at bounding box center [531, 271] width 133 height 29
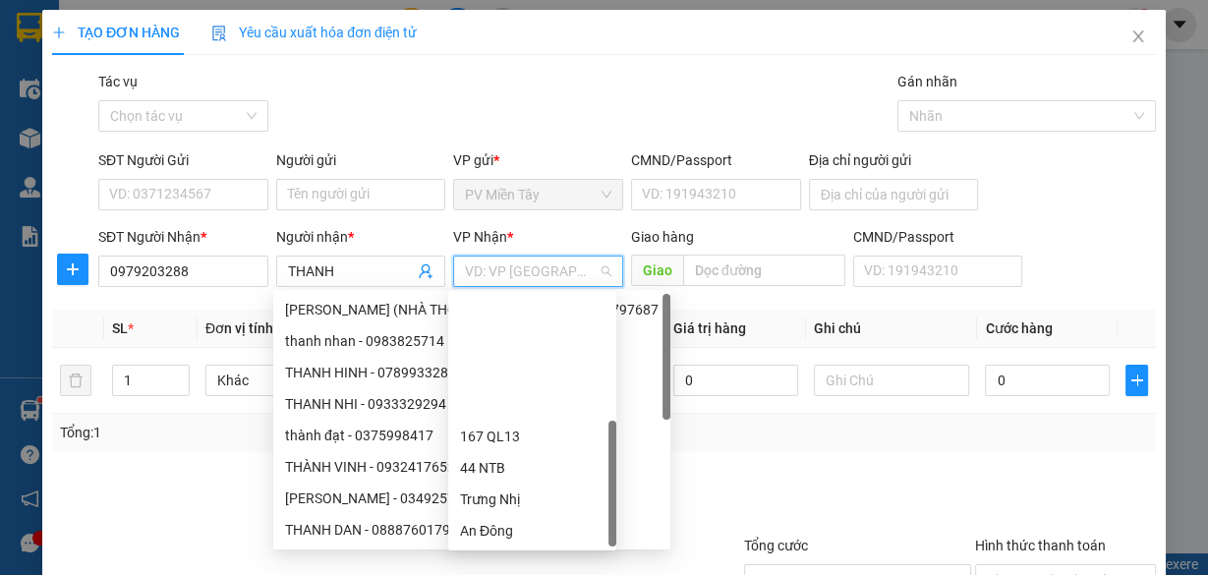
scroll to position [157, 0]
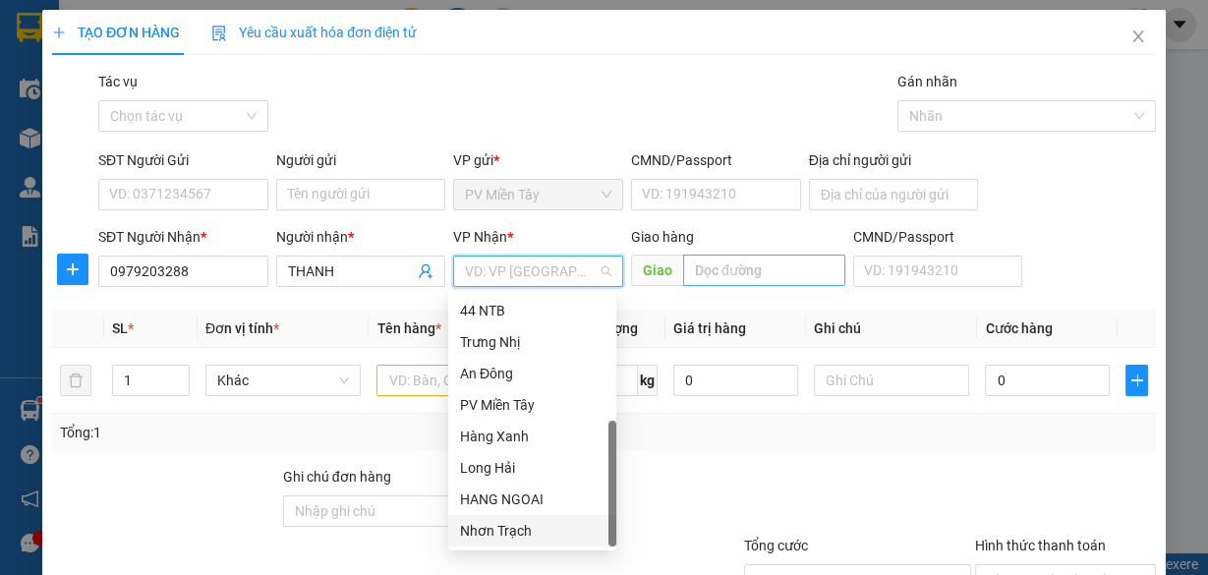
click at [545, 499] on div "HANG NGOAI" at bounding box center [532, 500] width 145 height 22
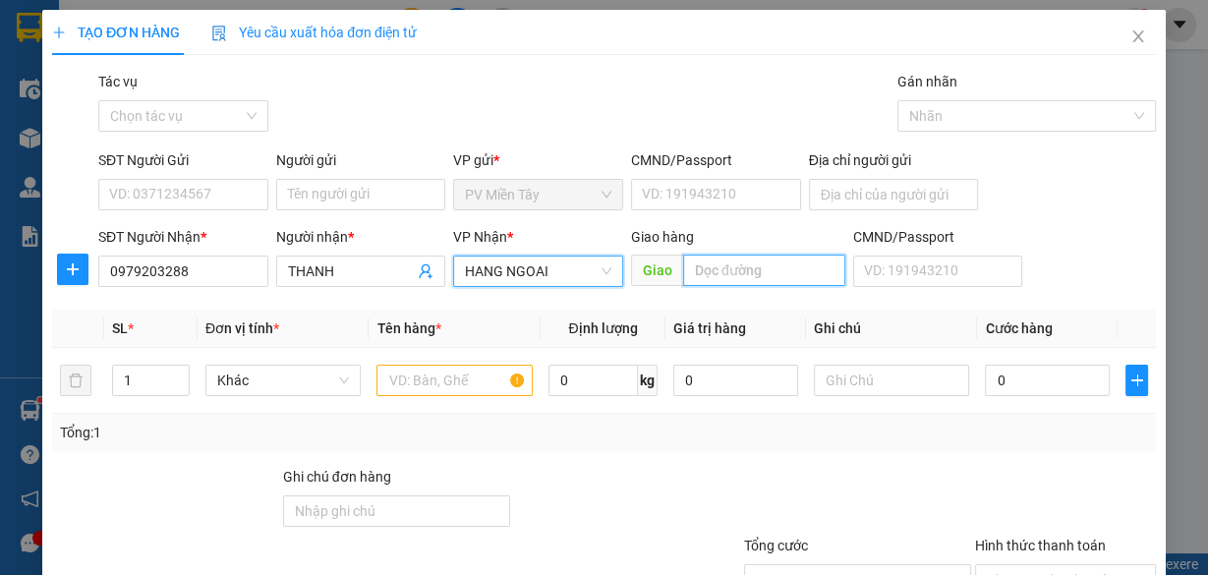
click at [740, 279] on input "text" at bounding box center [764, 270] width 162 height 31
click at [782, 281] on input "text" at bounding box center [764, 270] width 162 height 31
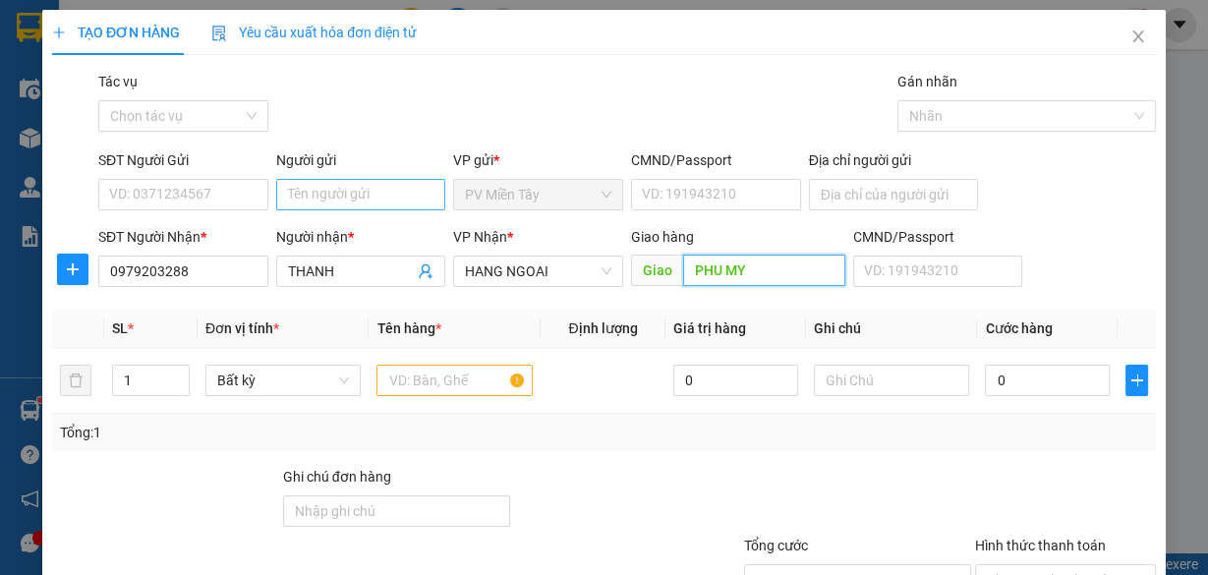
type input "PHU MY"
click at [394, 189] on input "Người gửi" at bounding box center [361, 194] width 170 height 31
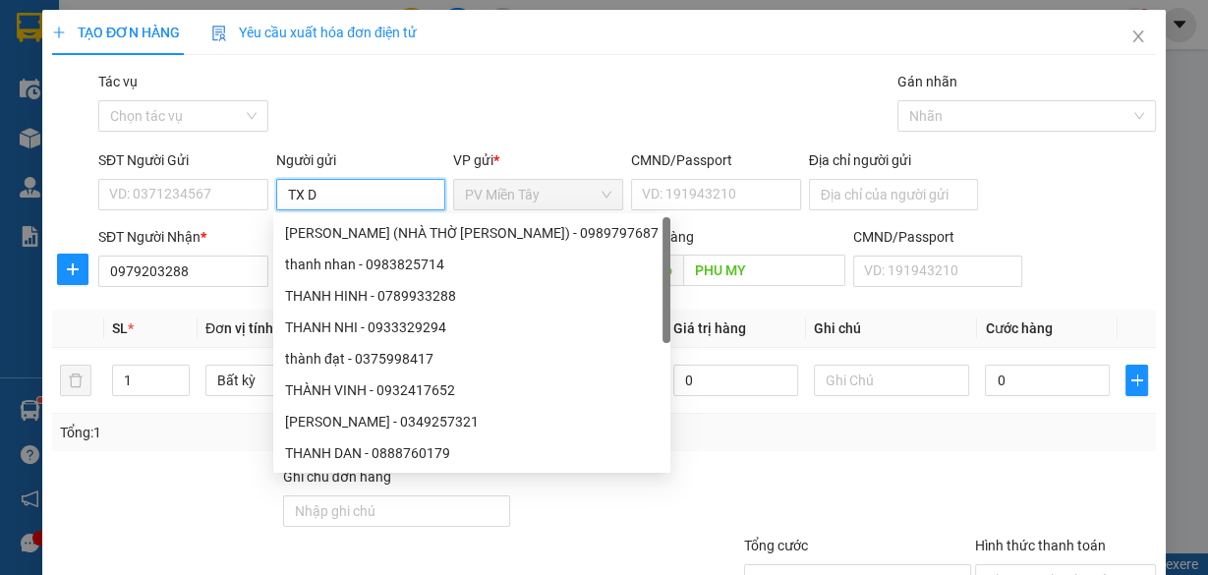
type input "TX DU"
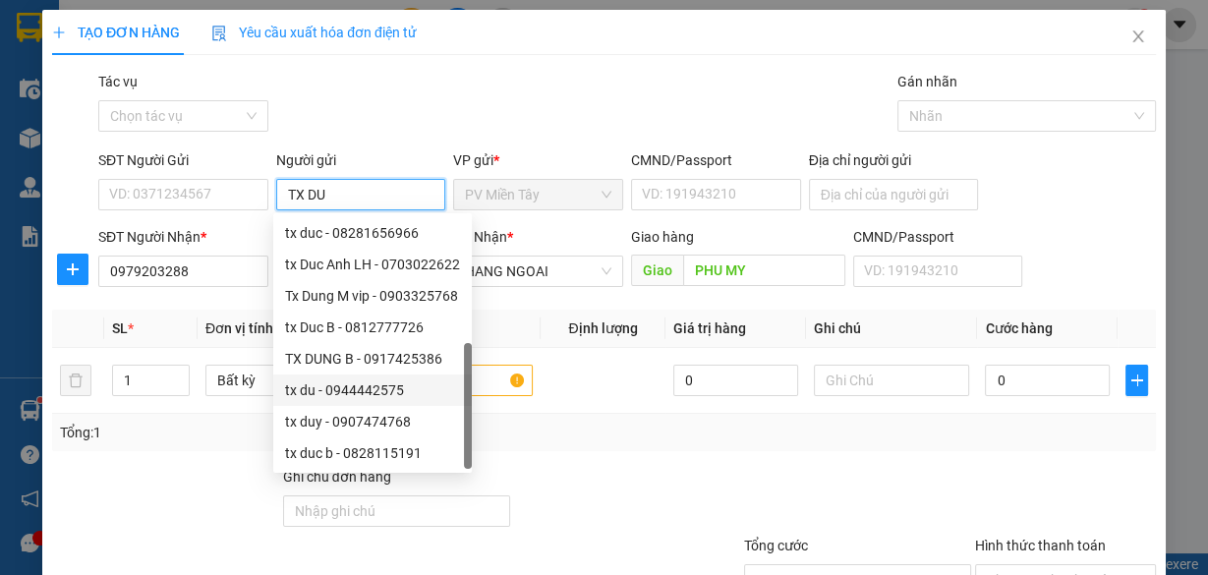
scroll to position [63, 0]
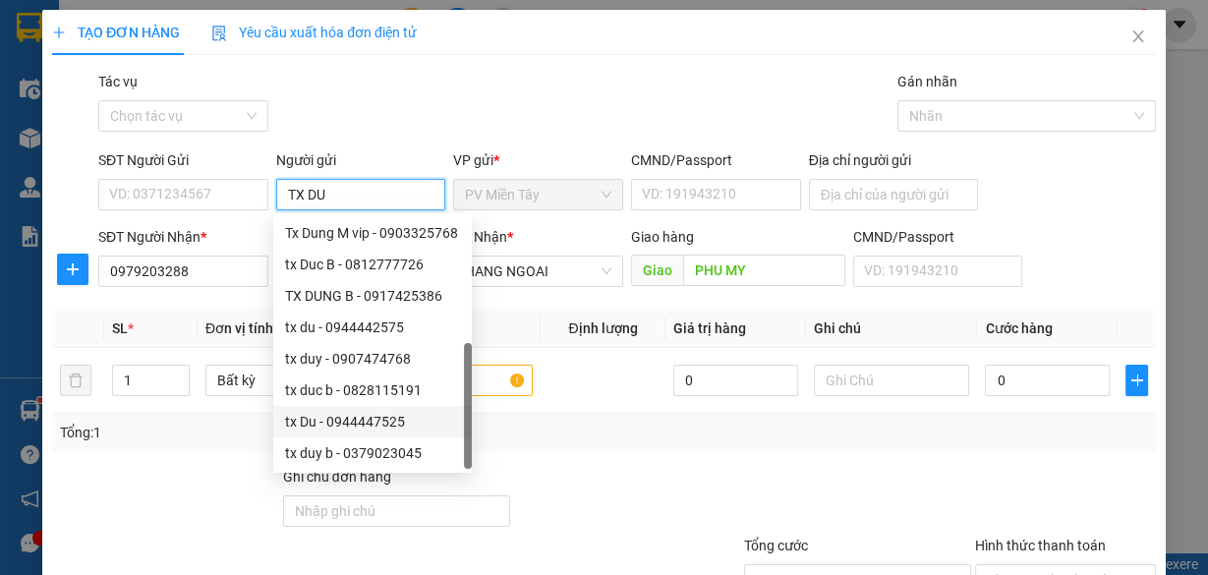
click at [358, 419] on div "tx Du - 0944447525" at bounding box center [372, 422] width 175 height 22
type input "0944447525"
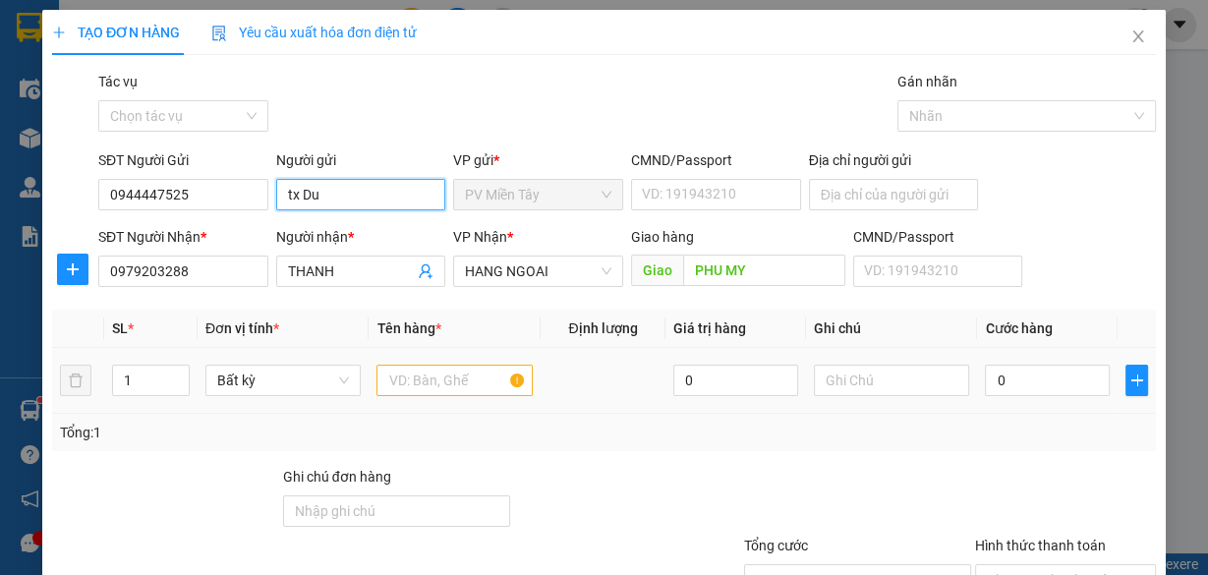
type input "tx Du"
click at [459, 380] on input "text" at bounding box center [455, 380] width 156 height 31
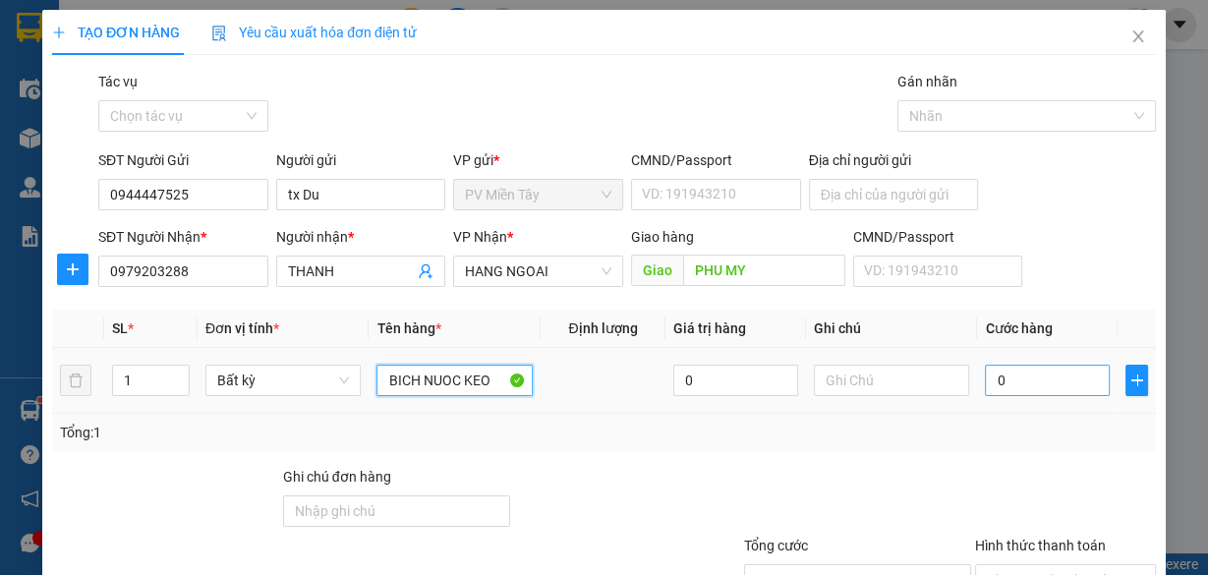
type input "BICH NUOC KEO"
type input "4"
type input "40"
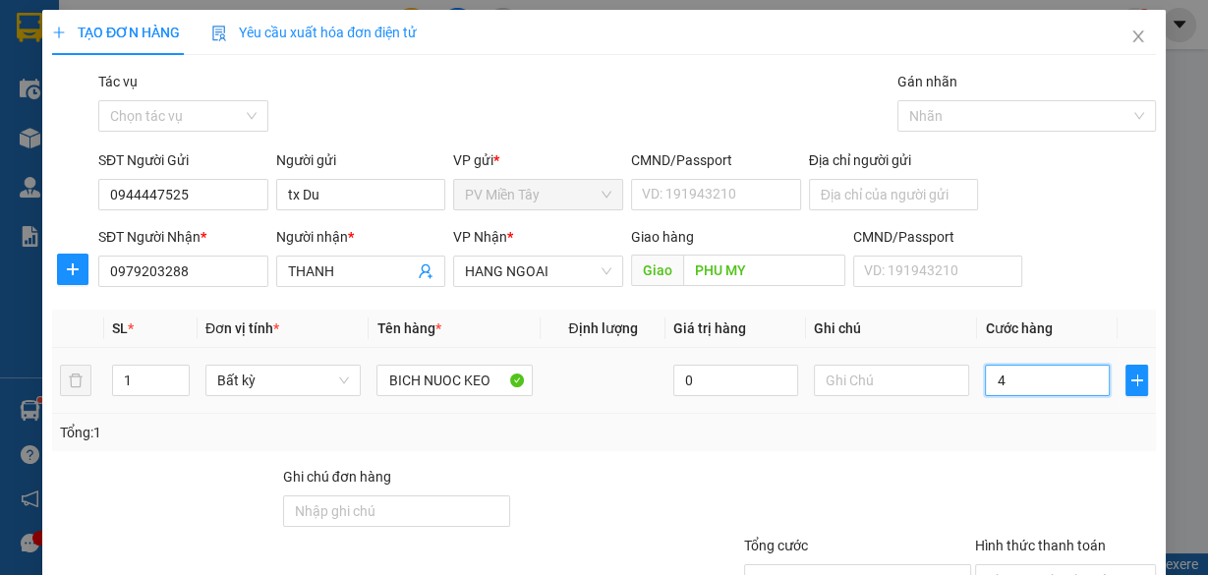
type input "40"
type input "40.000"
click at [1023, 410] on td "40.000" at bounding box center [1047, 381] width 141 height 66
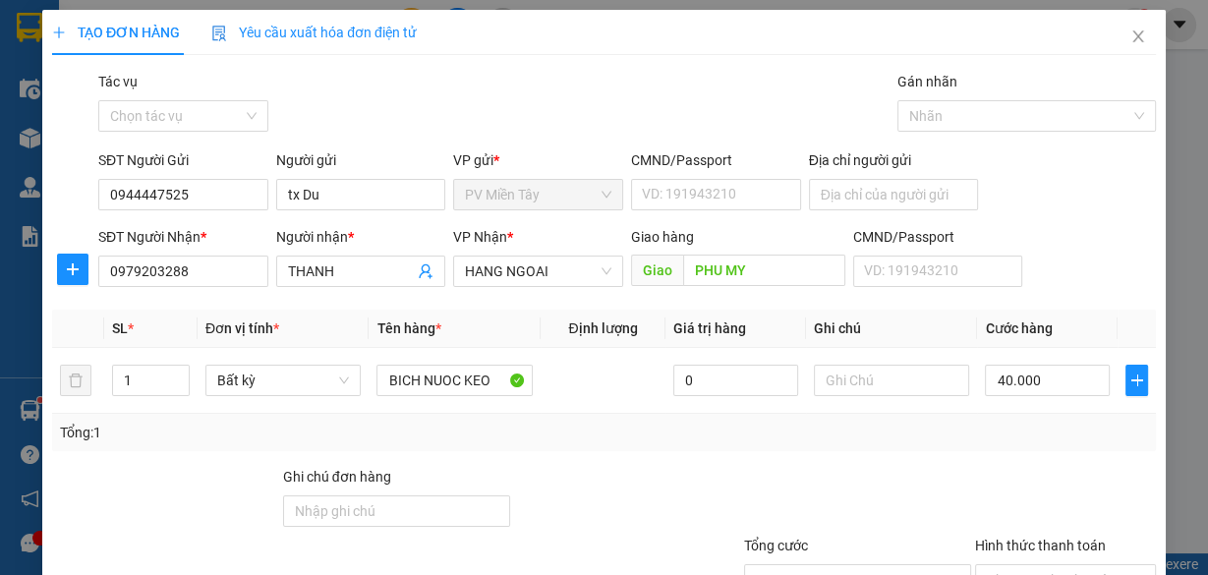
scroll to position [149, 0]
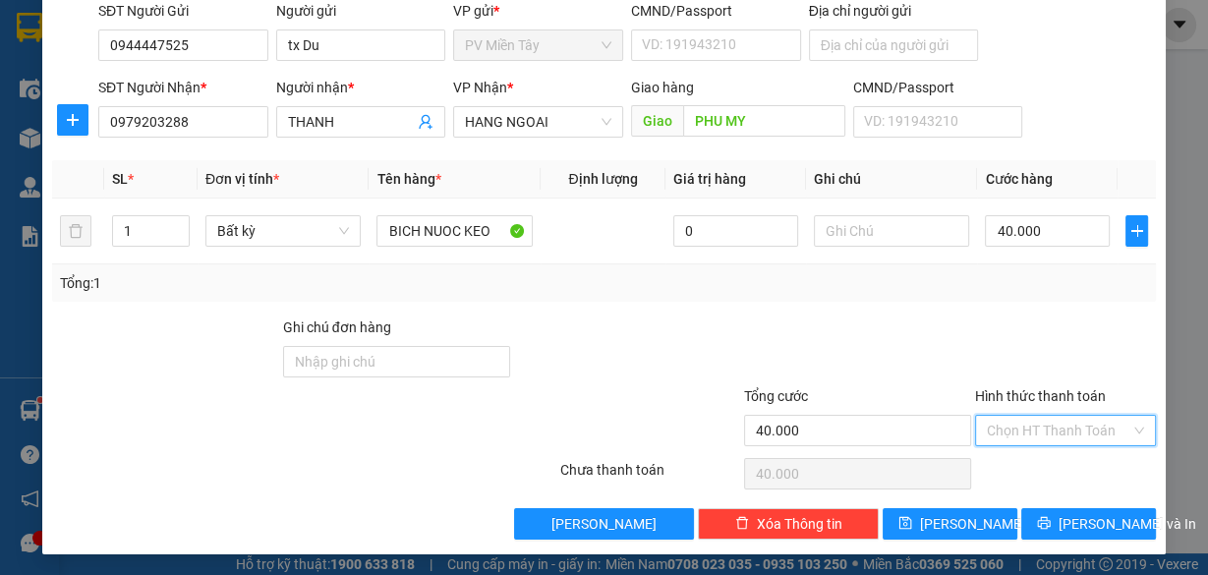
click at [1075, 440] on input "Hình thức thanh toán" at bounding box center [1059, 430] width 144 height 29
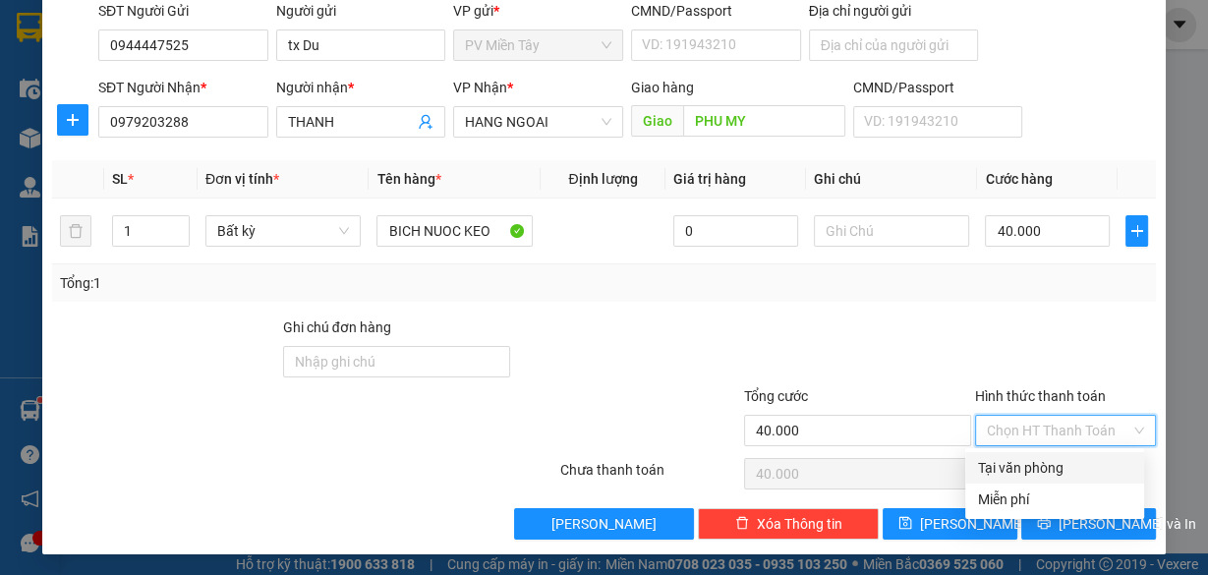
click at [1066, 468] on div "Tại văn phòng" at bounding box center [1054, 468] width 155 height 22
type input "0"
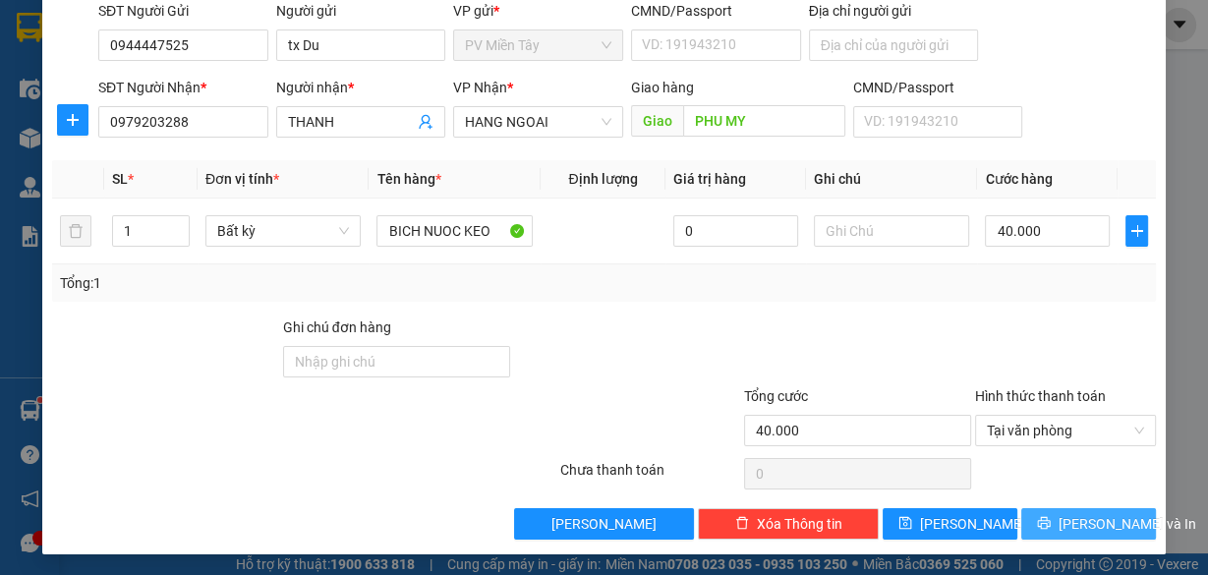
click at [1073, 523] on span "[PERSON_NAME] và In" at bounding box center [1128, 524] width 138 height 22
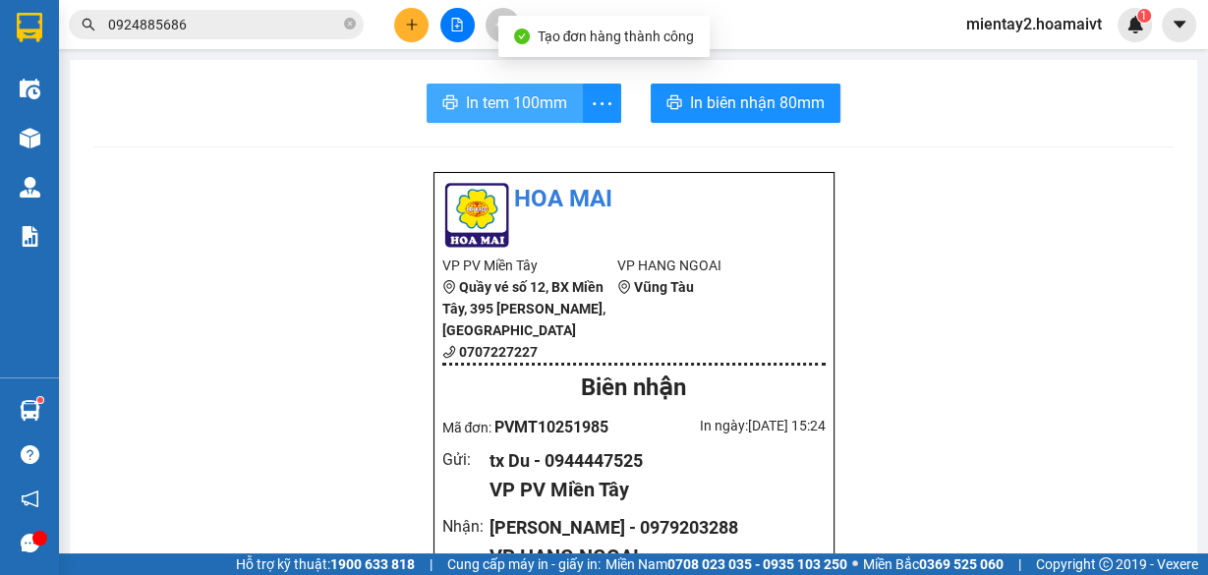
click at [499, 104] on span "In tem 100mm" at bounding box center [516, 102] width 101 height 25
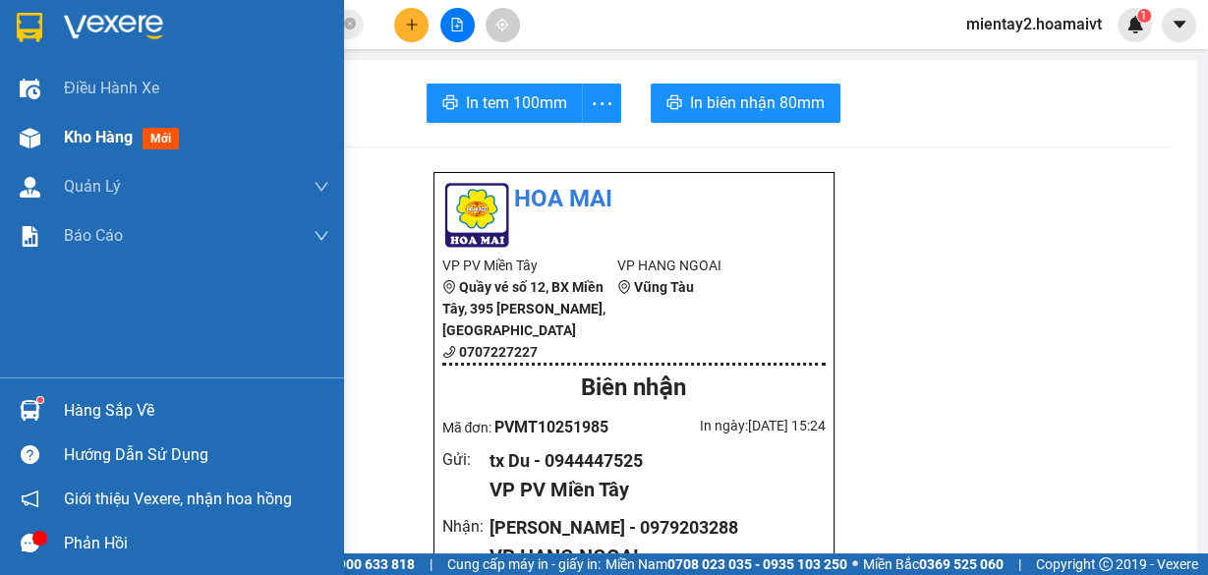
click at [56, 134] on div "Kho hàng mới" at bounding box center [172, 137] width 344 height 49
click at [71, 136] on span "Kho hàng" at bounding box center [98, 137] width 69 height 19
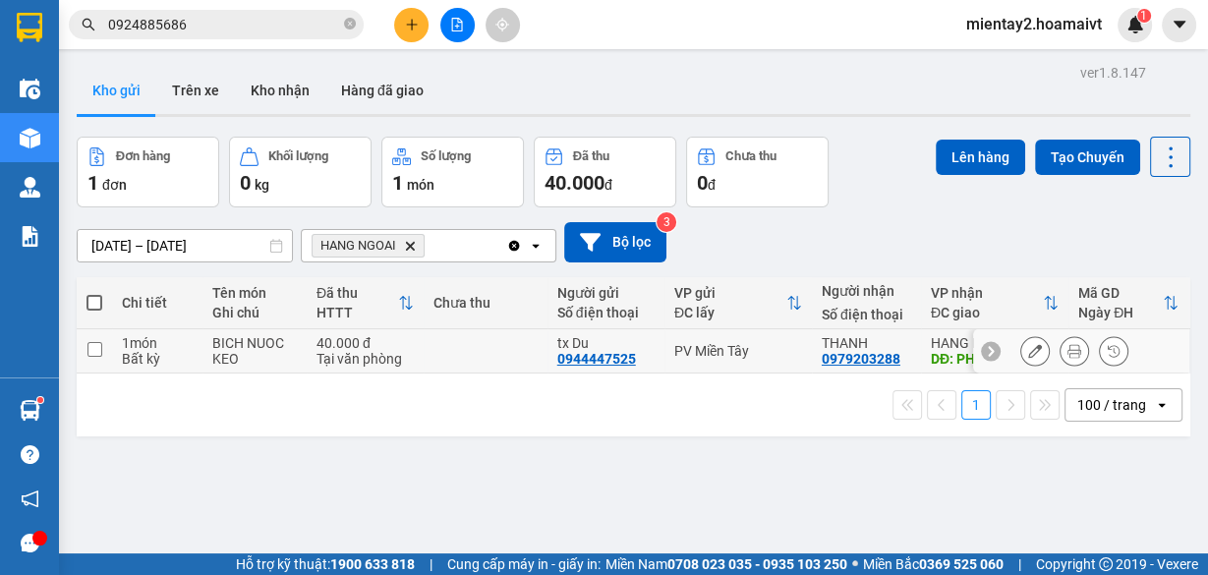
click at [1028, 349] on icon at bounding box center [1035, 351] width 14 height 14
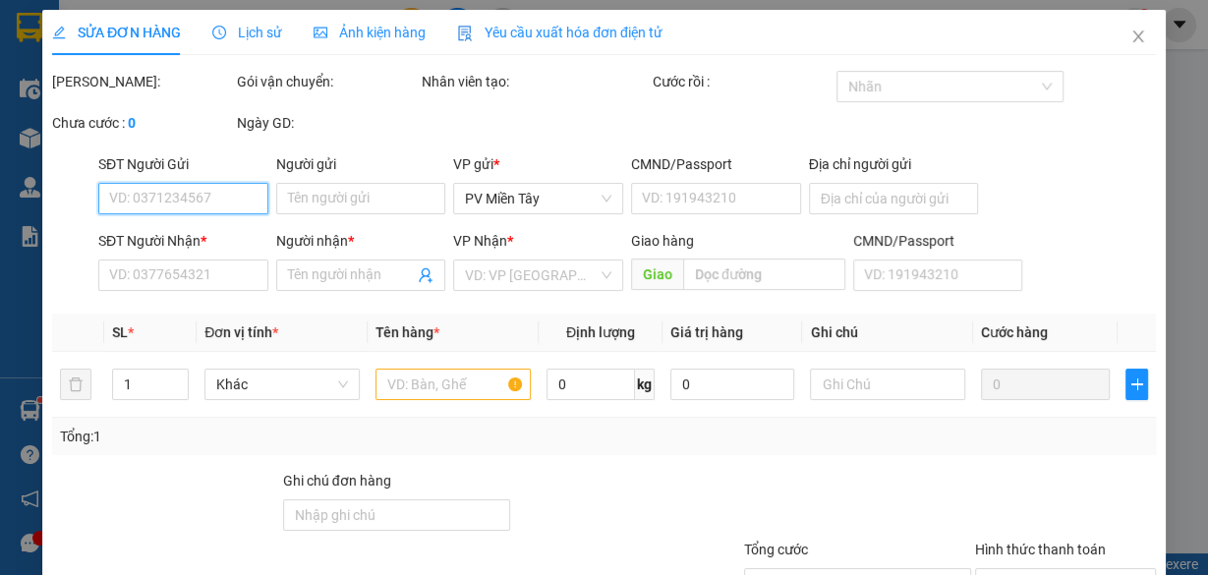
type input "0944447525"
type input "tx Du"
type input "0979203288"
type input "THANH"
type input "PHU MY"
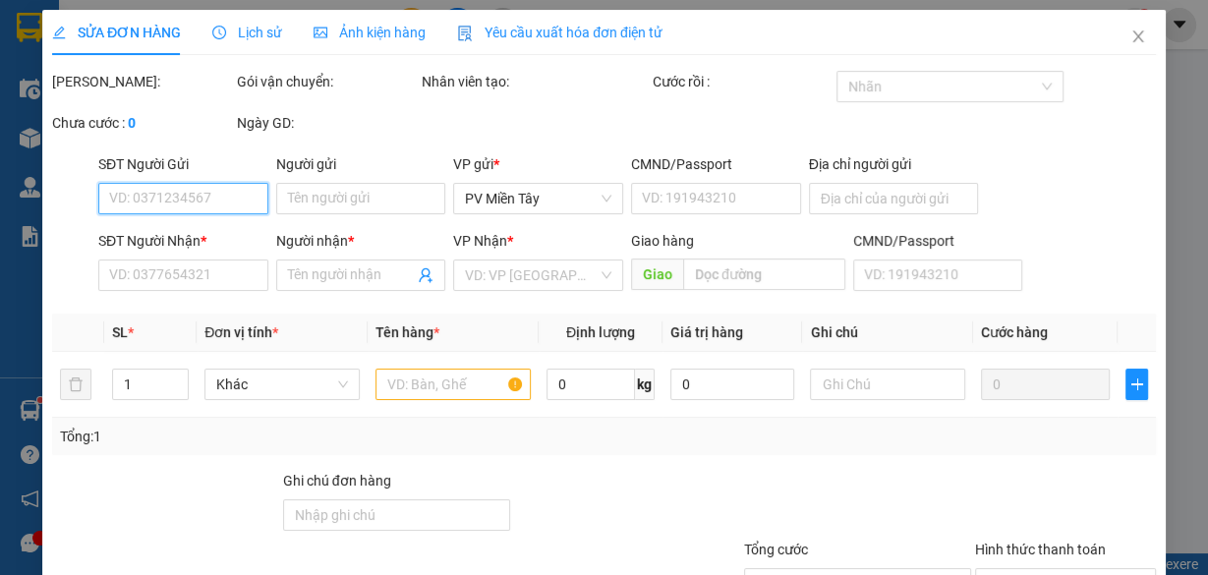
type input "40.000"
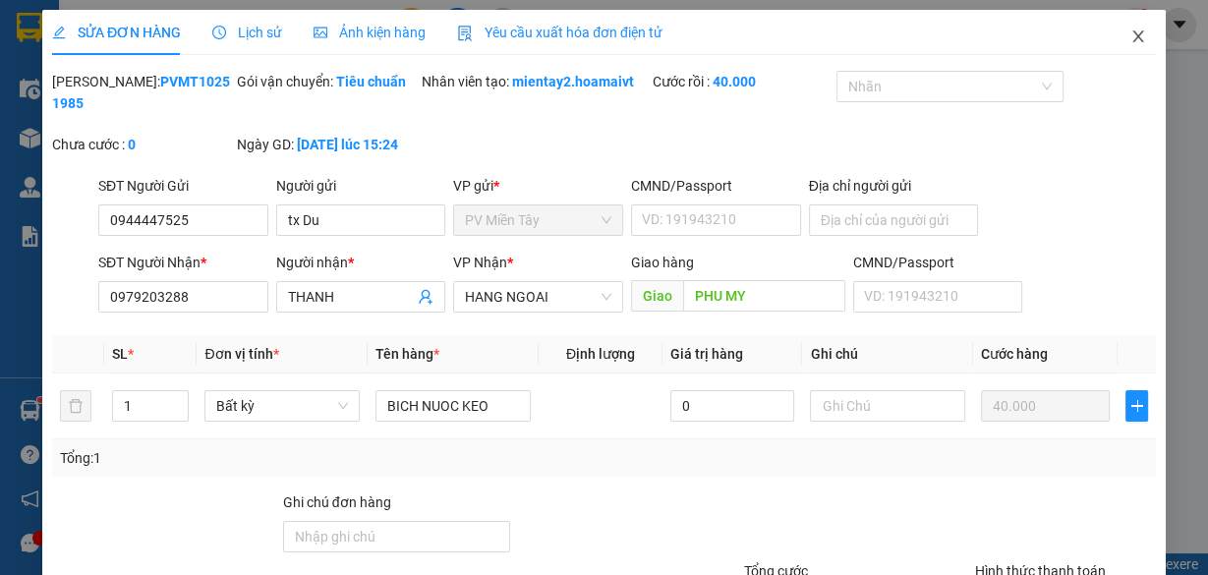
click at [1133, 33] on icon "close" at bounding box center [1138, 36] width 11 height 12
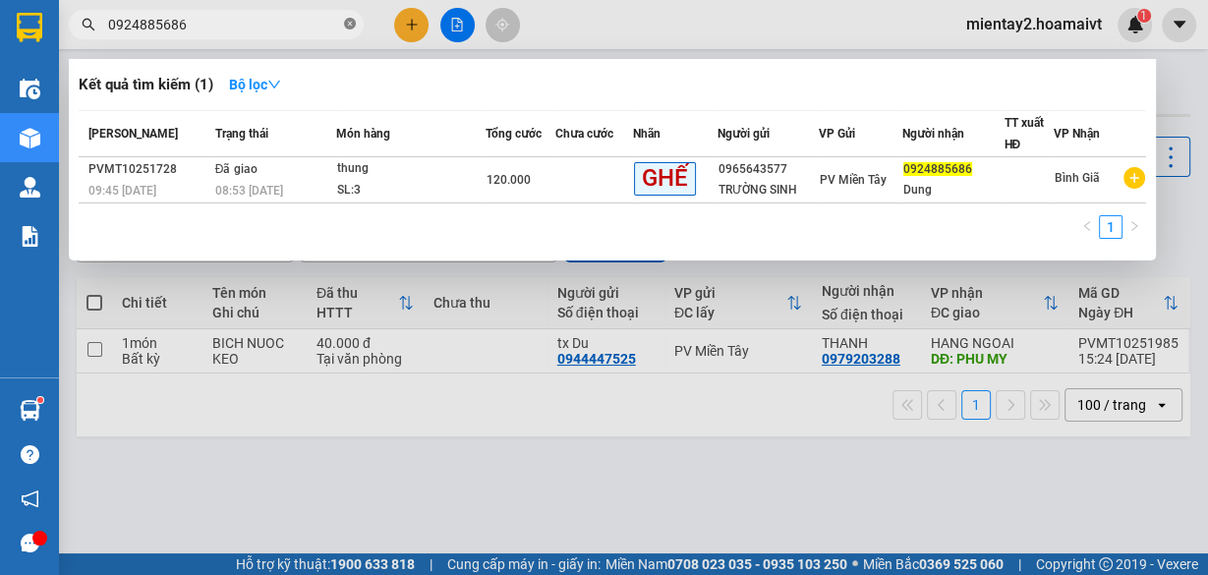
click at [351, 23] on icon "close-circle" at bounding box center [350, 24] width 12 height 12
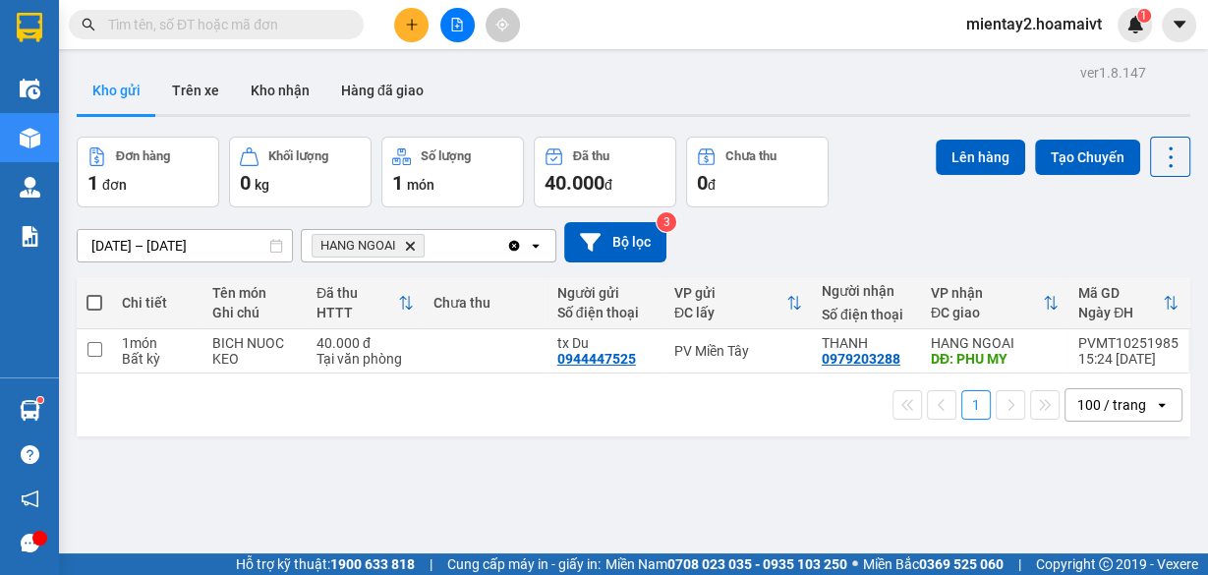
click at [276, 20] on input "text" at bounding box center [224, 25] width 232 height 22
paste input "0888778299"
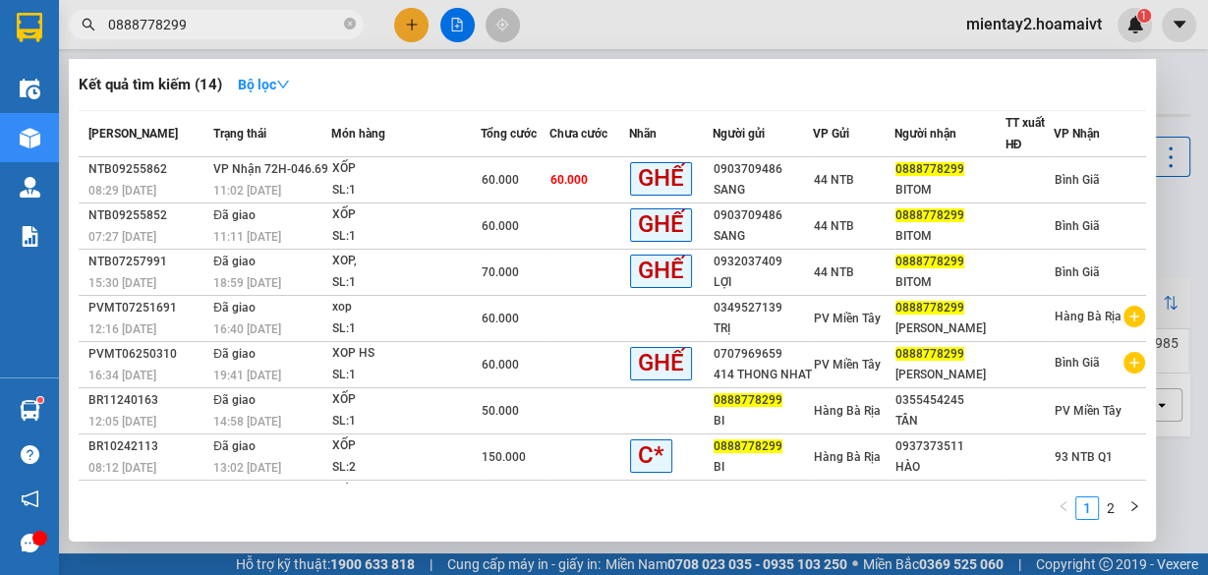
click at [227, 16] on input "0888778299" at bounding box center [224, 25] width 232 height 22
type input "0"
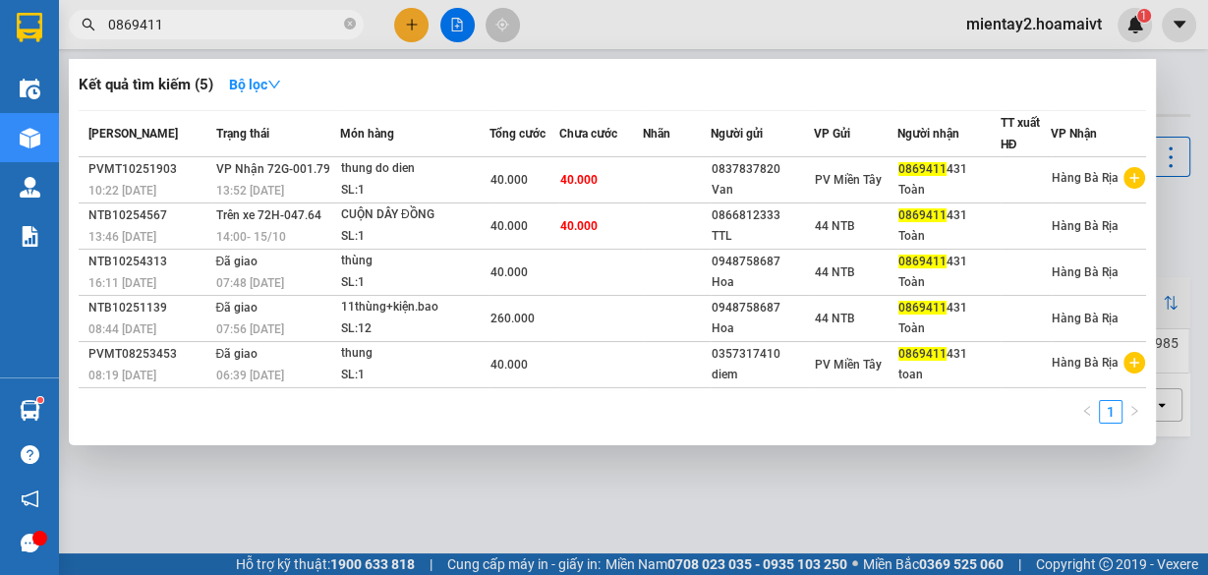
click at [187, 20] on input "0869411" at bounding box center [224, 25] width 232 height 22
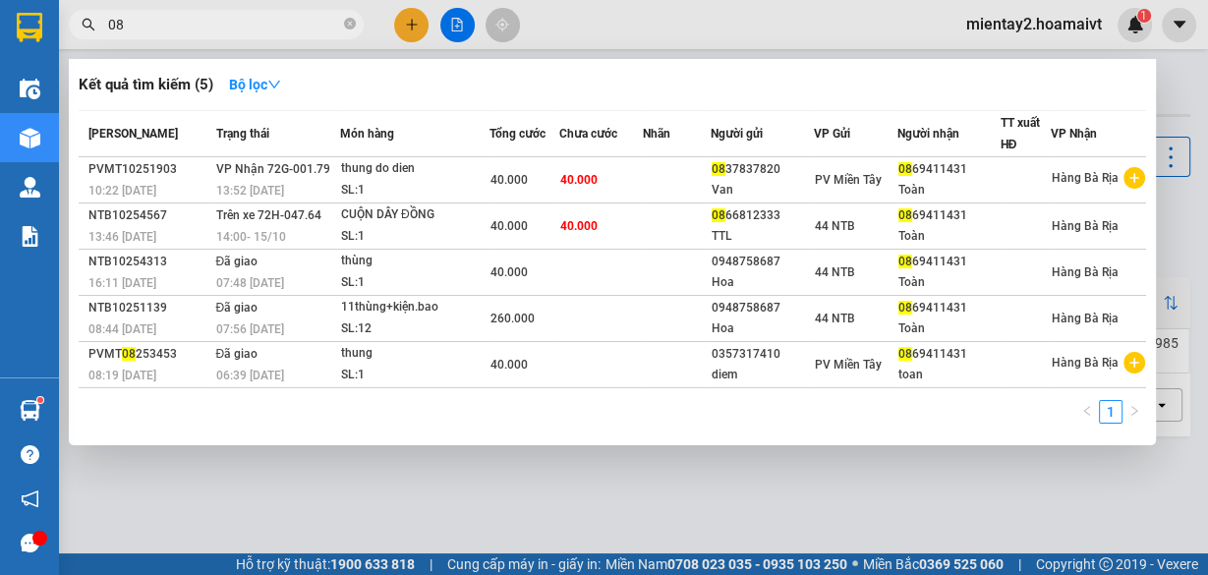
type input "0"
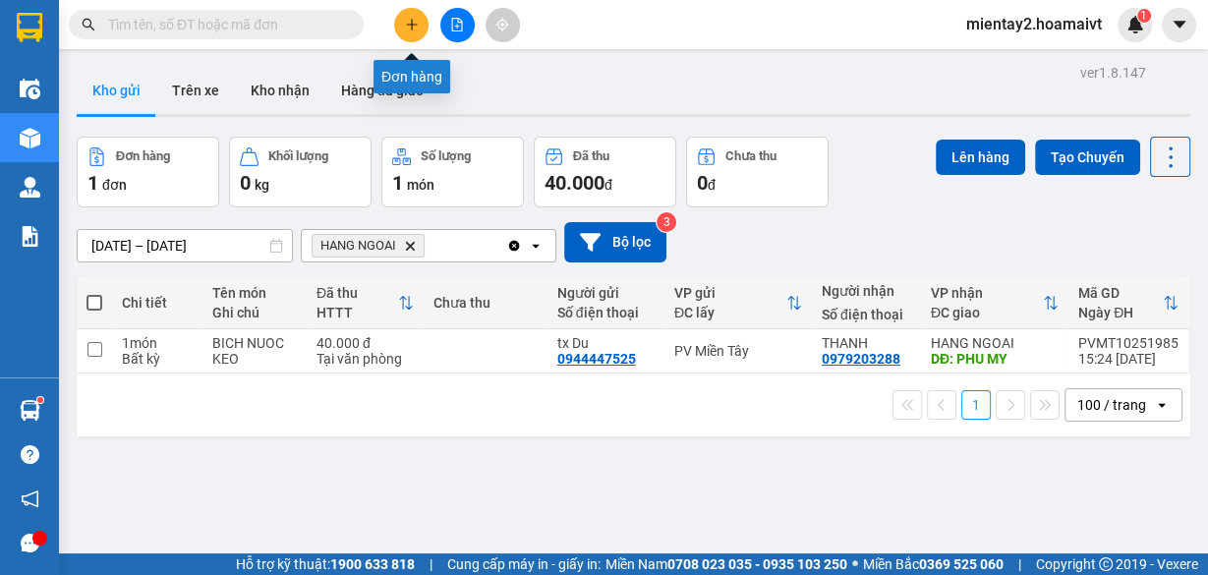
click at [428, 22] on button at bounding box center [411, 25] width 34 height 34
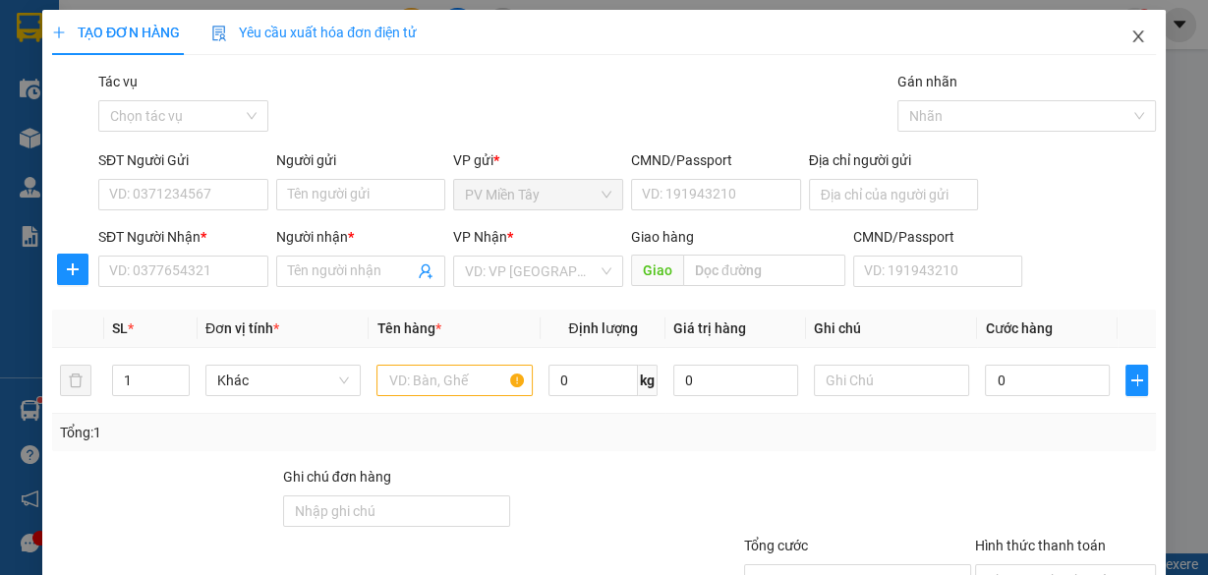
click at [1133, 42] on icon "close" at bounding box center [1138, 36] width 11 height 12
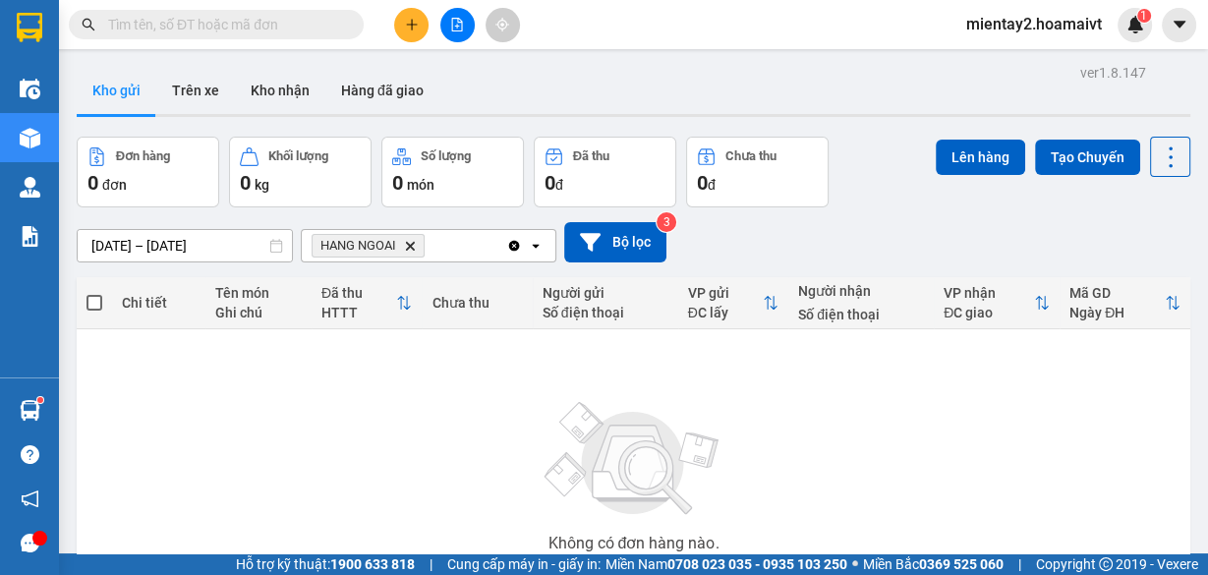
click at [311, 32] on input "text" at bounding box center [224, 25] width 232 height 22
paste input "0888778299"
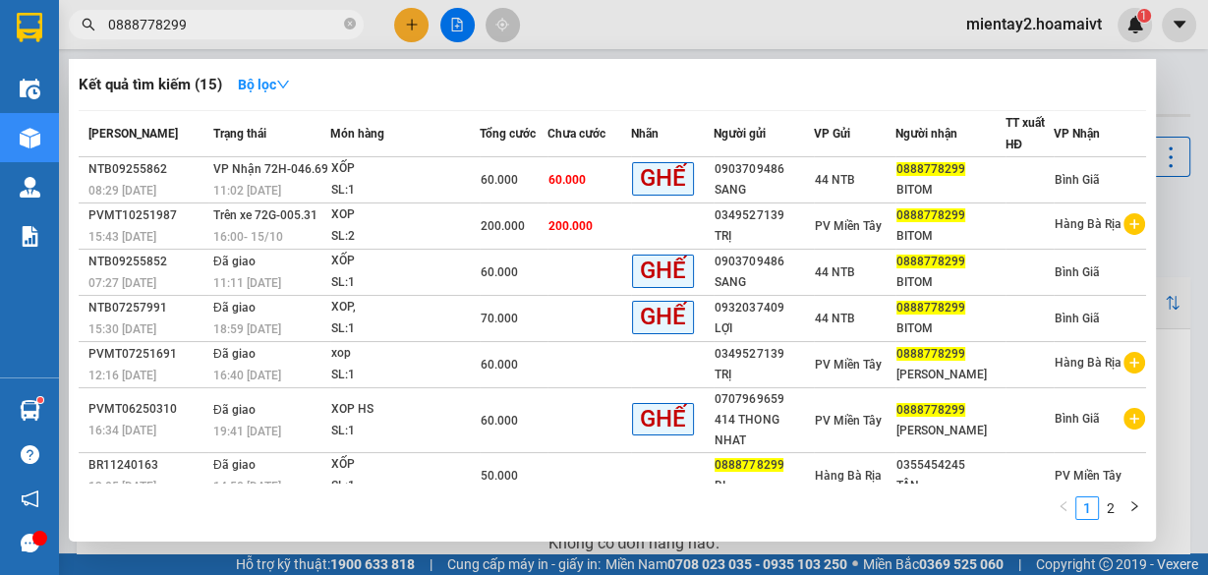
type input "0888778299"
click at [1172, 67] on div at bounding box center [604, 287] width 1208 height 575
click at [348, 22] on icon "close-circle" at bounding box center [350, 24] width 12 height 12
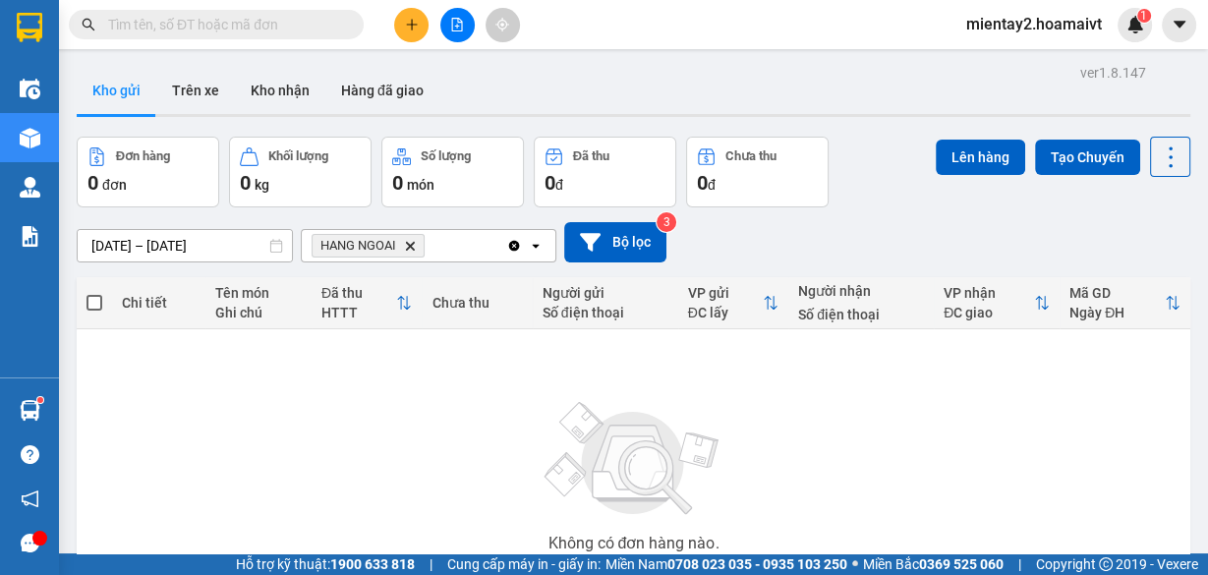
click at [281, 26] on input "text" at bounding box center [224, 25] width 232 height 22
paste input "0962758403"
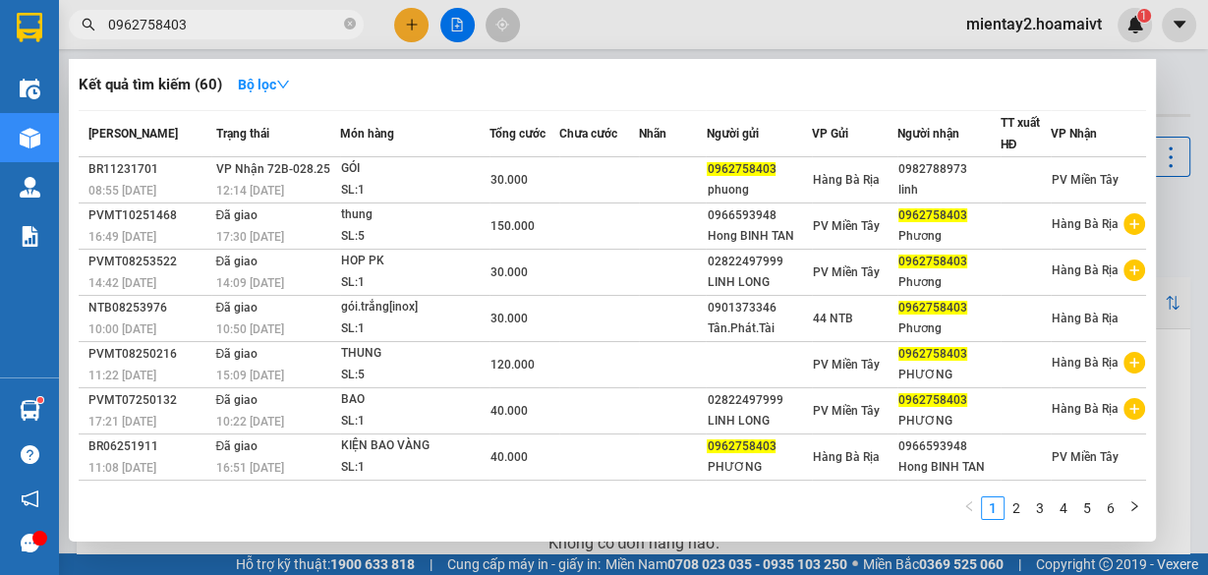
type input "0962758403"
drag, startPoint x: 421, startPoint y: 35, endPoint x: 417, endPoint y: 25, distance: 11.5
click at [420, 32] on div at bounding box center [604, 287] width 1208 height 575
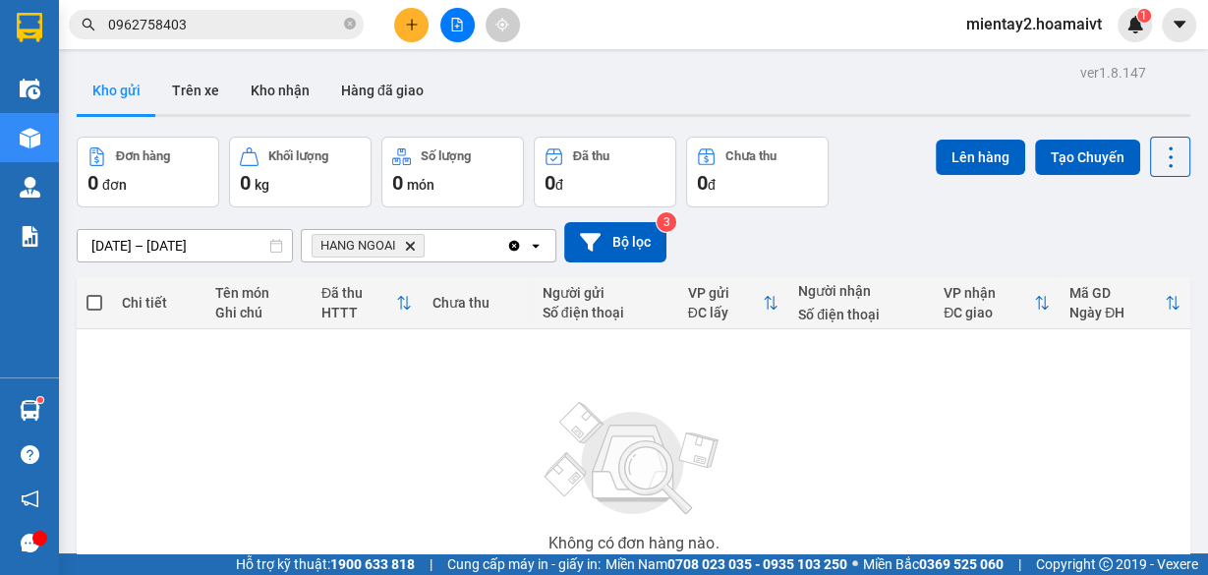
click at [417, 24] on icon "plus" at bounding box center [412, 25] width 14 height 14
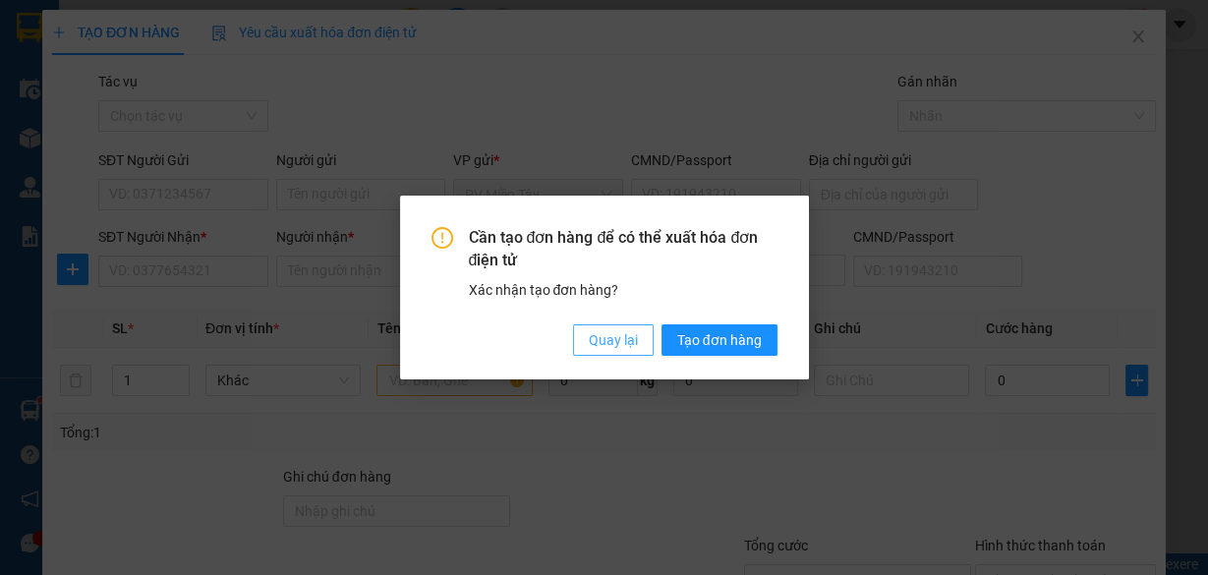
click at [636, 343] on span "Quay lại" at bounding box center [613, 340] width 49 height 22
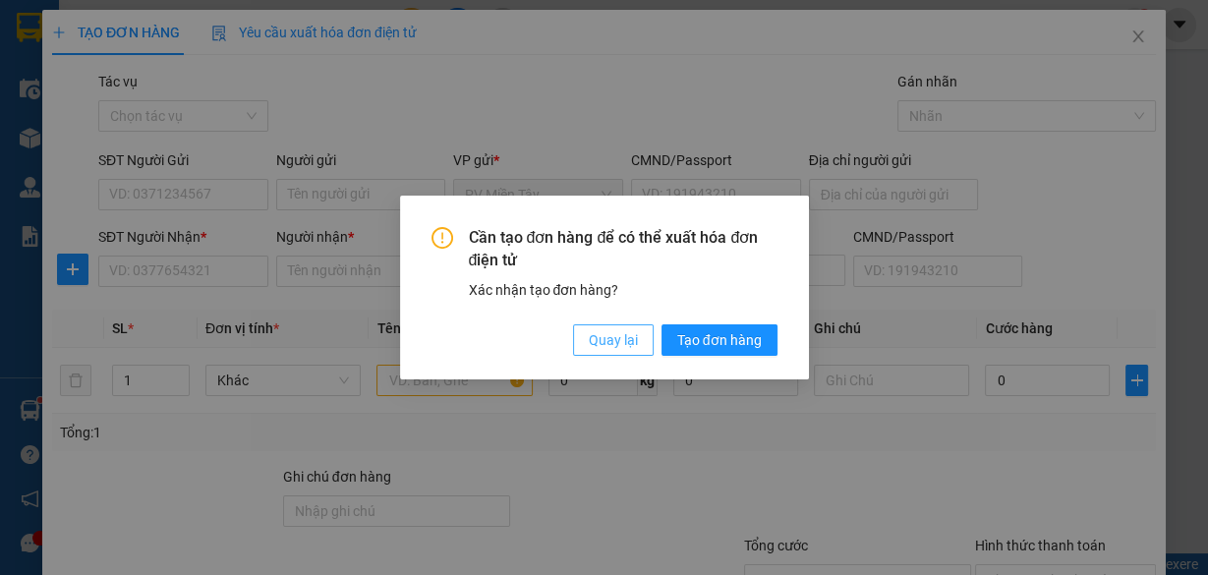
click at [623, 322] on div "Cần tạo đơn hàng để có thể xuất hóa đơn điện tử Xác nhận tạo đơn hàng? Quay lại…" at bounding box center [605, 291] width 346 height 129
click at [622, 335] on span "Quay lại" at bounding box center [613, 340] width 49 height 22
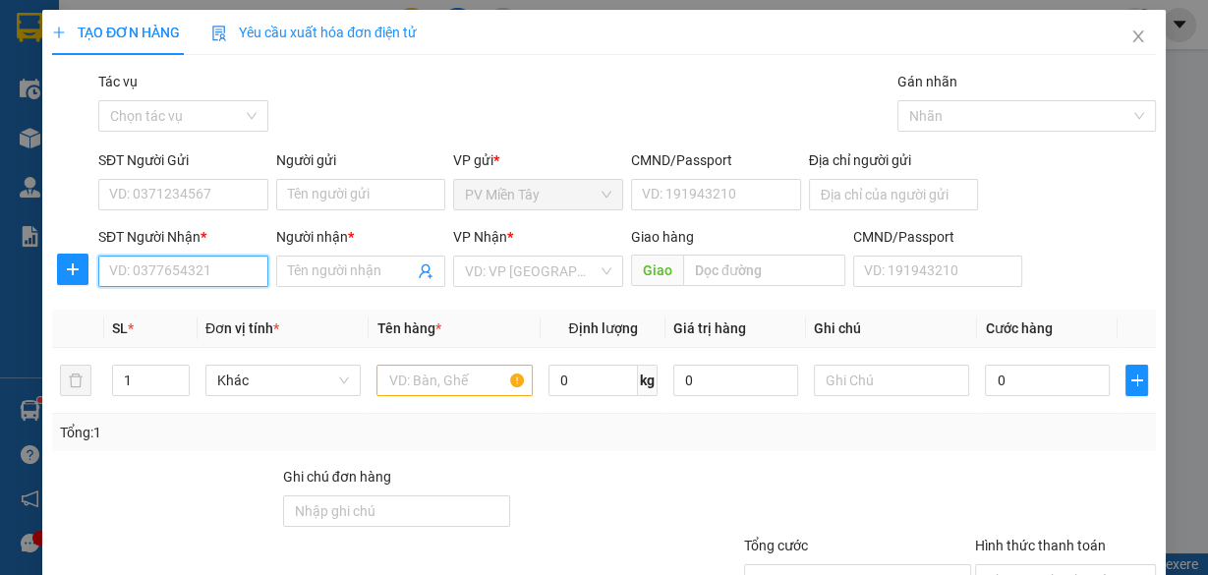
click at [237, 269] on input "SĐT Người Nhận *" at bounding box center [183, 271] width 170 height 31
type input "0906598"
click at [237, 269] on input "0906598" at bounding box center [183, 271] width 170 height 31
click at [234, 267] on input "0906598" at bounding box center [183, 271] width 170 height 31
click at [205, 266] on input "0906598" at bounding box center [183, 271] width 170 height 31
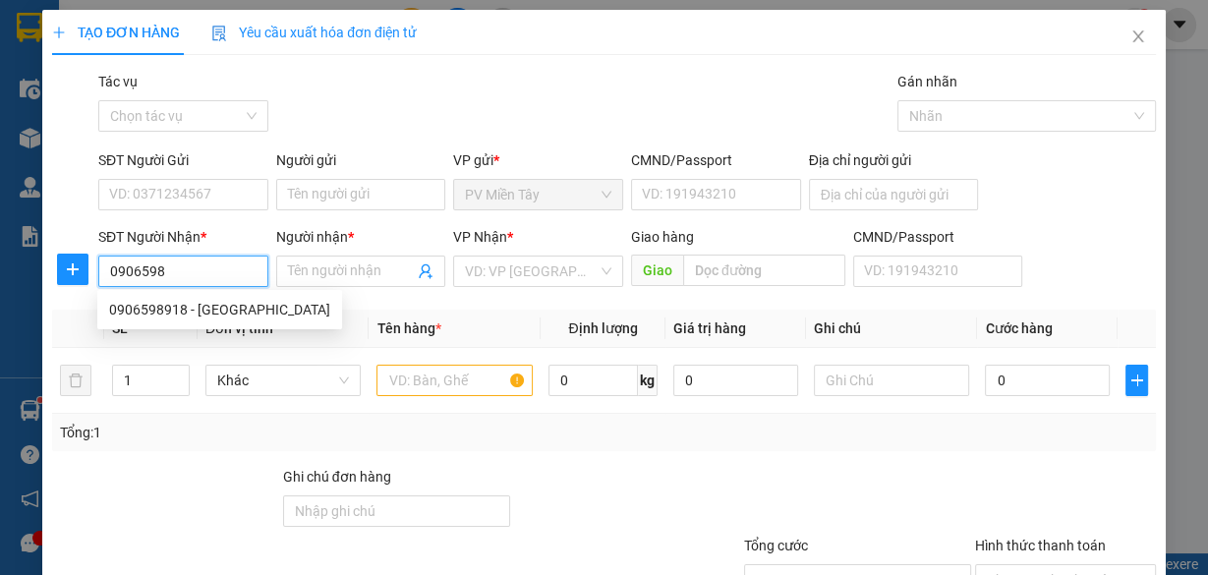
click at [205, 266] on input "0906598" at bounding box center [183, 271] width 170 height 31
click at [205, 309] on div "0906598918 - Giang" at bounding box center [219, 310] width 221 height 22
type input "63 Quach Dinh Bao, F Phu Hoa, Tan Phu"
type input "0906598918"
type input "Giang"
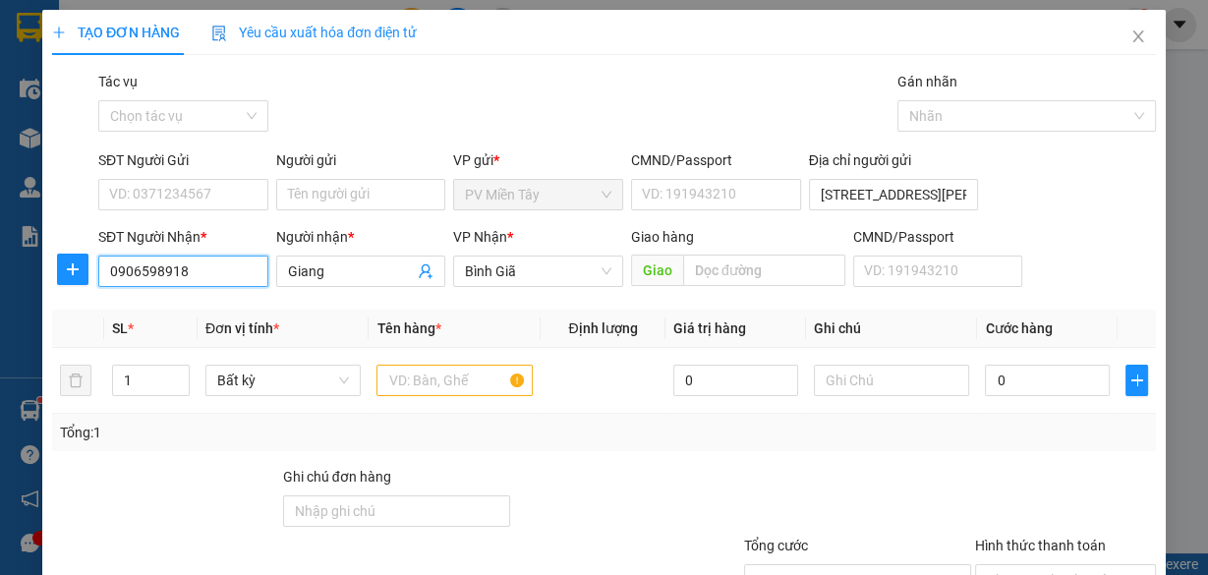
click at [236, 266] on input "0906598918" at bounding box center [183, 271] width 170 height 31
type input "0909563"
click at [204, 272] on input "0909563" at bounding box center [183, 271] width 170 height 31
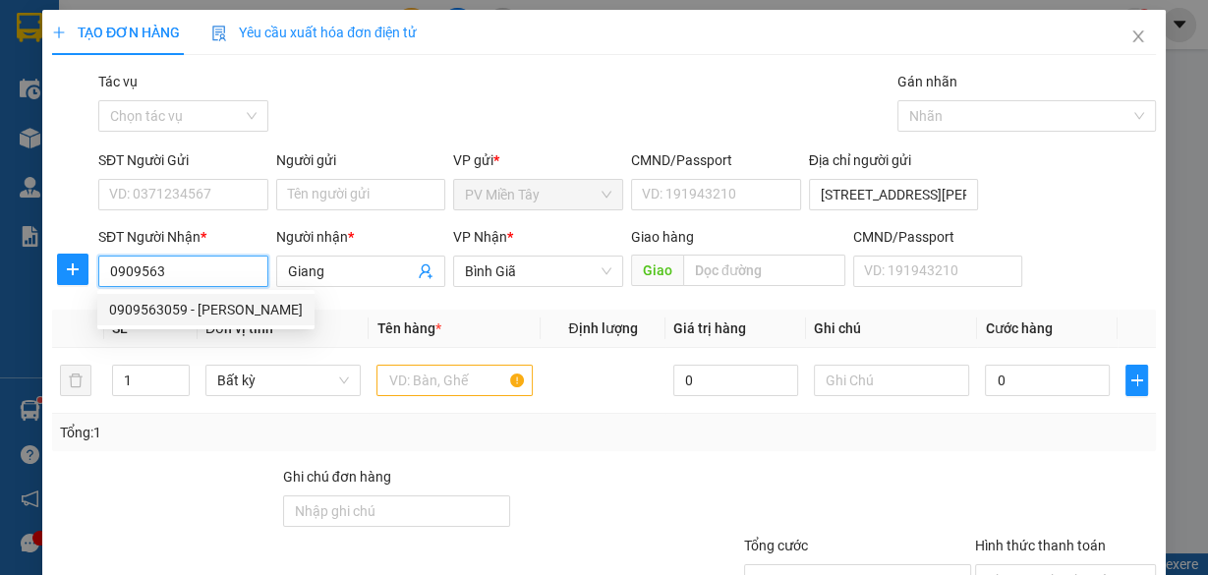
click at [212, 314] on div "0909563059 - CẨM NHUNG" at bounding box center [206, 310] width 194 height 22
type input "0909563059"
type input "CẨM NHUNG"
type input "THUONG CHIEU"
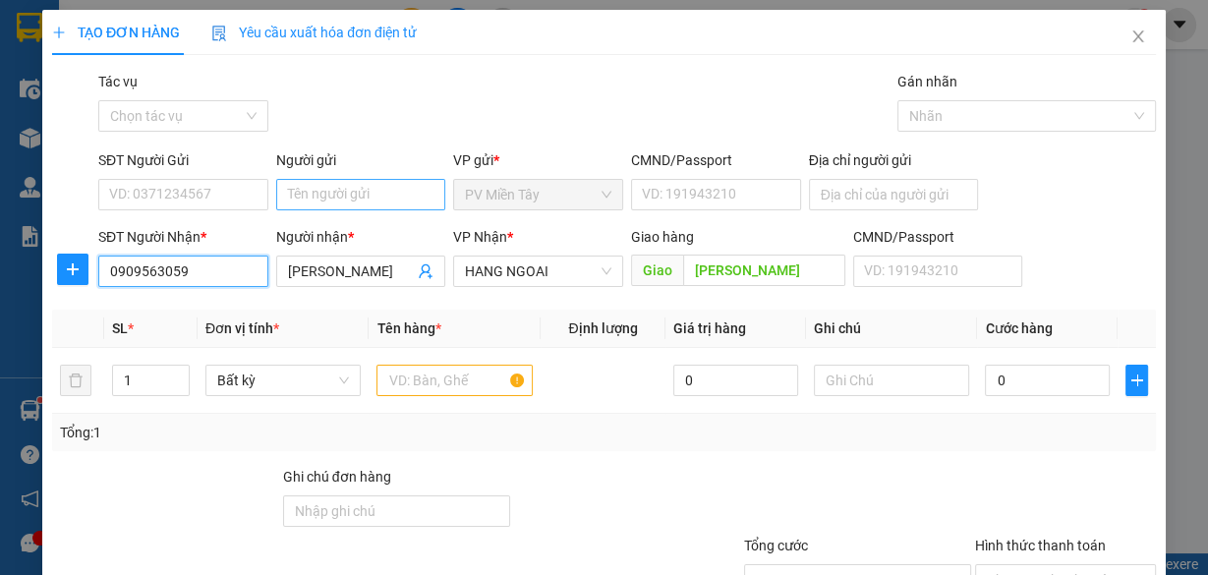
type input "0909563059"
click at [349, 196] on input "Người gửi" at bounding box center [361, 194] width 170 height 31
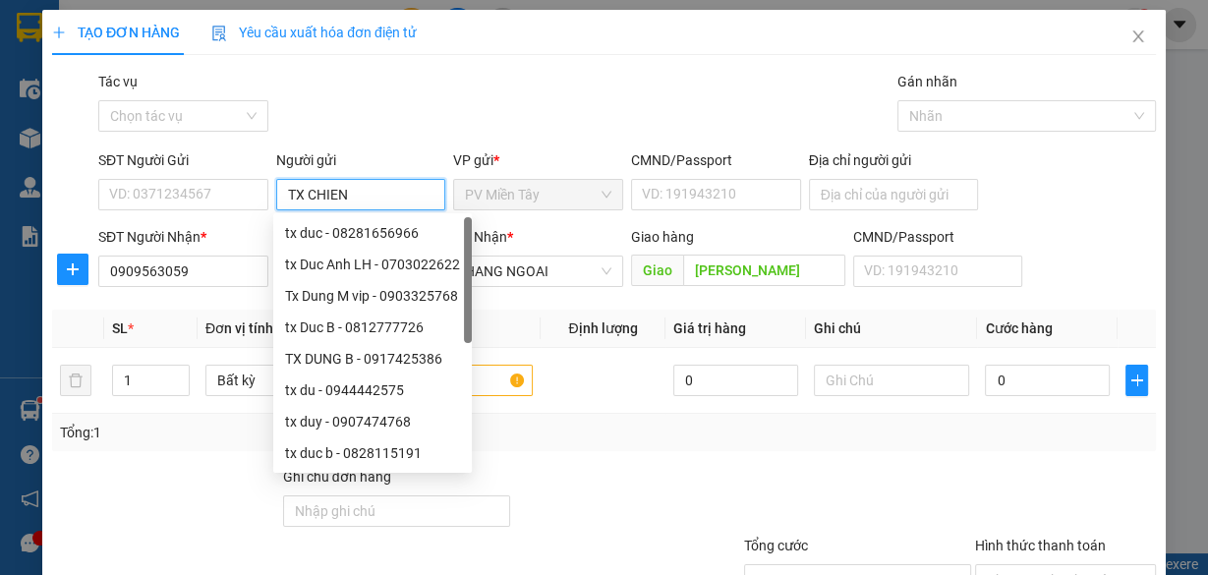
type input "TX CHIEN"
drag, startPoint x: 463, startPoint y: 113, endPoint x: 378, endPoint y: 217, distance: 134.2
click at [462, 113] on div "Gói vận chuyển * Tiêu chuẩn Tác vụ Chọn tác vụ Gán nhãn Nhãn" at bounding box center [627, 105] width 1066 height 69
click at [379, 192] on input "TX CHIEN" at bounding box center [361, 194] width 170 height 31
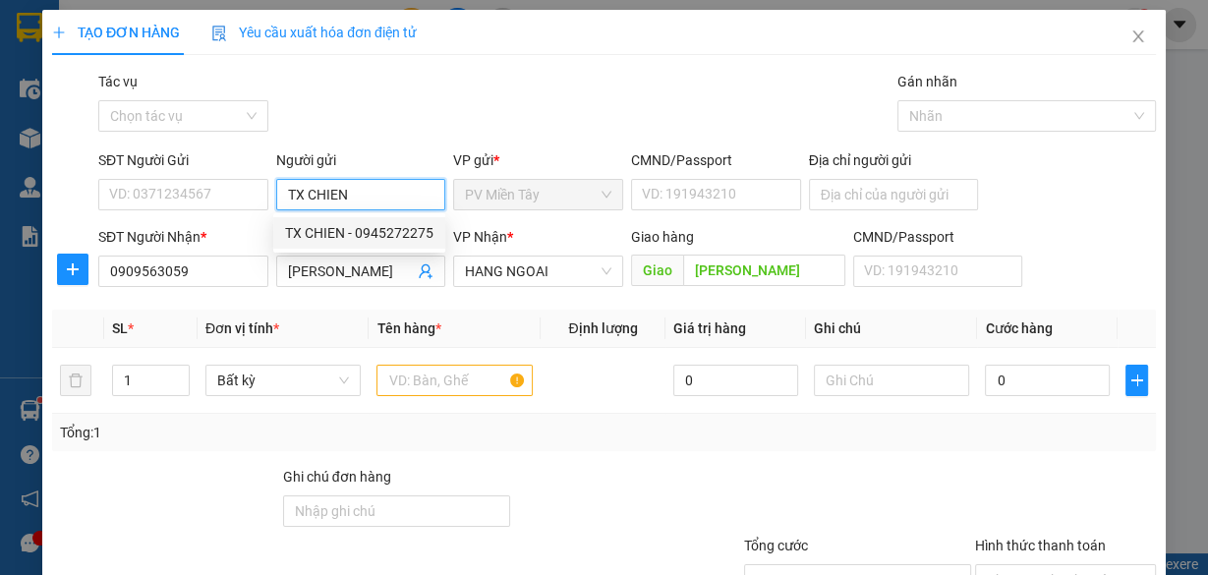
click at [378, 230] on div "TX CHIEN - 0945272275" at bounding box center [359, 233] width 148 height 22
type input "0945272275"
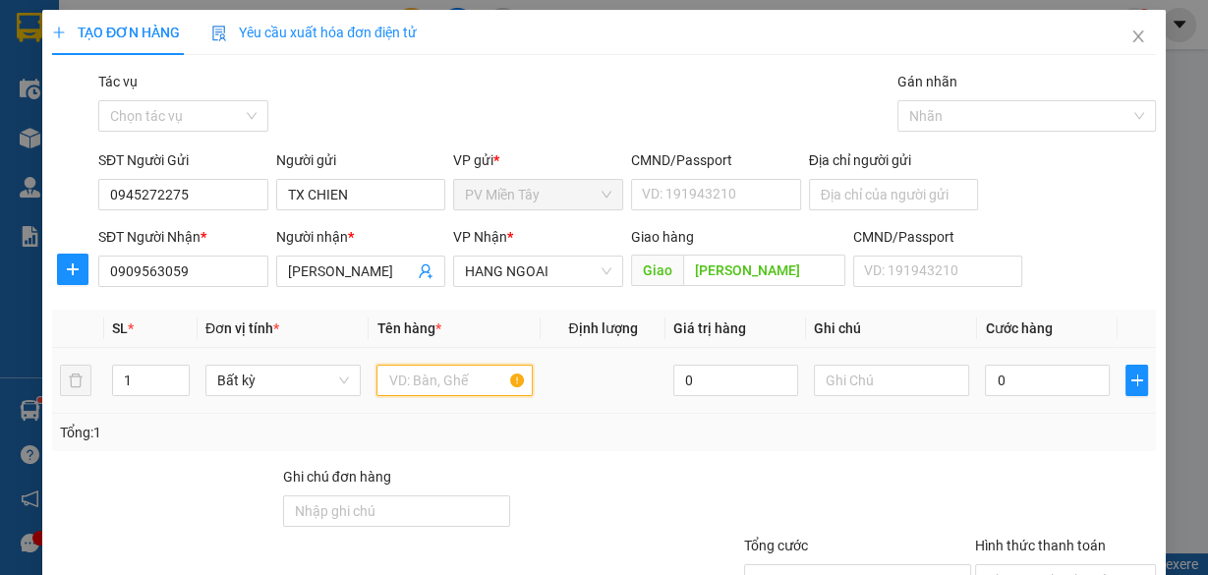
click at [461, 377] on input "text" at bounding box center [455, 380] width 156 height 31
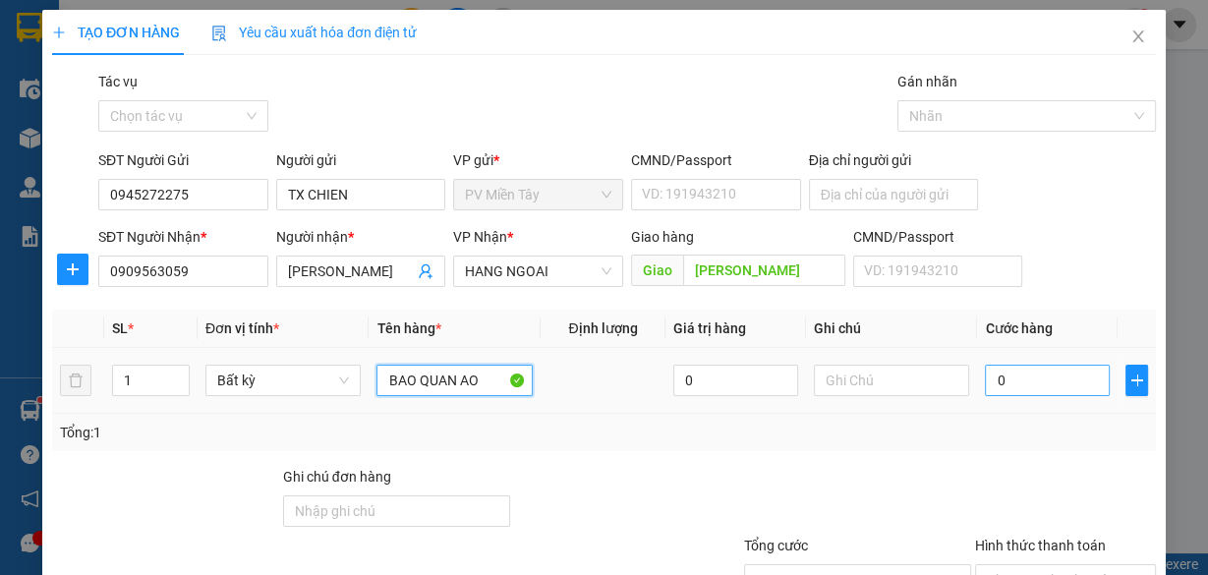
type input "BAO QUAN AO"
click at [1040, 380] on input "0" at bounding box center [1047, 380] width 125 height 31
type input "4"
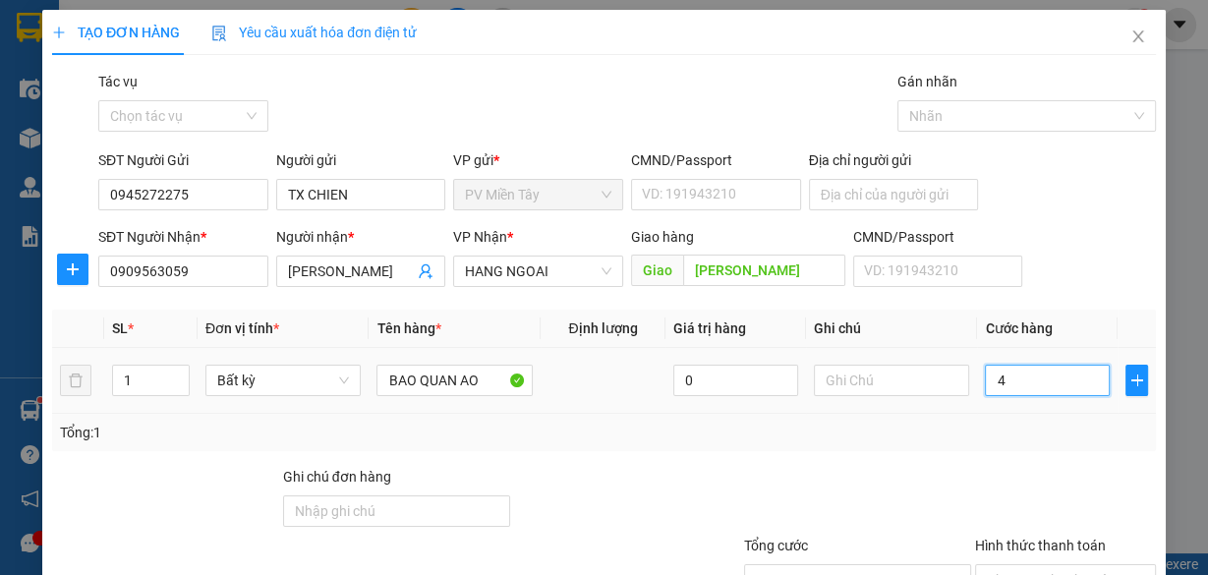
type input "40"
type input "40.000"
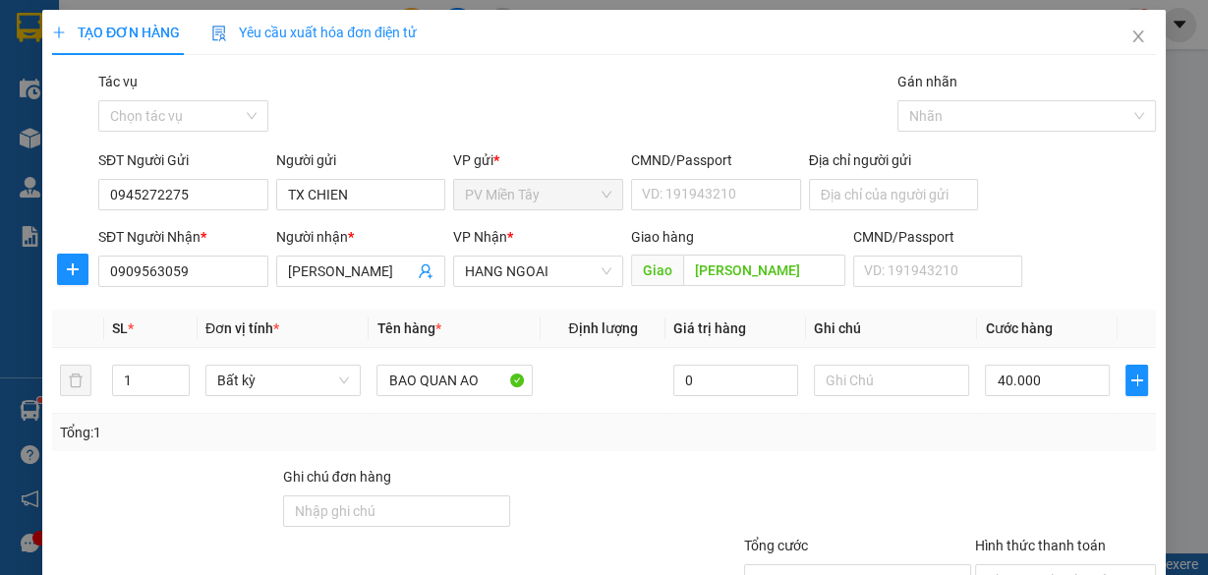
click at [983, 431] on div "Tổng: 1" at bounding box center [604, 433] width 1088 height 22
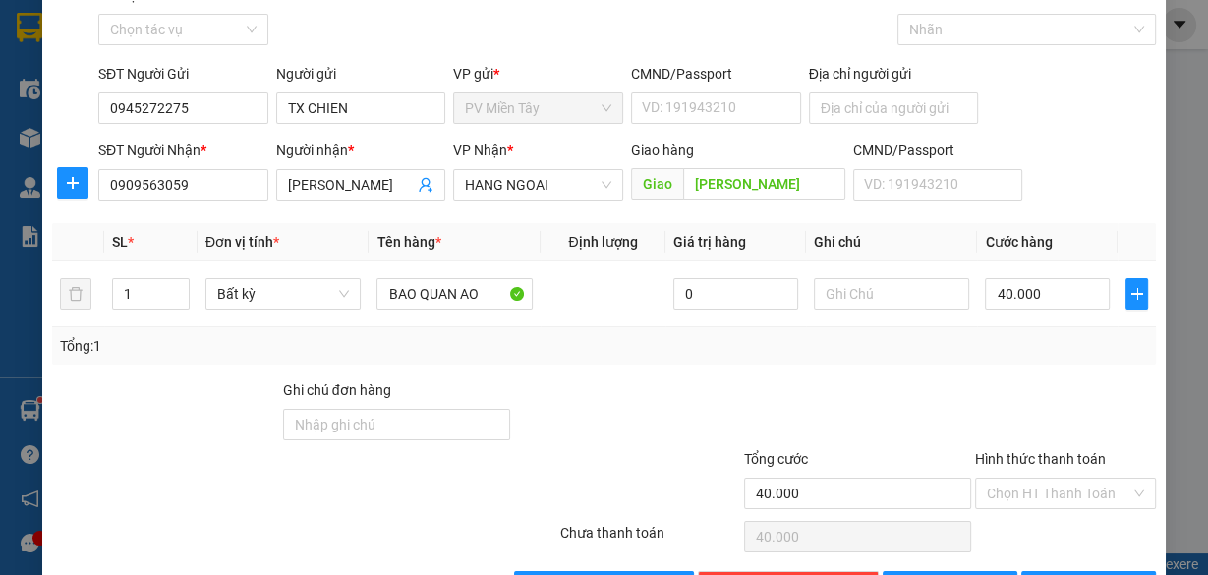
scroll to position [149, 0]
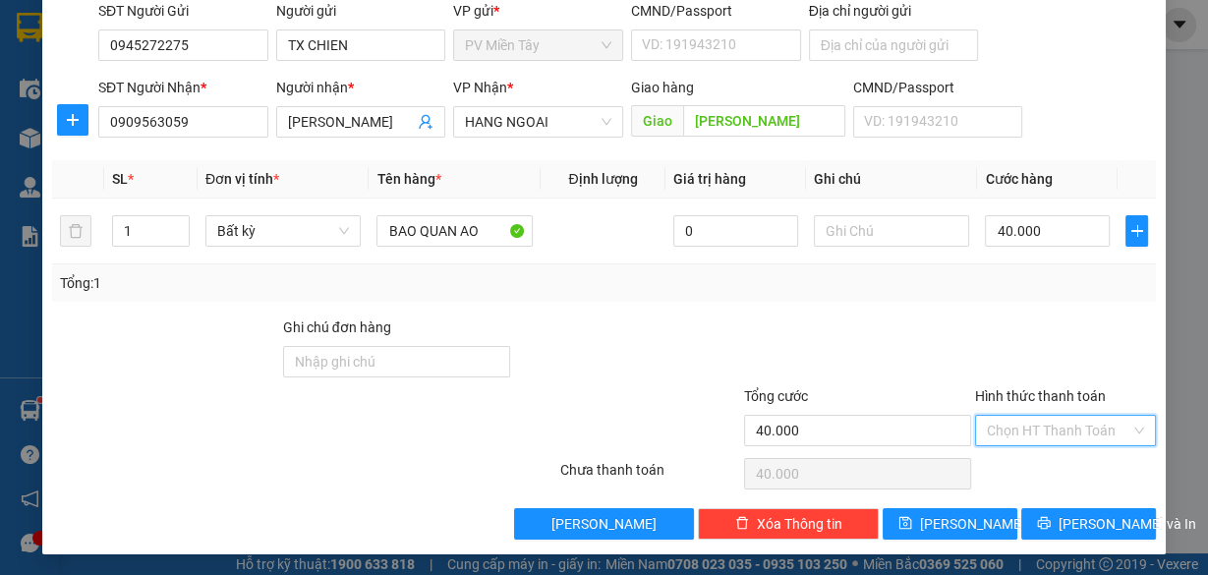
click at [1044, 439] on input "Hình thức thanh toán" at bounding box center [1059, 430] width 144 height 29
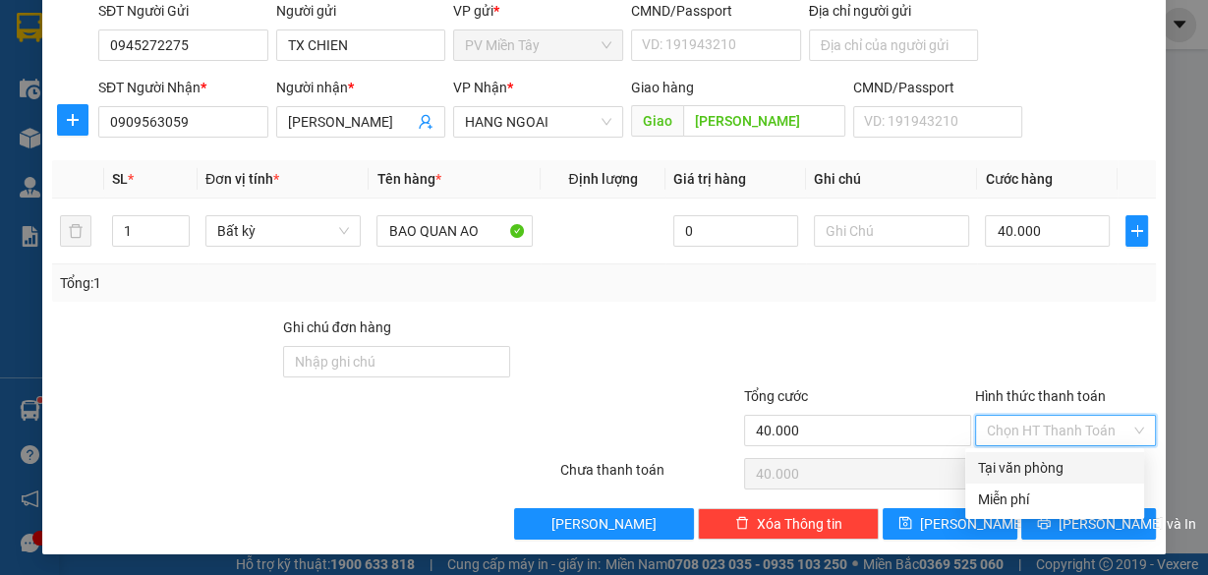
click at [1053, 466] on div "Tại văn phòng" at bounding box center [1054, 468] width 155 height 22
type input "0"
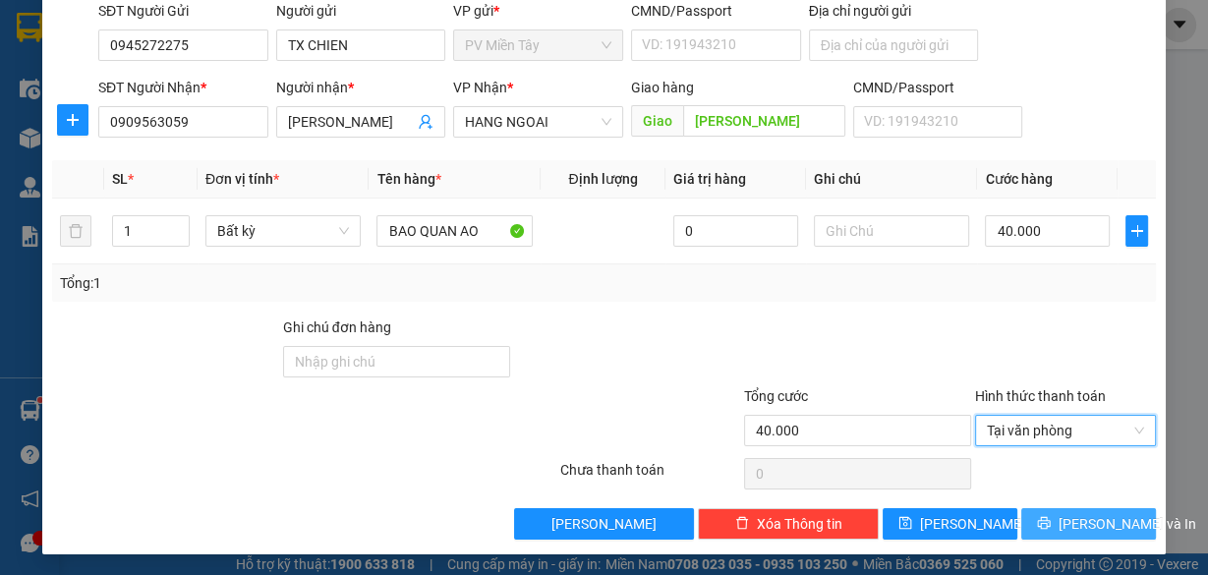
click at [1088, 518] on span "[PERSON_NAME] và In" at bounding box center [1128, 524] width 138 height 22
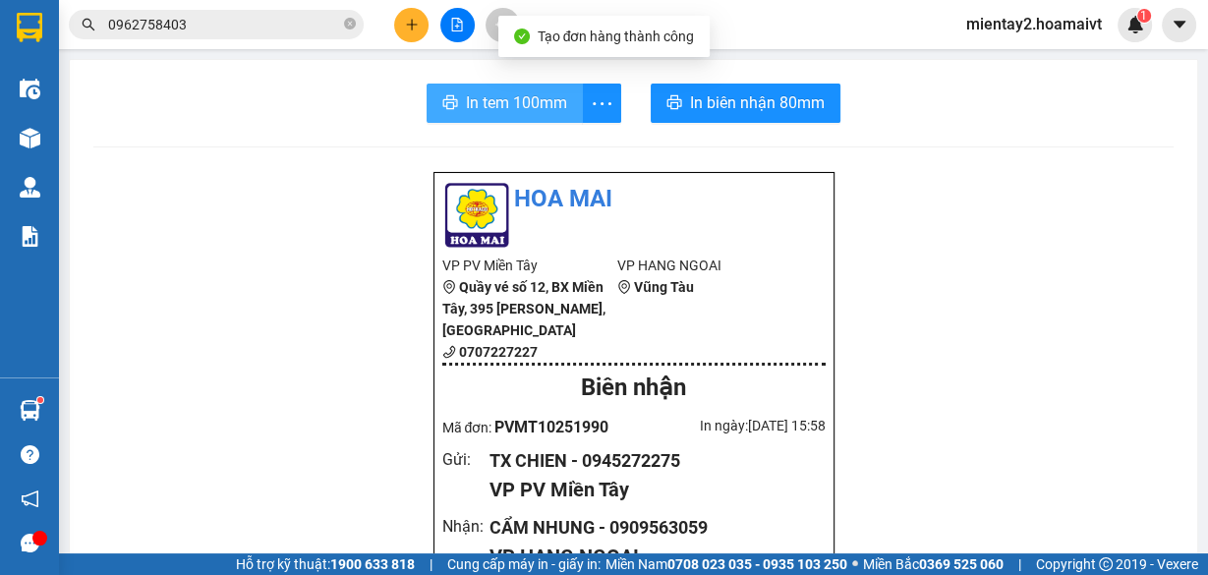
click at [550, 97] on span "In tem 100mm" at bounding box center [516, 102] width 101 height 25
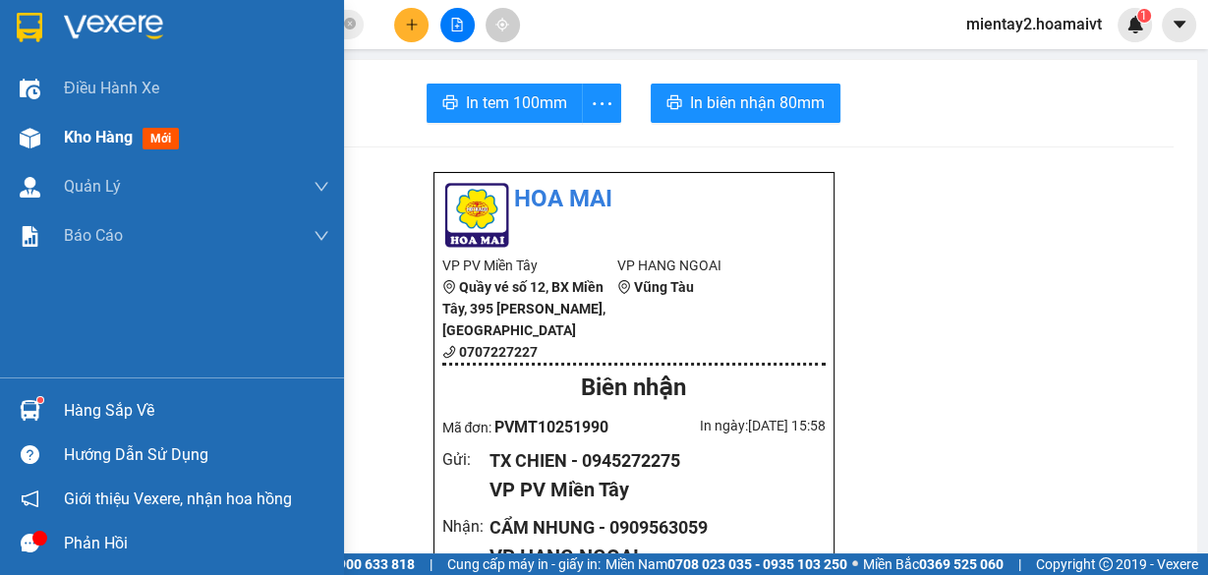
click at [101, 142] on span "Kho hàng" at bounding box center [98, 137] width 69 height 19
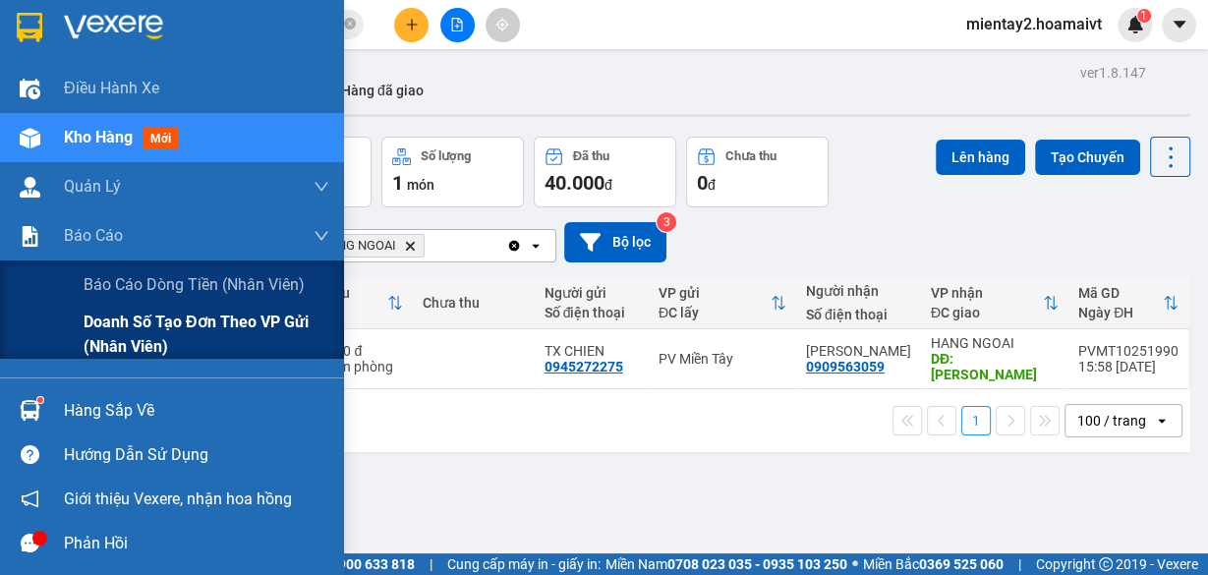
click at [147, 328] on span "Doanh số tạo đơn theo VP gửi (nhân viên)" at bounding box center [207, 334] width 246 height 49
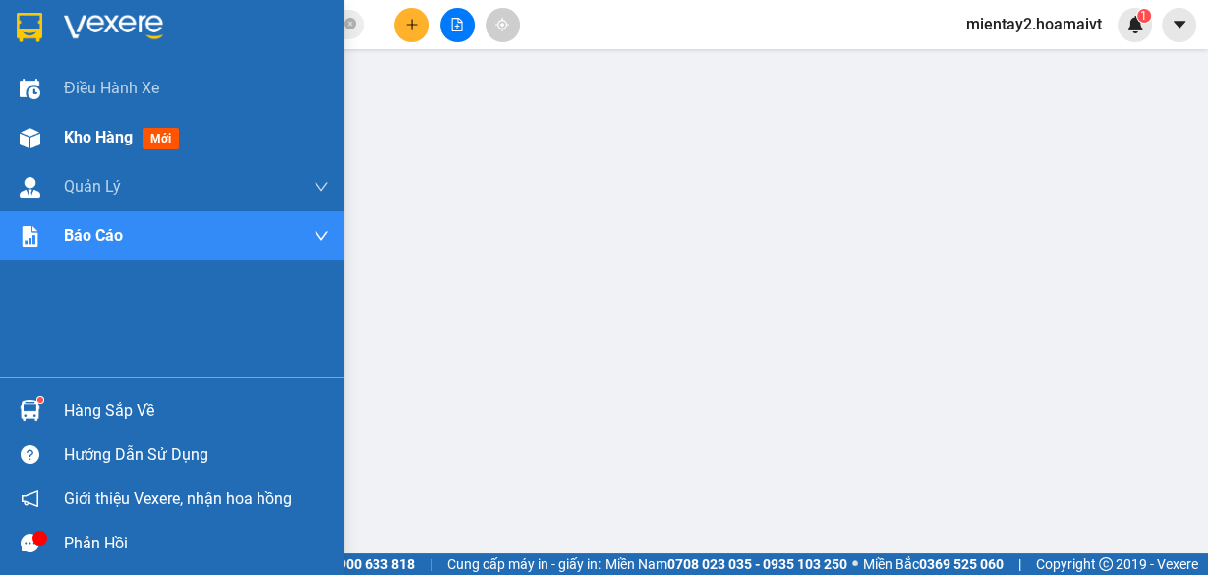
click at [65, 148] on div "Kho hàng mới" at bounding box center [125, 137] width 123 height 25
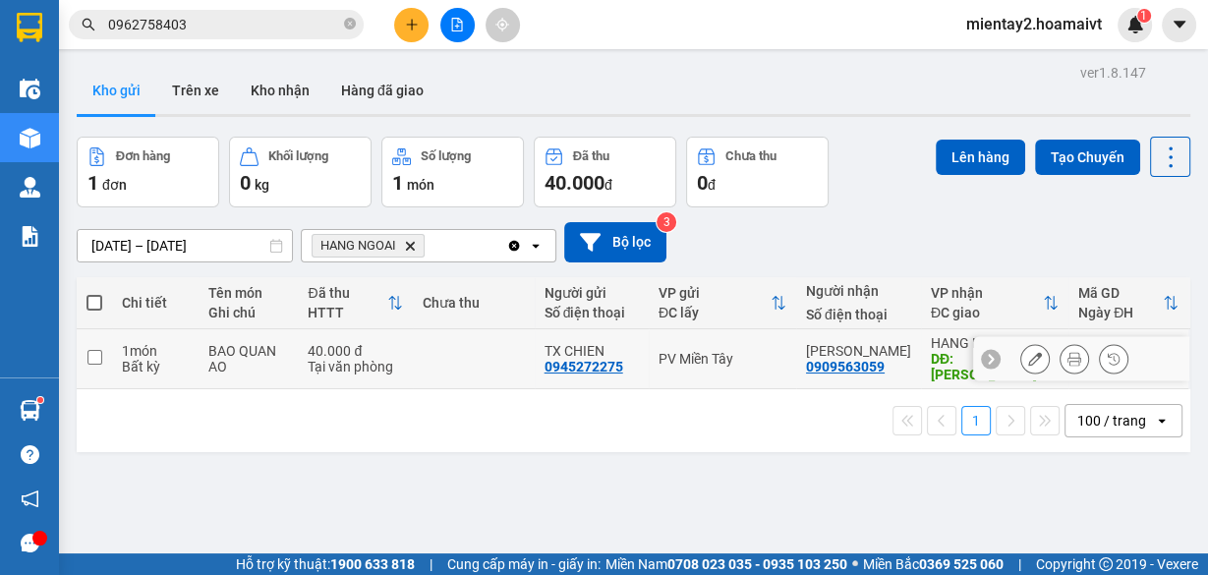
click at [349, 355] on div "40.000 đ" at bounding box center [355, 351] width 94 height 16
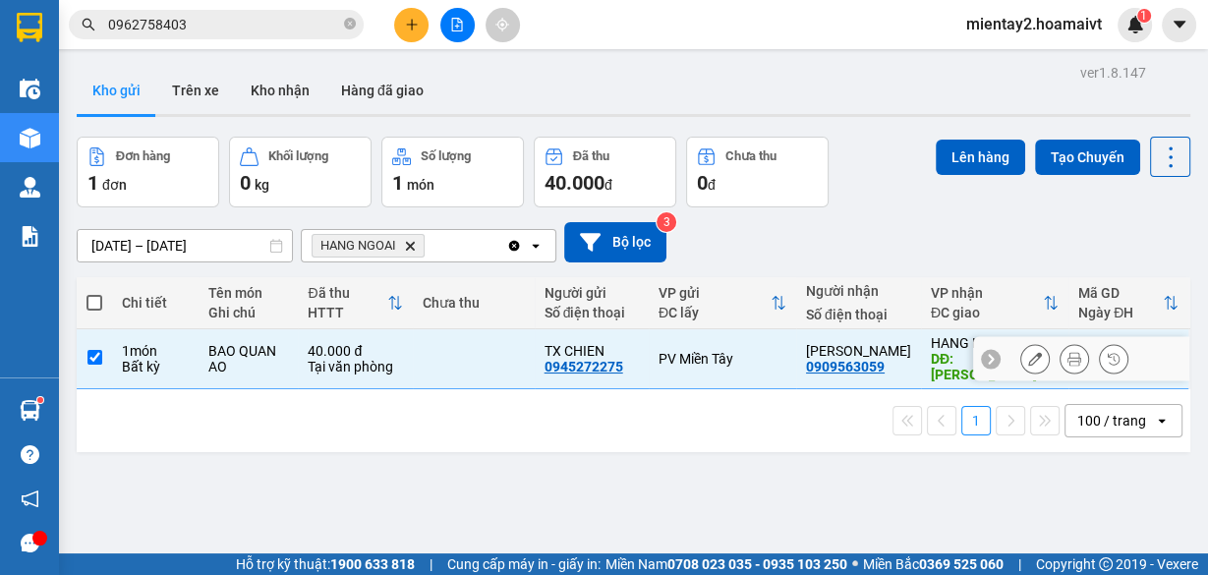
checkbox input "true"
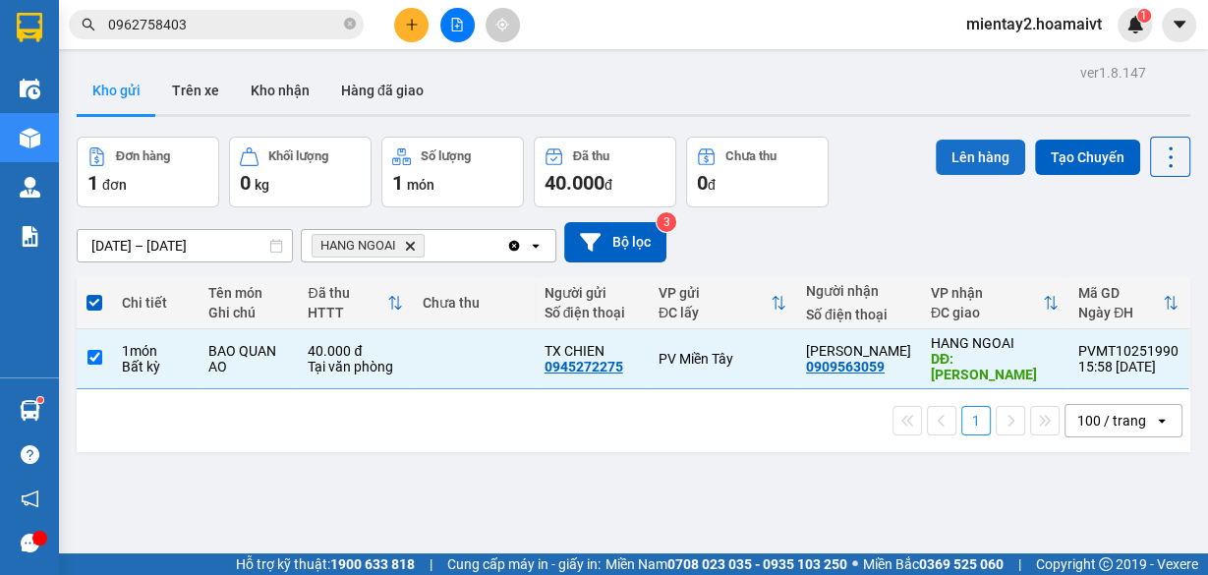
click at [981, 141] on button "Lên hàng" at bounding box center [980, 157] width 89 height 35
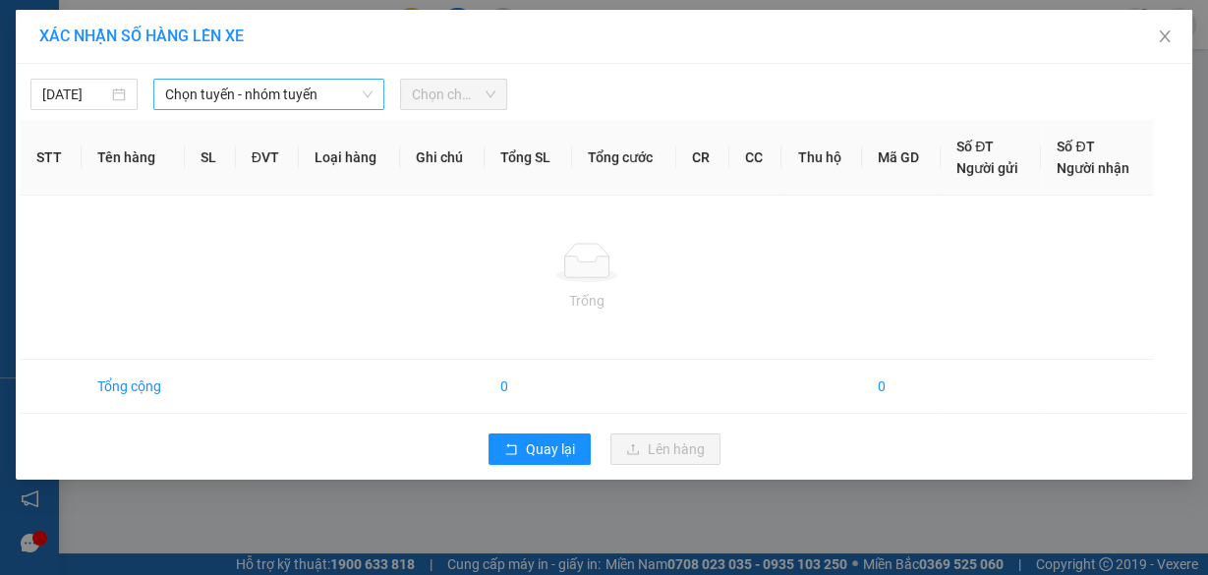
click at [246, 89] on span "Chọn tuyến - nhóm tuyến" at bounding box center [268, 94] width 207 height 29
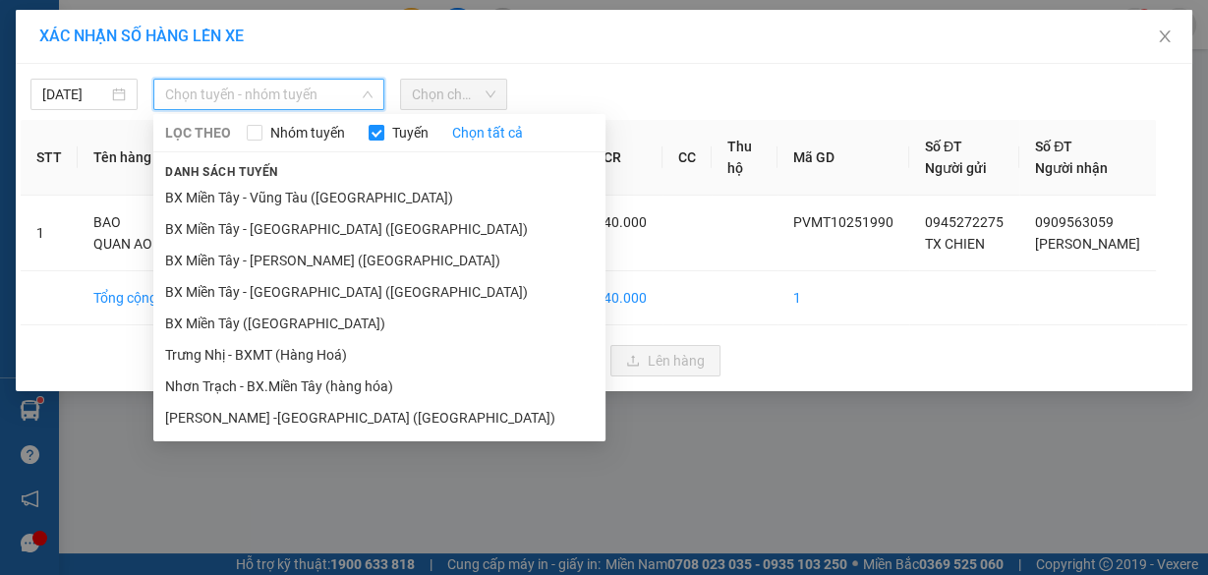
drag, startPoint x: 310, startPoint y: 324, endPoint x: 435, endPoint y: 93, distance: 262.6
click at [311, 322] on li "BX Miền Tây ([GEOGRAPHIC_DATA])" at bounding box center [379, 323] width 452 height 31
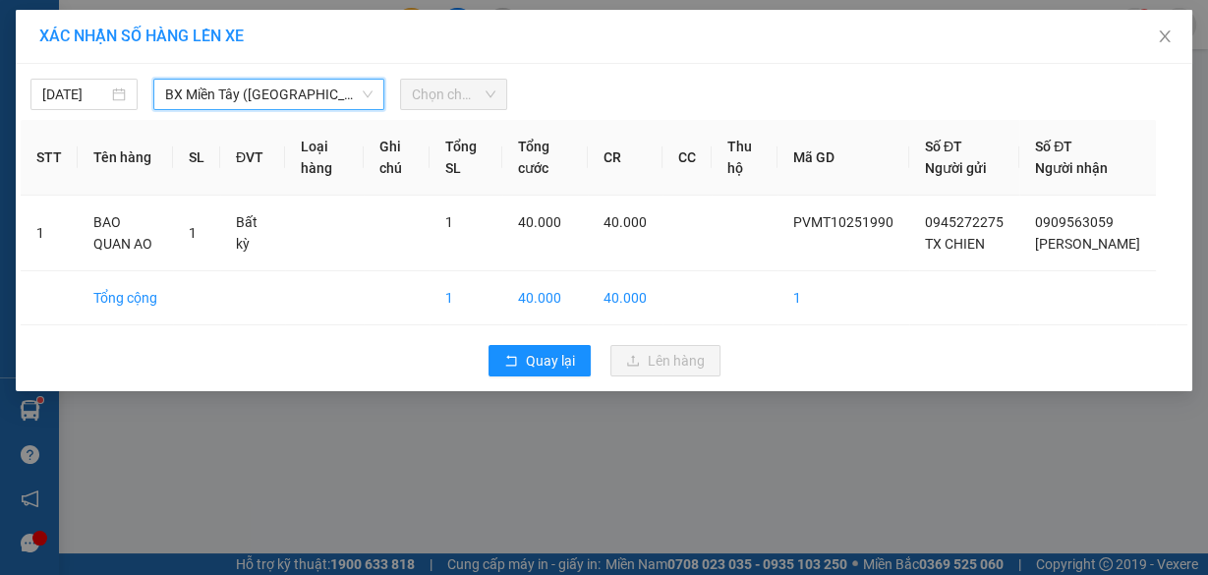
click at [435, 92] on span "Chọn chuyến" at bounding box center [454, 94] width 84 height 29
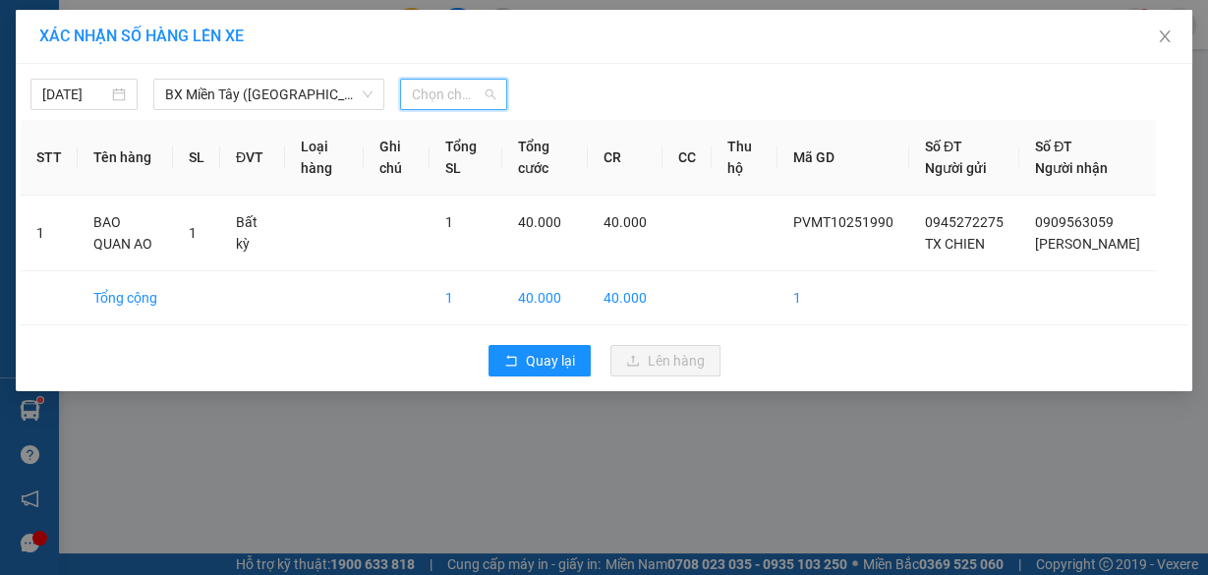
click at [439, 93] on span "Chọn chuyến" at bounding box center [454, 94] width 84 height 29
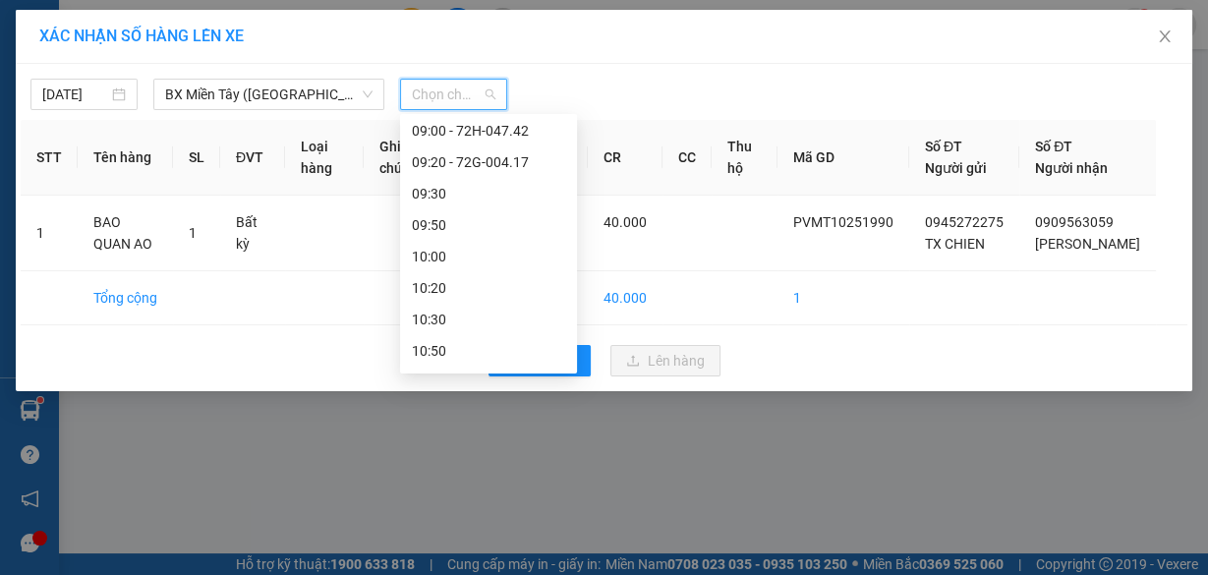
scroll to position [393, 0]
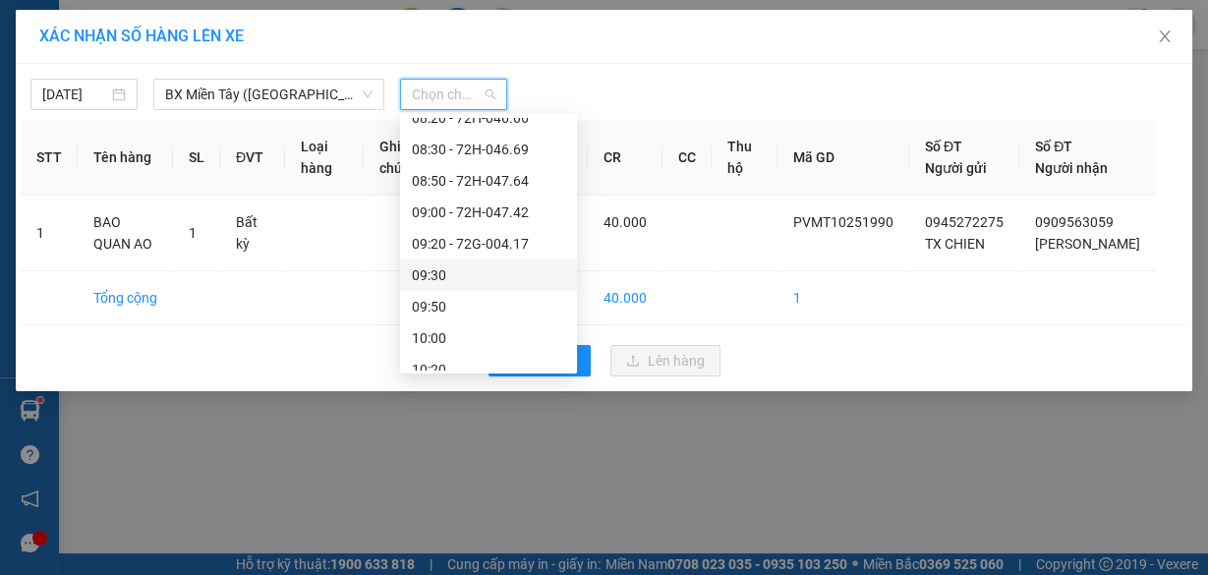
click at [469, 270] on div "09:30" at bounding box center [488, 275] width 153 height 22
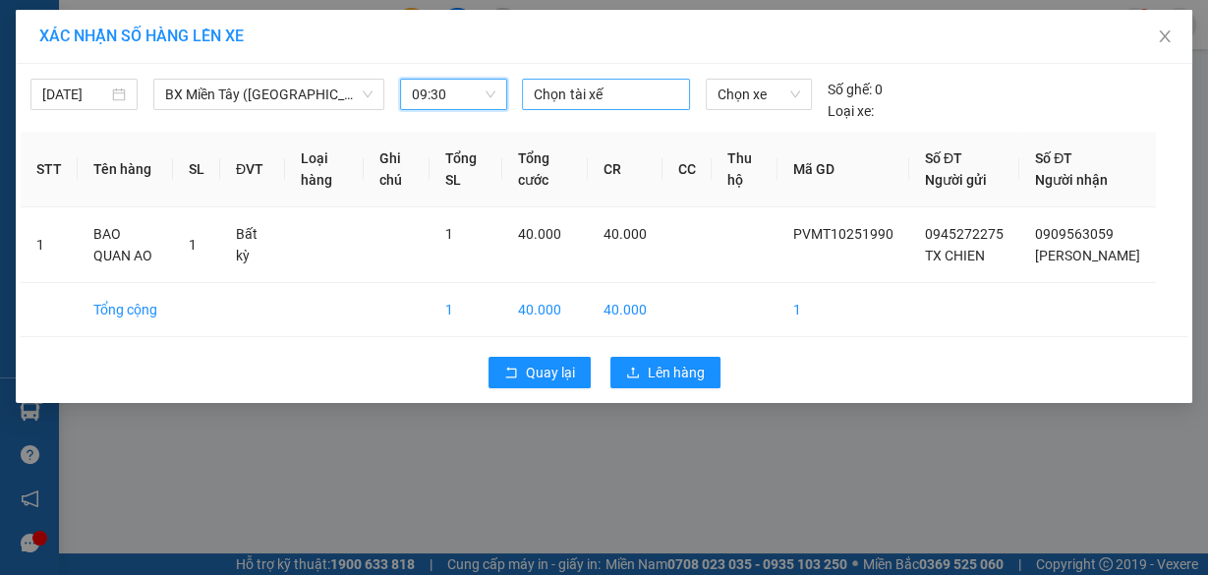
click at [569, 98] on div at bounding box center [605, 95] width 157 height 24
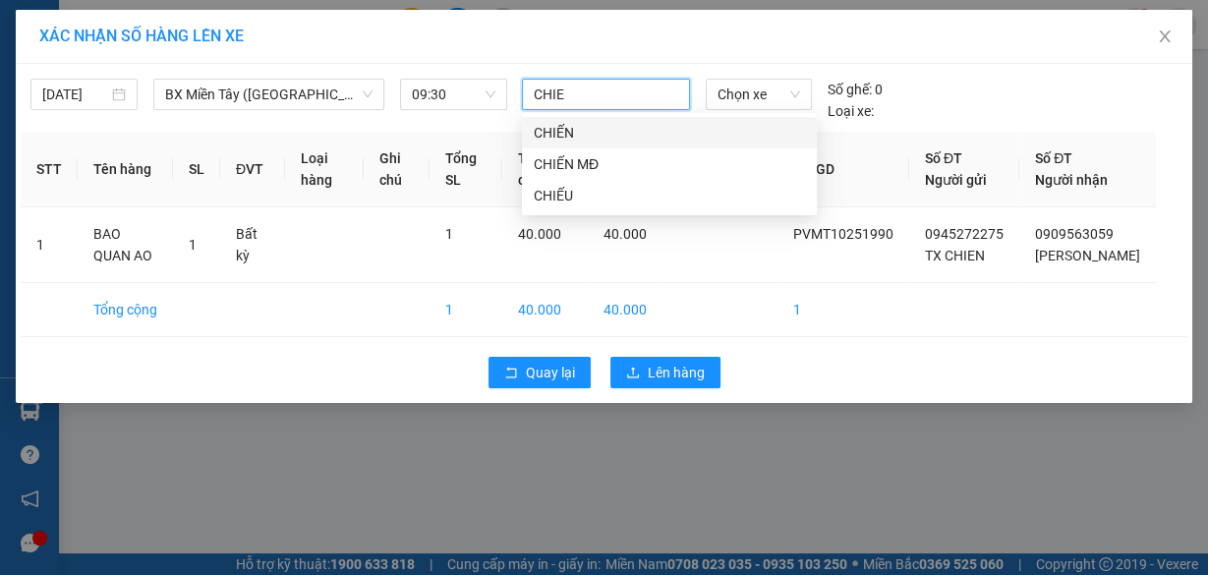
type input "CHIEN"
click at [573, 120] on div "CHIẾN" at bounding box center [669, 132] width 295 height 31
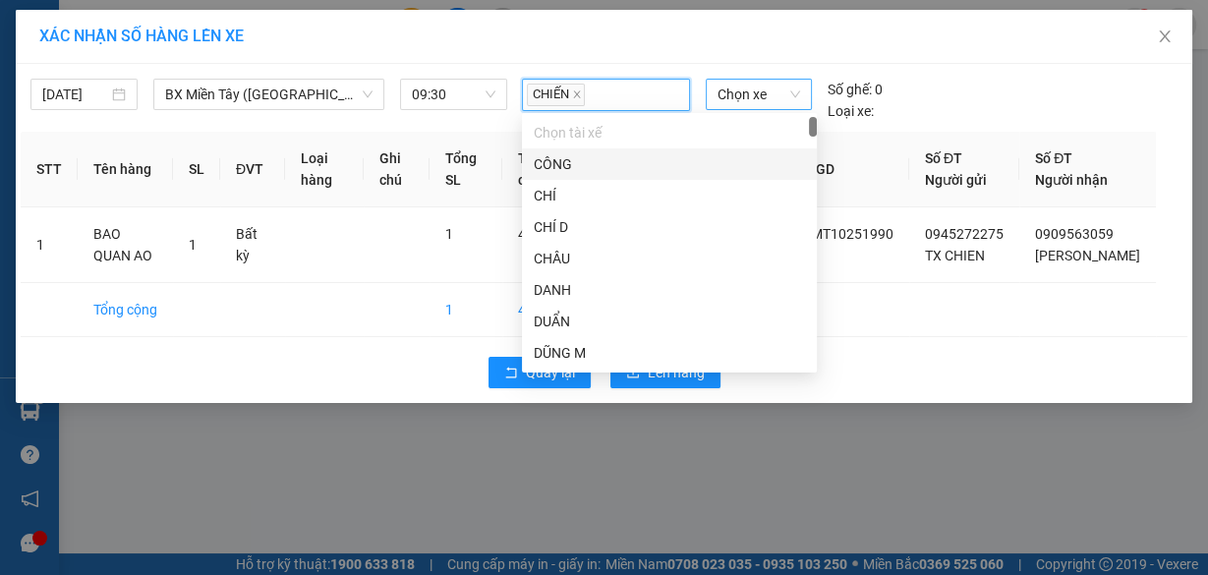
click at [755, 93] on span "Chọn xe" at bounding box center [759, 94] width 83 height 29
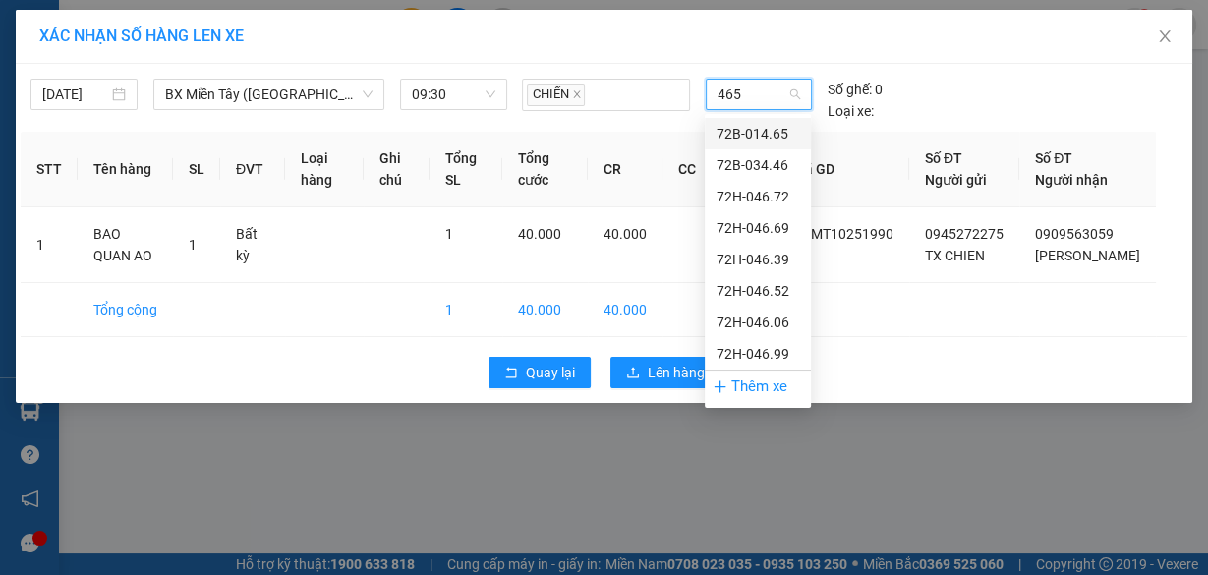
type input "4652"
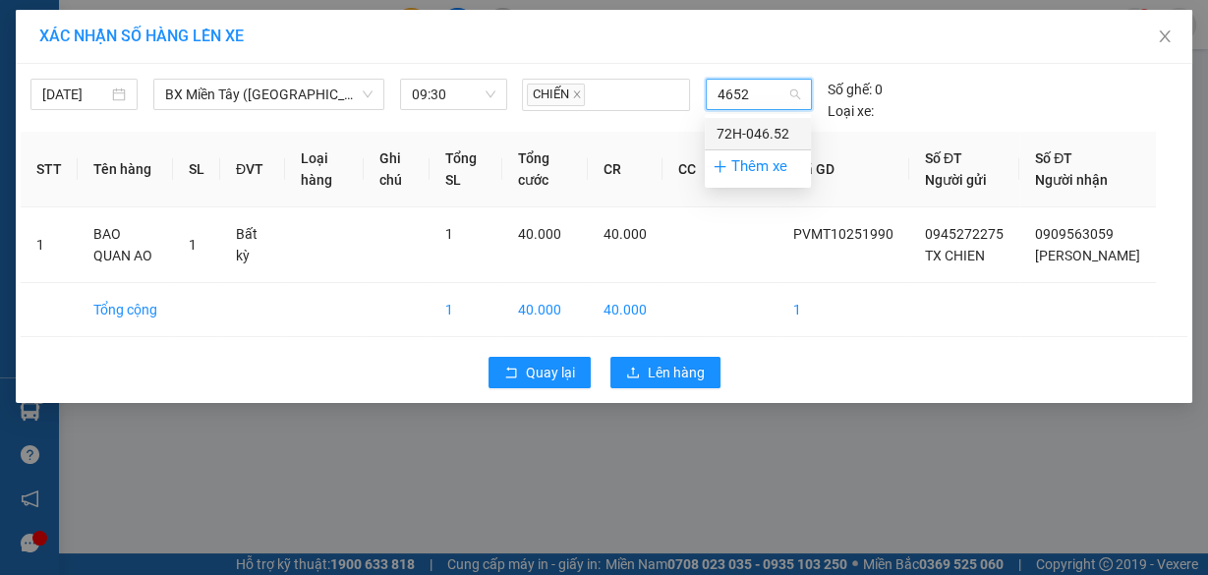
click at [755, 136] on div "72H-046.52" at bounding box center [758, 134] width 83 height 22
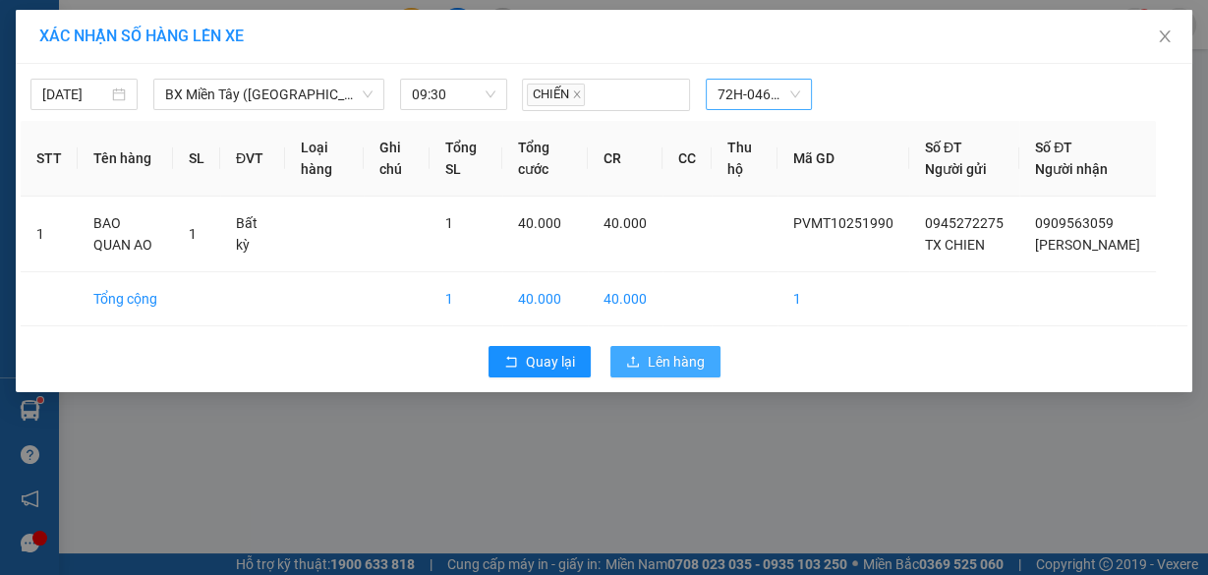
click at [668, 373] on span "Lên hàng" at bounding box center [676, 362] width 57 height 22
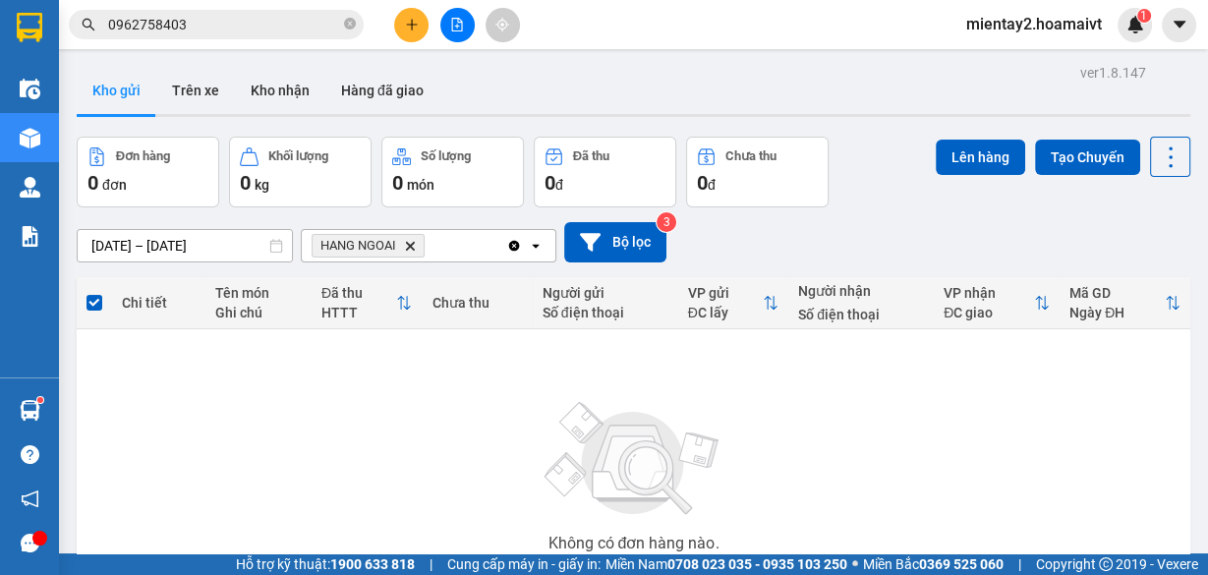
click at [419, 20] on button at bounding box center [411, 25] width 34 height 34
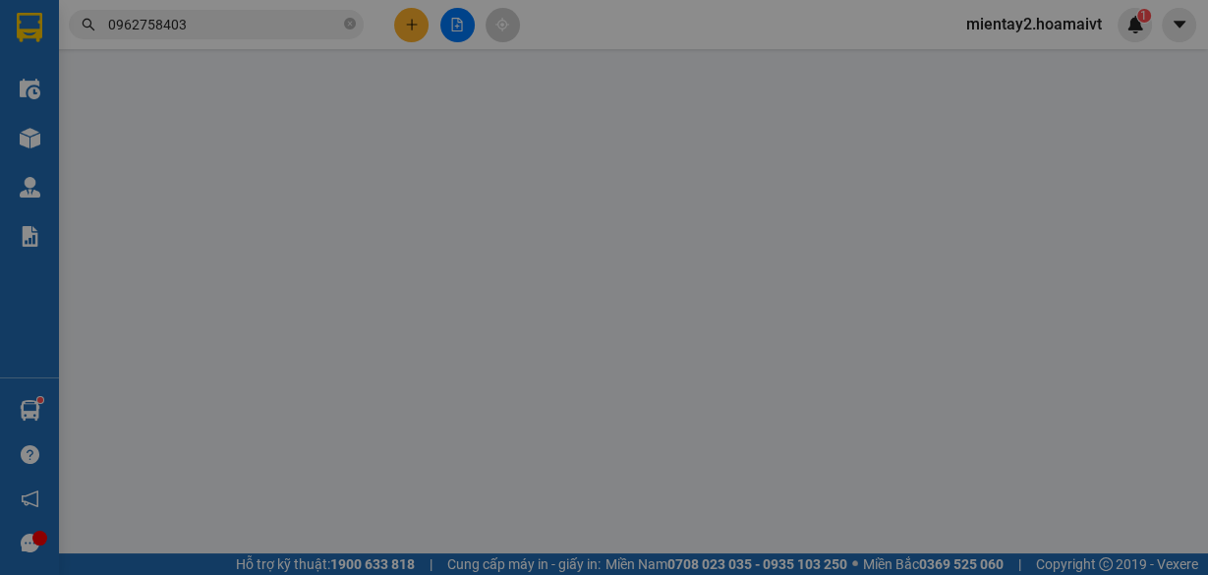
click at [419, 20] on div "TẠO ĐƠN HÀNG Yêu cầu xuất hóa đơn điện tử" at bounding box center [604, 32] width 1104 height 45
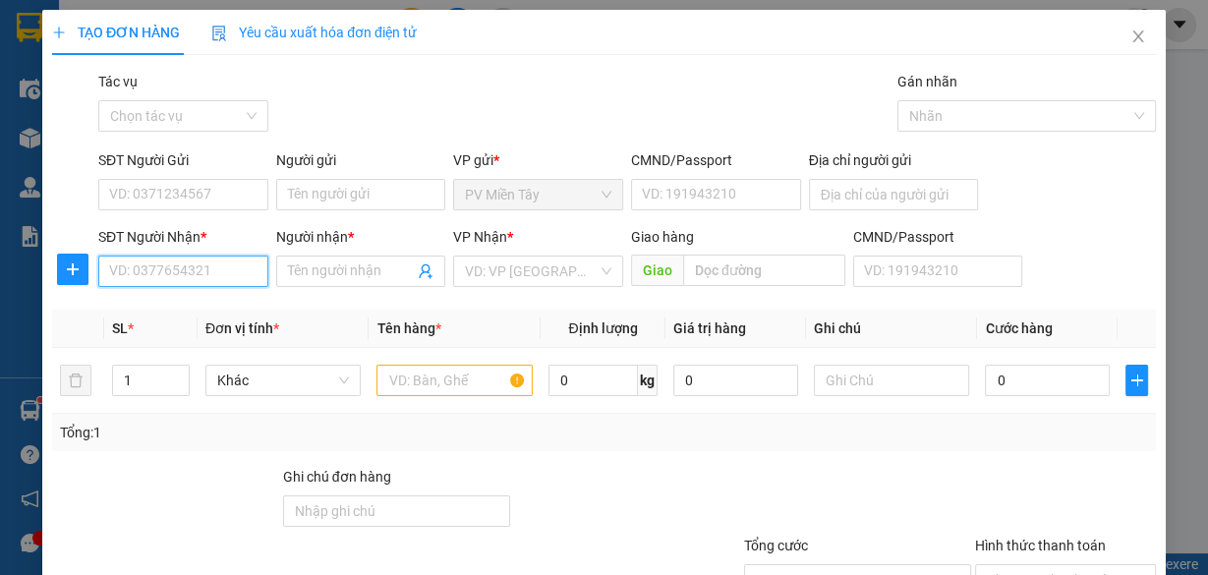
click at [165, 278] on input "SĐT Người Nhận *" at bounding box center [183, 271] width 170 height 31
click at [183, 312] on div "0937645339 - Vy" at bounding box center [181, 310] width 145 height 22
type input "0937645339"
type input "Vy"
drag, startPoint x: 605, startPoint y: 279, endPoint x: 574, endPoint y: 293, distance: 33.4
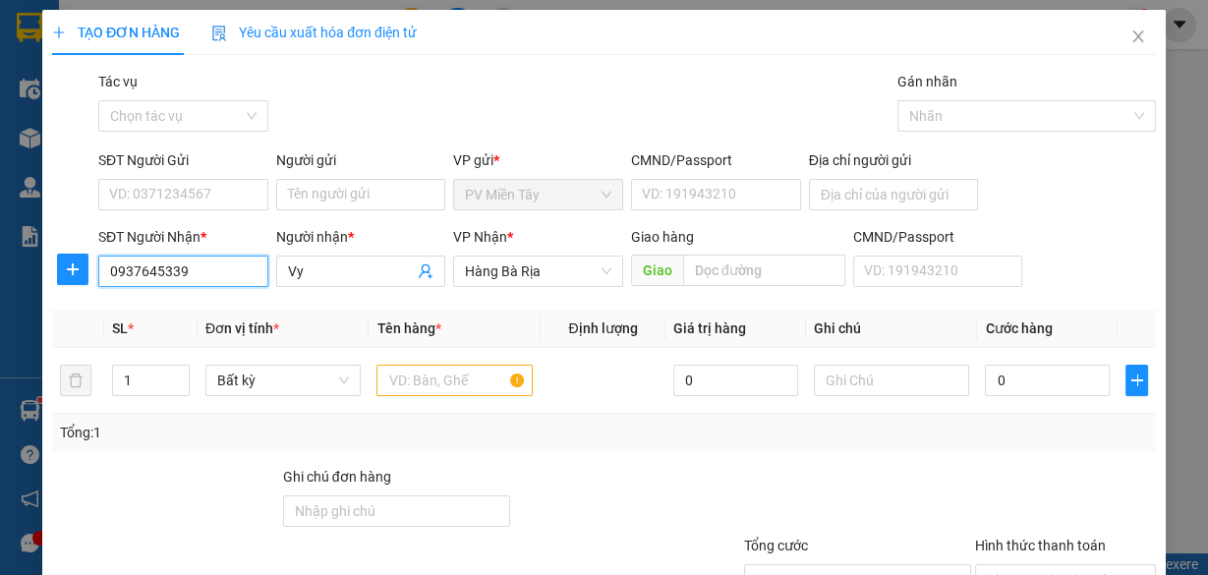
click at [599, 279] on span "Hàng Bà Rịa" at bounding box center [538, 271] width 146 height 29
type input "0937645339"
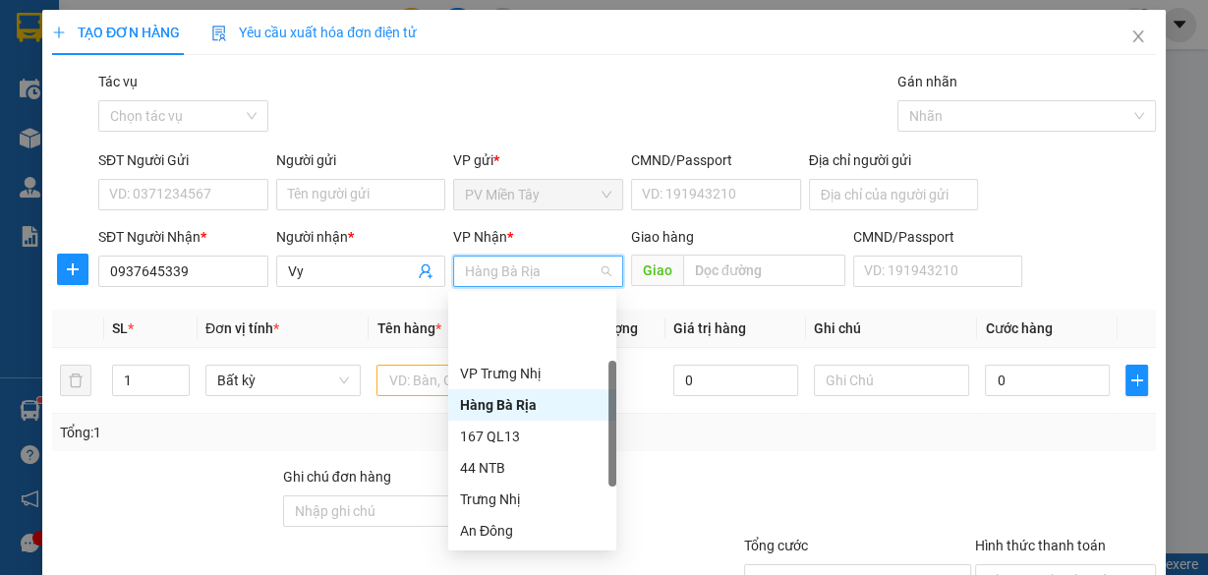
scroll to position [157, 0]
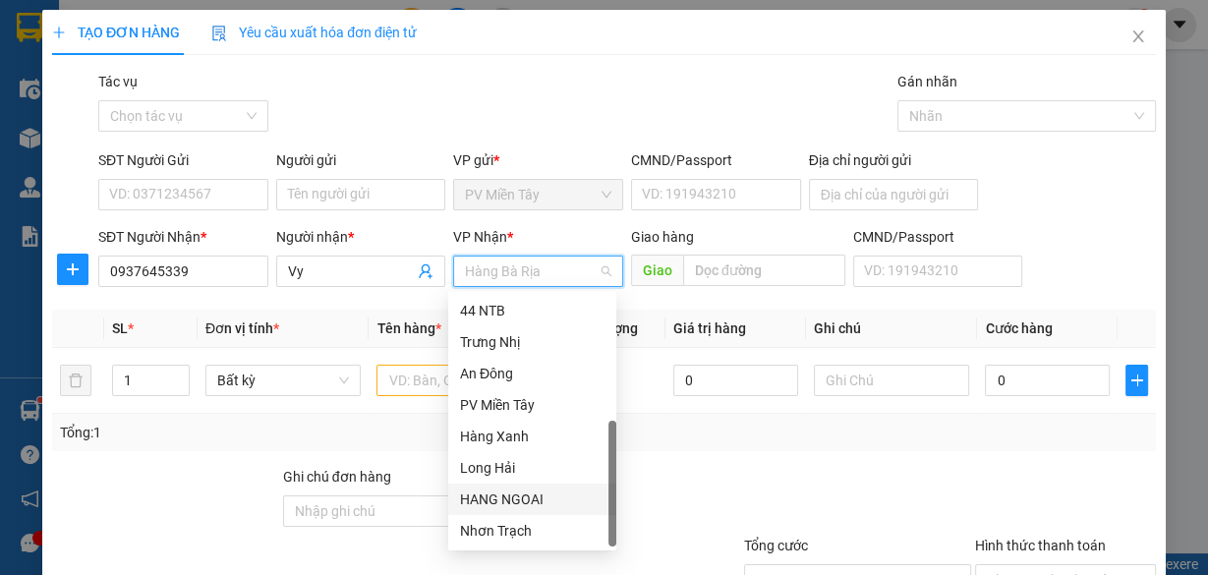
click at [548, 494] on div "HANG NGOAI" at bounding box center [532, 500] width 145 height 22
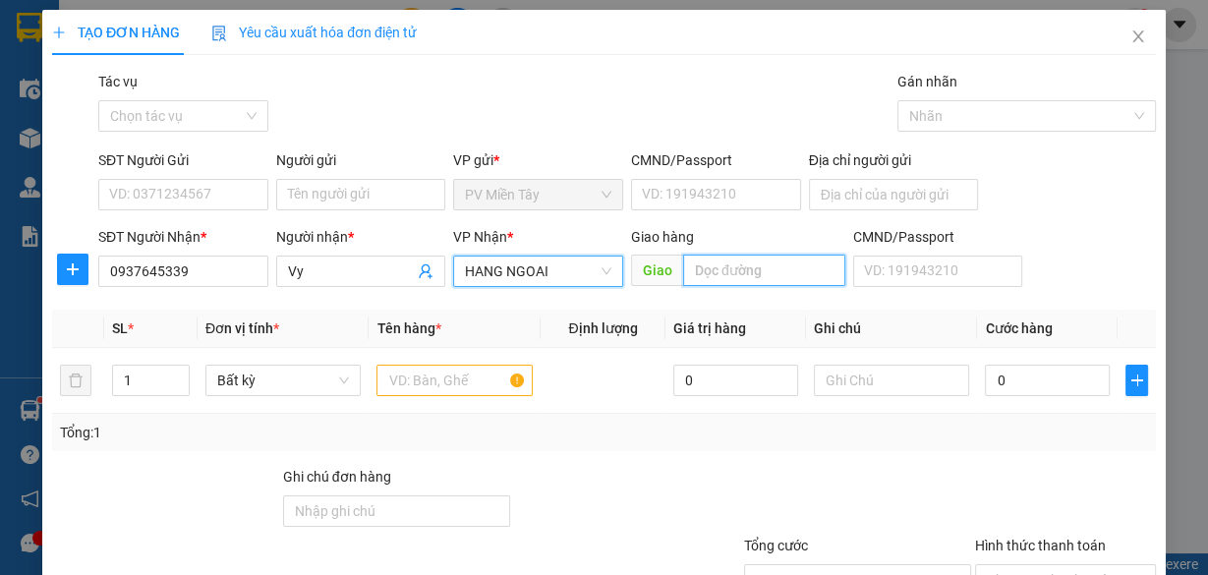
click at [720, 266] on input "text" at bounding box center [764, 270] width 162 height 31
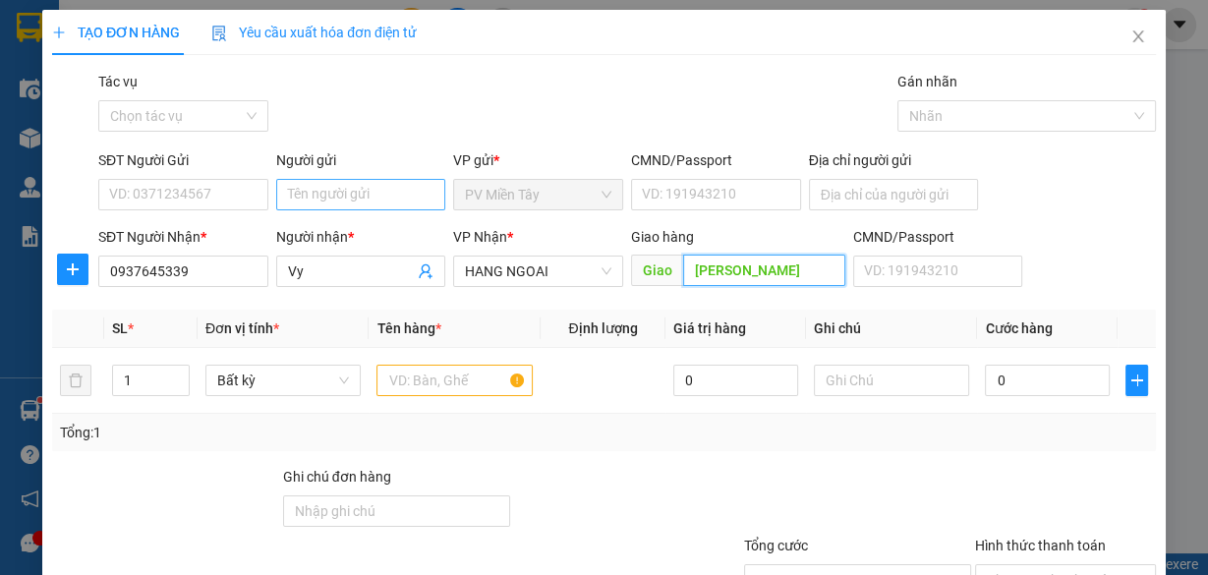
type input "TUAN CUONG"
click at [433, 389] on input "text" at bounding box center [455, 380] width 156 height 31
type input "THUNG"
click at [343, 183] on input "Người gửi" at bounding box center [361, 194] width 170 height 31
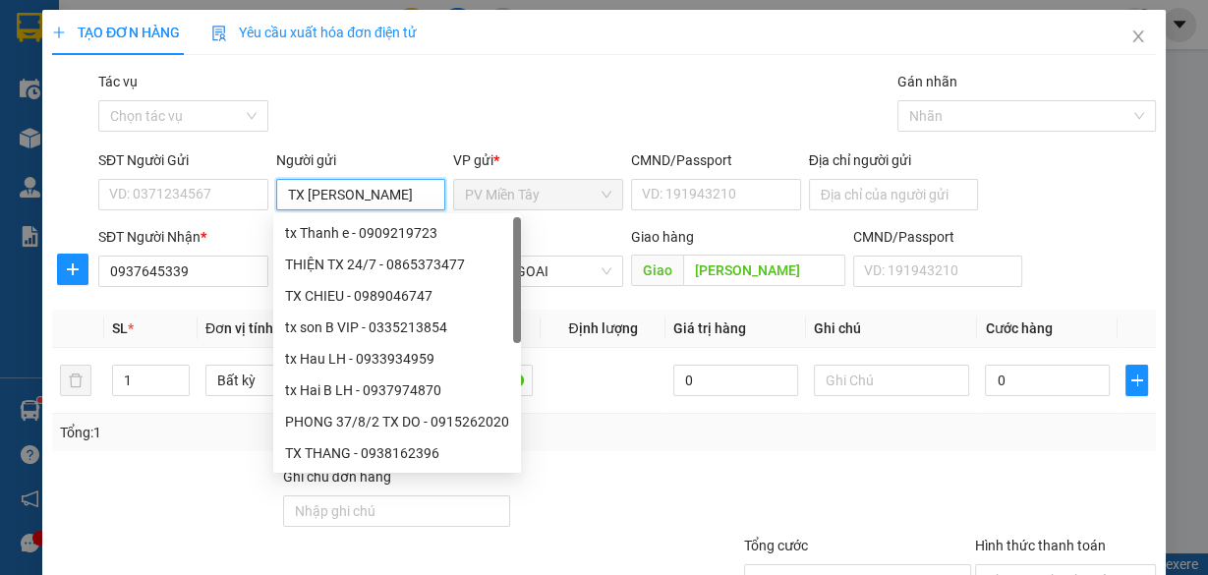
type input "TX HOANG"
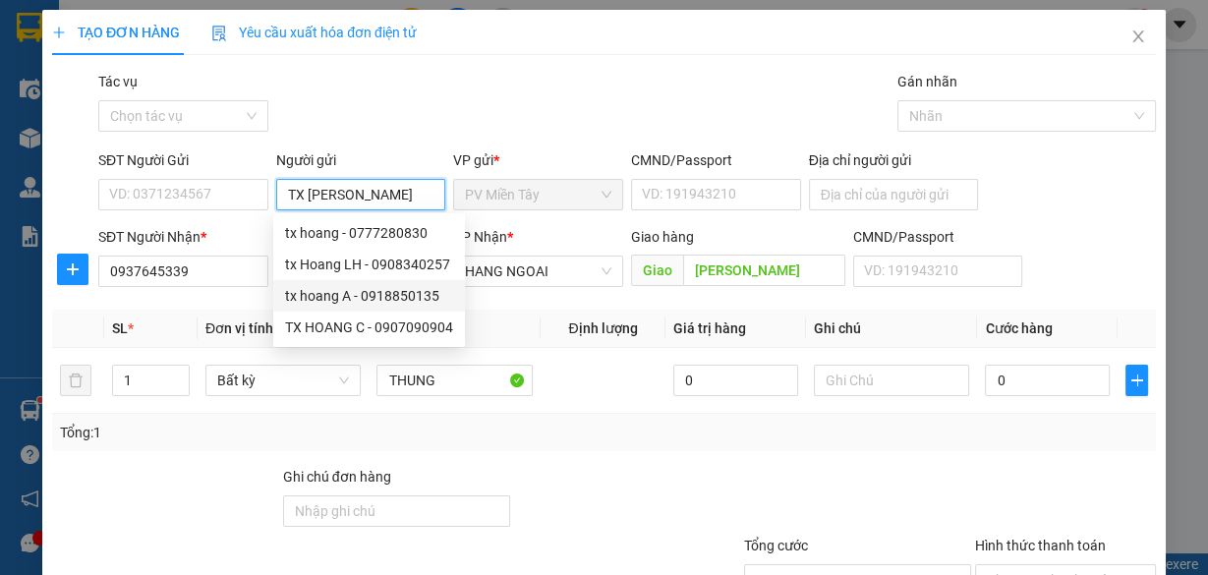
click at [374, 291] on div "tx hoang A - 0918850135" at bounding box center [369, 296] width 168 height 22
type input "0918850135"
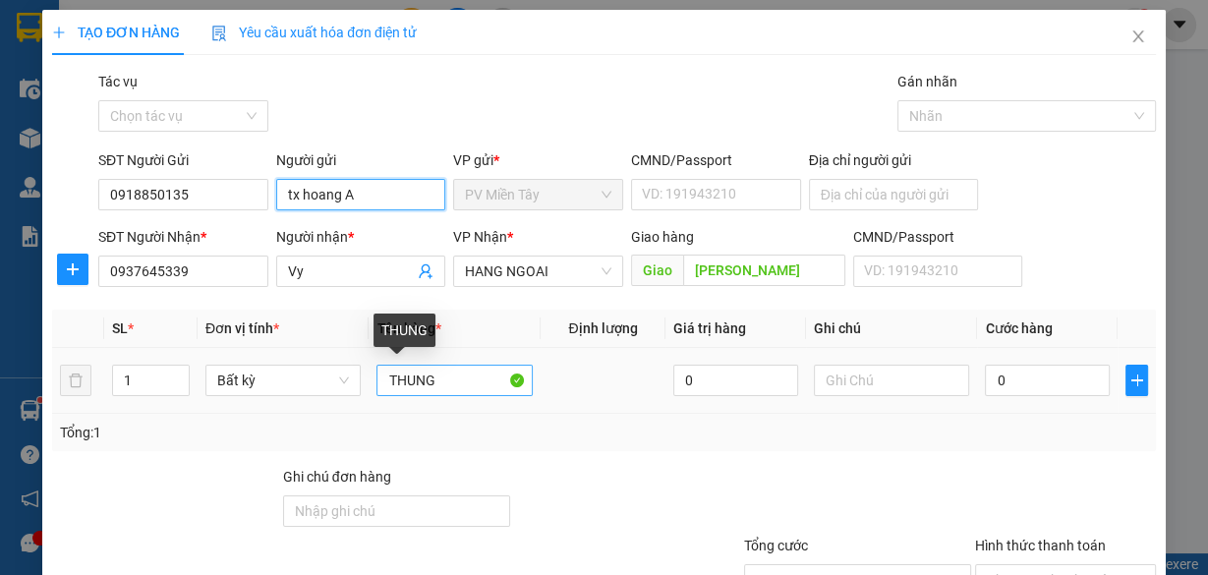
type input "tx hoang A"
click at [480, 380] on input "THUNG" at bounding box center [455, 380] width 156 height 31
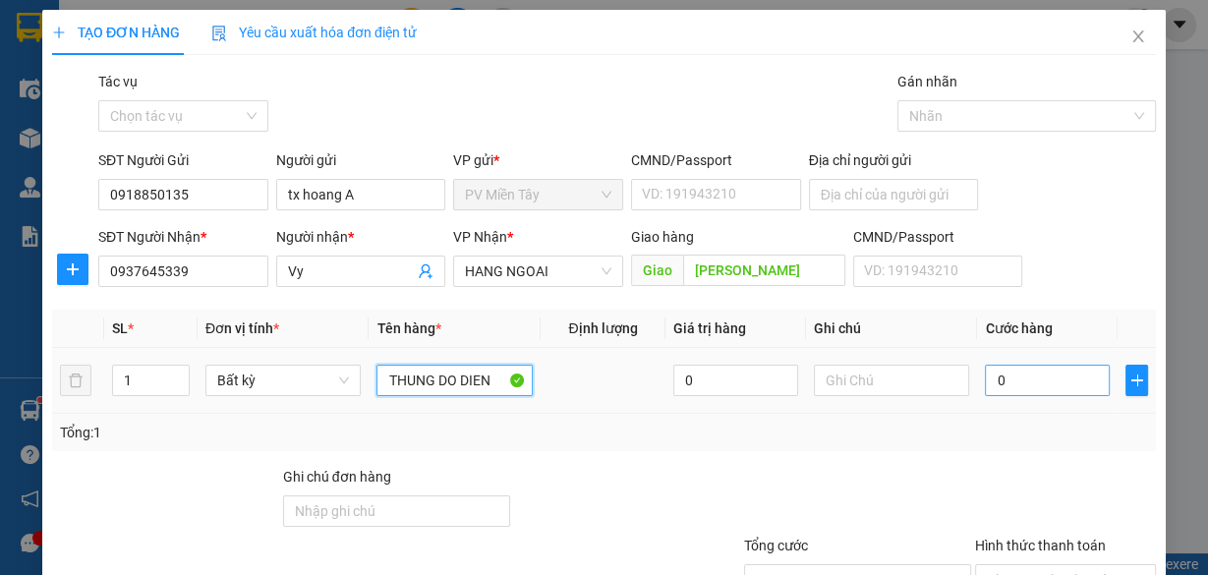
type input "THUNG DO DIEN"
click at [1037, 371] on input "0" at bounding box center [1047, 380] width 125 height 31
type input "4"
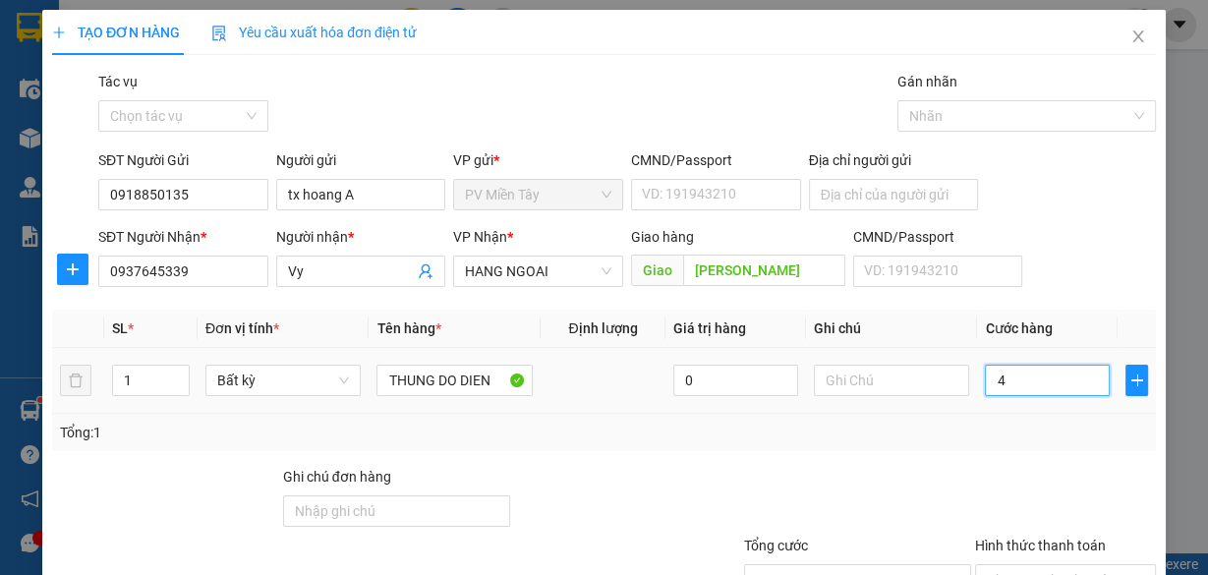
type input "40"
type input "40.000"
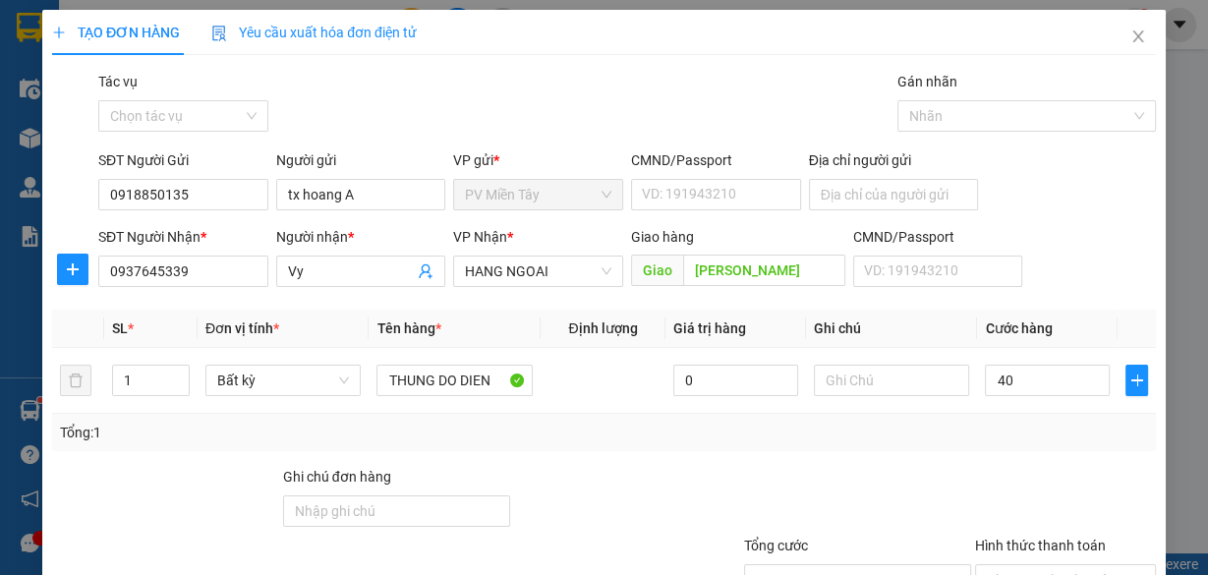
type input "40.000"
drag, startPoint x: 976, startPoint y: 508, endPoint x: 988, endPoint y: 513, distance: 12.8
click at [976, 507] on div at bounding box center [1065, 500] width 185 height 69
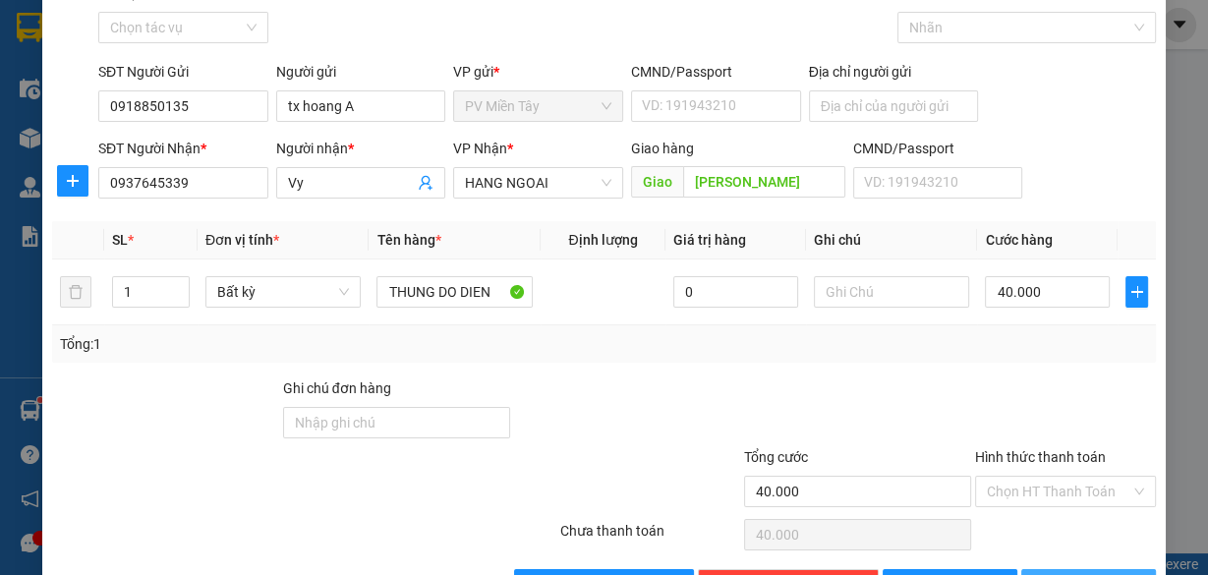
scroll to position [149, 0]
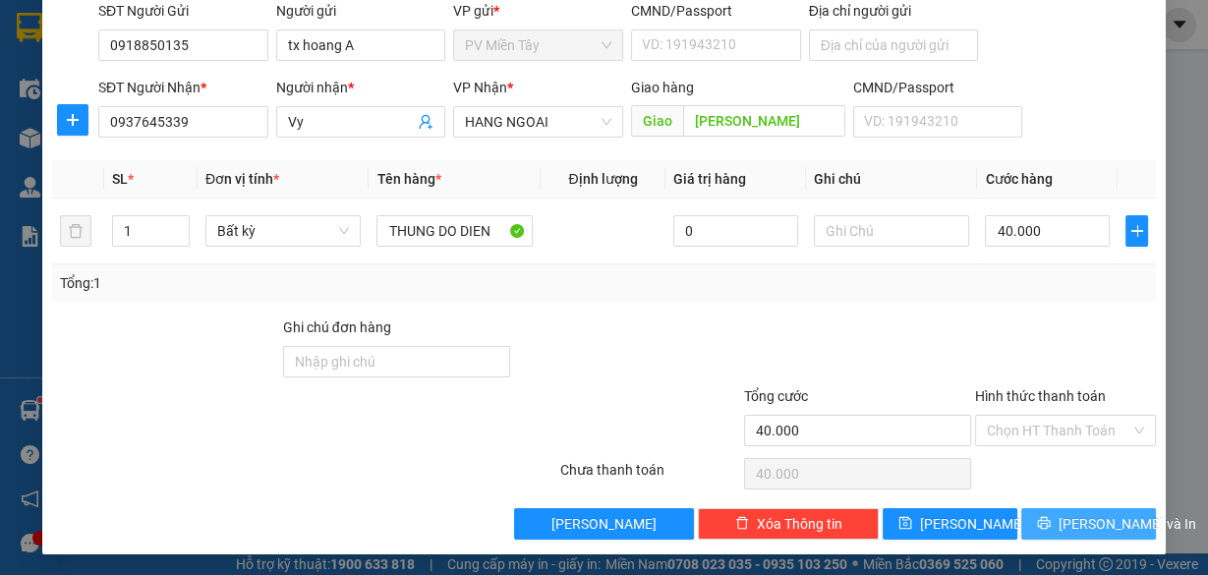
click at [1055, 523] on button "[PERSON_NAME] và In" at bounding box center [1088, 523] width 135 height 31
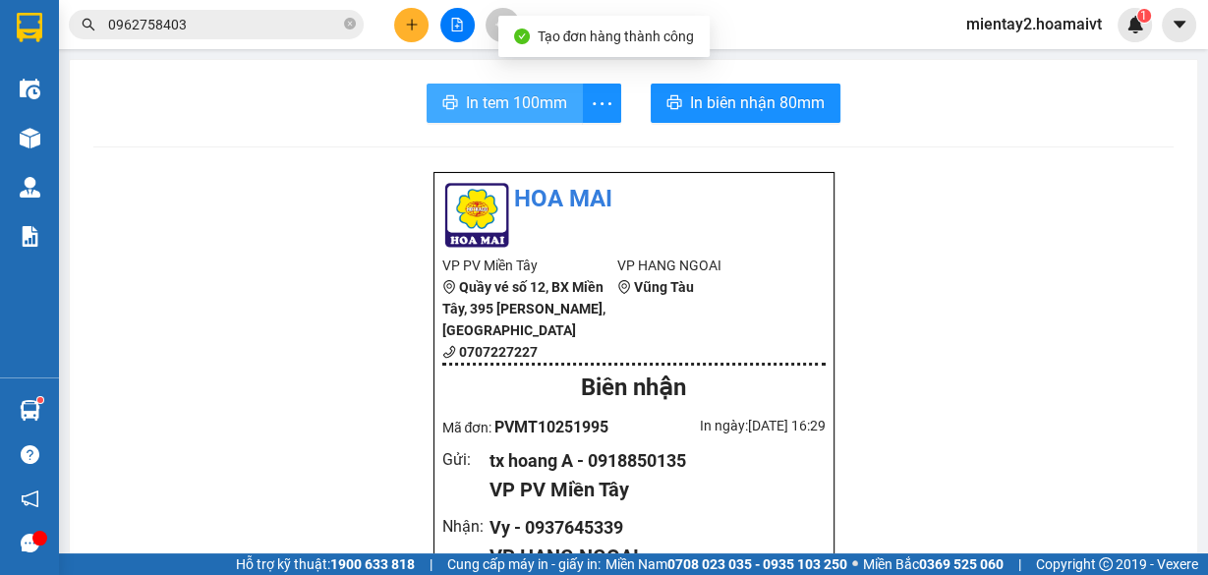
click at [525, 98] on span "In tem 100mm" at bounding box center [516, 102] width 101 height 25
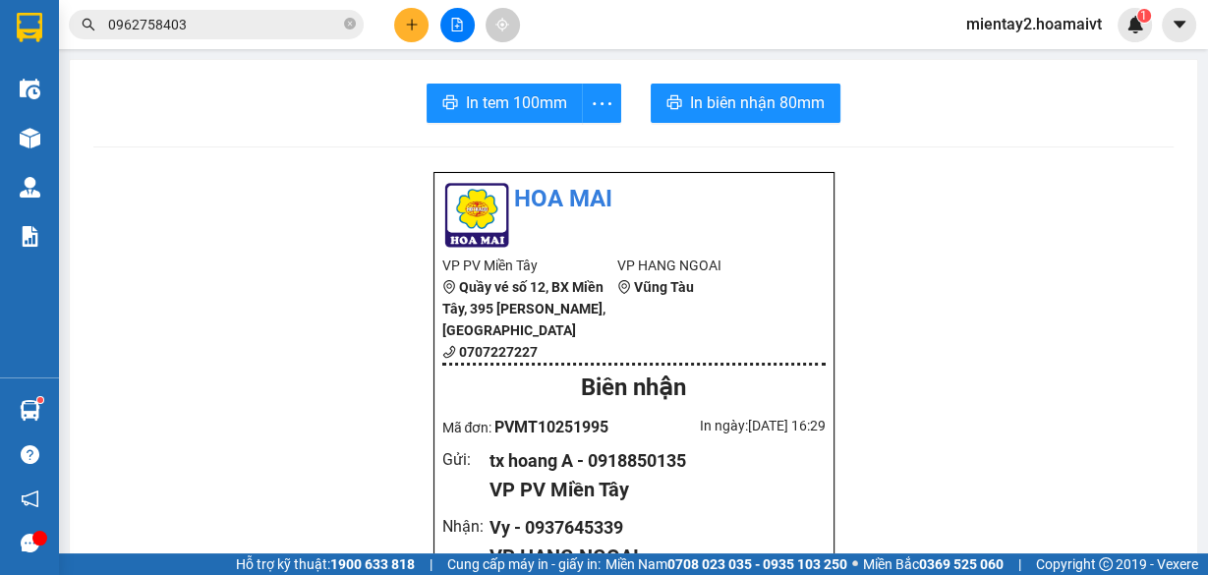
click at [410, 27] on icon "plus" at bounding box center [412, 25] width 14 height 14
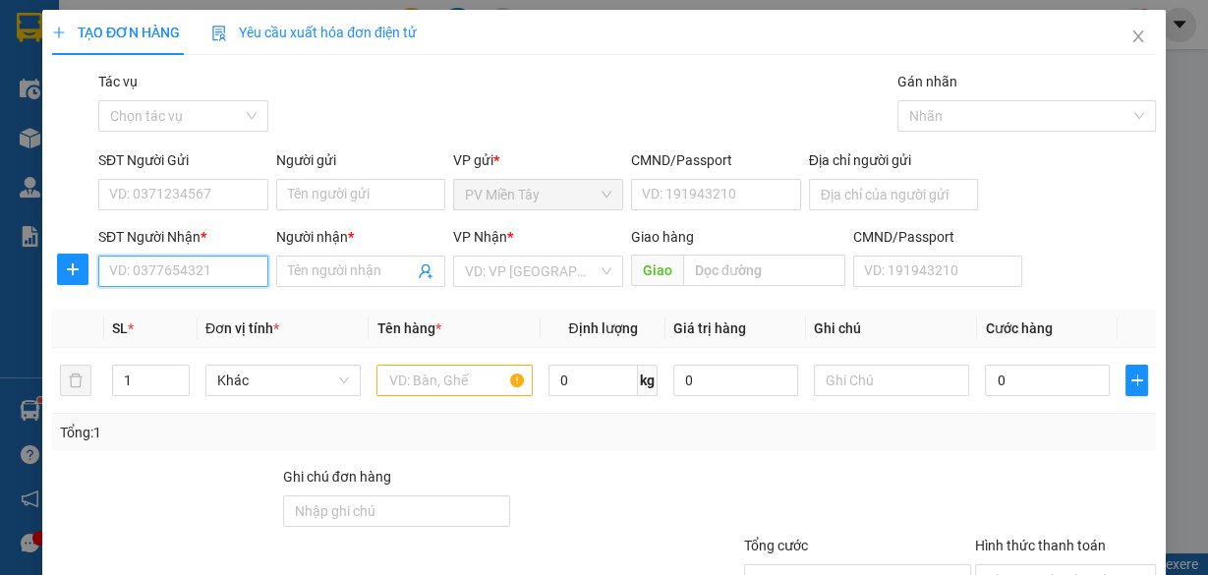
click at [226, 271] on input "SĐT Người Nhận *" at bounding box center [183, 271] width 170 height 31
click at [430, 374] on input "text" at bounding box center [455, 380] width 156 height 31
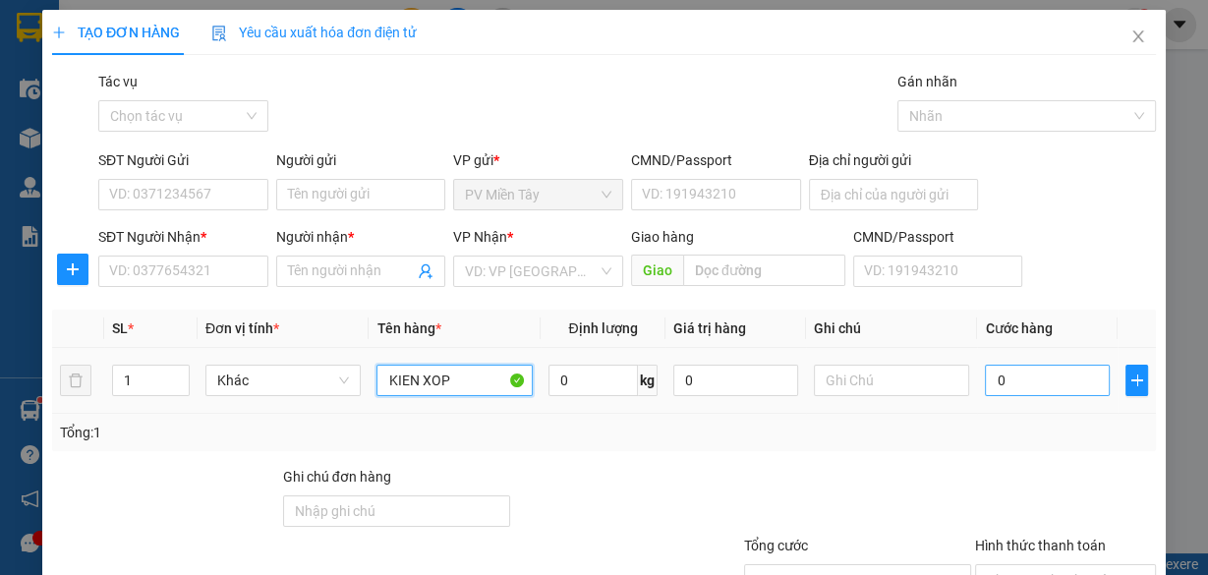
type input "KIEN XOP"
click at [1037, 393] on input "0" at bounding box center [1047, 380] width 125 height 31
click at [1038, 387] on input "0" at bounding box center [1047, 380] width 125 height 31
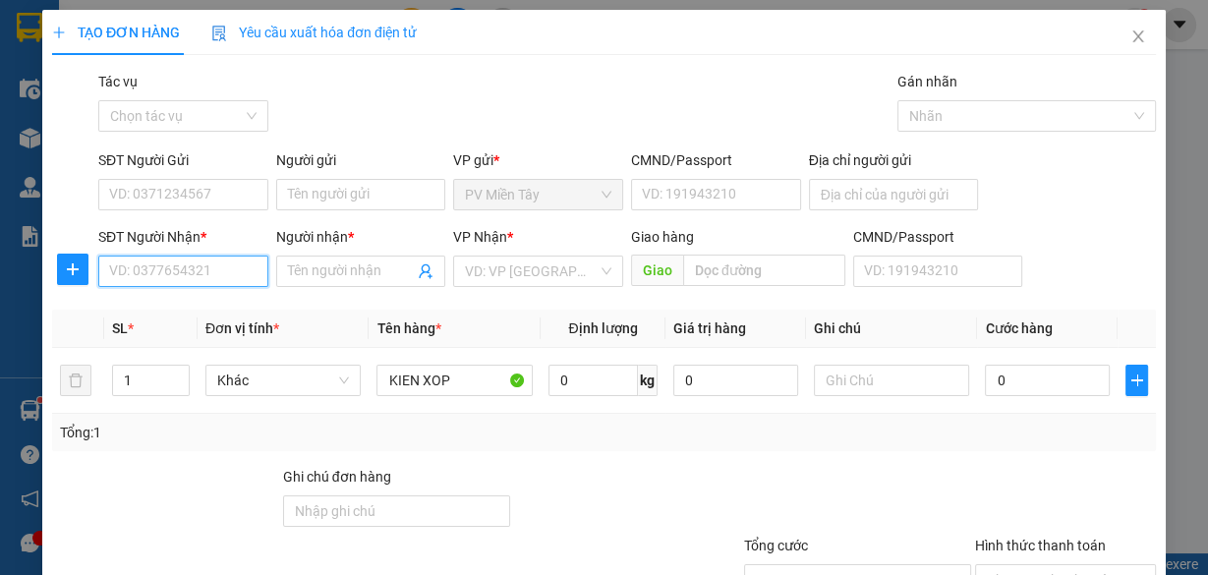
click at [227, 262] on input "SĐT Người Nhận *" at bounding box center [183, 271] width 170 height 31
type input "08694"
click at [204, 319] on div "0869411431 - Toàn" at bounding box center [181, 310] width 145 height 22
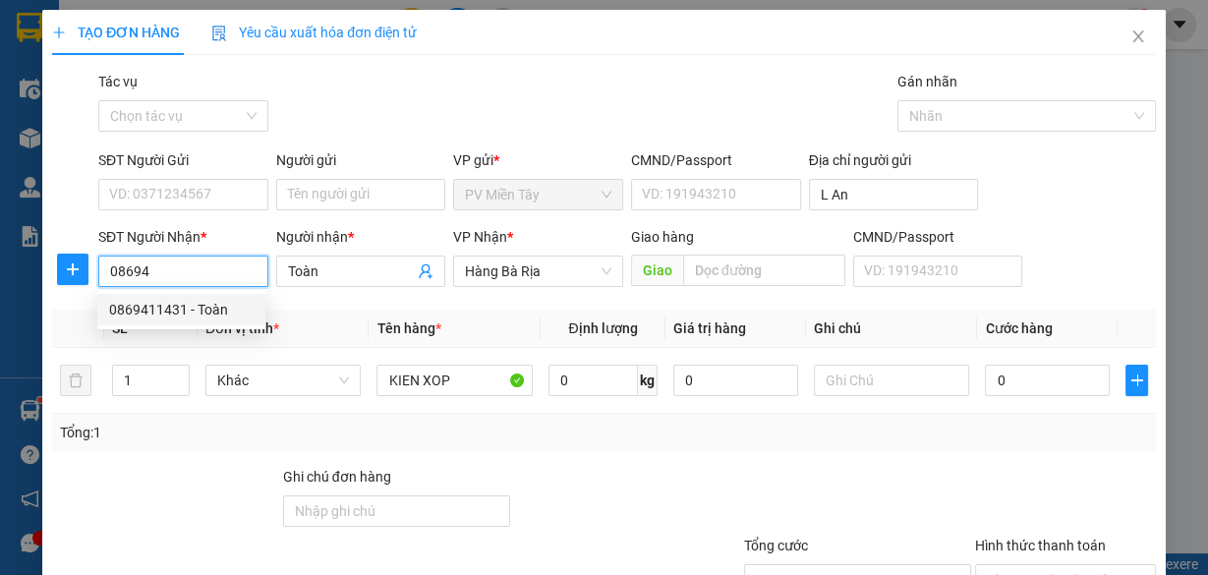
click at [208, 316] on div "0869411431 - Toàn" at bounding box center [181, 310] width 145 height 22
type input "L An"
type input "0869411431"
type input "Toàn"
click at [577, 276] on span "Hàng Bà Rịa" at bounding box center [538, 271] width 146 height 29
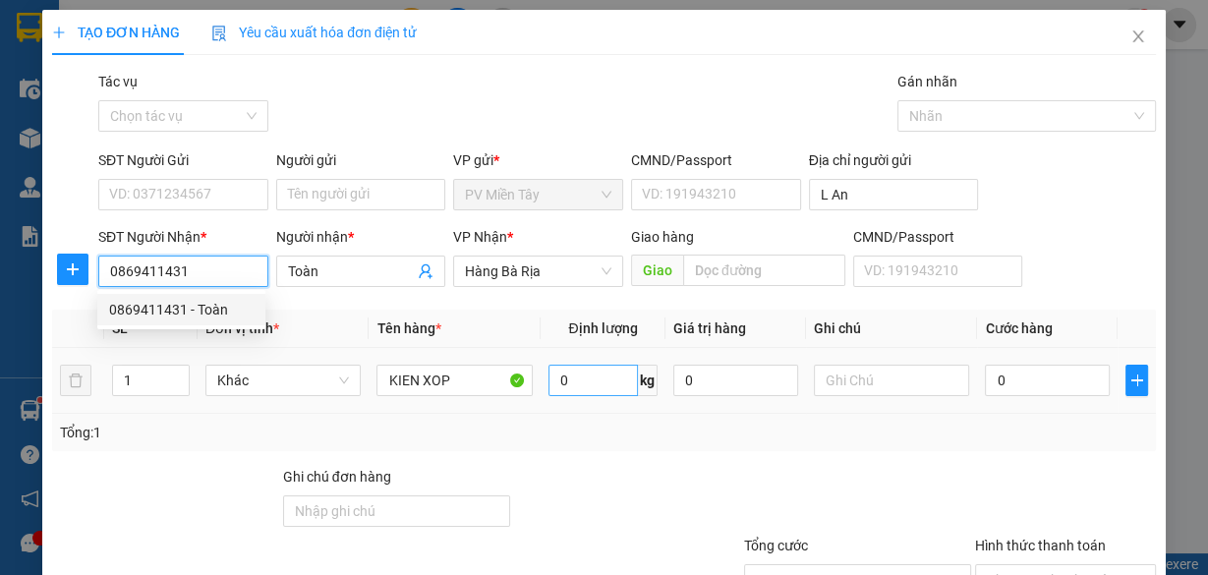
type input "0869411431"
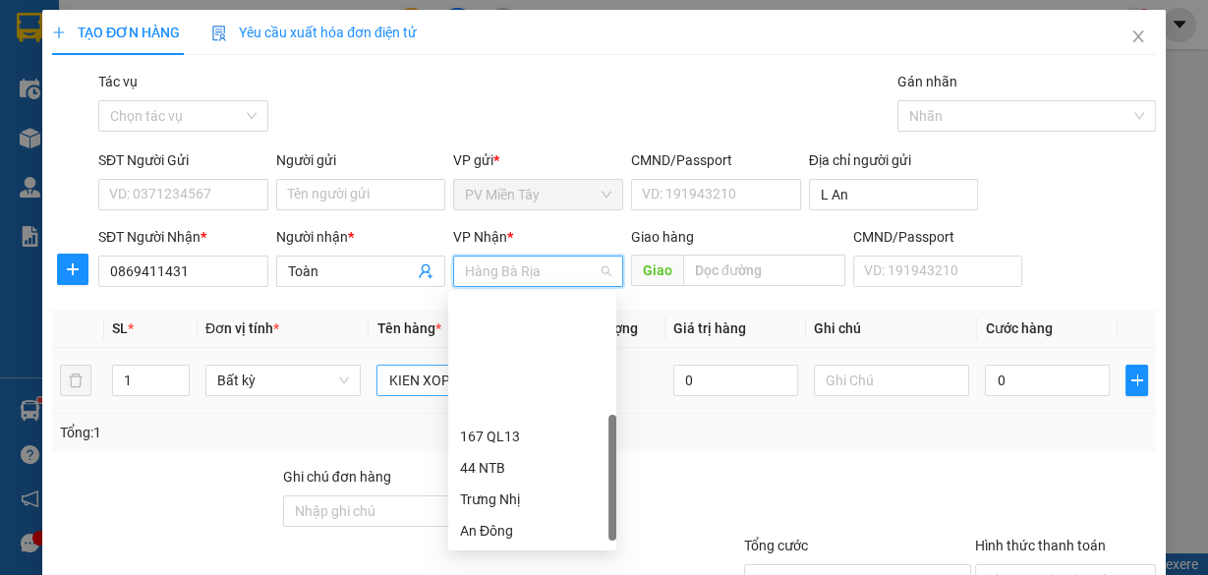
scroll to position [149, 0]
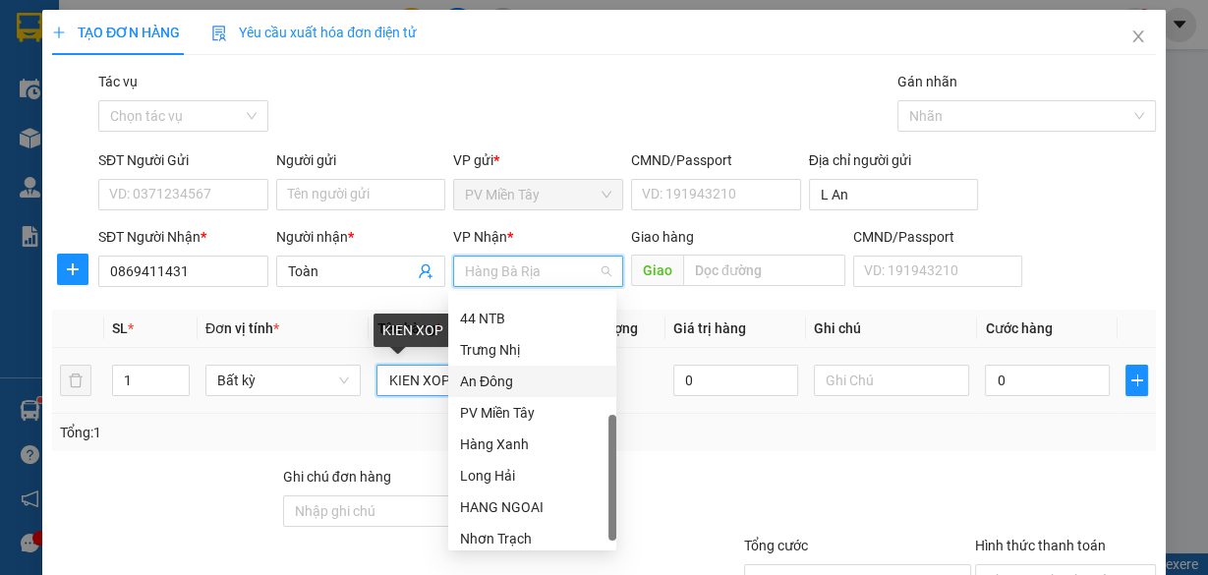
click at [440, 394] on input "KIEN XOP" at bounding box center [455, 380] width 156 height 31
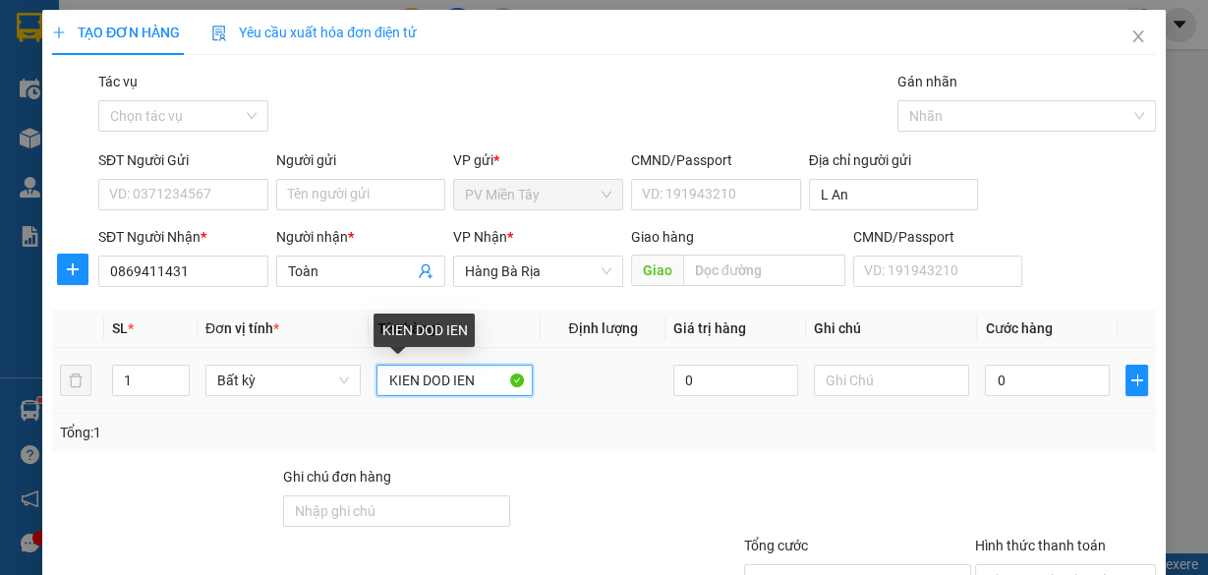
click at [450, 388] on input "KIEN DOD IEN" at bounding box center [455, 380] width 156 height 31
click at [440, 381] on input "KIEN DODIEN" at bounding box center [455, 380] width 156 height 31
type input "KIEN DO DIEN"
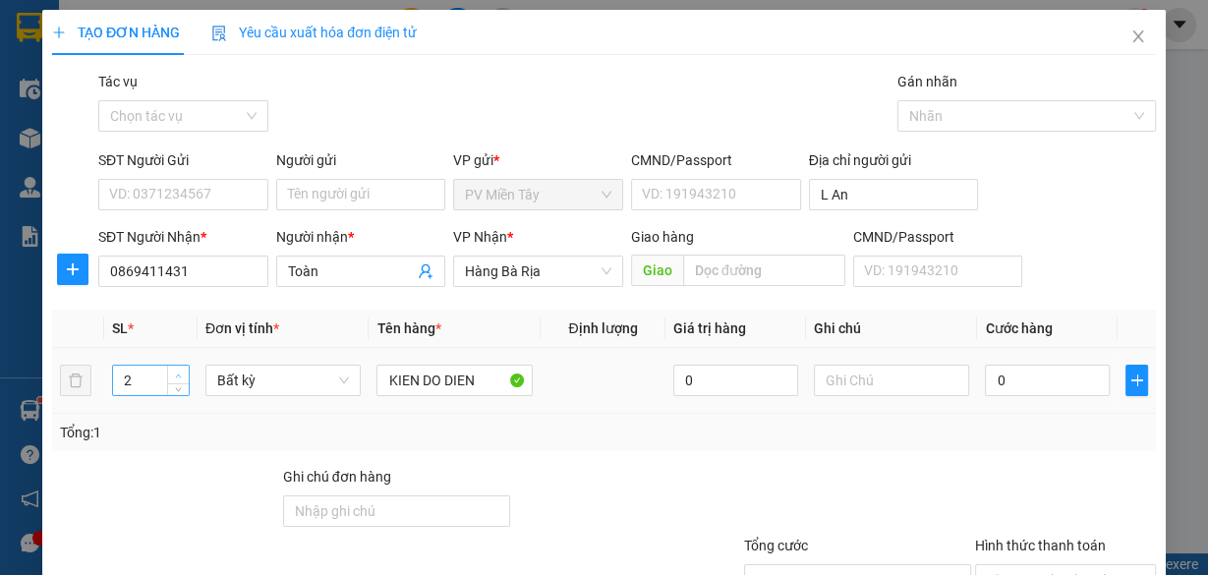
click at [176, 373] on icon "up" at bounding box center [178, 376] width 7 height 7
type input "3"
click at [177, 388] on icon "down" at bounding box center [178, 386] width 7 height 7
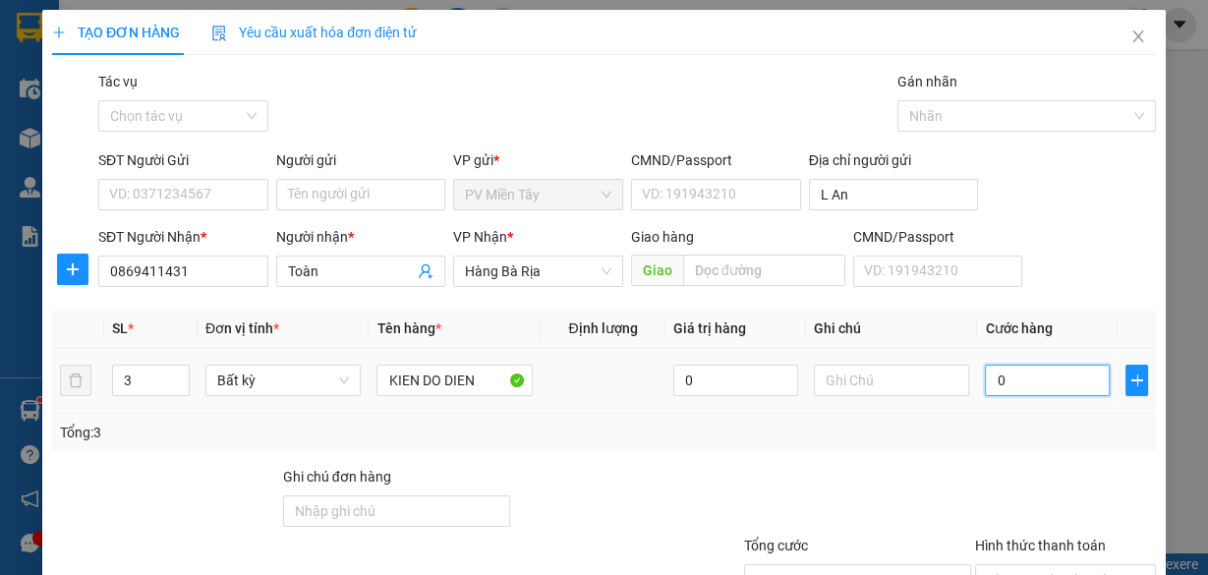
click at [1060, 381] on input "0" at bounding box center [1047, 380] width 125 height 31
type input "8"
type input "80"
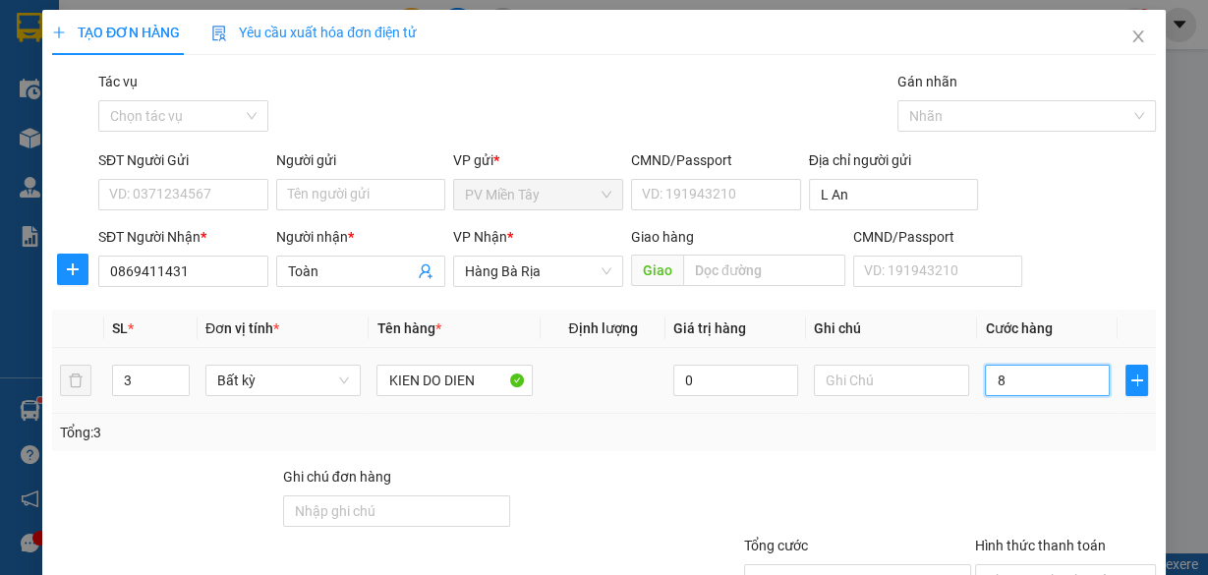
type input "80"
type input "80.000"
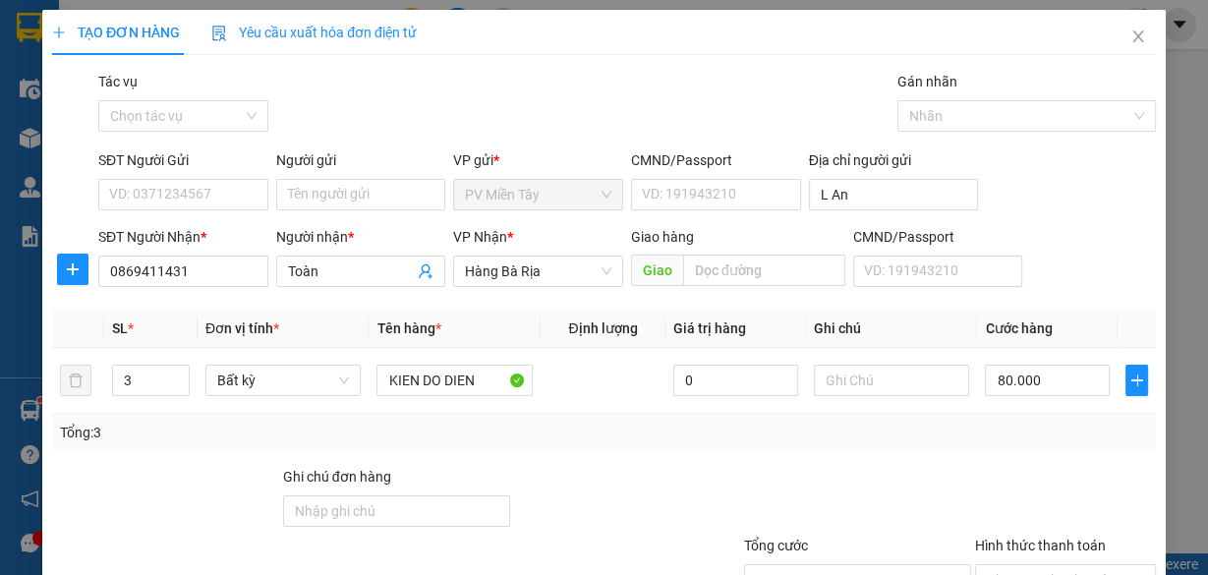
drag, startPoint x: 992, startPoint y: 475, endPoint x: 916, endPoint y: 436, distance: 84.9
click at [991, 474] on div at bounding box center [1065, 500] width 185 height 69
click at [205, 196] on input "SĐT Người Gửi" at bounding box center [183, 194] width 170 height 31
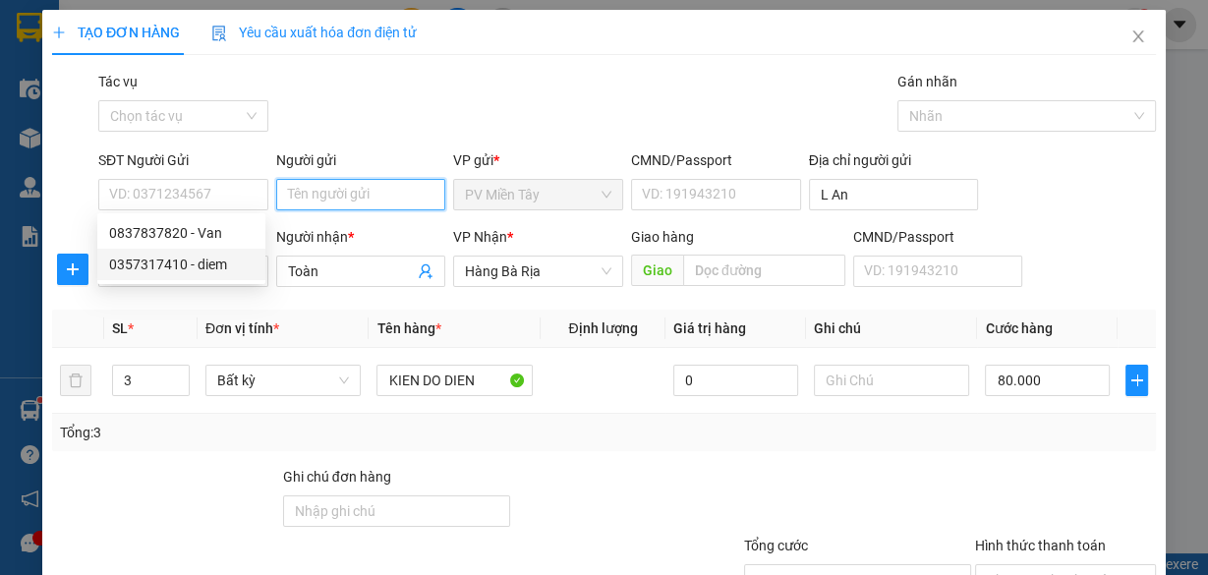
click at [349, 200] on input "Người gửi" at bounding box center [361, 194] width 170 height 31
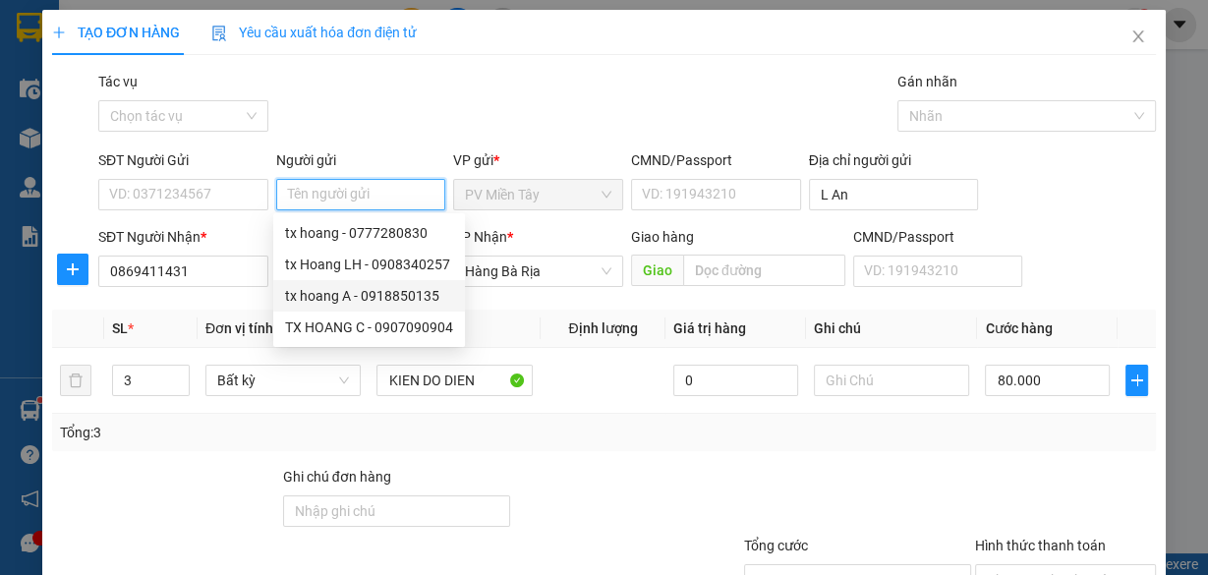
click at [363, 291] on div "tx hoang A - 0918850135" at bounding box center [369, 296] width 168 height 22
type input "0918850135"
type input "tx hoang A"
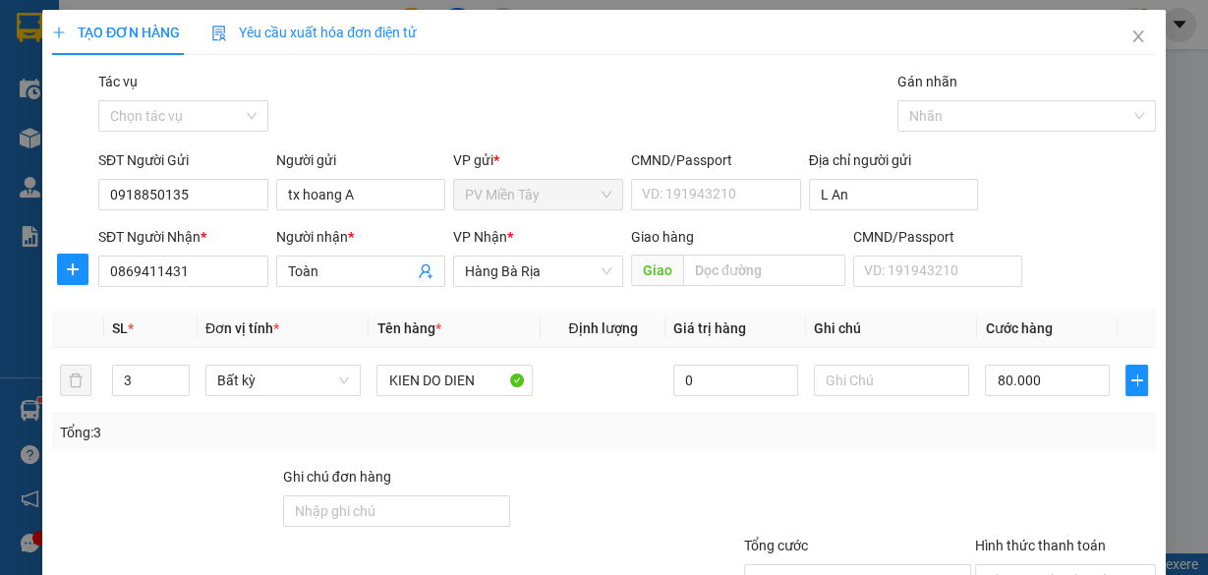
drag, startPoint x: 660, startPoint y: 458, endPoint x: 969, endPoint y: 441, distance: 310.1
click at [681, 457] on div "Transit Pickup Surcharge Ids Transit Deliver Surcharge Ids Transit Deliver Surc…" at bounding box center [604, 380] width 1104 height 618
drag, startPoint x: 982, startPoint y: 455, endPoint x: 518, endPoint y: 440, distance: 464.3
click at [945, 455] on div "Transit Pickup Surcharge Ids Transit Deliver Surcharge Ids Transit Deliver Surc…" at bounding box center [604, 380] width 1104 height 618
click at [1056, 379] on input "80.000" at bounding box center [1047, 380] width 125 height 31
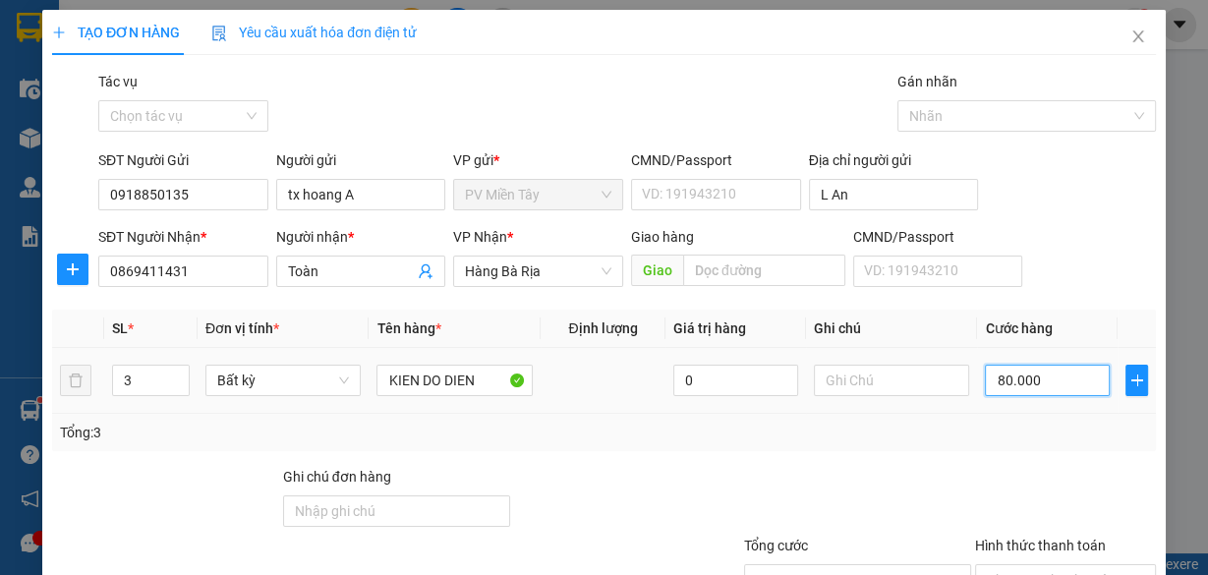
type input "1"
type input "10"
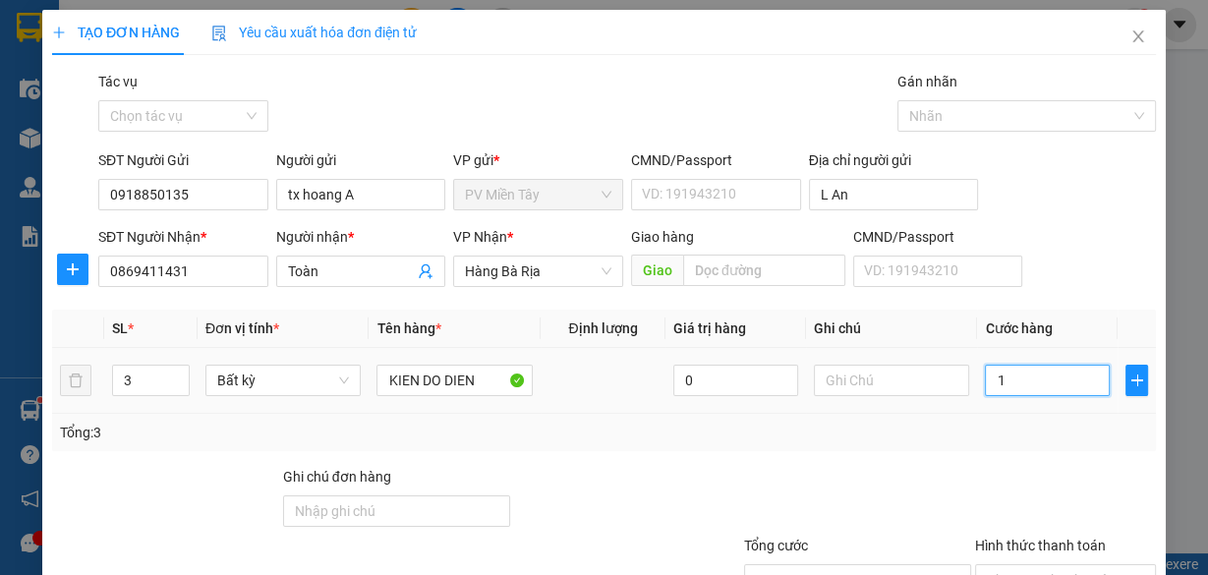
type input "10"
type input "100"
type input "100.000"
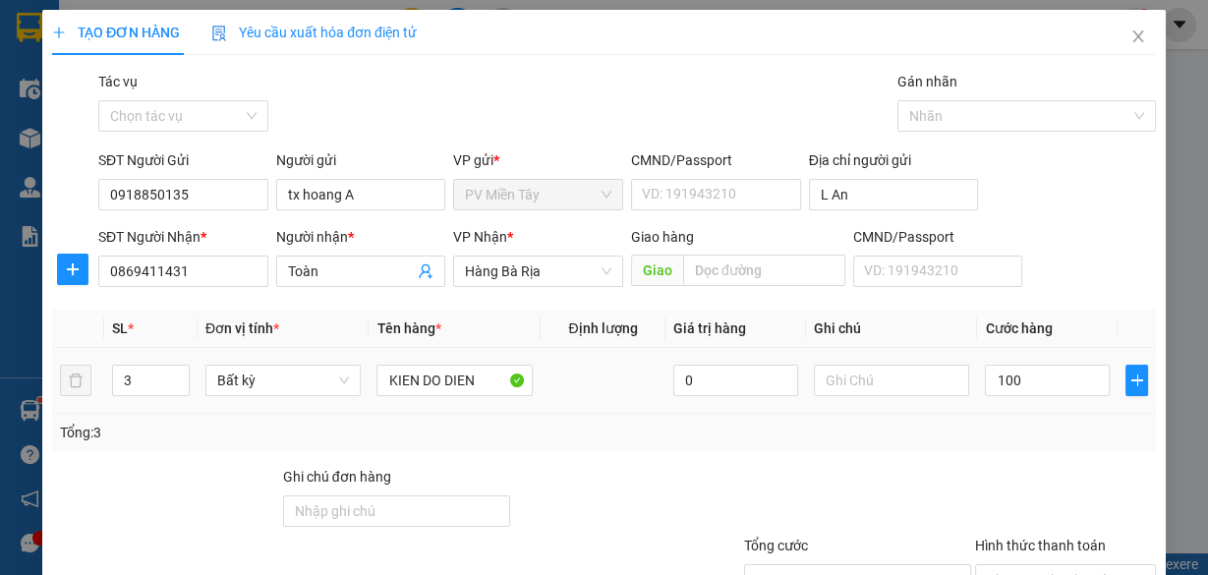
type input "100.000"
click at [934, 466] on div at bounding box center [857, 500] width 231 height 69
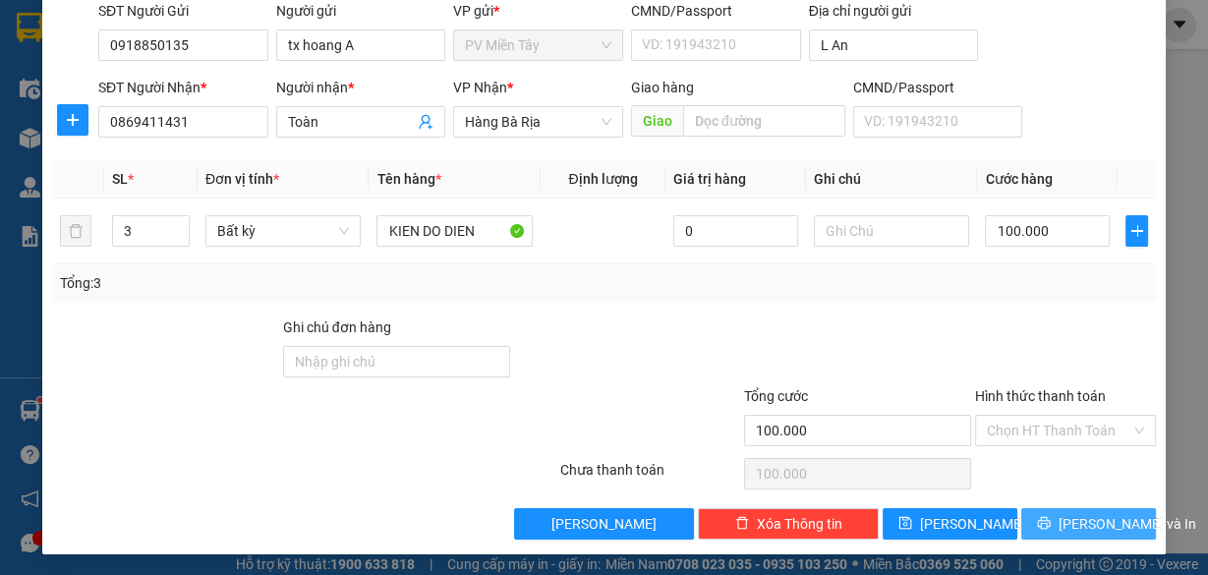
click at [1092, 522] on span "[PERSON_NAME] và In" at bounding box center [1128, 524] width 138 height 22
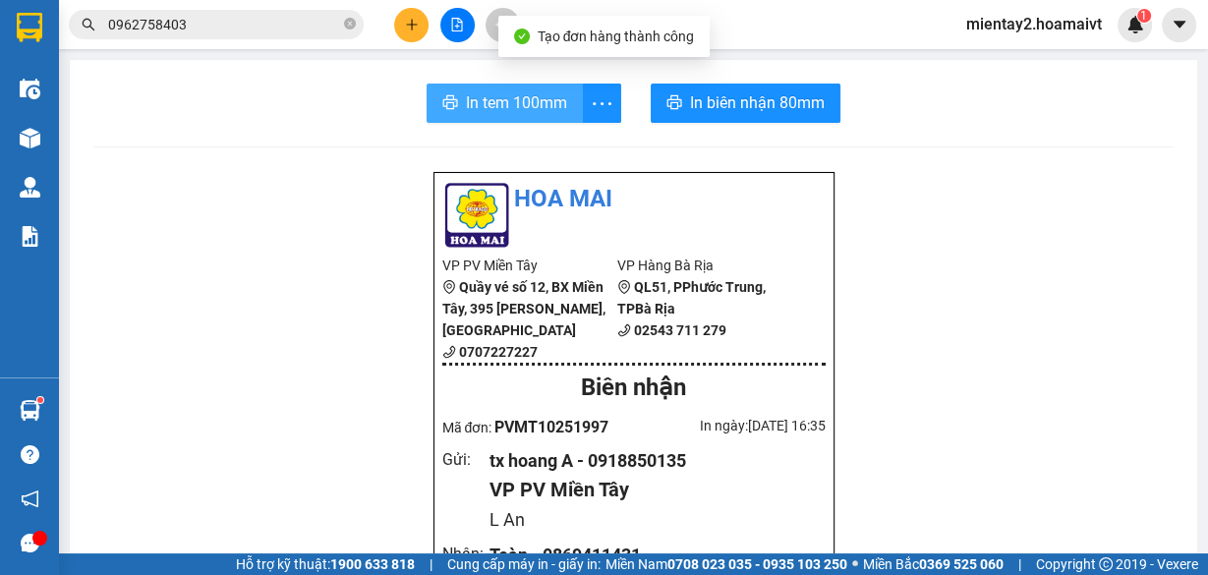
click at [524, 111] on span "In tem 100mm" at bounding box center [516, 102] width 101 height 25
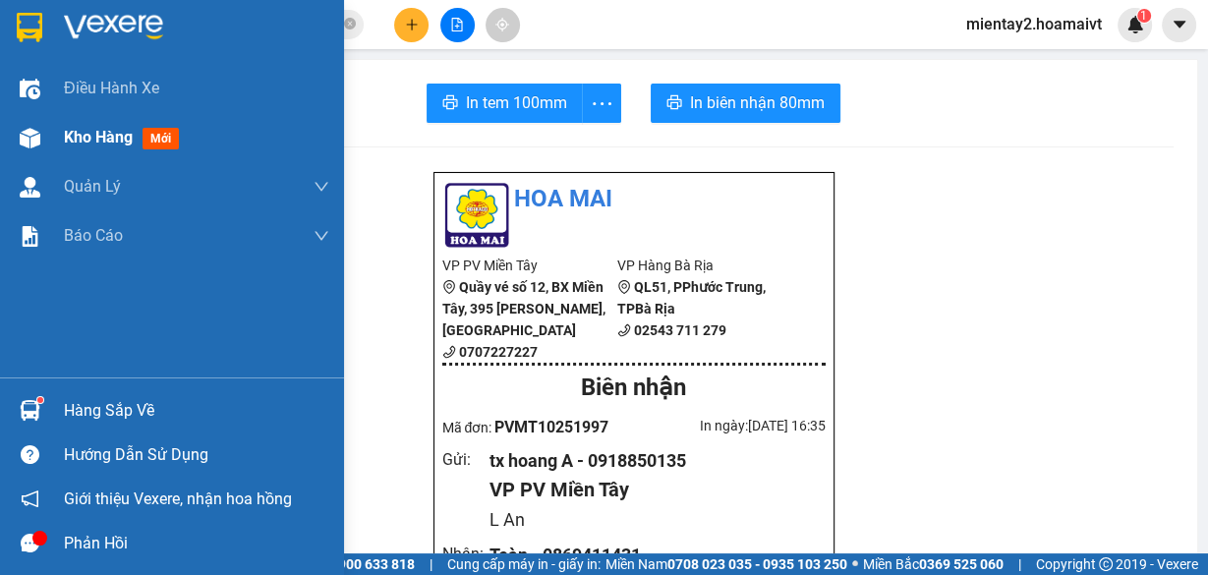
click at [77, 123] on div "Kho hàng mới" at bounding box center [196, 137] width 265 height 49
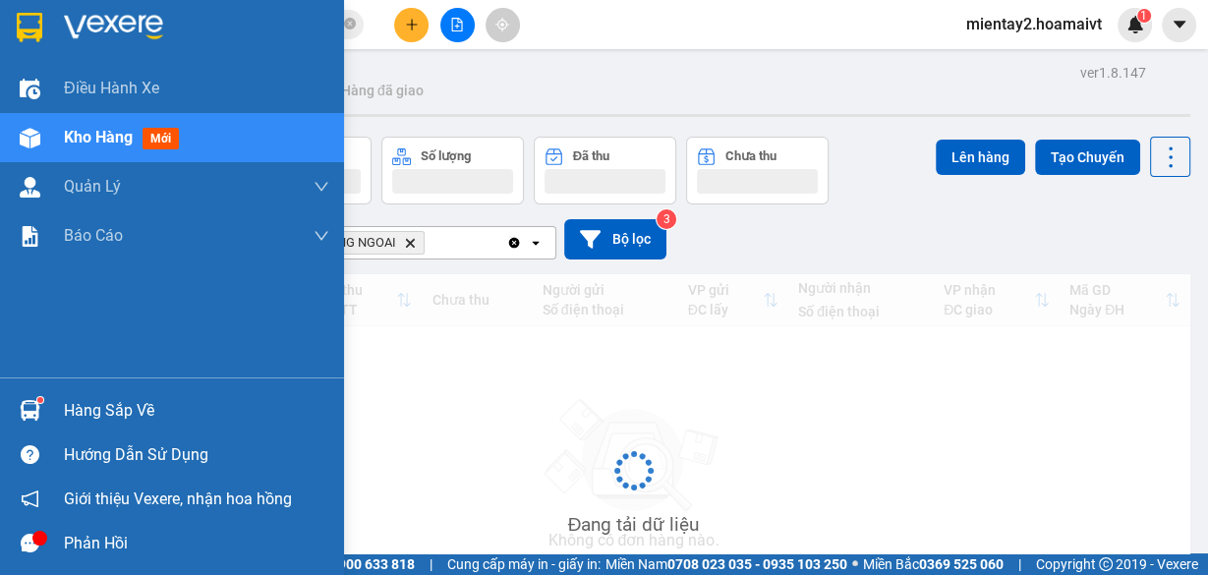
click at [59, 120] on div "Kho hàng mới" at bounding box center [172, 137] width 344 height 49
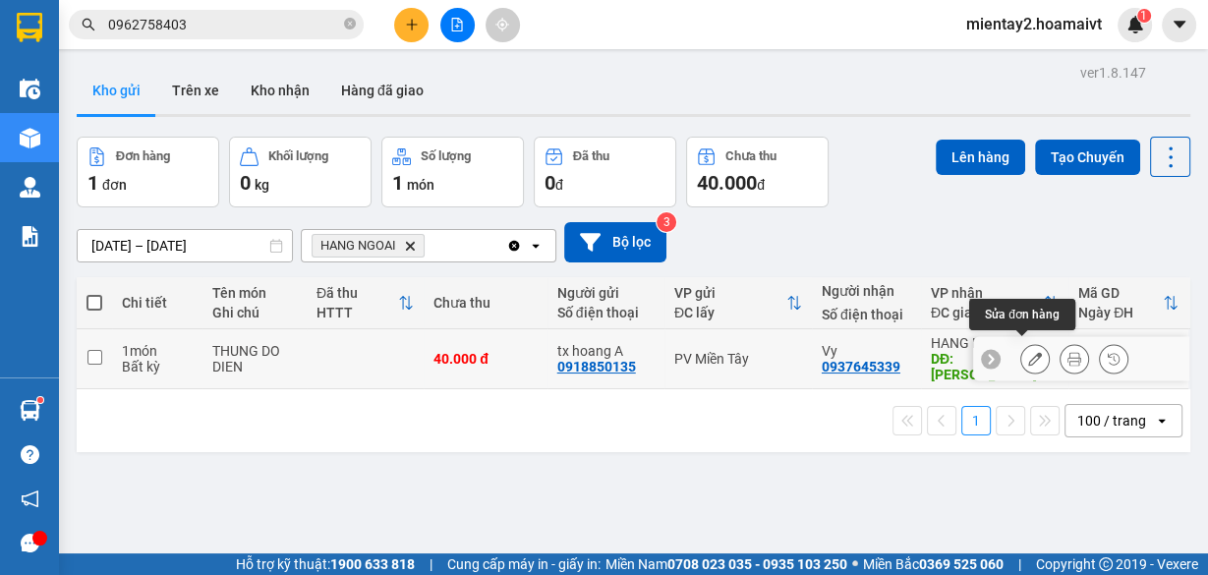
click at [1028, 352] on icon at bounding box center [1035, 359] width 14 height 14
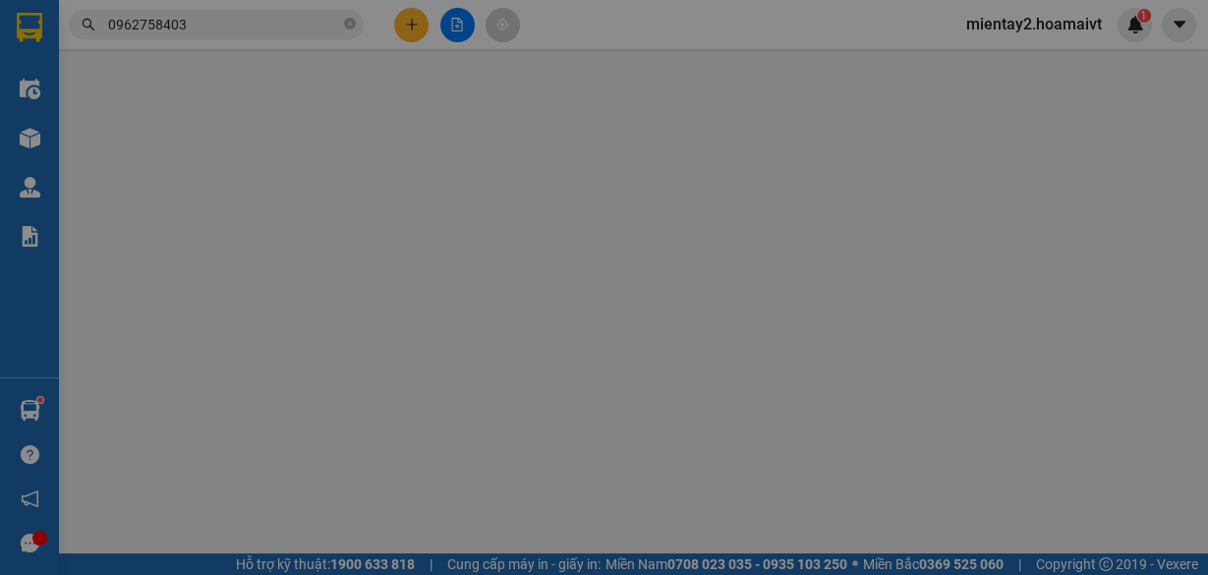
type input "0918850135"
type input "tx hoang A"
type input "0937645339"
type input "Vy"
type input "TUAN CUONG"
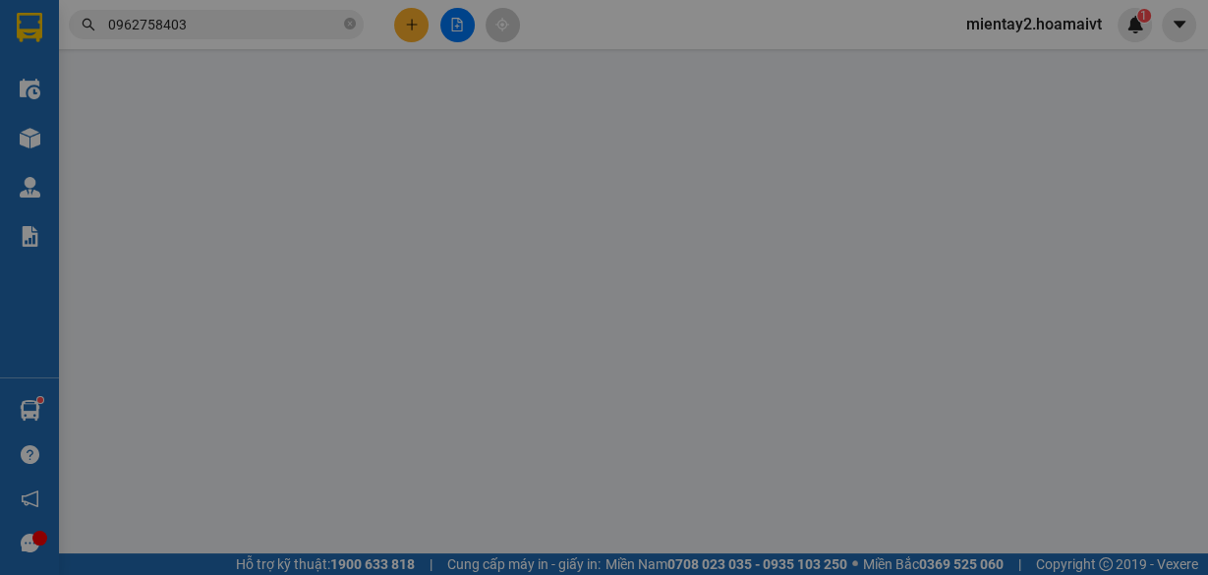
type input "40.000"
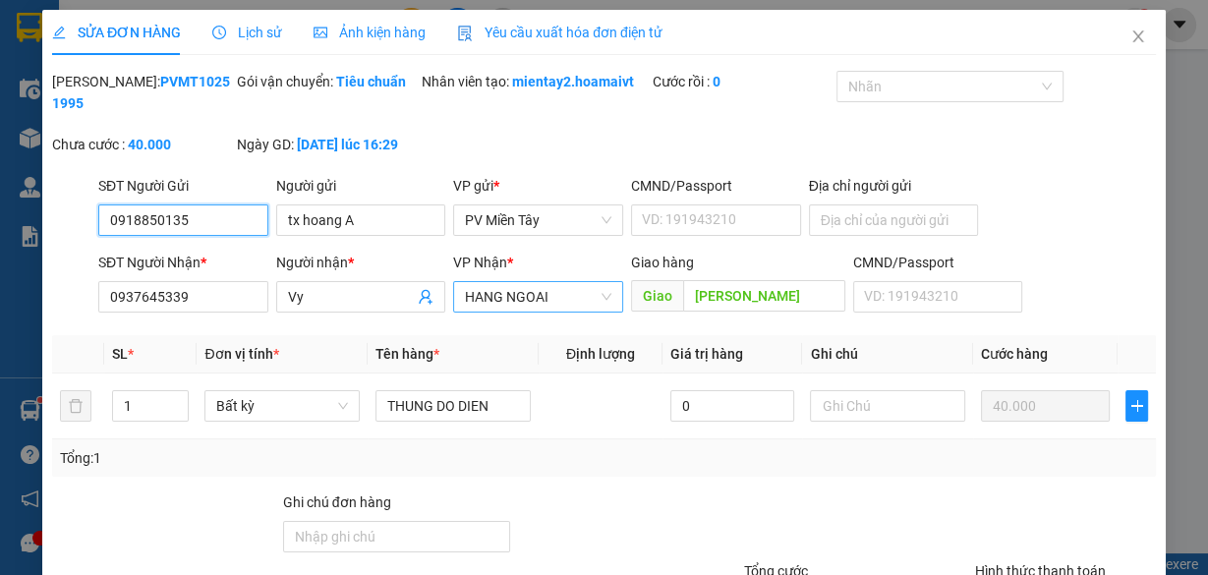
click at [566, 298] on span "HANG NGOAI" at bounding box center [538, 296] width 146 height 29
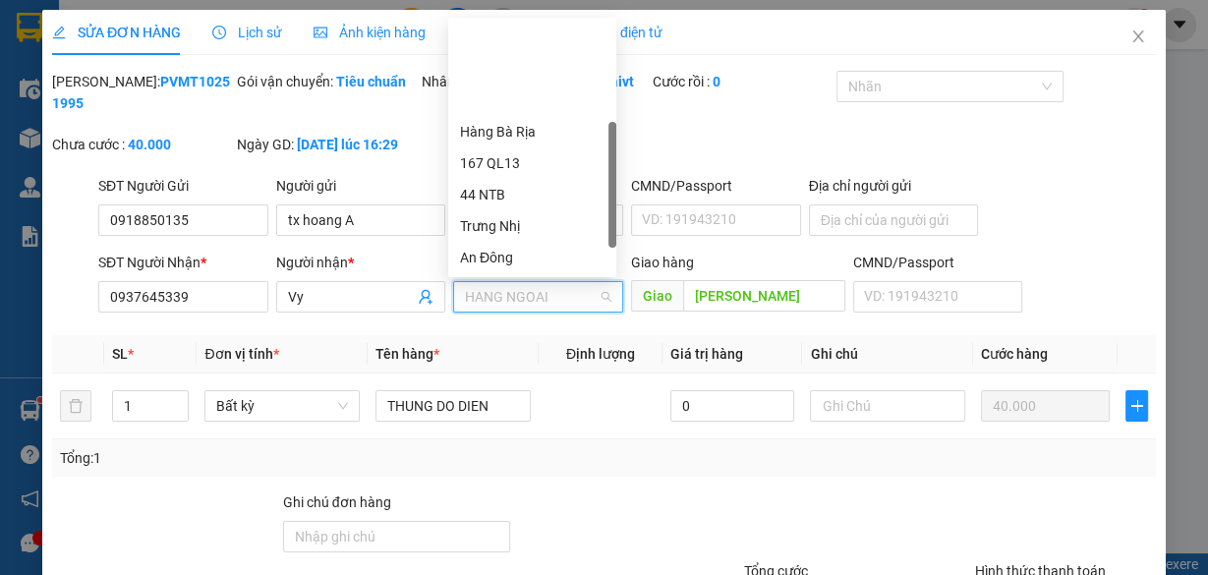
scroll to position [126, 0]
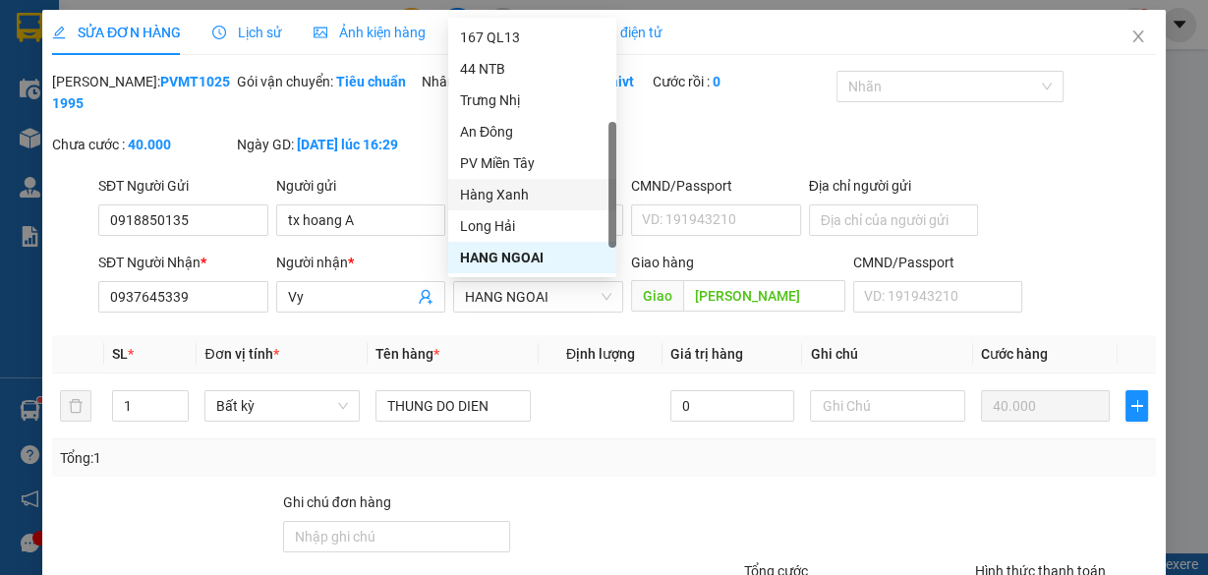
click at [736, 138] on div "Mã ĐH: PVMT10251995 Gói vận chuyển: Tiêu chuẩn Nhân viên tạo: mientay2.hoamaivt…" at bounding box center [604, 123] width 1108 height 104
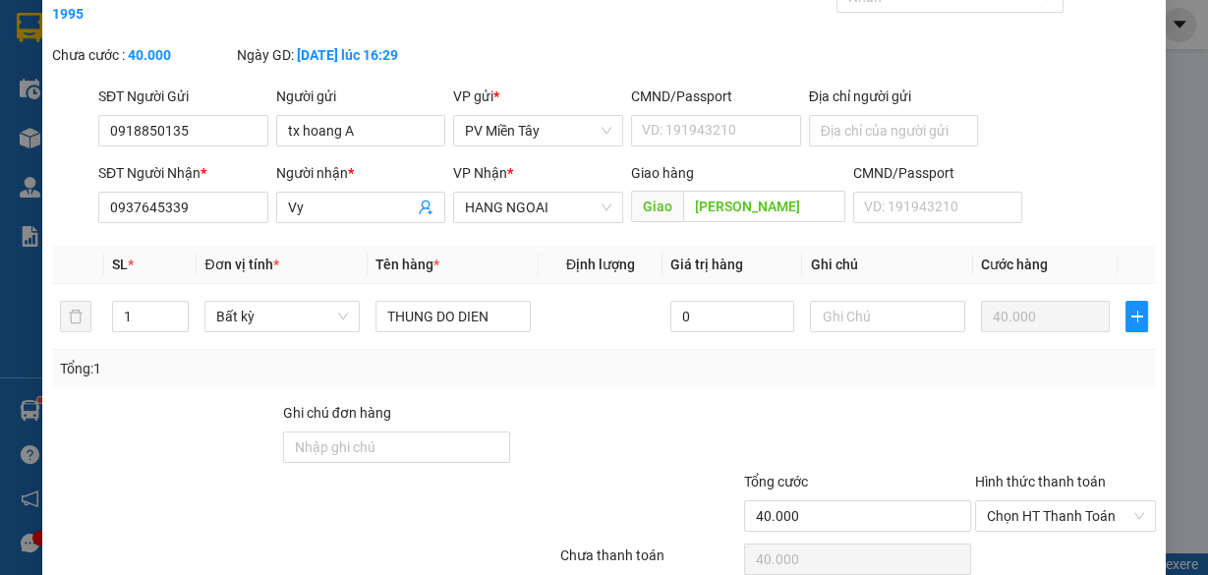
scroll to position [0, 0]
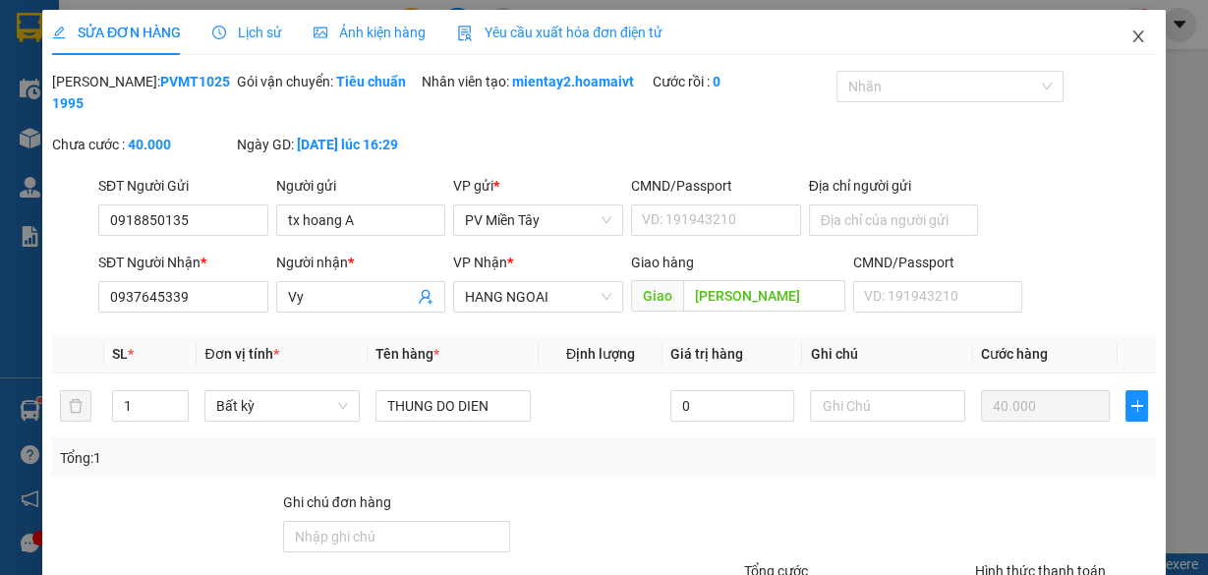
click at [1131, 35] on icon "close" at bounding box center [1139, 37] width 16 height 16
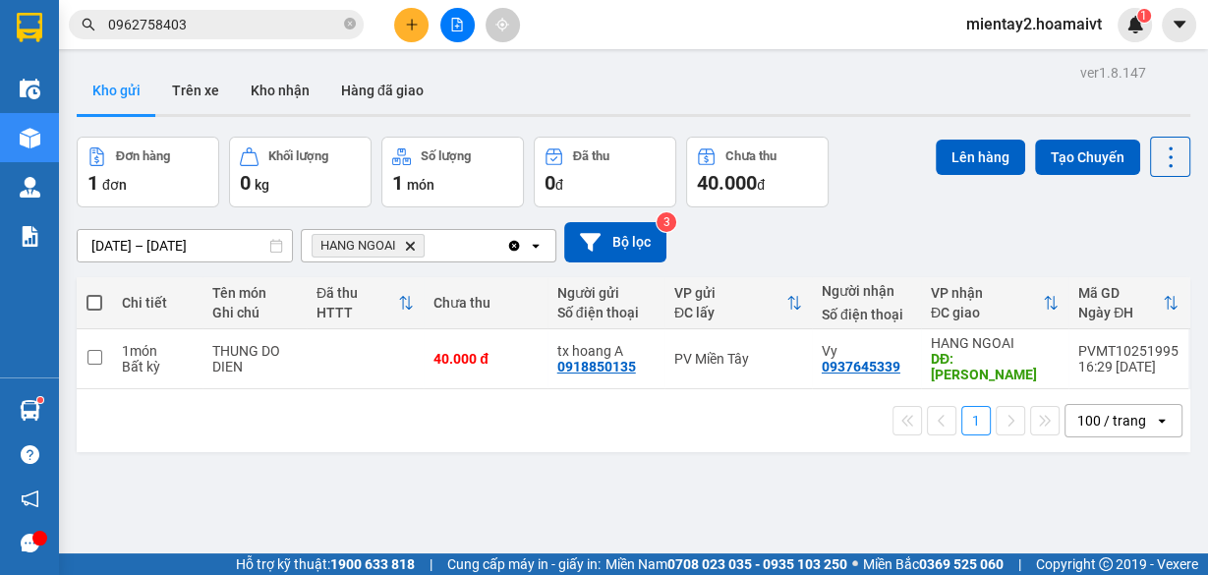
click at [410, 244] on icon "Delete" at bounding box center [410, 246] width 12 height 12
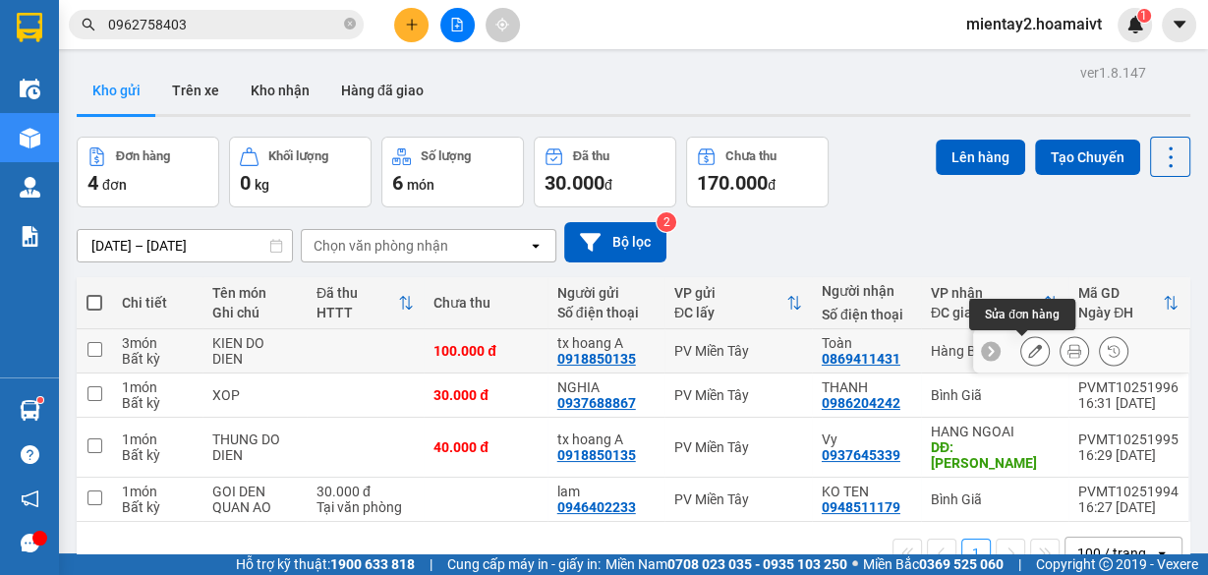
click at [1028, 353] on icon at bounding box center [1035, 351] width 14 height 14
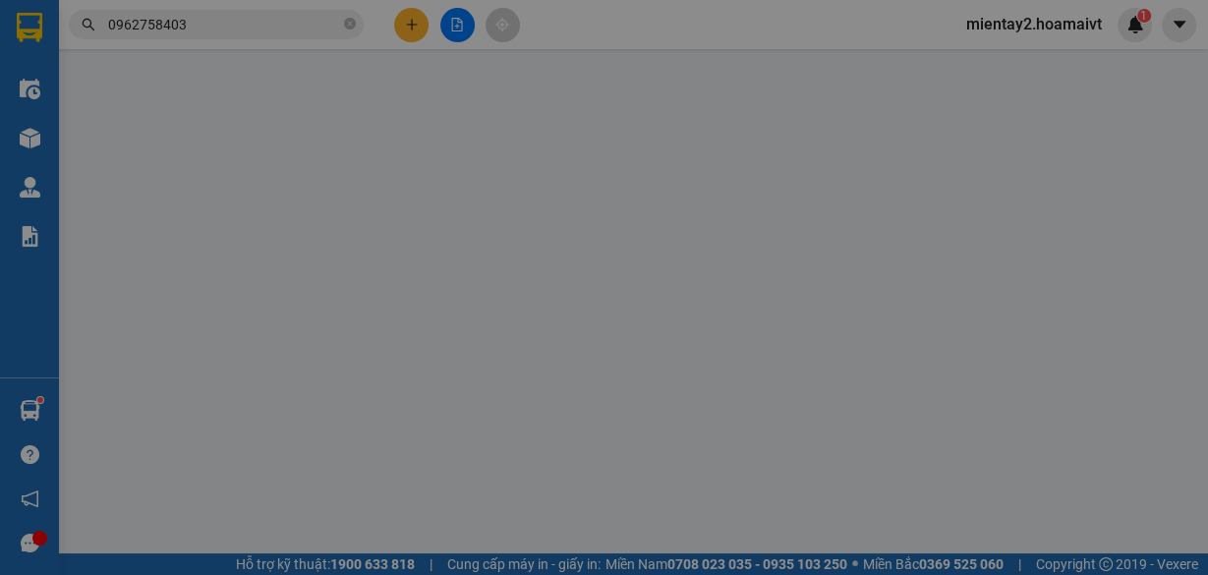
type input "0918850135"
type input "tx hoang A"
type input "L An"
type input "0869411431"
type input "Toàn"
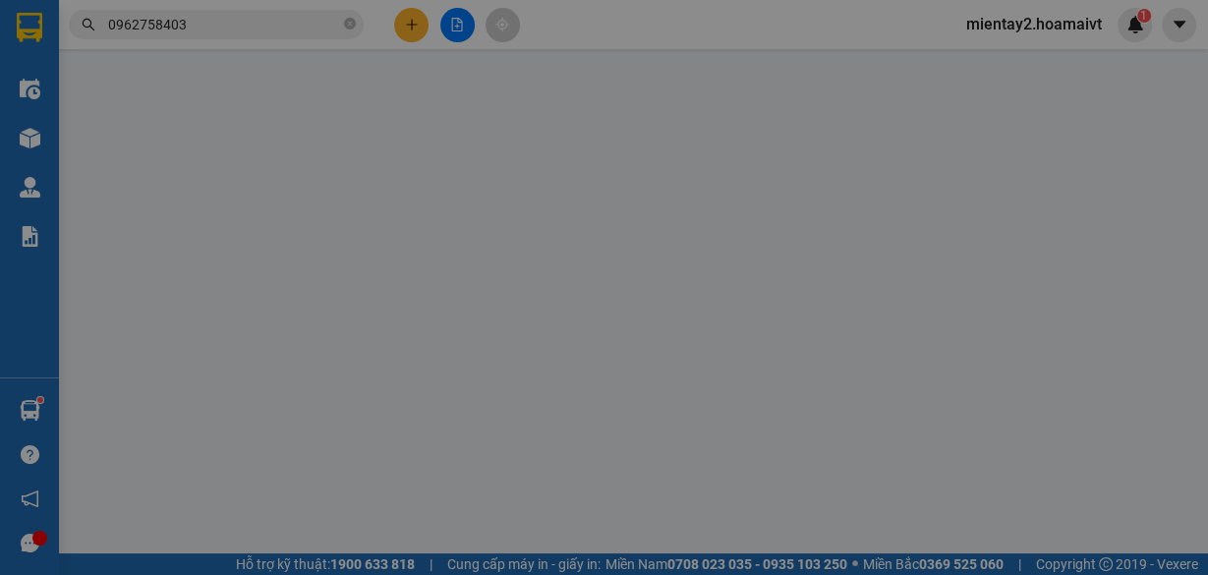
type input "100.000"
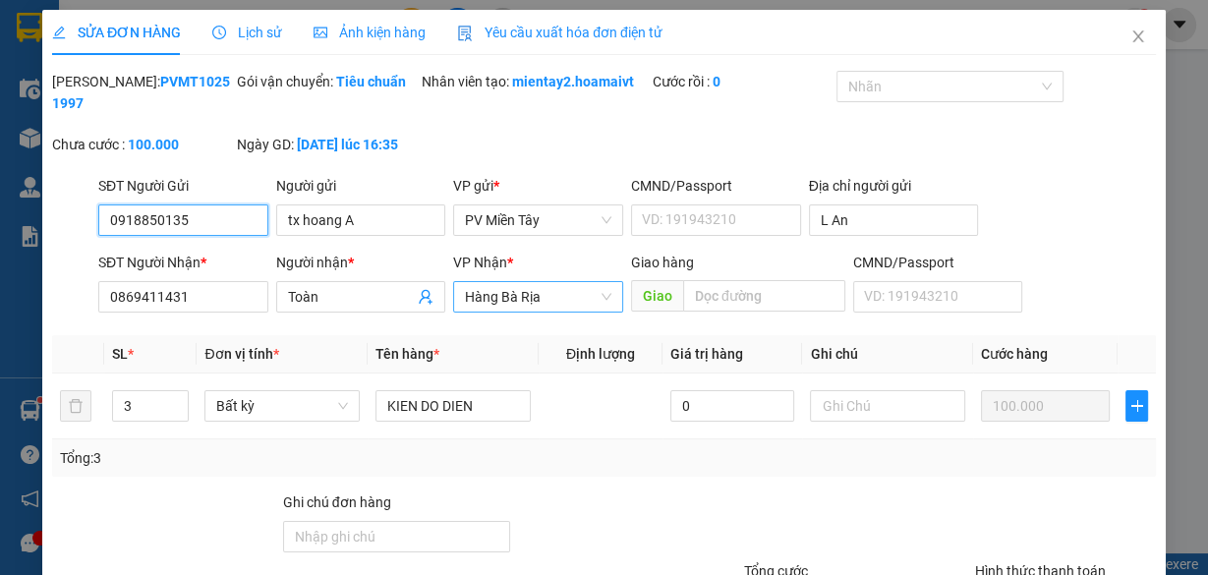
click at [548, 300] on span "Hàng Bà Rịa" at bounding box center [538, 296] width 146 height 29
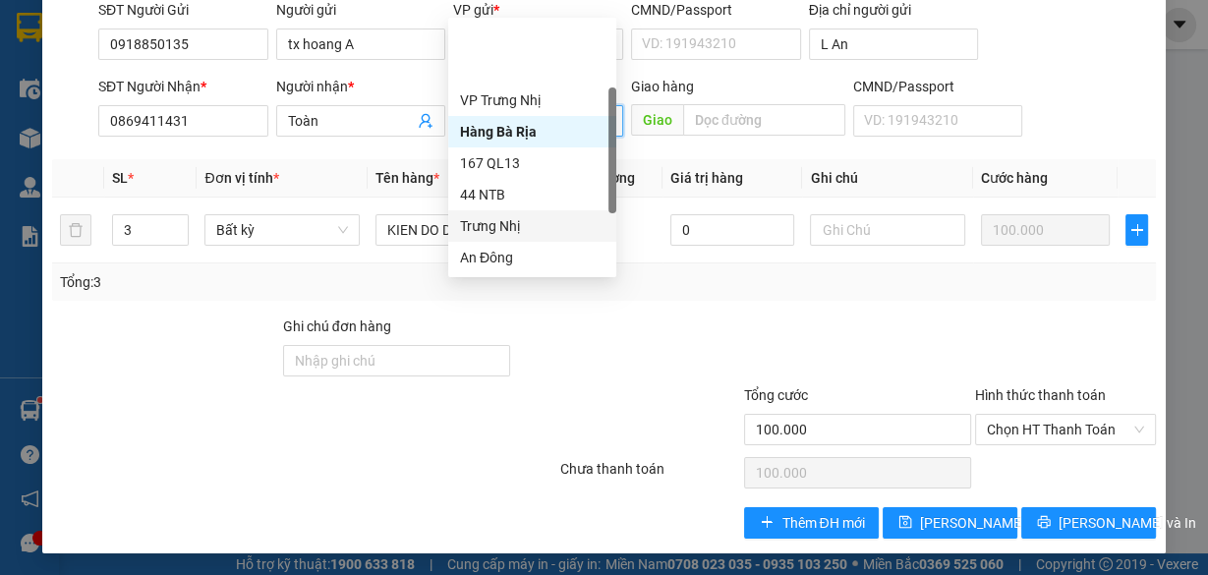
scroll to position [157, 0]
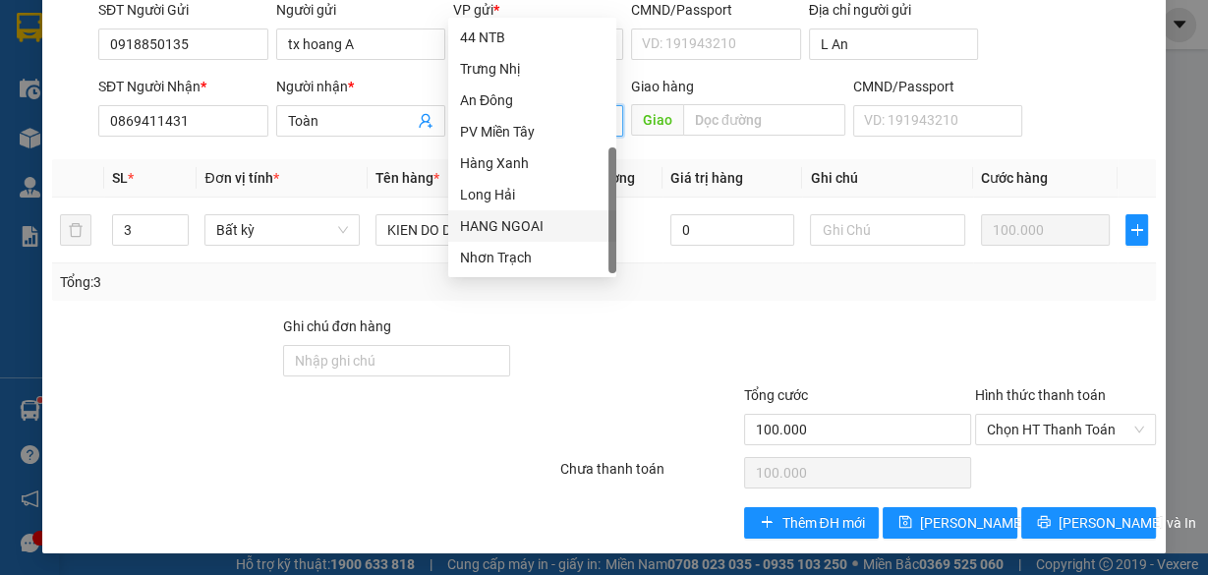
click at [545, 231] on div "HANG NGOAI" at bounding box center [532, 226] width 145 height 22
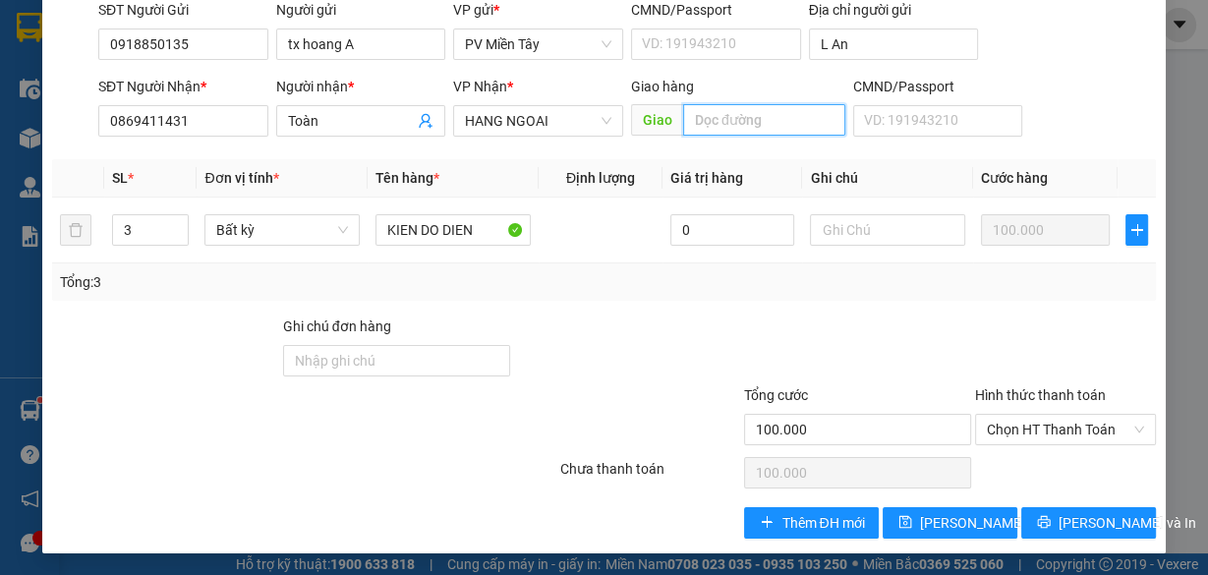
click at [728, 118] on input "text" at bounding box center [764, 119] width 162 height 31
type input "TUAN CUONG"
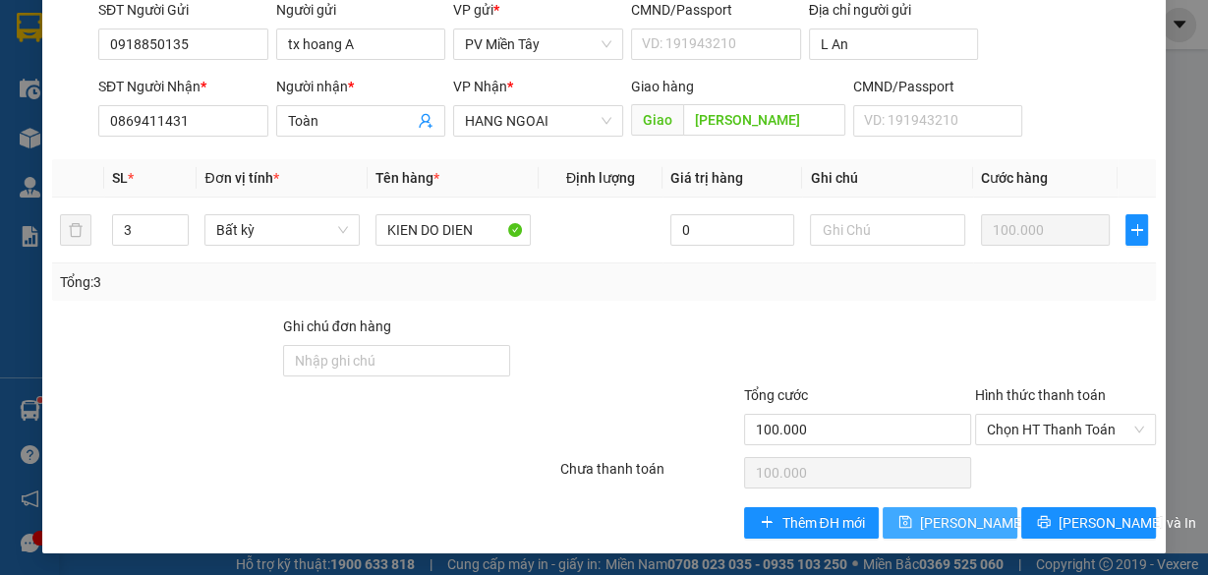
click at [962, 516] on span "Lưu thay đổi" at bounding box center [983, 523] width 127 height 22
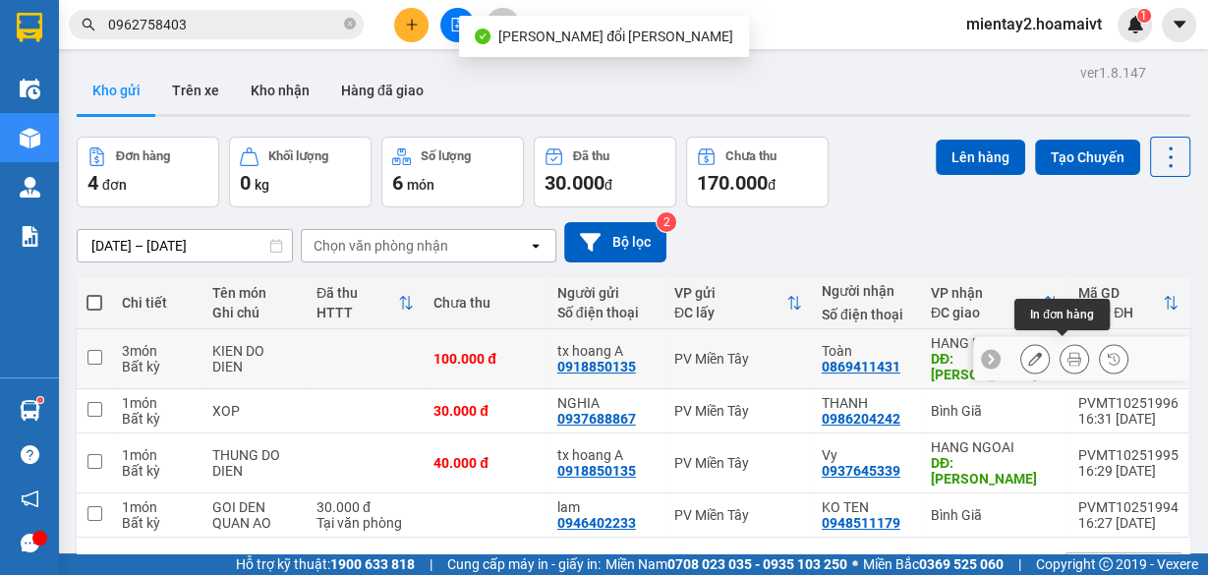
click at [1068, 352] on icon at bounding box center [1075, 359] width 14 height 14
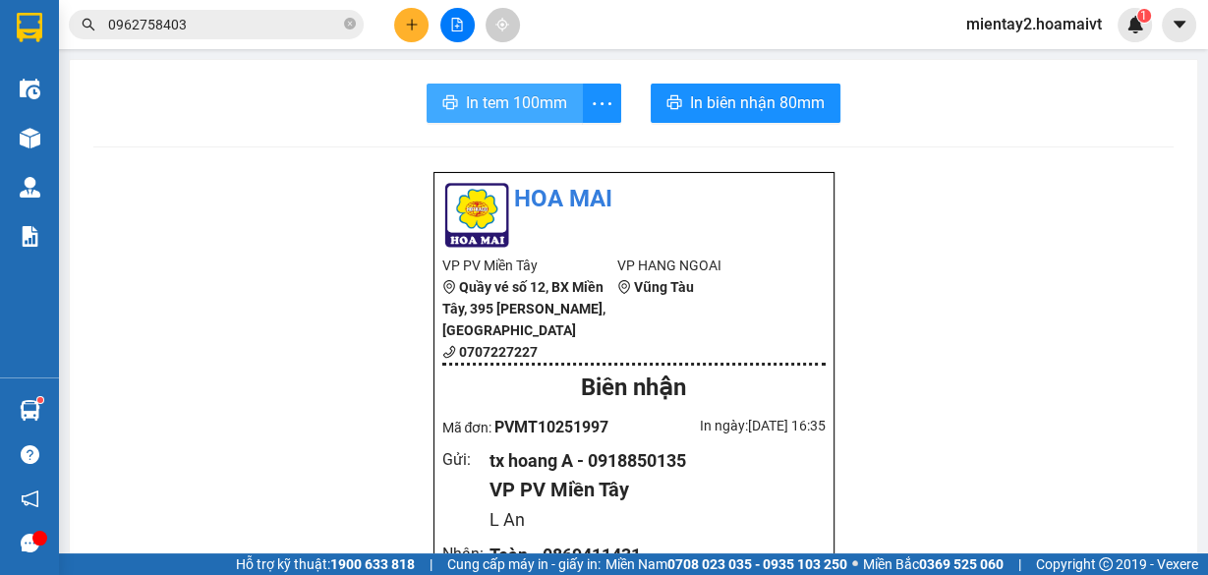
click at [508, 100] on span "In tem 100mm" at bounding box center [516, 102] width 101 height 25
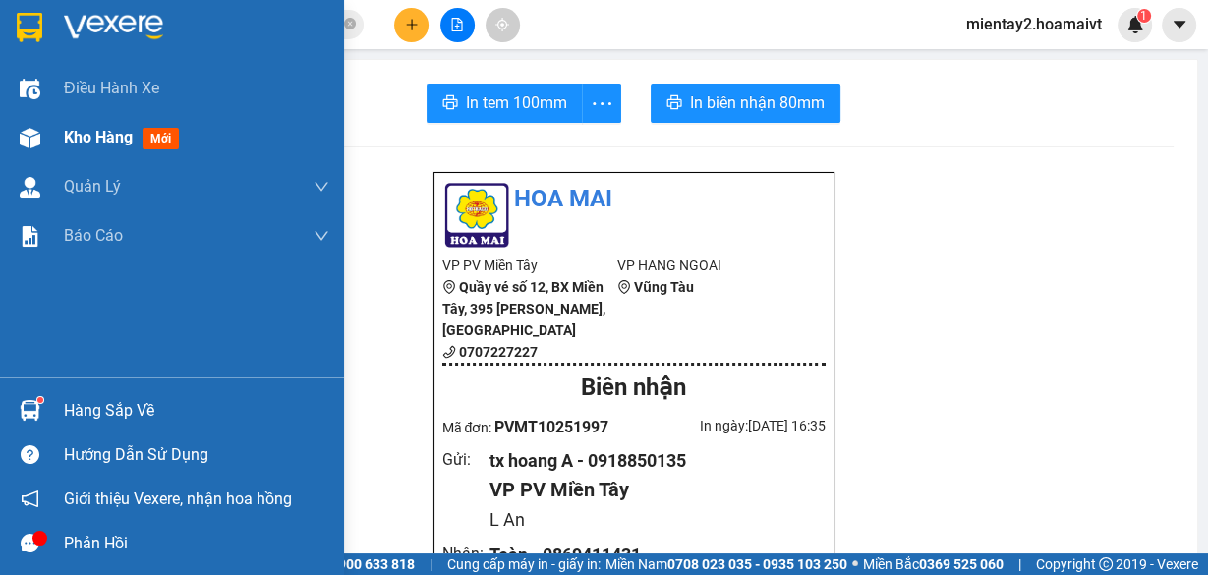
click at [87, 131] on span "Kho hàng" at bounding box center [98, 137] width 69 height 19
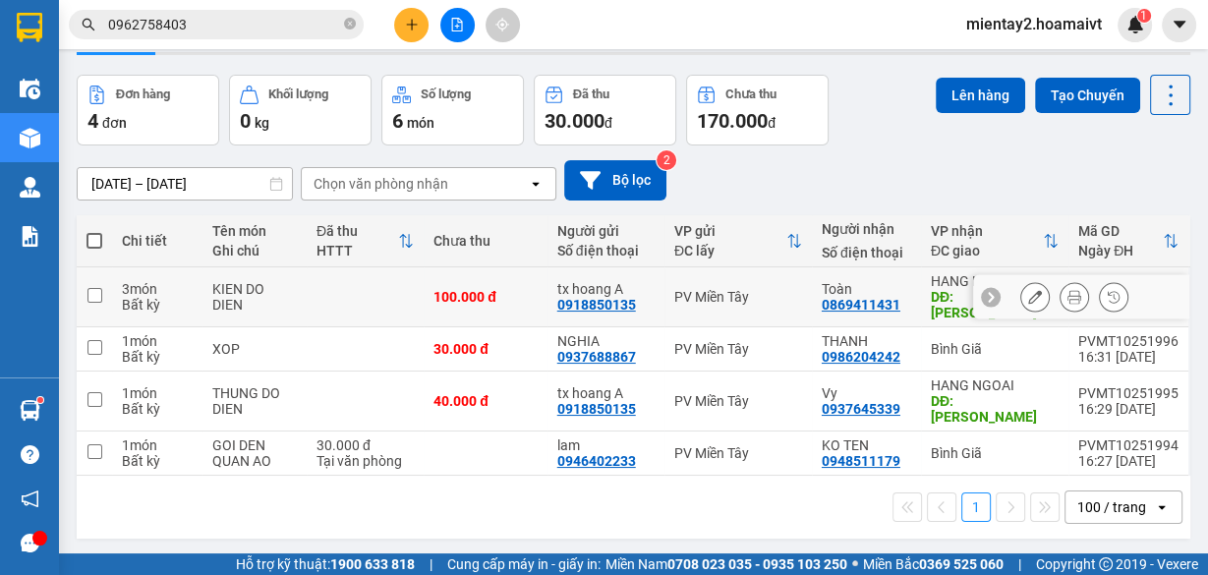
scroll to position [89, 0]
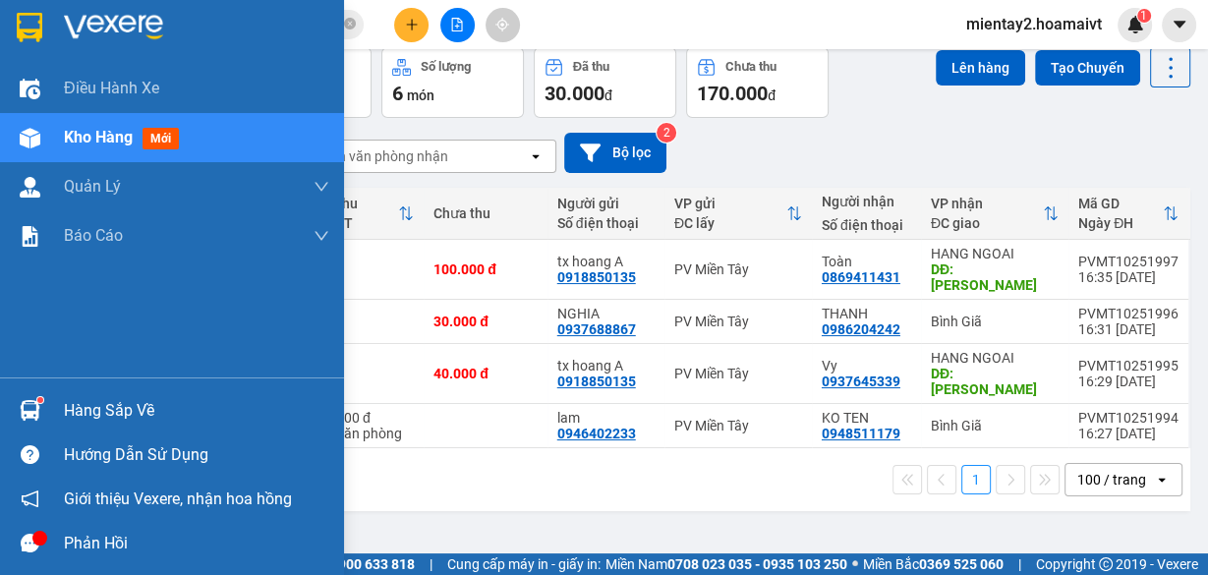
click at [133, 410] on div "Hàng sắp về" at bounding box center [196, 410] width 265 height 29
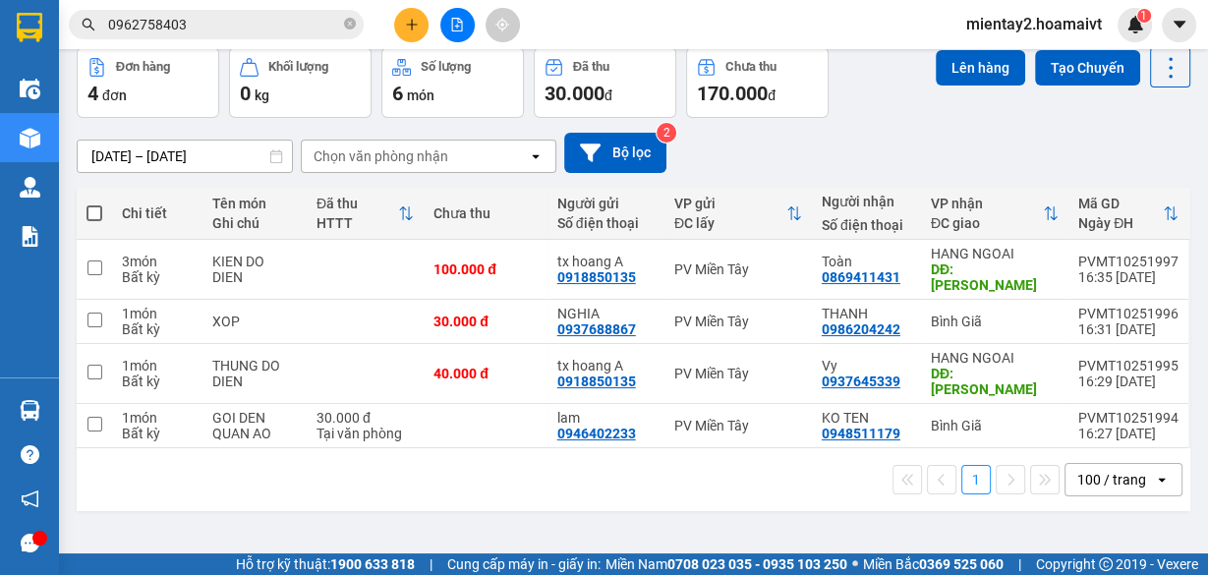
click at [1102, 511] on section "Kết quả tìm kiếm ( 60 ) Bộ lọc Mã ĐH Trạng thái Món hàng Tổng cước Chưa cước Nh…" at bounding box center [604, 287] width 1208 height 575
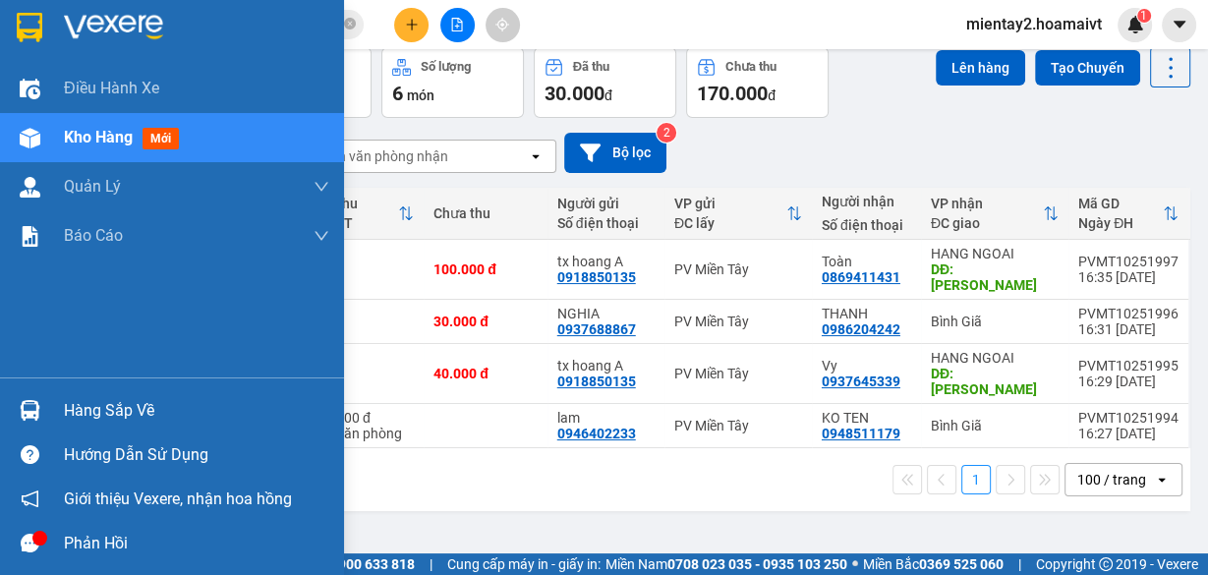
click at [73, 408] on div "Hàng sắp về" at bounding box center [196, 410] width 265 height 29
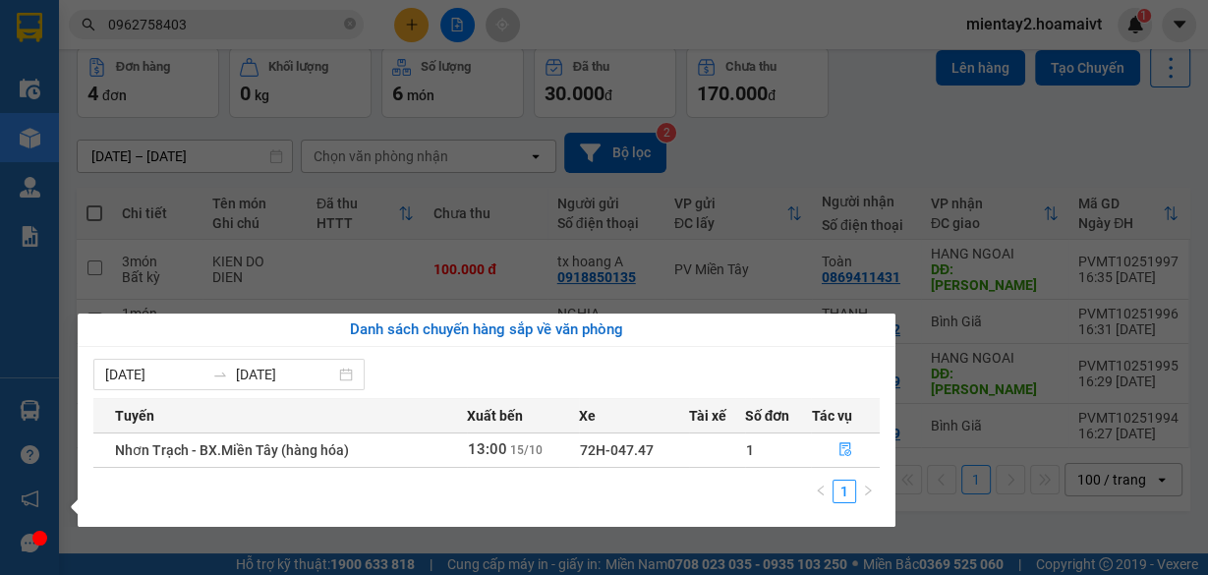
click at [999, 499] on section "Kết quả tìm kiếm ( 60 ) Bộ lọc Mã ĐH Trạng thái Món hàng Tổng cước Chưa cước Nh…" at bounding box center [604, 287] width 1208 height 575
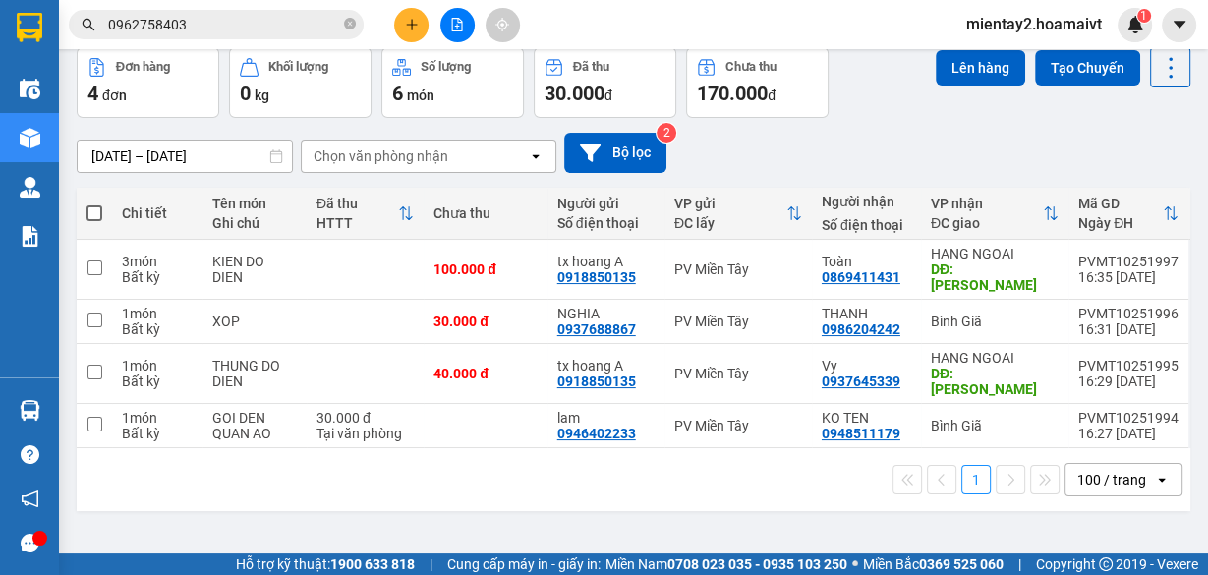
scroll to position [0, 0]
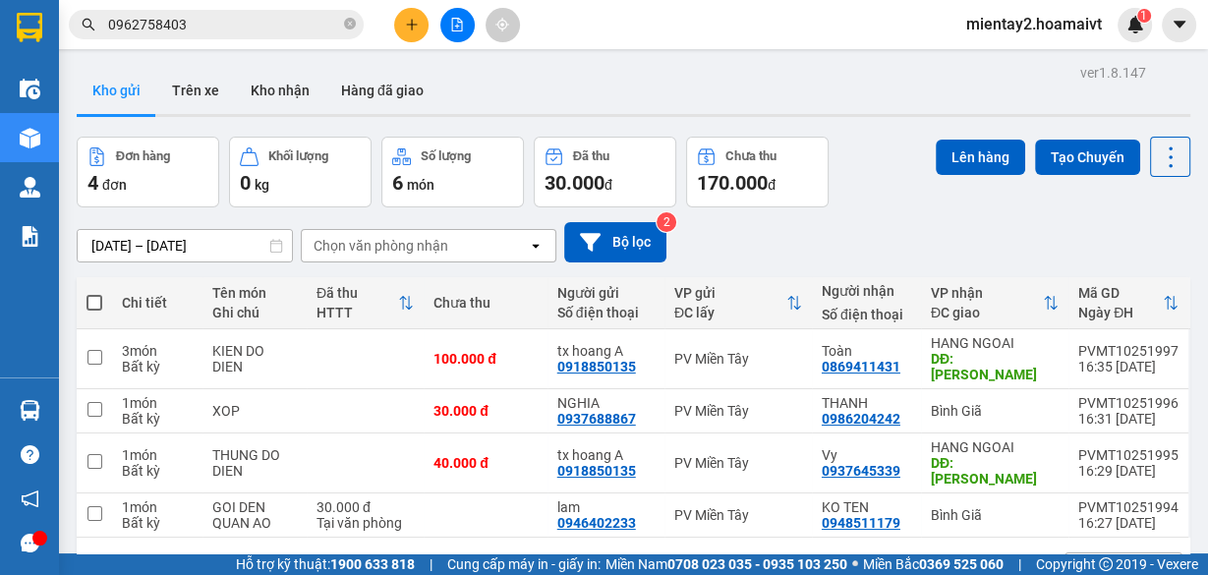
click at [424, 258] on div "Chọn văn phòng nhận" at bounding box center [415, 245] width 226 height 31
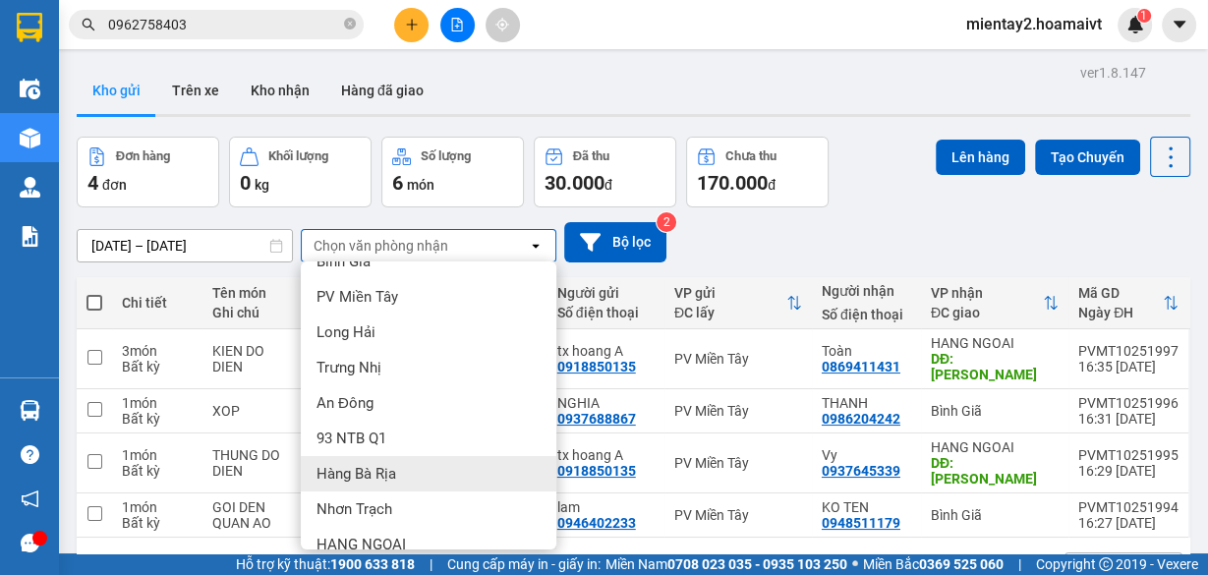
scroll to position [188, 0]
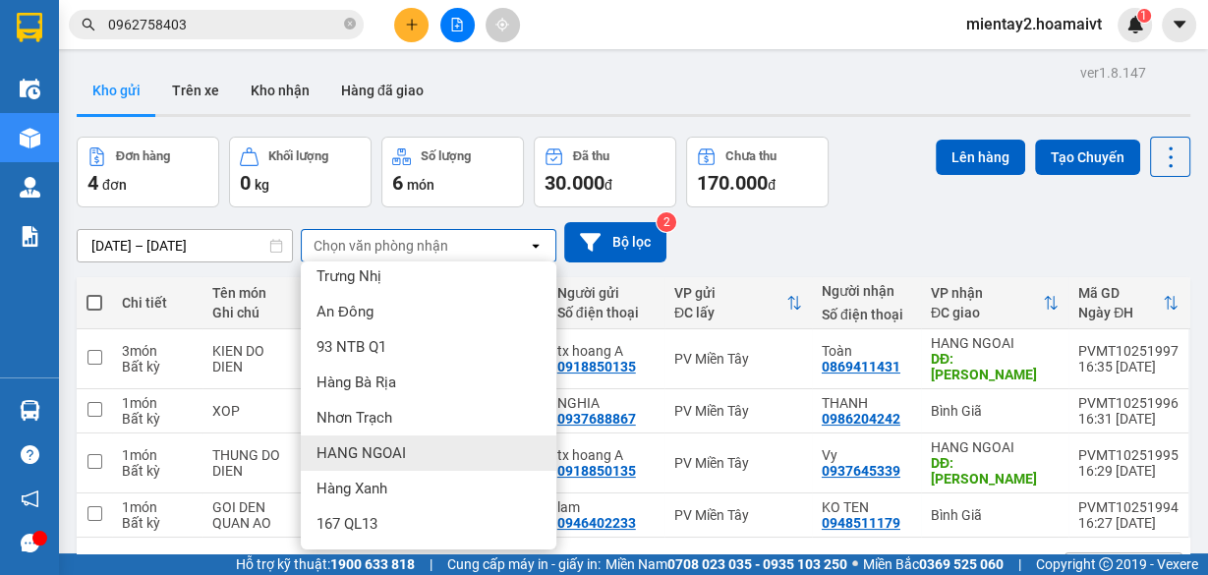
click at [417, 443] on div "HANG NGOAI" at bounding box center [429, 453] width 256 height 35
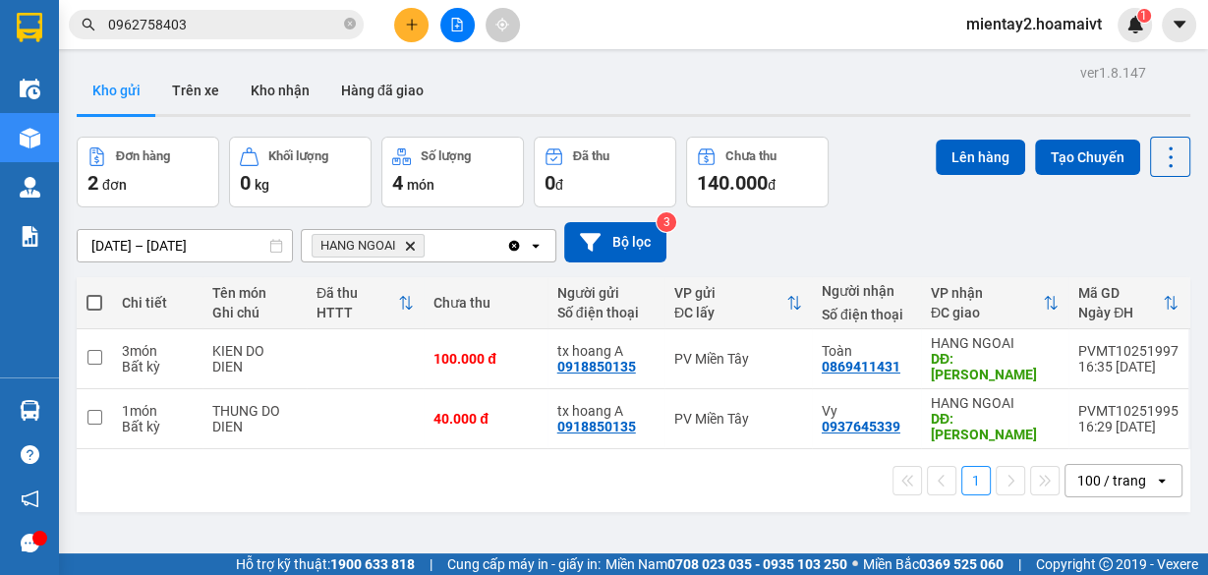
click at [884, 207] on div "14/10/2025 – 15/10/2025 Press the down arrow key to interact with the calendar …" at bounding box center [634, 242] width 1114 height 70
click at [424, 15] on button at bounding box center [411, 25] width 34 height 34
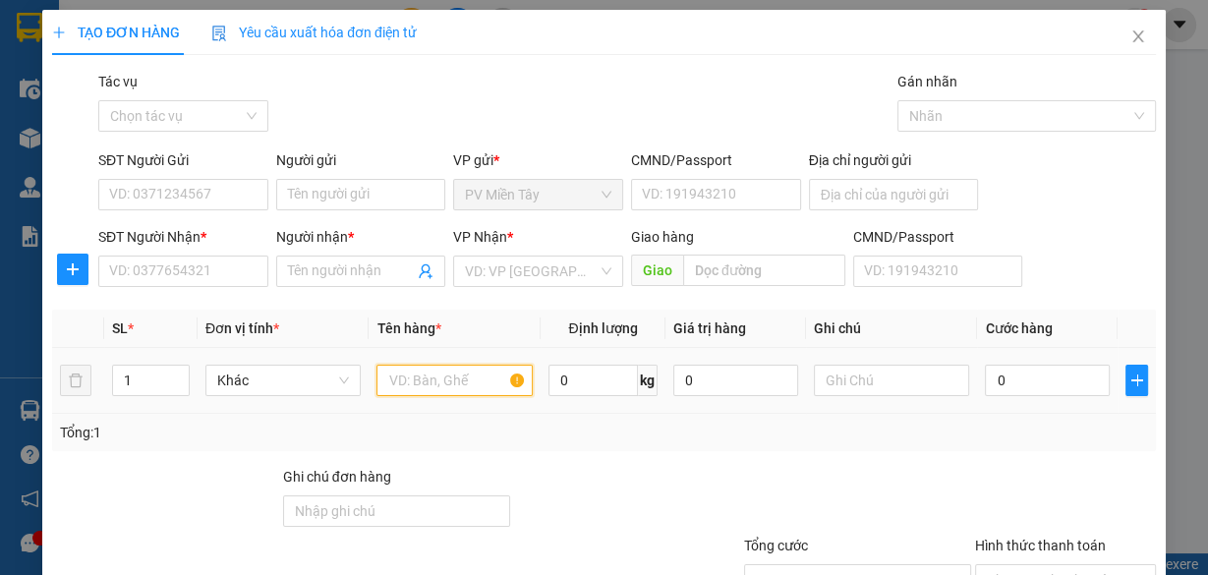
click at [438, 370] on input "text" at bounding box center [455, 380] width 156 height 31
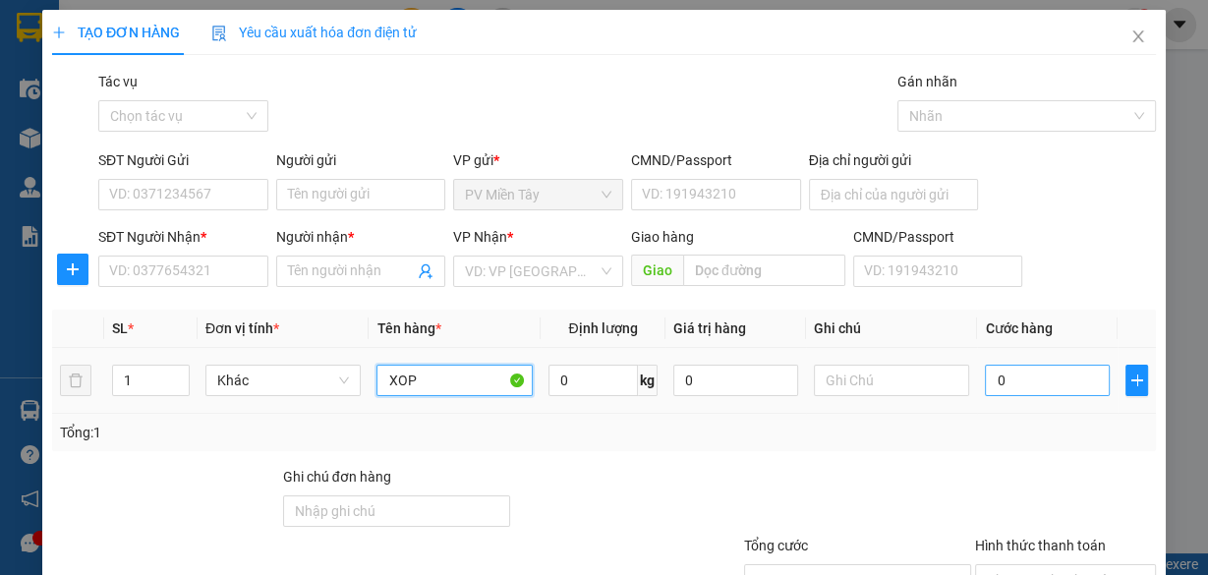
type input "XOP"
click at [1083, 374] on input "0" at bounding box center [1047, 380] width 125 height 31
type input "500"
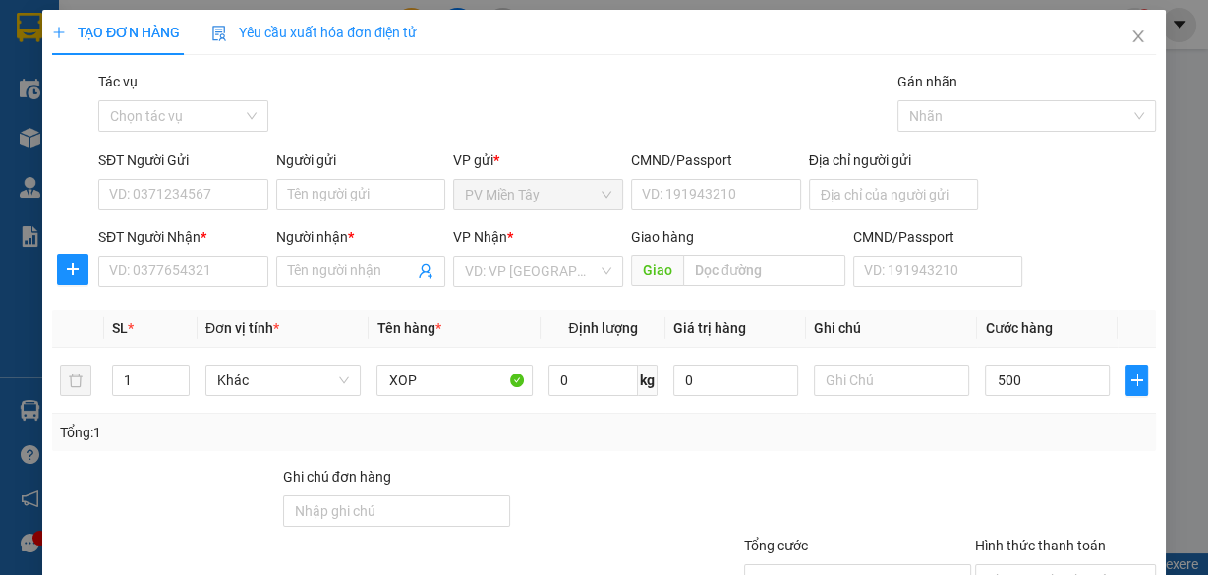
click at [994, 450] on div "Transit Pickup Surcharge Ids Transit Deliver Surcharge Ids Transit Deliver Surc…" at bounding box center [604, 380] width 1104 height 618
type input "500.000"
click at [194, 273] on input "SĐT Người Nhận *" at bounding box center [183, 271] width 170 height 31
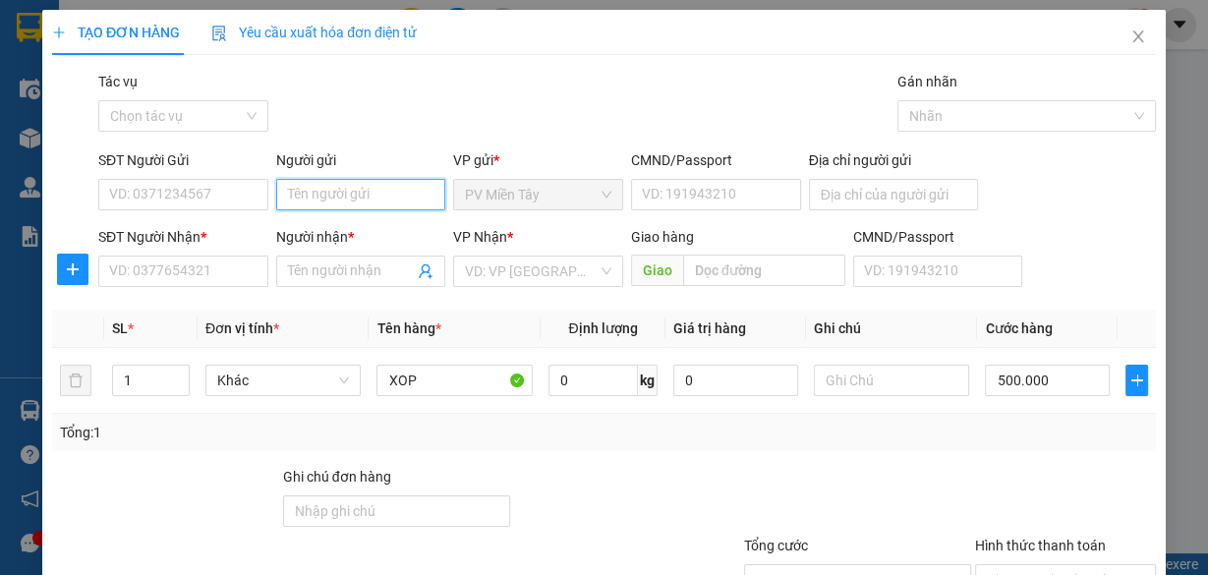
click at [332, 187] on input "Người gửi" at bounding box center [361, 194] width 170 height 31
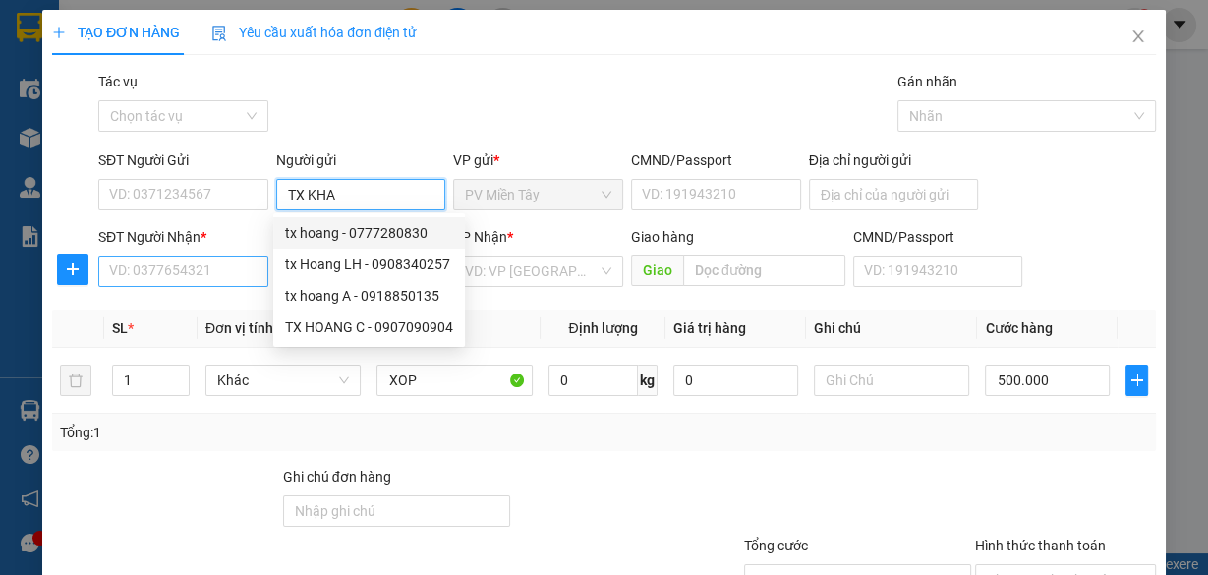
type input "TX KHA"
click at [158, 269] on input "SĐT Người Nhận *" at bounding box center [183, 271] width 170 height 31
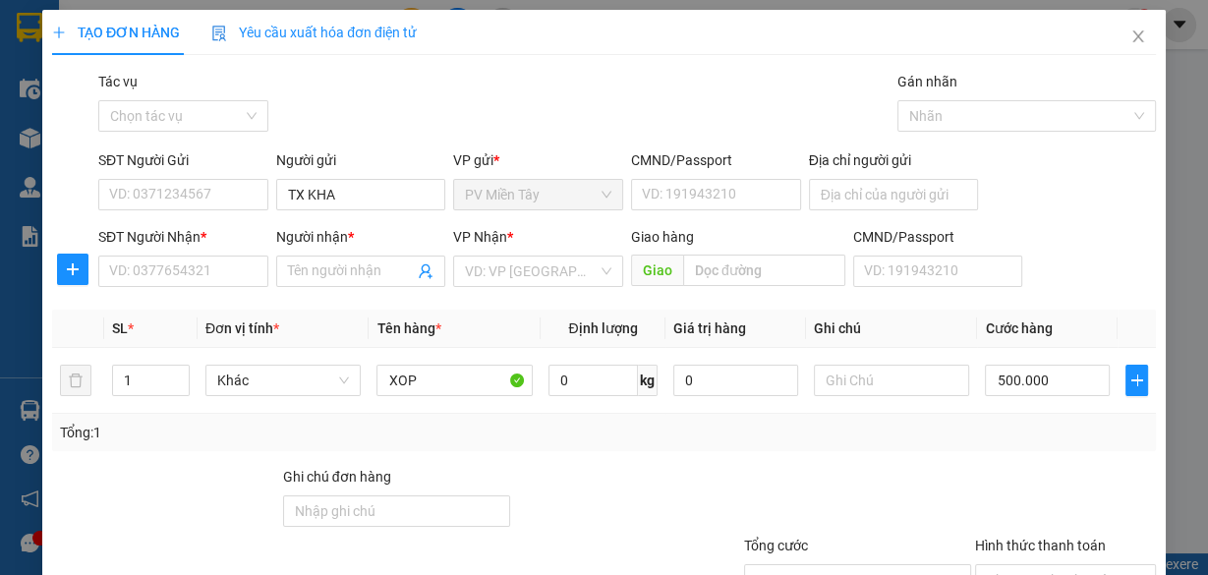
click at [781, 468] on div at bounding box center [857, 500] width 231 height 69
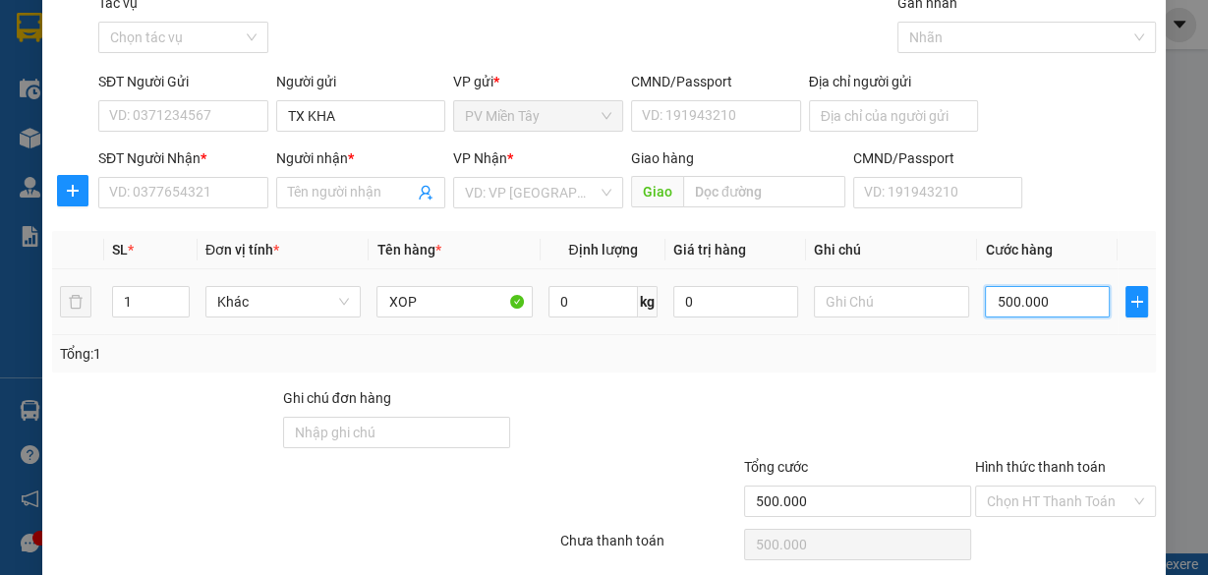
click at [1027, 302] on input "500.000" at bounding box center [1047, 301] width 125 height 31
type input "5"
type input "50"
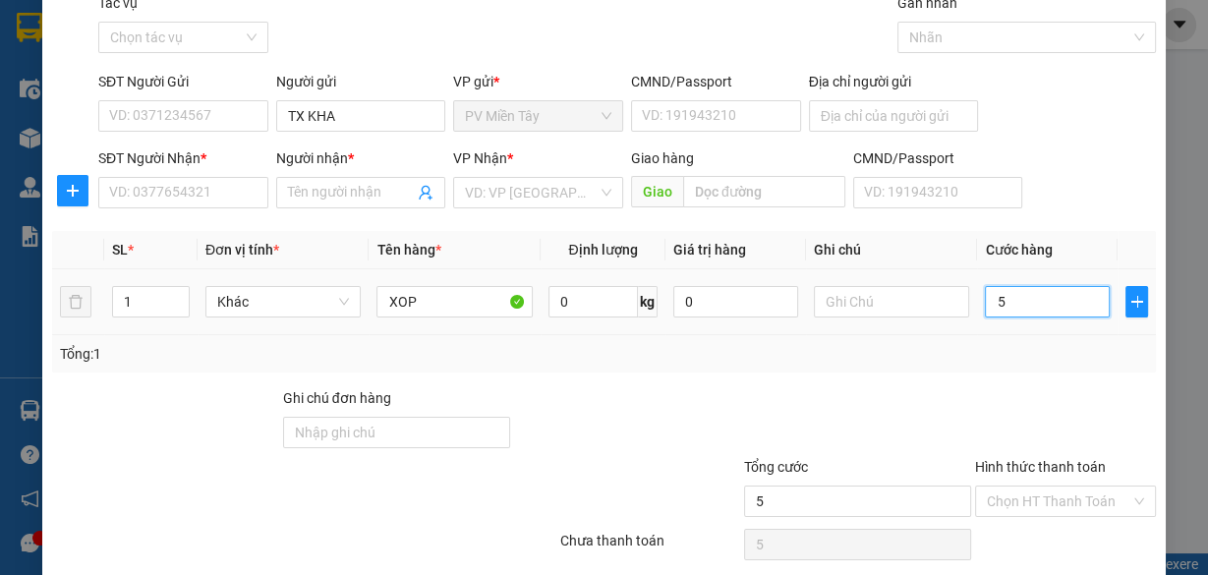
type input "50"
type input "50.000"
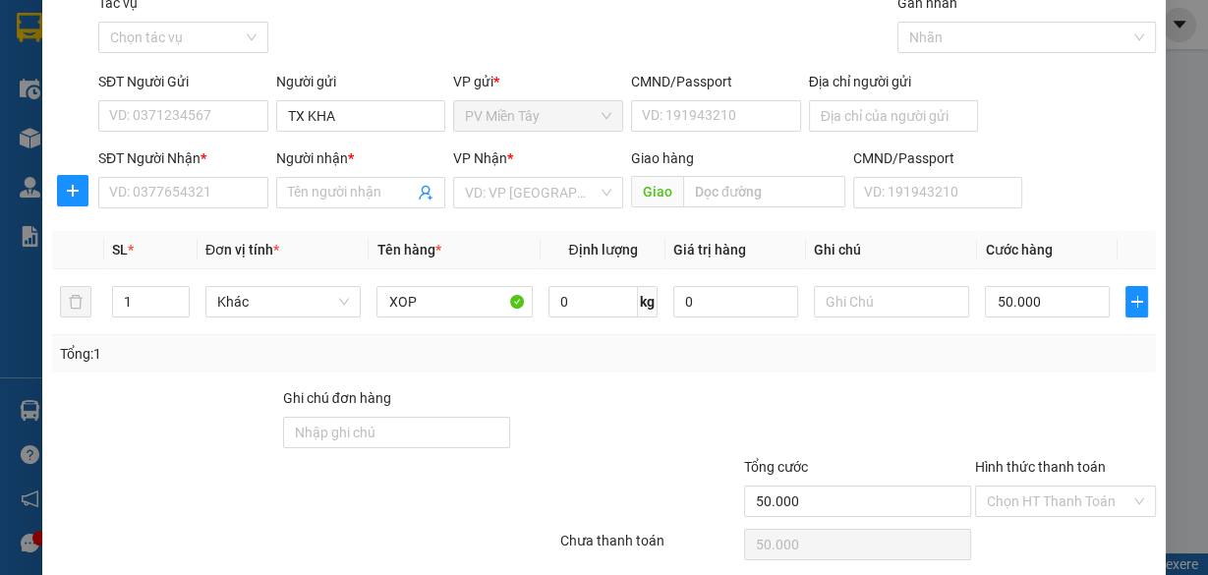
drag, startPoint x: 1029, startPoint y: 350, endPoint x: 1034, endPoint y: 341, distance: 10.1
click at [1033, 344] on div "Tổng: 1" at bounding box center [604, 354] width 1088 height 22
click at [194, 177] on input "SĐT Người Nhận *" at bounding box center [183, 192] width 170 height 31
click at [190, 180] on input "SĐT Người Nhận *" at bounding box center [183, 192] width 170 height 31
click at [201, 189] on input "SĐT Người Nhận *" at bounding box center [183, 192] width 170 height 31
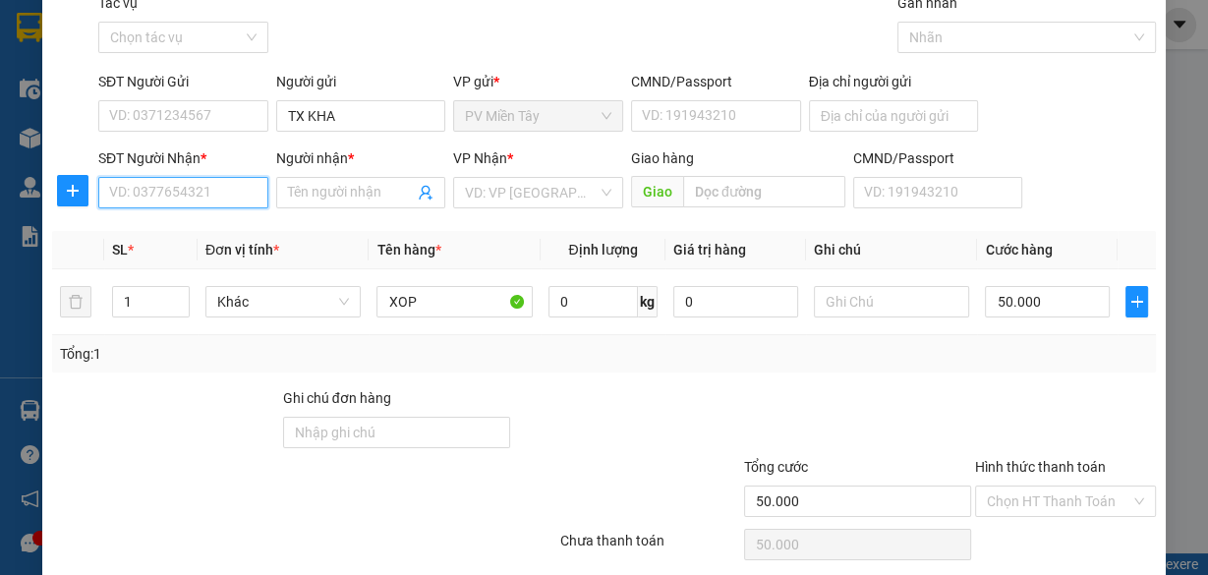
click at [212, 199] on input "SĐT Người Nhận *" at bounding box center [183, 192] width 170 height 31
type input "0907726765"
click at [341, 187] on input "Người nhận *" at bounding box center [351, 193] width 127 height 22
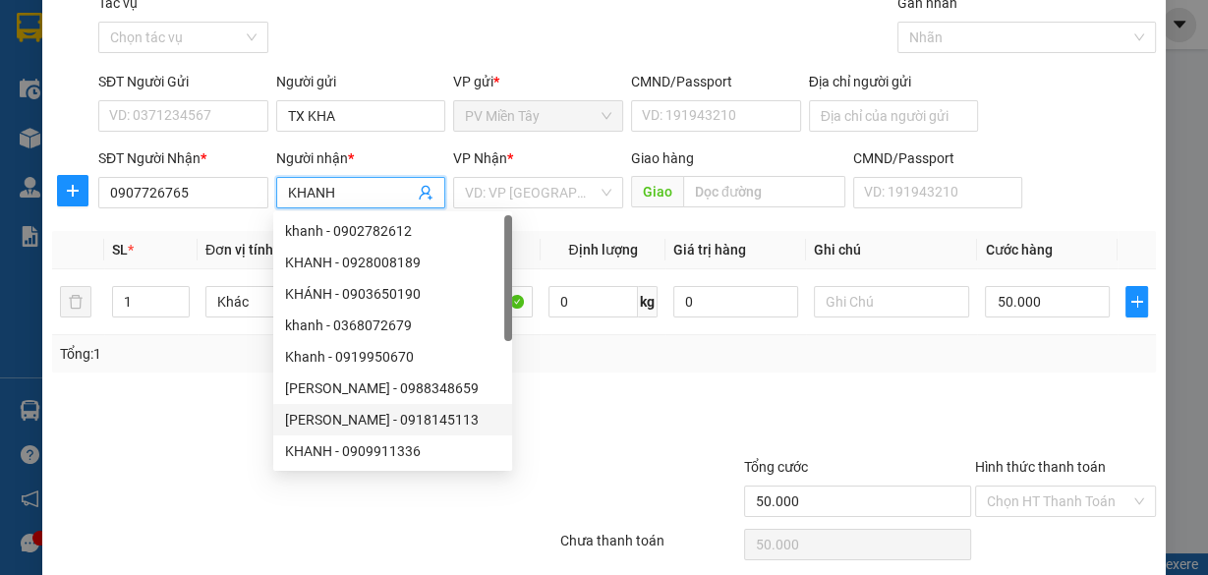
type input "KHANH"
drag, startPoint x: 735, startPoint y: 399, endPoint x: 745, endPoint y: 395, distance: 10.6
click at [745, 395] on div at bounding box center [857, 421] width 231 height 69
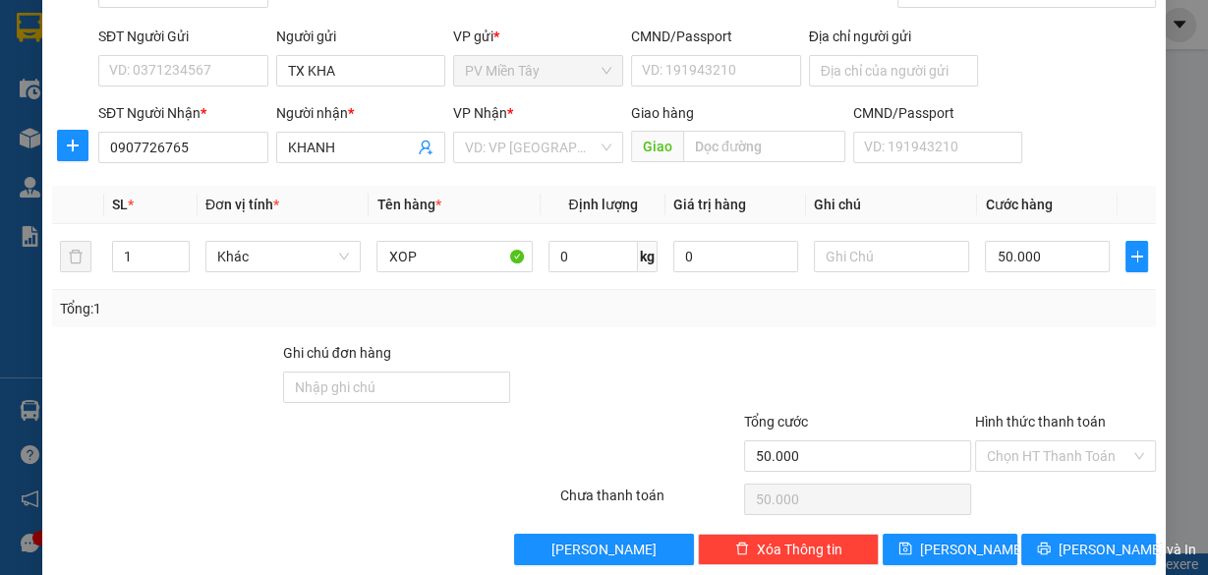
scroll to position [149, 0]
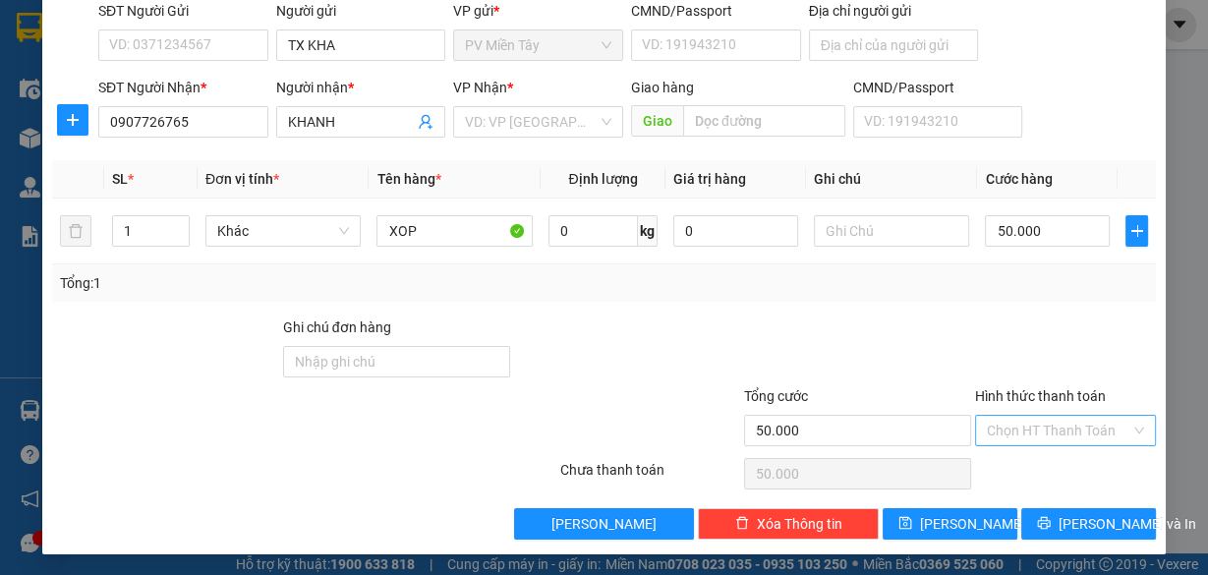
click at [1070, 433] on input "Hình thức thanh toán" at bounding box center [1059, 430] width 144 height 29
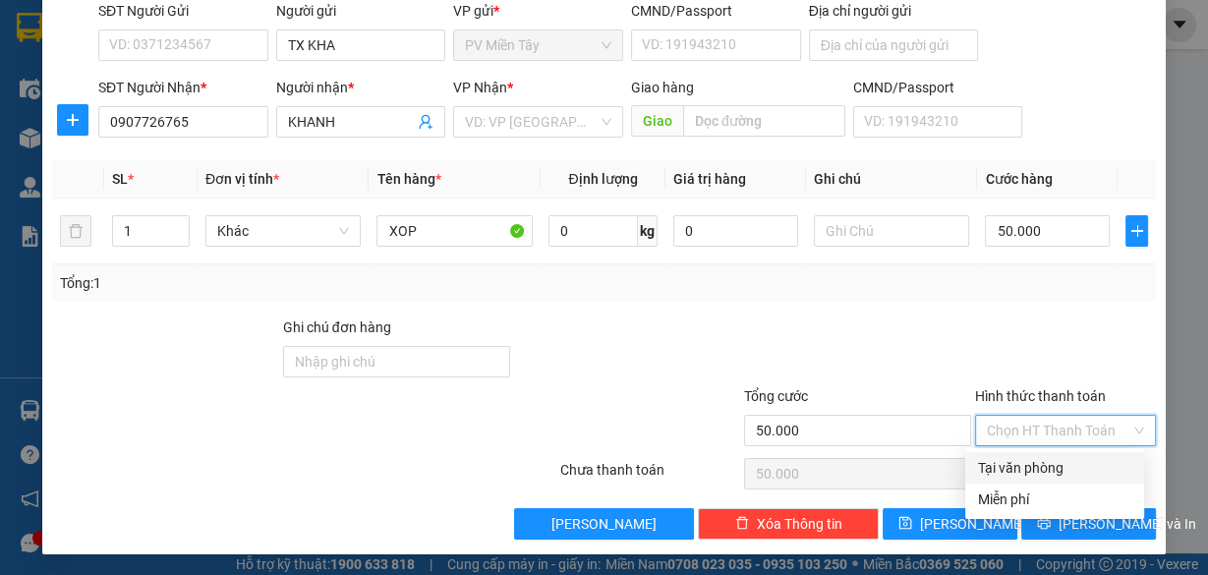
click at [1050, 467] on div "Tại văn phòng" at bounding box center [1054, 468] width 155 height 22
type input "0"
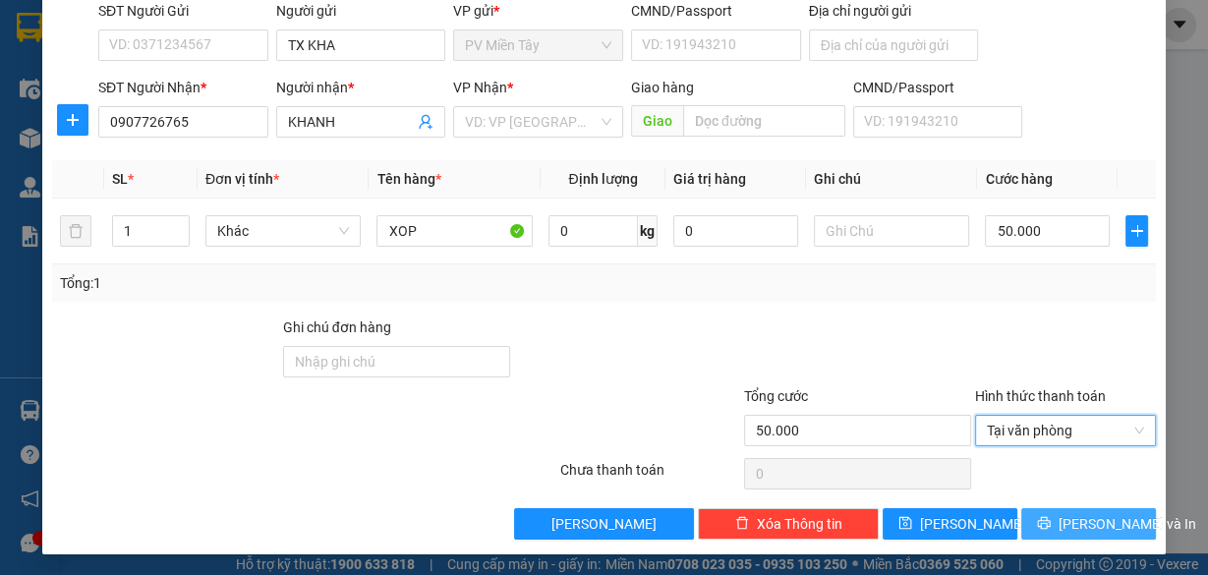
click at [1083, 519] on span "[PERSON_NAME] và In" at bounding box center [1128, 524] width 138 height 22
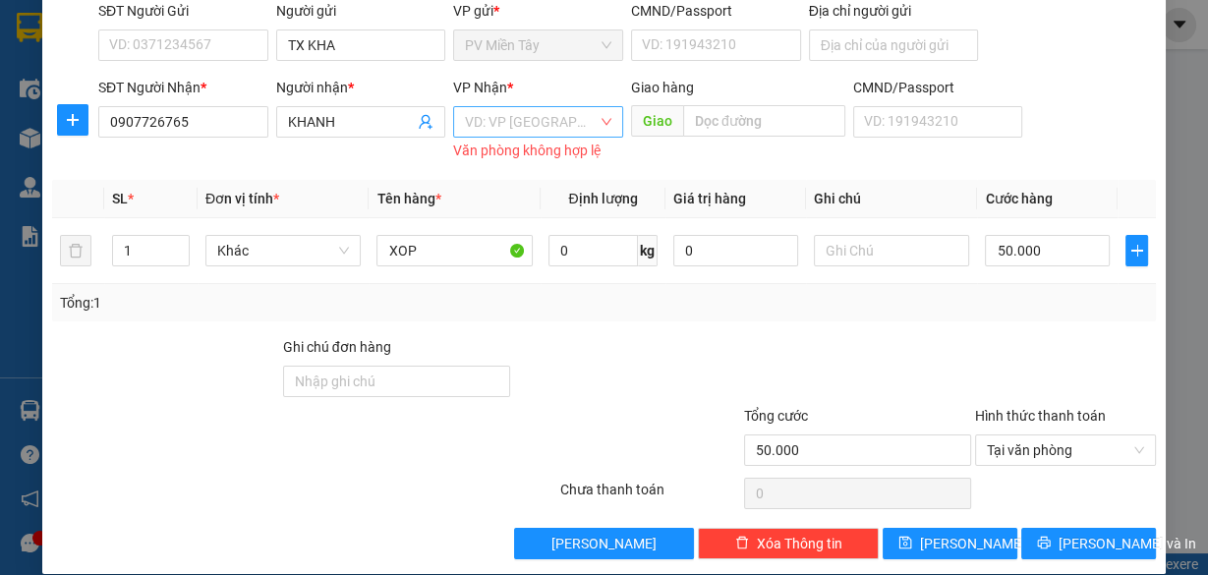
click at [508, 107] on input "search" at bounding box center [531, 121] width 133 height 29
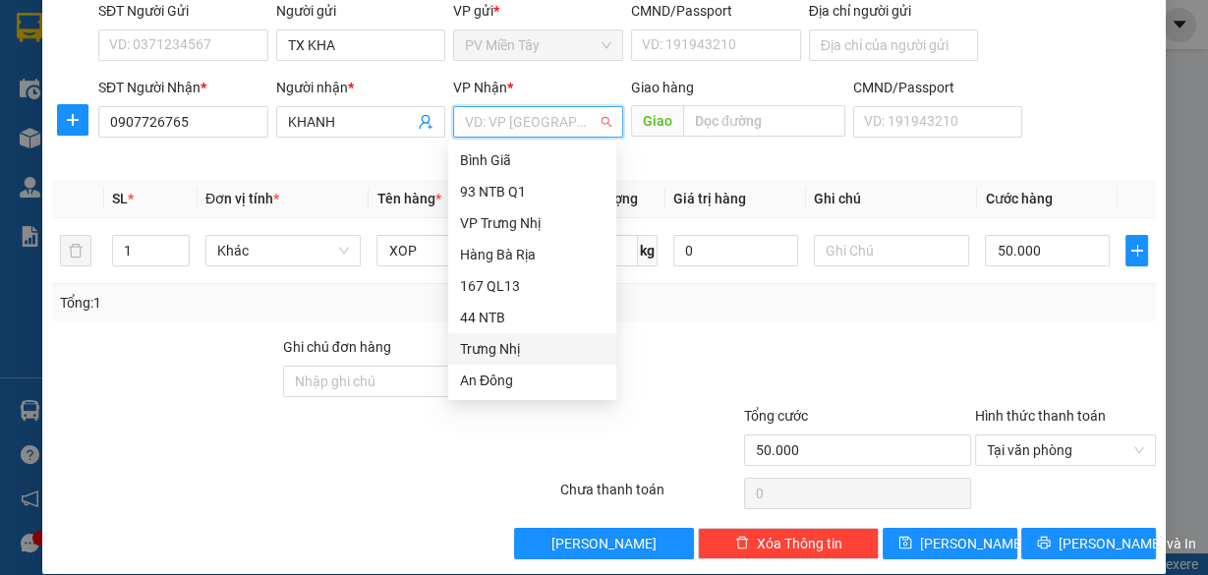
scroll to position [157, 0]
click at [526, 354] on div "HANG NGOAI" at bounding box center [532, 349] width 145 height 22
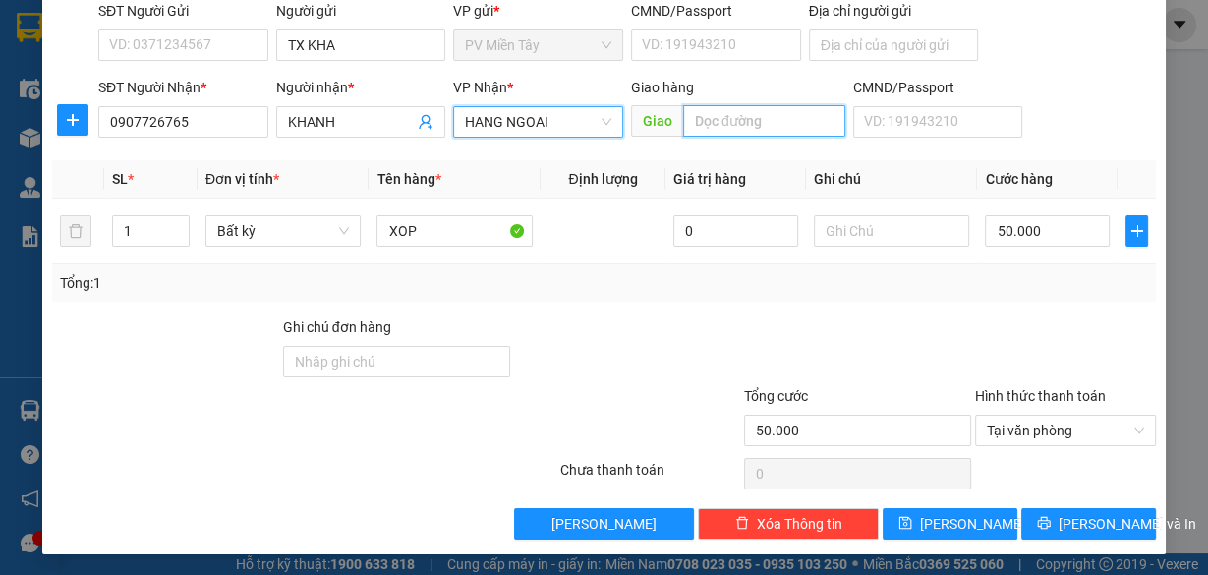
click at [730, 120] on input "text" at bounding box center [764, 120] width 162 height 31
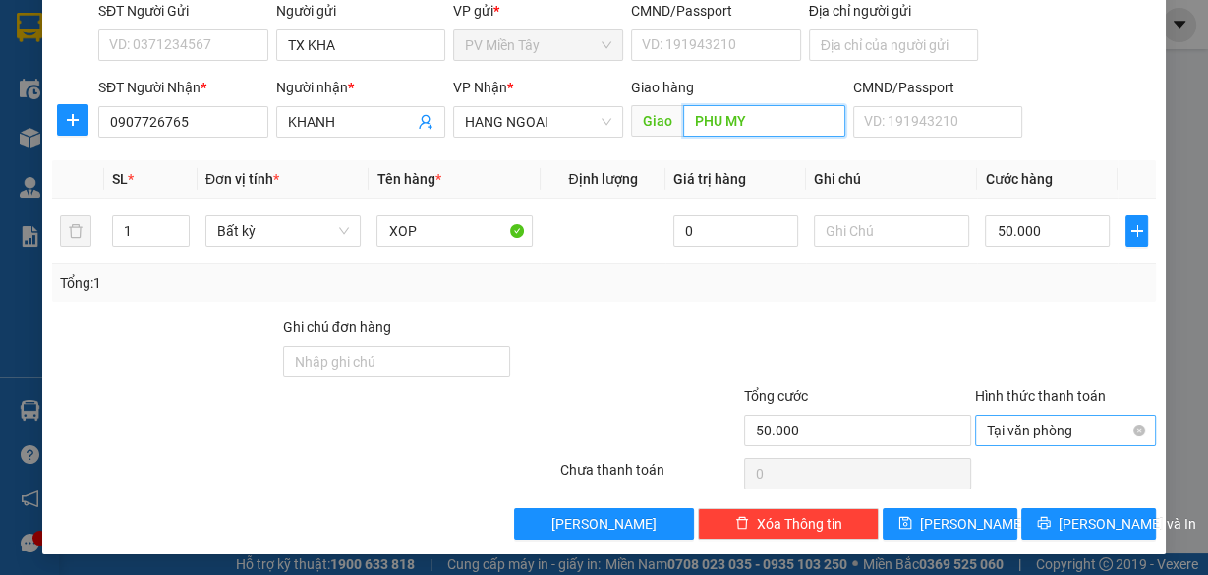
click at [1055, 424] on span "Tại văn phòng" at bounding box center [1065, 430] width 157 height 29
type input "PHU MY"
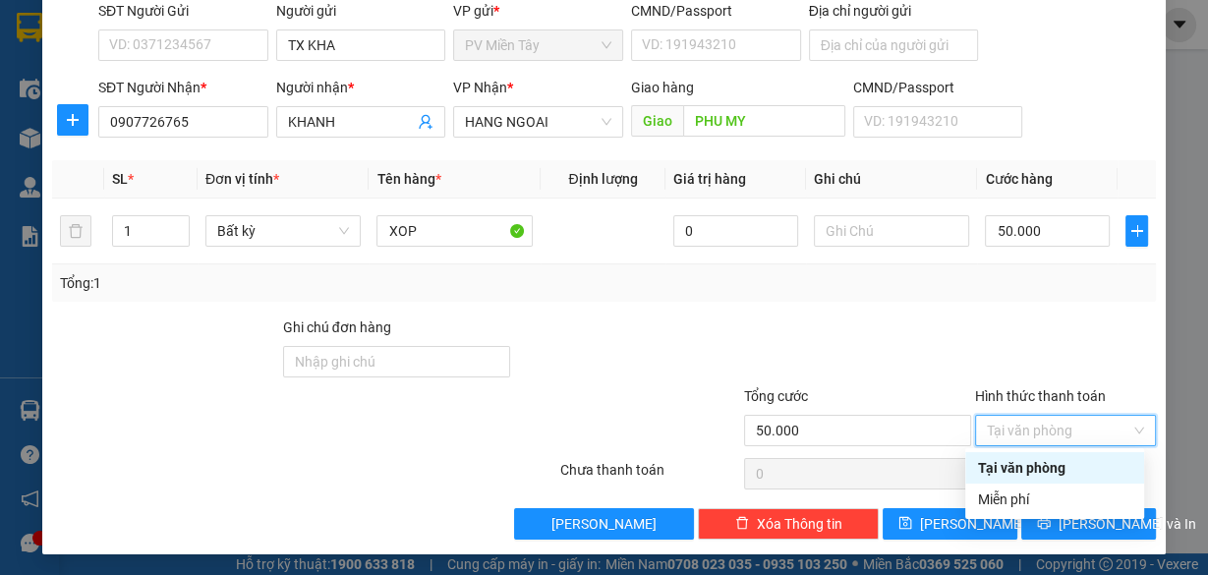
click at [1056, 465] on div "Tại văn phòng" at bounding box center [1054, 468] width 155 height 22
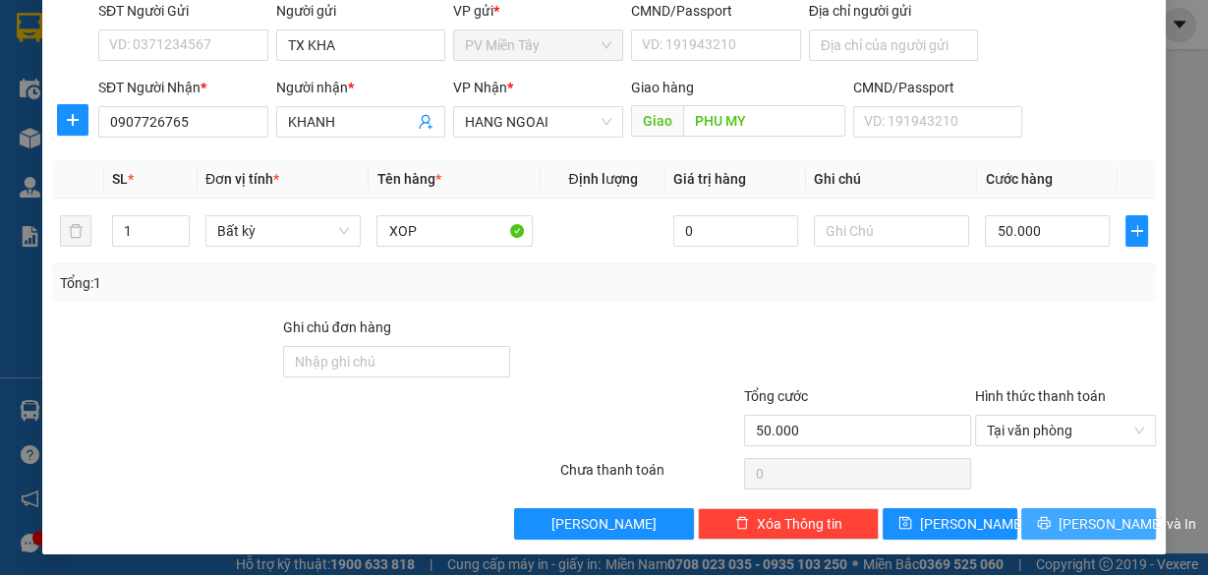
click at [1073, 520] on span "[PERSON_NAME] và In" at bounding box center [1128, 524] width 138 height 22
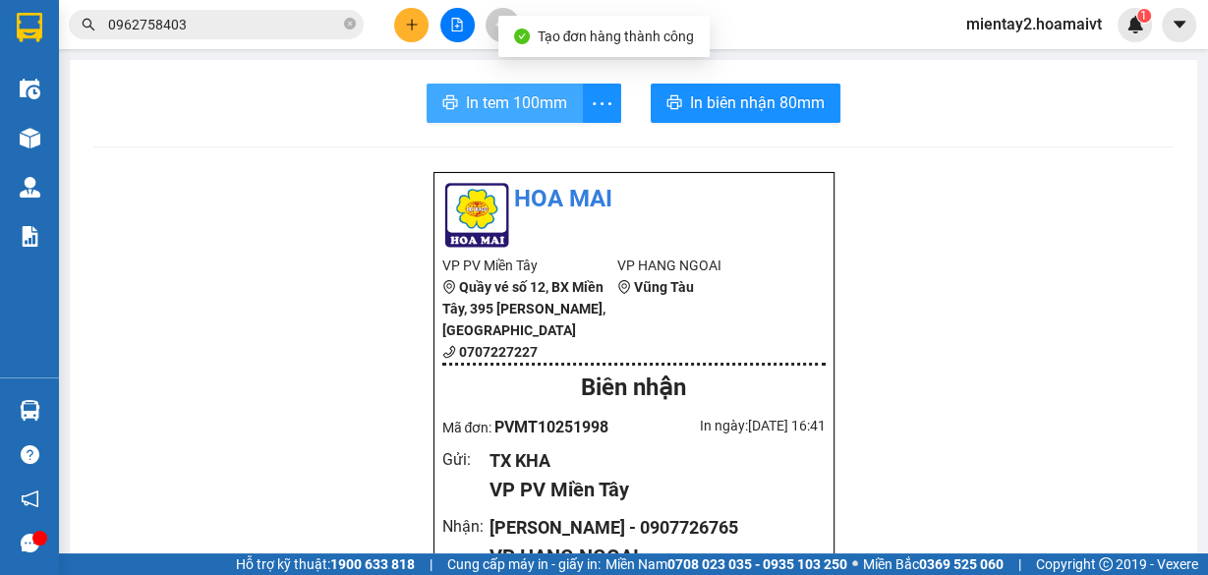
click at [474, 109] on span "In tem 100mm" at bounding box center [516, 102] width 101 height 25
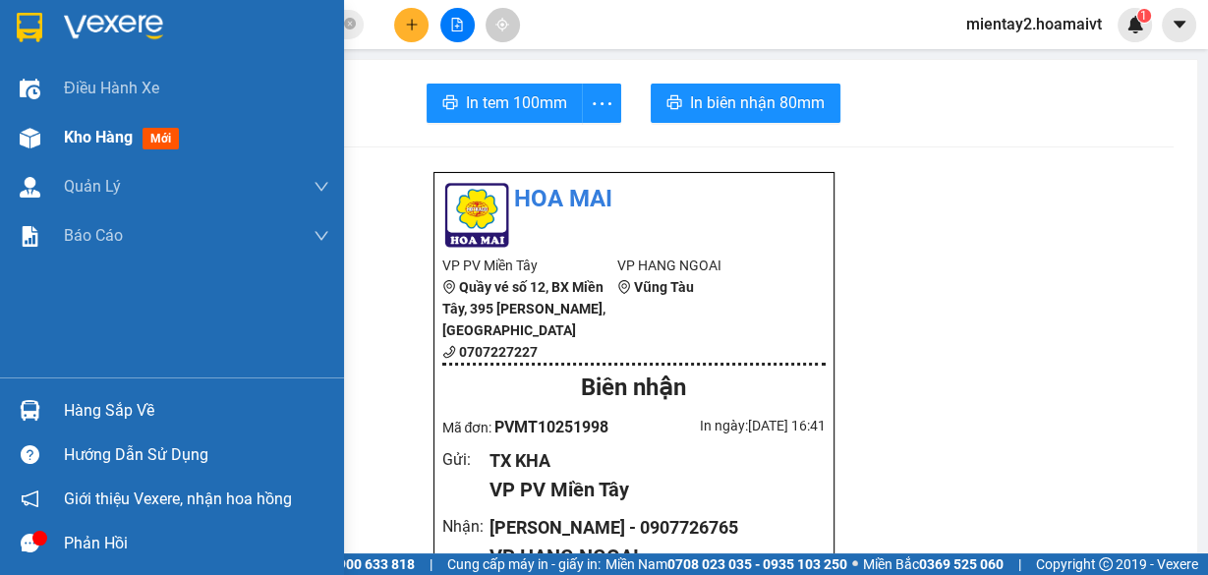
click at [82, 141] on span "Kho hàng" at bounding box center [98, 137] width 69 height 19
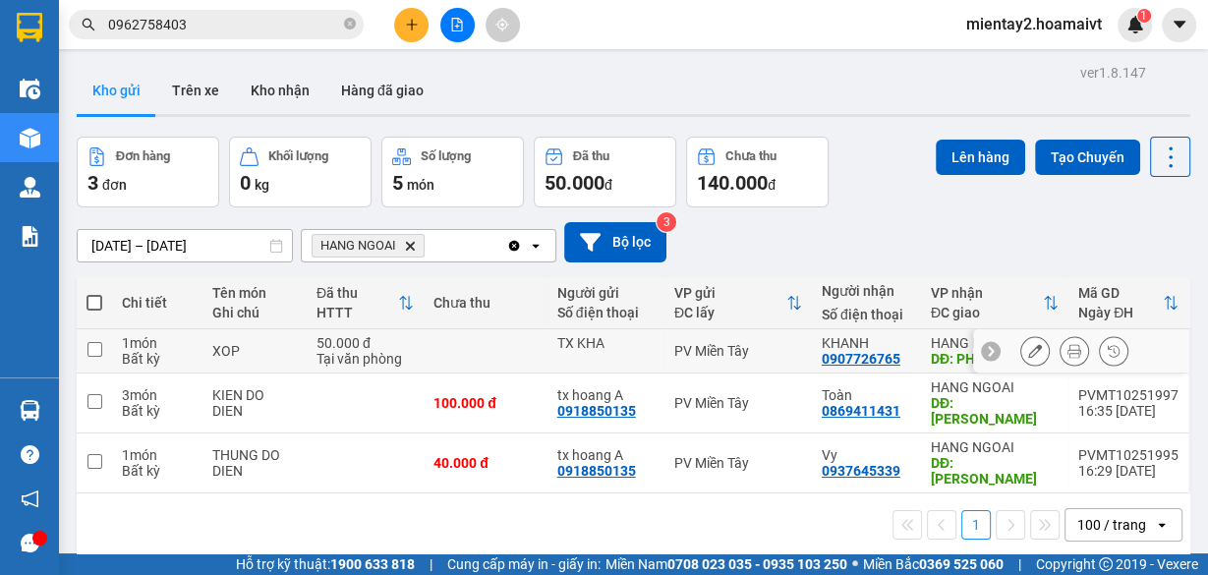
click at [1021, 348] on button at bounding box center [1035, 351] width 28 height 34
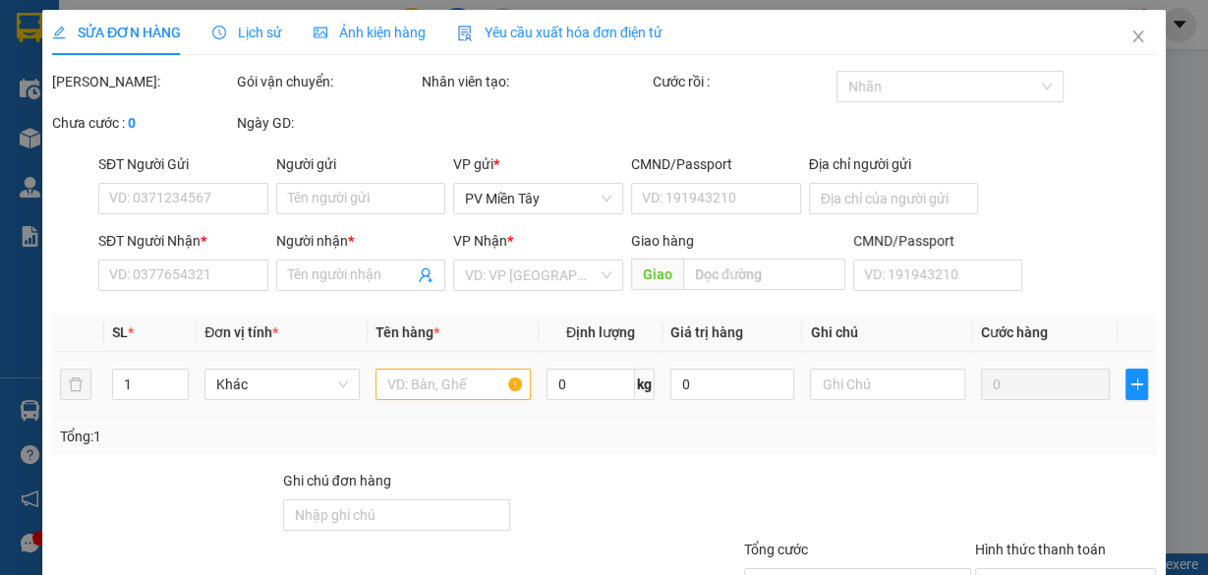
type input "TX KHA"
type input "0907726765"
type input "KHANH"
type input "PHU MY"
type input "50.000"
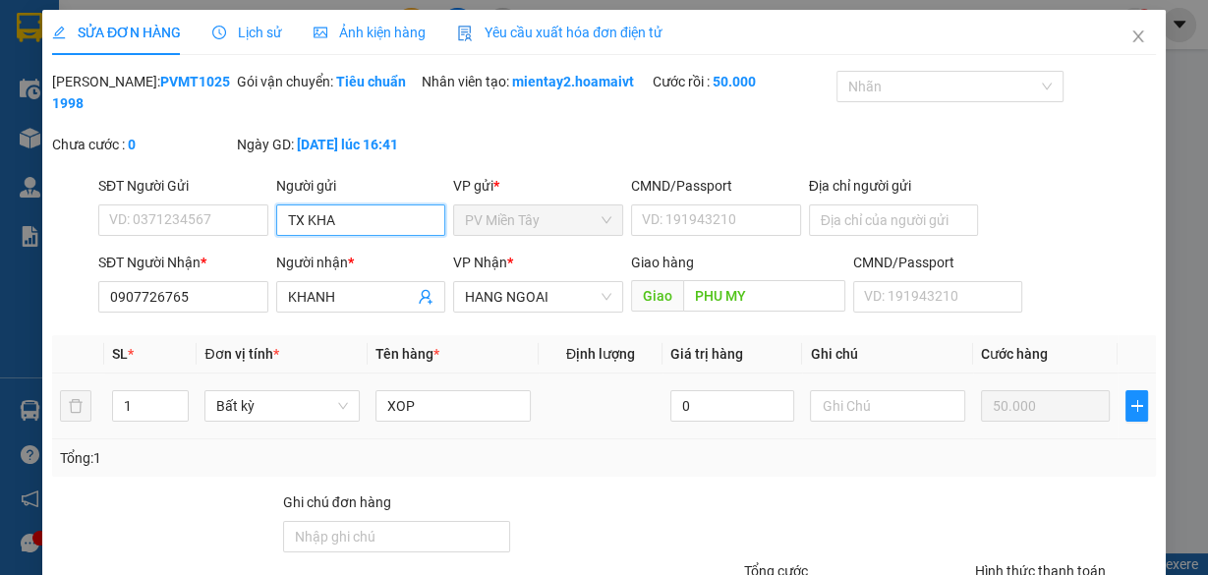
click at [410, 225] on input "TX KHA" at bounding box center [361, 219] width 170 height 31
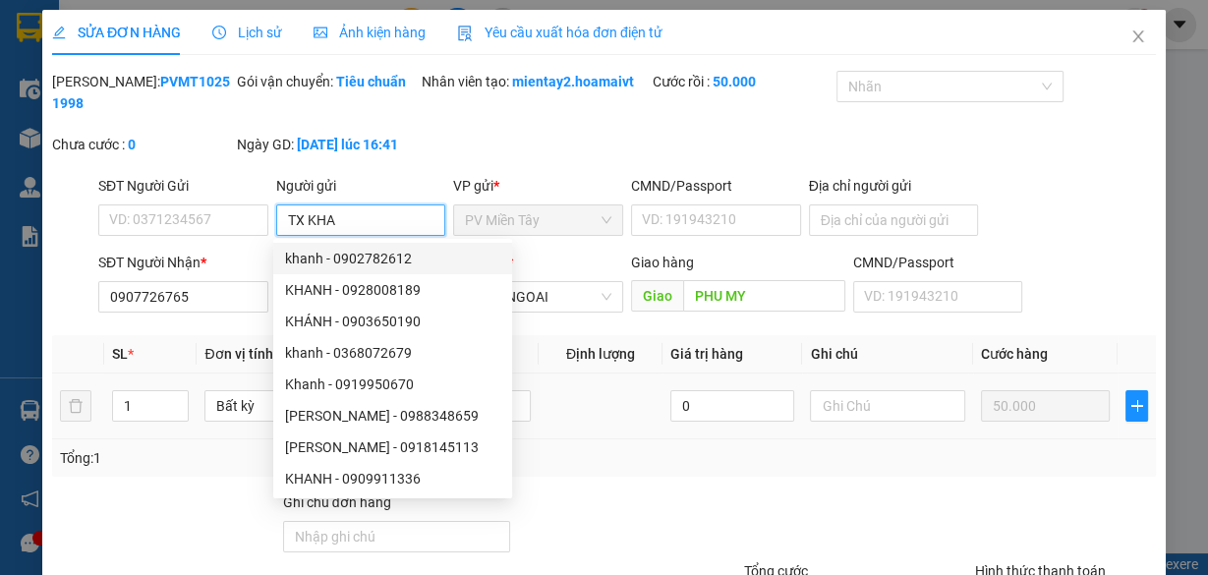
click at [372, 214] on input "TX KHA" at bounding box center [361, 219] width 170 height 31
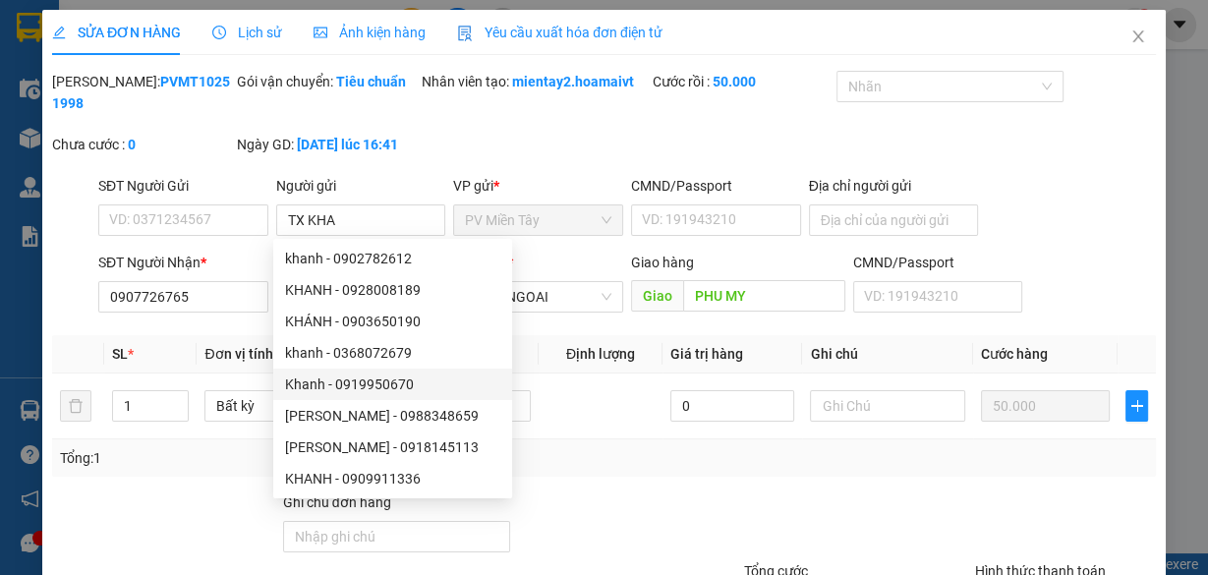
click at [657, 485] on div "Total Paid Fee 50.000 Total UnPaid Fee 0 Cash Collection Total Fee Mã ĐH: PVMT1…" at bounding box center [604, 393] width 1104 height 644
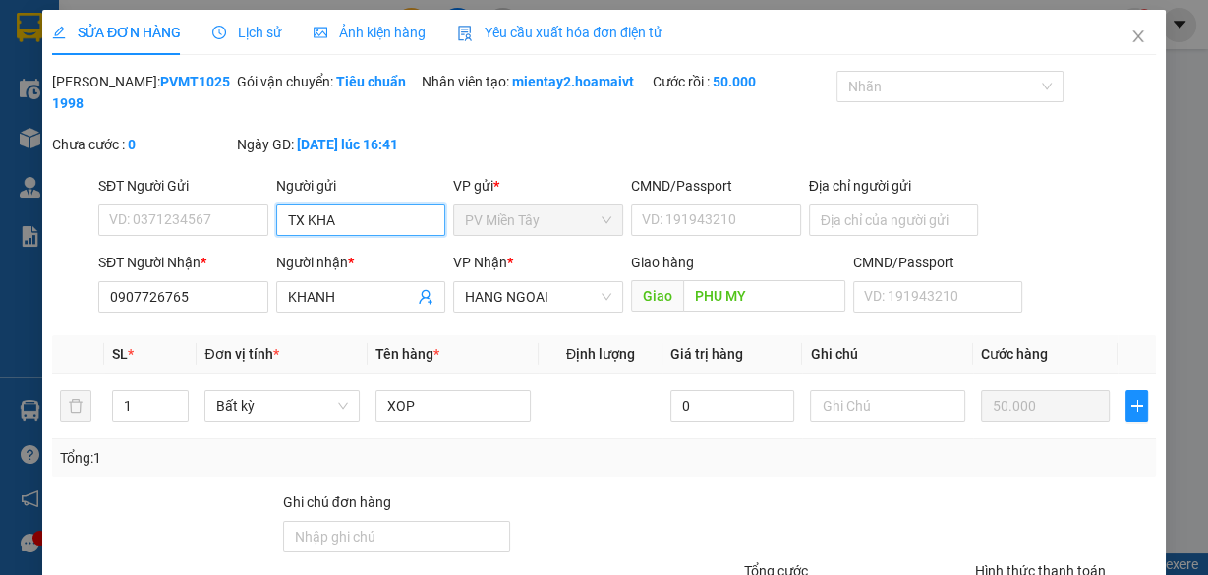
click at [382, 217] on input "TX KHA" at bounding box center [361, 219] width 170 height 31
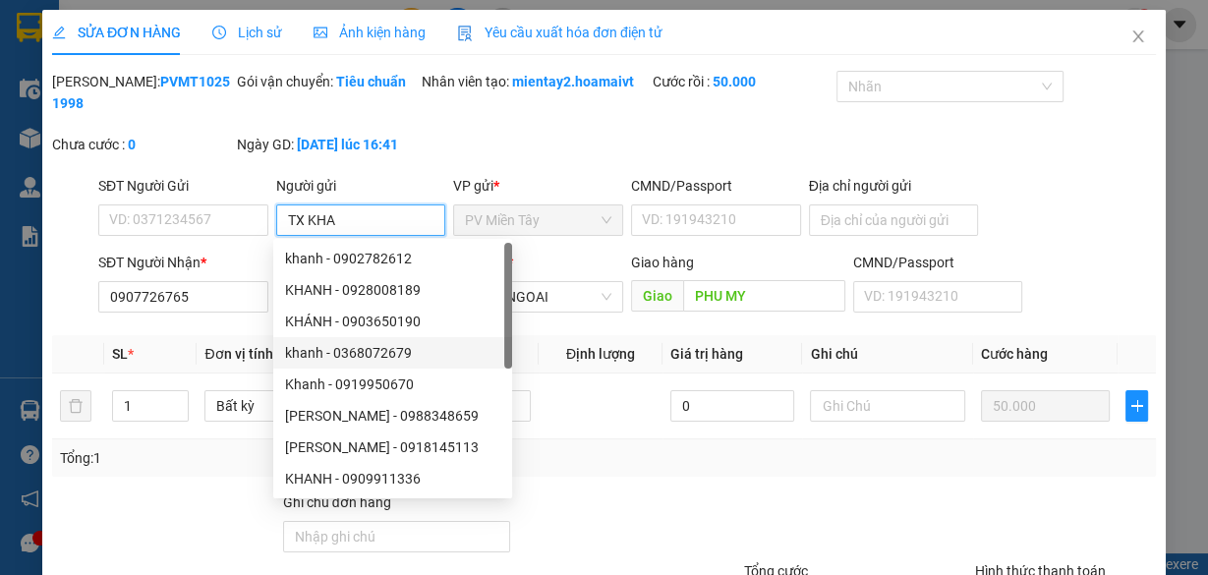
scroll to position [63, 0]
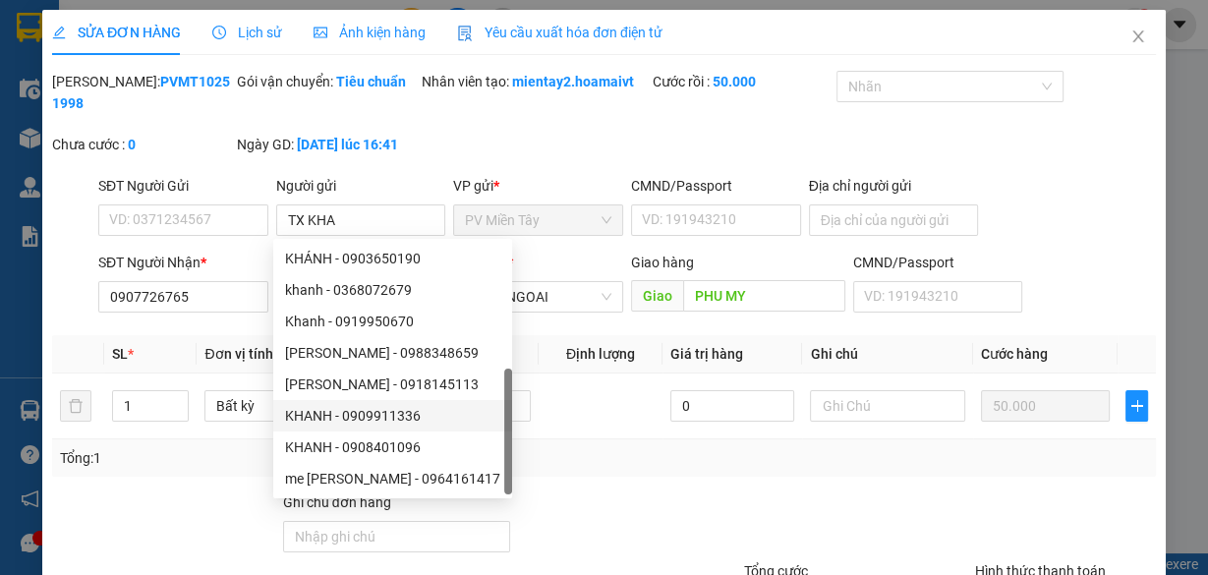
click at [688, 483] on div "Total Paid Fee 50.000 Total UnPaid Fee 0 Cash Collection Total Fee Mã ĐH: PVMT1…" at bounding box center [604, 393] width 1104 height 644
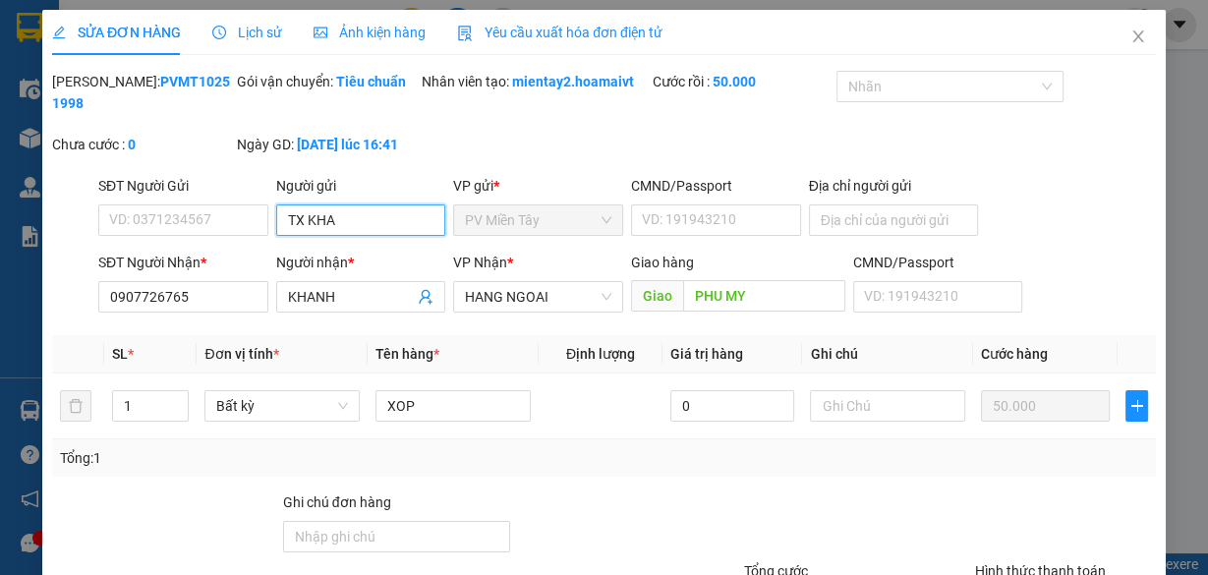
click at [369, 224] on input "TX KHA" at bounding box center [361, 219] width 170 height 31
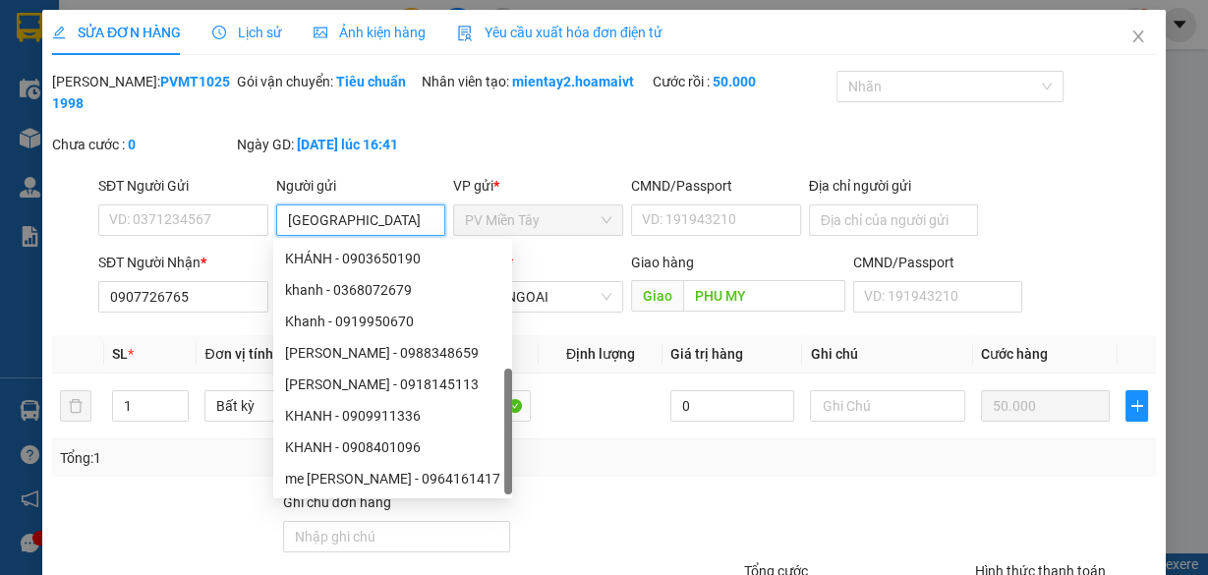
type input "T"
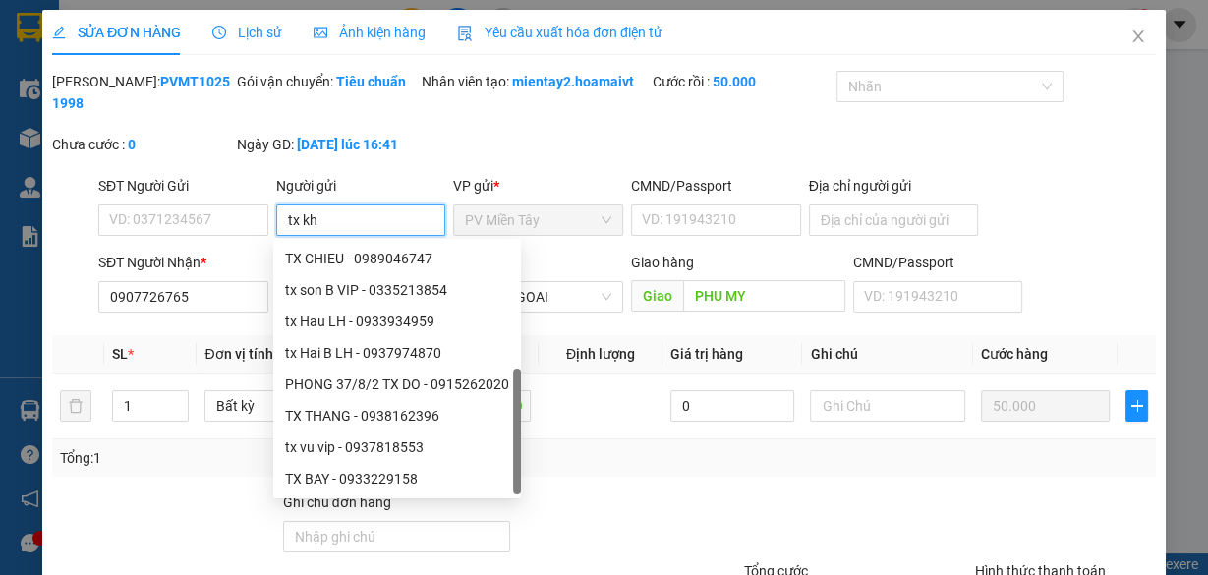
type input "tx kha"
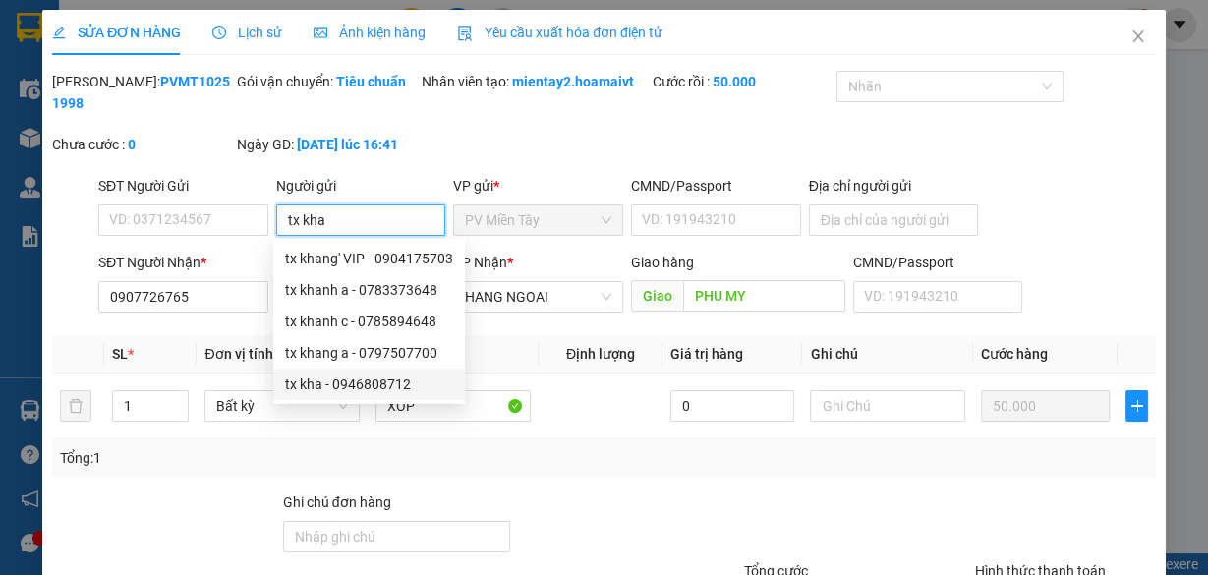
click at [347, 378] on div "tx kha - 0946808712" at bounding box center [369, 385] width 168 height 22
type input "0946808712"
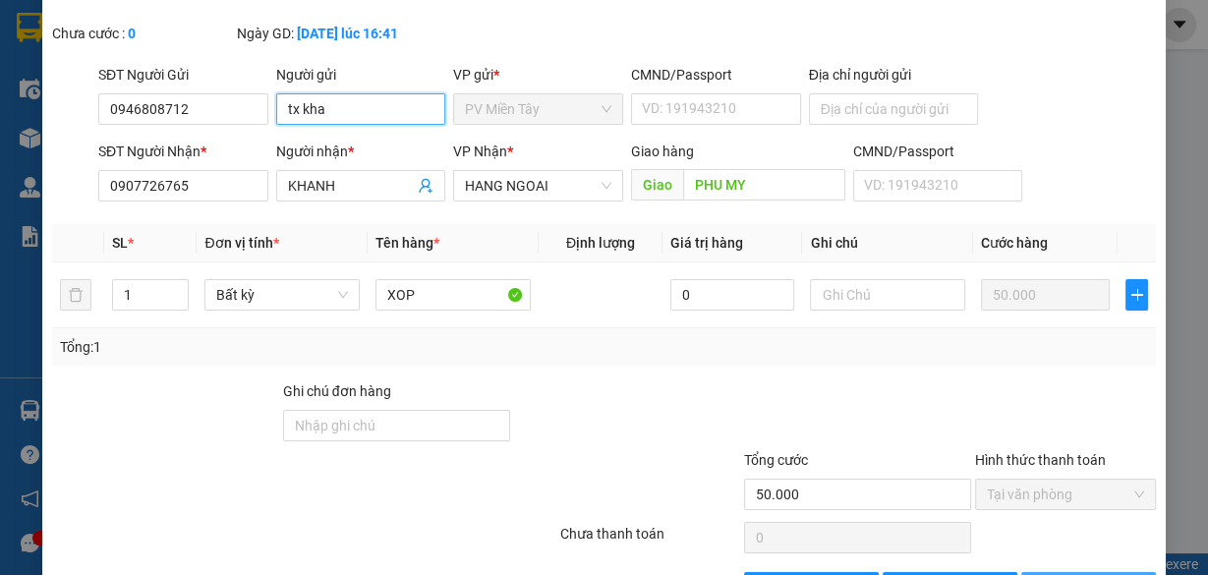
scroll to position [176, 0]
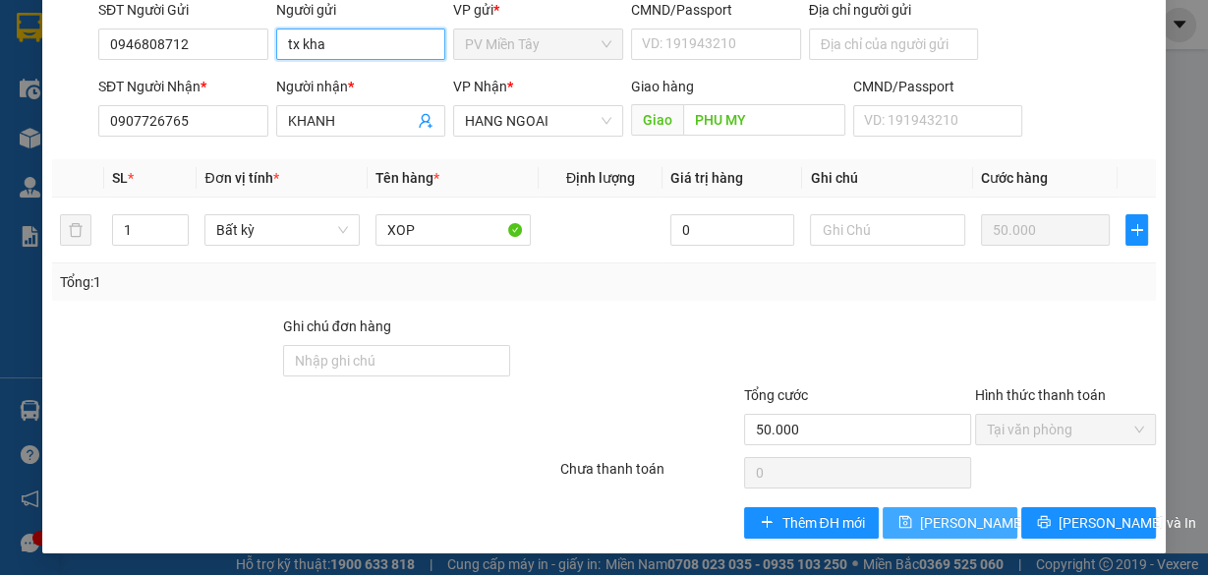
type input "tx kha"
click at [954, 520] on span "Lưu thay đổi" at bounding box center [983, 523] width 127 height 22
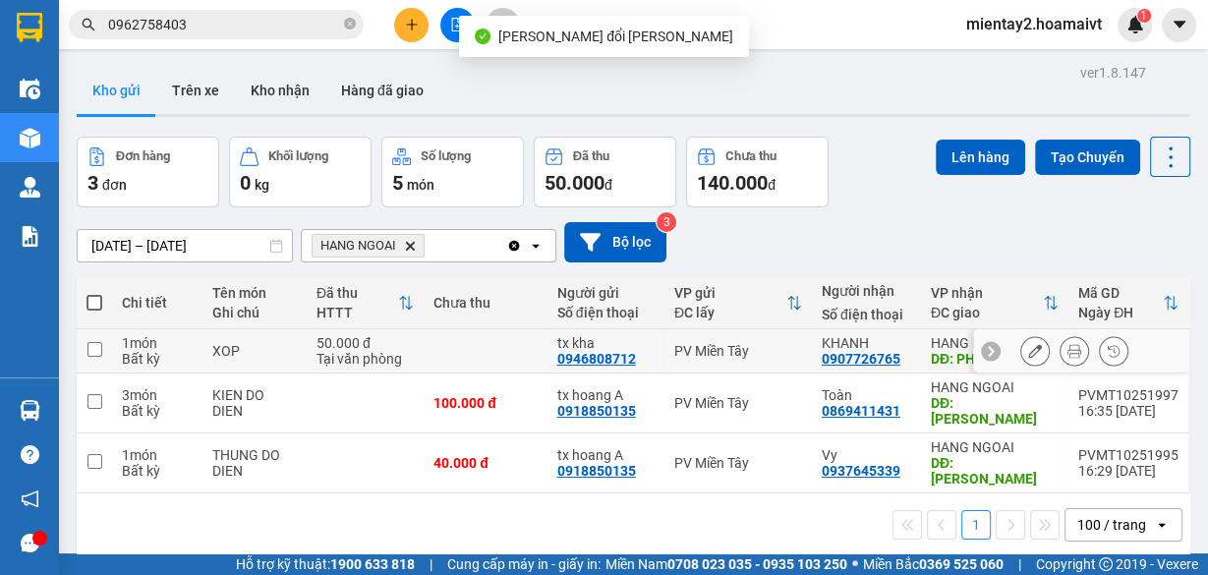
click at [1069, 345] on button at bounding box center [1075, 351] width 28 height 34
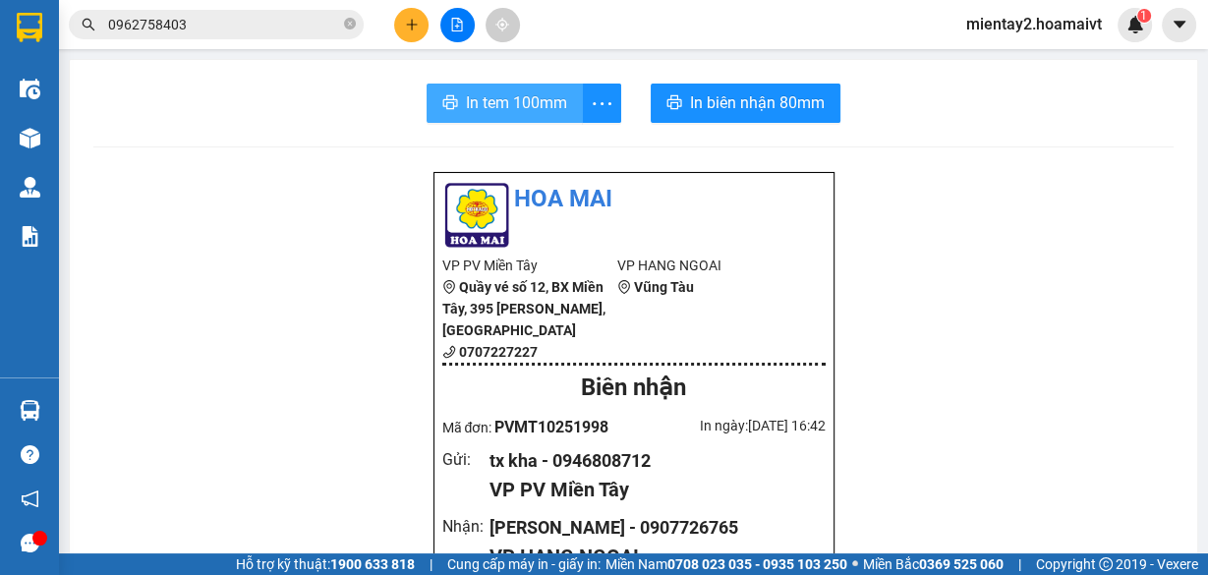
click at [530, 90] on span "In tem 100mm" at bounding box center [516, 102] width 101 height 25
click at [414, 20] on icon "plus" at bounding box center [412, 25] width 14 height 14
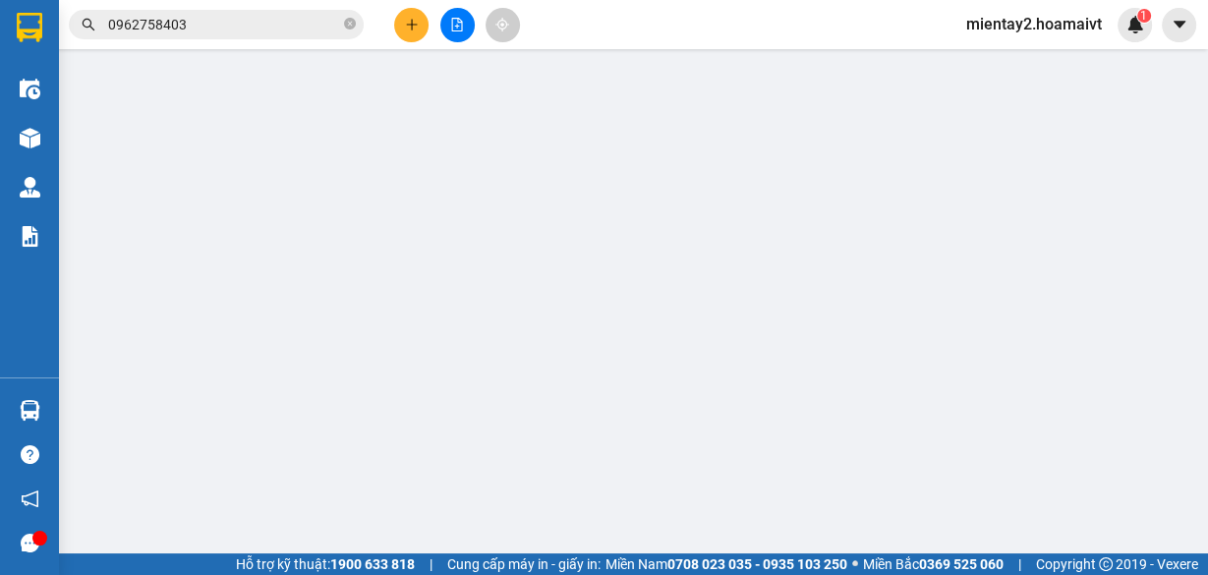
click at [410, 22] on div "Yêu cầu xuất hóa đơn điện tử" at bounding box center [313, 33] width 205 height 22
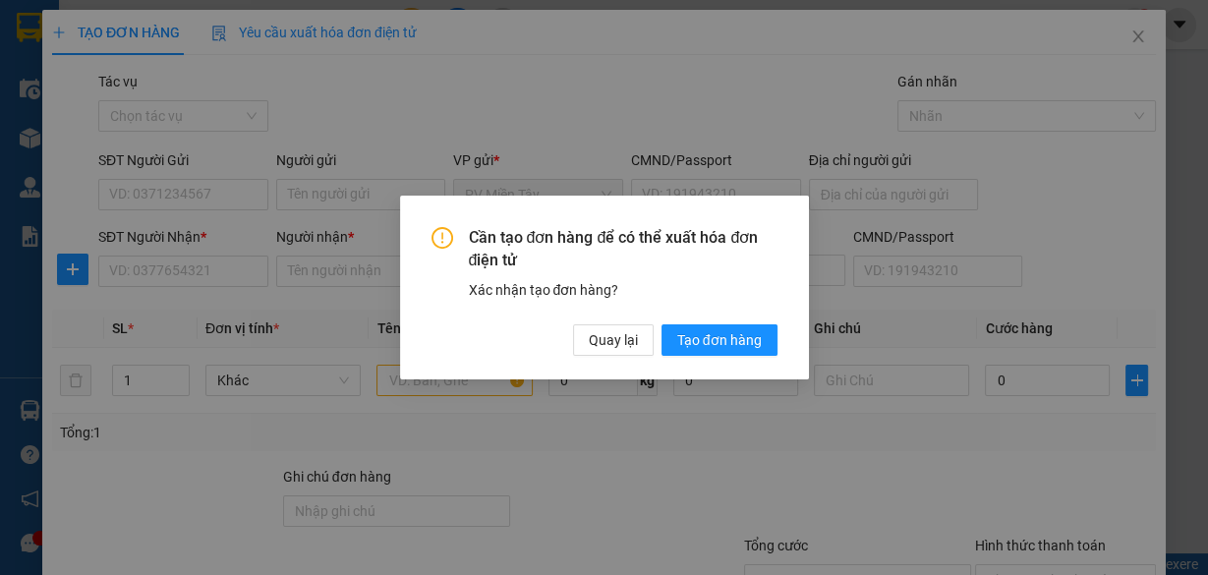
click at [213, 271] on div "Cần tạo đơn hàng để có thể xuất hóa đơn điện tử Xác nhận tạo đơn hàng? Quay lại…" at bounding box center [604, 287] width 1208 height 575
click at [590, 334] on span "Quay lại" at bounding box center [613, 340] width 49 height 22
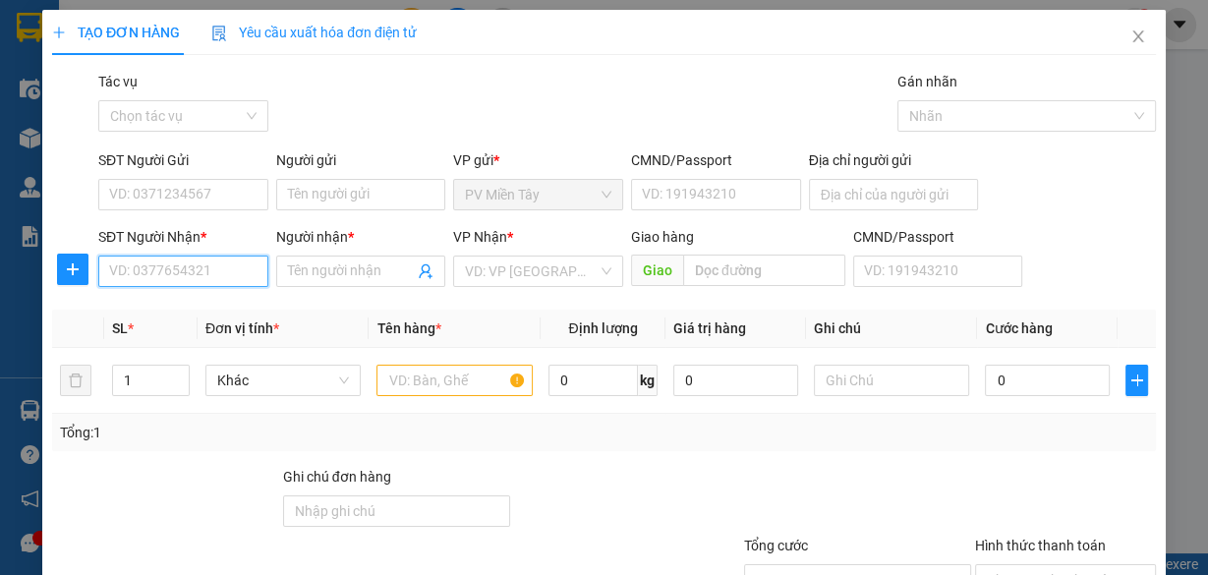
click at [203, 263] on input "SĐT Người Nhận *" at bounding box center [183, 271] width 170 height 31
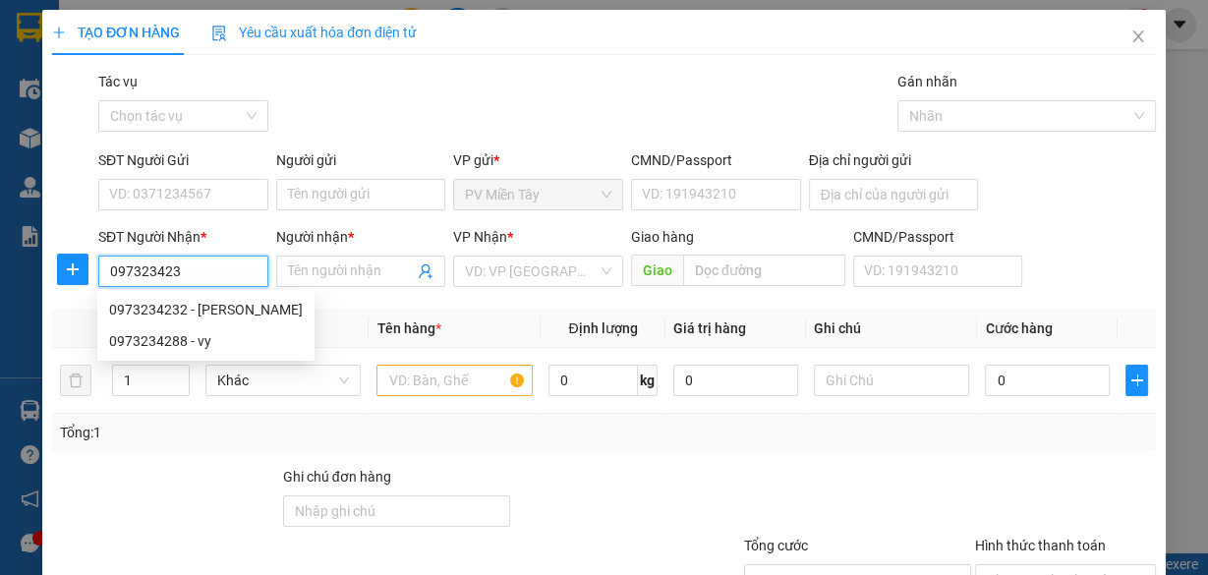
type input "0973234232"
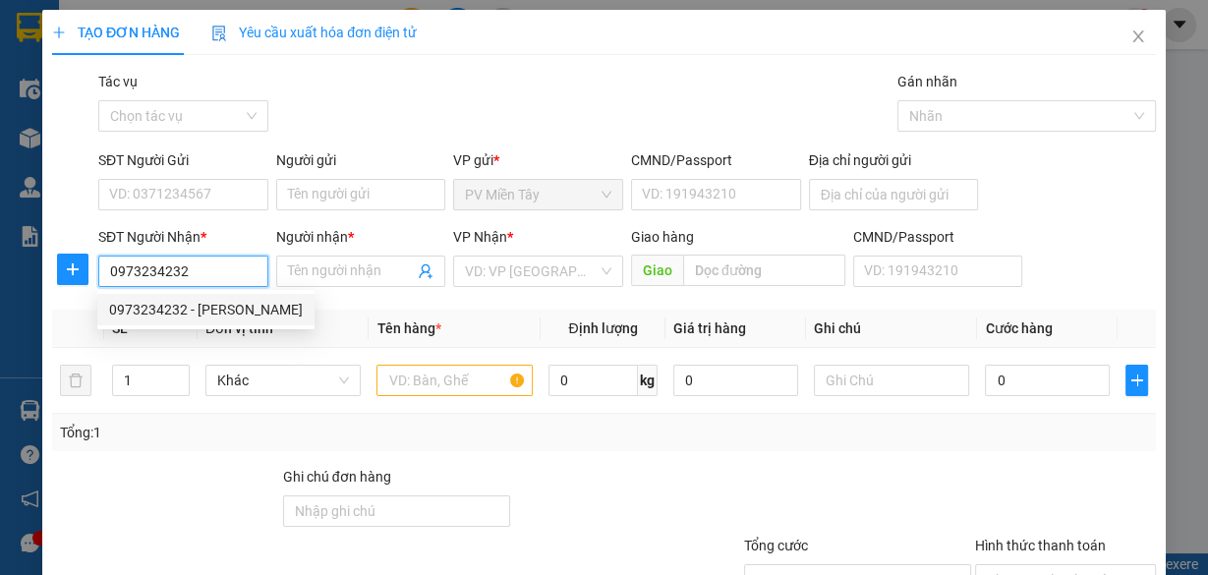
click at [192, 317] on div "0973234232 - Vang" at bounding box center [206, 310] width 194 height 22
type input "0773998393 phuoc"
type input "Vang"
type input "thuong chieu"
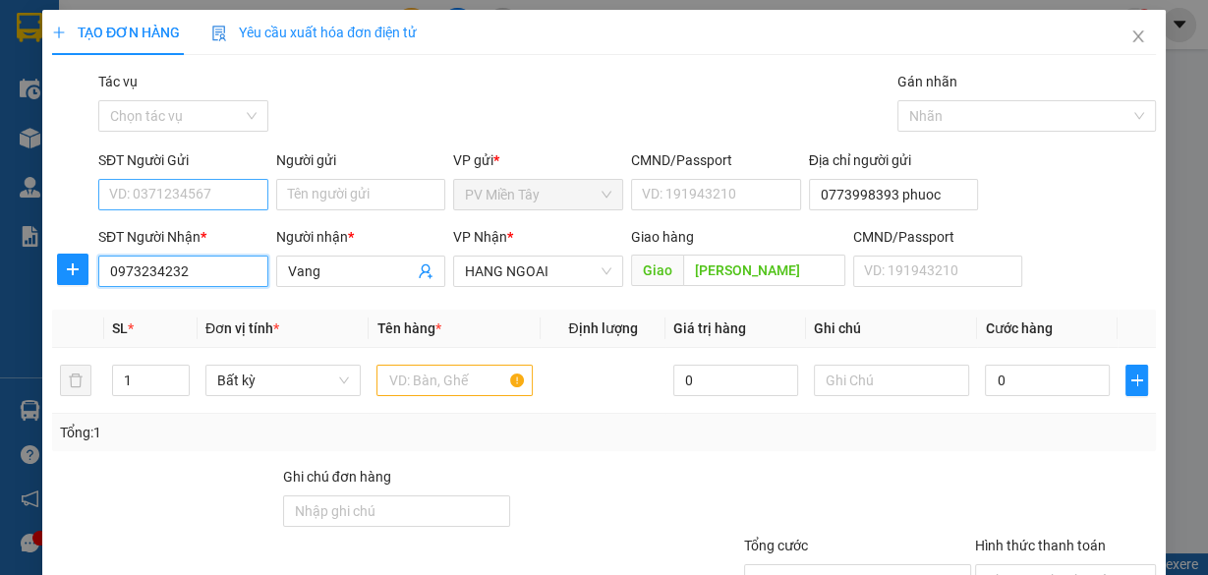
type input "0973234232"
click at [228, 195] on input "SĐT Người Gửi" at bounding box center [183, 194] width 170 height 31
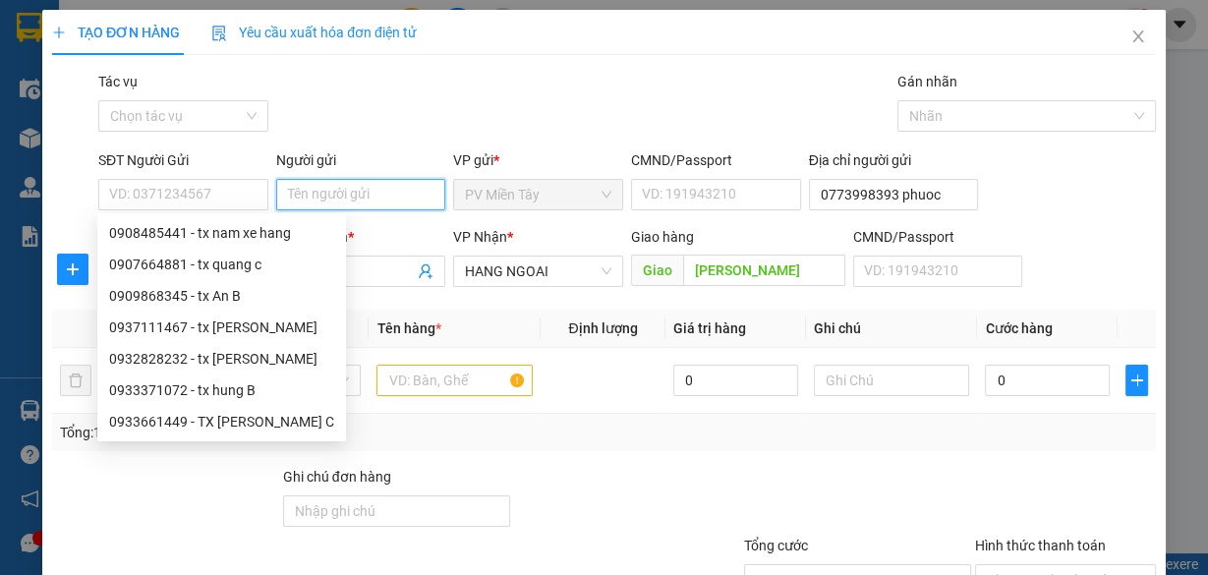
click at [346, 195] on input "Người gửi" at bounding box center [361, 194] width 170 height 31
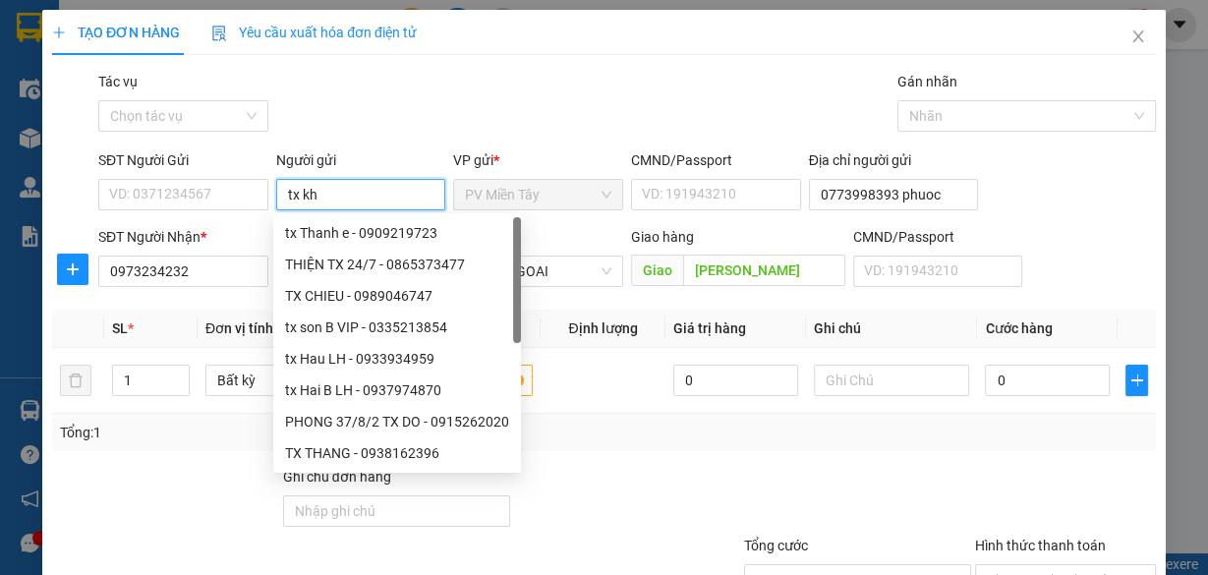
type input "tx kha"
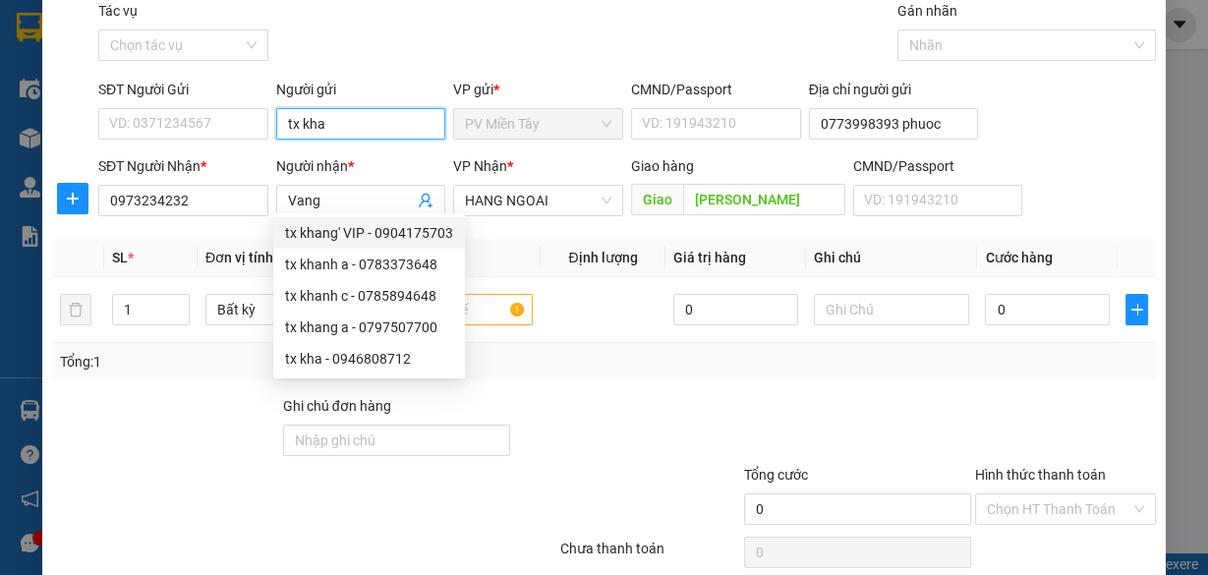
scroll to position [149, 0]
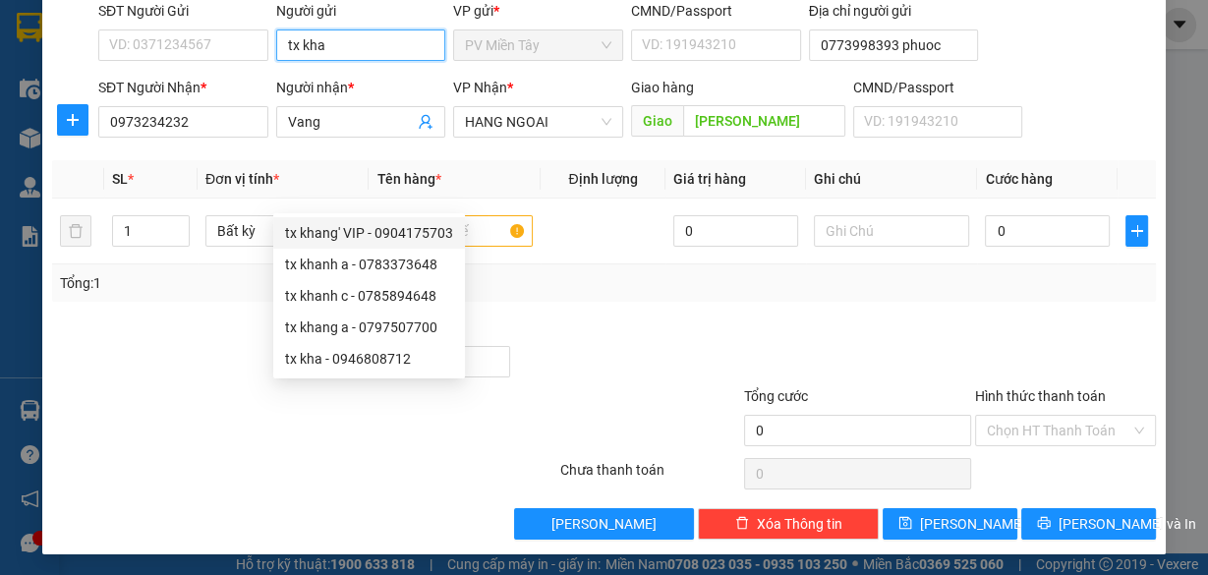
click at [369, 43] on input "tx kha" at bounding box center [361, 44] width 170 height 31
click at [354, 358] on div "tx kha - 0946808712" at bounding box center [369, 359] width 168 height 22
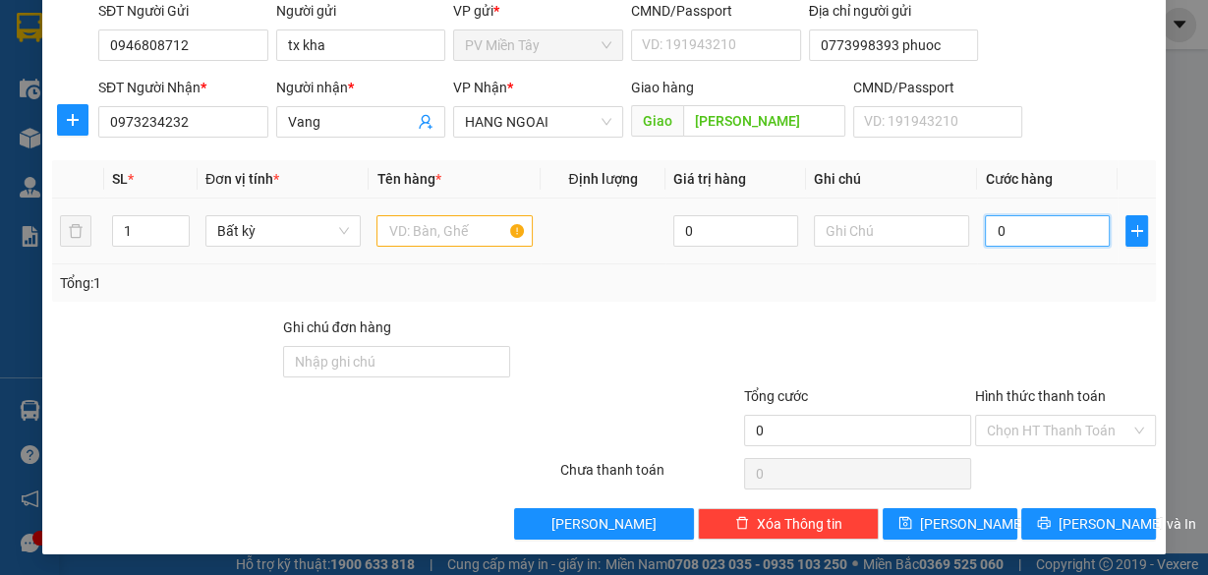
click at [1015, 228] on input "0" at bounding box center [1047, 230] width 125 height 31
click at [473, 224] on input "text" at bounding box center [455, 230] width 156 height 31
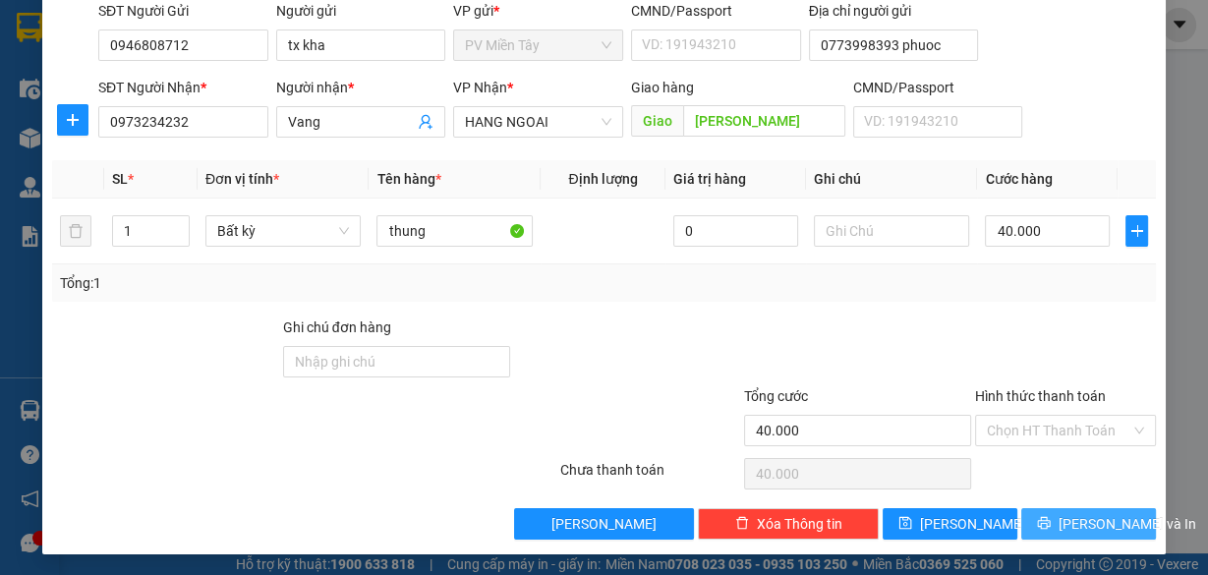
click at [1074, 520] on span "[PERSON_NAME] và In" at bounding box center [1128, 524] width 138 height 22
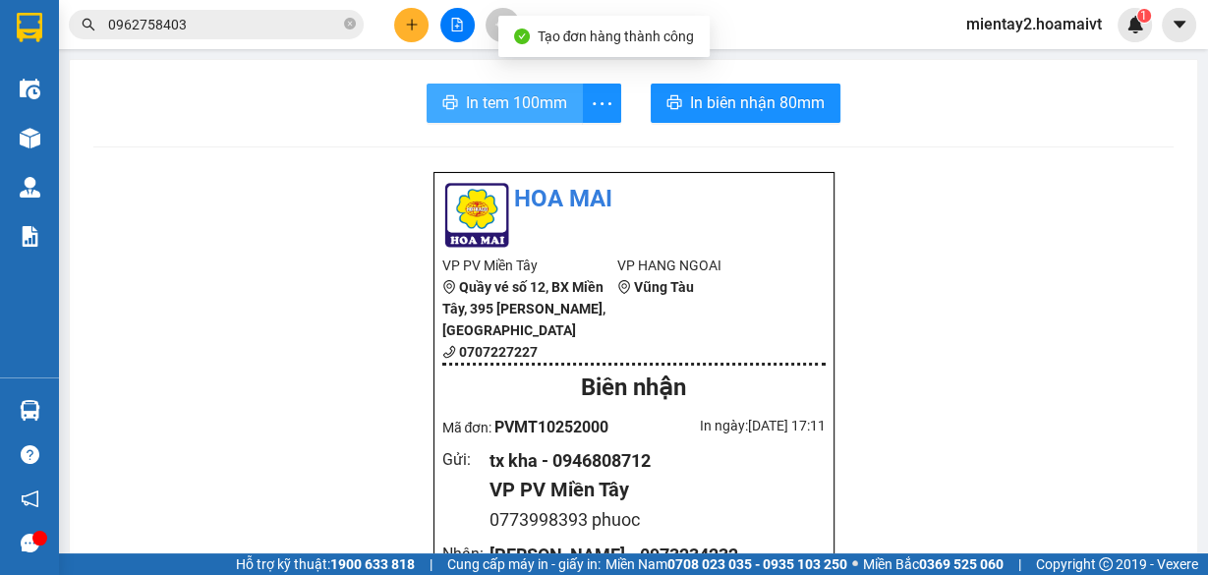
click at [508, 93] on span "In tem 100mm" at bounding box center [516, 102] width 101 height 25
